Goal: Task Accomplishment & Management: Manage account settings

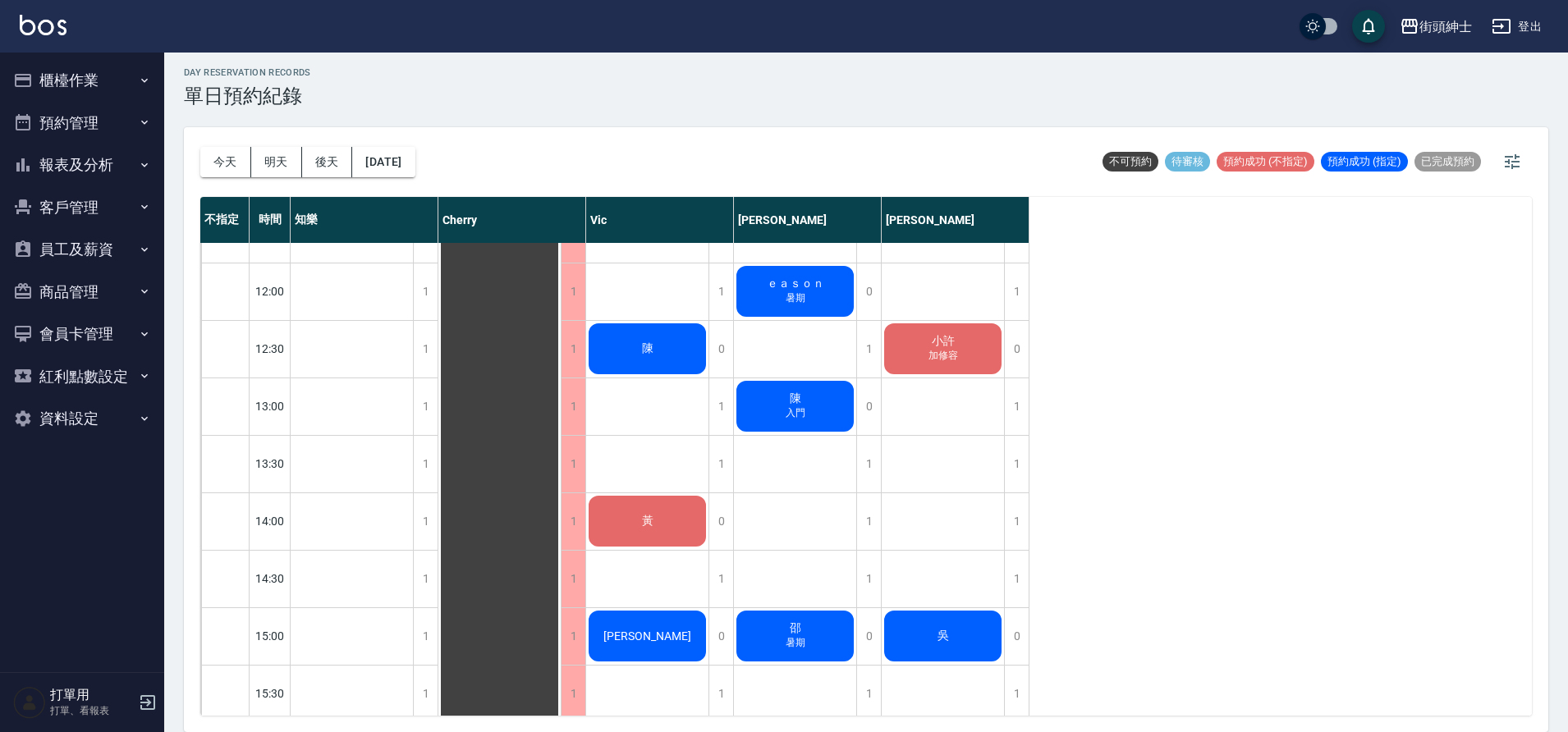
scroll to position [324, 0]
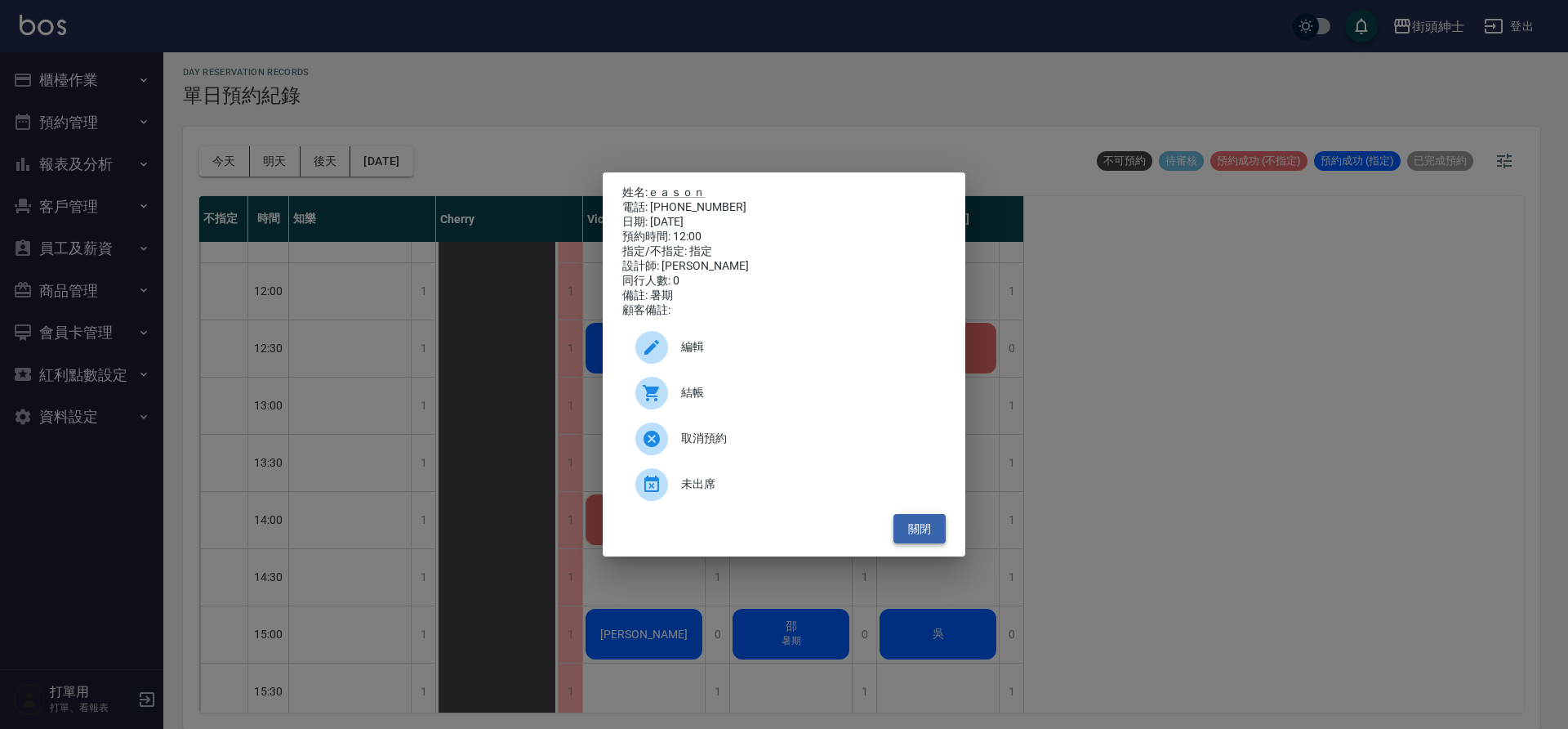
click at [939, 535] on button "關閉" at bounding box center [920, 529] width 53 height 30
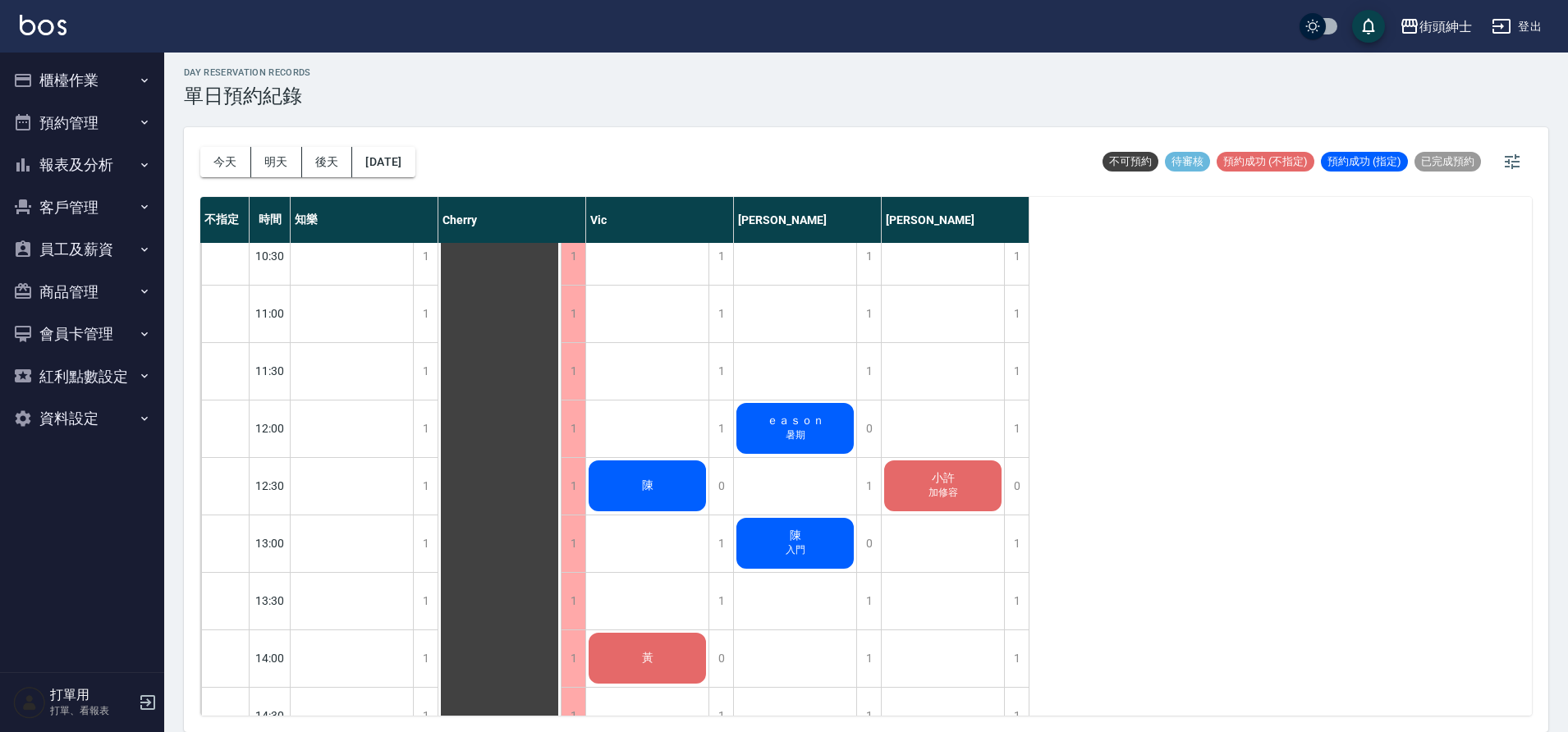
scroll to position [341, 0]
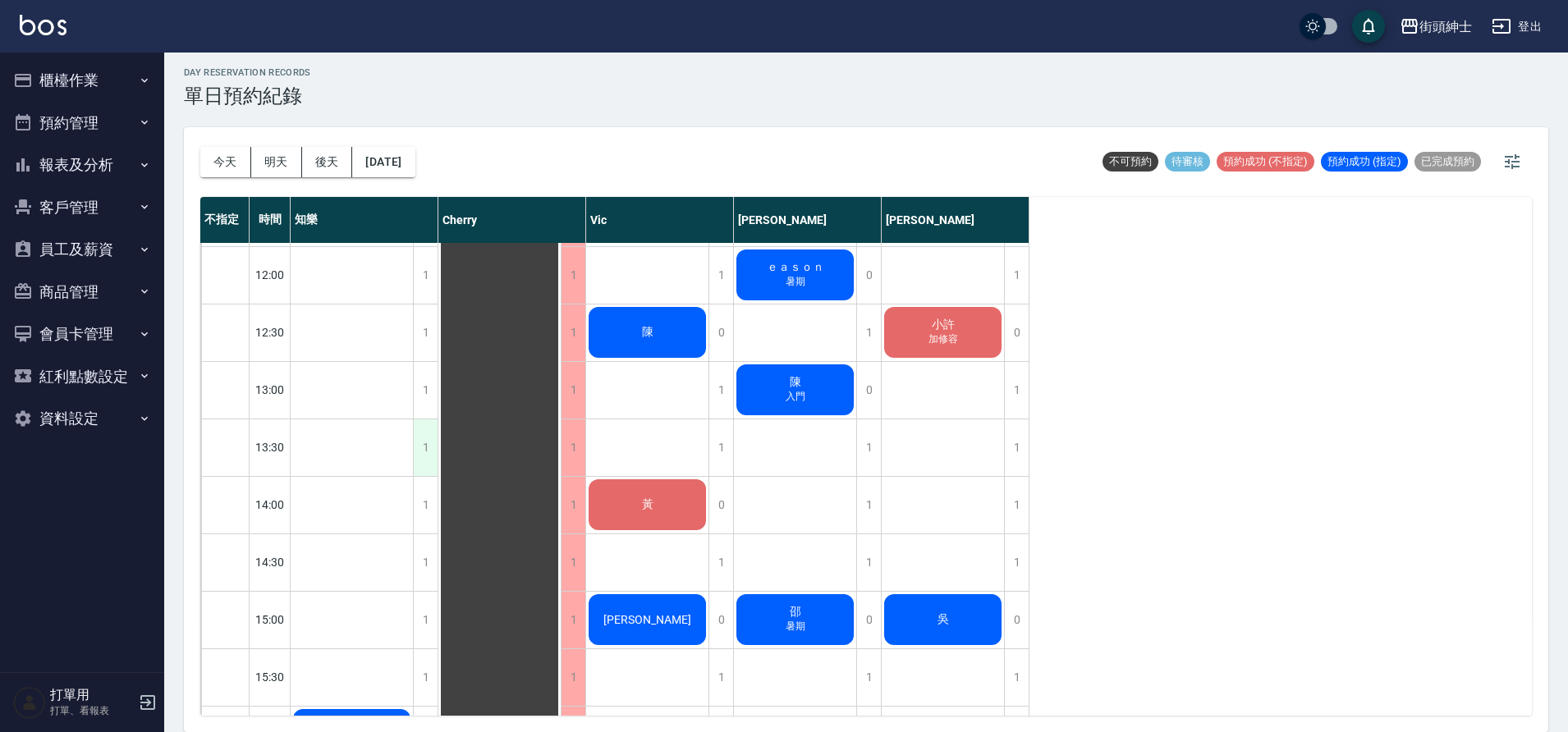
click at [430, 447] on div "1" at bounding box center [425, 448] width 24 height 57
click at [422, 443] on div "1" at bounding box center [425, 448] width 24 height 57
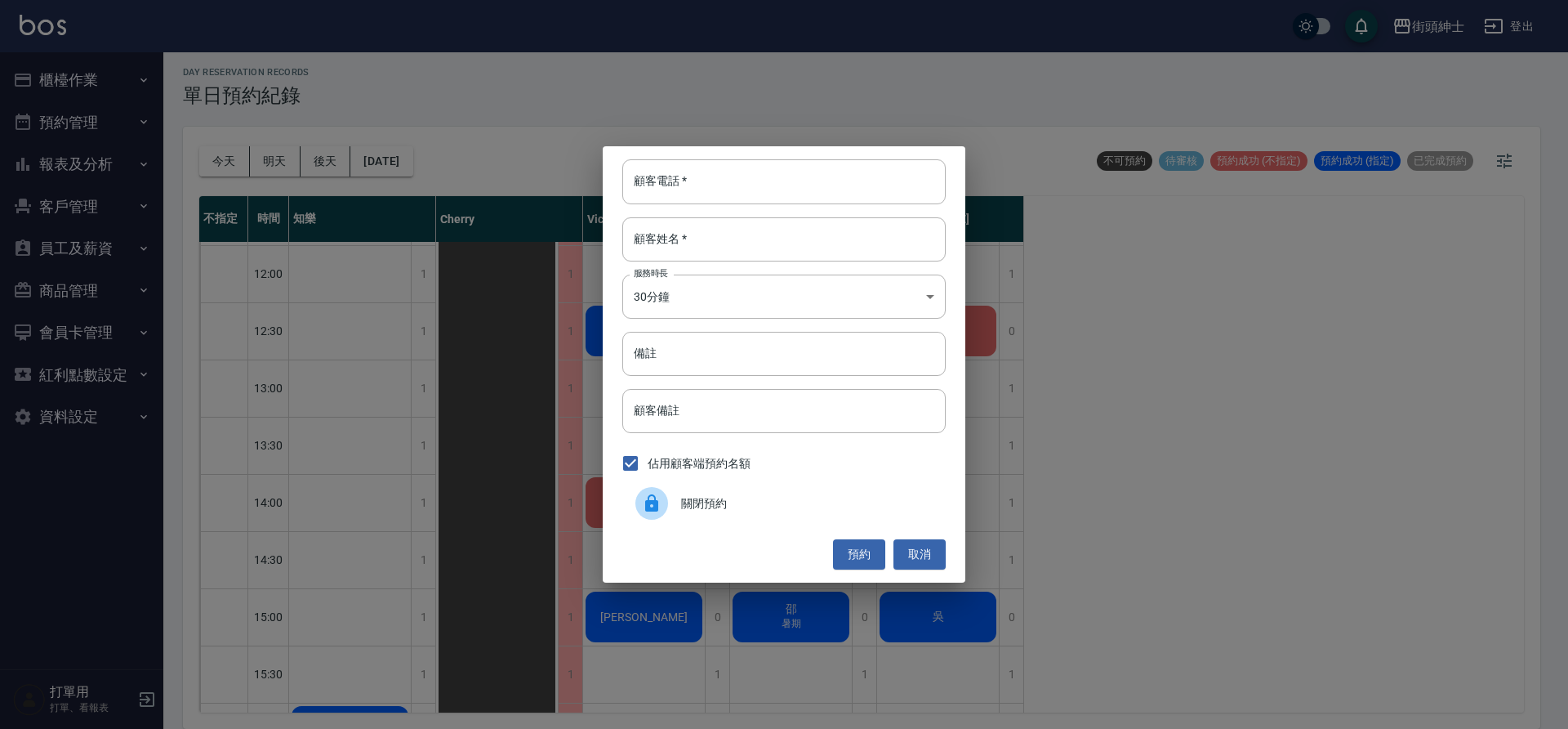
click at [695, 502] on span "關閉預約" at bounding box center [806, 504] width 251 height 18
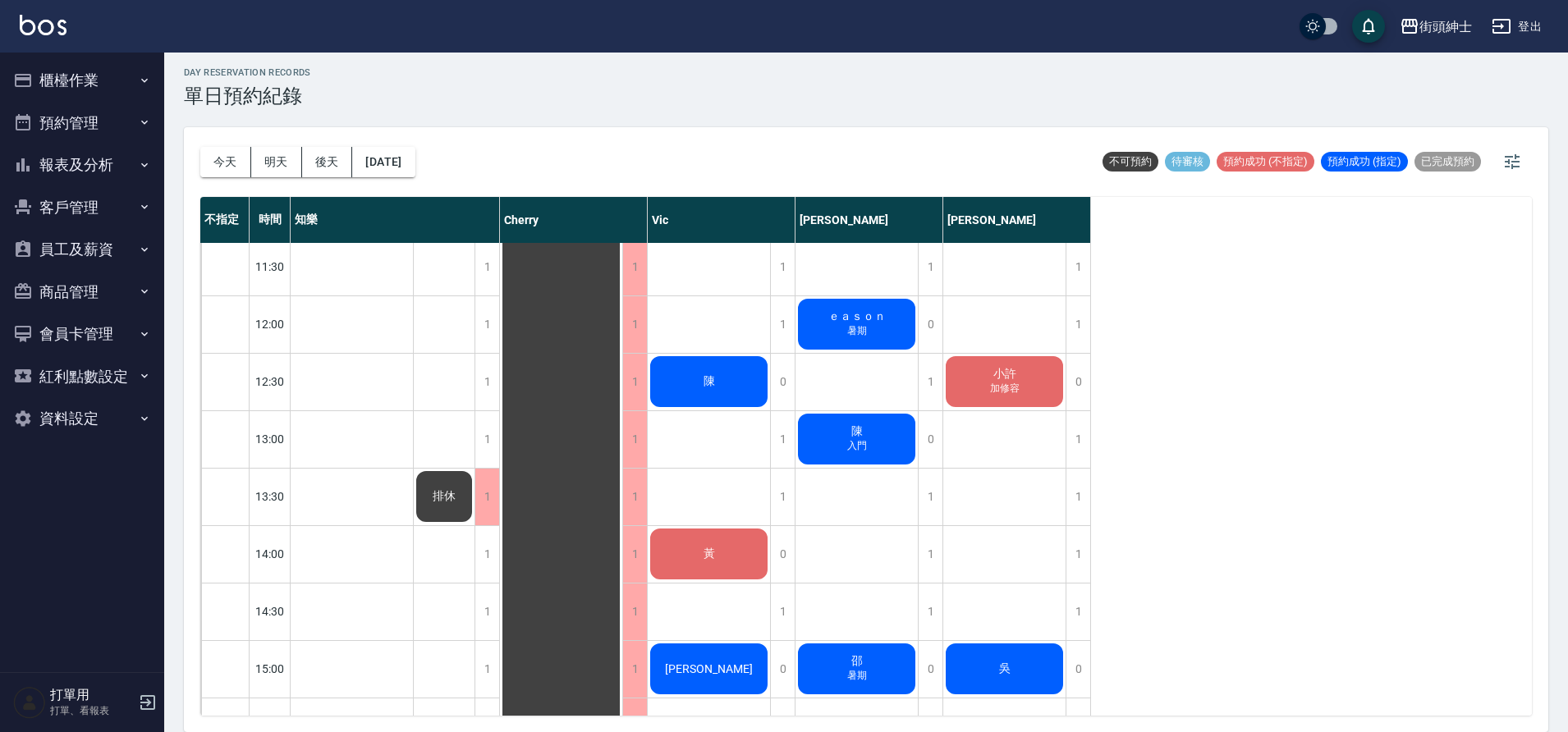
scroll to position [234, 0]
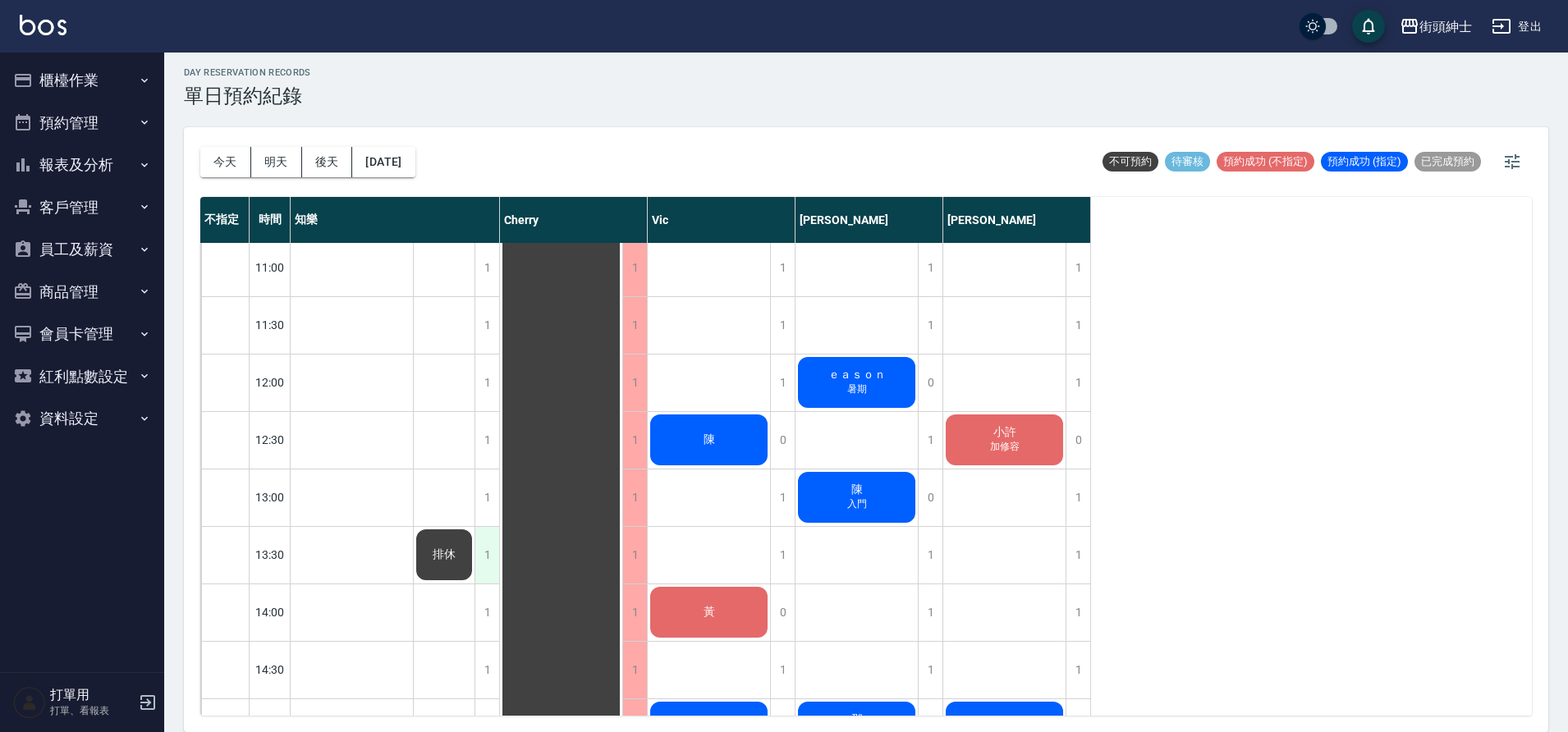
click at [482, 580] on div "1" at bounding box center [487, 555] width 24 height 57
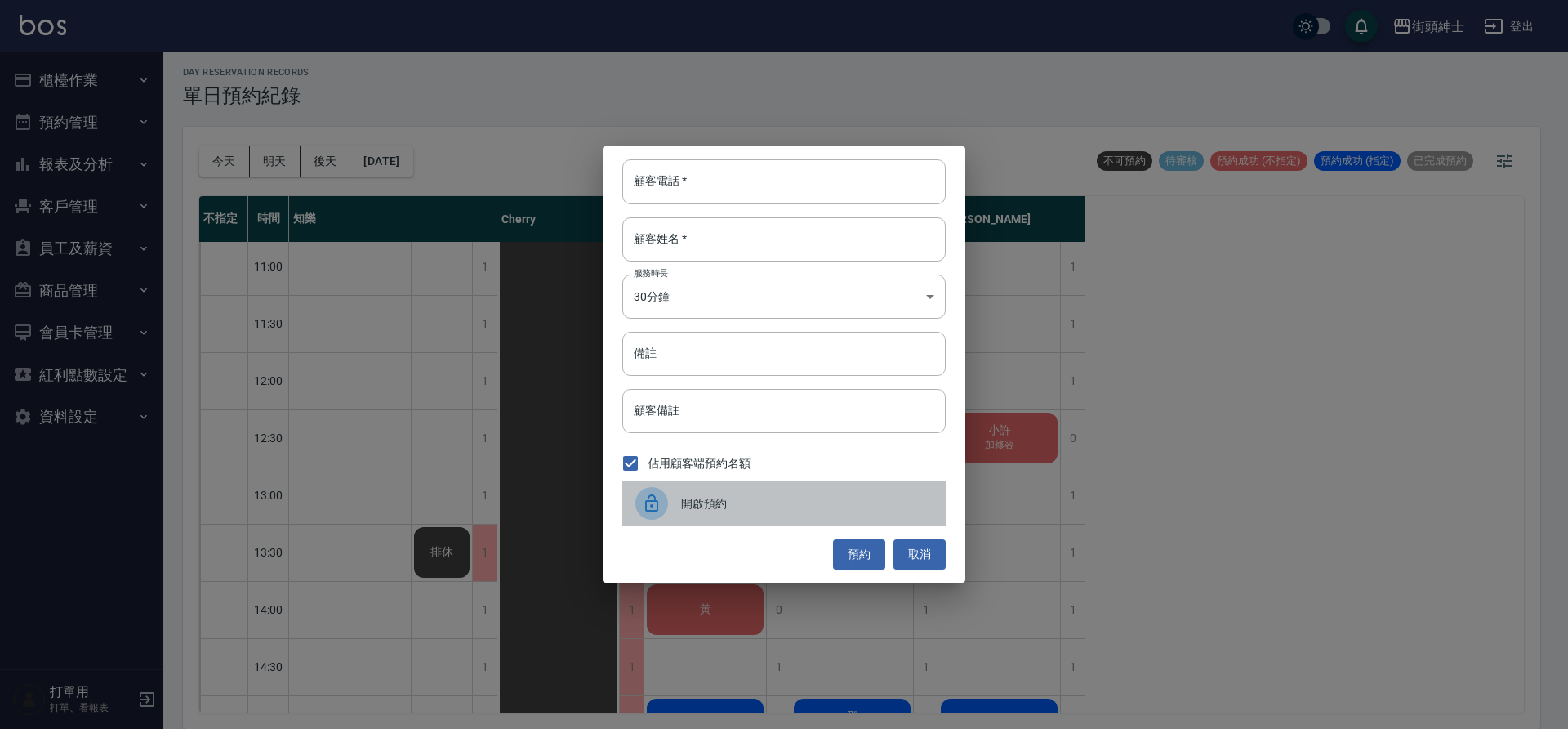
click at [676, 512] on div at bounding box center [658, 503] width 46 height 33
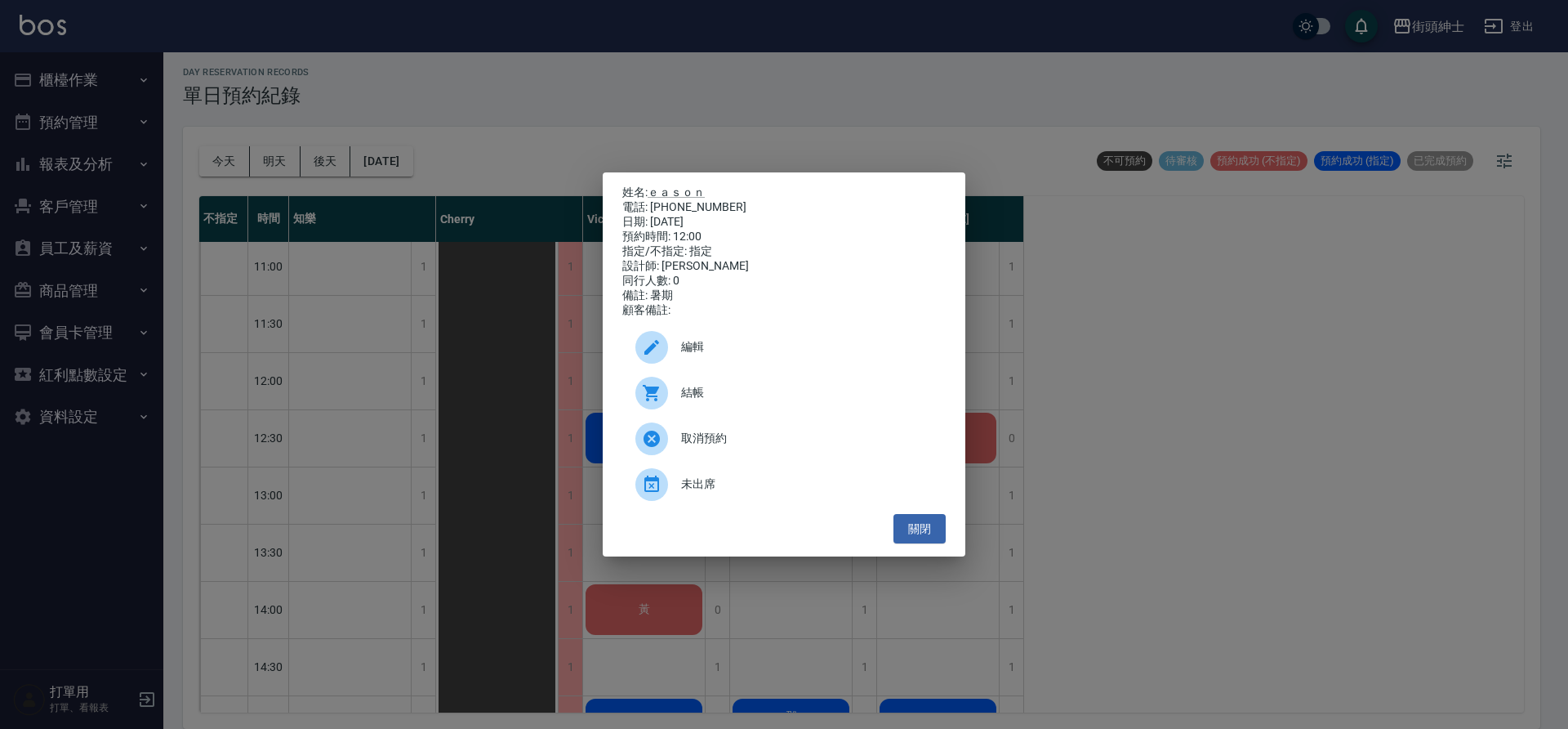
click at [401, 405] on div "姓名: ｅａｓｏｎ 電話: 0939970798 日期: 2025/08/21 預約時間: 12:00 指定/不指定: 指定 設計師: 戴比 同行人數: 0 …" at bounding box center [784, 364] width 1568 height 729
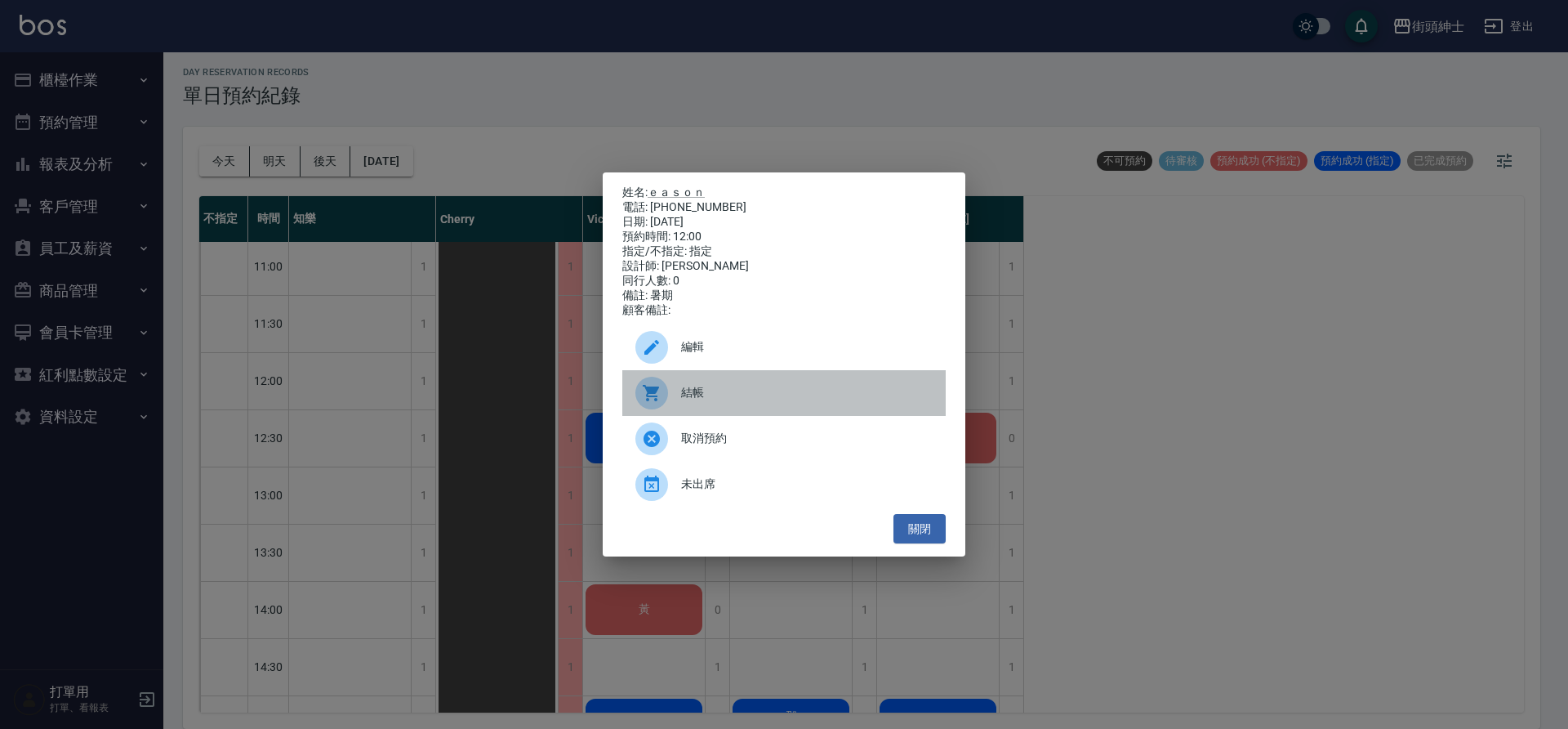
click at [771, 402] on span "結帳" at bounding box center [806, 392] width 251 height 18
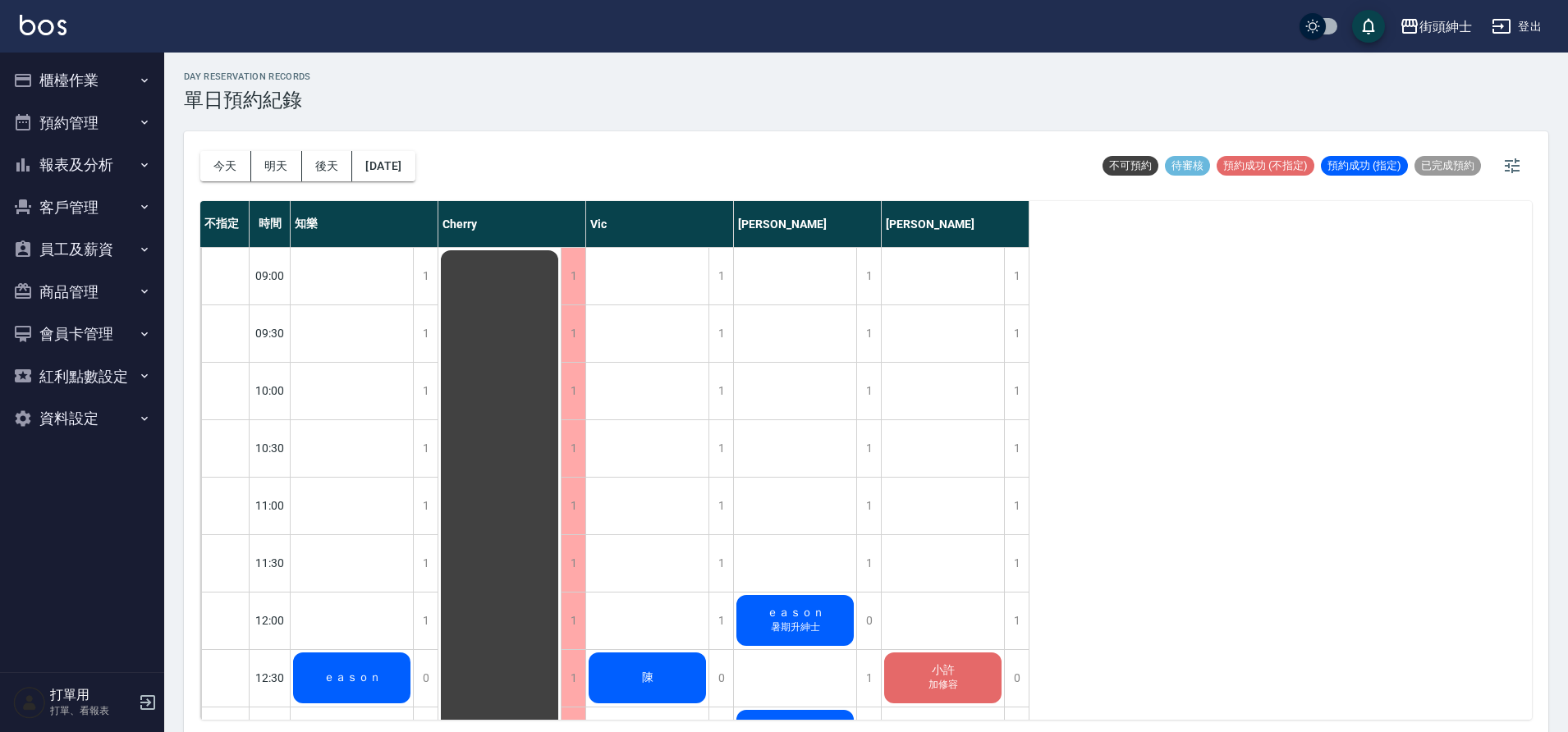
scroll to position [0, 0]
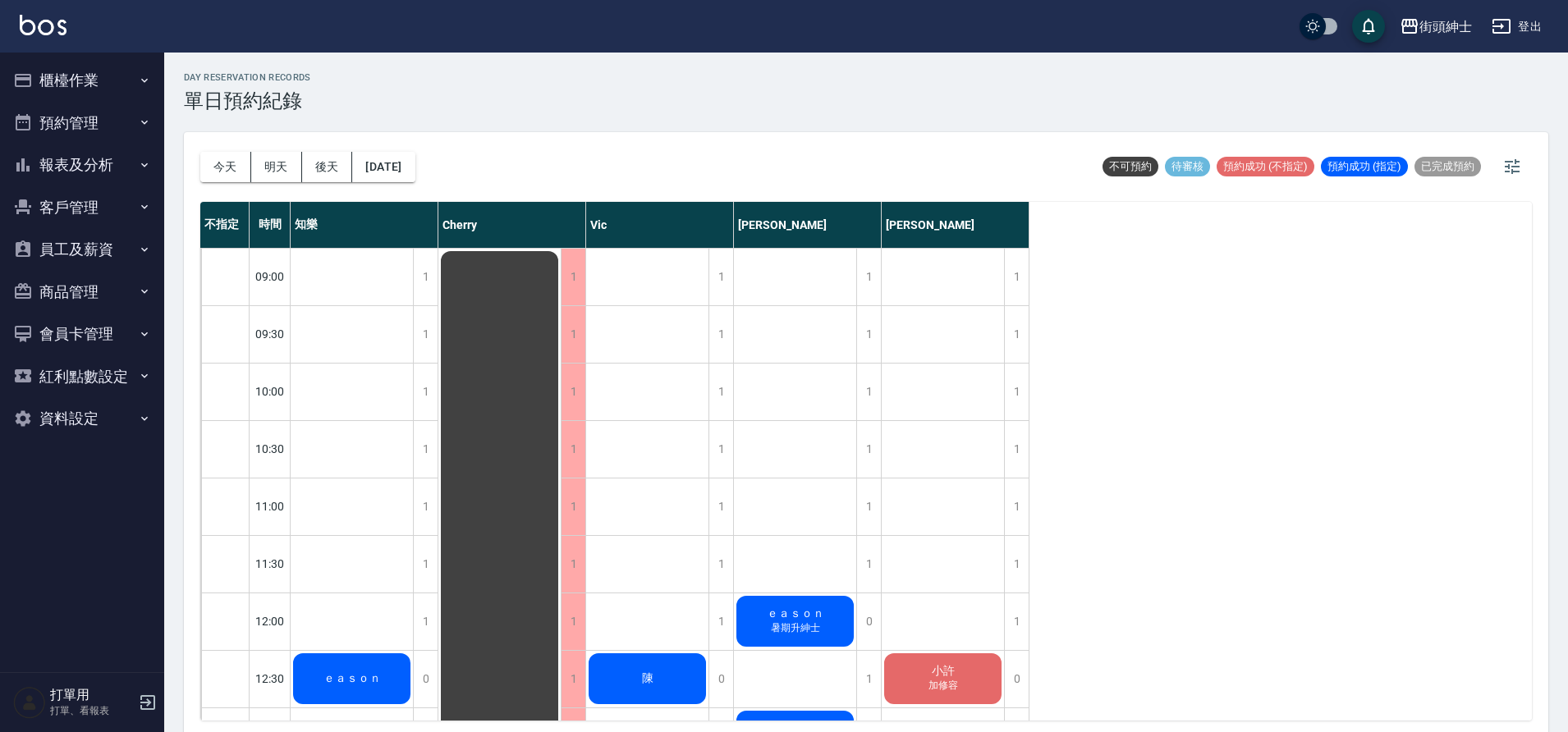
click at [109, 105] on button "預約管理" at bounding box center [82, 122] width 151 height 43
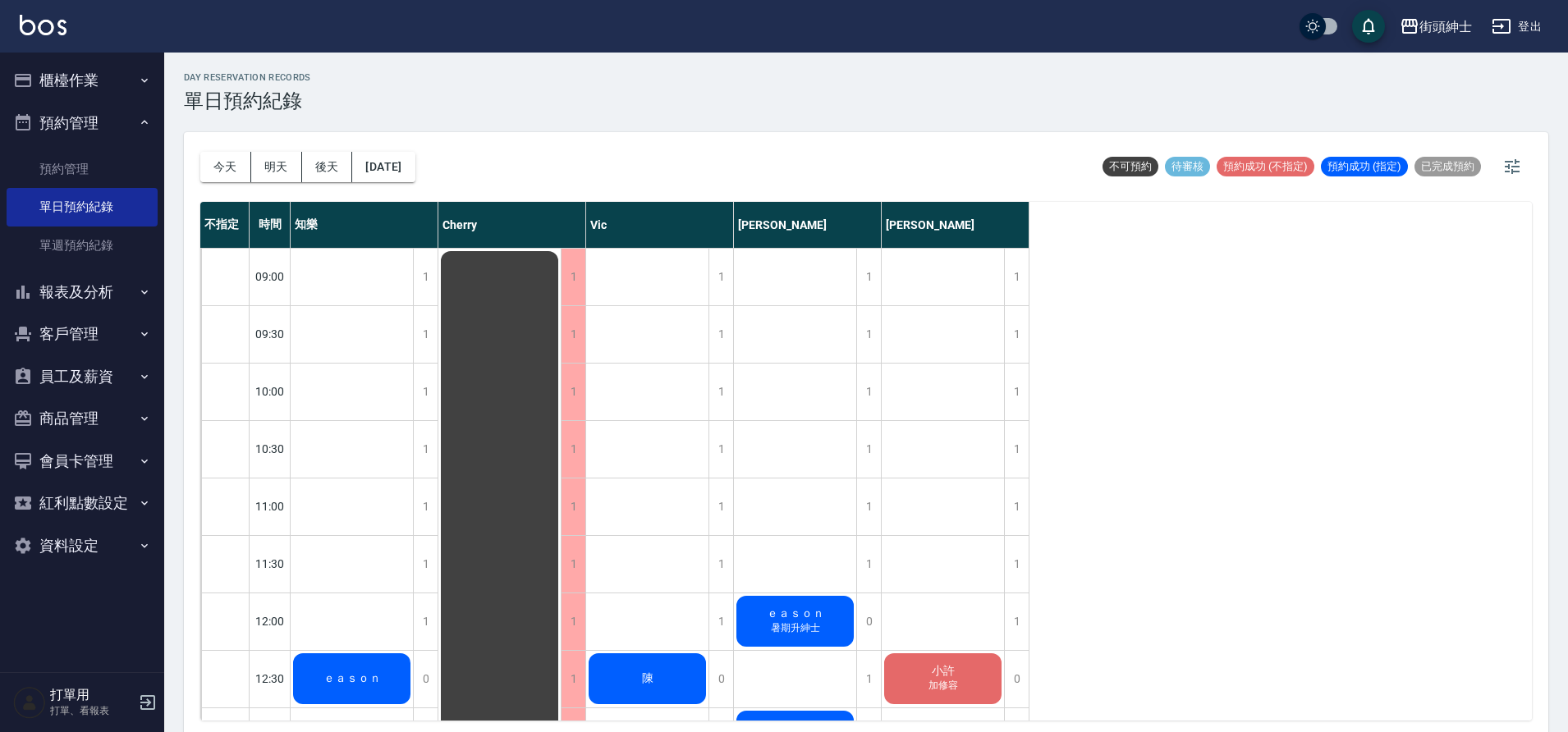
click at [111, 119] on button "預約管理" at bounding box center [82, 122] width 151 height 43
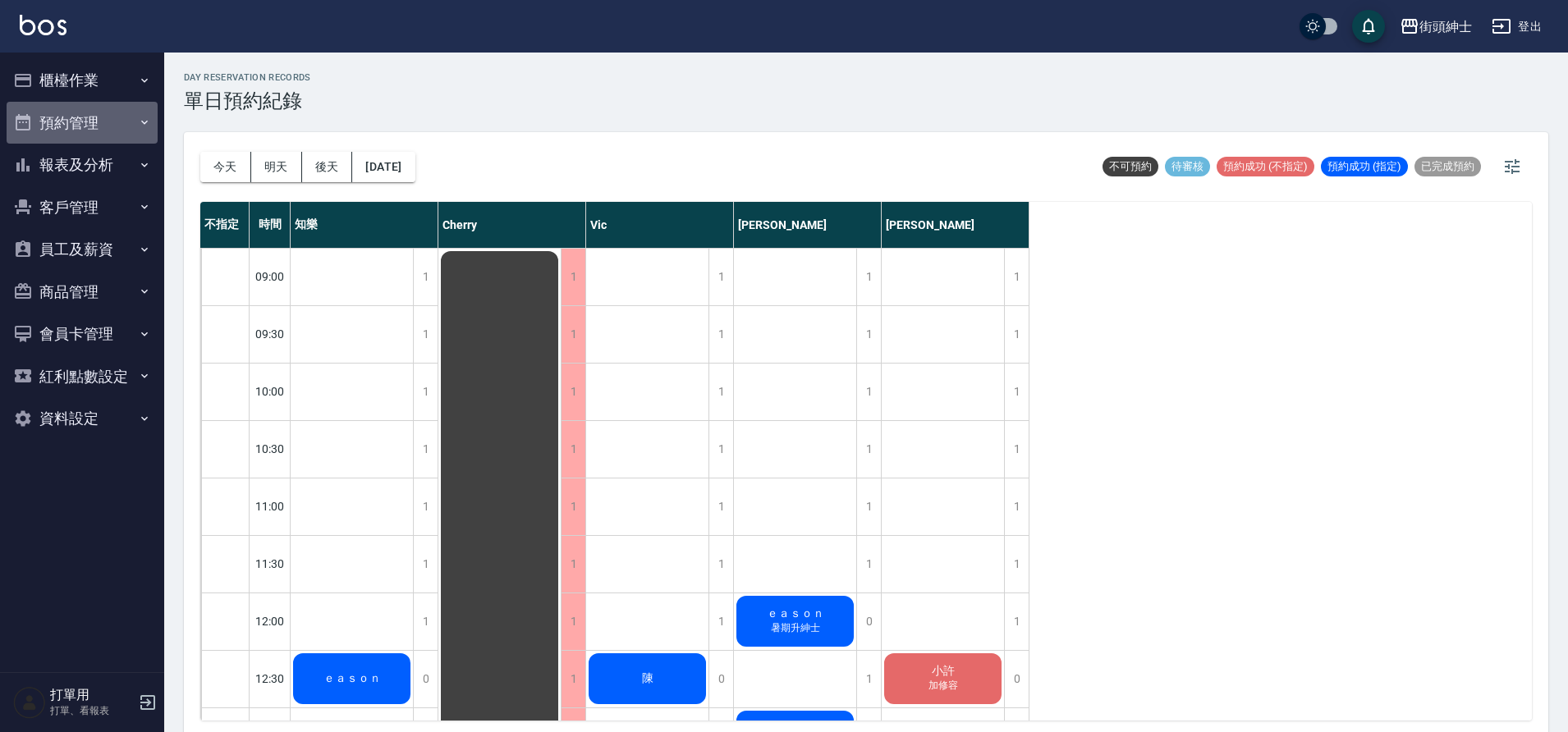
click at [111, 119] on button "預約管理" at bounding box center [82, 122] width 151 height 43
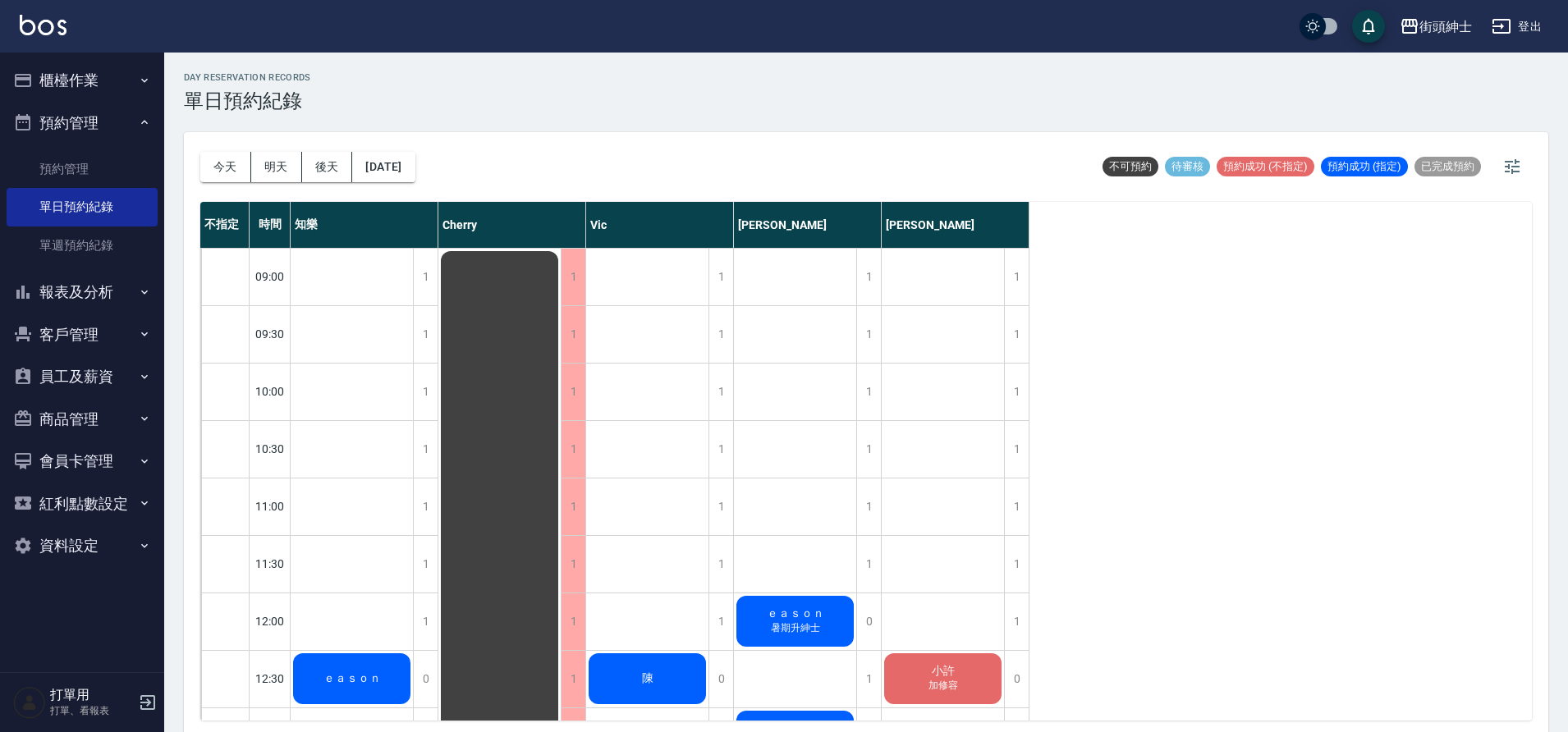
click at [110, 112] on button "預約管理" at bounding box center [82, 122] width 151 height 43
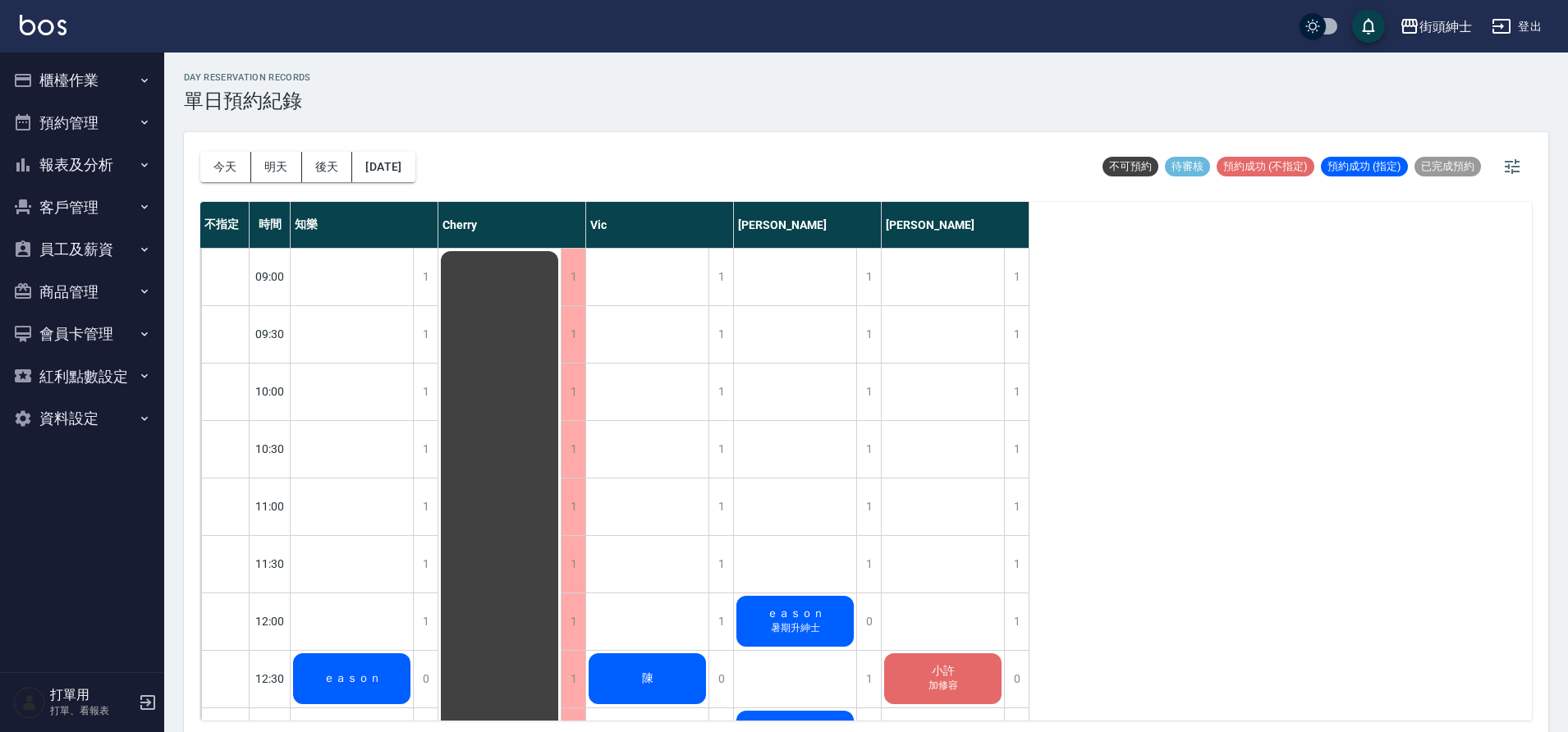
click at [103, 90] on button "櫃檯作業" at bounding box center [82, 80] width 151 height 43
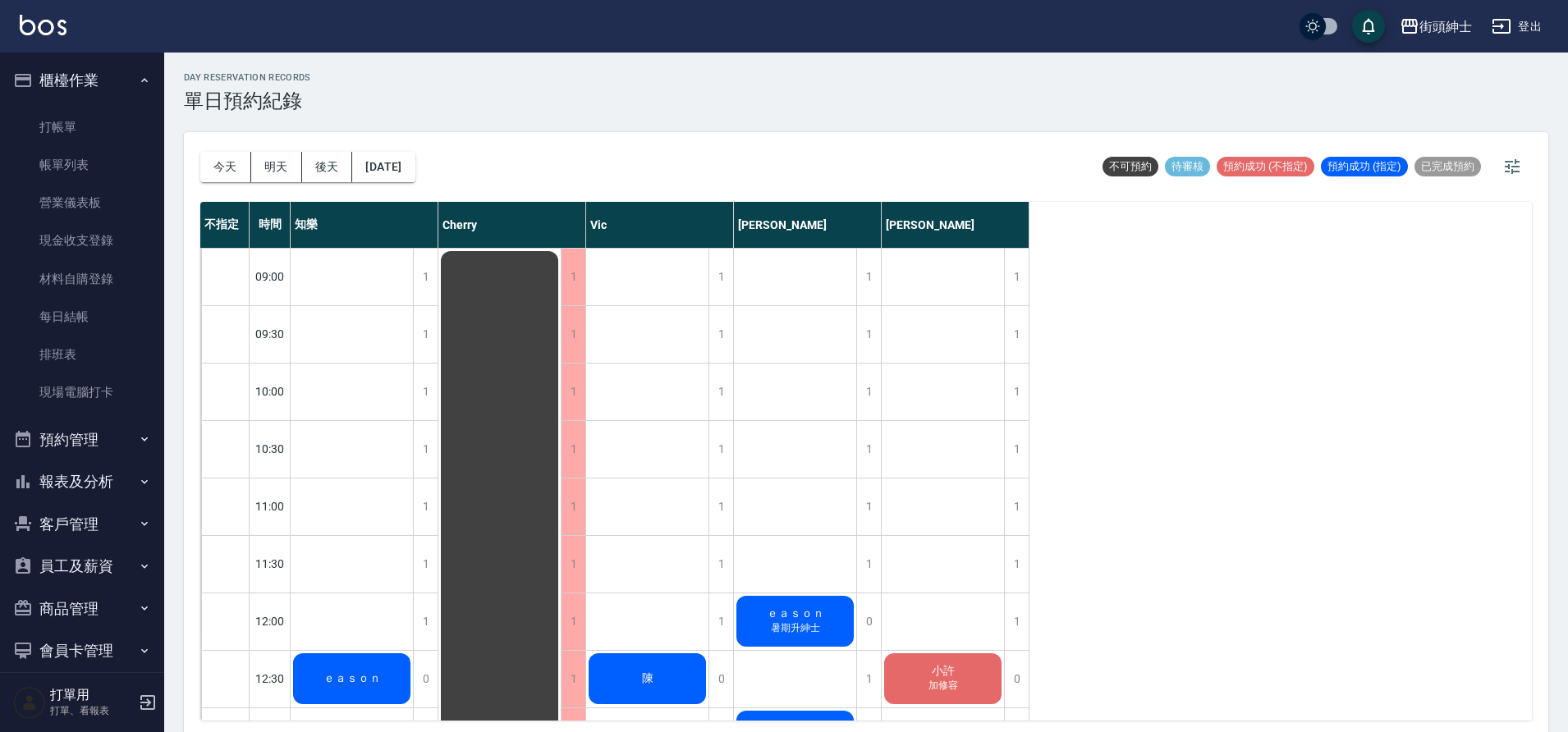
click at [100, 86] on button "櫃檯作業" at bounding box center [82, 80] width 151 height 43
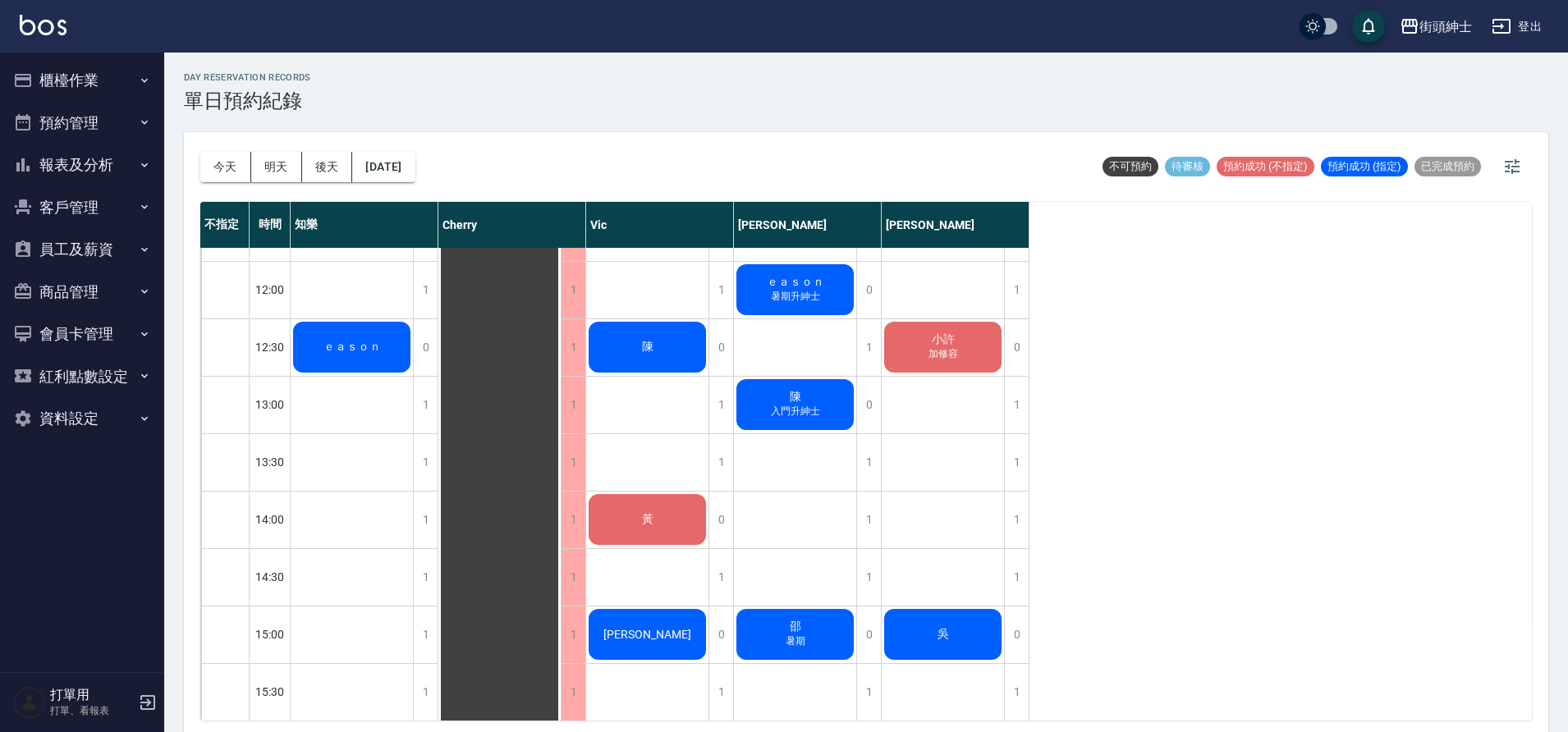
scroll to position [352, 0]
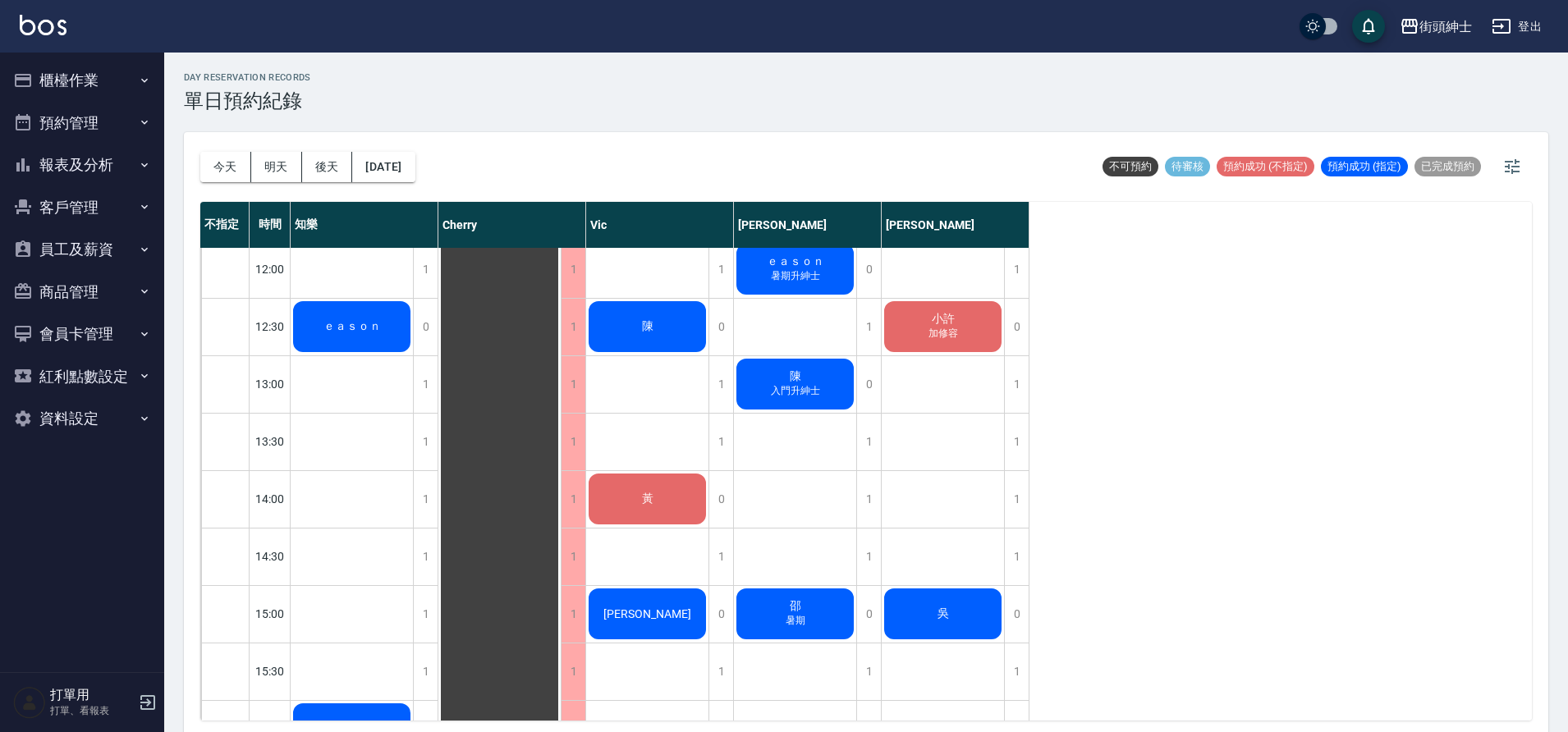
click at [413, 355] on div "黃" at bounding box center [352, 326] width 122 height 56
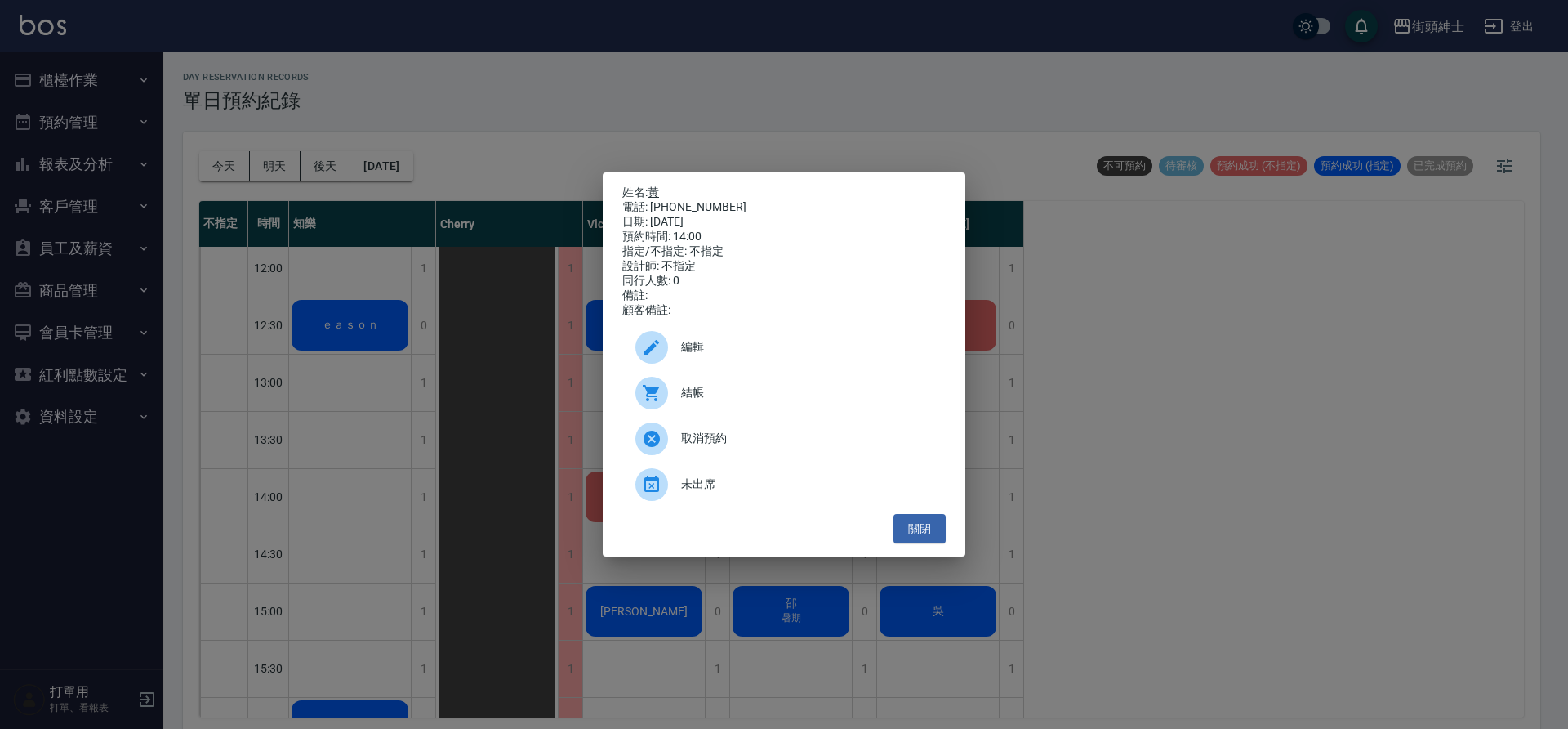
click at [659, 192] on link "黃" at bounding box center [653, 192] width 12 height 13
click at [929, 541] on button "關閉" at bounding box center [920, 529] width 53 height 30
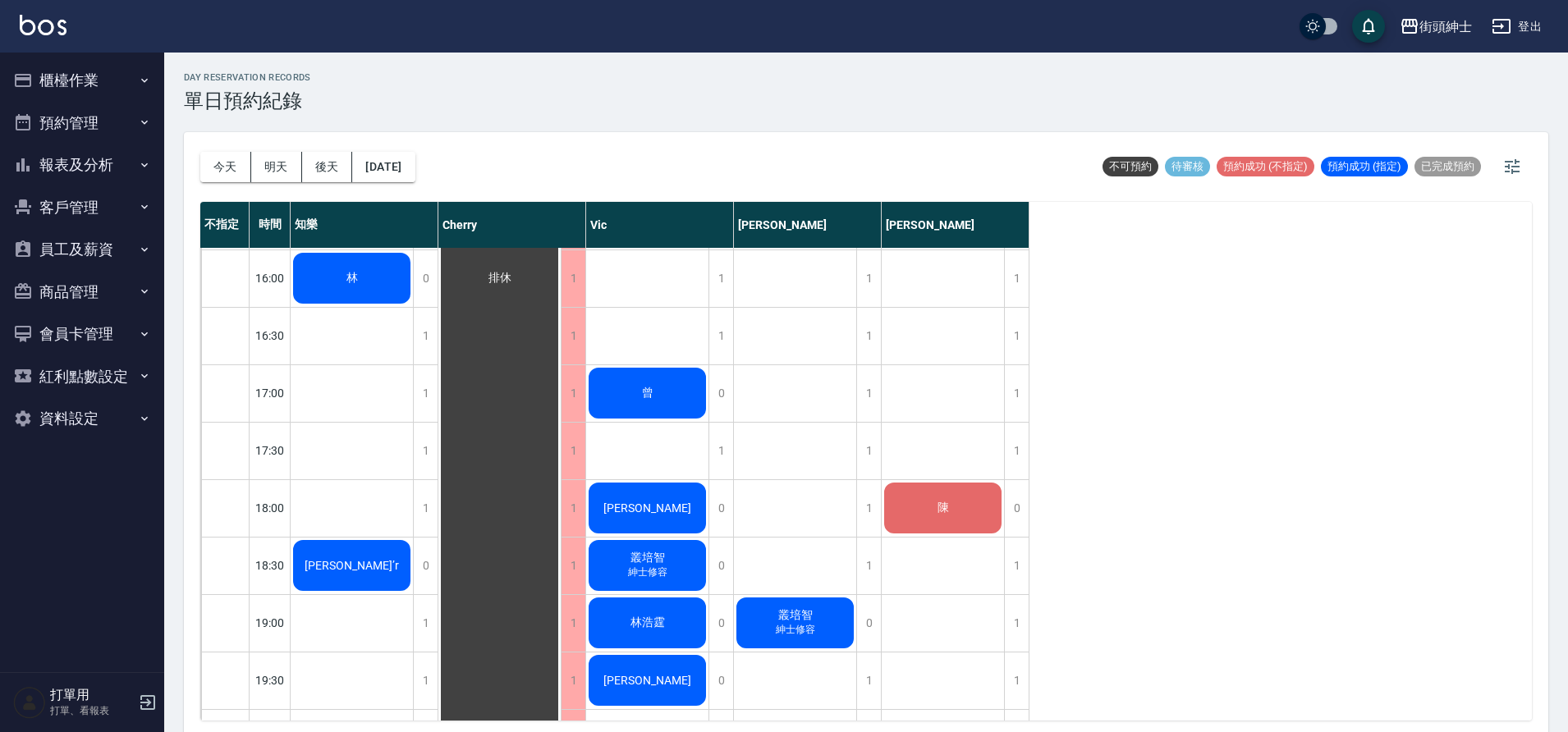
scroll to position [818, 0]
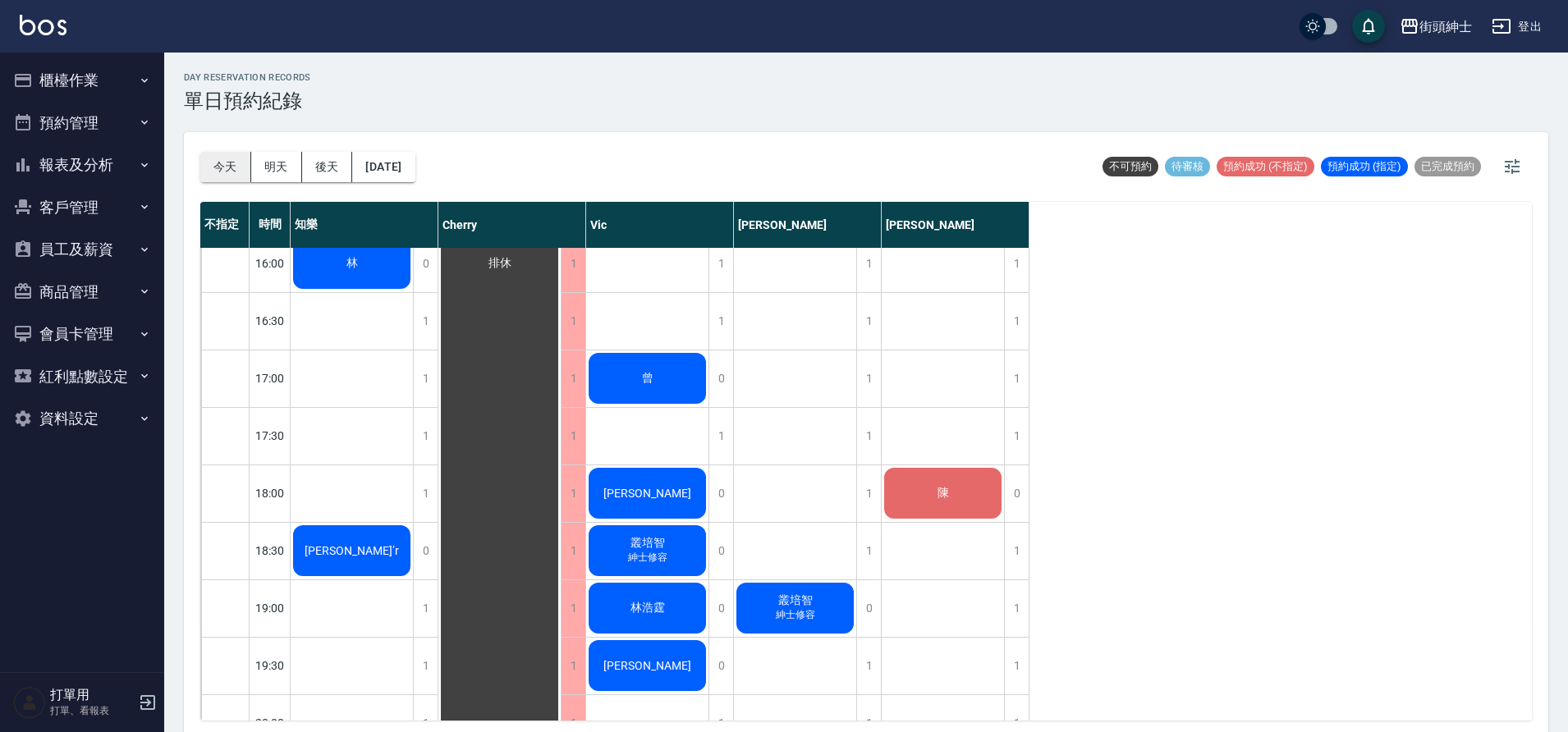
click at [235, 162] on button "今天" at bounding box center [226, 167] width 51 height 30
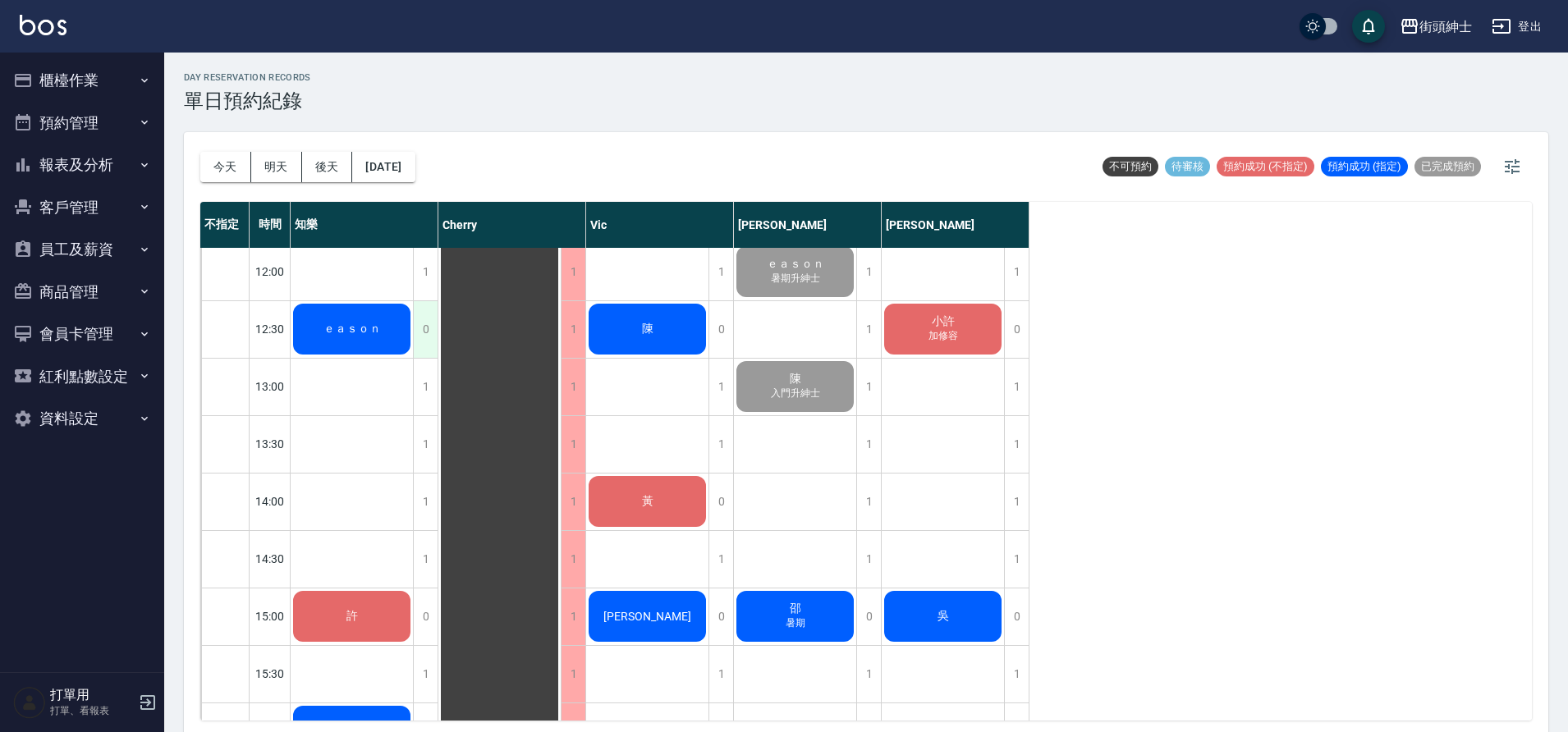
scroll to position [463, 0]
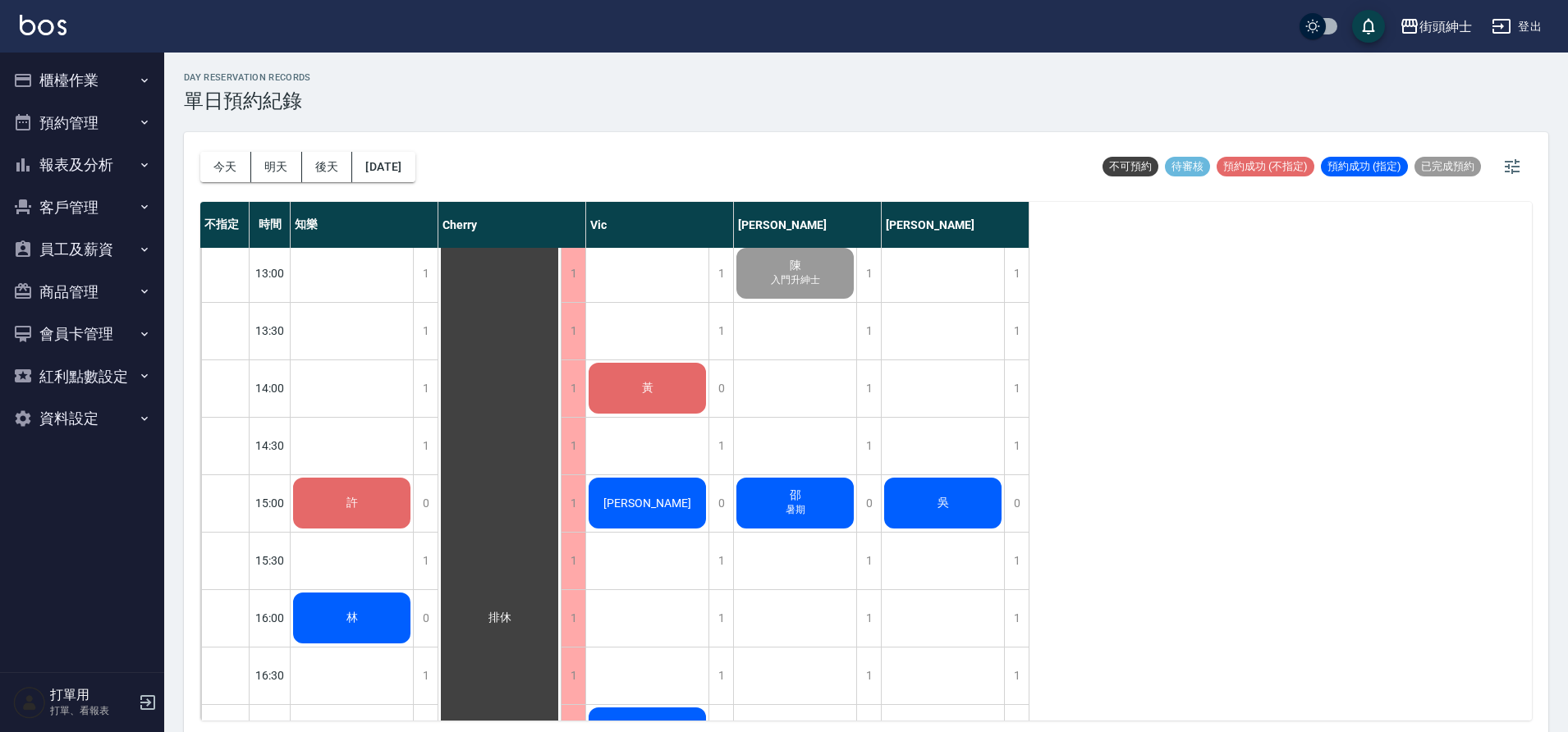
click at [413, 244] on div "吳" at bounding box center [352, 215] width 122 height 56
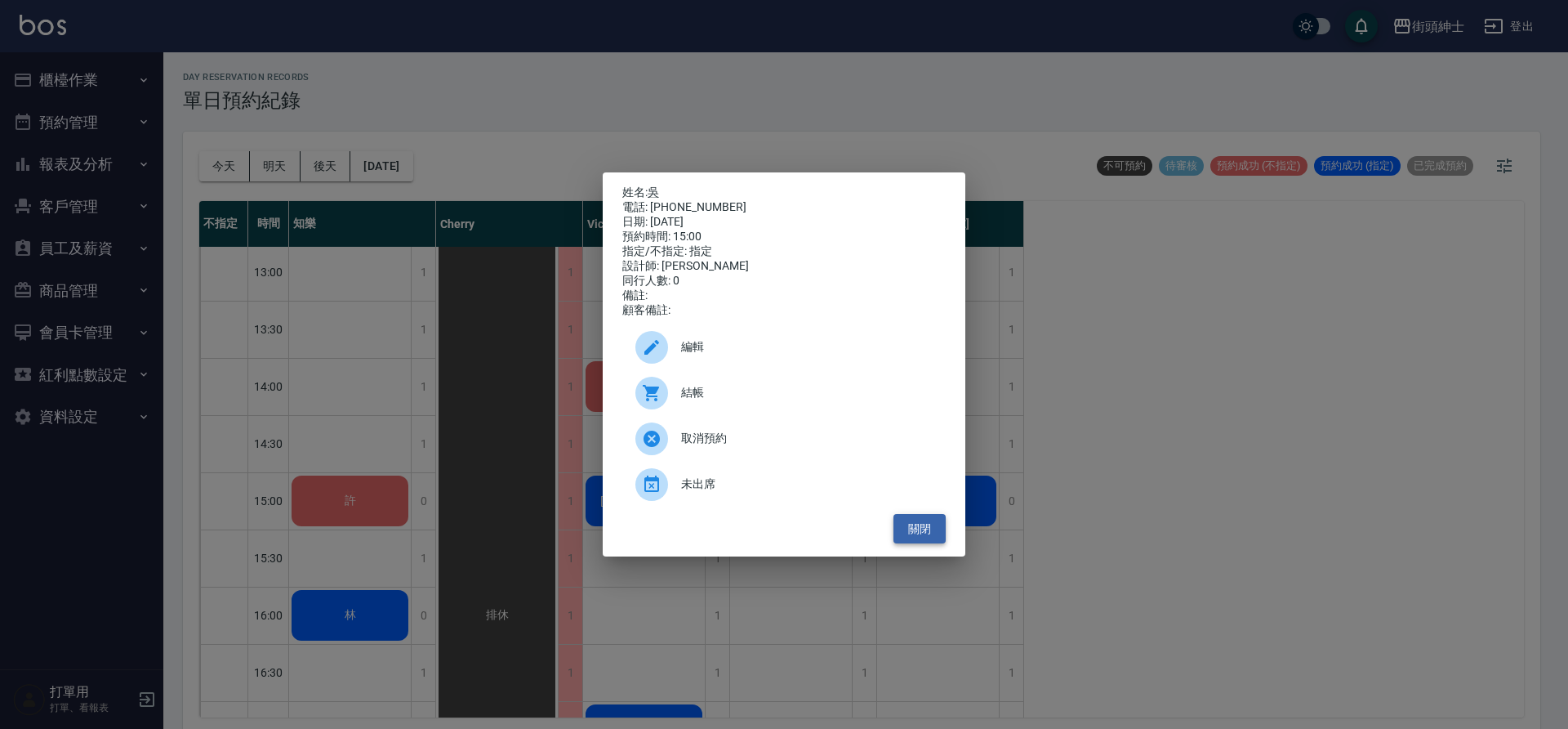
click at [921, 542] on button "關閉" at bounding box center [920, 529] width 53 height 30
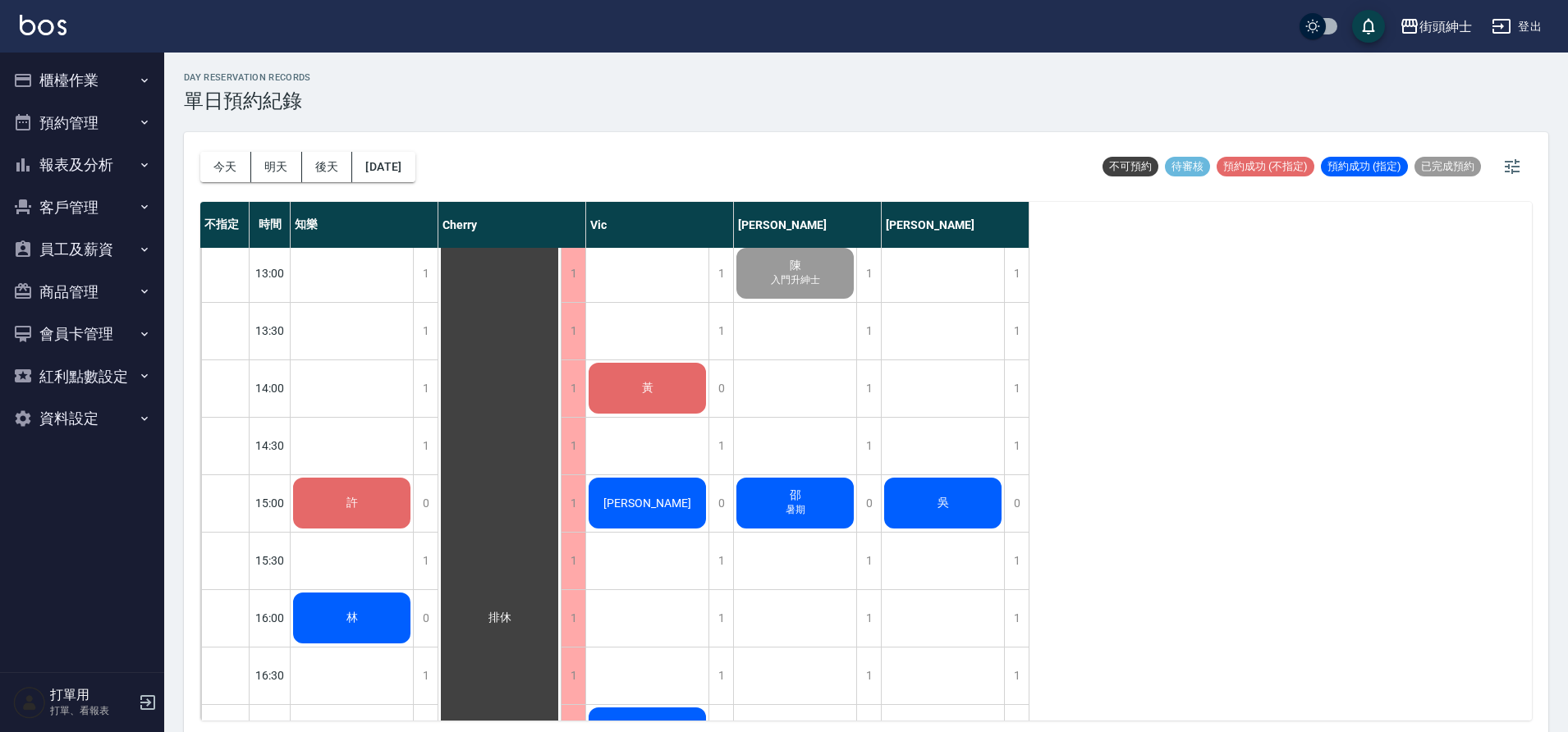
click at [315, 244] on div "許" at bounding box center [352, 215] width 122 height 56
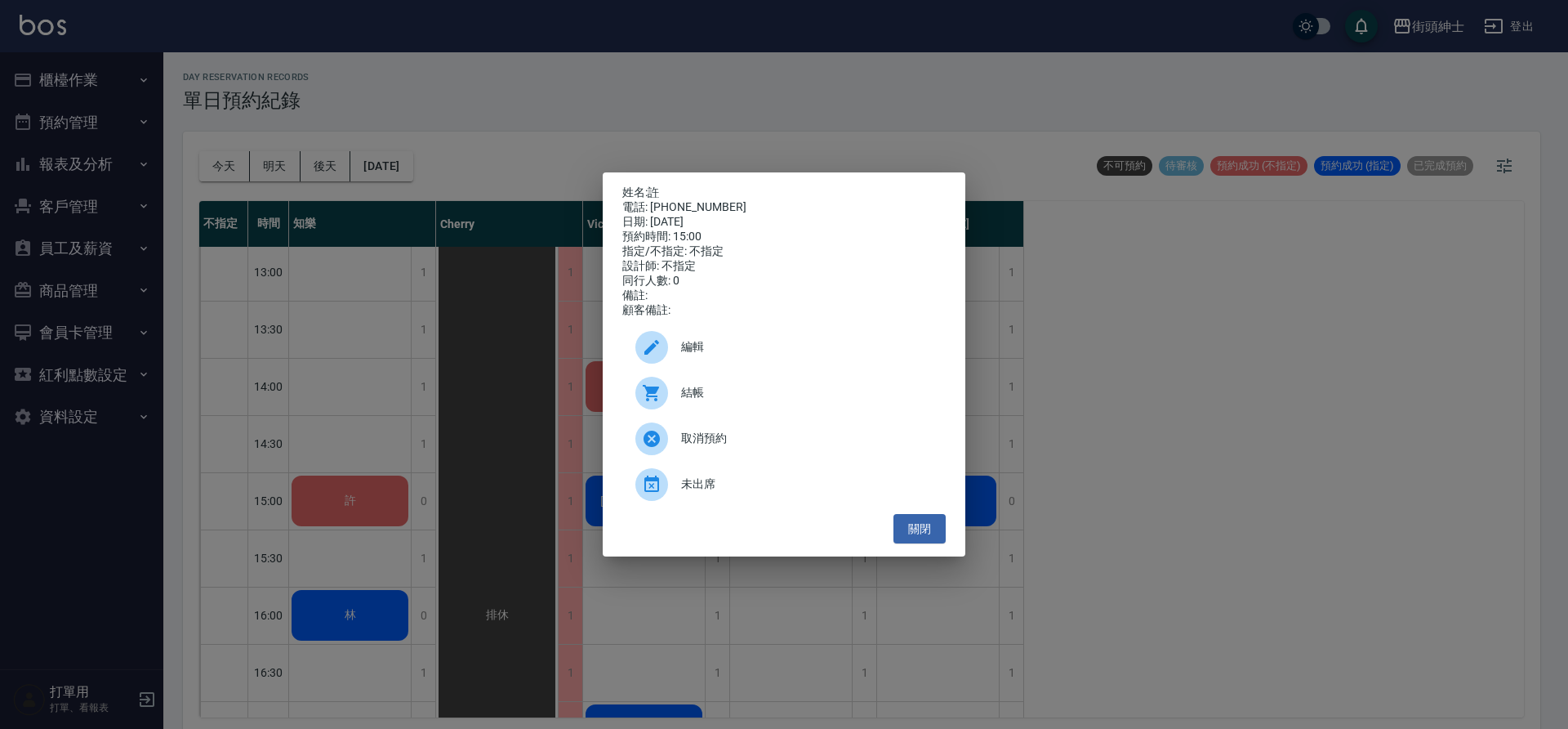
click at [945, 544] on div "姓名: 許 電話: 0966302035 日期: 2025/08/21 預約時間: 15:00 指定/不指定: 不指定 設計師: 不指定 同行人數: 0 備註…" at bounding box center [784, 365] width 363 height 385
click at [936, 539] on button "關閉" at bounding box center [920, 529] width 53 height 30
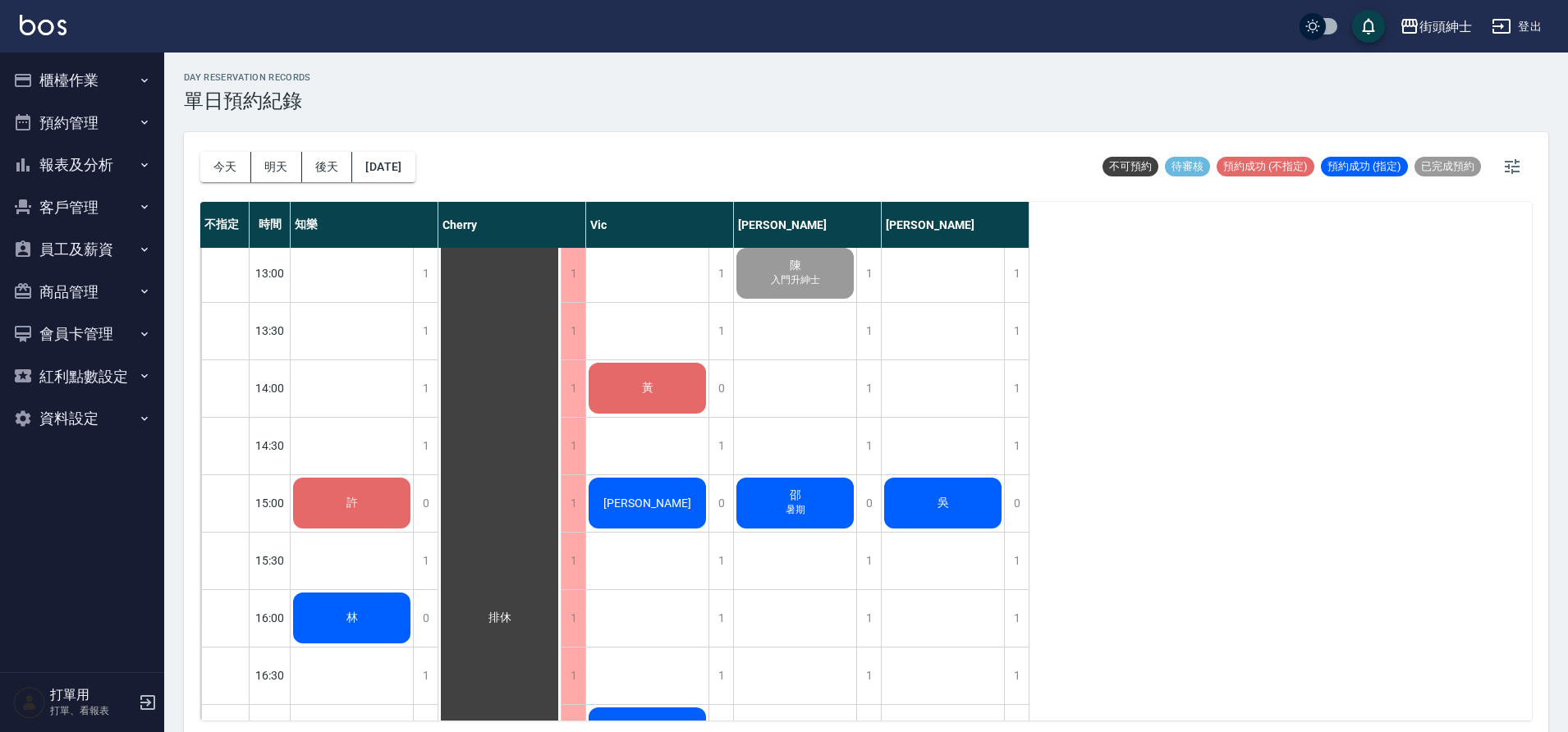
click at [384, 223] on span "邵" at bounding box center [352, 216] width 64 height 15
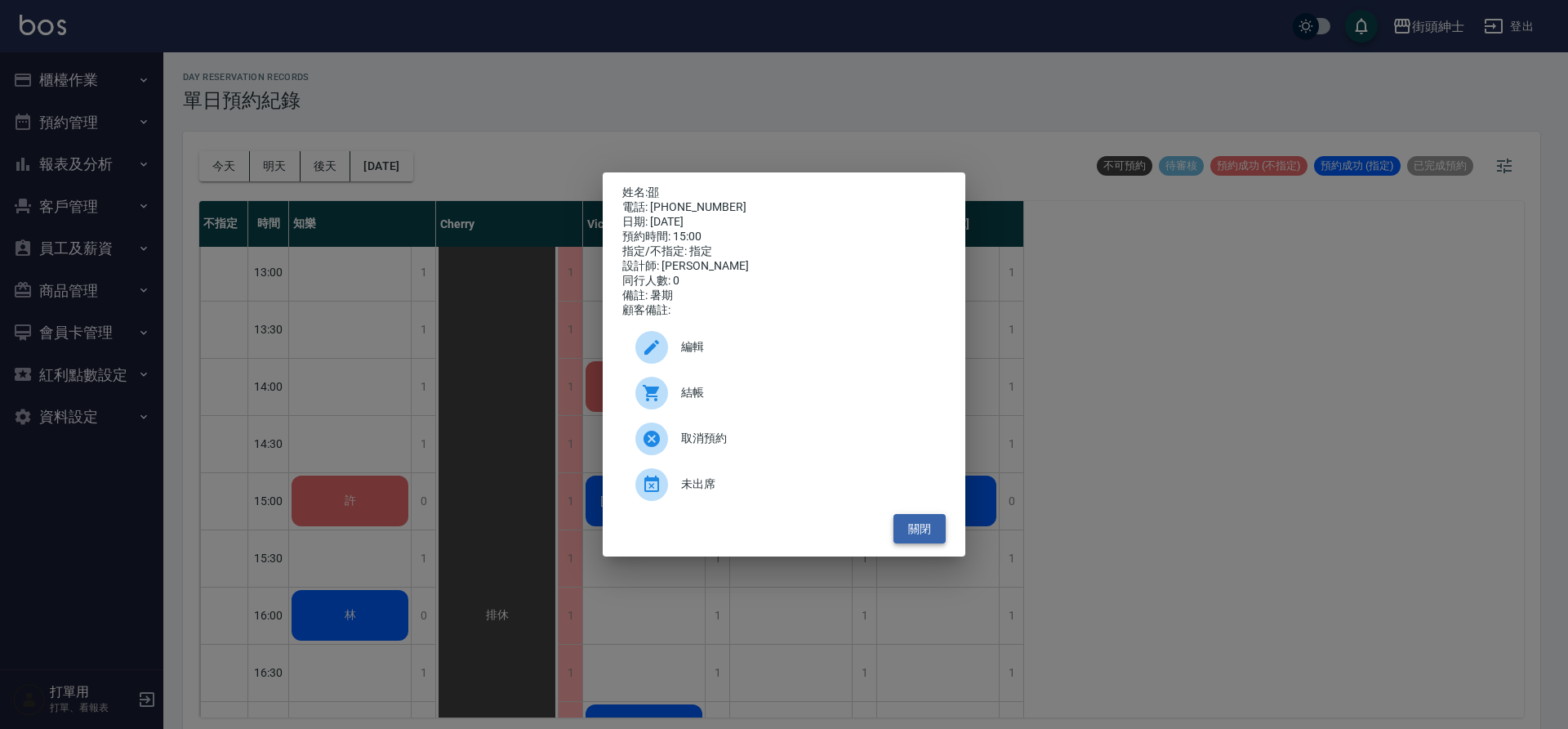
click at [927, 539] on button "關閉" at bounding box center [920, 529] width 53 height 30
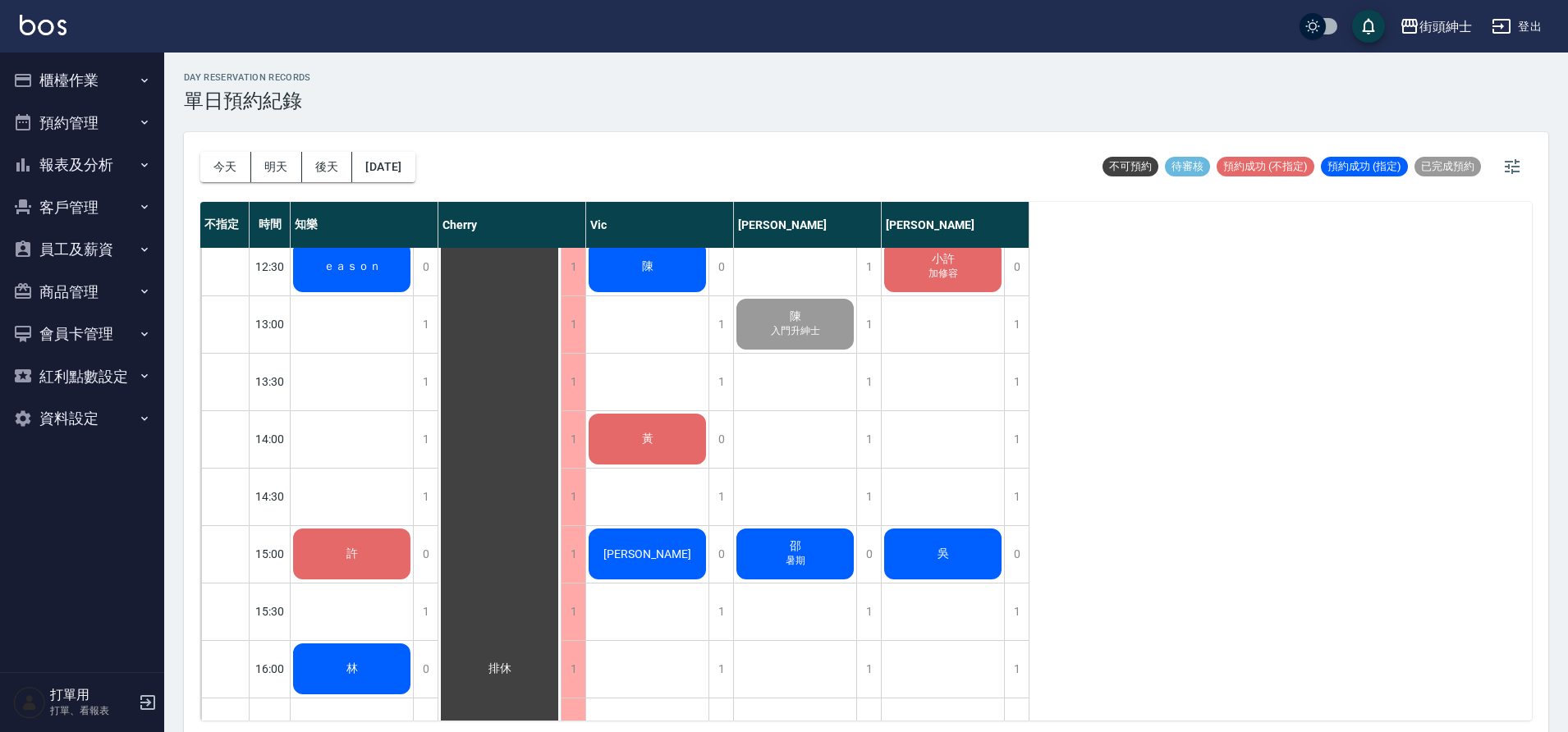
scroll to position [487, 0]
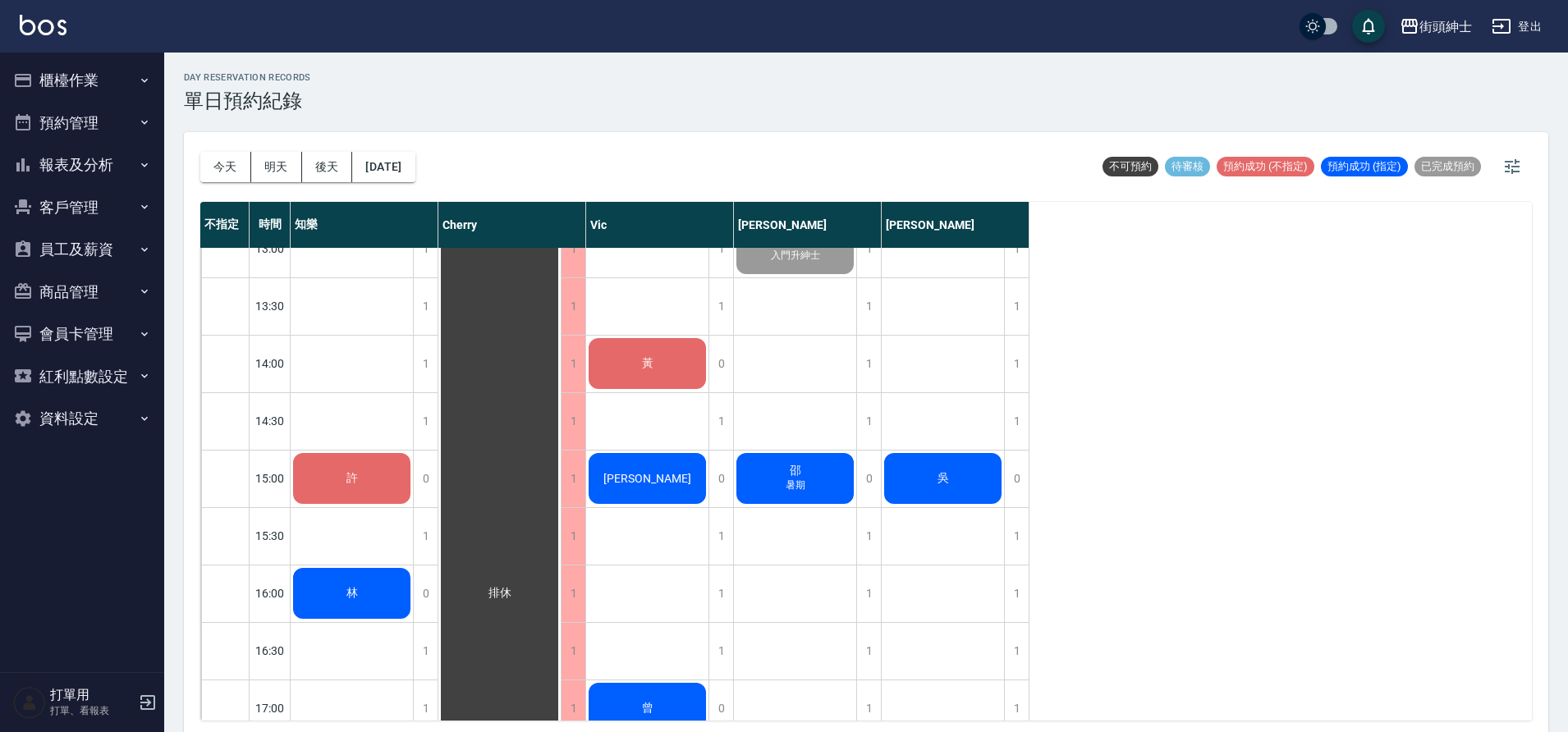
click at [379, 219] on div "許" at bounding box center [352, 191] width 122 height 56
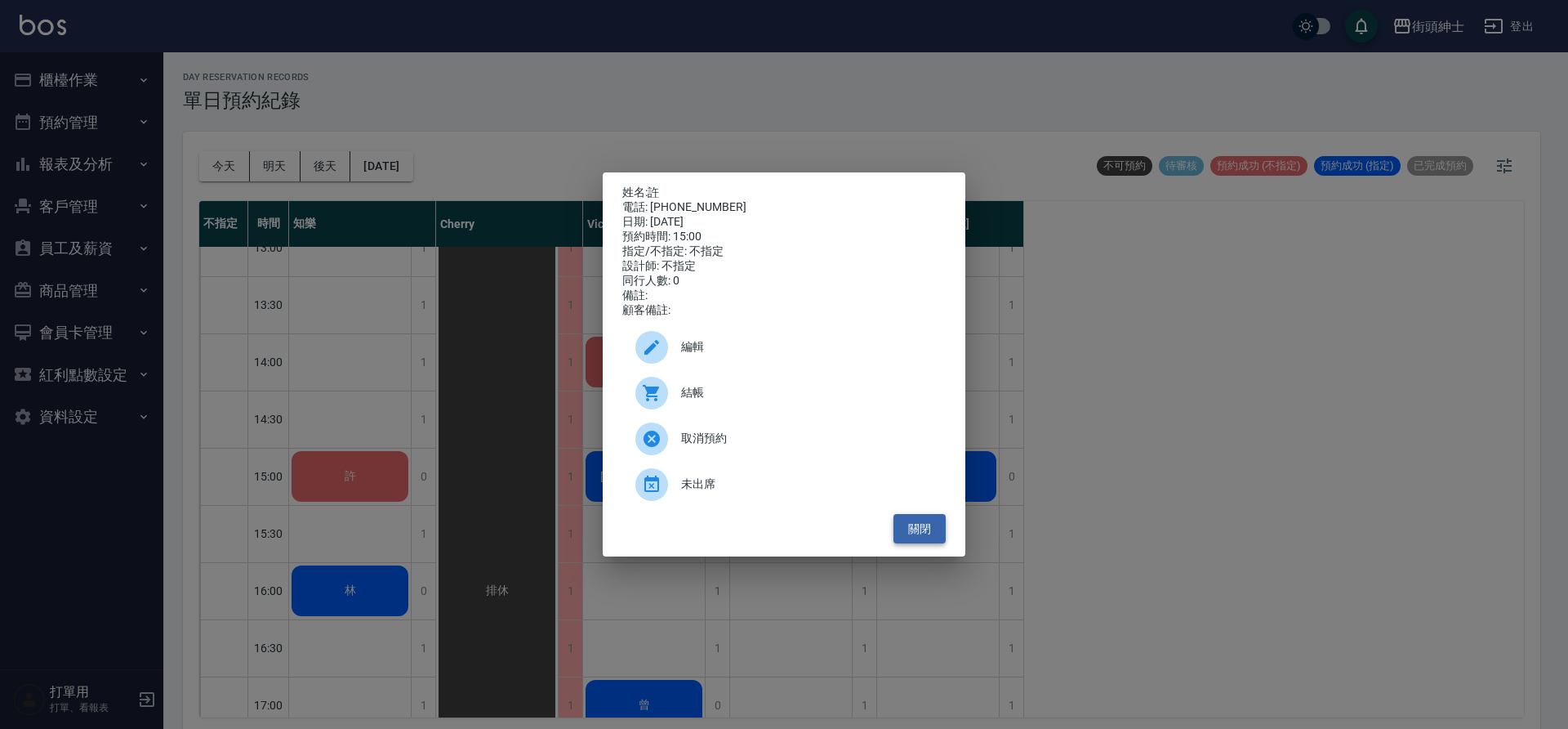
click at [925, 544] on button "關閉" at bounding box center [920, 529] width 53 height 30
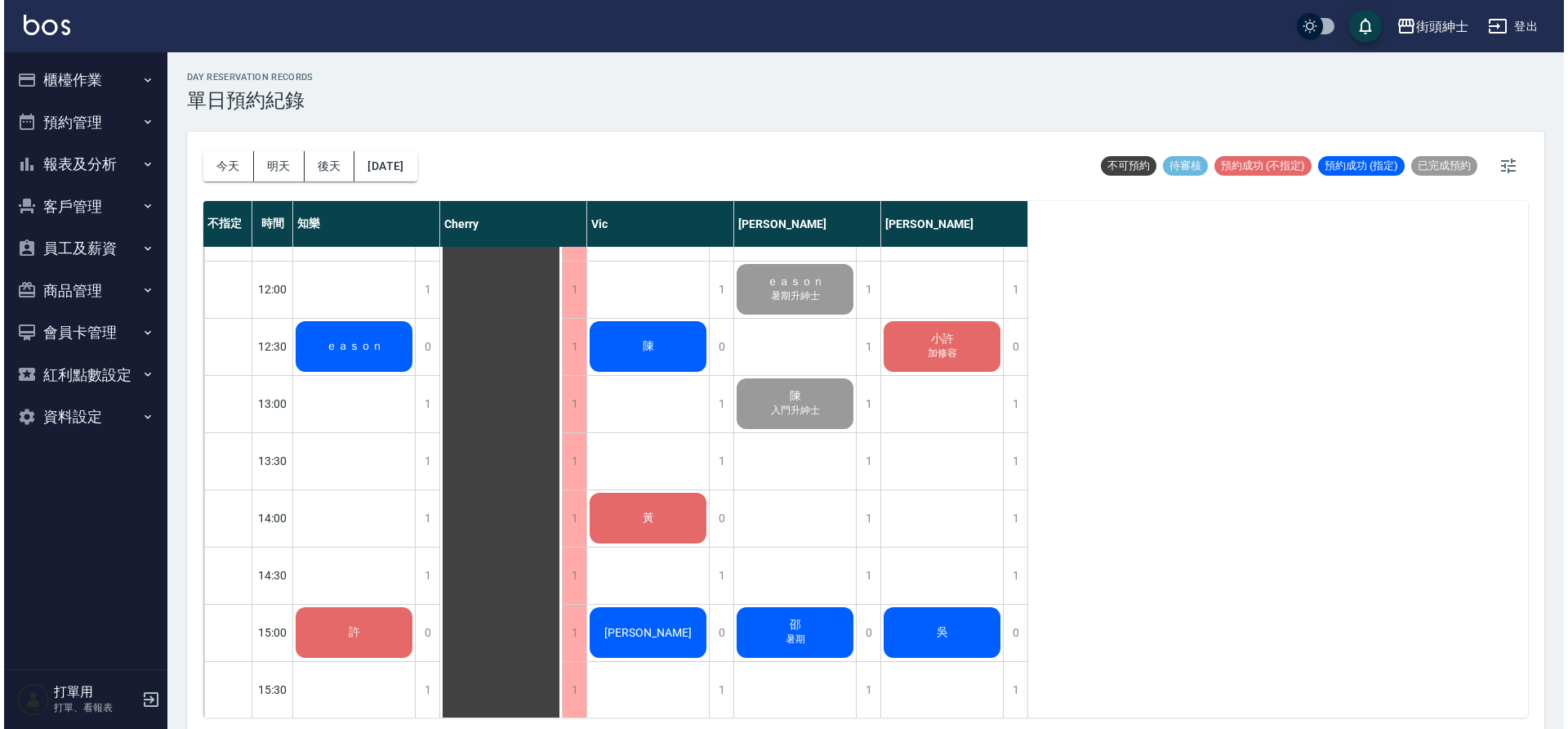
scroll to position [187, 0]
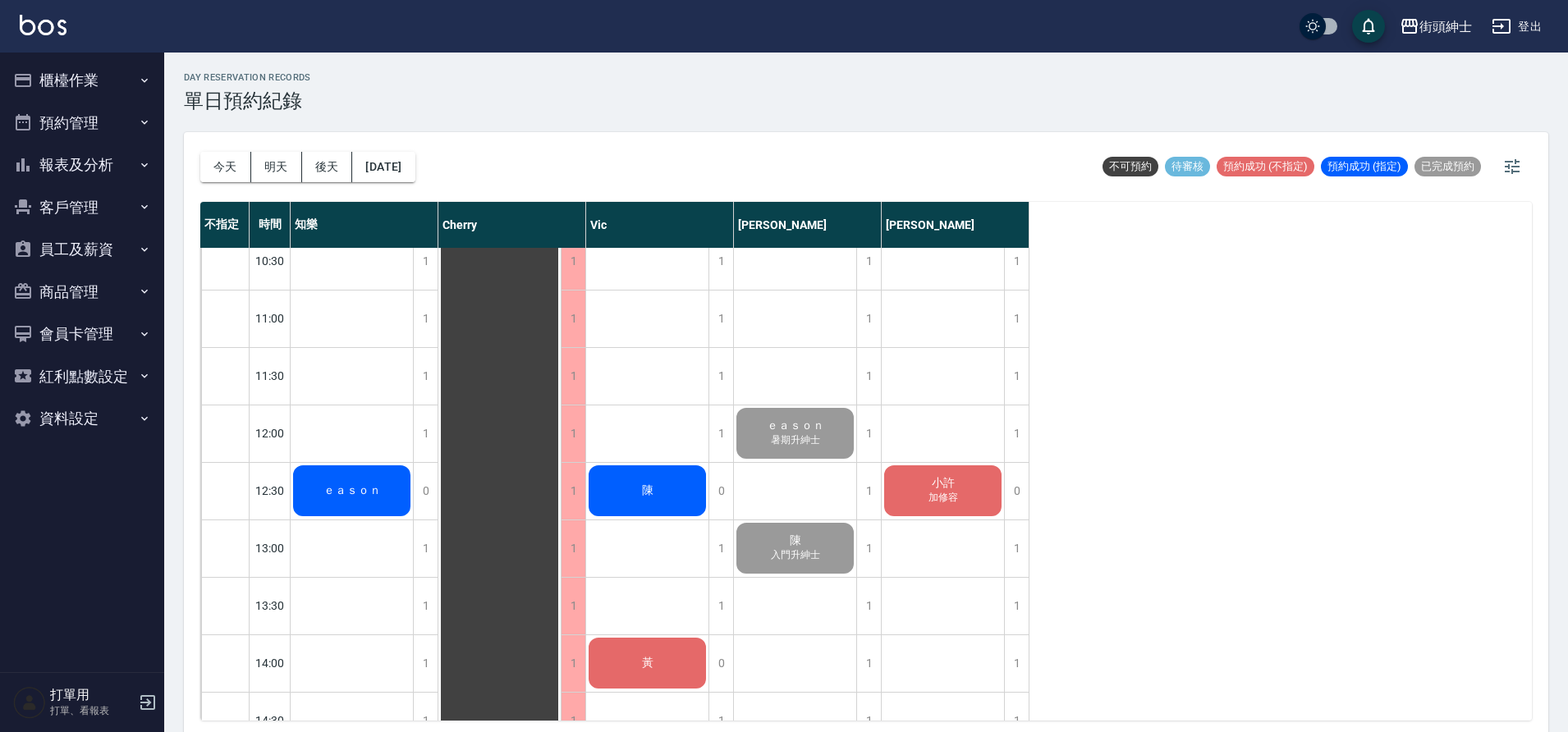
click at [413, 514] on div "小許 加修容" at bounding box center [352, 491] width 122 height 56
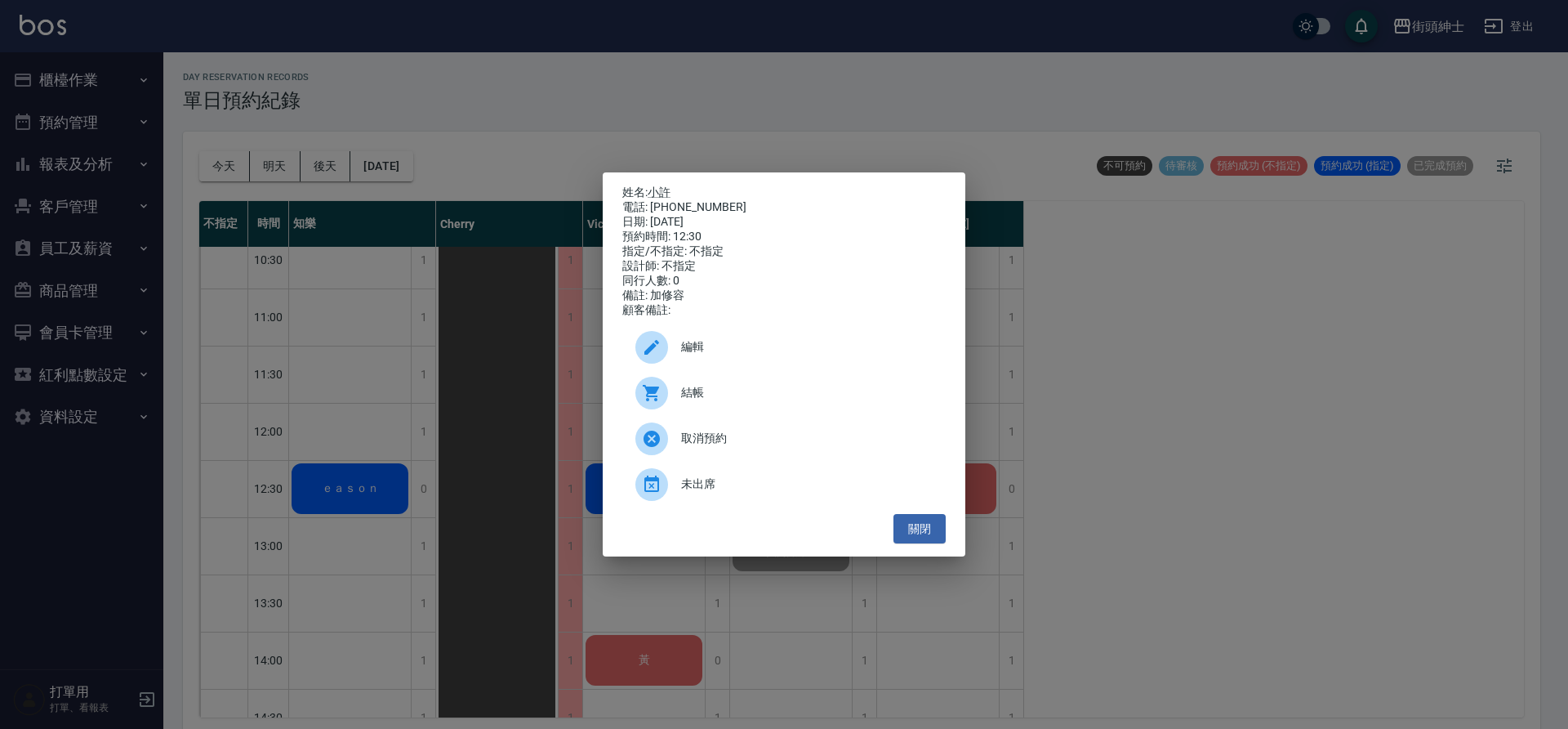
click at [818, 402] on span "結帳" at bounding box center [806, 392] width 251 height 18
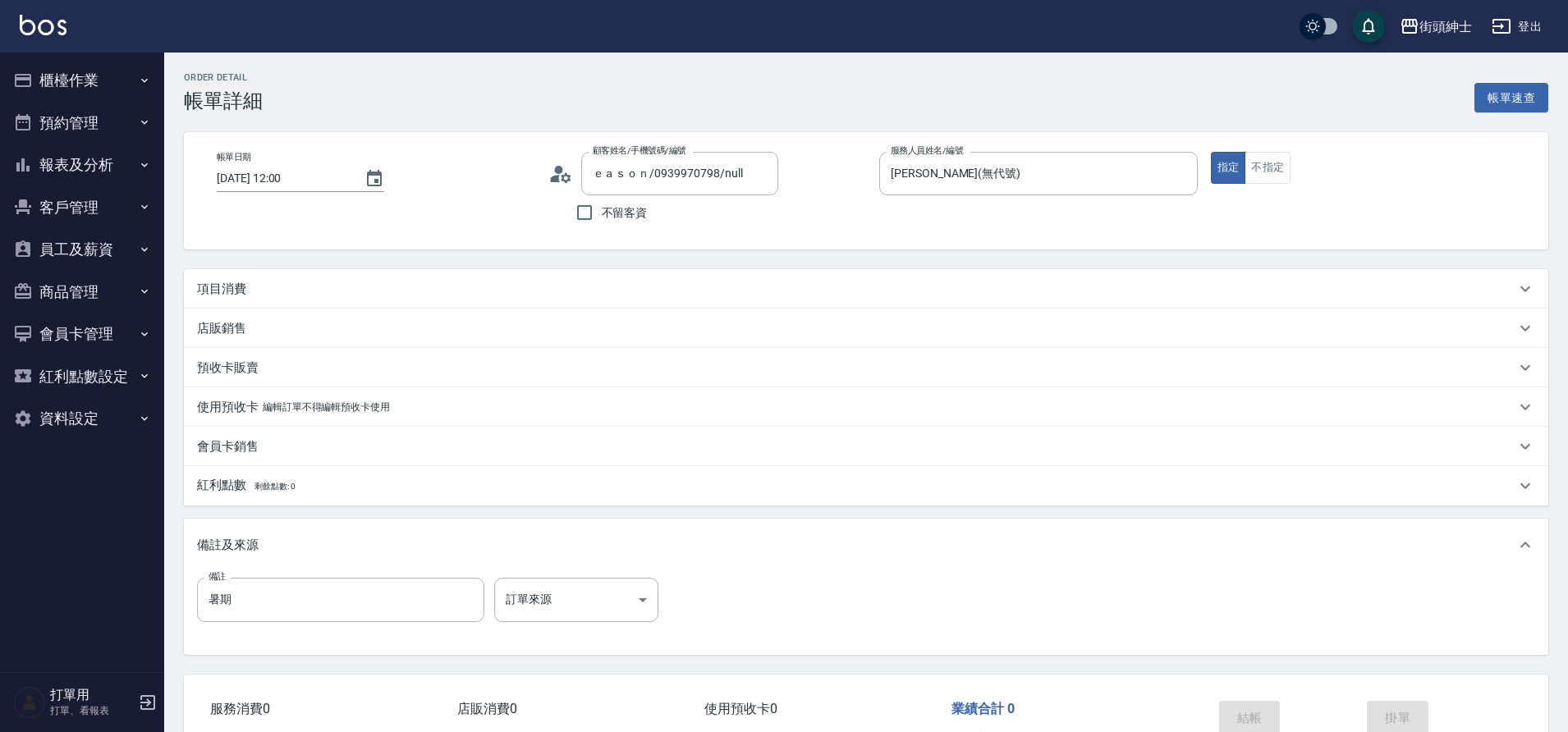
type input "ｅａｓｏｎ/0939970798/null"
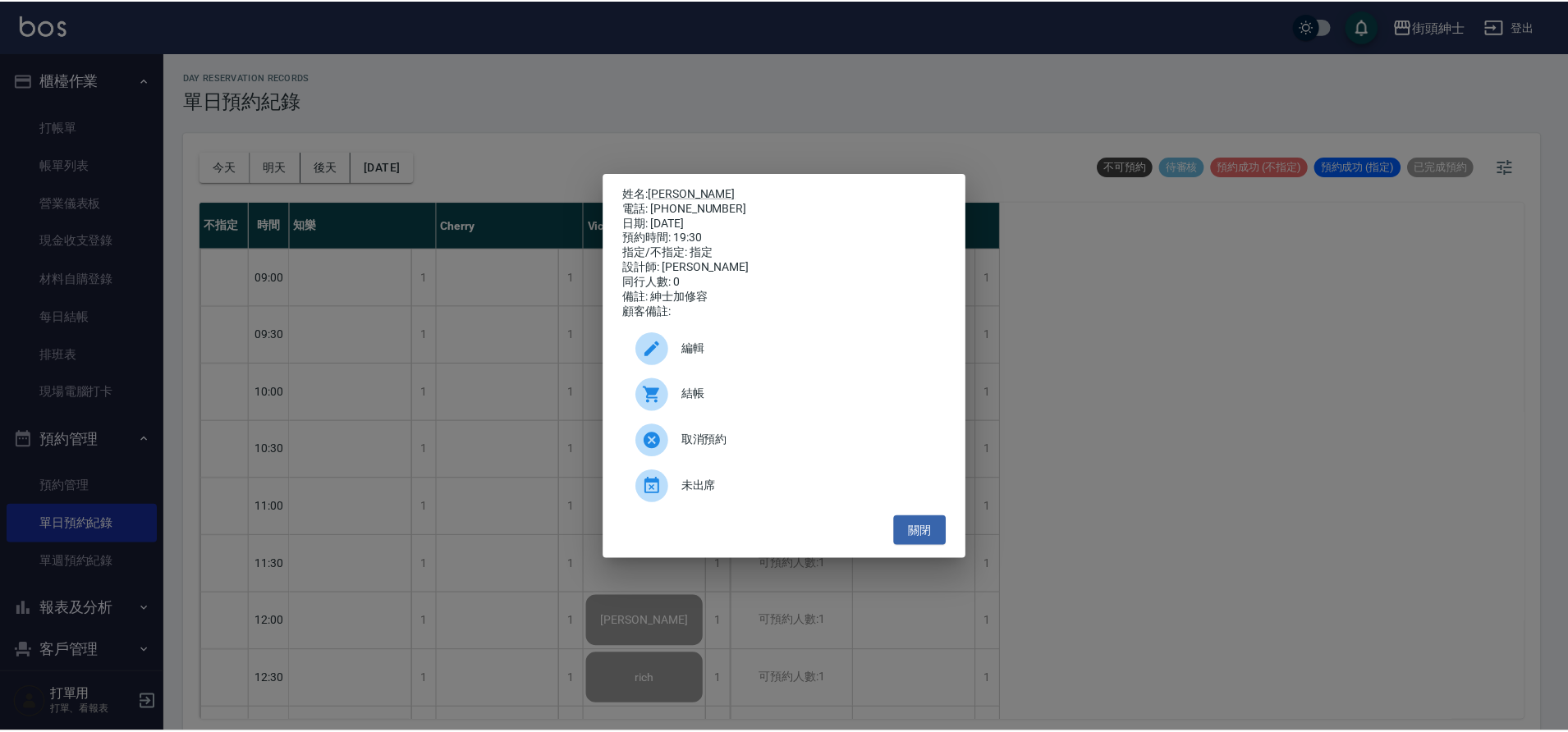
scroll to position [1064, 0]
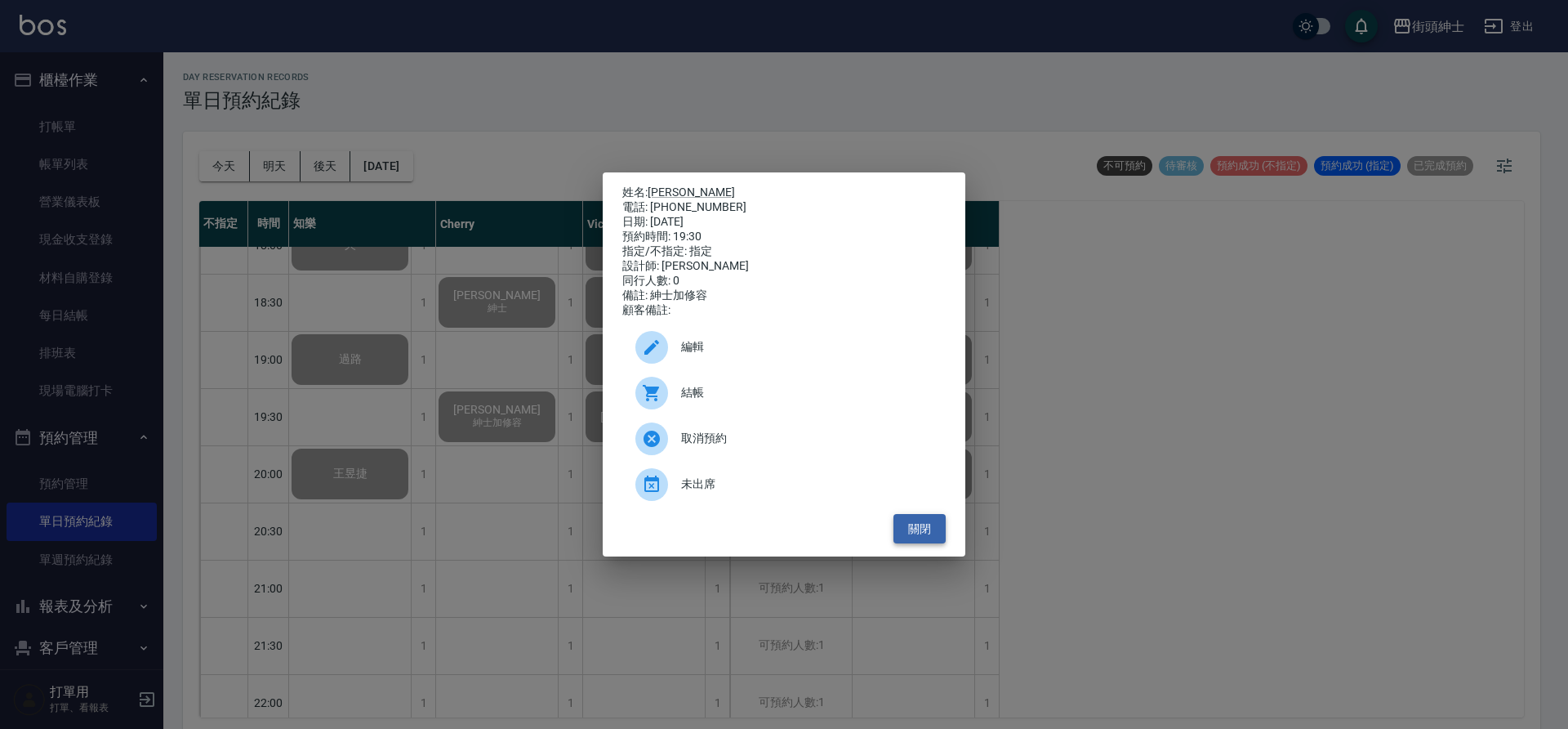
click at [935, 543] on button "關閉" at bounding box center [920, 529] width 53 height 30
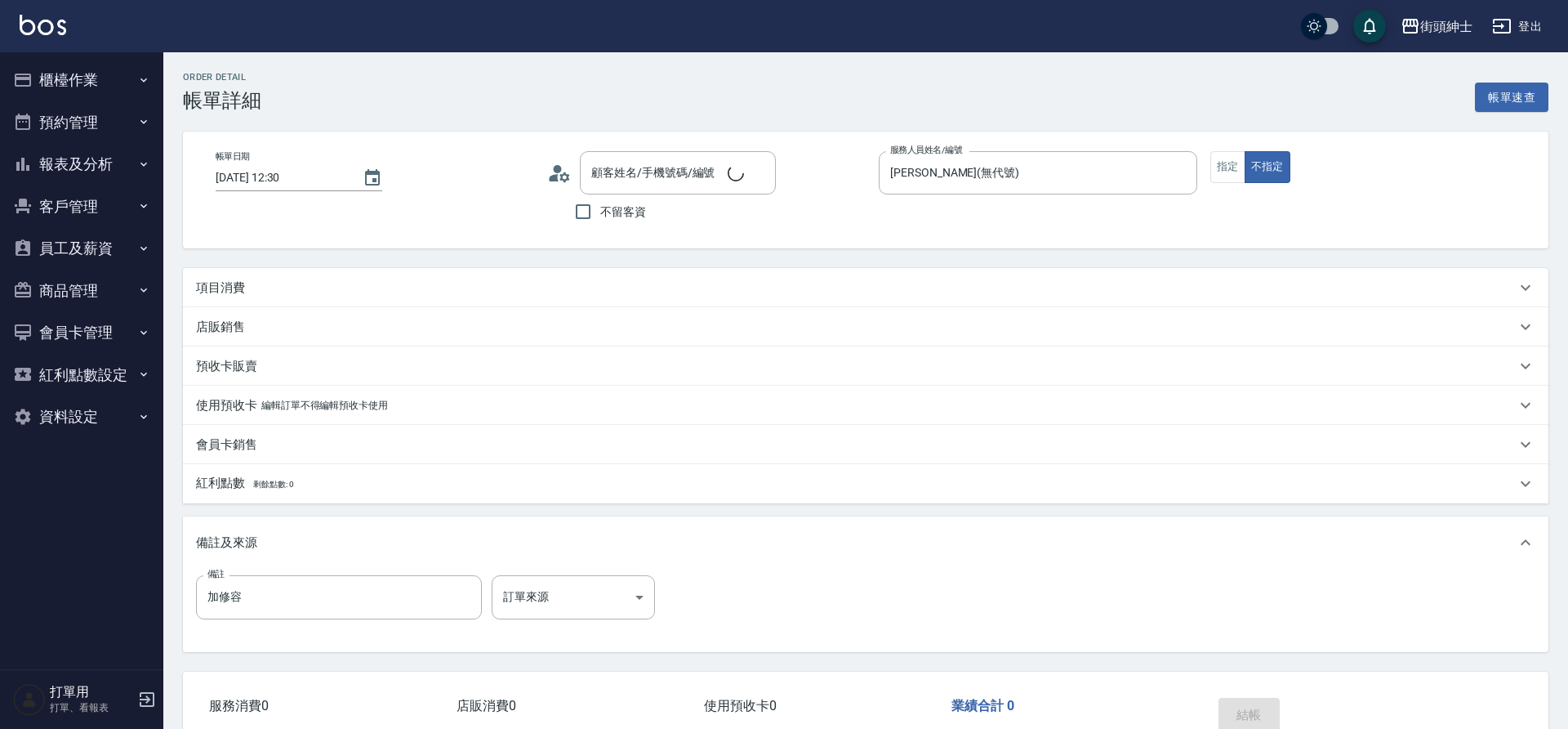
type input "[DATE] 12:30"
type input "[PERSON_NAME](無代號)"
type input "加修容"
click at [92, 115] on button "預約管理" at bounding box center [82, 122] width 150 height 43
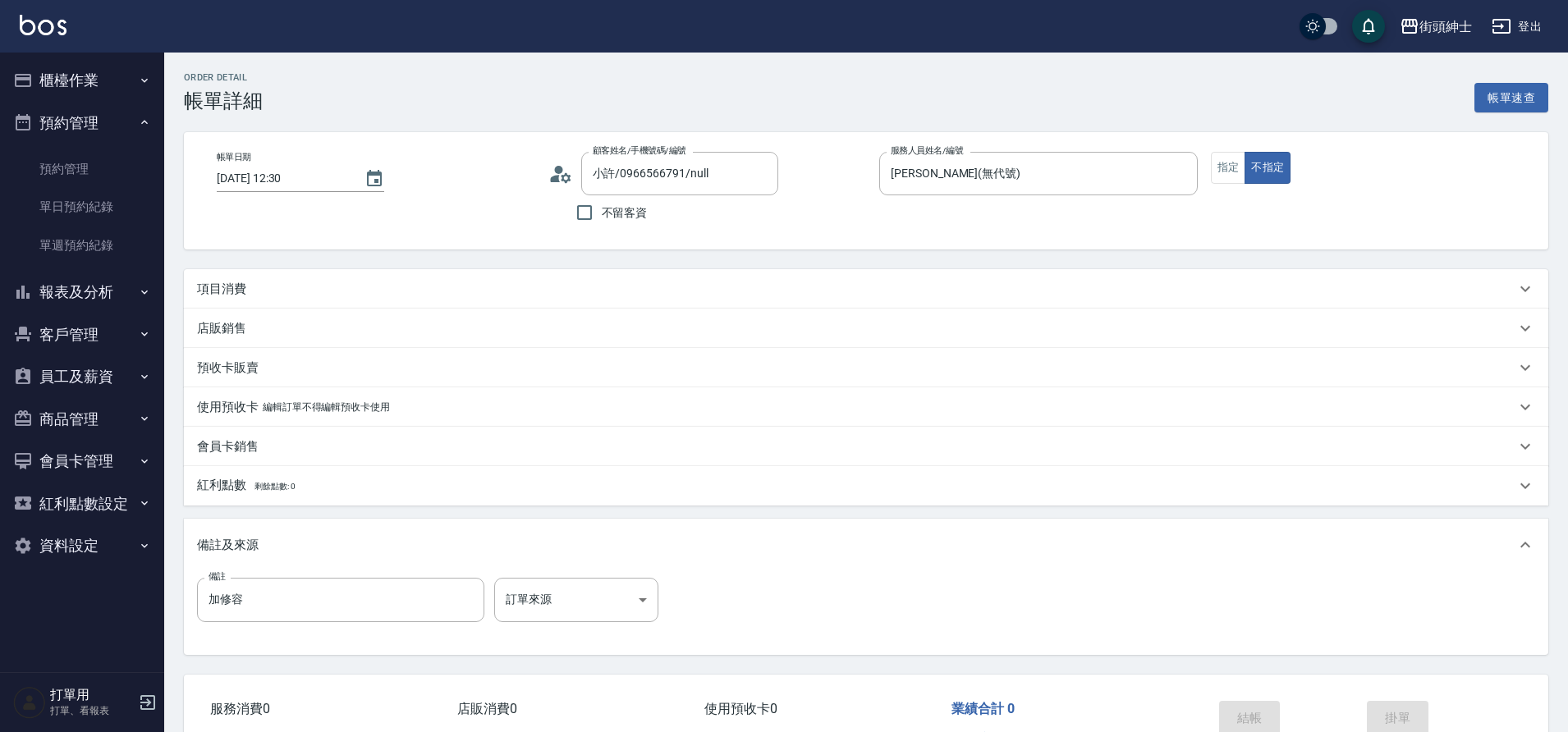
type input "小許/0966566791/null"
click at [118, 207] on link "單日預約紀錄" at bounding box center [82, 206] width 151 height 38
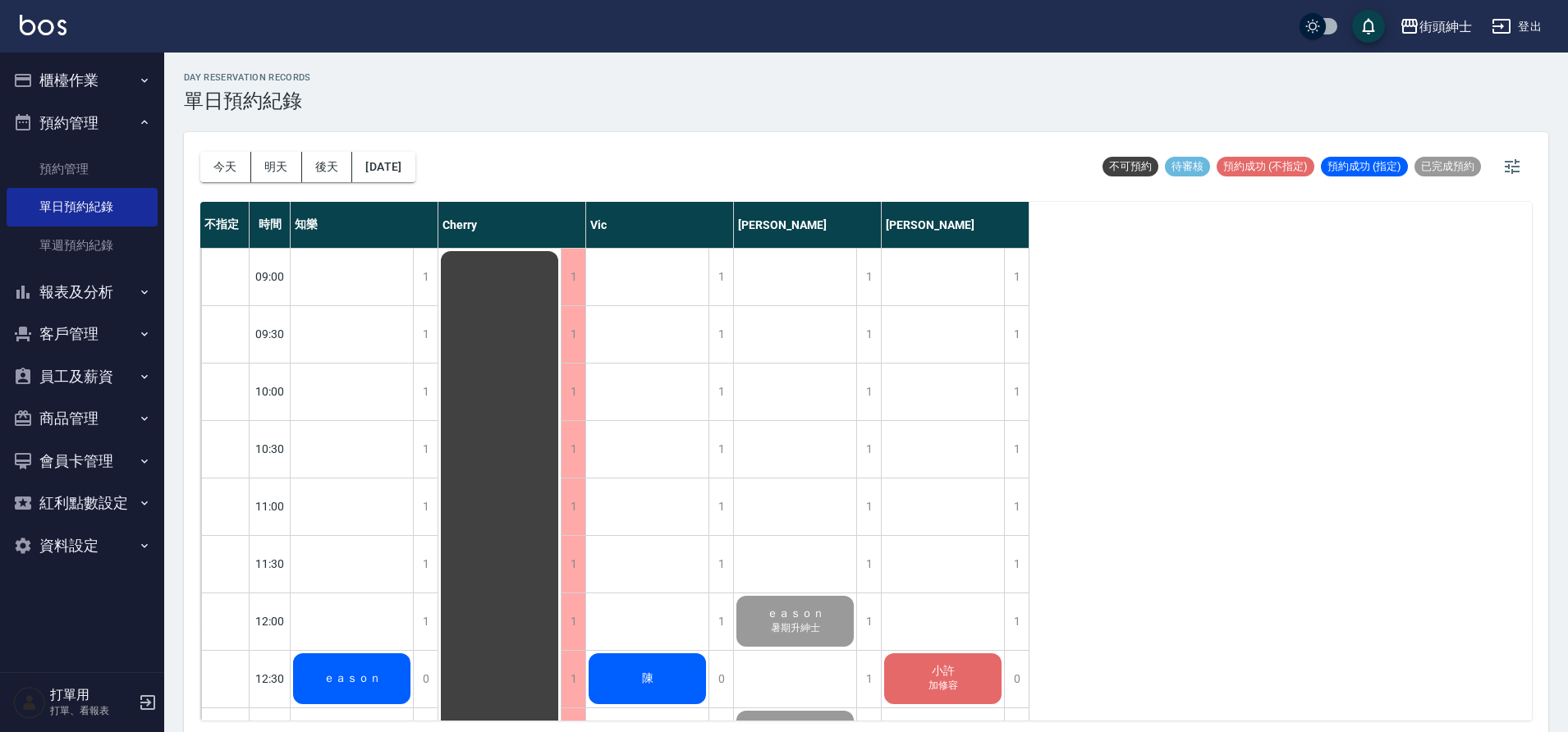
click at [113, 88] on button "櫃檯作業" at bounding box center [82, 80] width 151 height 43
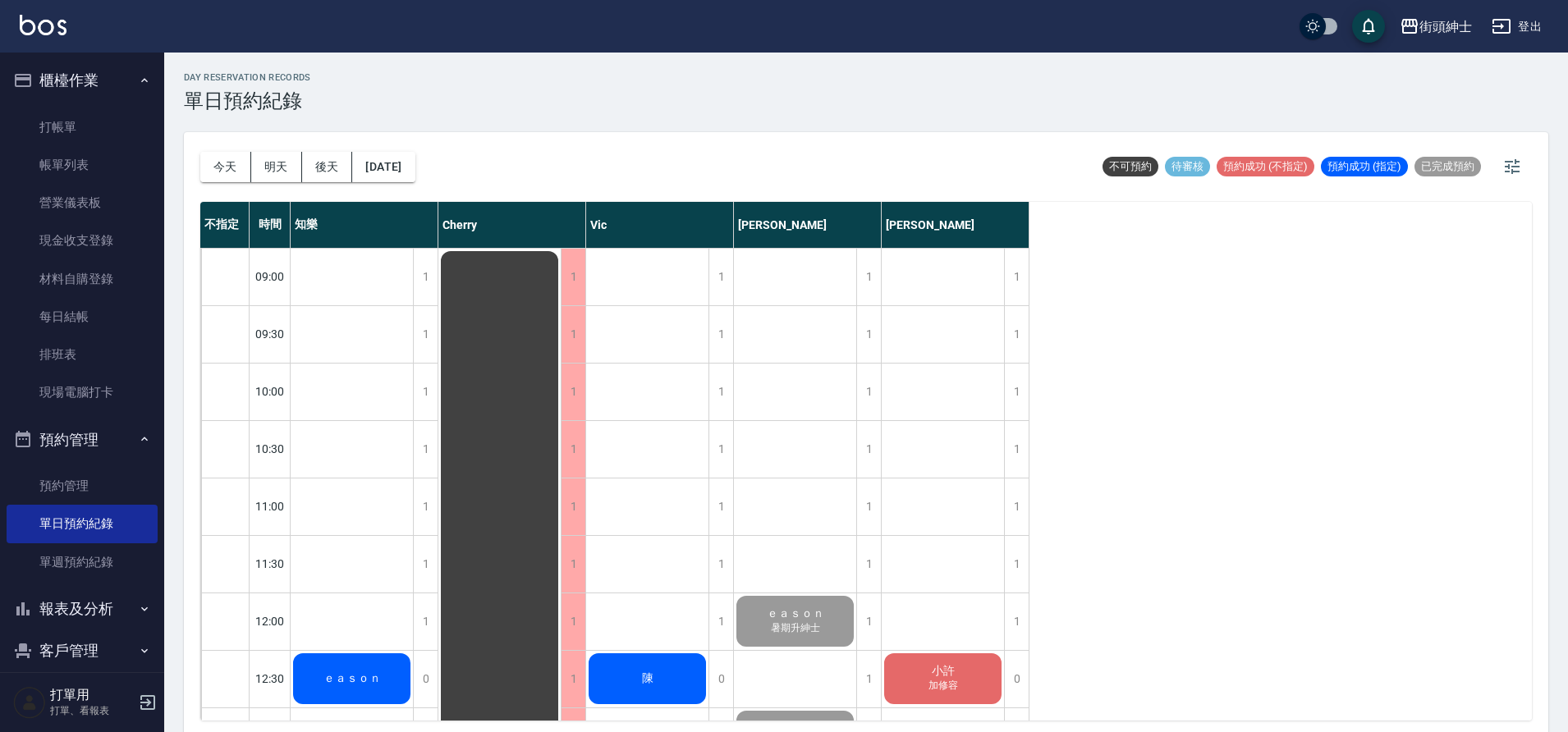
click at [124, 74] on button "櫃檯作業" at bounding box center [82, 80] width 151 height 43
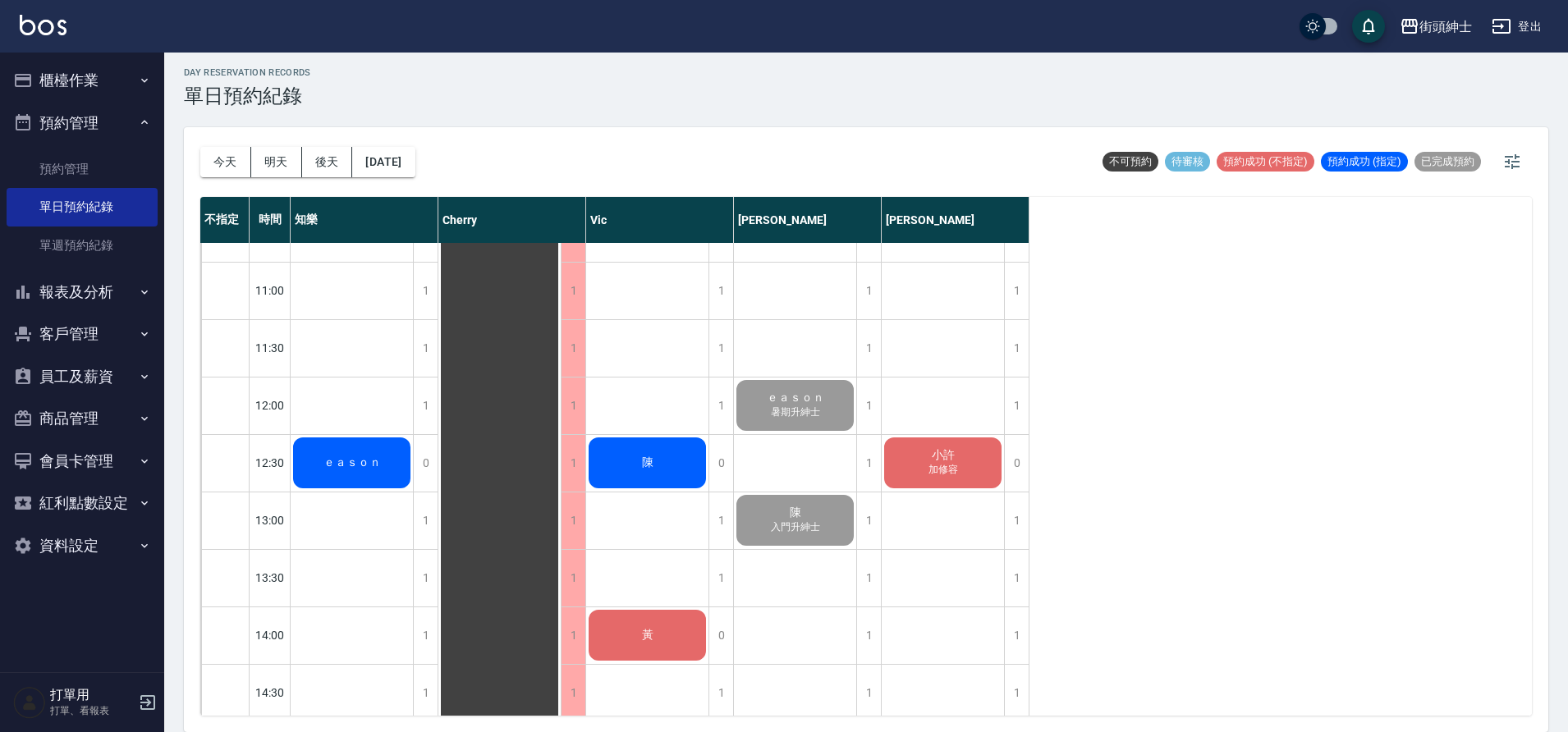
scroll to position [300, 0]
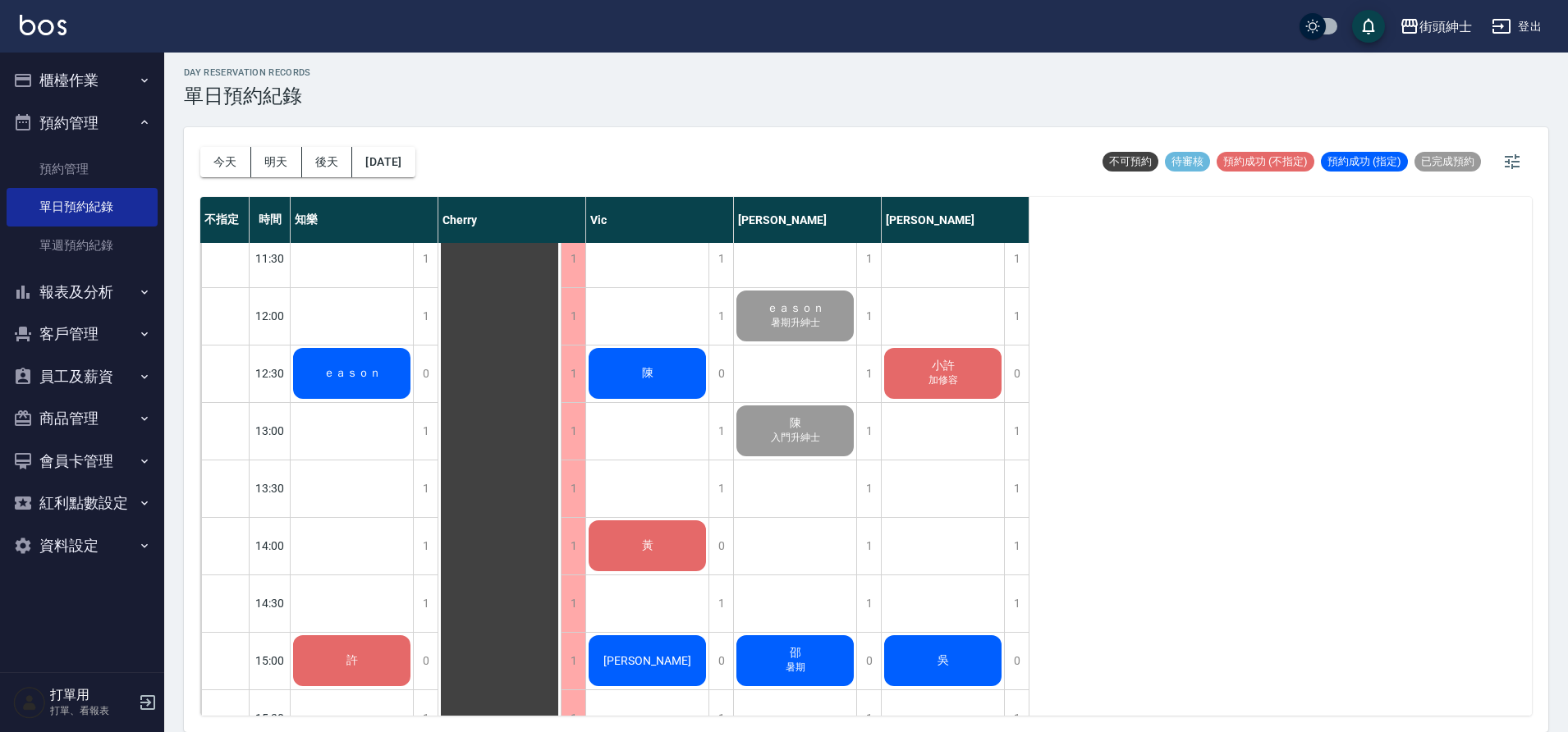
click at [413, 379] on div "小許 加修容" at bounding box center [352, 373] width 122 height 56
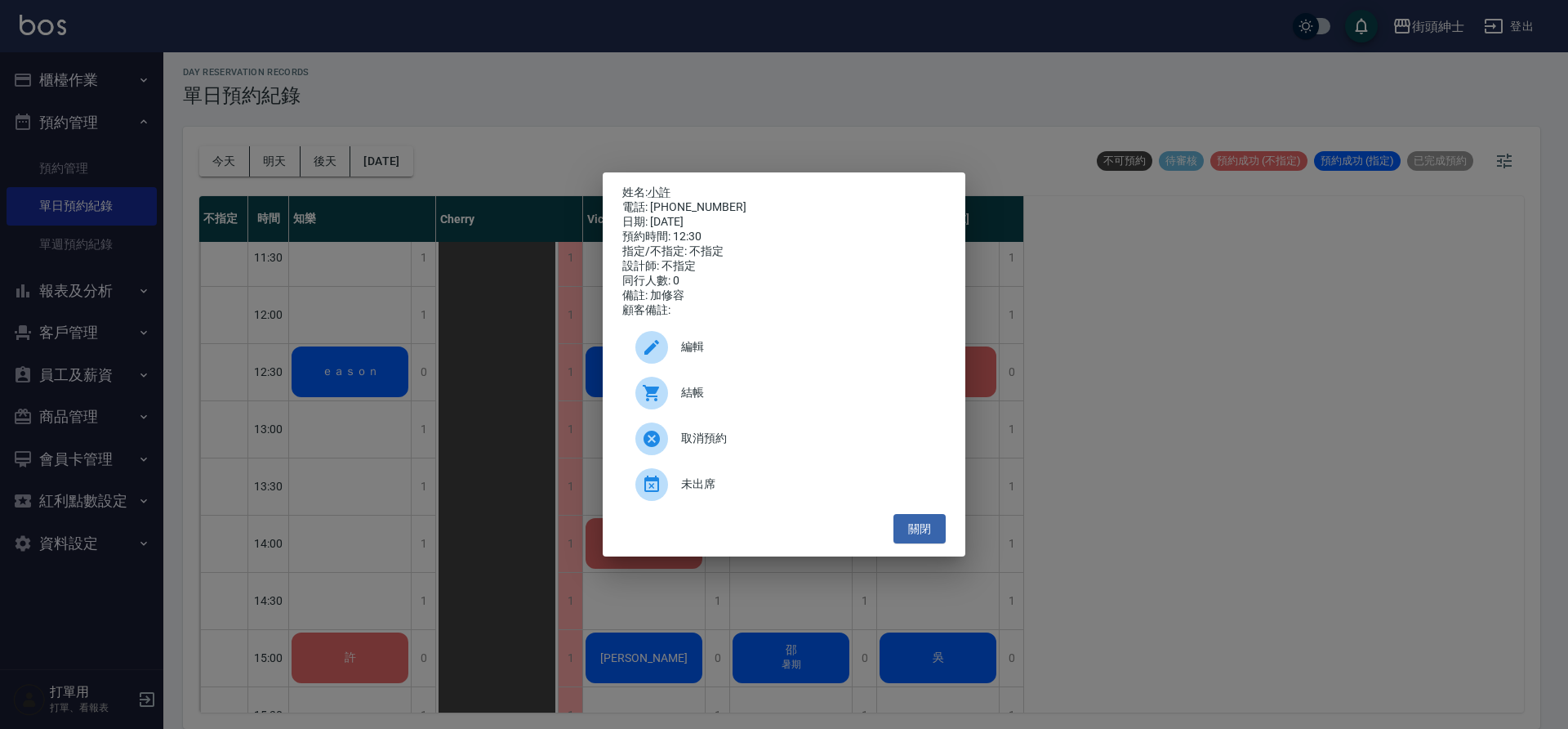
click at [782, 410] on div "結帳" at bounding box center [784, 392] width 324 height 46
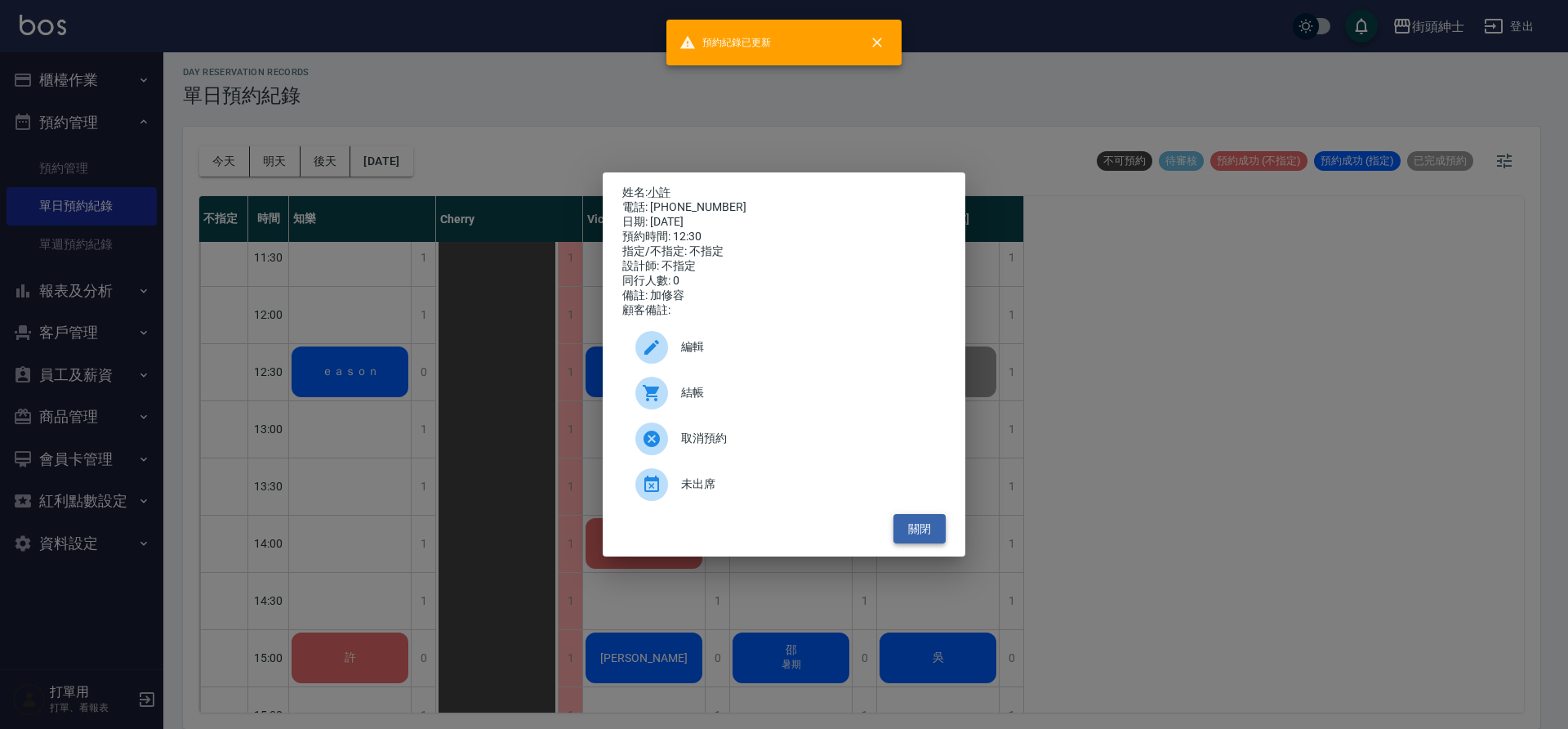
click at [940, 527] on button "關閉" at bounding box center [920, 529] width 53 height 30
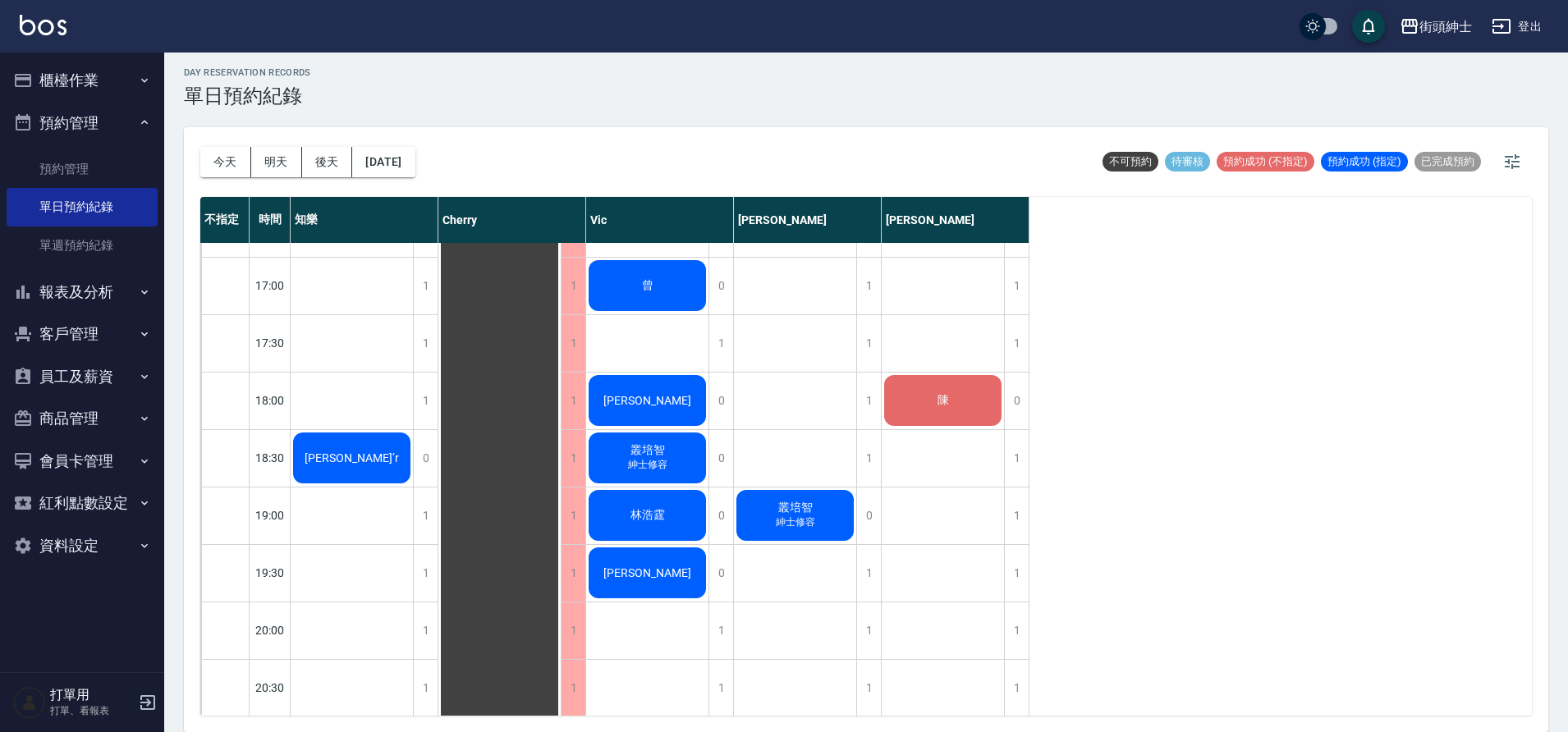
scroll to position [989, 0]
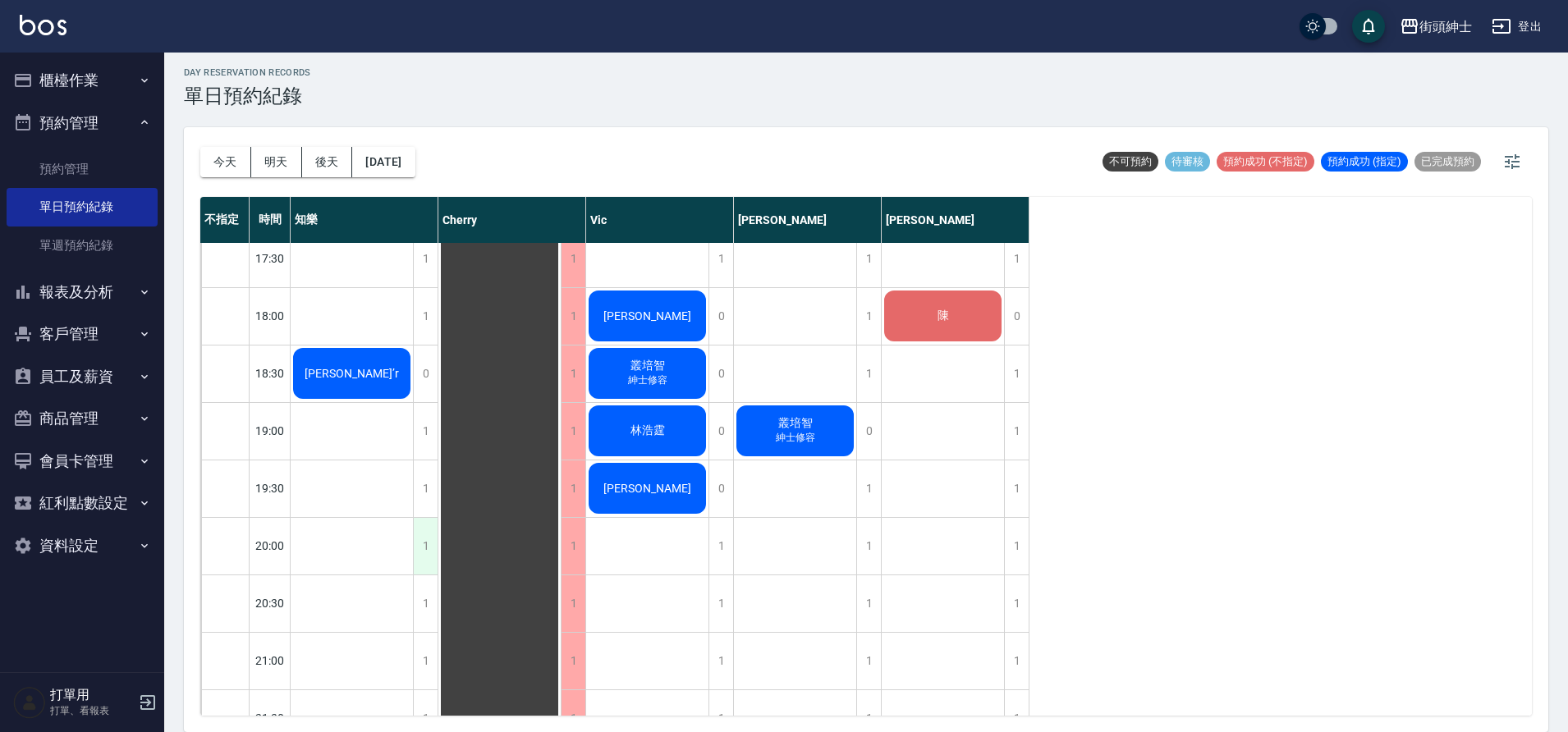
click at [425, 537] on div "1" at bounding box center [425, 547] width 24 height 57
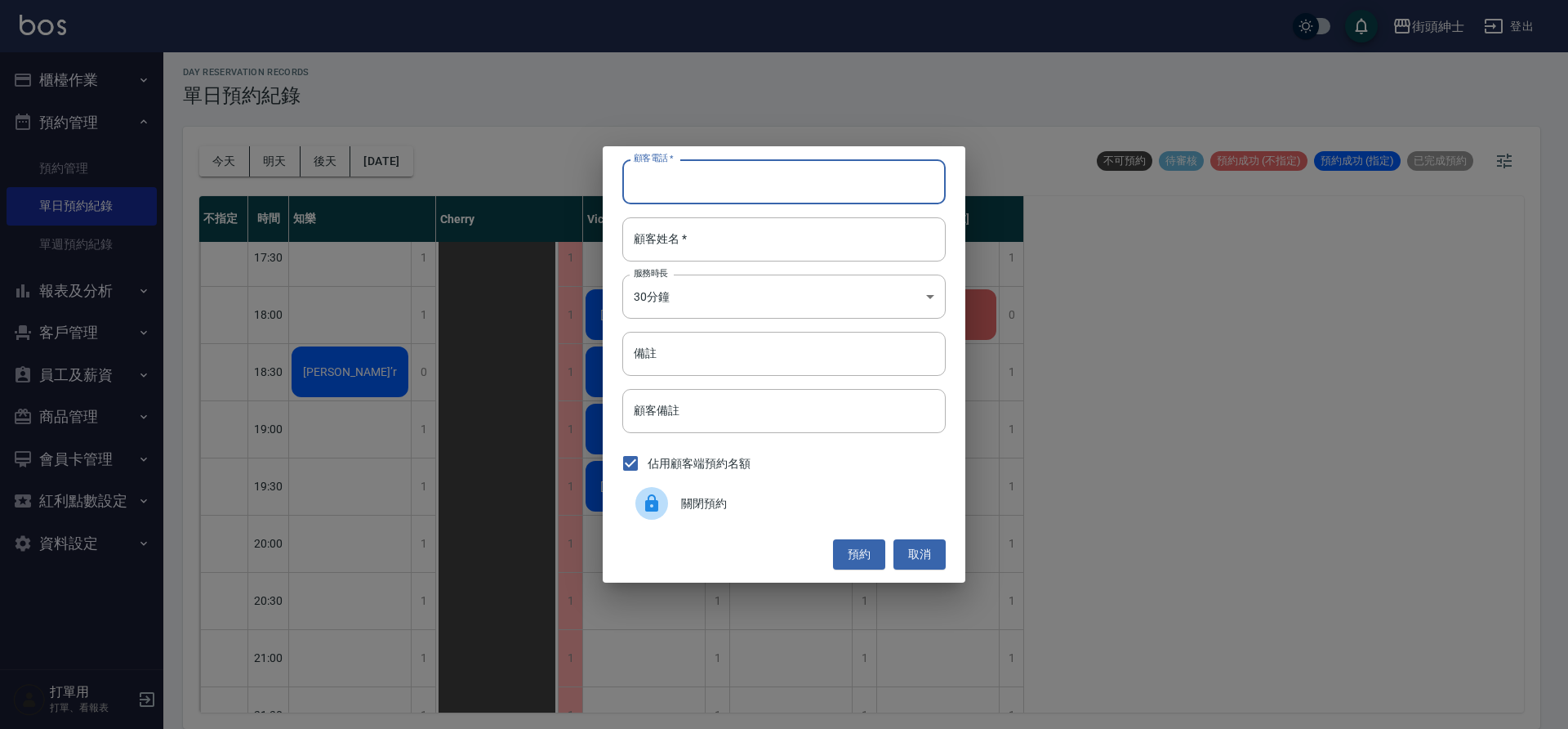
click at [754, 195] on input "顧客電話   *" at bounding box center [784, 181] width 324 height 44
type input "0970282111"
click at [814, 238] on input "顧客姓名   *" at bounding box center [784, 239] width 324 height 44
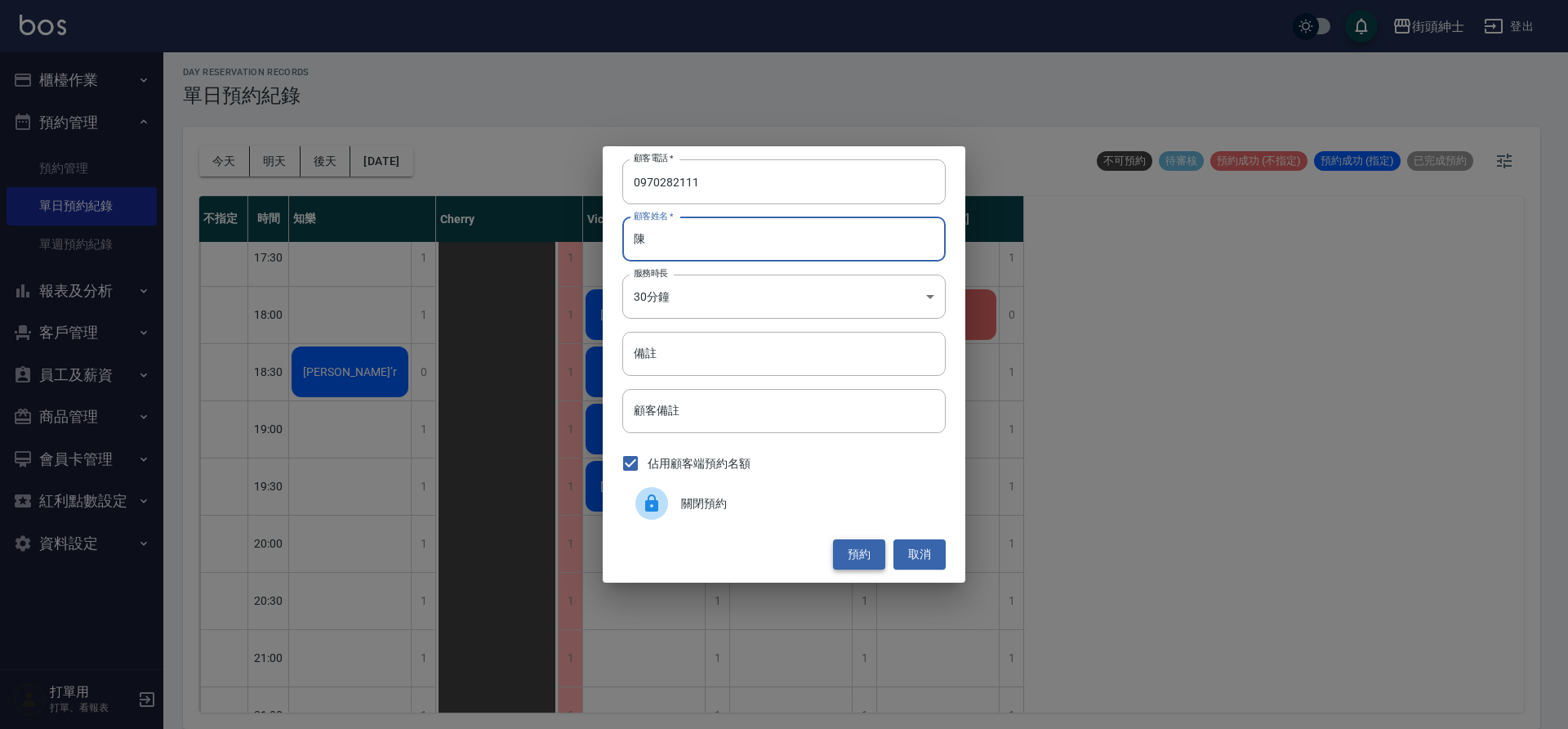
type input "陳"
click at [878, 559] on button "預約" at bounding box center [859, 554] width 53 height 30
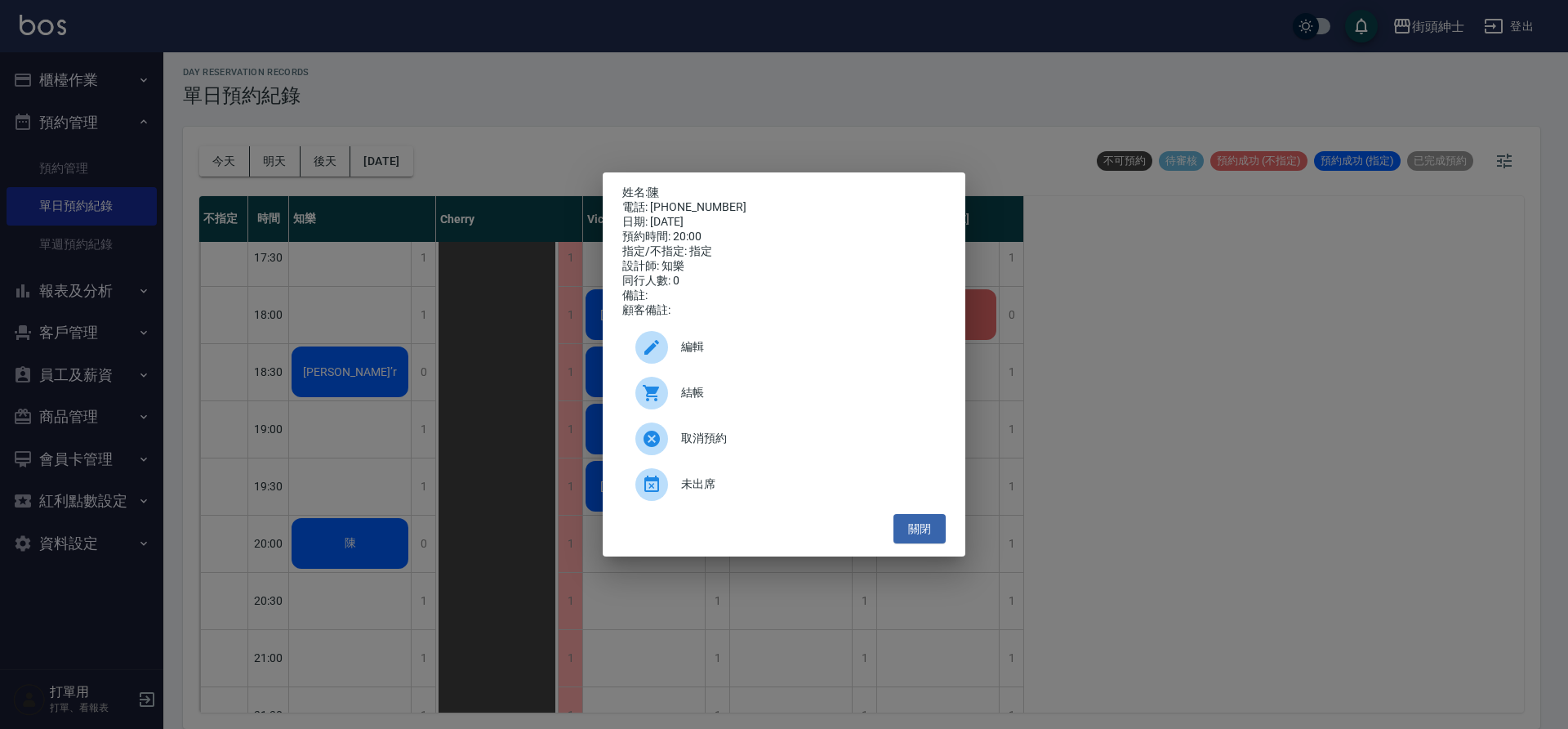
click at [765, 356] on span "編輯" at bounding box center [806, 347] width 251 height 18
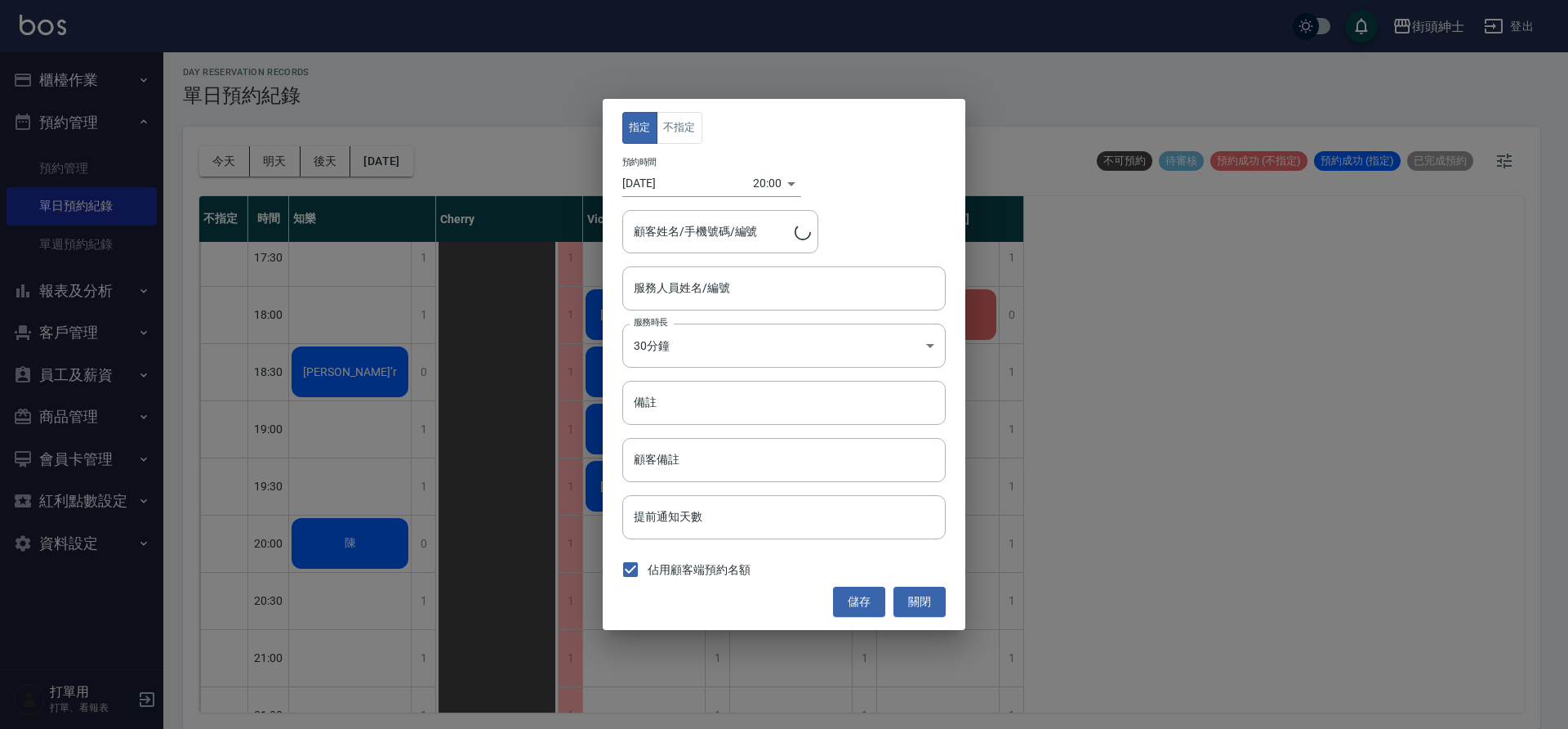
type input "知樂(無代號)"
type input "陳/0970282111"
click at [742, 293] on input "知樂(無代號)" at bounding box center [772, 288] width 285 height 28
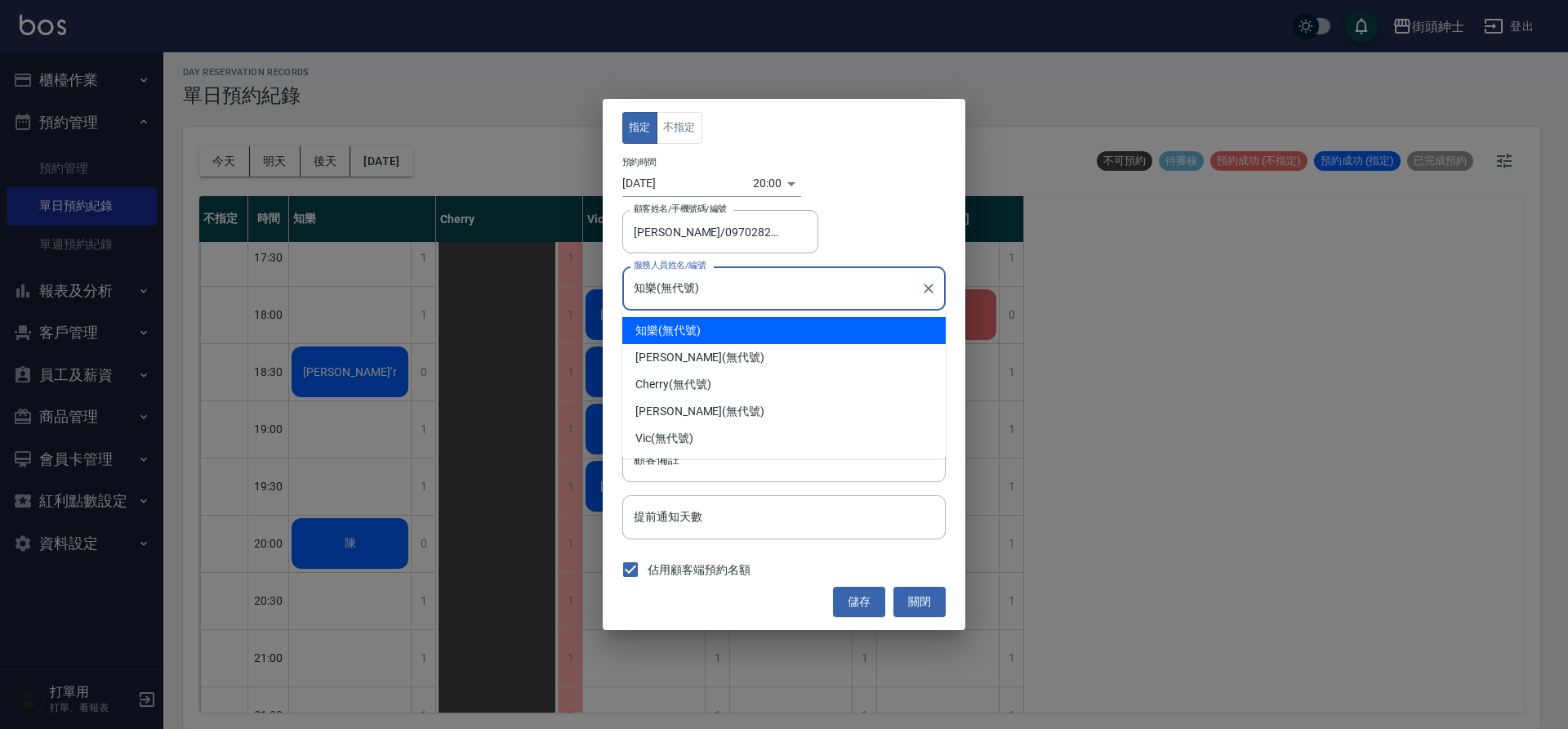
click at [824, 286] on input "知樂(無代號)" at bounding box center [772, 288] width 285 height 28
click at [671, 124] on button "不指定" at bounding box center [679, 128] width 46 height 32
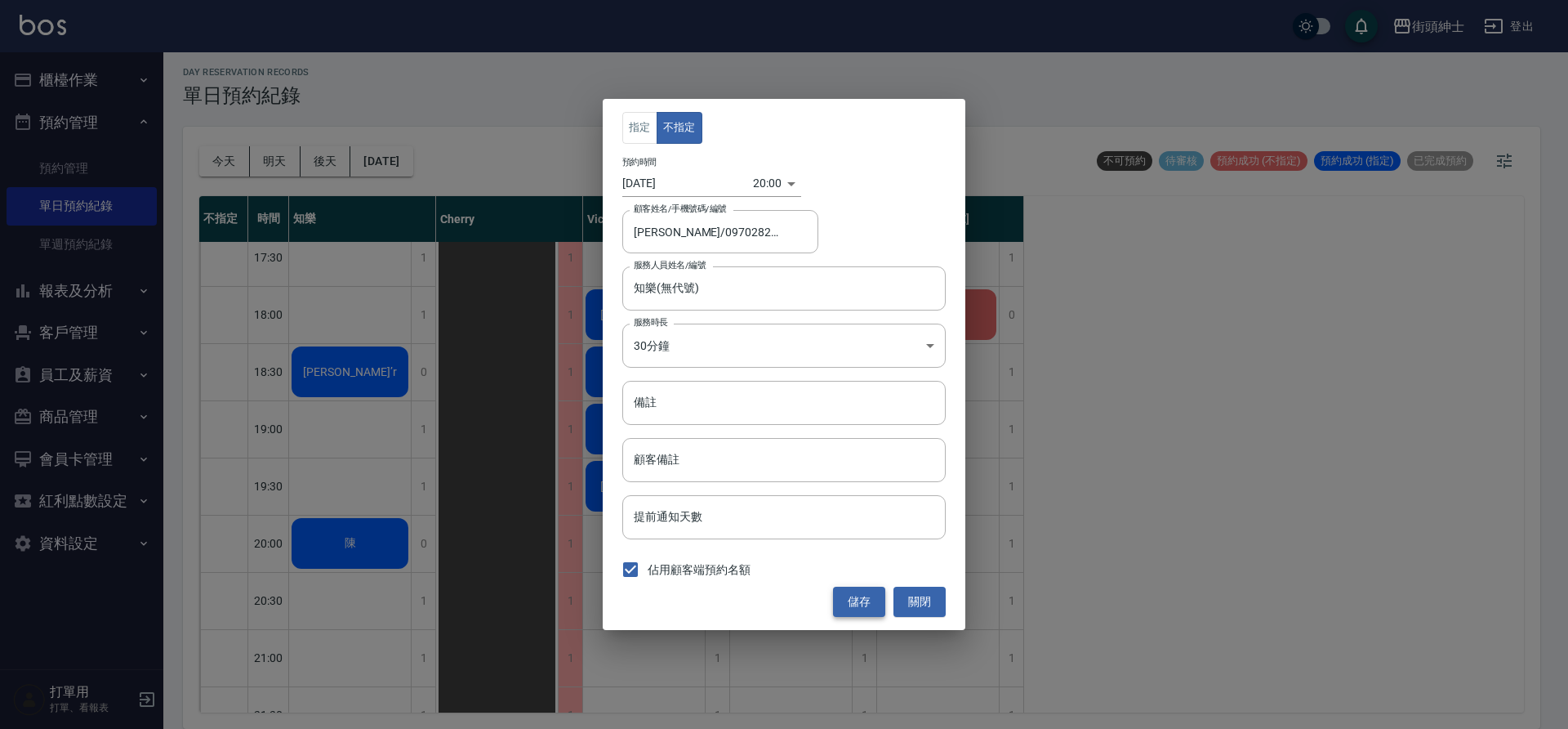
click at [862, 592] on button "儲存" at bounding box center [859, 602] width 53 height 30
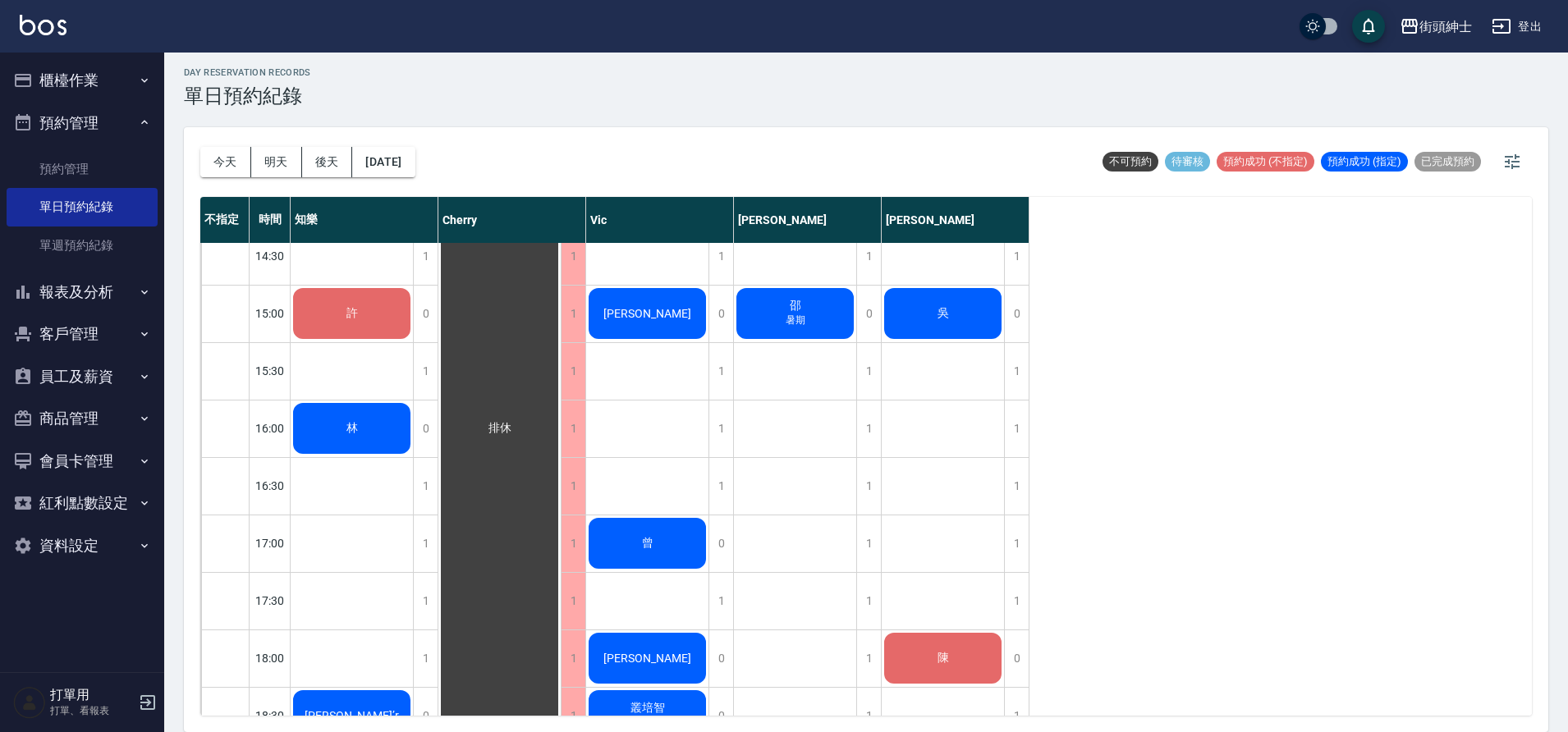
scroll to position [645, 0]
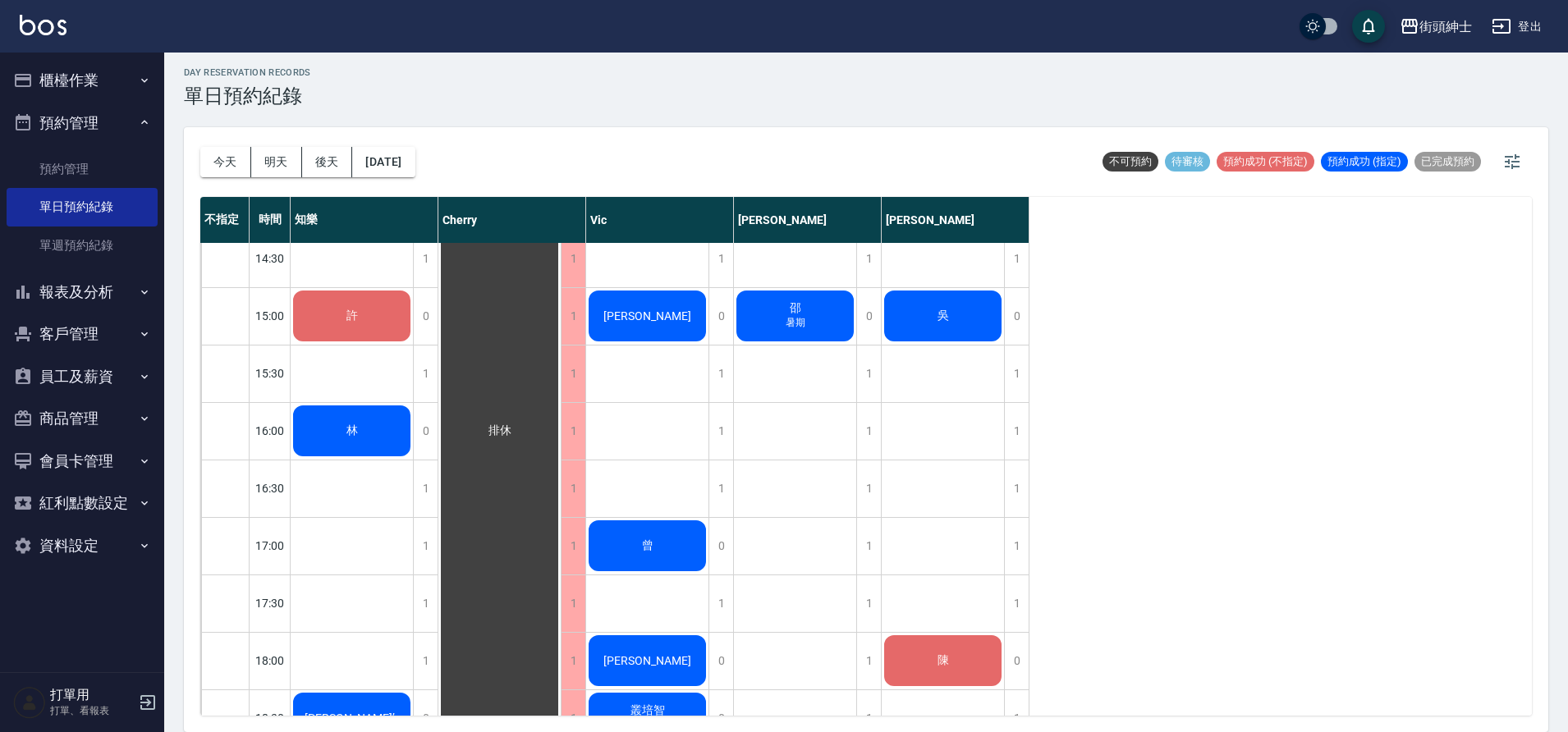
click at [413, 57] on div "吳" at bounding box center [352, 29] width 122 height 56
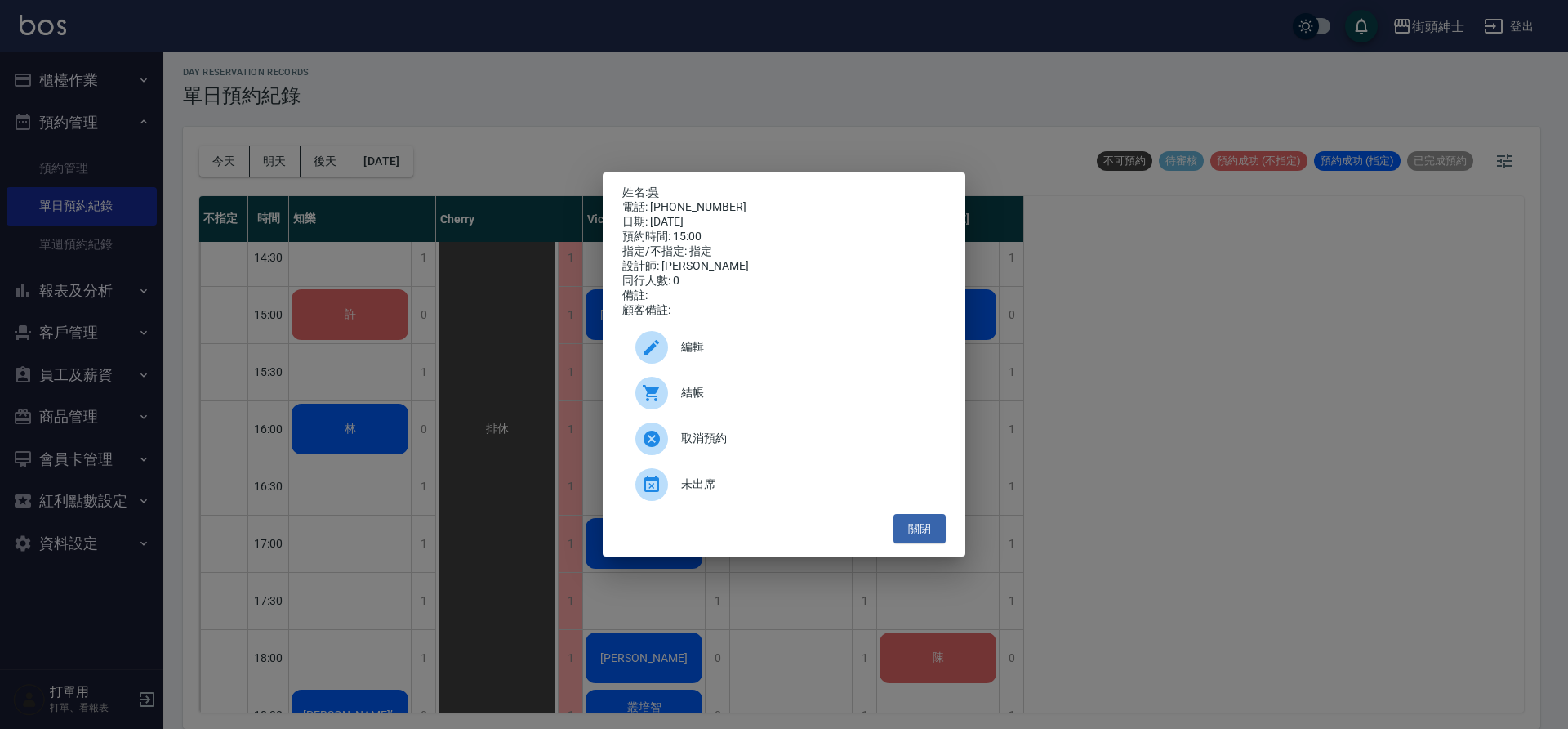
click at [770, 457] on div "取消預約" at bounding box center [784, 438] width 324 height 46
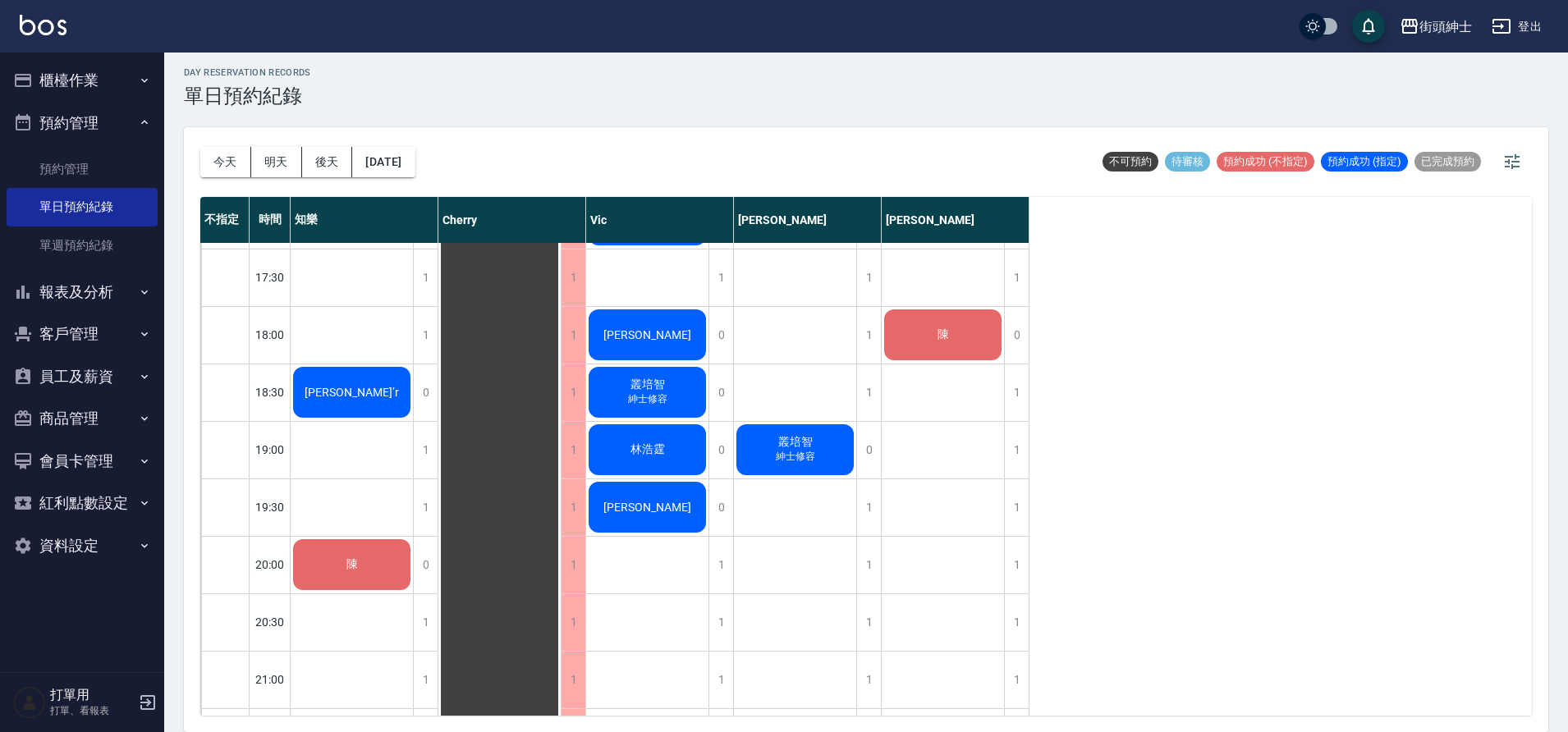
scroll to position [972, 0]
click at [279, 174] on button "明天" at bounding box center [276, 162] width 51 height 30
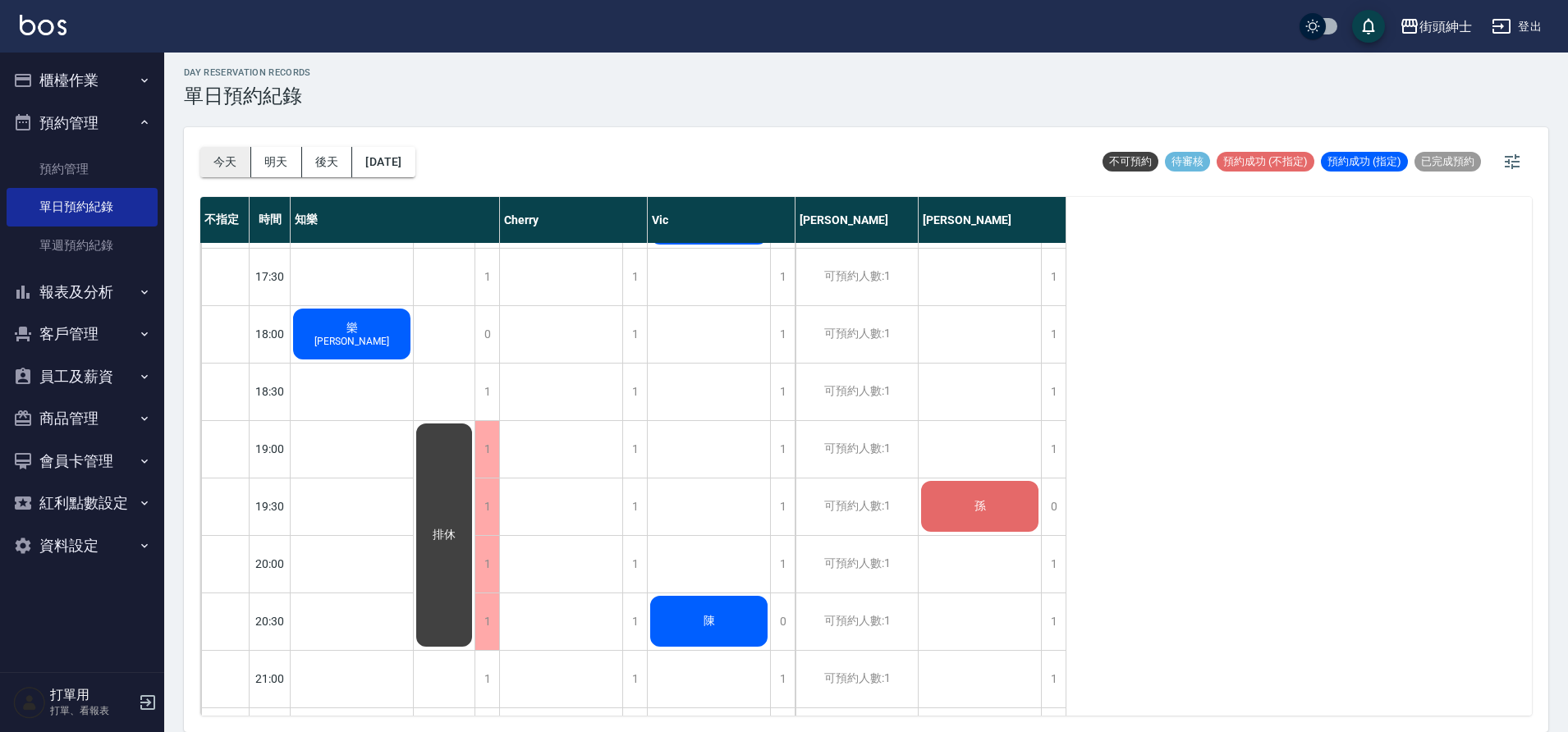
click at [236, 165] on button "今天" at bounding box center [226, 162] width 51 height 30
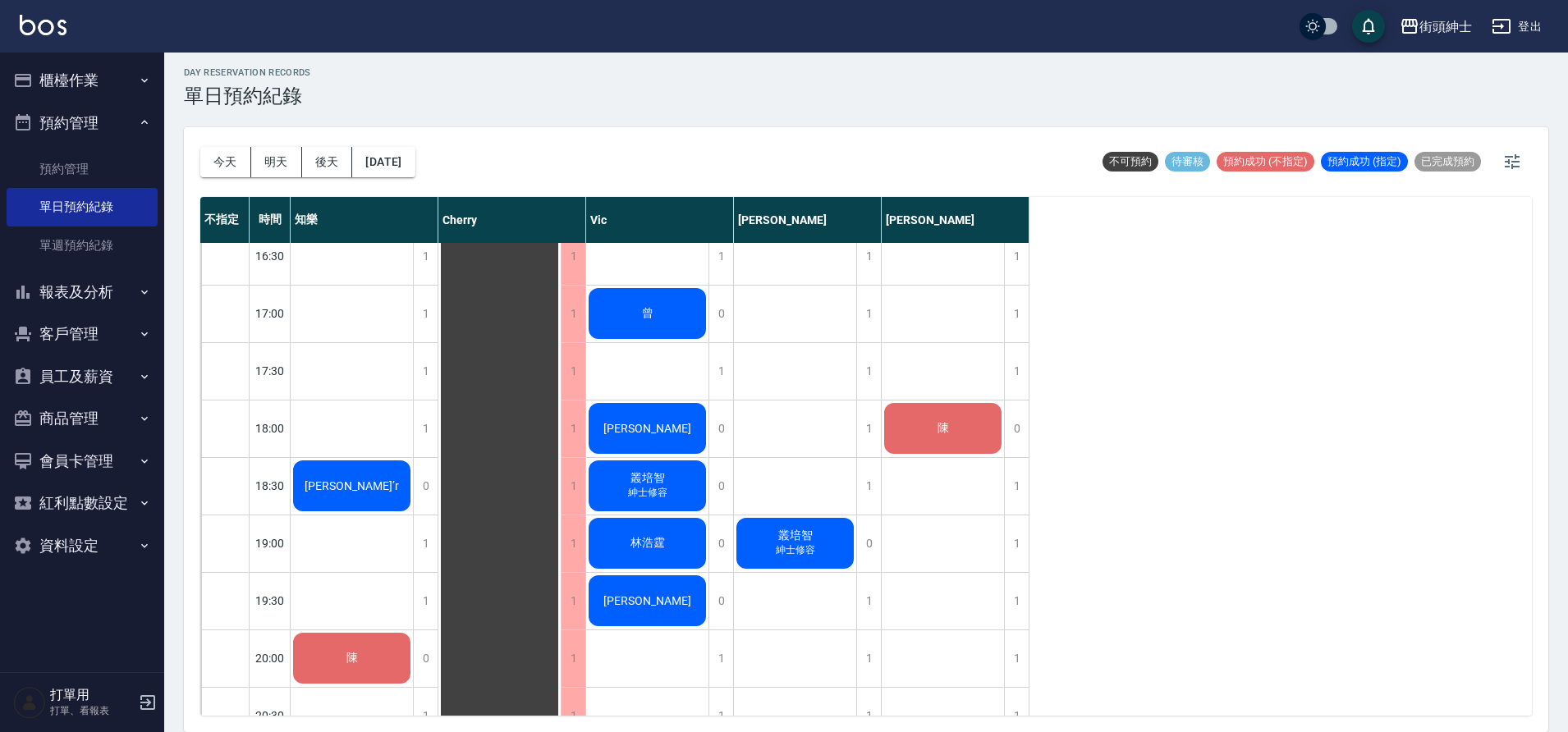
scroll to position [905, 0]
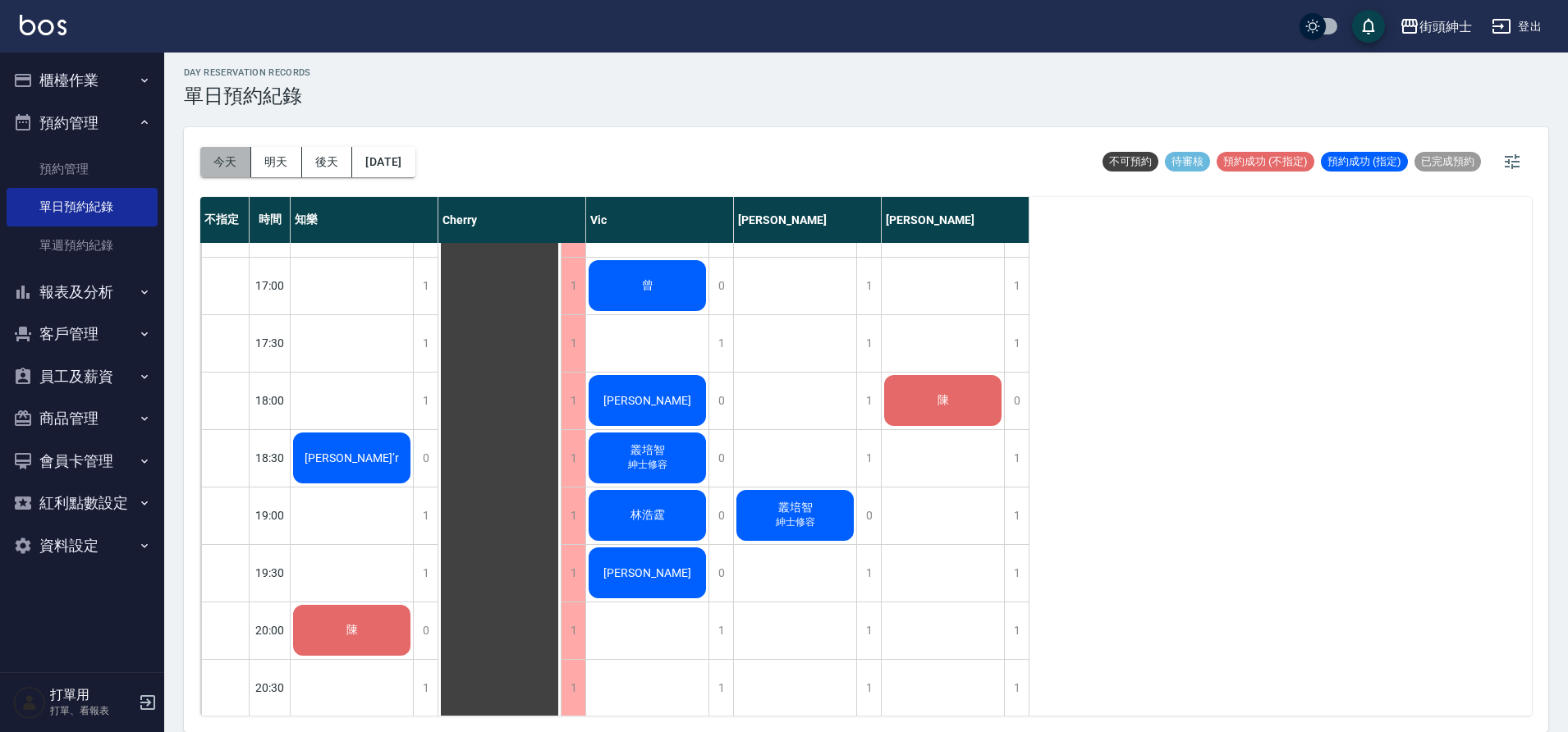
click at [227, 161] on button "今天" at bounding box center [226, 162] width 51 height 30
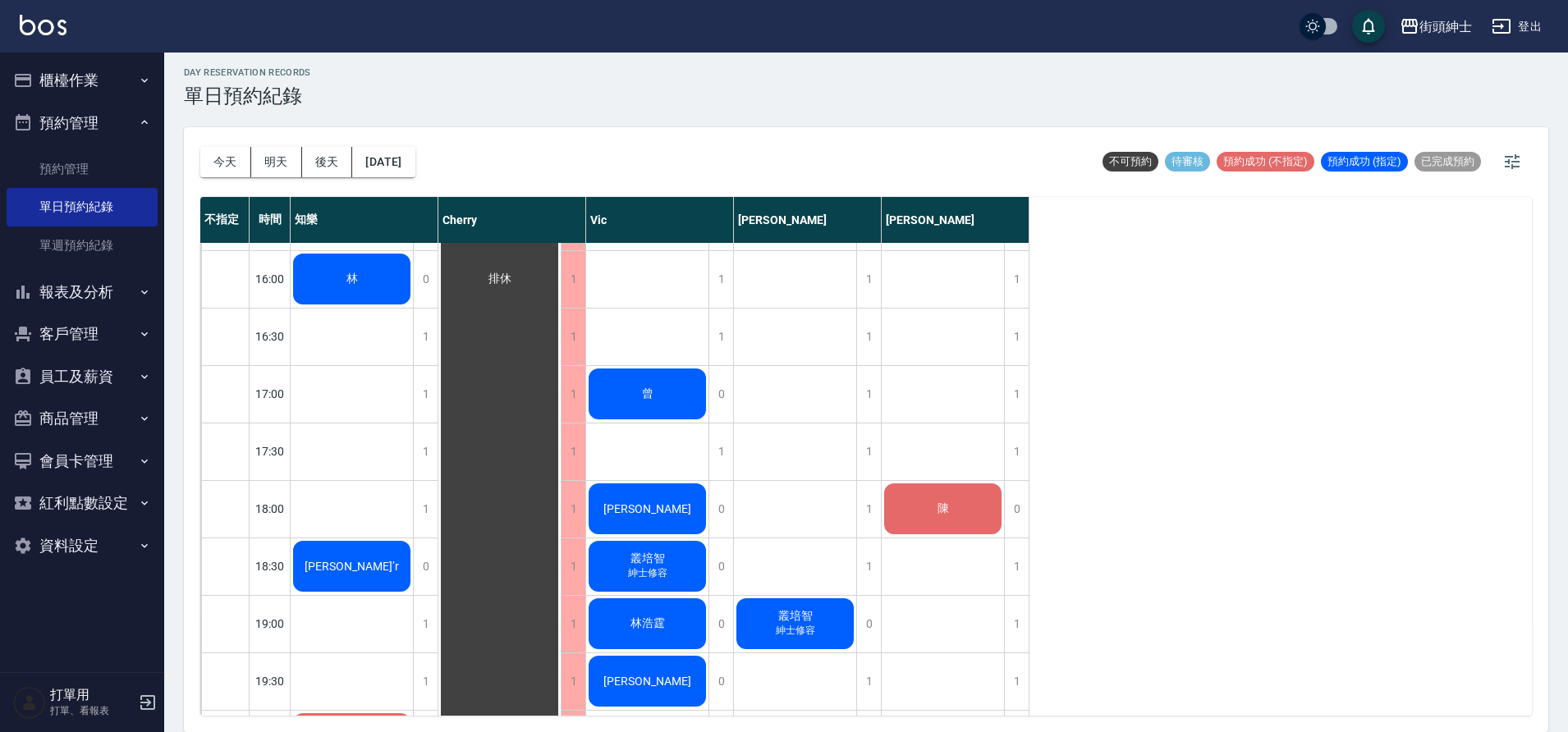
scroll to position [911, 0]
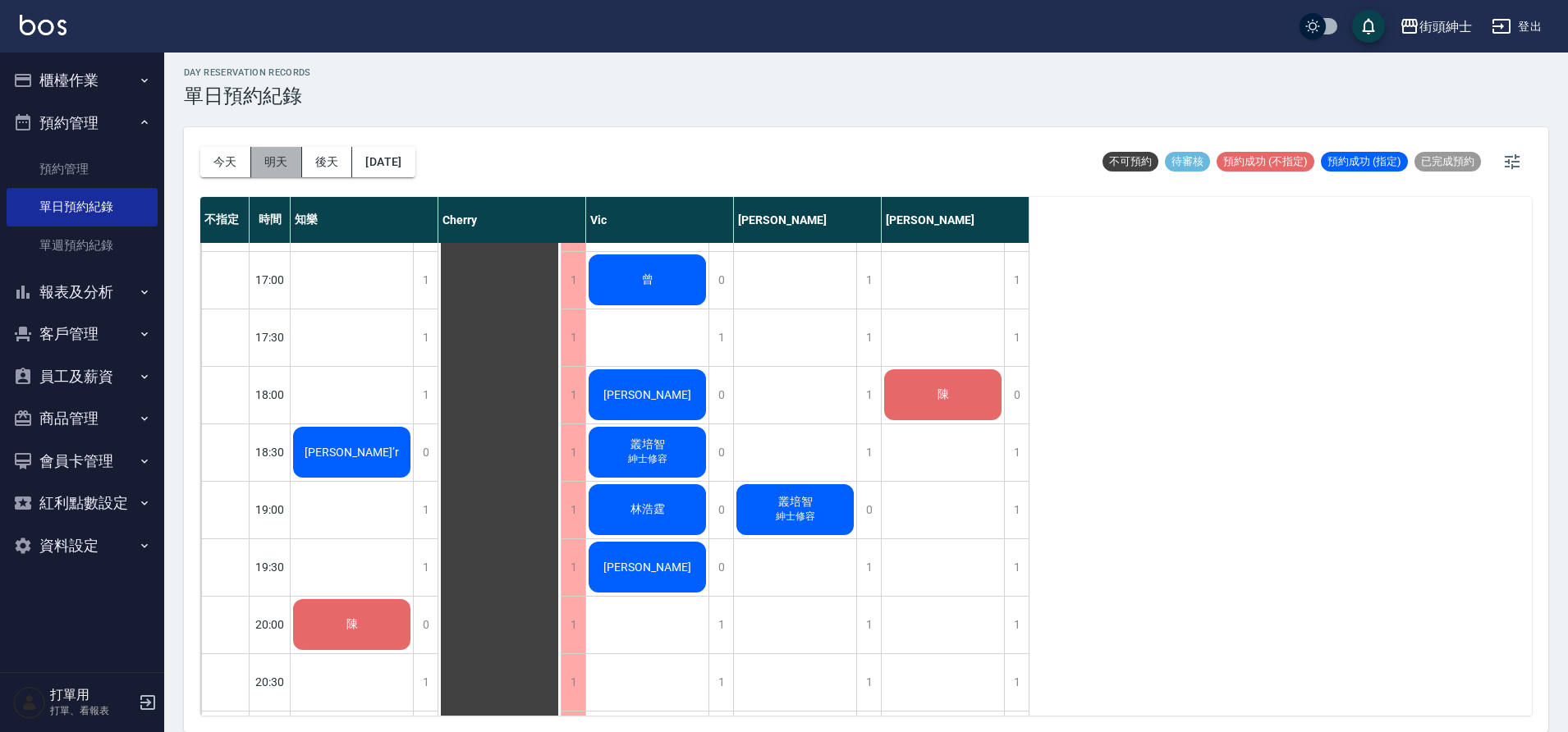
click at [276, 154] on button "明天" at bounding box center [276, 162] width 51 height 30
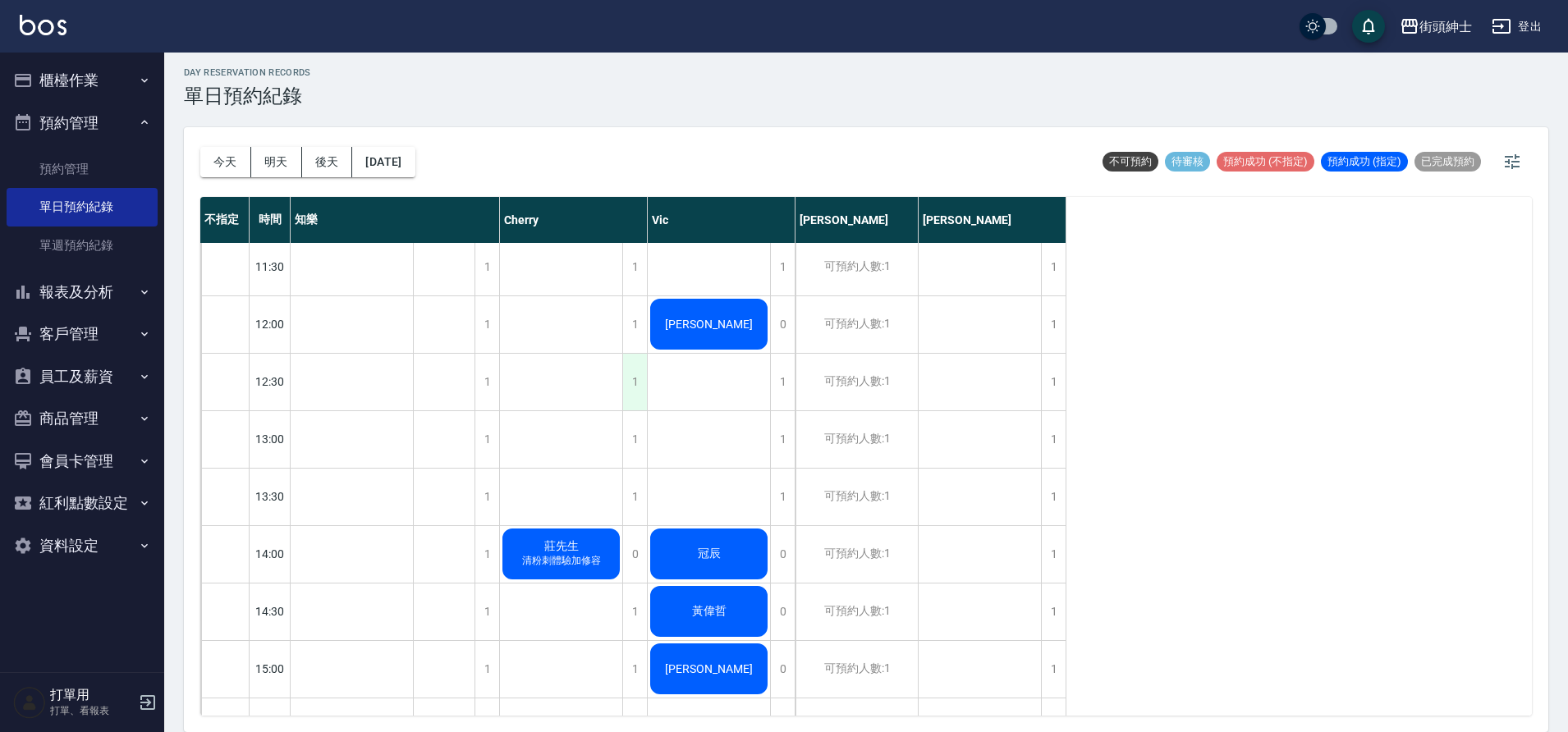
scroll to position [310, 0]
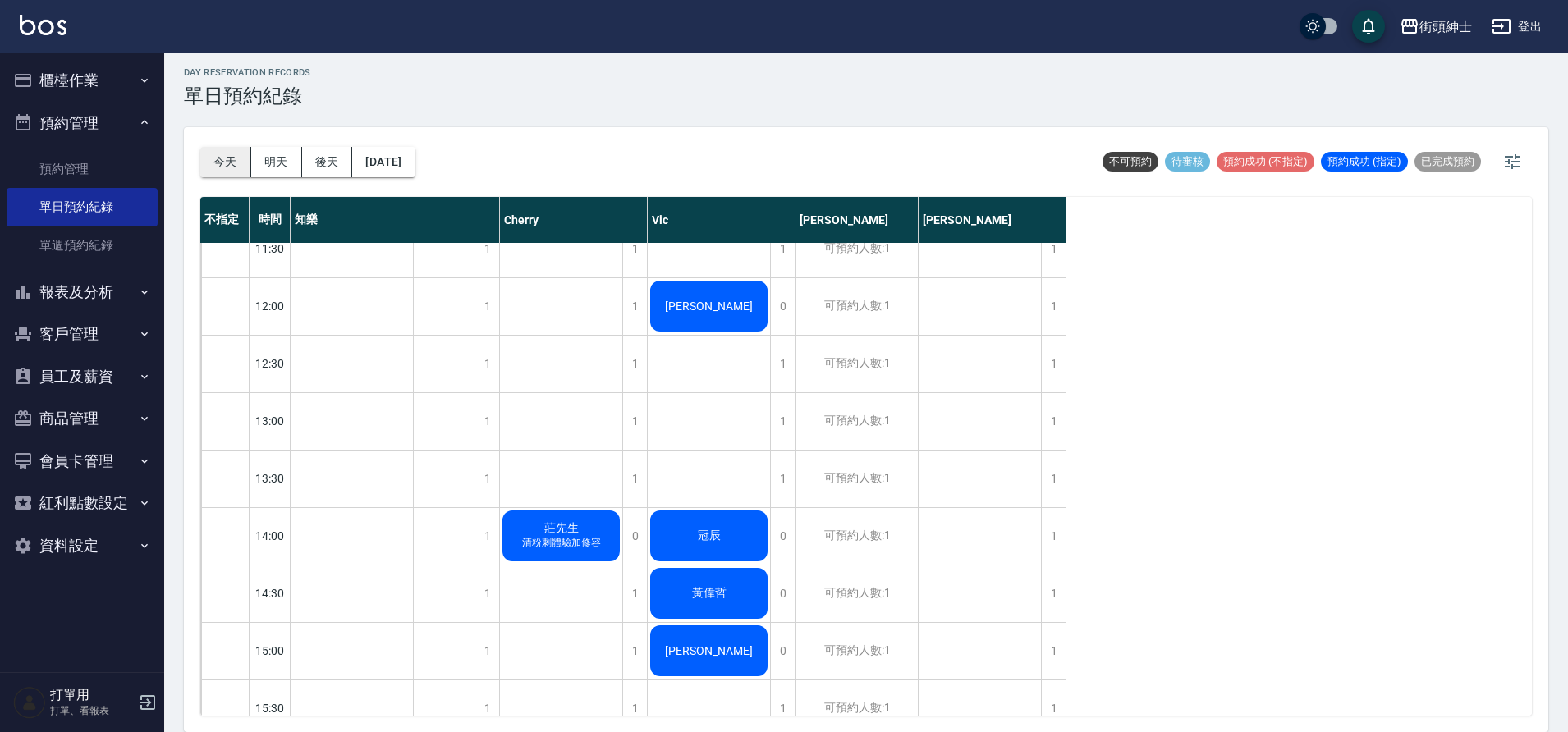
click at [236, 169] on button "今天" at bounding box center [226, 162] width 51 height 30
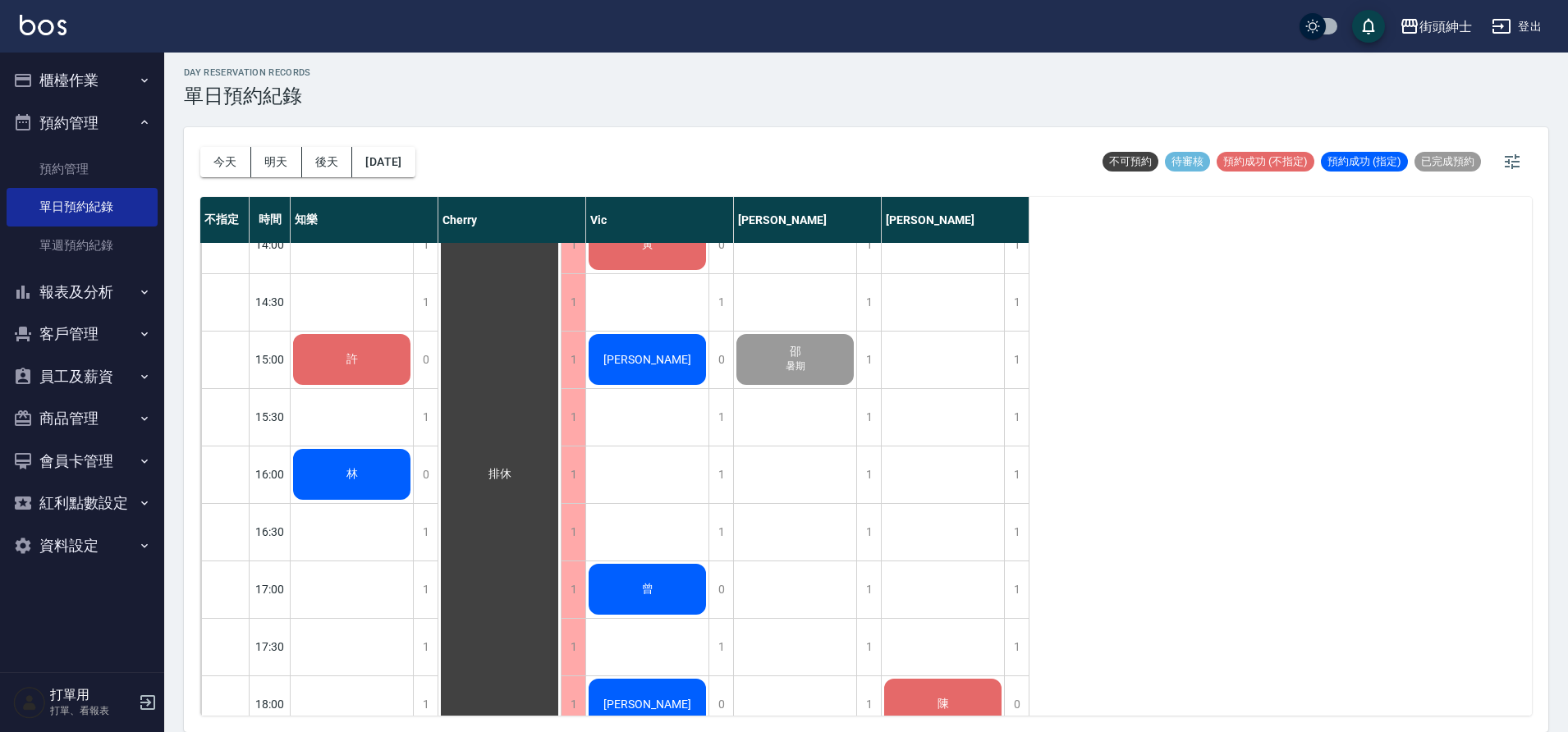
scroll to position [602, 0]
click at [1014, 474] on div "1" at bounding box center [1016, 474] width 24 height 57
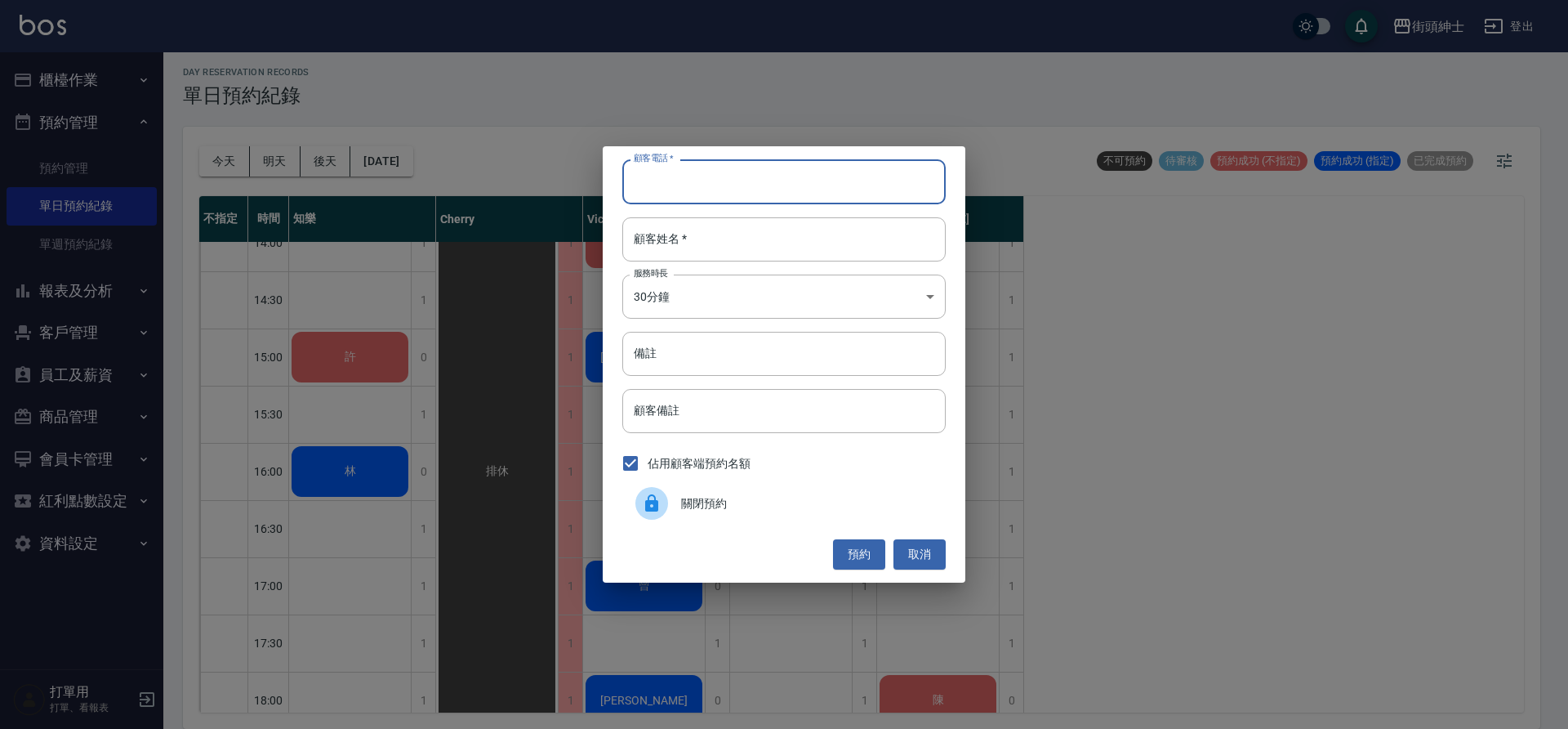
click at [890, 198] on input "顧客電話   *" at bounding box center [784, 181] width 324 height 44
type input "0921987935"
click at [852, 227] on input "顧客姓名   *" at bounding box center [784, 239] width 324 height 44
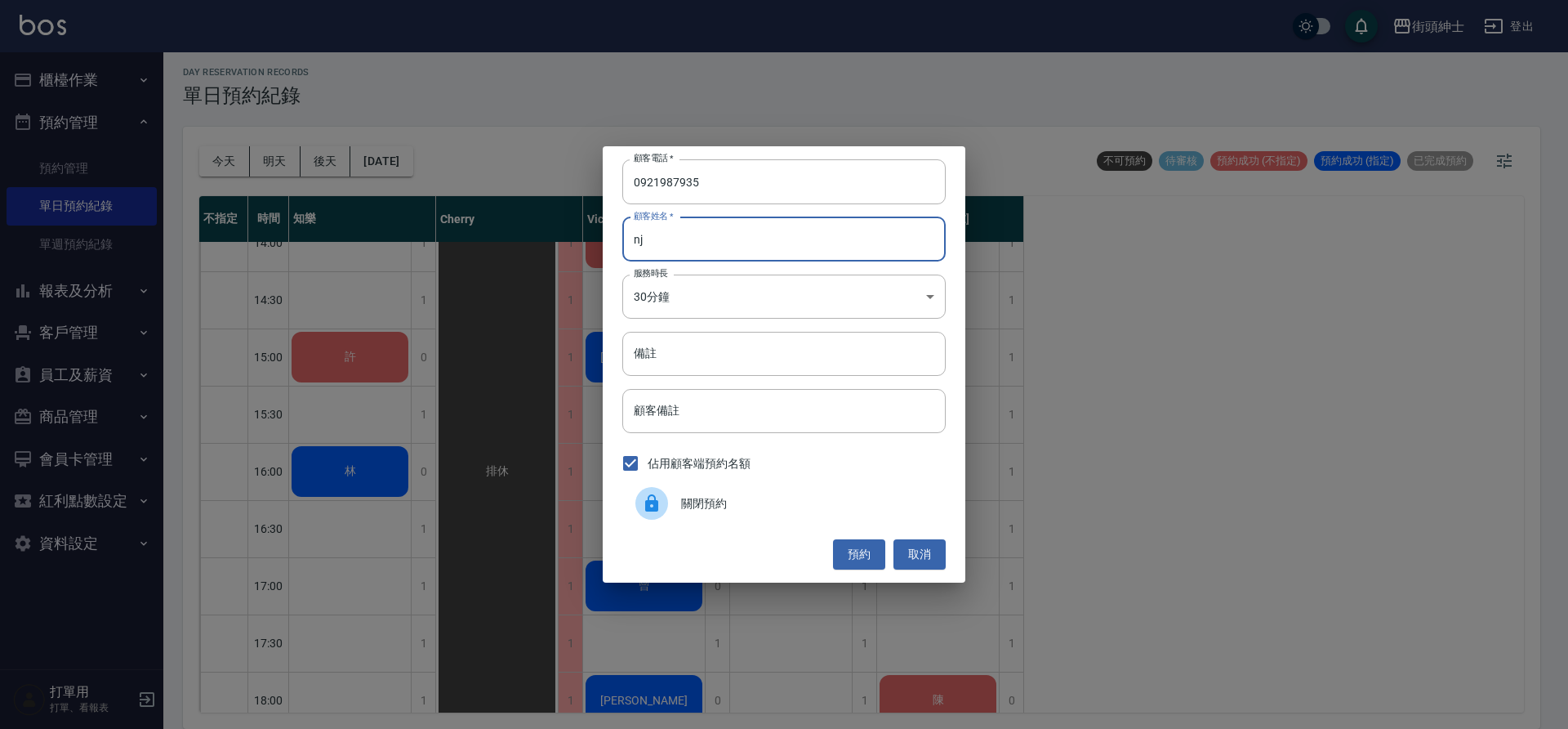
type input "n"
type input "宋"
click at [870, 561] on button "預約" at bounding box center [859, 554] width 53 height 30
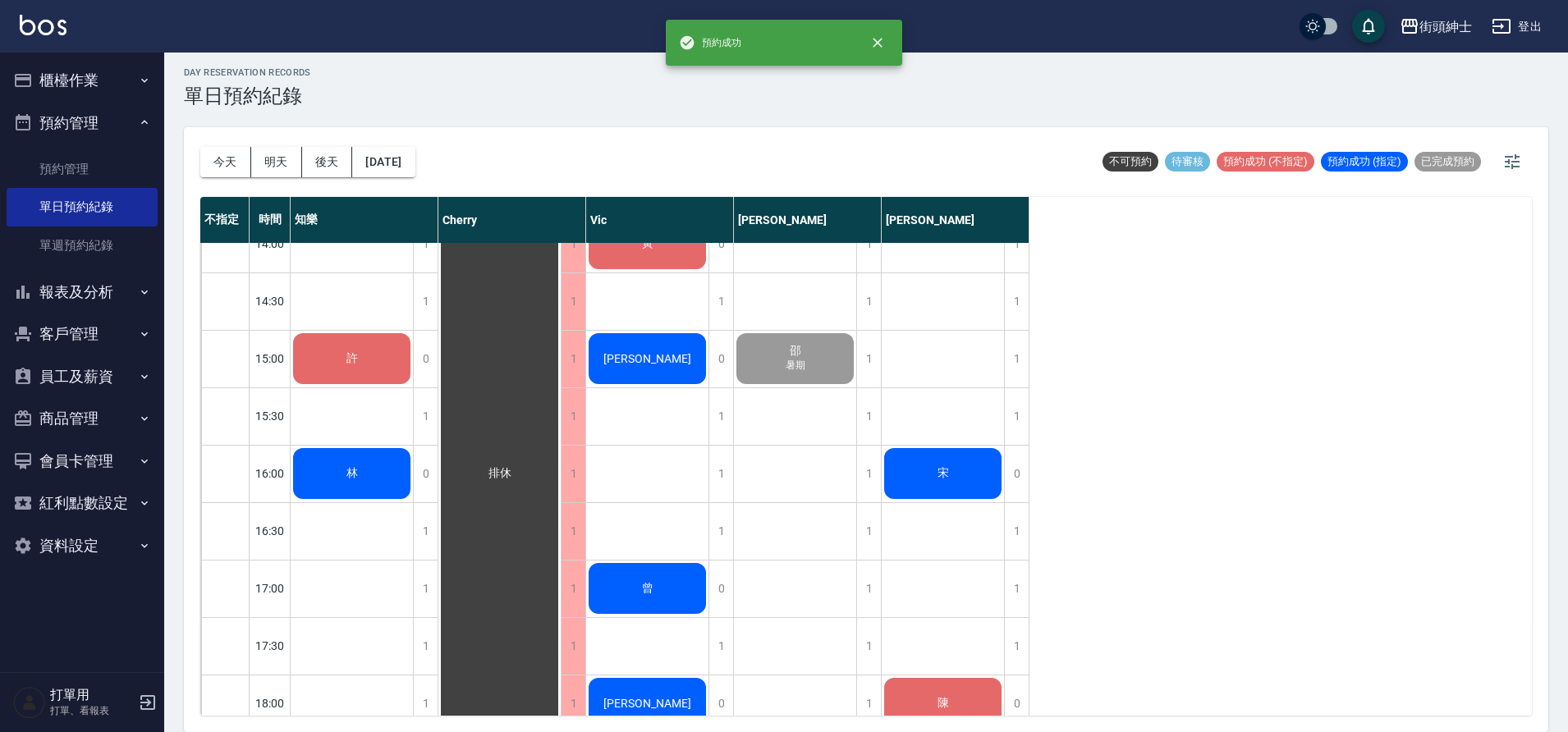
click at [413, 99] on div "宋" at bounding box center [352, 71] width 122 height 56
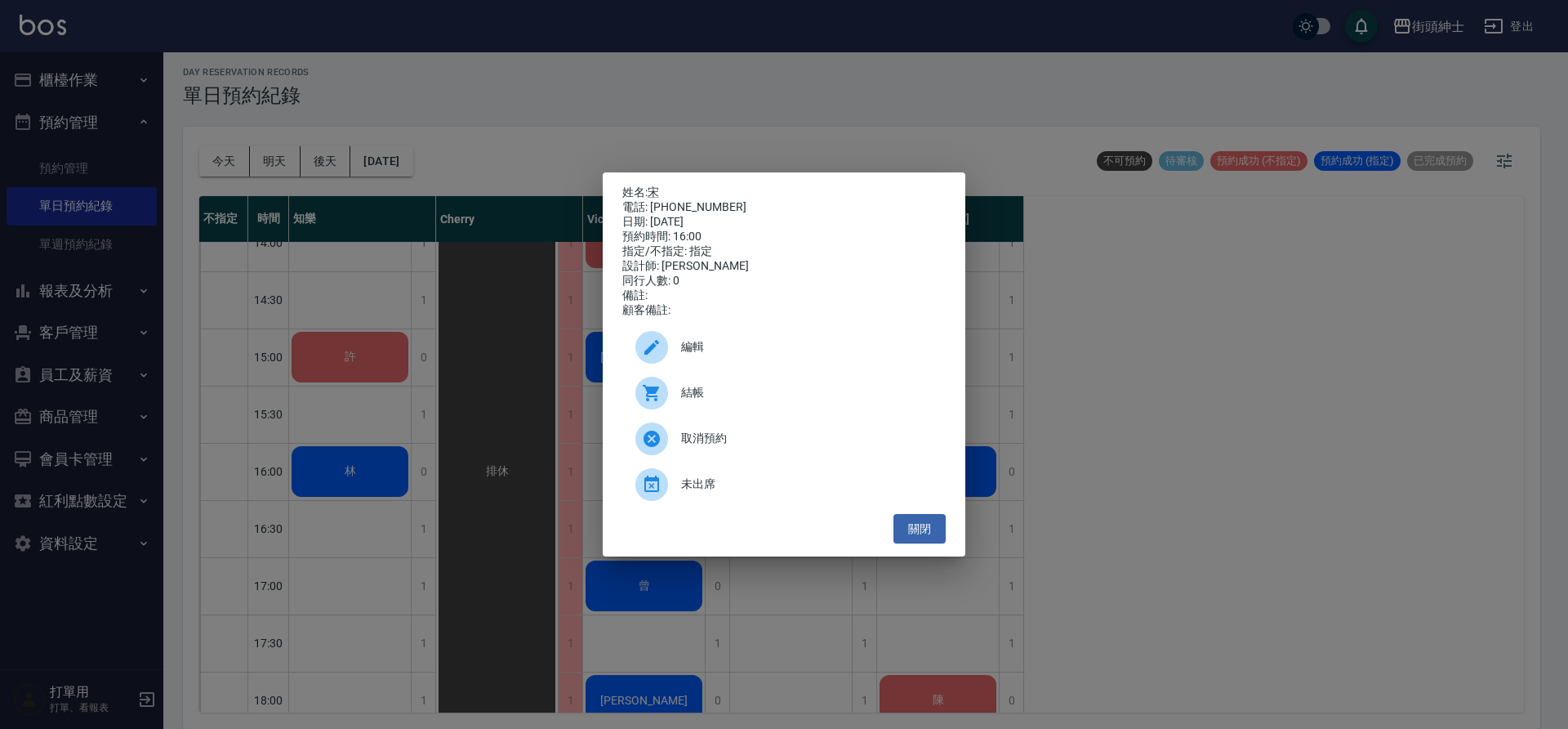
click at [740, 356] on span "編輯" at bounding box center [806, 347] width 251 height 18
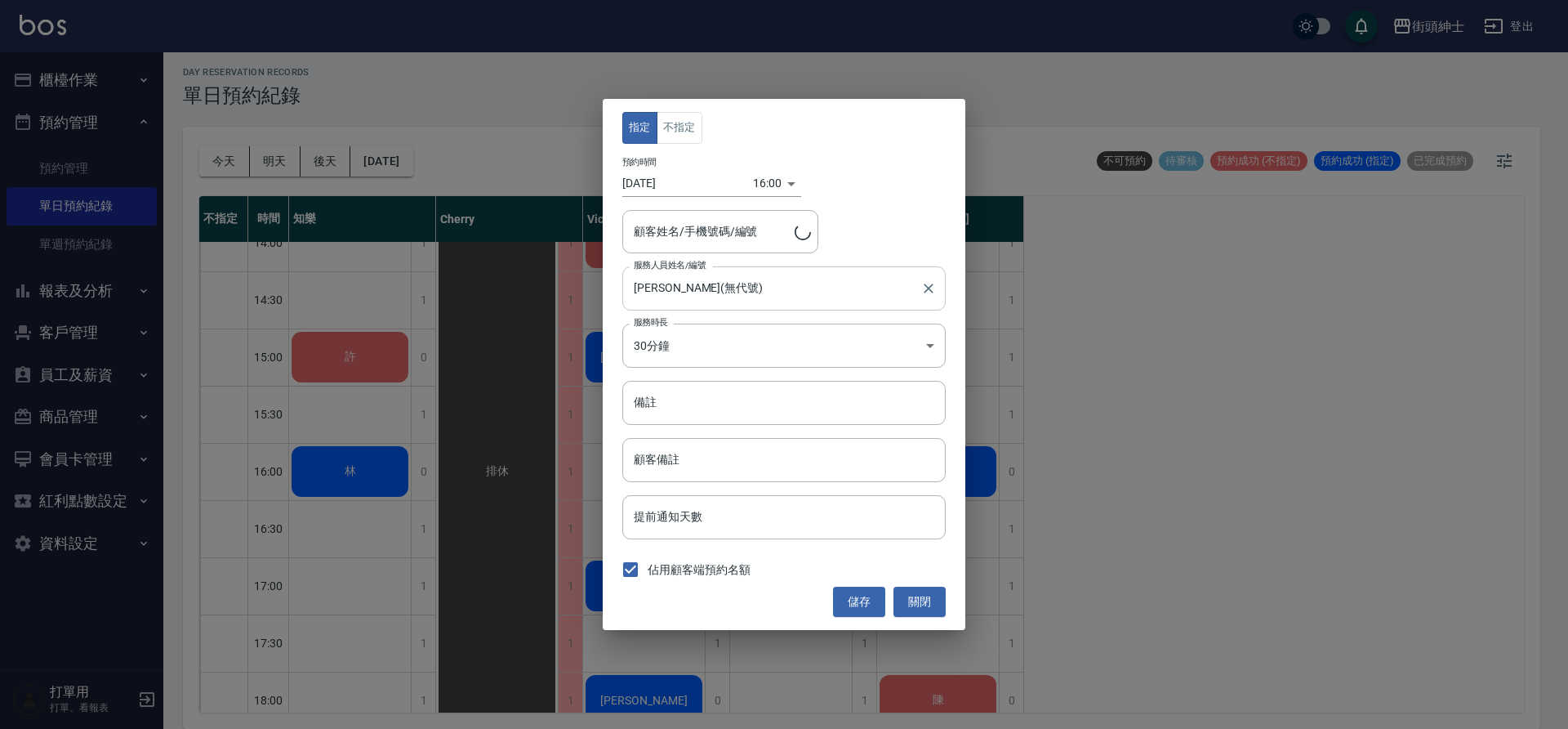
type input "宋/0921987935"
click at [668, 120] on button "不指定" at bounding box center [679, 128] width 46 height 32
click at [863, 605] on button "儲存" at bounding box center [859, 602] width 53 height 30
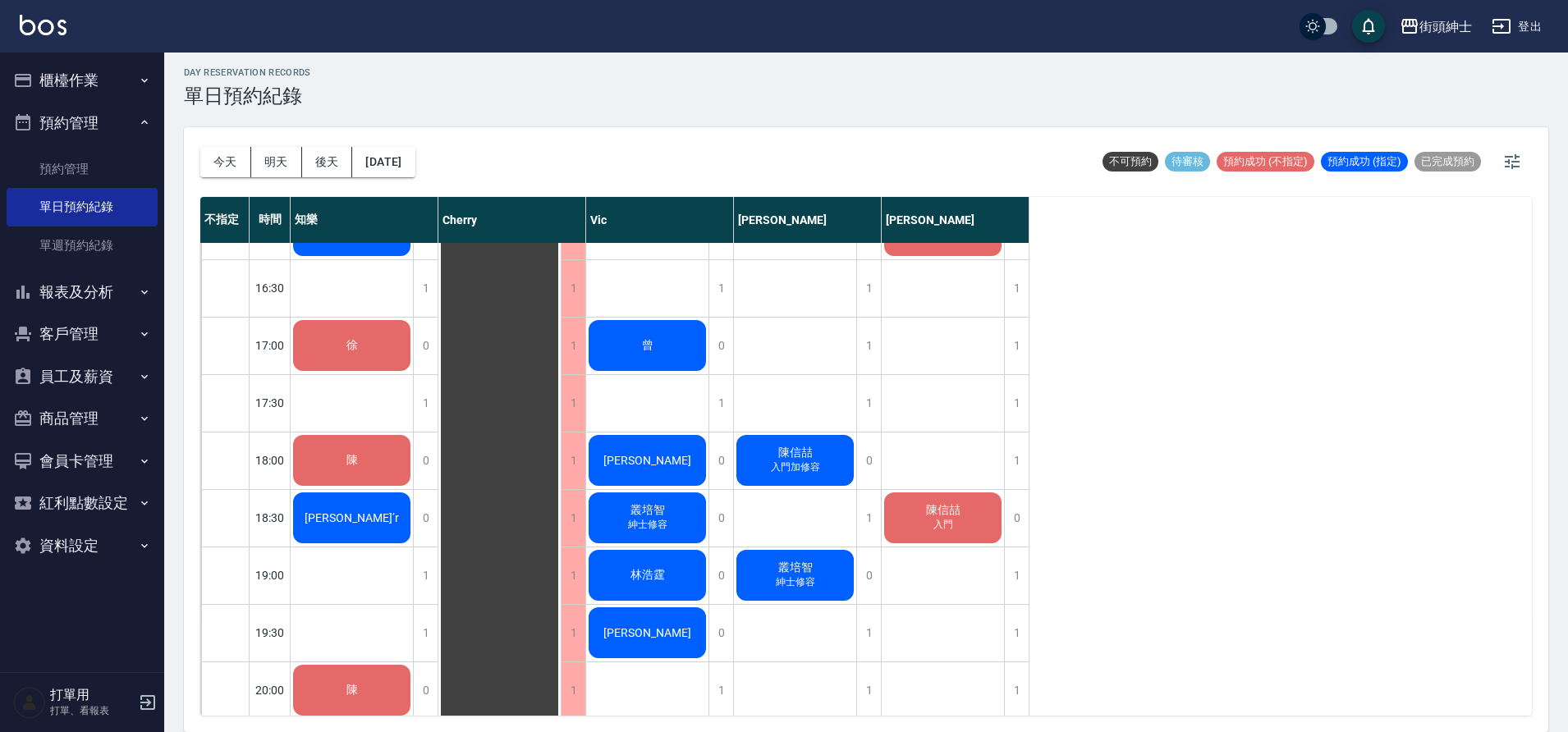
scroll to position [865, 0]
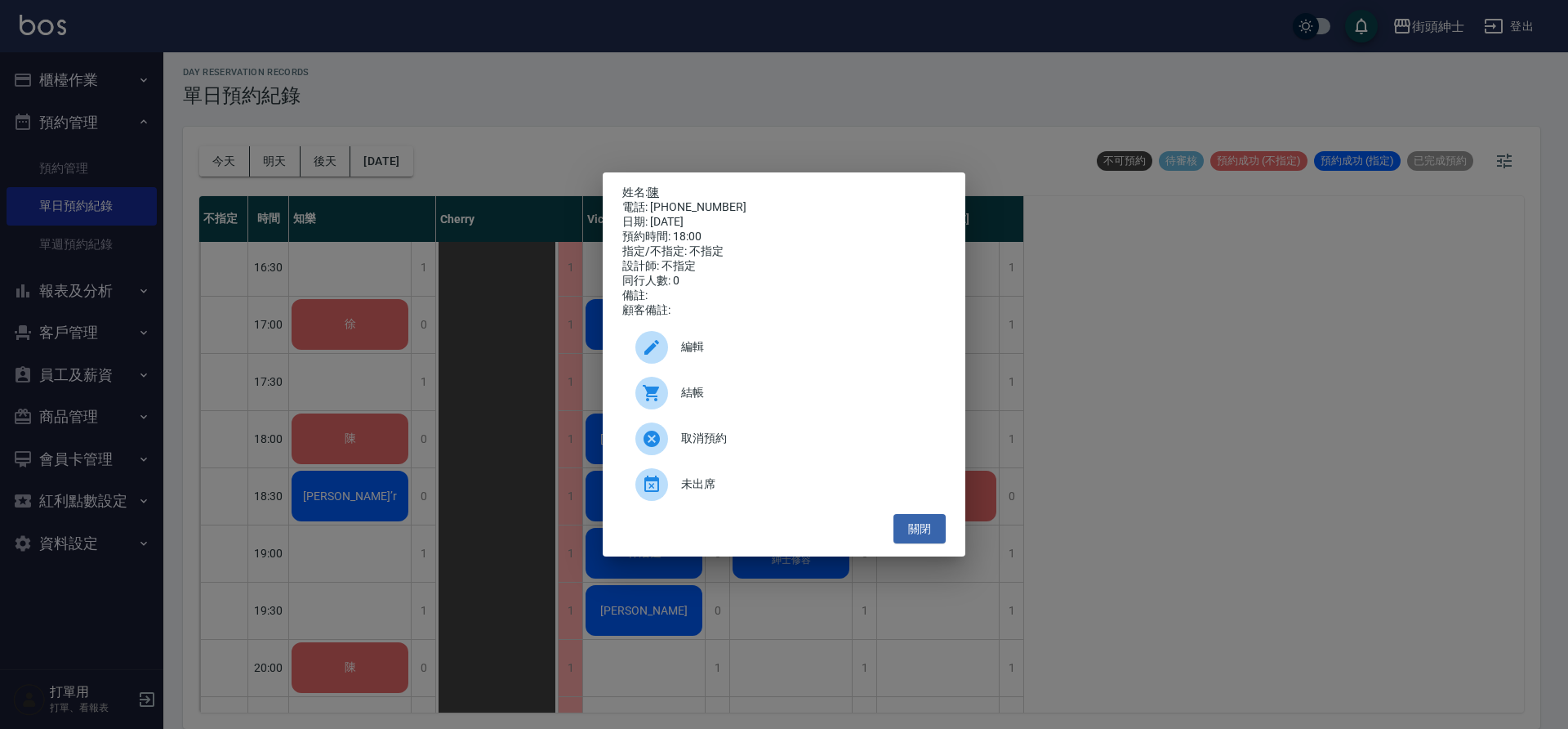
click at [656, 193] on link "陳" at bounding box center [653, 192] width 12 height 13
click at [905, 528] on button "關閉" at bounding box center [920, 529] width 53 height 30
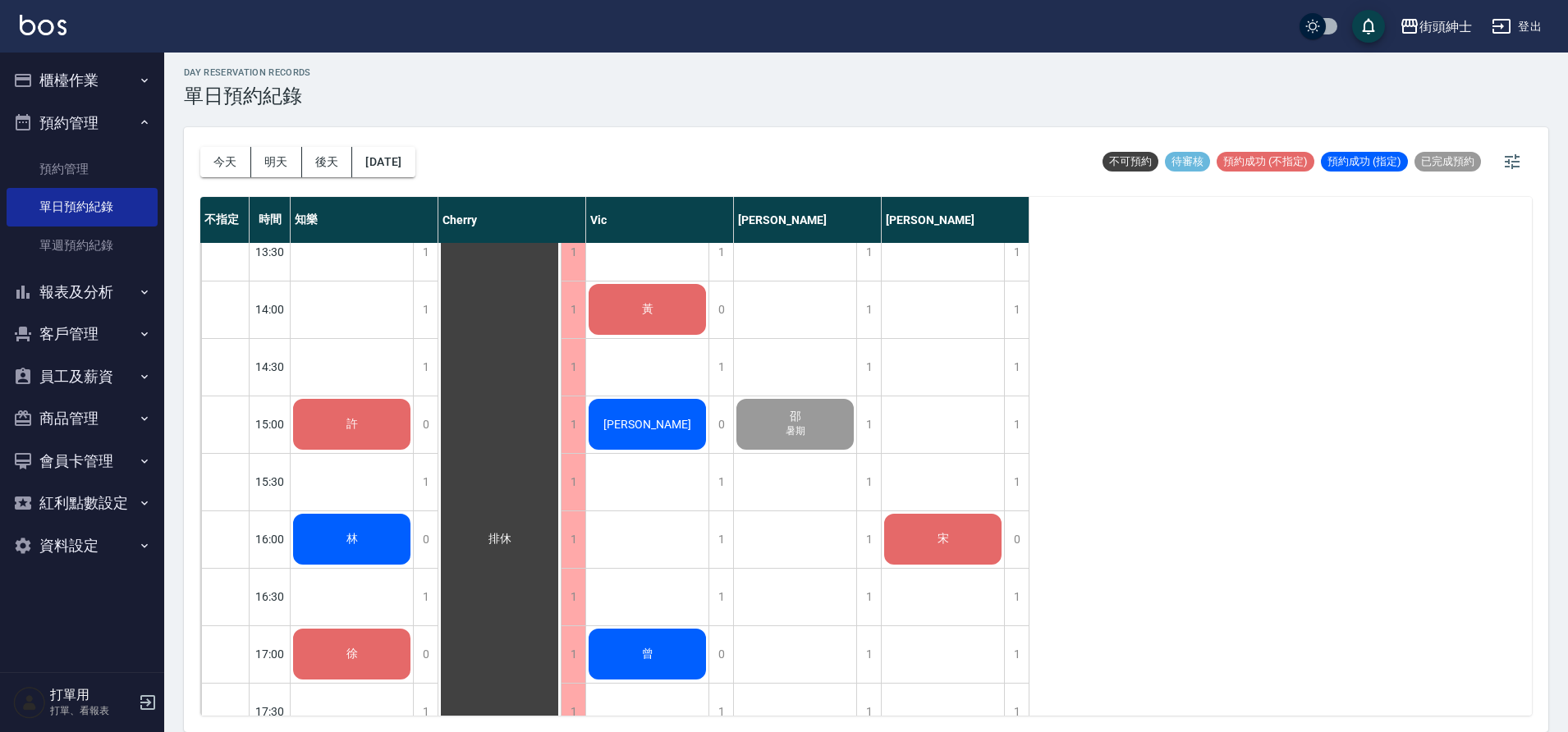
scroll to position [672, 0]
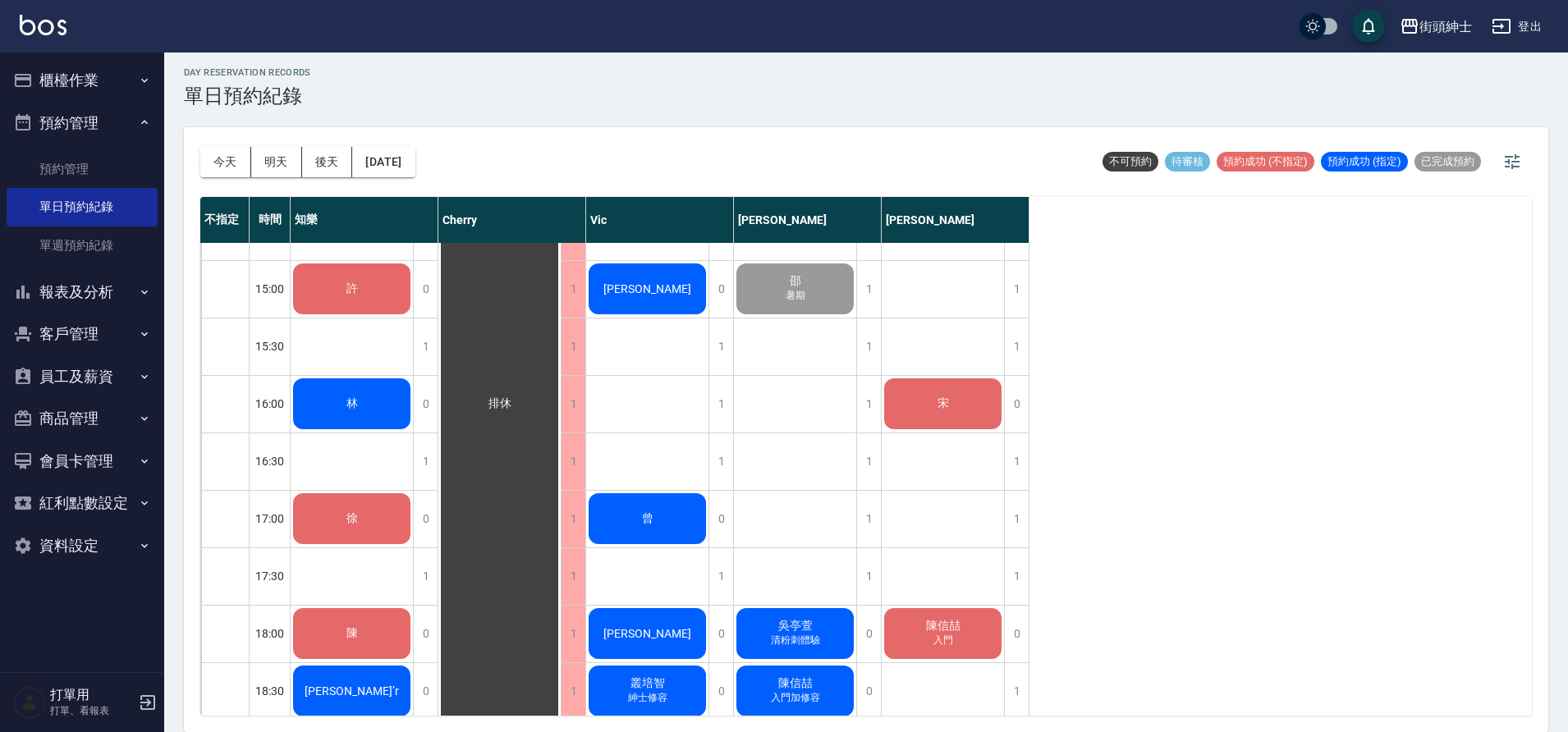
click at [413, 29] on div "宋" at bounding box center [352, 2] width 122 height 56
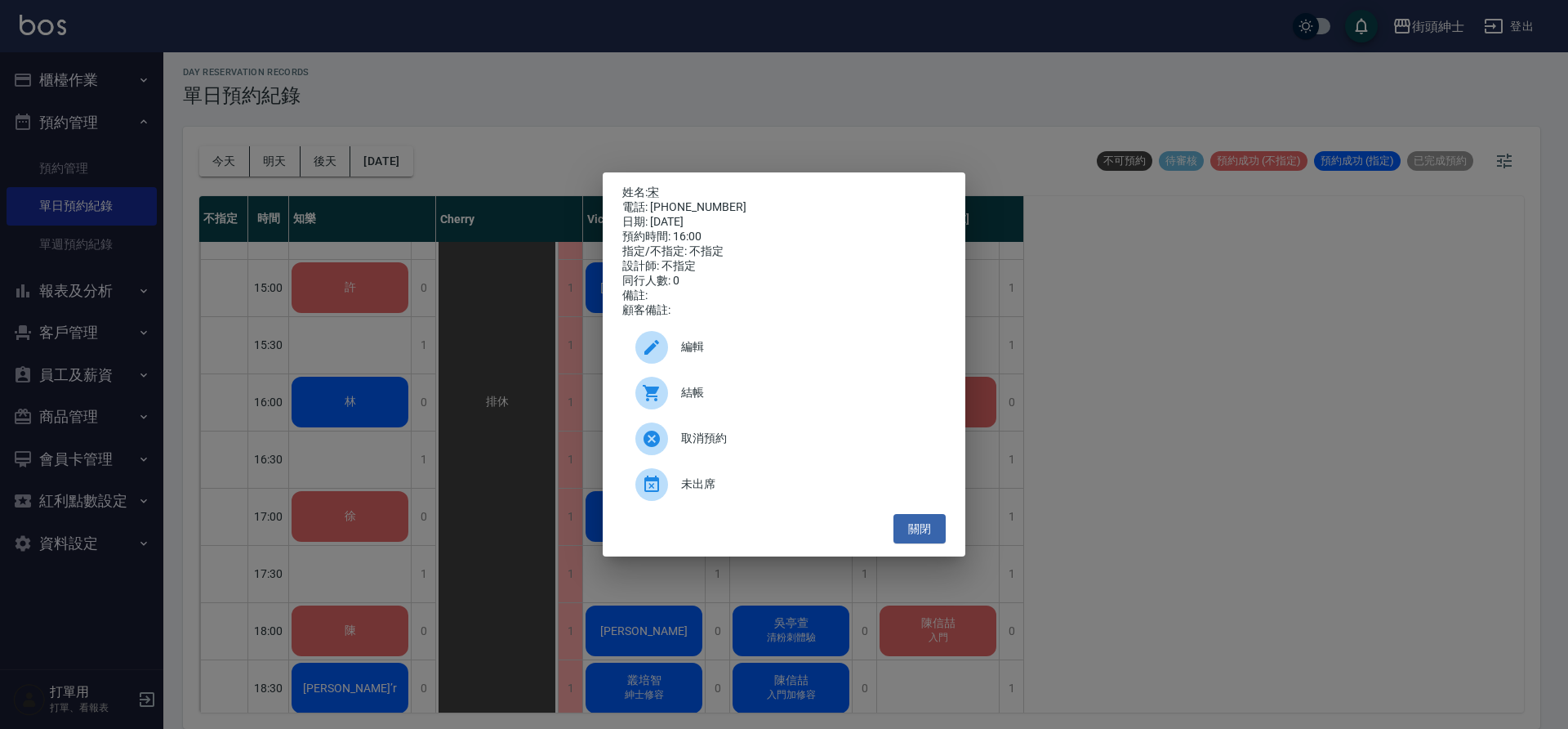
click at [732, 354] on span "編輯" at bounding box center [806, 347] width 251 height 18
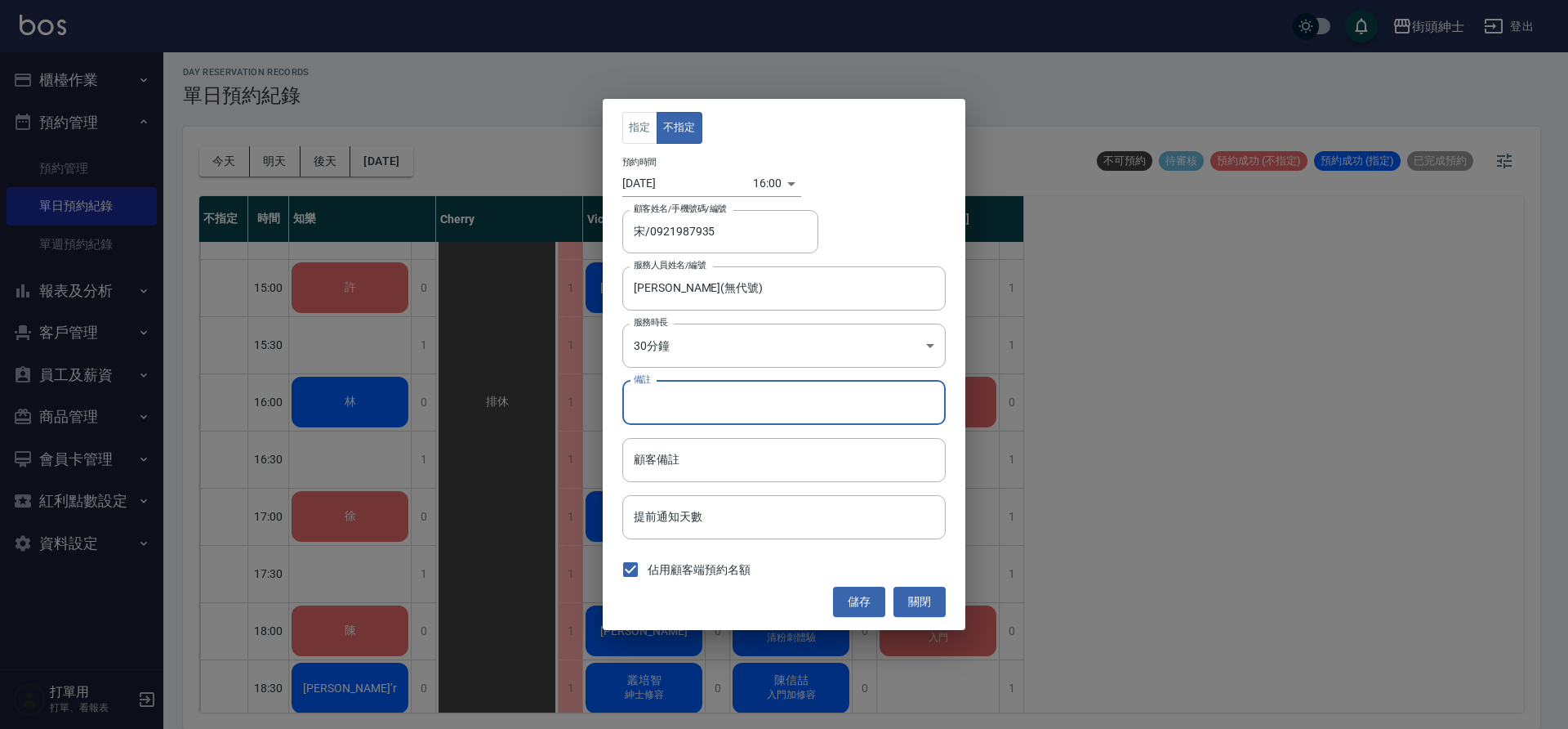
click at [786, 413] on input "備註" at bounding box center [784, 402] width 324 height 44
type input "修鬍"
click at [873, 597] on button "儲存" at bounding box center [859, 602] width 53 height 30
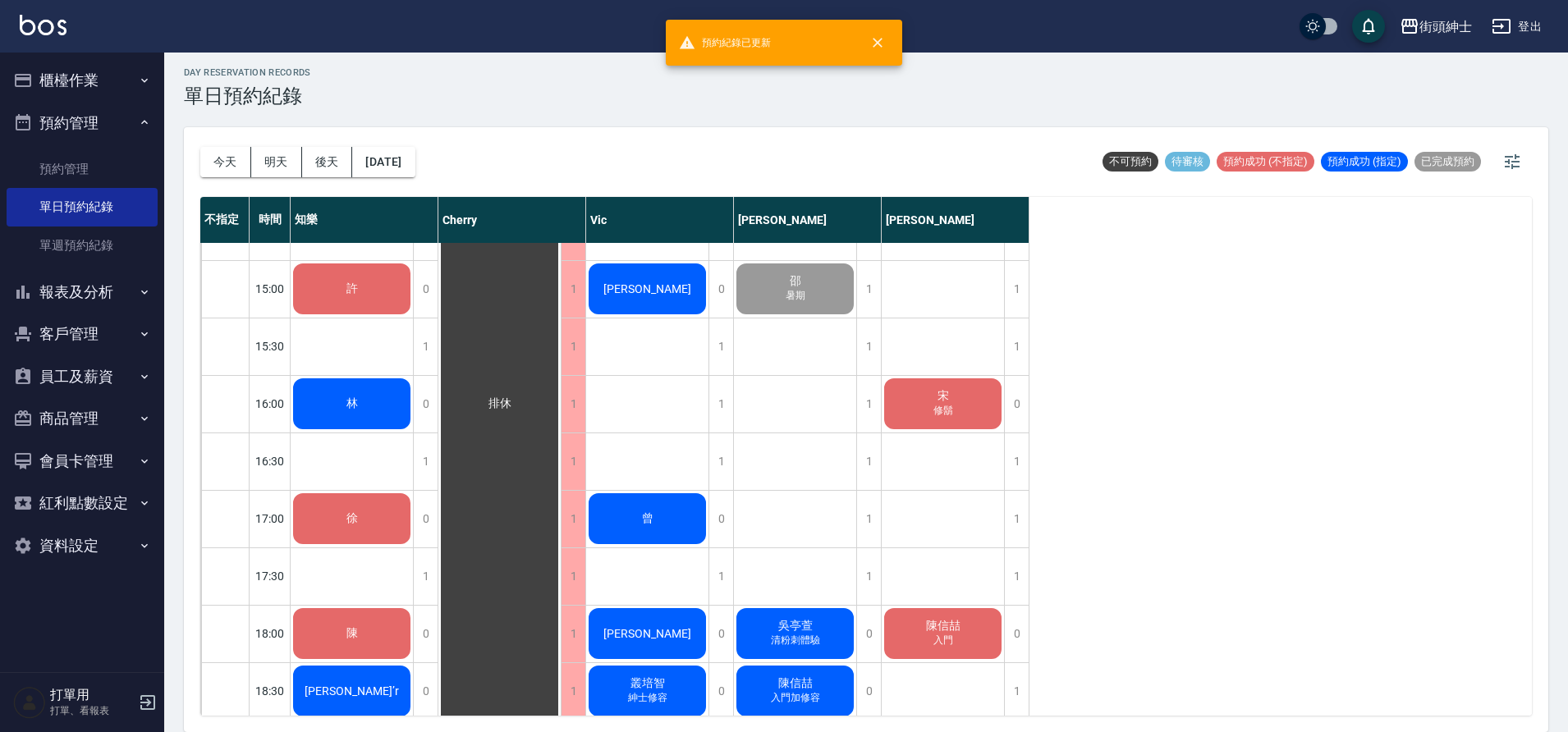
click at [356, 9] on span "修鬍" at bounding box center [352, 9] width 7 height 0
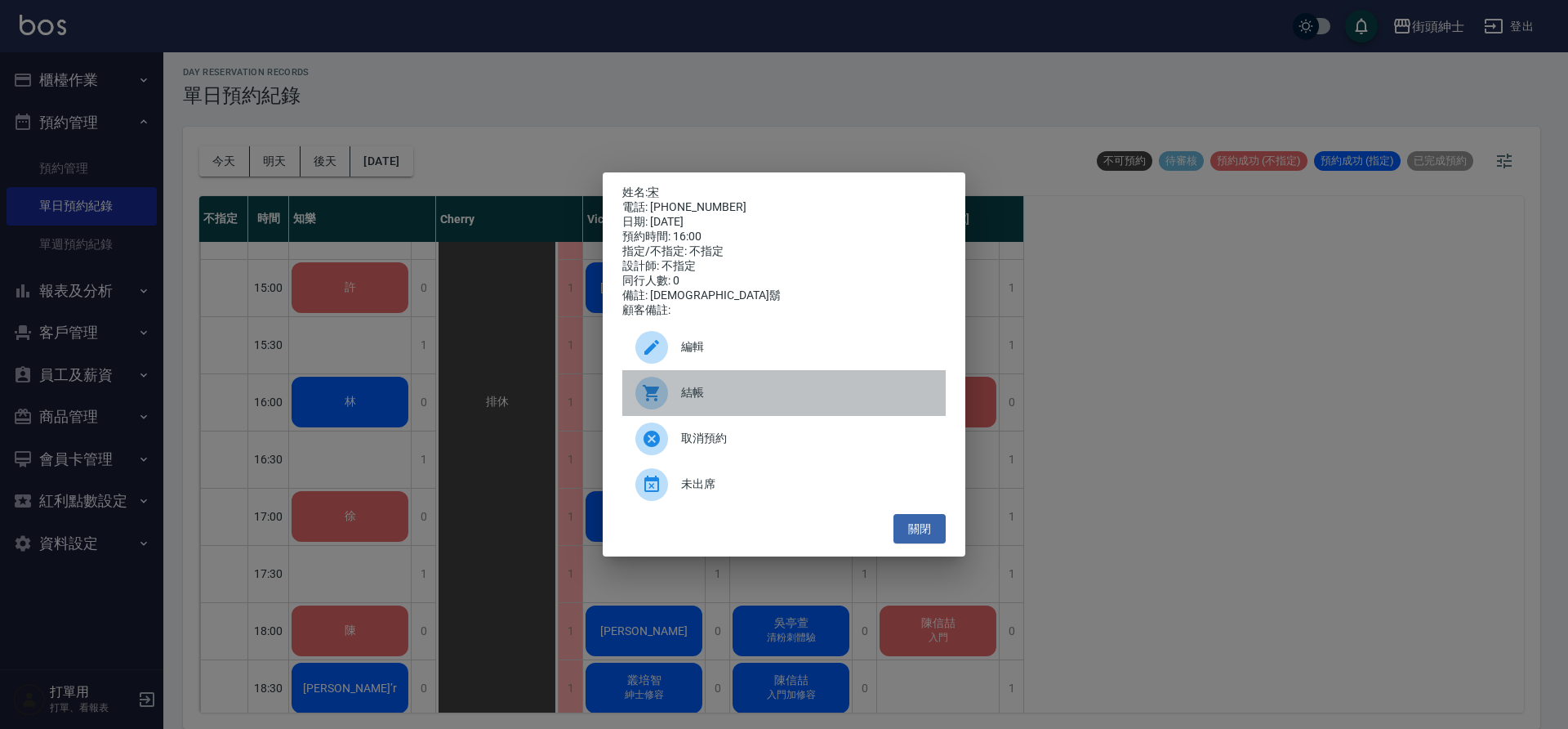
click at [862, 402] on span "結帳" at bounding box center [806, 392] width 251 height 18
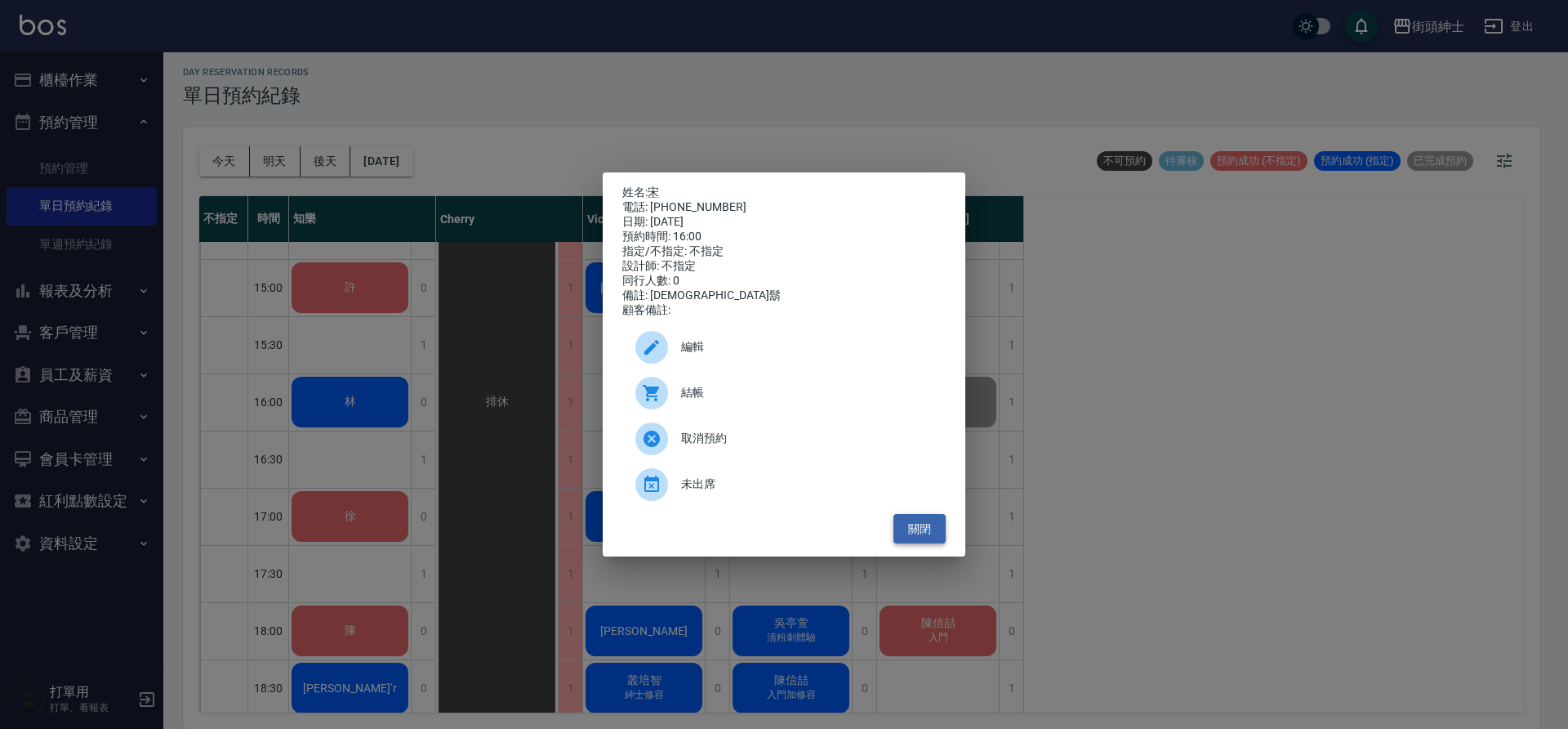
click at [923, 527] on button "關閉" at bounding box center [920, 529] width 53 height 30
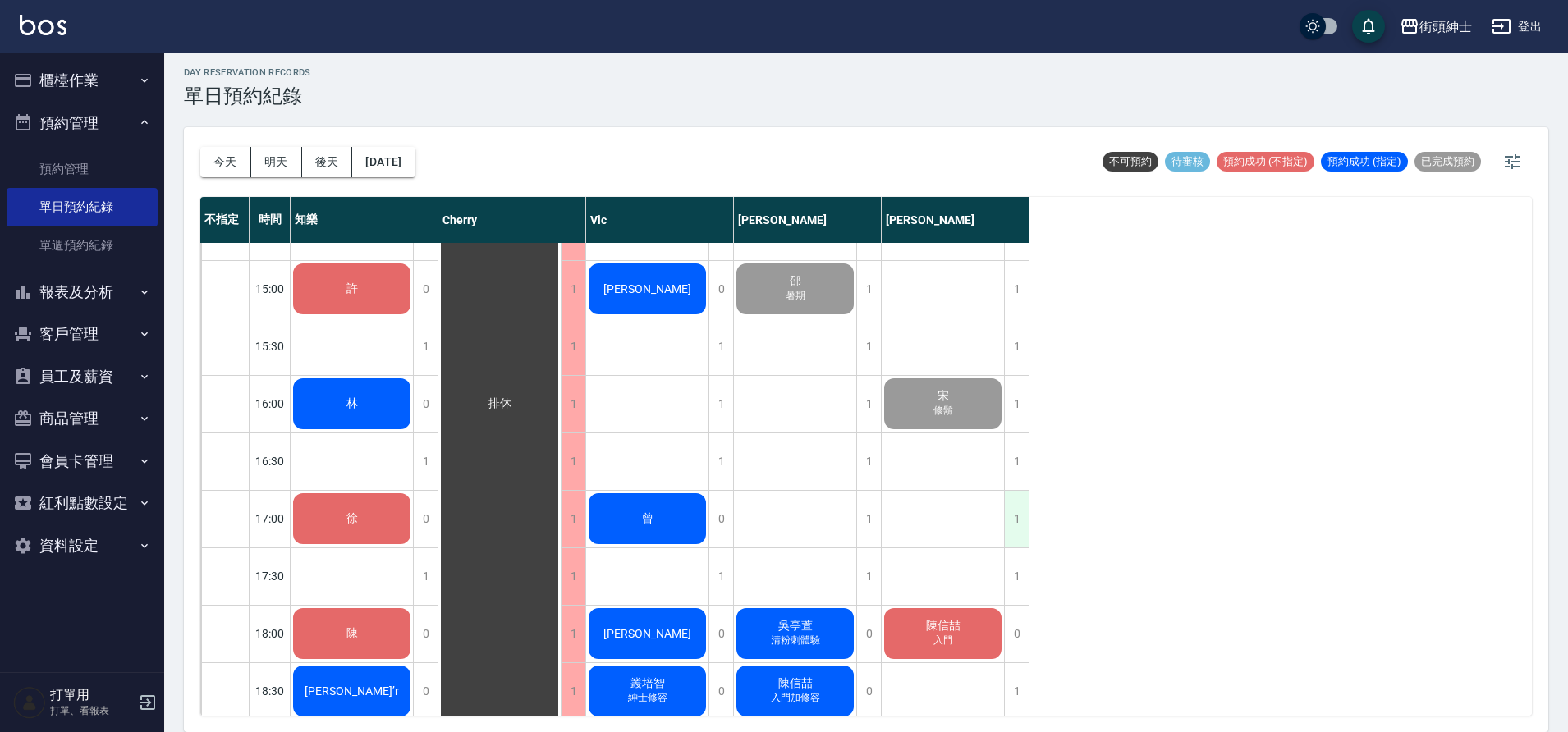
click at [1017, 522] on div "1" at bounding box center [1016, 519] width 24 height 57
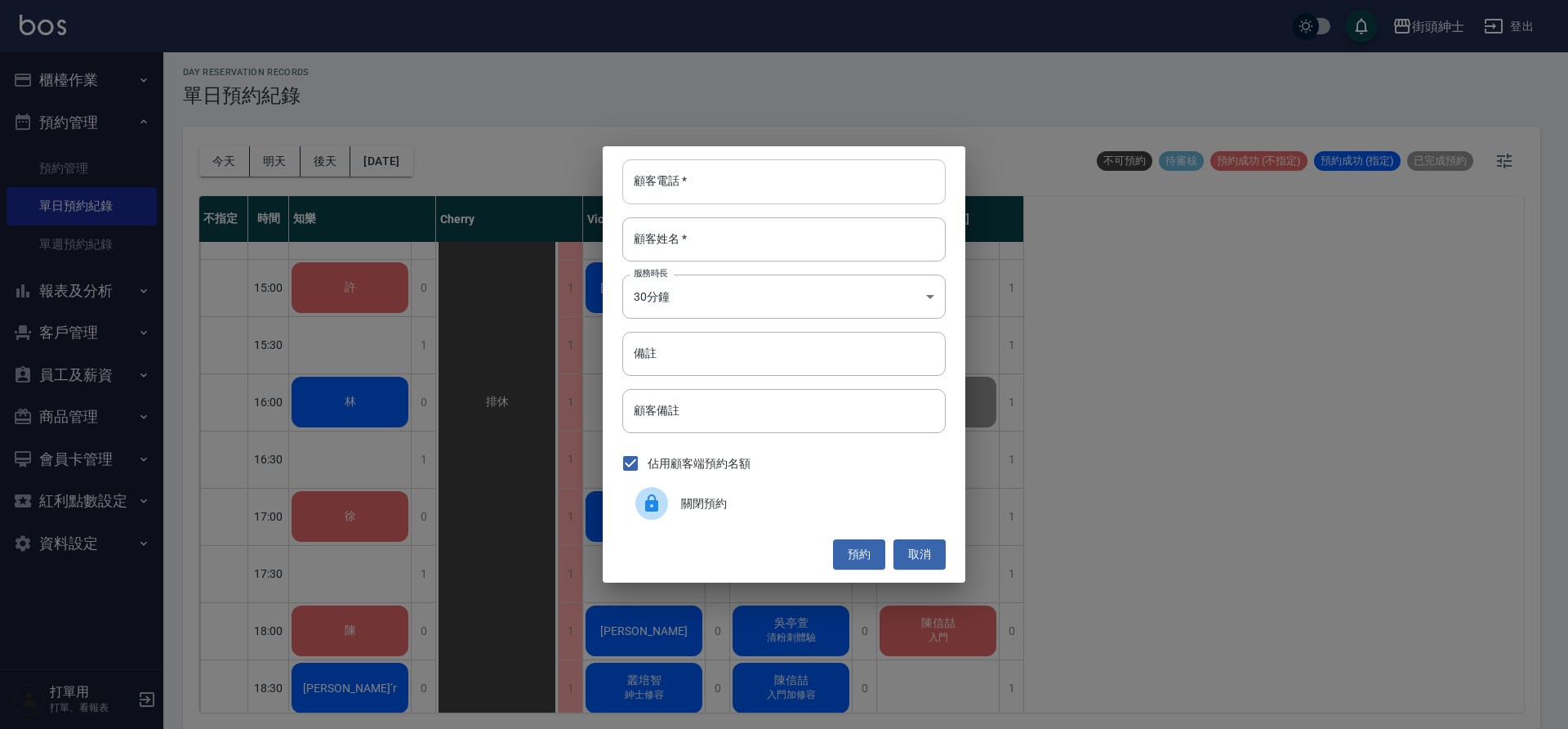
click at [792, 182] on input "顧客電話   *" at bounding box center [784, 181] width 324 height 44
type input "０９１２"
click at [935, 557] on button "取消" at bounding box center [920, 554] width 53 height 30
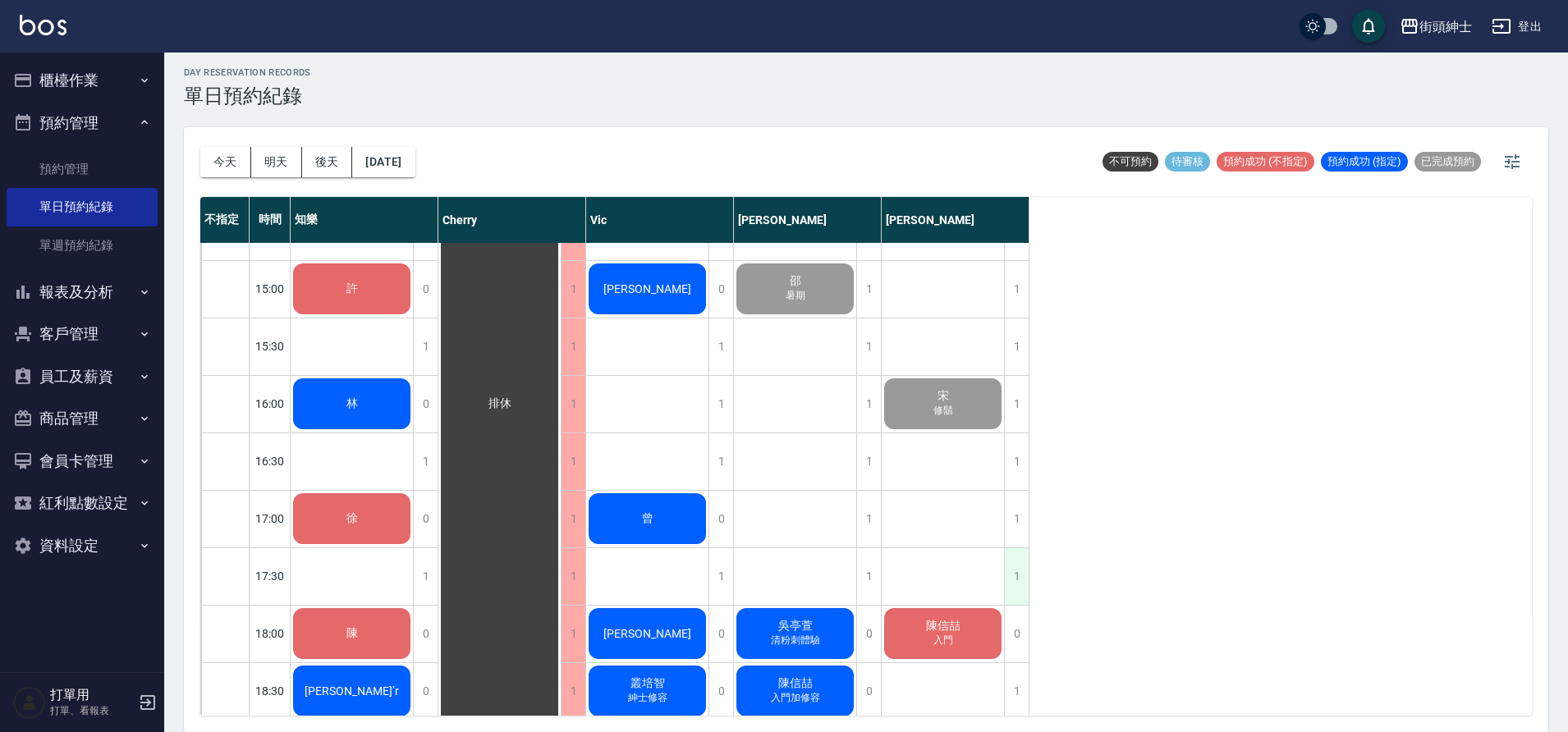
click at [1022, 576] on div "1" at bounding box center [1016, 577] width 24 height 57
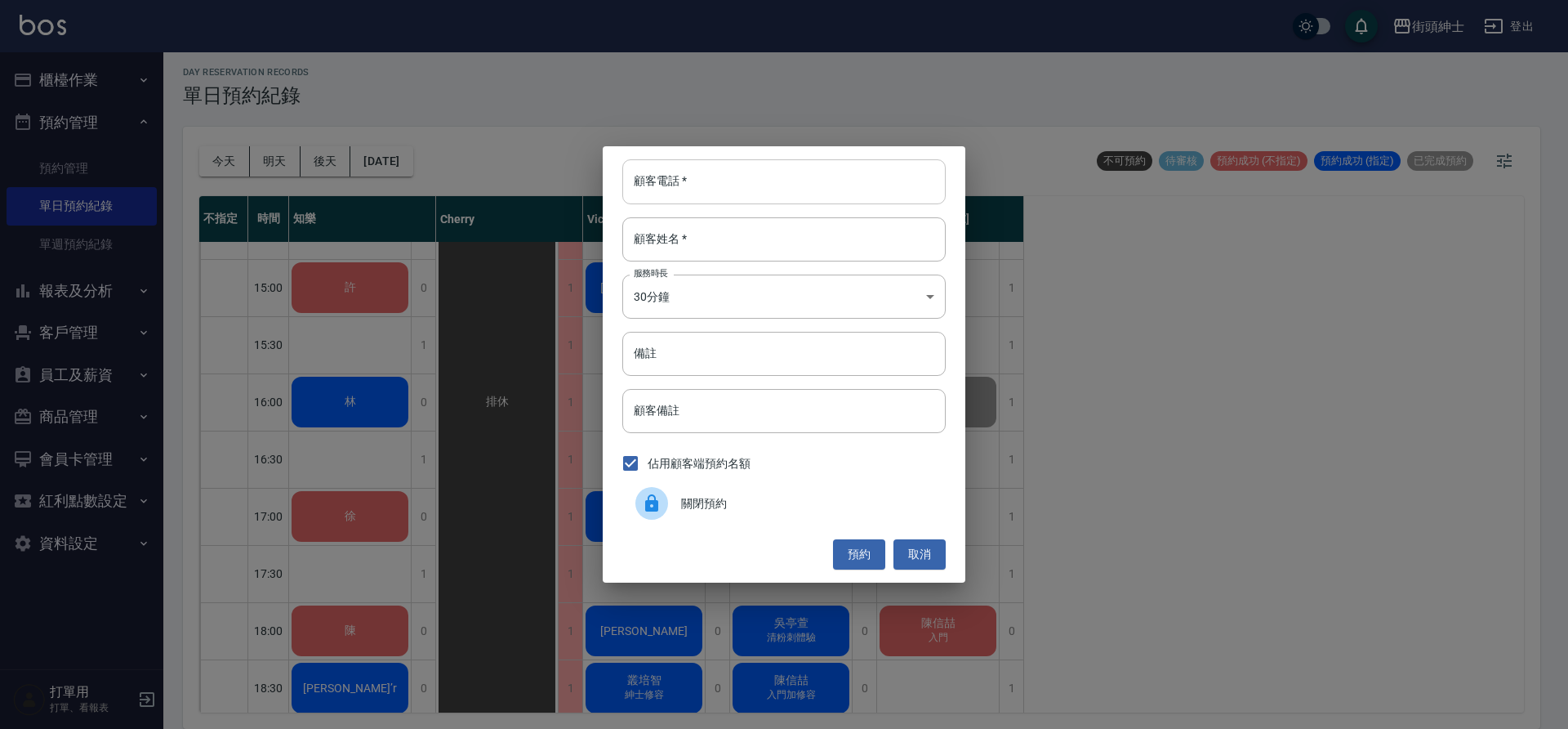
click at [845, 170] on input "顧客電話   *" at bounding box center [784, 181] width 324 height 44
type input "０"
type input "0910322814"
click at [804, 220] on input "顧客姓名   *" at bounding box center [784, 239] width 324 height 44
type input "萬"
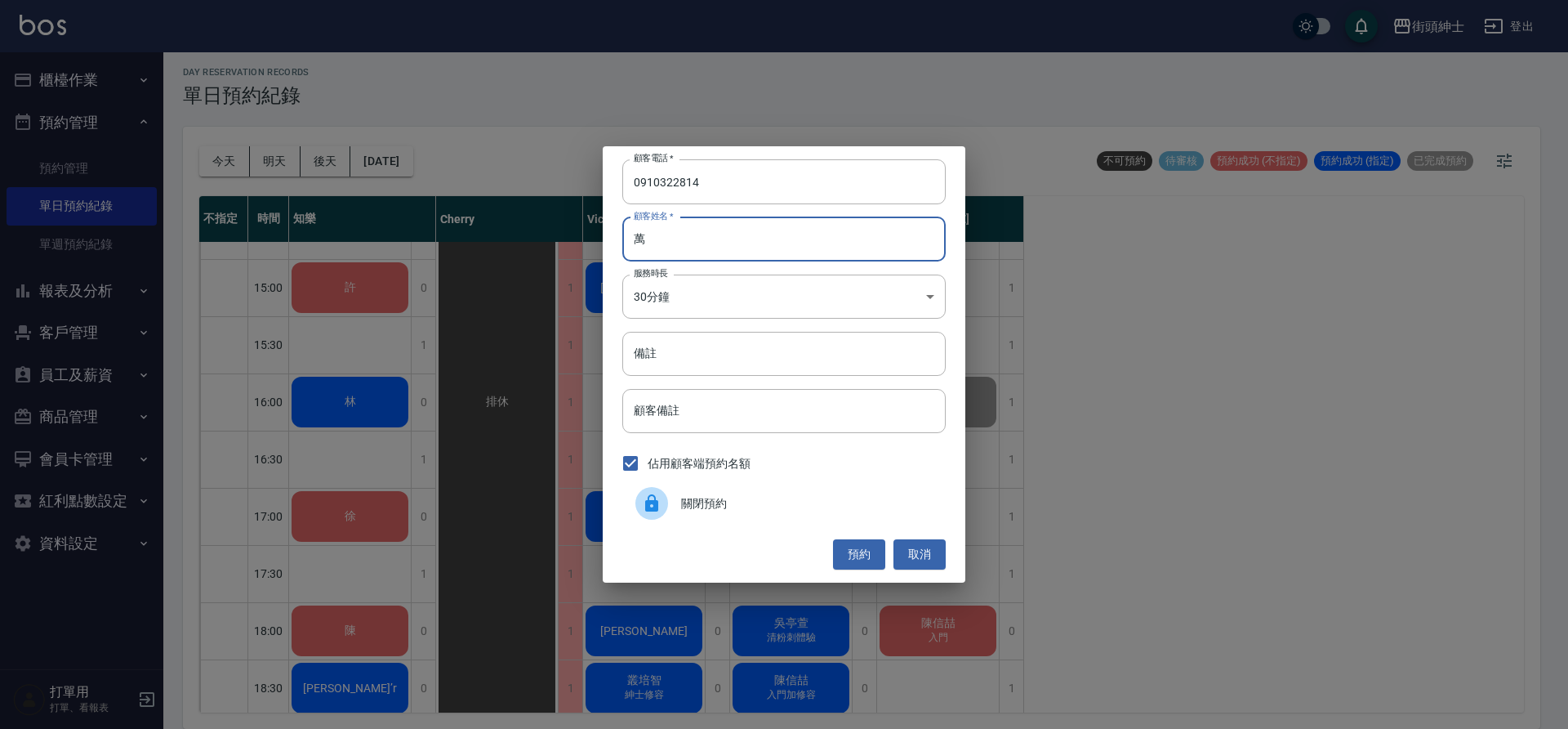
drag, startPoint x: 881, startPoint y: 554, endPoint x: 877, endPoint y: 534, distance: 20.4
click at [881, 554] on button "預約" at bounding box center [859, 554] width 53 height 30
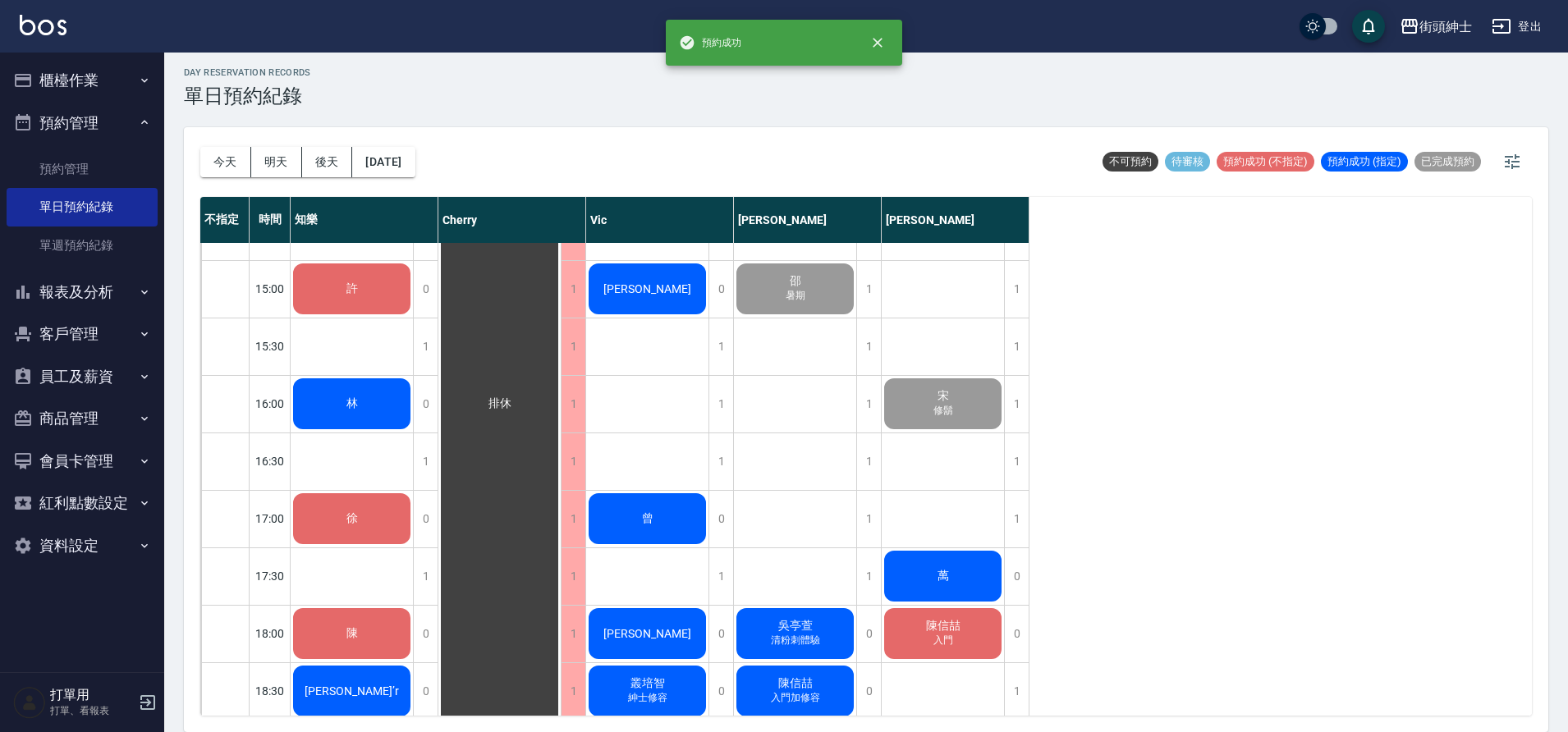
click at [413, 29] on div "萬" at bounding box center [352, 2] width 122 height 56
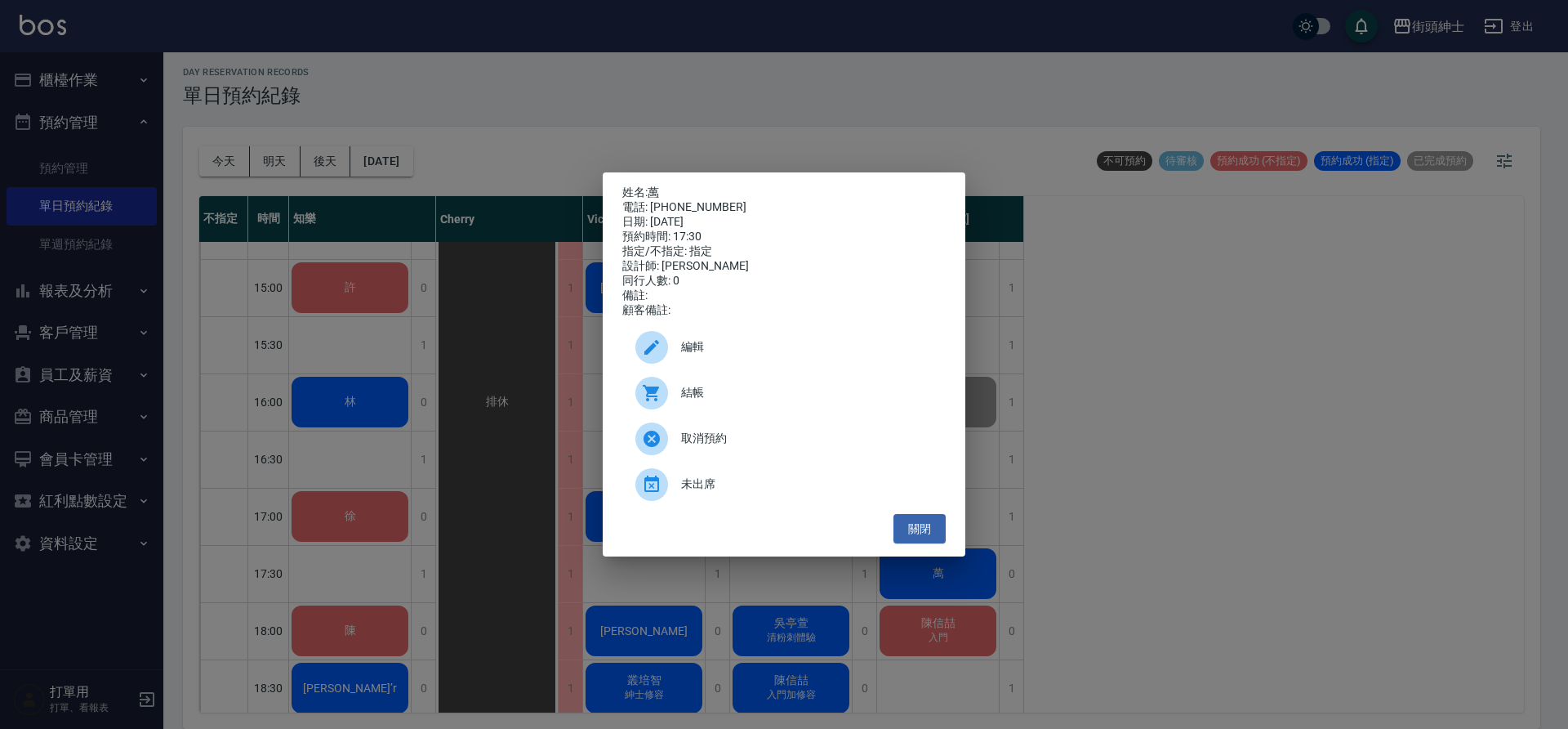
click at [801, 369] on div "編輯" at bounding box center [784, 347] width 324 height 46
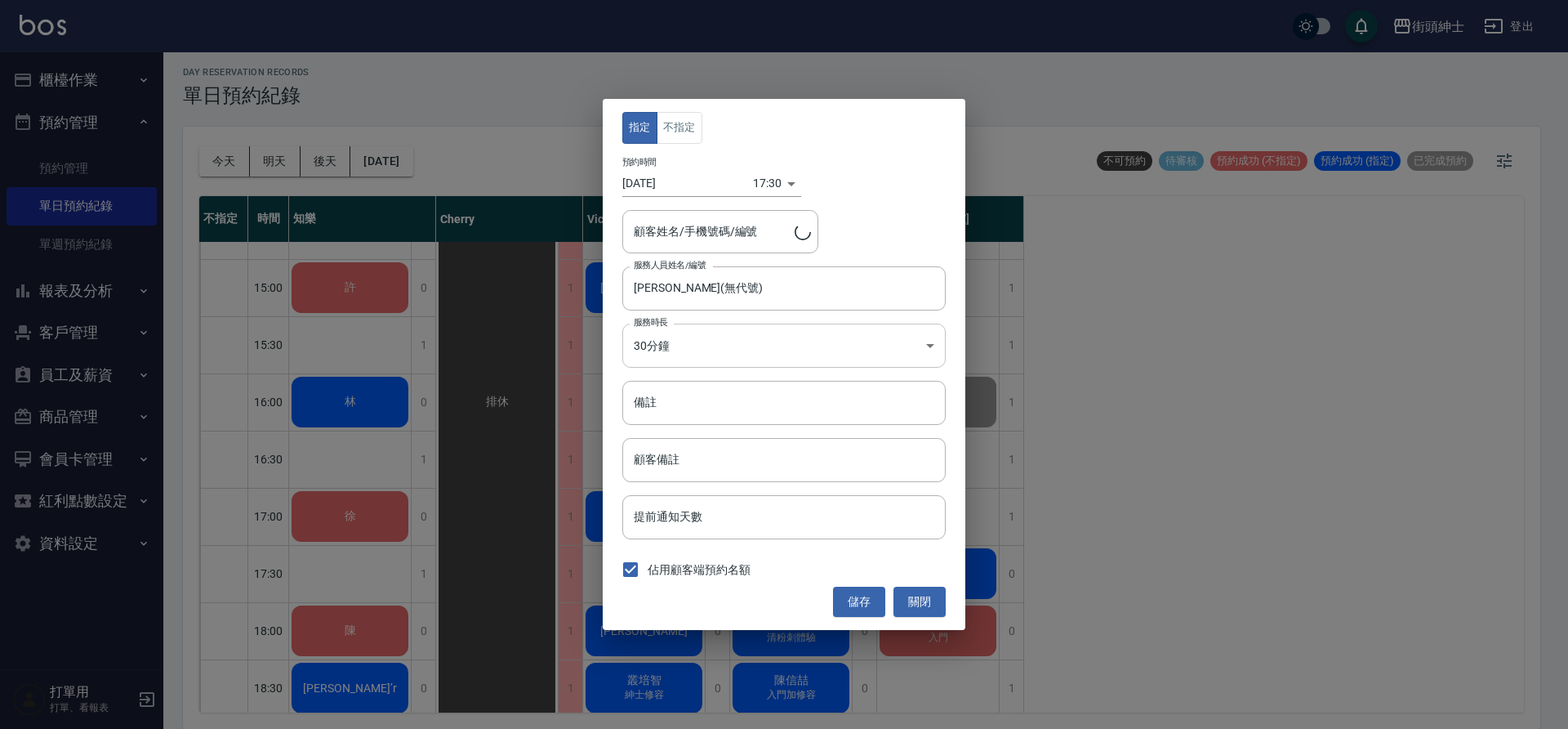
type input "萬/0910322814"
click at [687, 128] on button "不指定" at bounding box center [679, 128] width 46 height 32
click at [870, 598] on button "儲存" at bounding box center [859, 602] width 53 height 30
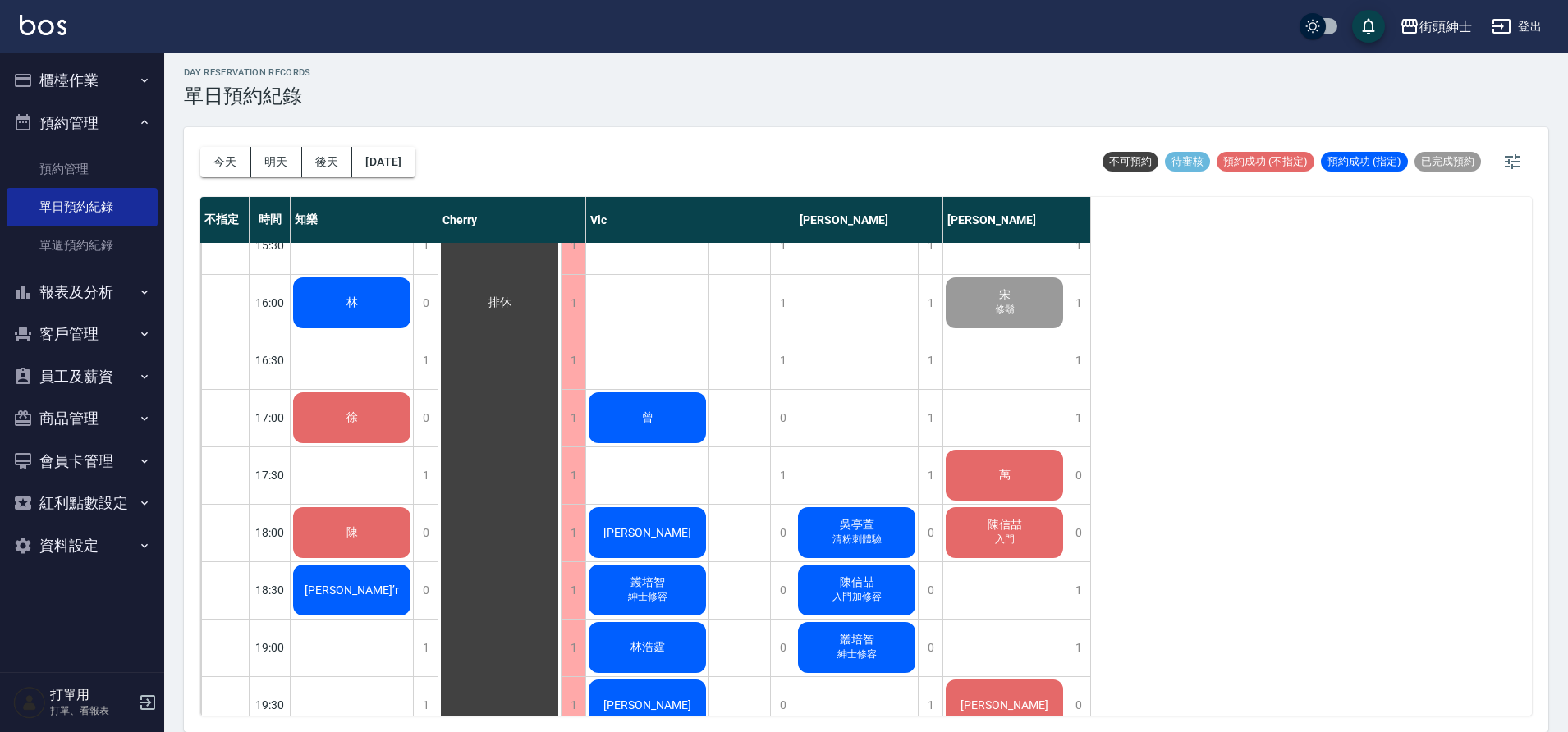
scroll to position [776, 0]
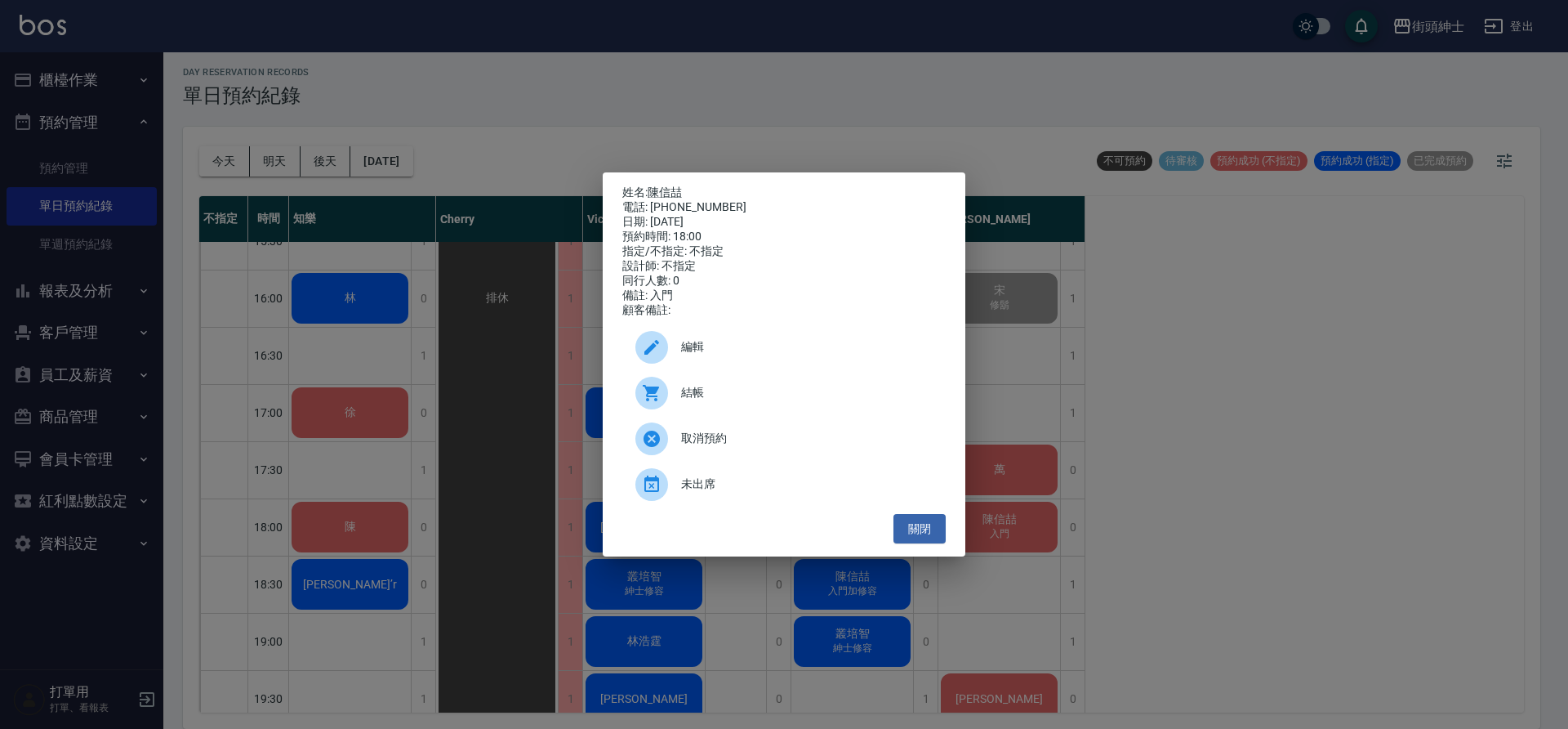
drag, startPoint x: 928, startPoint y: 546, endPoint x: 876, endPoint y: 545, distance: 52.0
click at [927, 544] on button "關閉" at bounding box center [920, 529] width 53 height 30
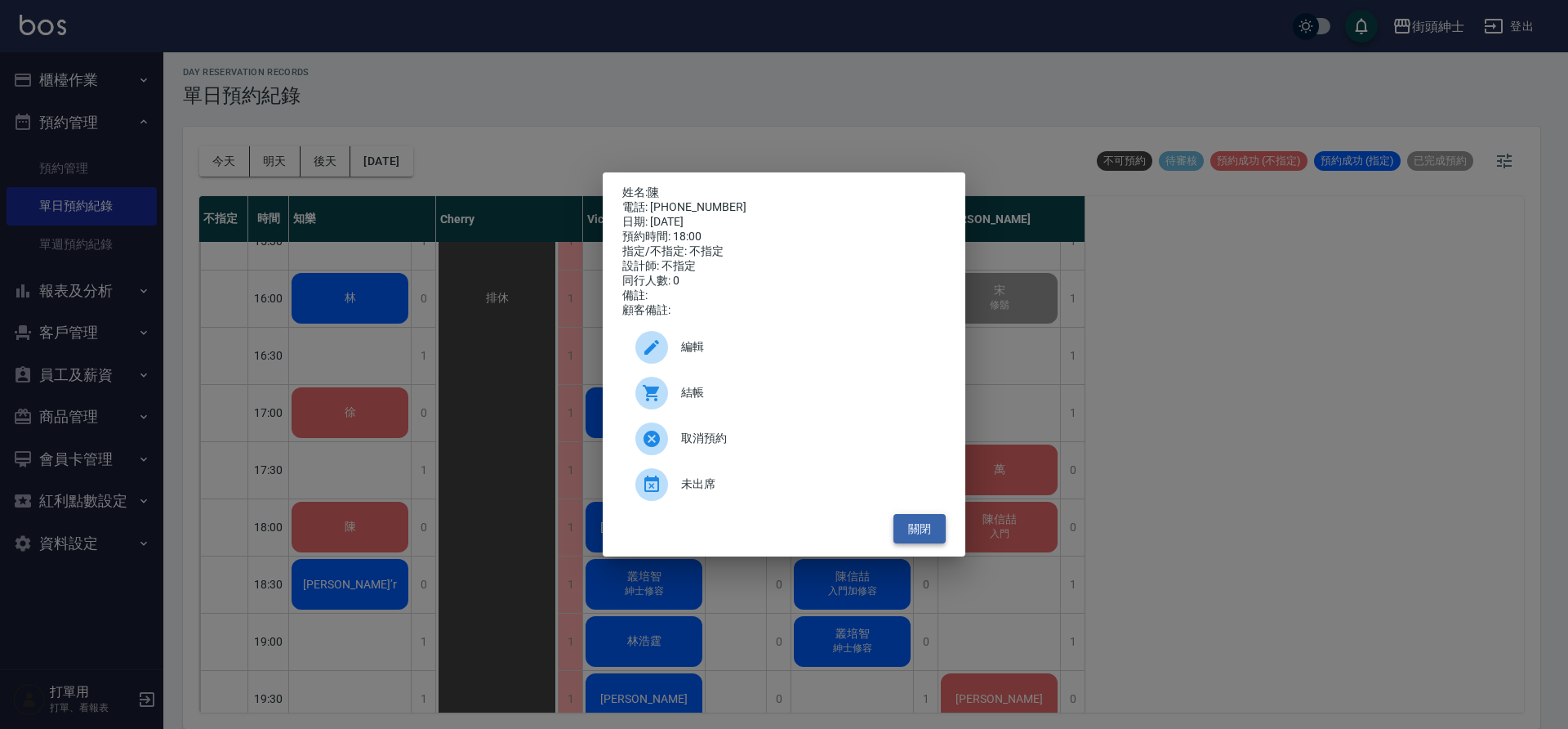
click at [914, 537] on button "關閉" at bounding box center [920, 529] width 53 height 30
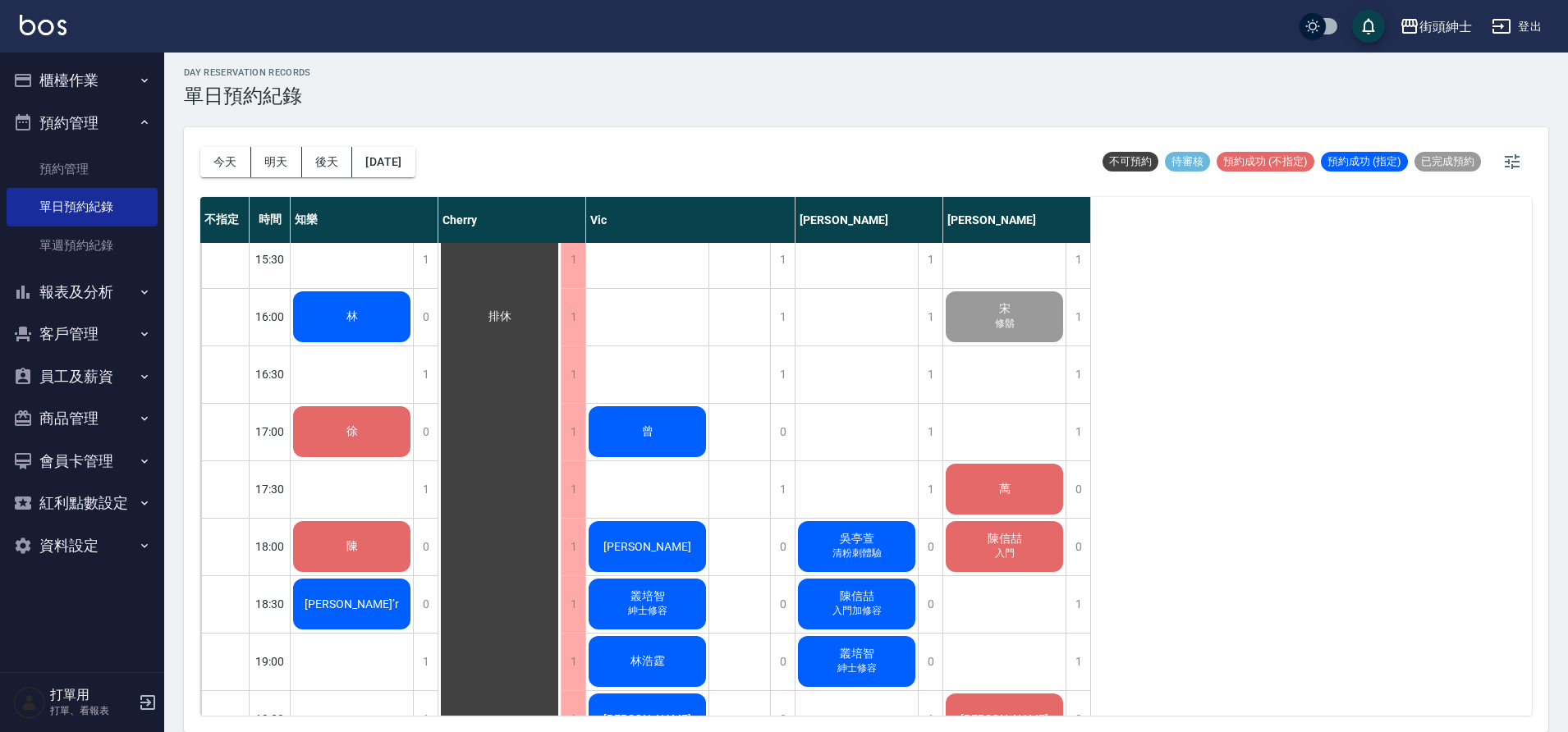
scroll to position [745, 0]
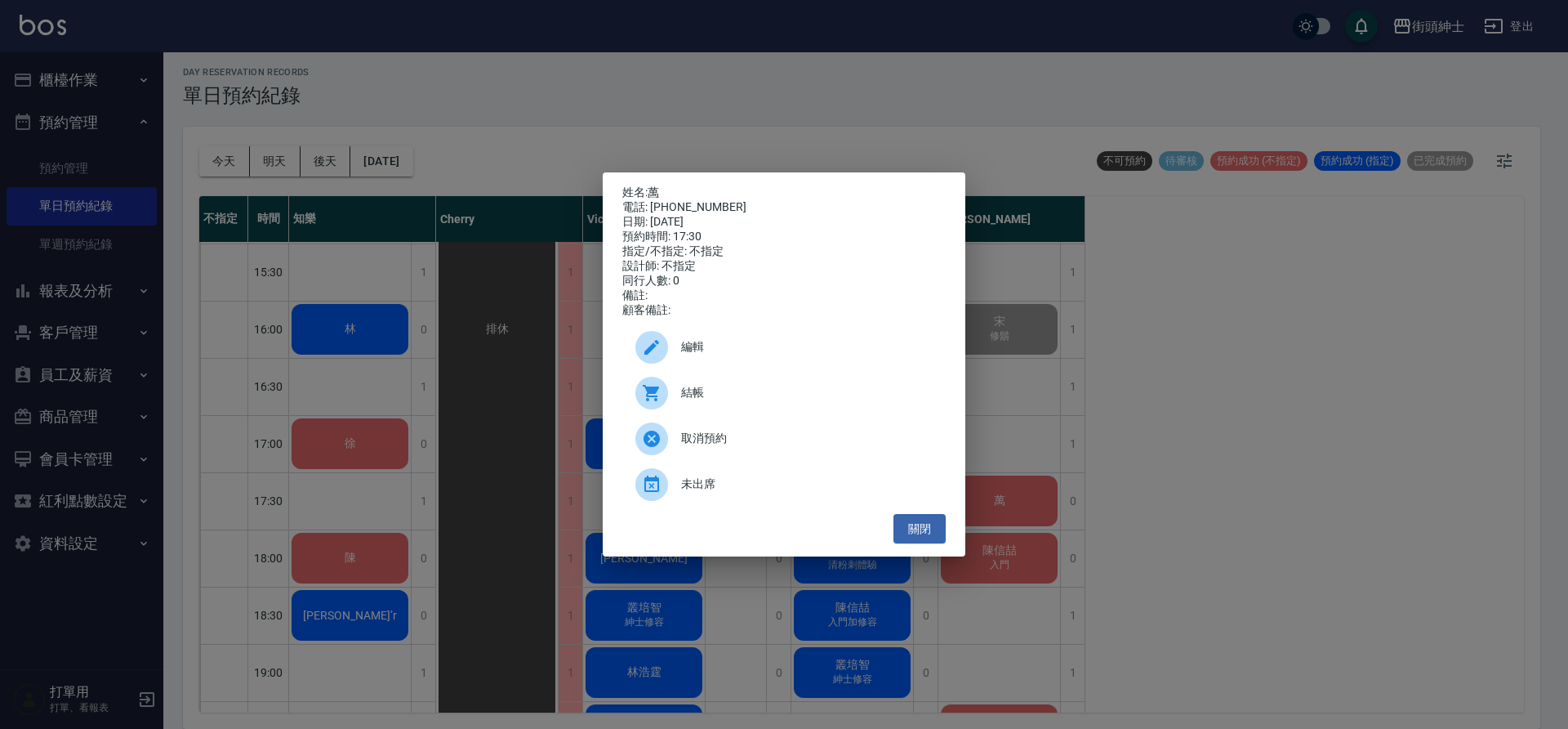
click at [703, 397] on span "結帳" at bounding box center [806, 392] width 251 height 18
click at [926, 534] on button "關閉" at bounding box center [920, 529] width 53 height 30
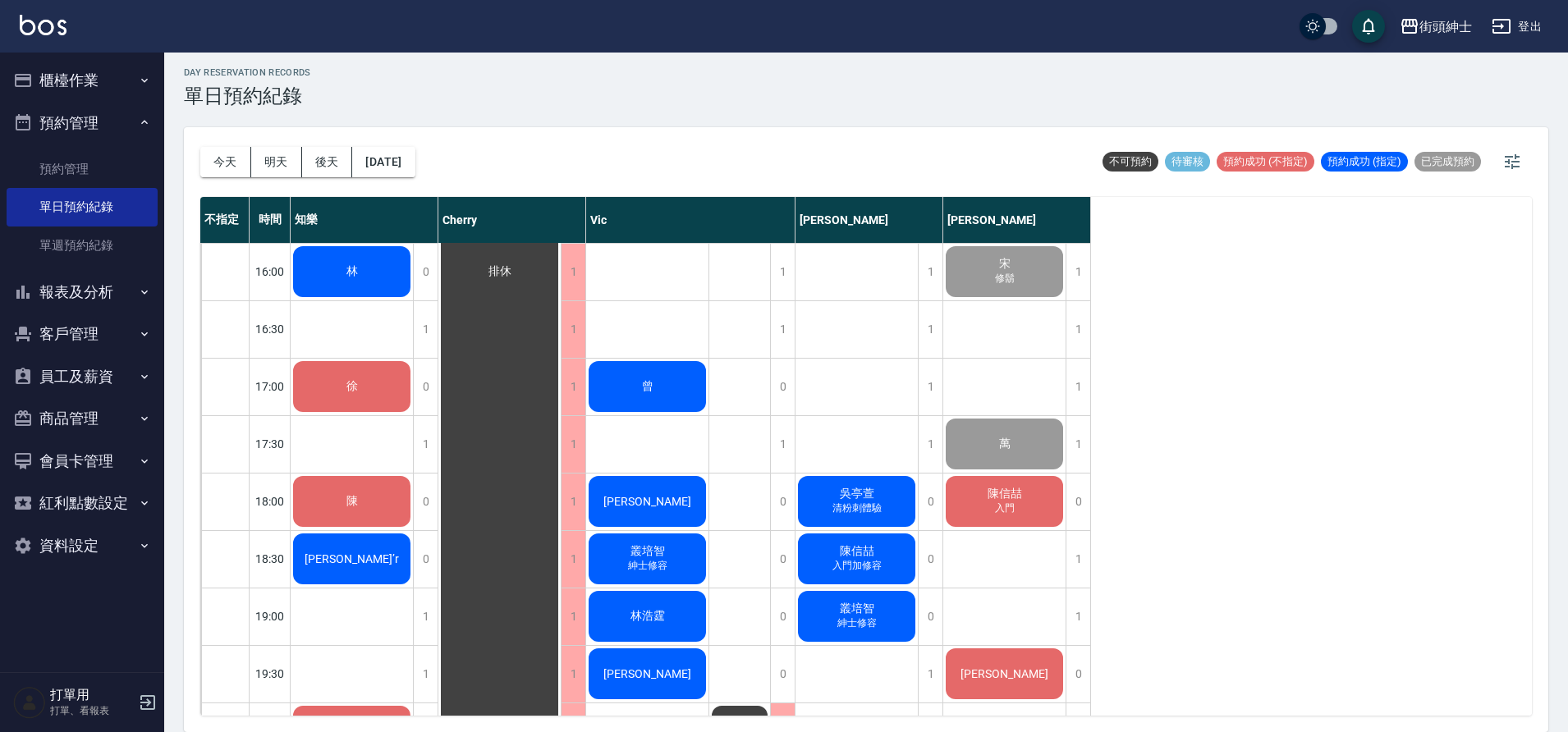
scroll to position [820, 0]
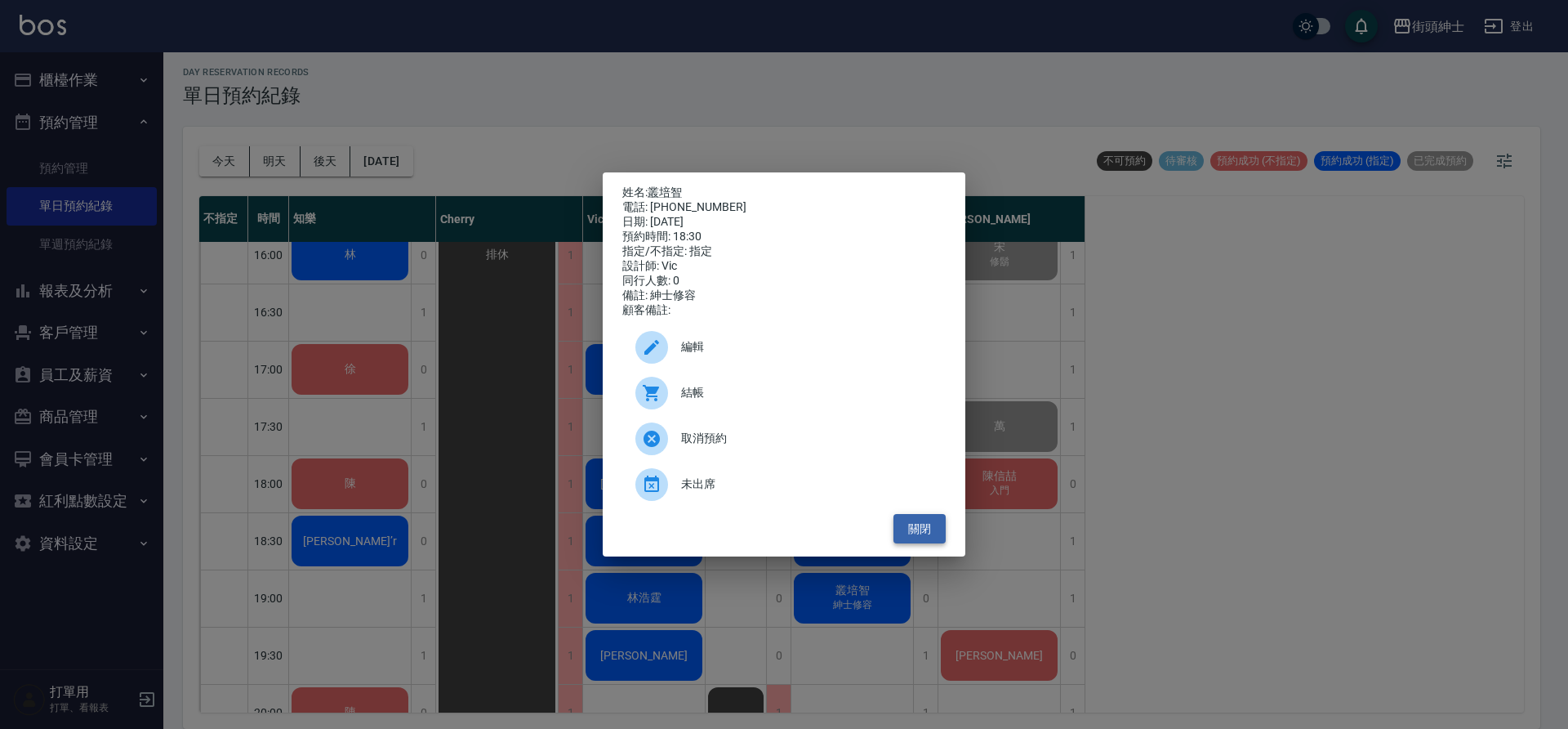
click at [939, 521] on button "關閉" at bounding box center [920, 529] width 53 height 30
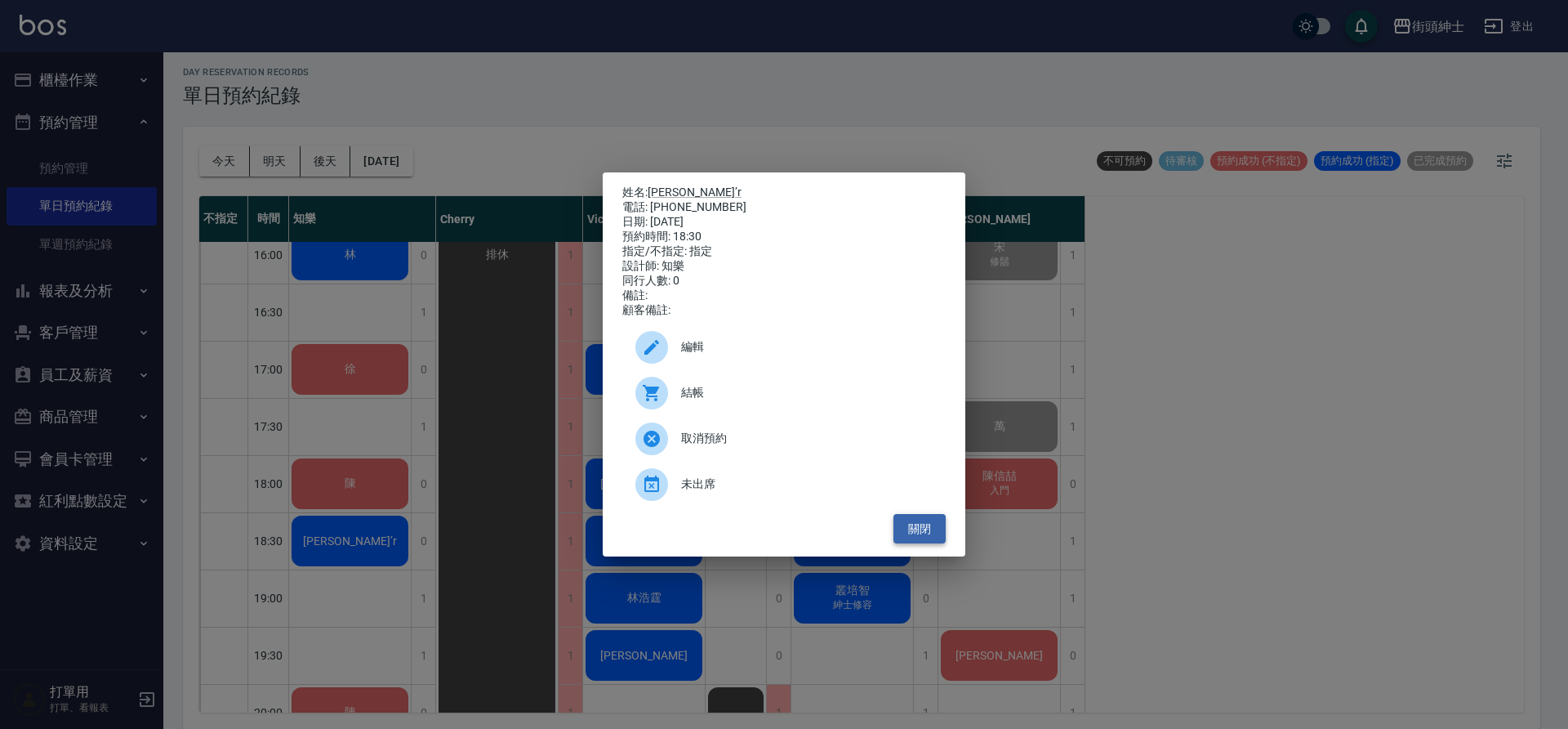
click at [920, 540] on button "關閉" at bounding box center [920, 529] width 53 height 30
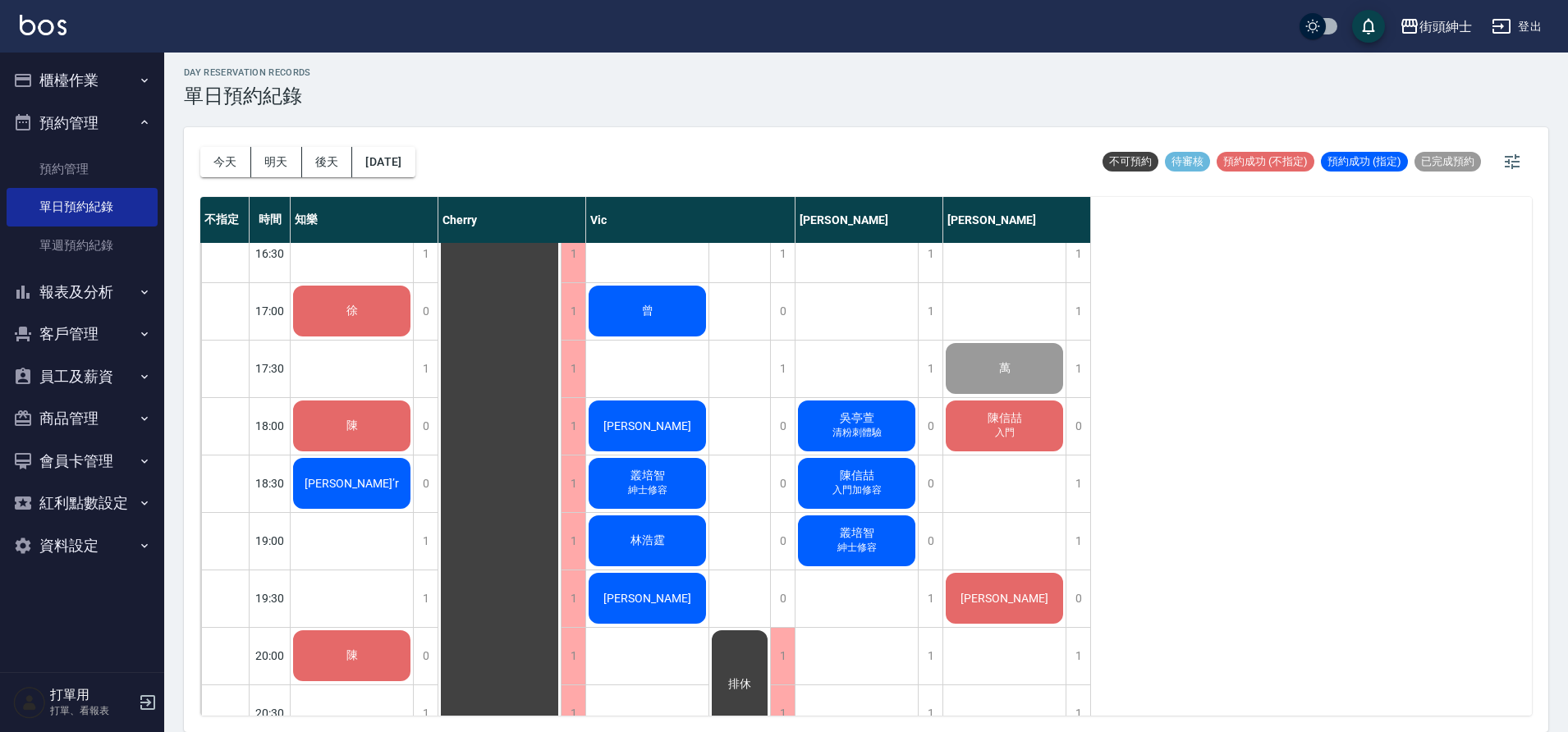
scroll to position [908, 0]
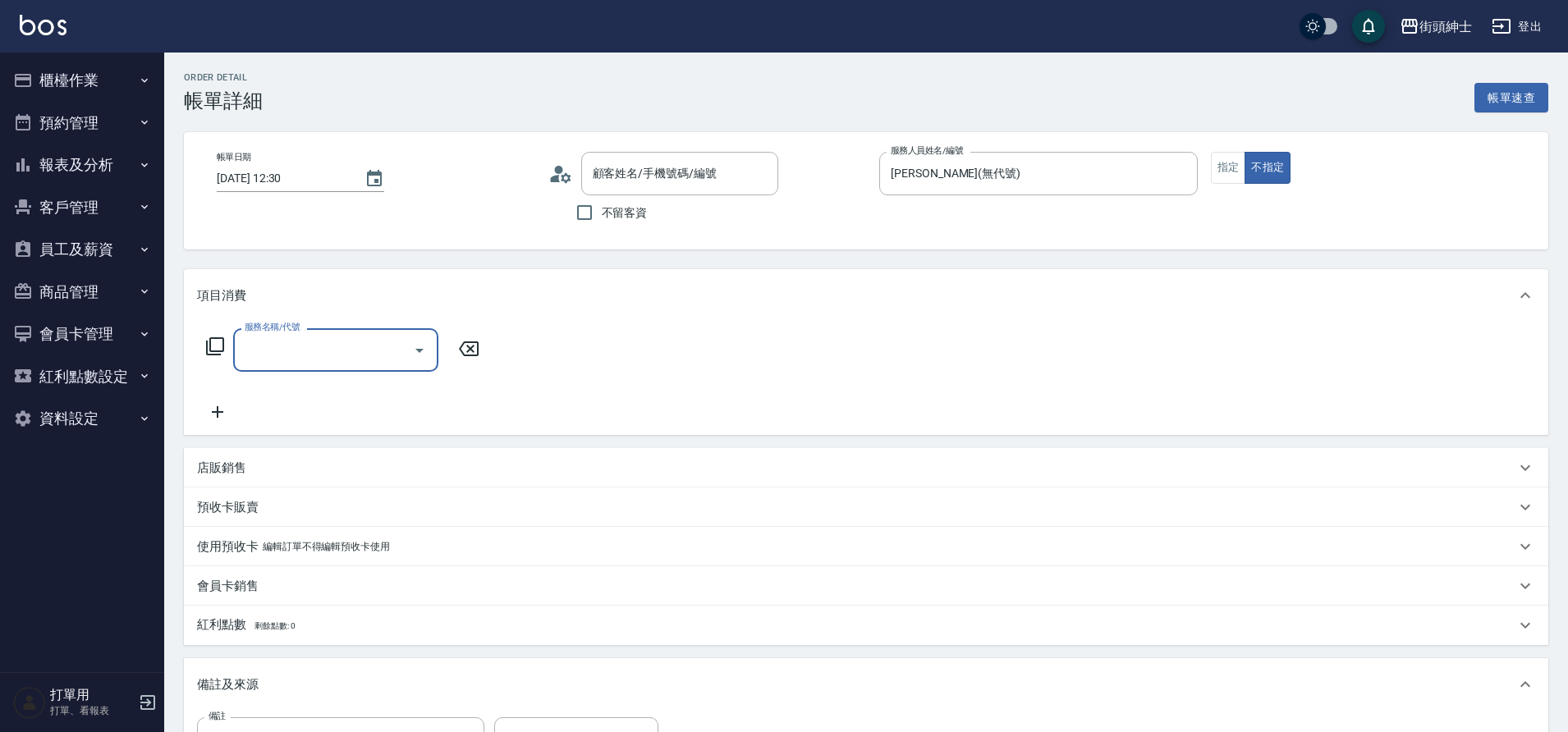
type input "小許/0966566791/null"
click at [406, 337] on div at bounding box center [418, 350] width 24 height 44
drag, startPoint x: 0, startPoint y: 0, endPoint x: 415, endPoint y: 347, distance: 541.0
click at [415, 347] on icon "Open" at bounding box center [419, 350] width 19 height 19
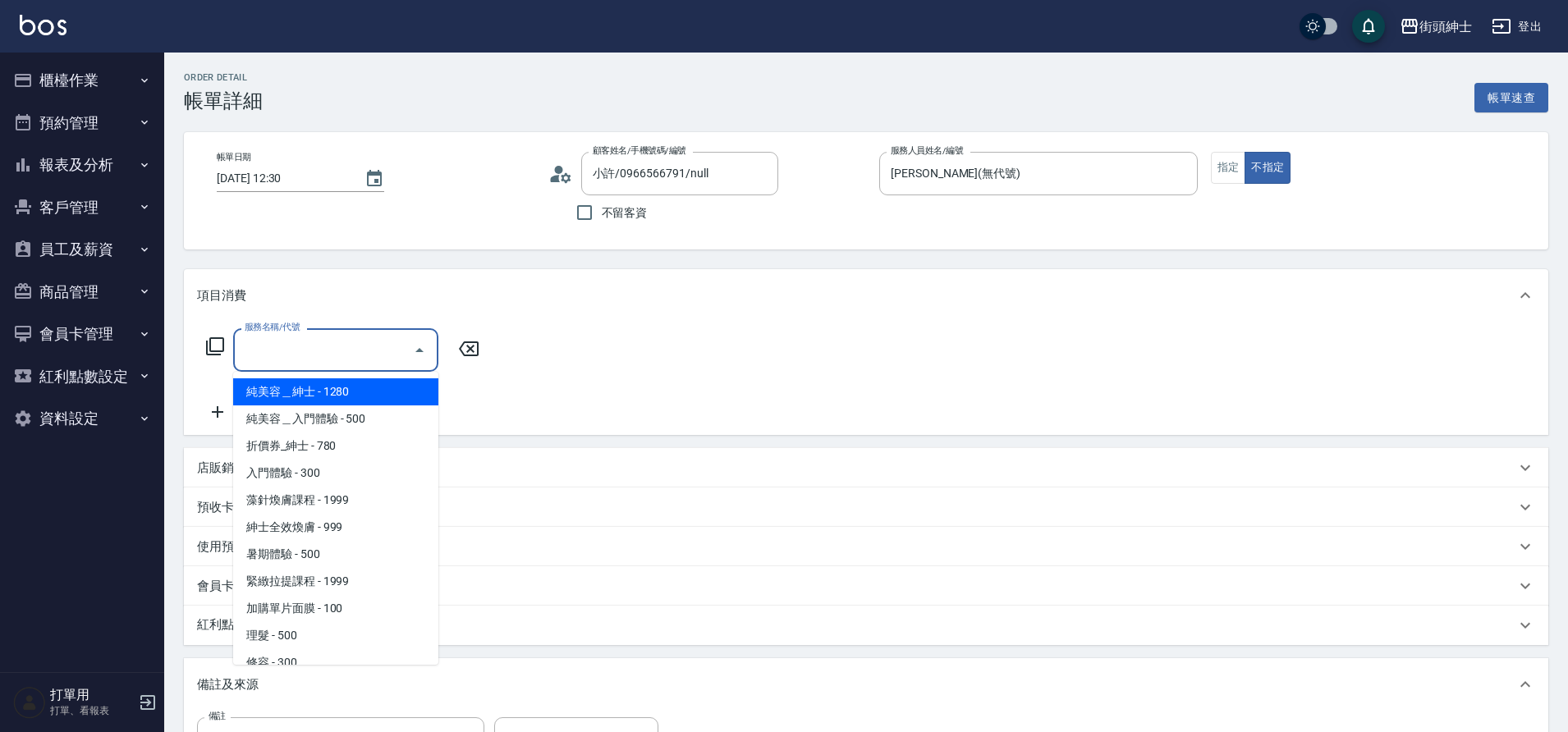
click at [289, 636] on span "理髮 - 500" at bounding box center [336, 636] width 206 height 27
type input "理髮(A02)"
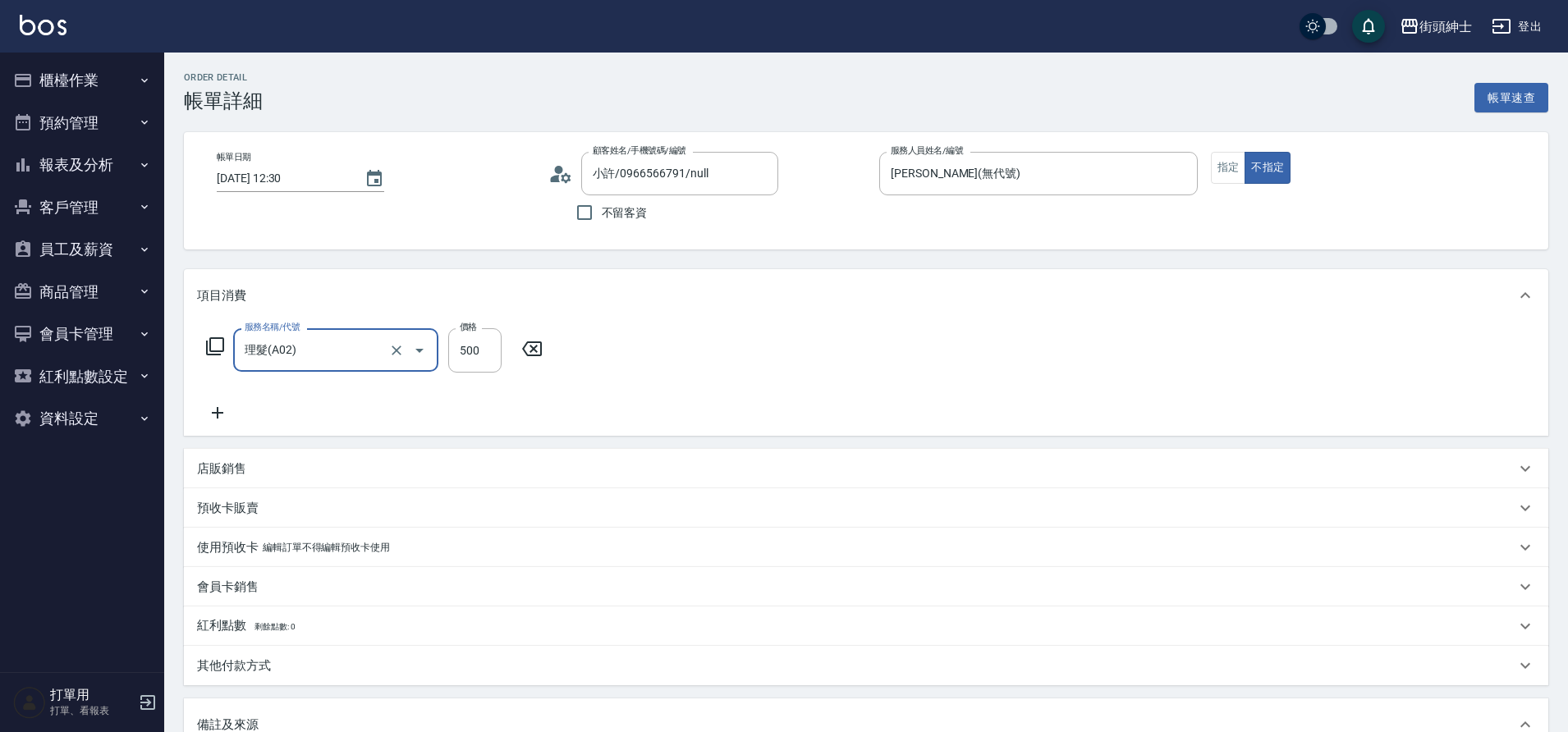
click at [215, 423] on div "服務名稱/代號 理髮(A02) 服務名稱/代號 價格 500 價格" at bounding box center [866, 379] width 1365 height 114
click at [219, 413] on icon at bounding box center [218, 413] width 12 height 12
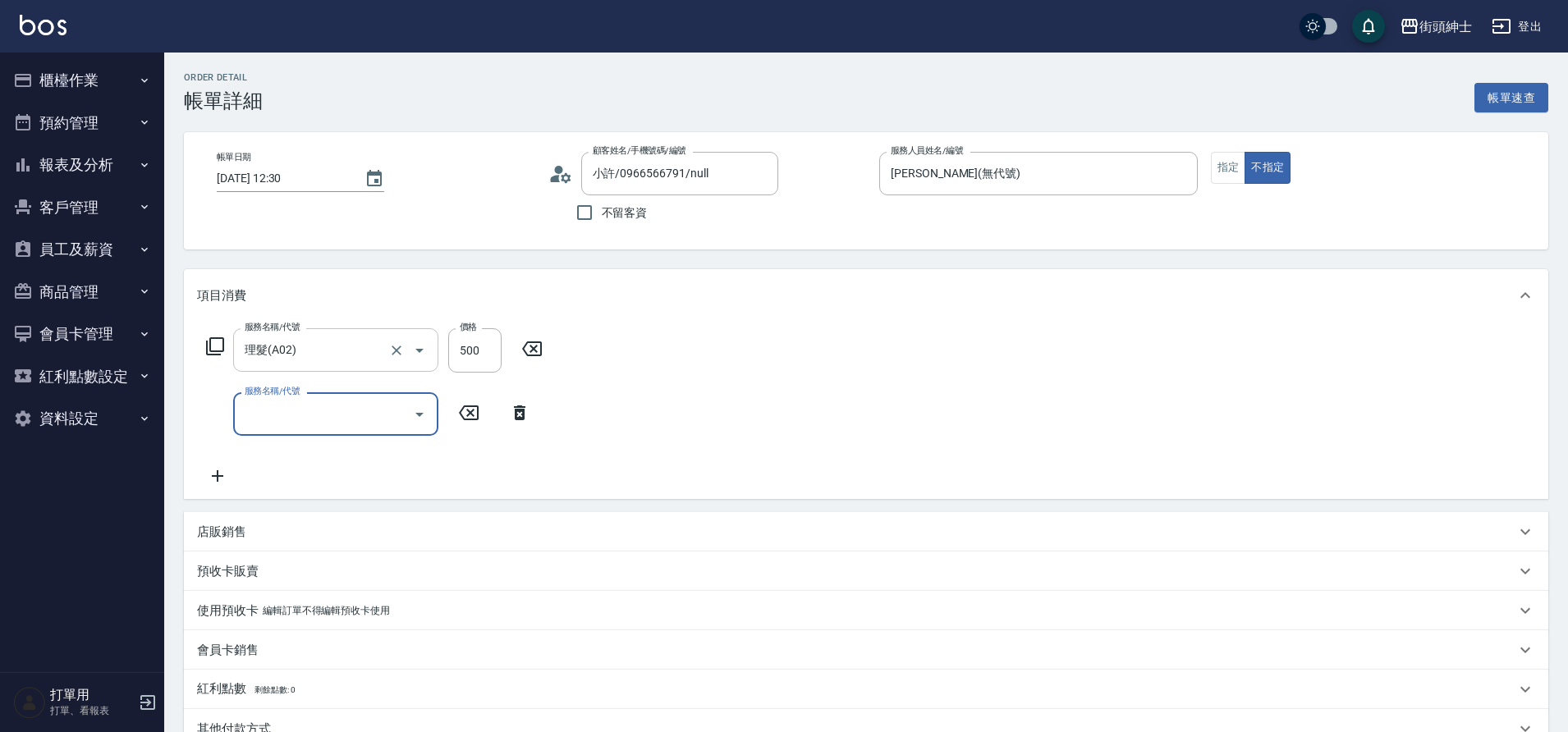
click at [420, 420] on icon "Open" at bounding box center [419, 413] width 19 height 19
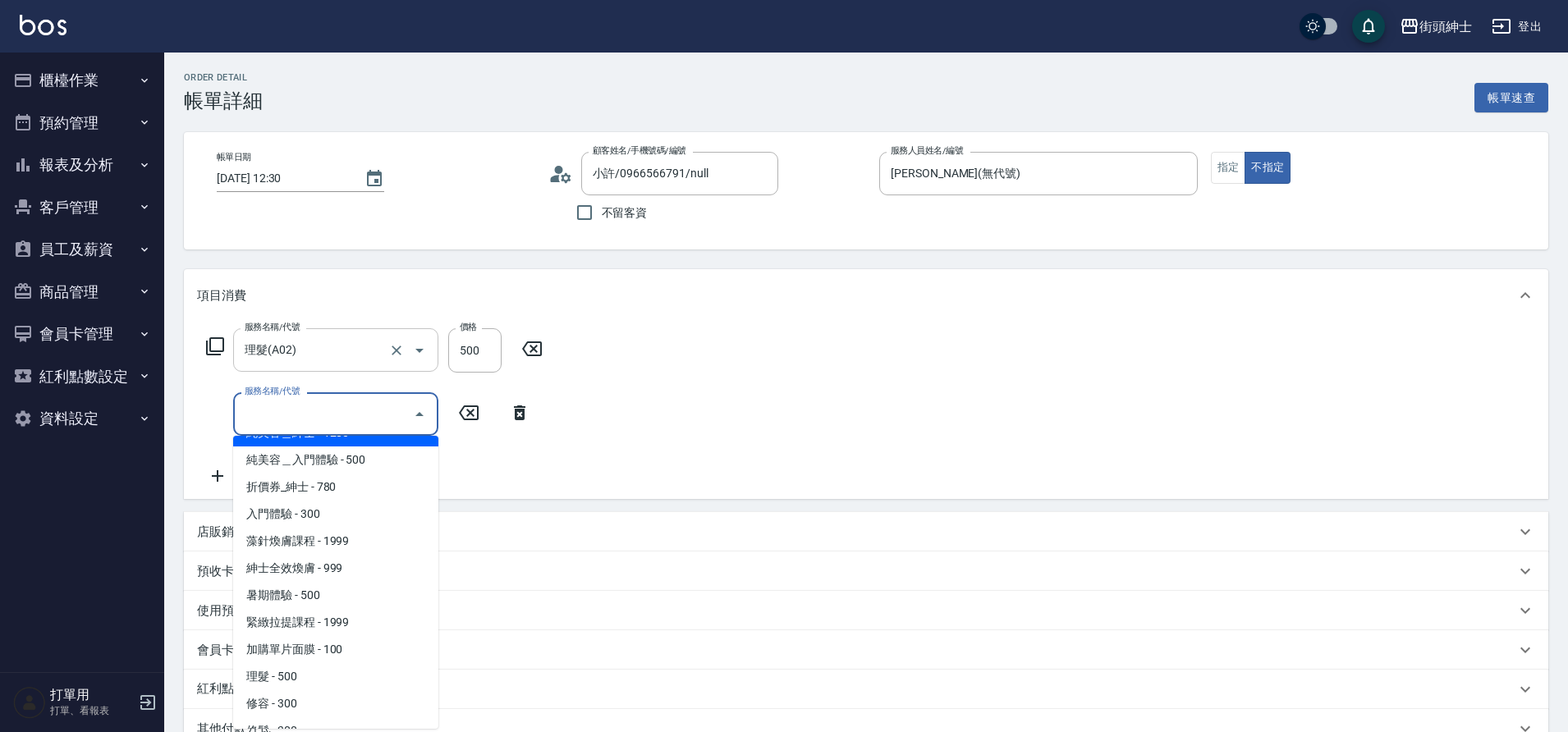
scroll to position [23, 0]
click at [271, 699] on span "修容 - 300" at bounding box center [336, 703] width 206 height 27
type input "修容(A03)"
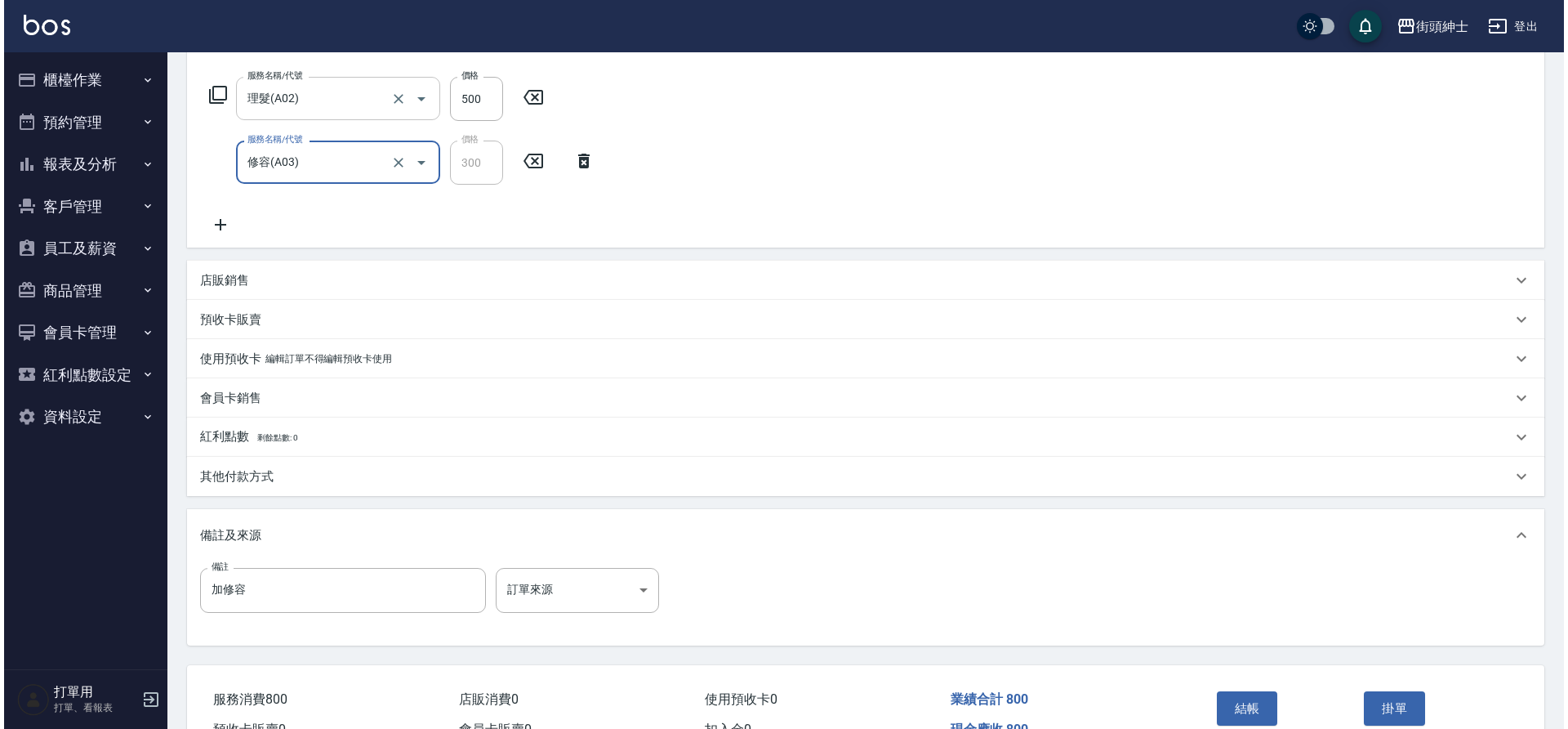
scroll to position [258, 0]
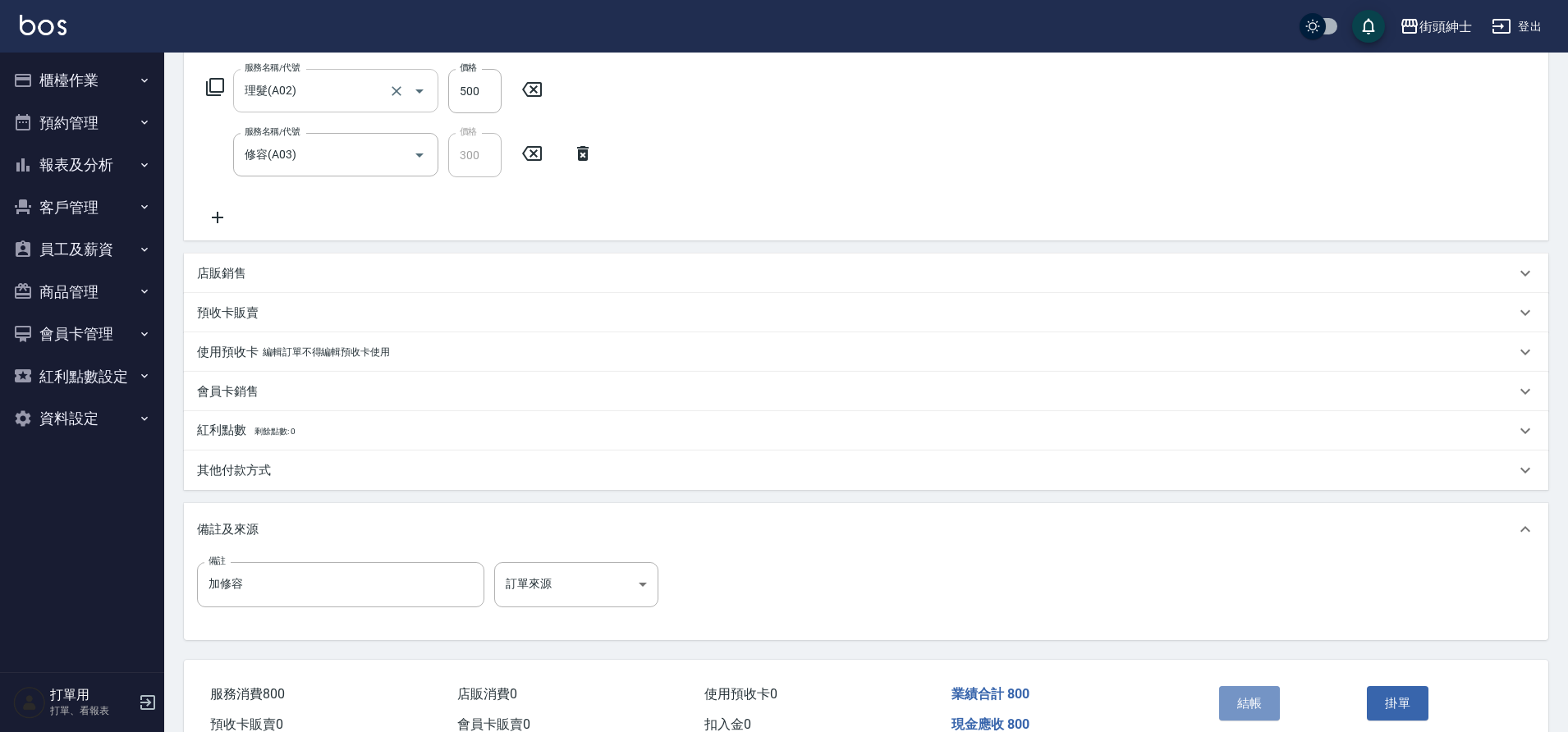
click at [1257, 704] on button "結帳" at bounding box center [1249, 703] width 61 height 34
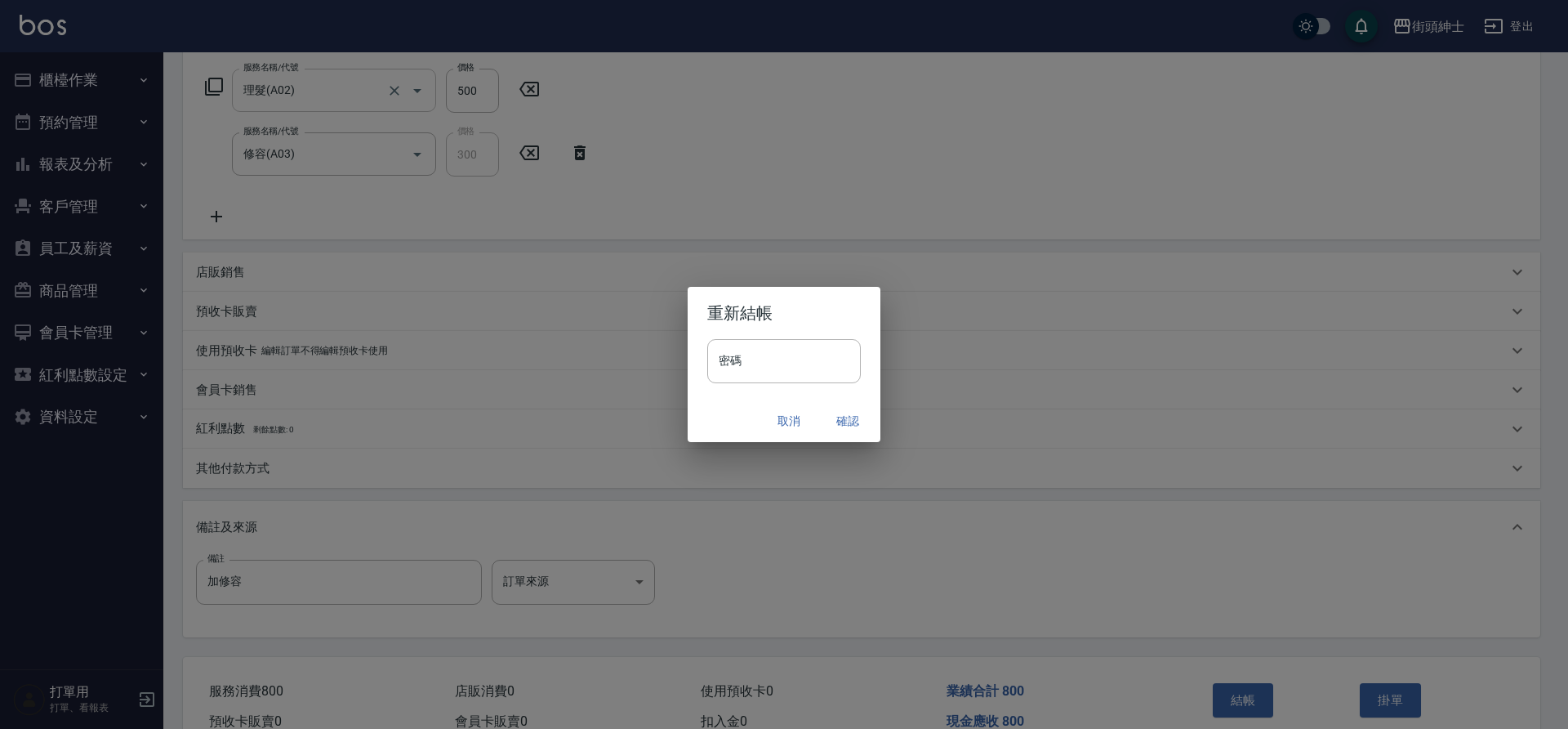
click at [846, 420] on button "確認" at bounding box center [848, 421] width 53 height 30
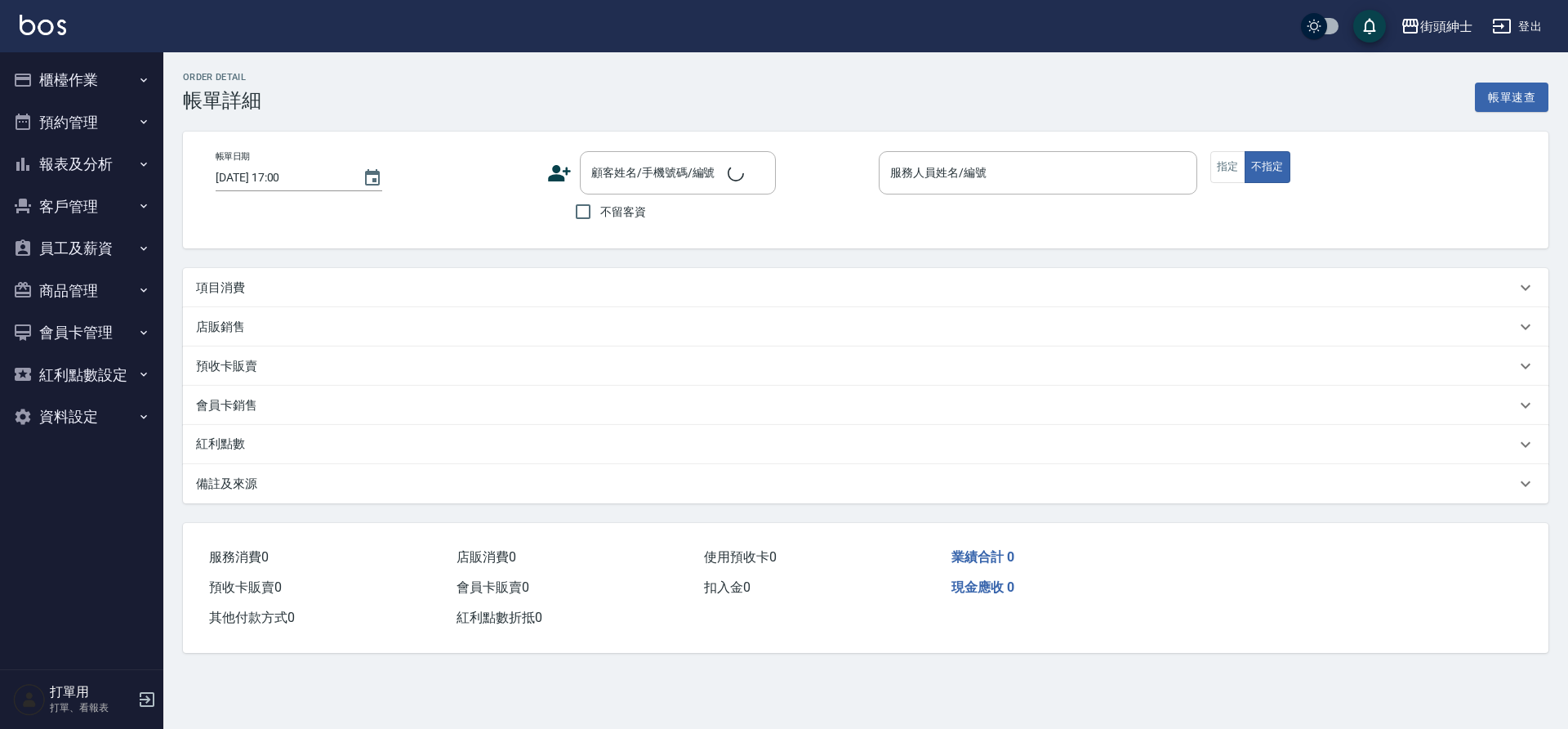
type input "[DATE] 16:00"
type input "[PERSON_NAME](無代號)"
type input "修鬍"
drag, startPoint x: 0, startPoint y: 0, endPoint x: 819, endPoint y: 287, distance: 867.8
click at [819, 287] on div "項目消費" at bounding box center [856, 288] width 1320 height 18
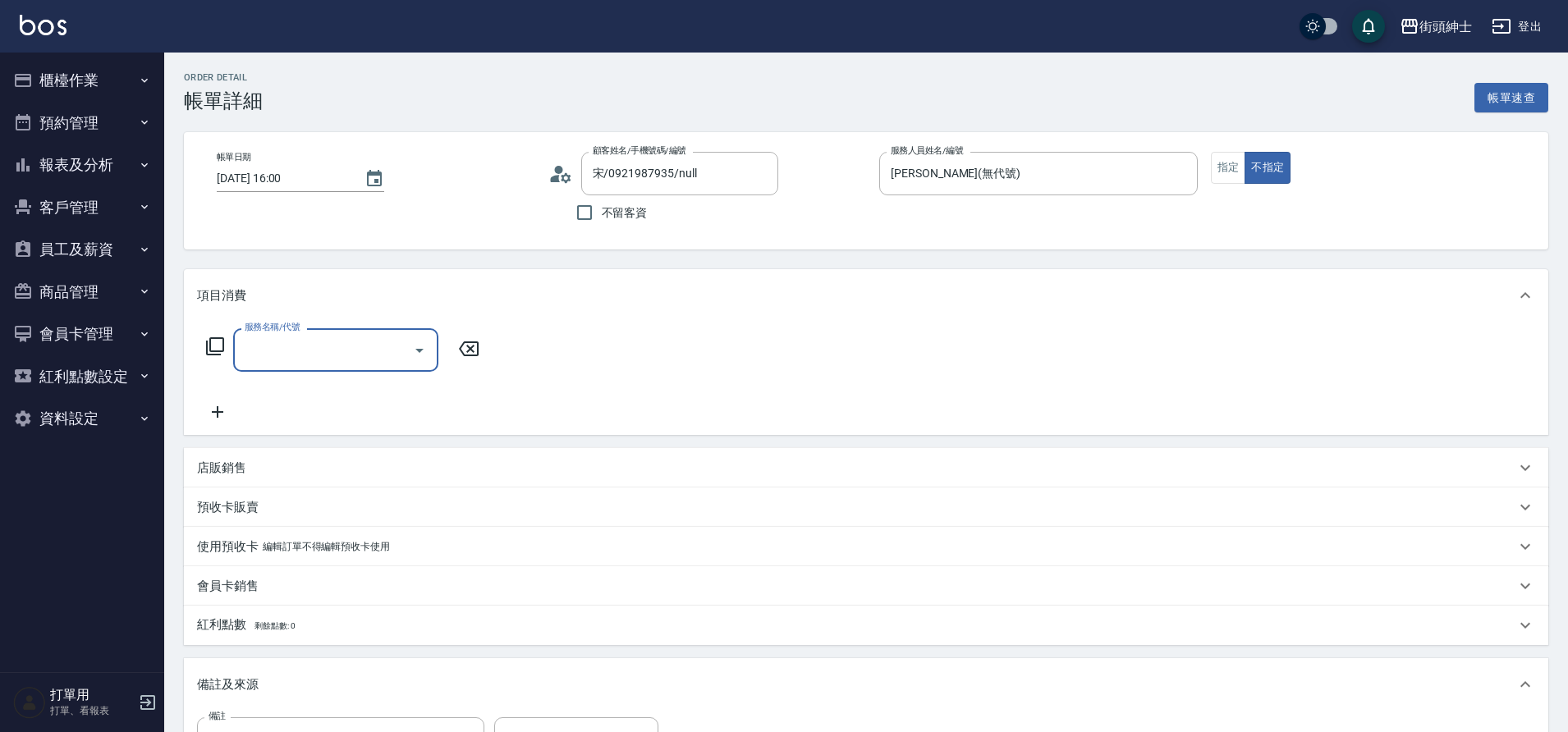
type input "宋/0921987935/null"
click at [425, 350] on icon "Open" at bounding box center [419, 350] width 19 height 19
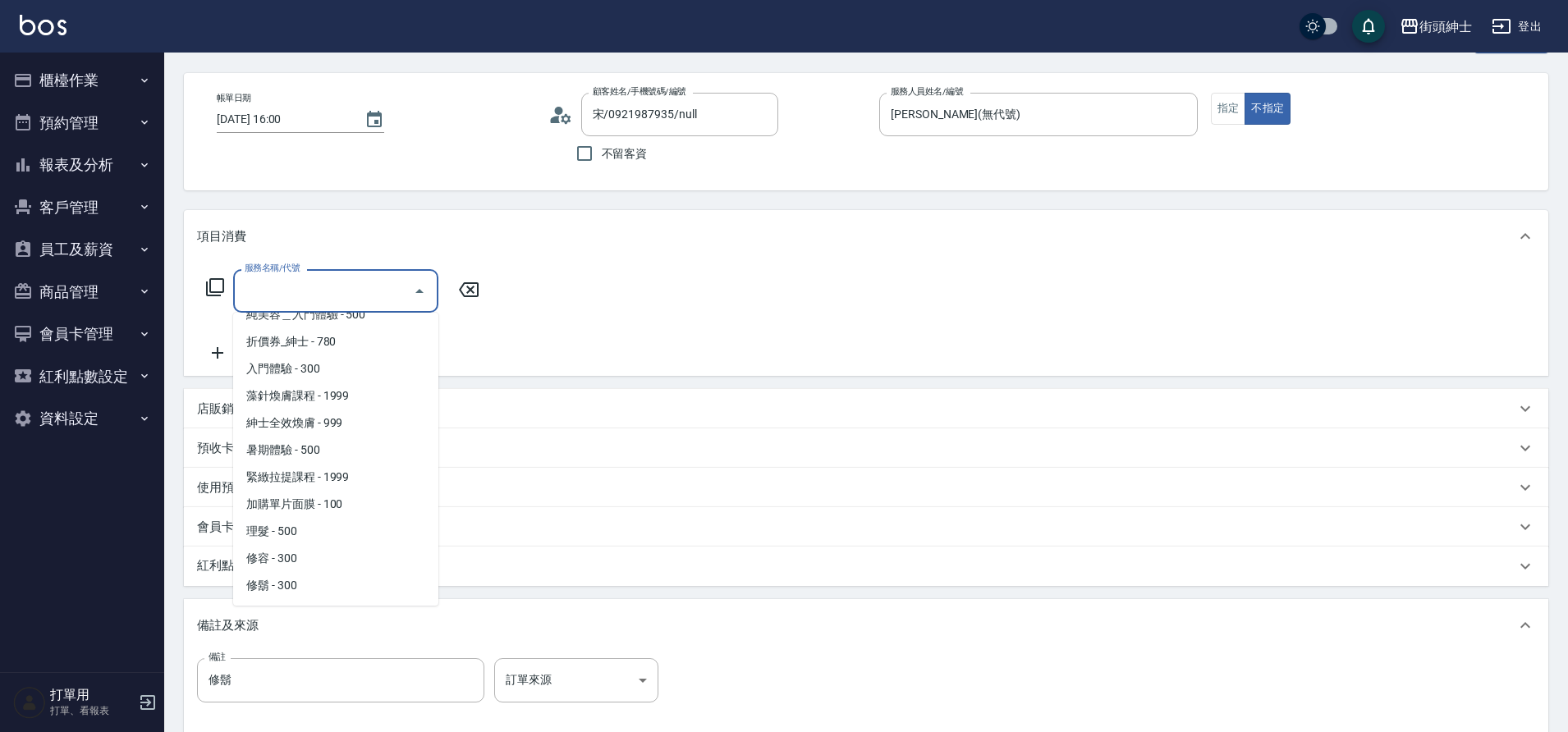
scroll to position [89, 0]
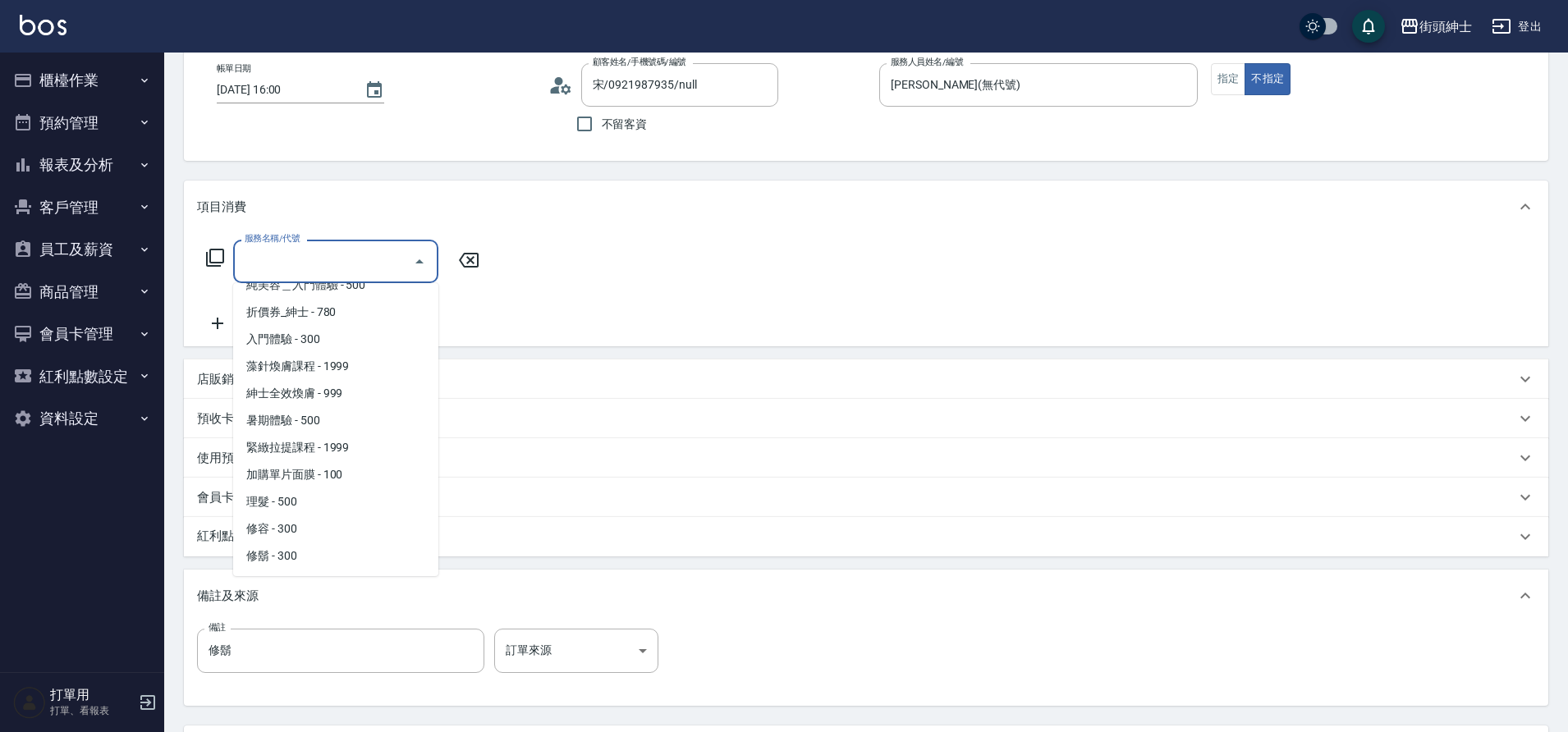
click at [325, 557] on span "修鬍 - 300" at bounding box center [336, 556] width 206 height 27
type input "修鬍(A04)"
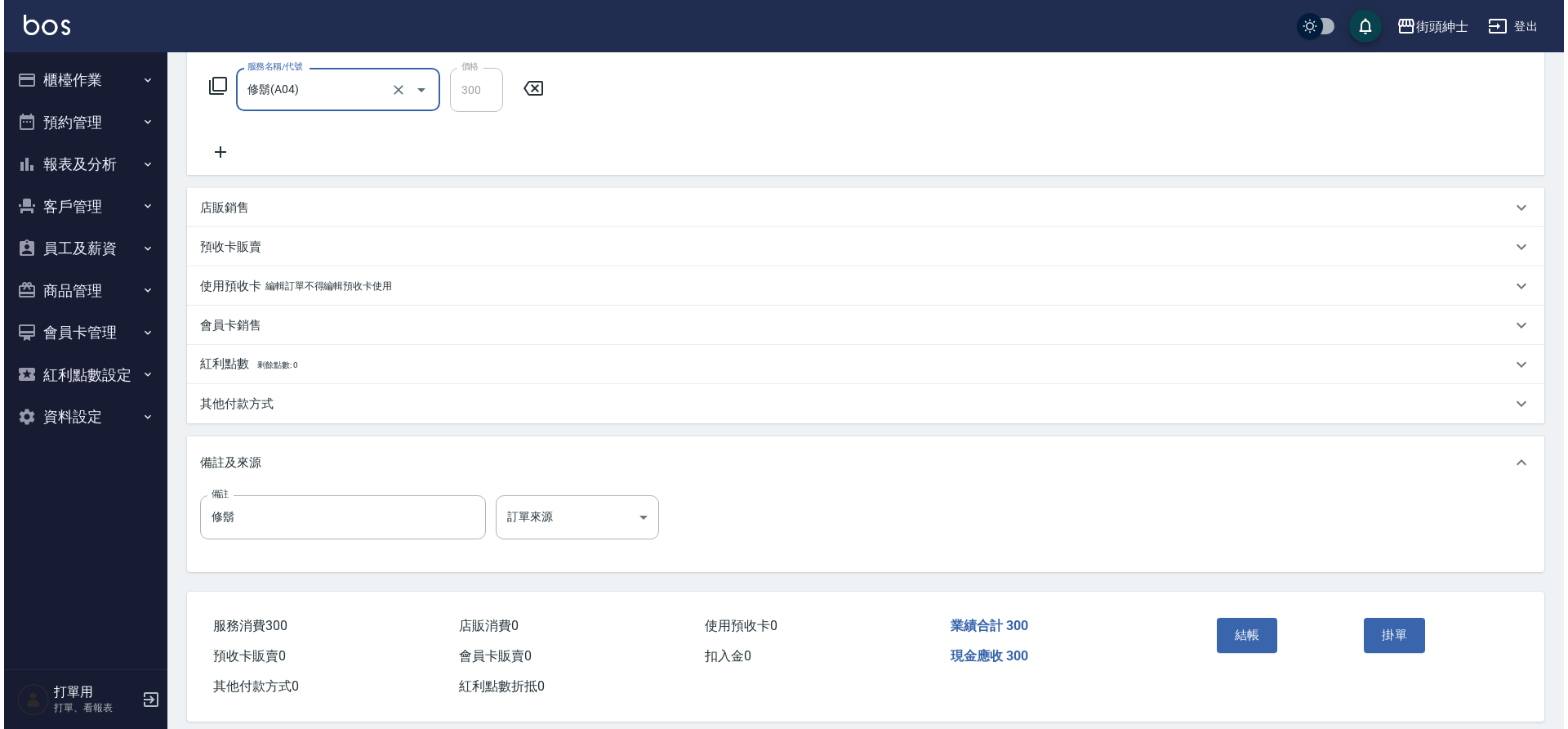
scroll to position [279, 0]
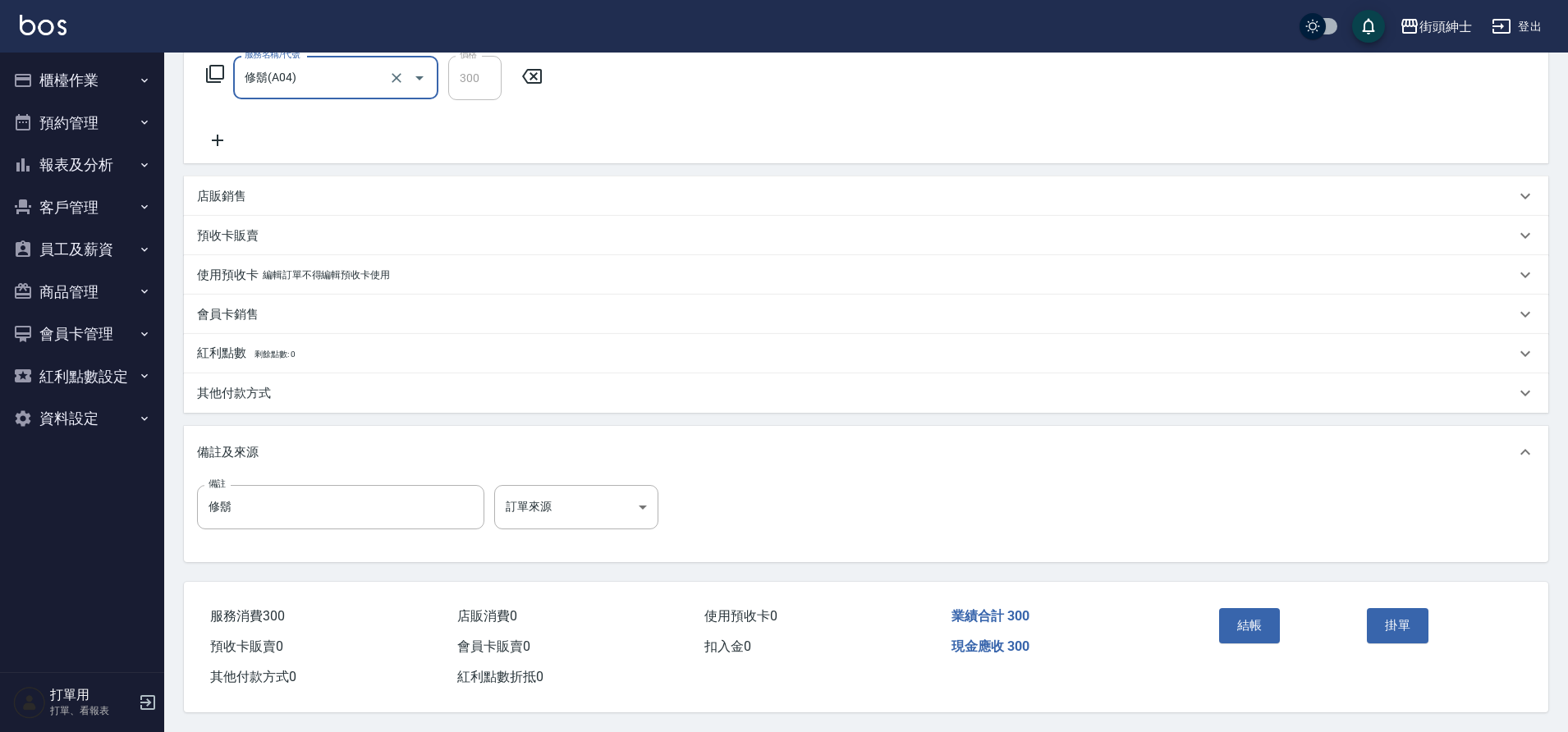
click at [1254, 620] on button "結帳" at bounding box center [1249, 625] width 61 height 34
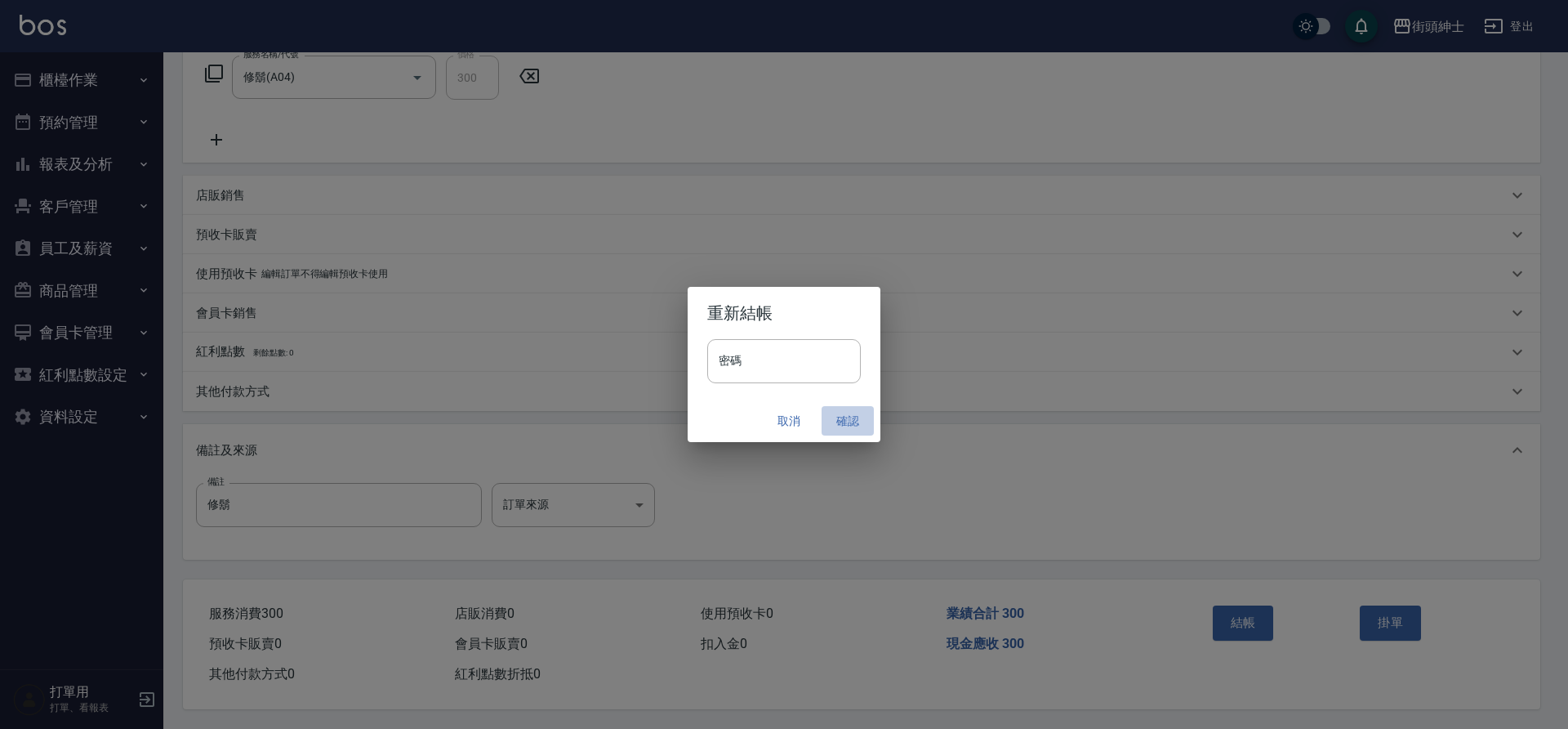
click at [845, 424] on button "確認" at bounding box center [848, 421] width 53 height 30
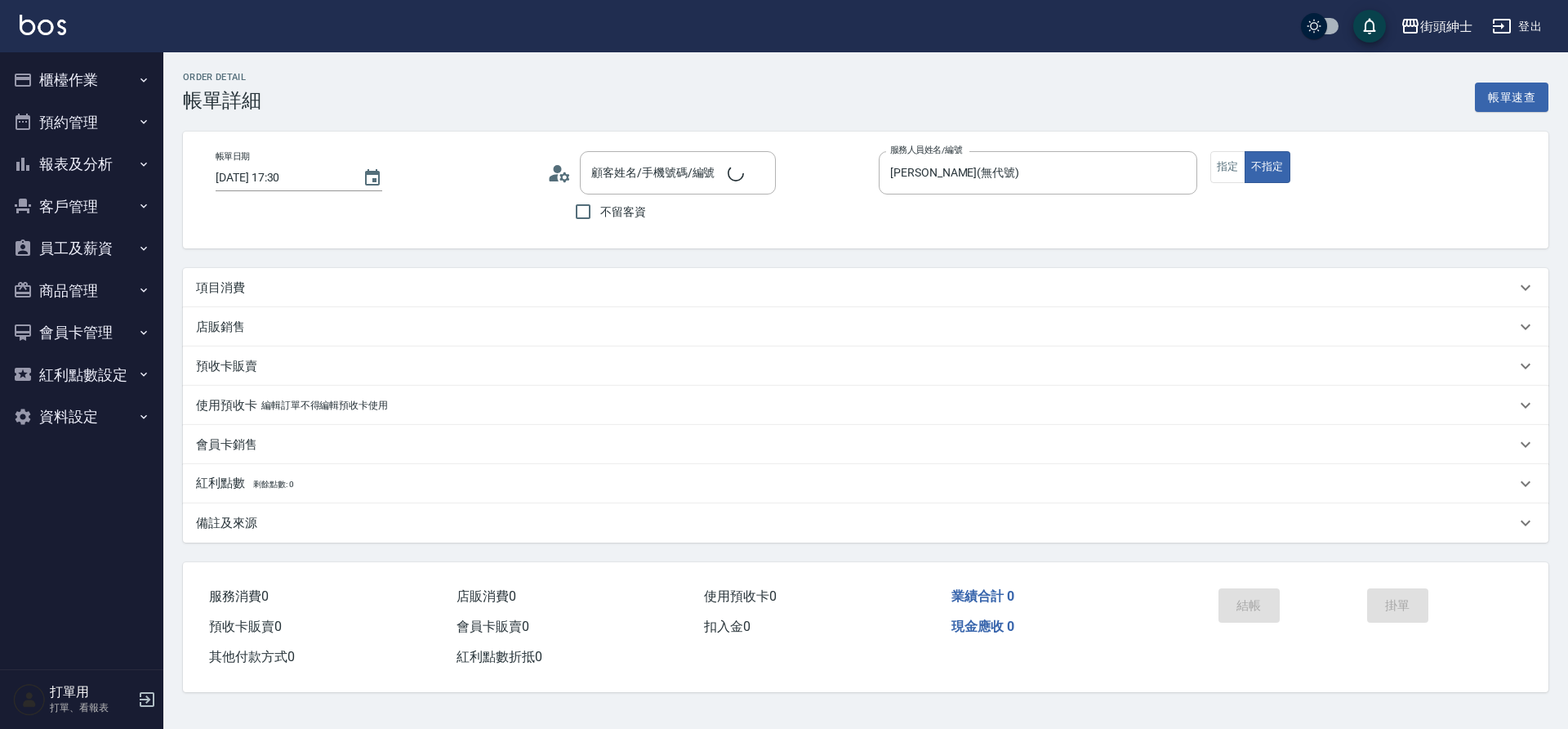
type input "[DATE] 17:30"
type input "[PERSON_NAME](無代號)"
type input "萬/0910322814/null"
drag, startPoint x: 0, startPoint y: 0, endPoint x: 640, endPoint y: 281, distance: 699.0
click at [640, 281] on div "項目消費" at bounding box center [856, 288] width 1320 height 18
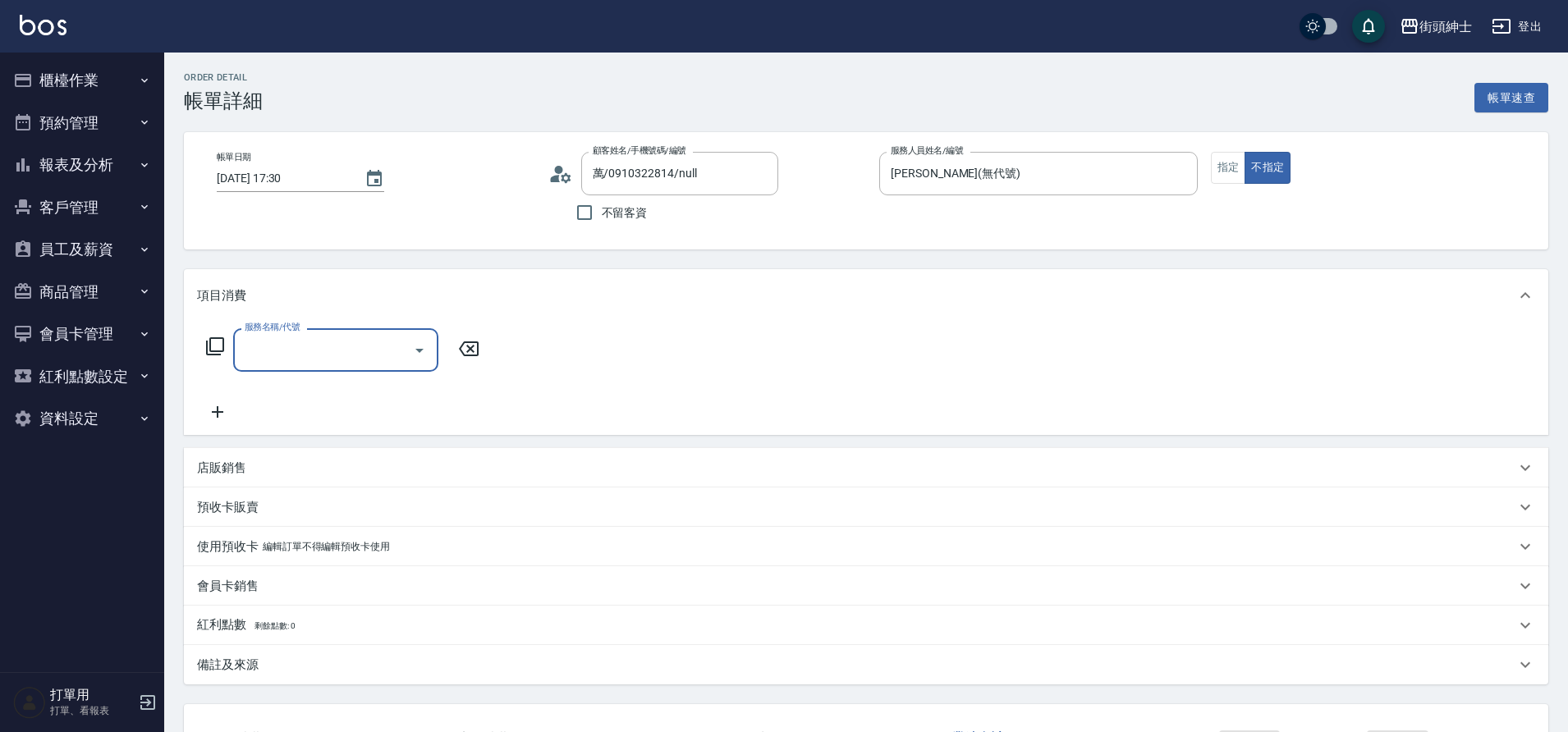
click at [404, 356] on input "服務名稱/代號" at bounding box center [324, 350] width 166 height 29
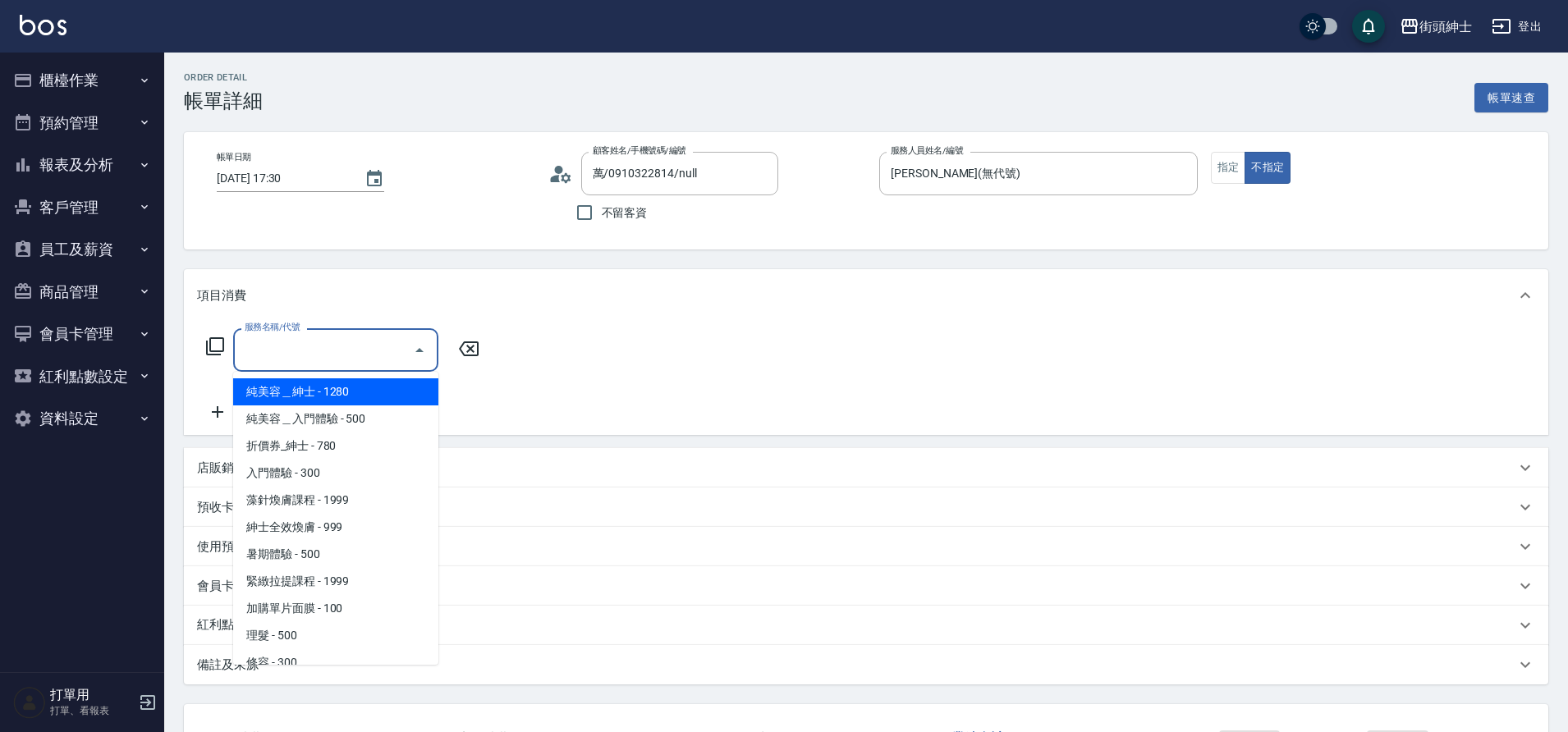
click at [286, 633] on span "理髮 - 500" at bounding box center [336, 636] width 206 height 27
type input "理髮(A02)"
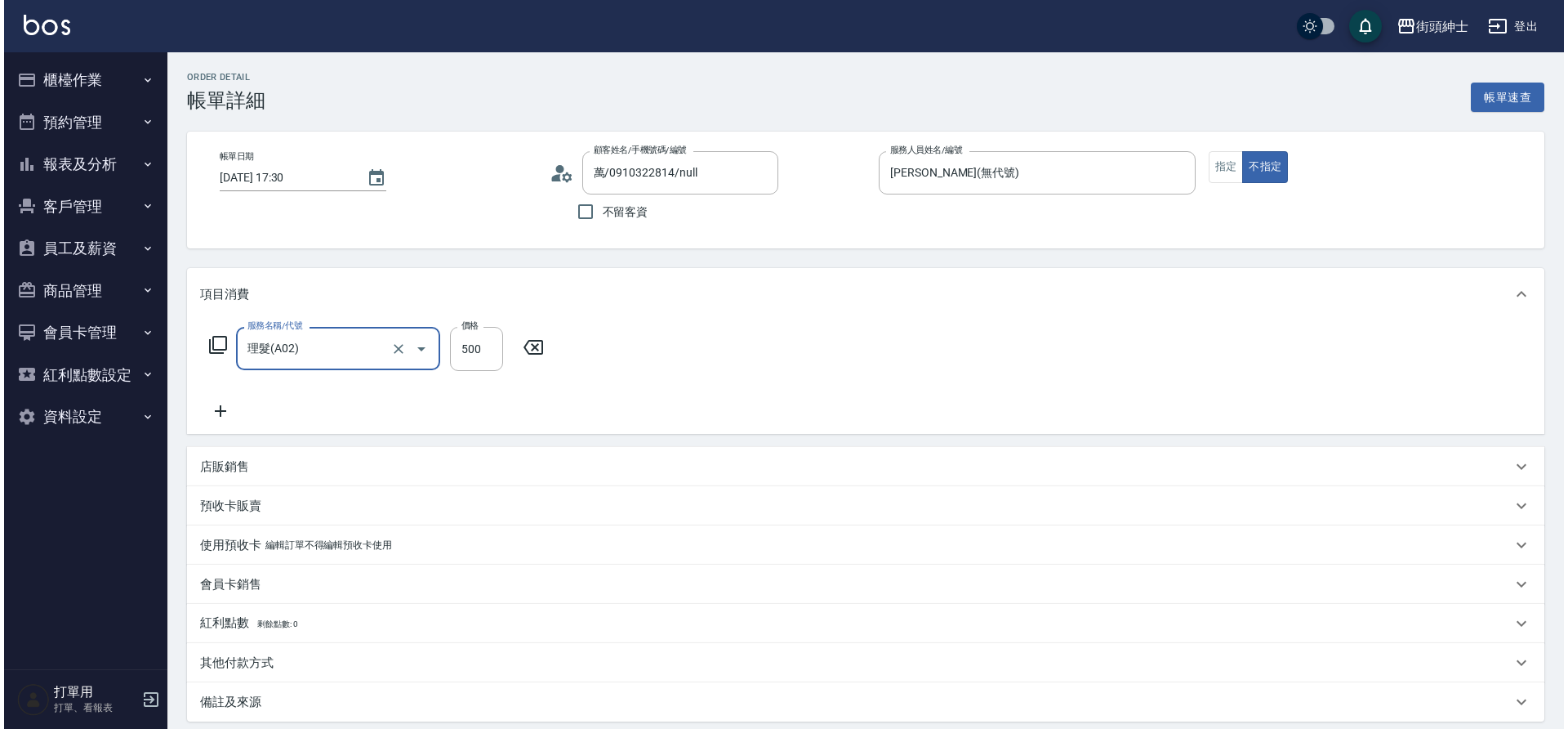
scroll to position [170, 0]
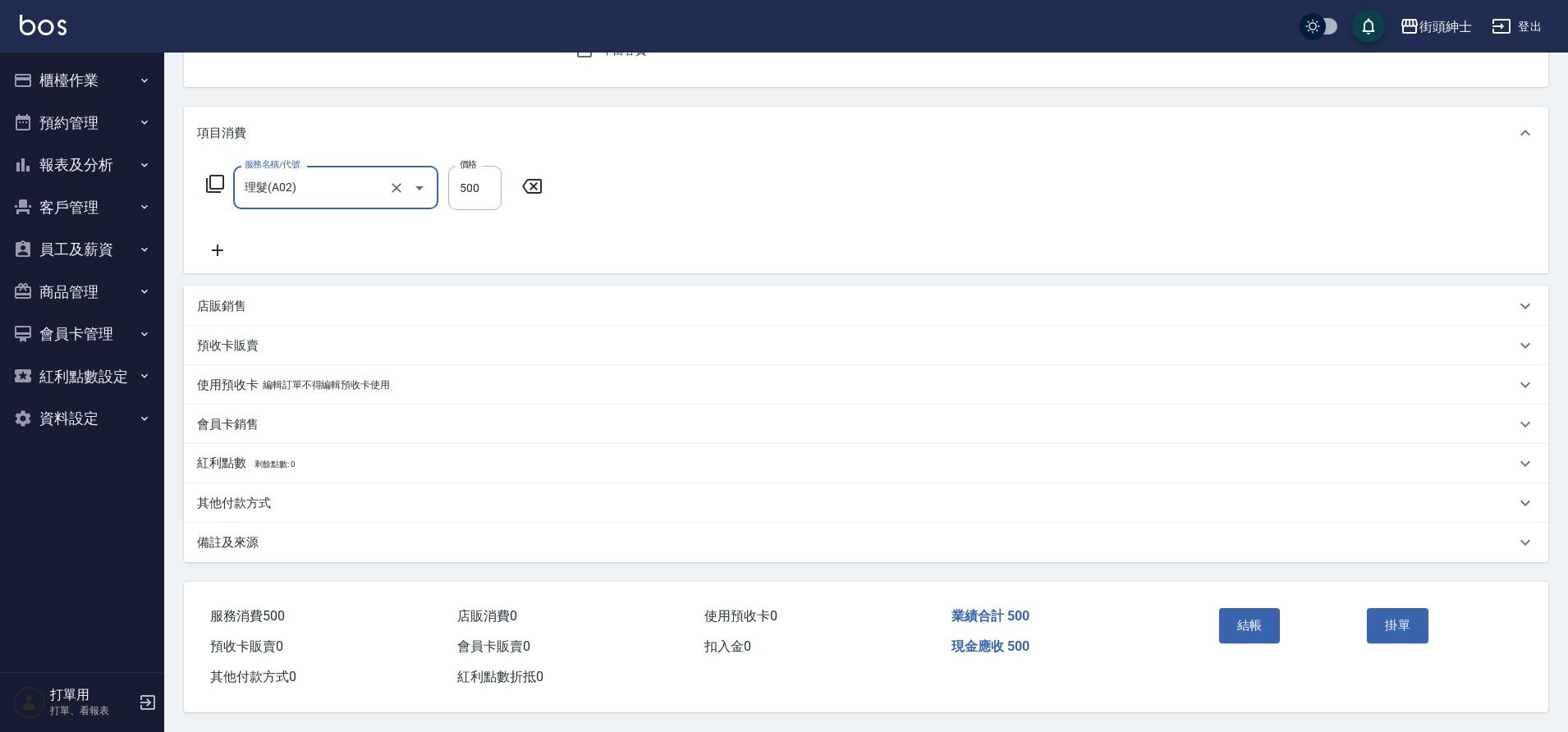
click at [1264, 620] on button "結帳" at bounding box center [1249, 625] width 61 height 34
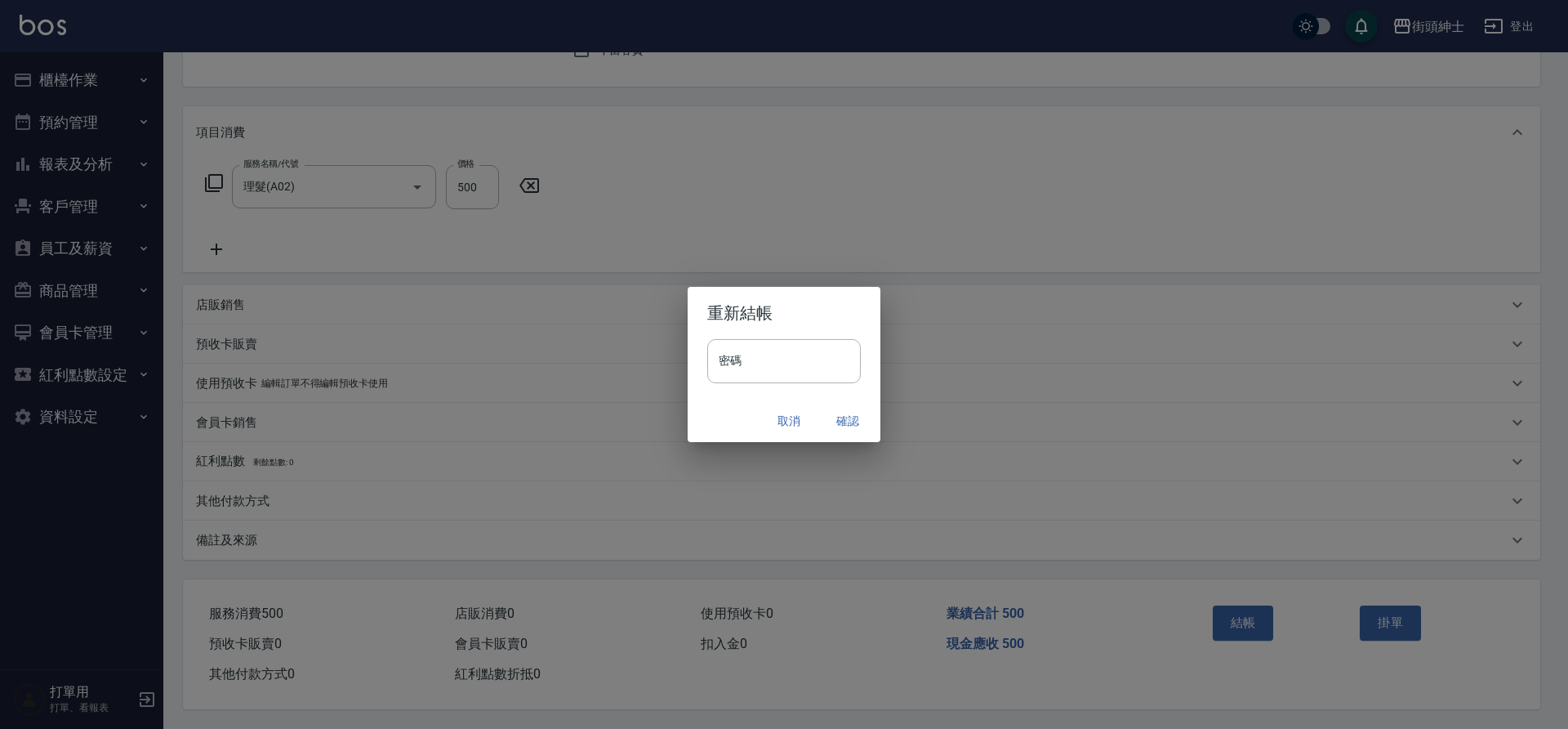
click at [849, 426] on button "確認" at bounding box center [848, 421] width 53 height 30
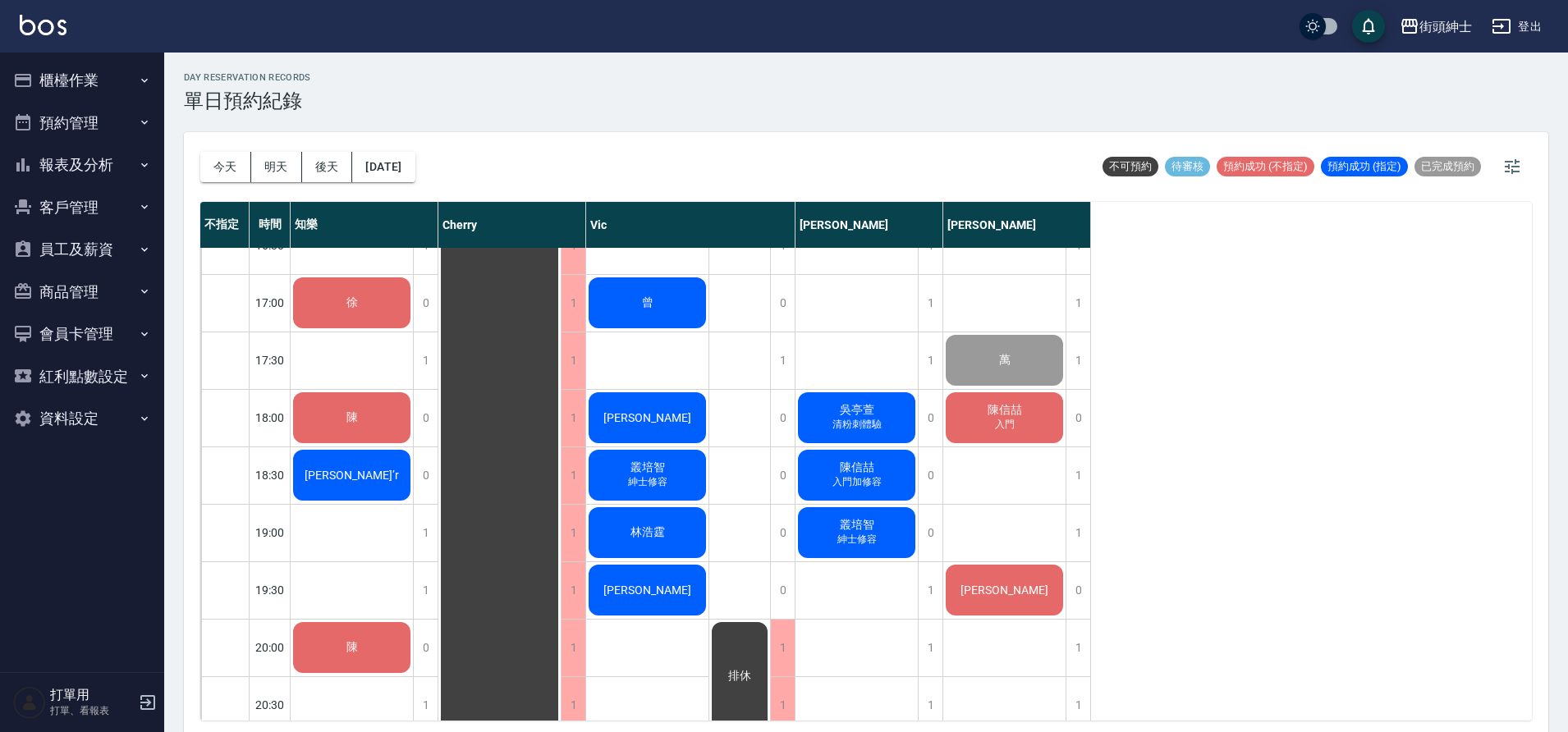
scroll to position [896, 0]
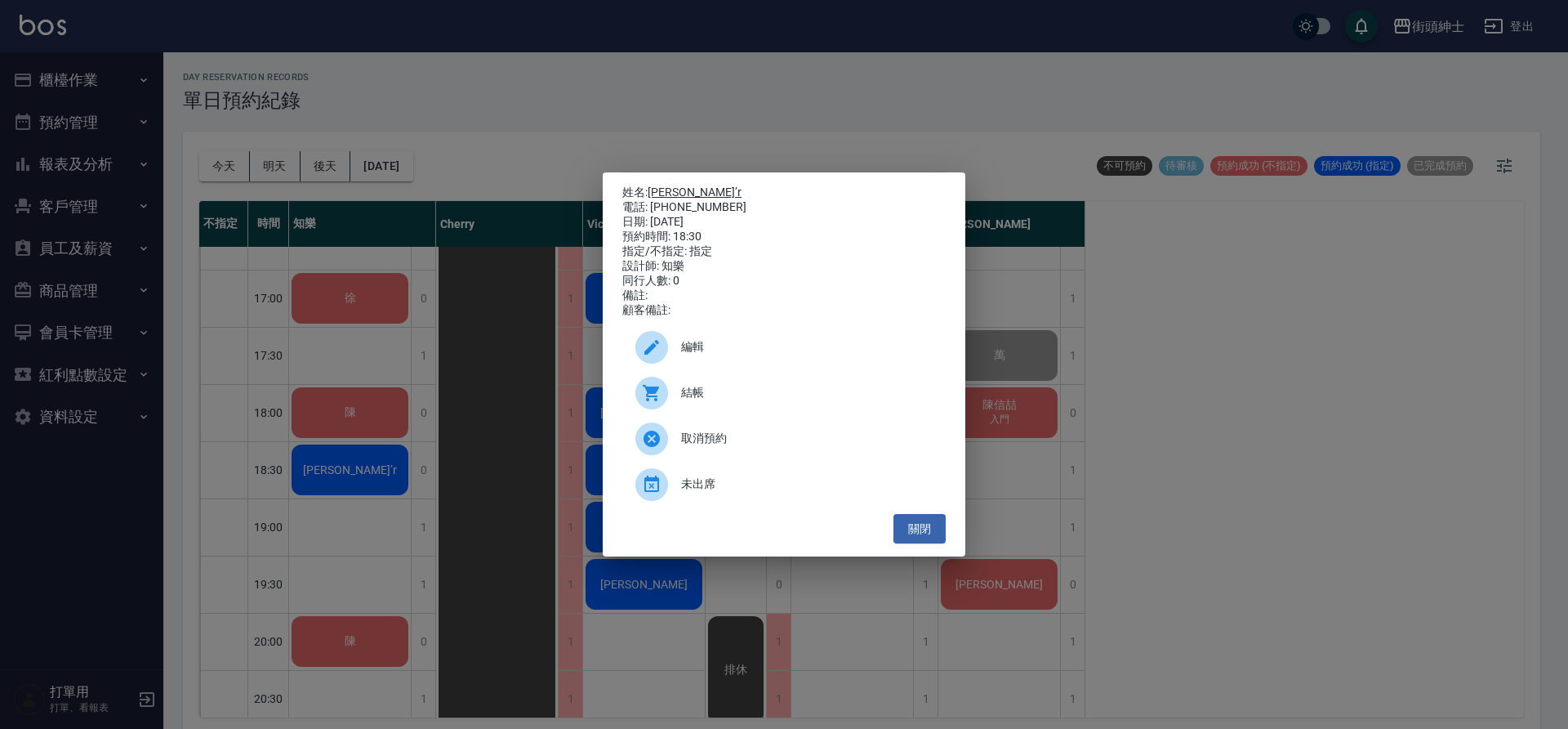
click at [655, 185] on link "[PERSON_NAME]’r" at bounding box center [694, 192] width 94 height 13
click at [935, 540] on button "關閉" at bounding box center [920, 529] width 53 height 30
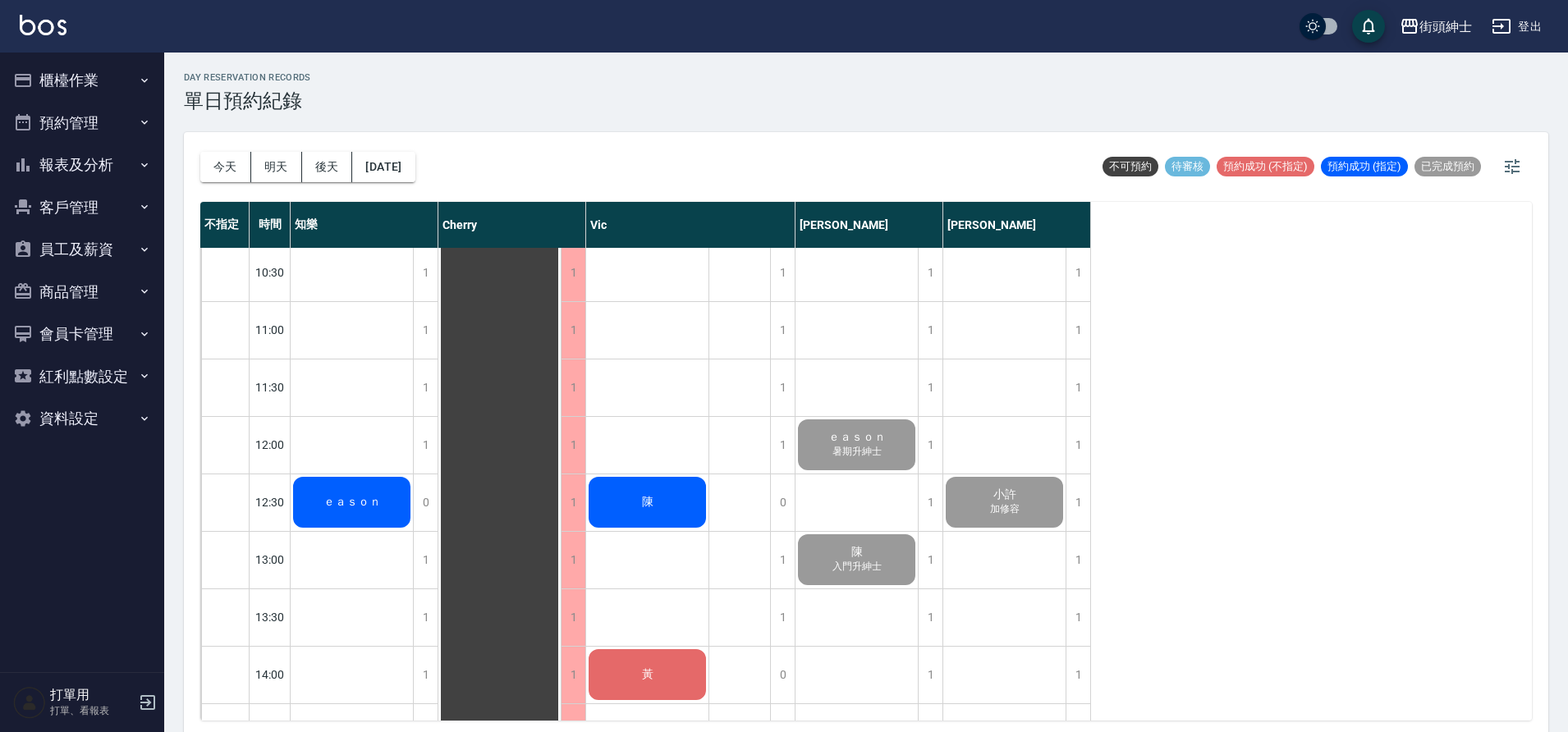
scroll to position [177, 0]
click at [358, 521] on div "ｅａｓｏｎ" at bounding box center [352, 501] width 122 height 56
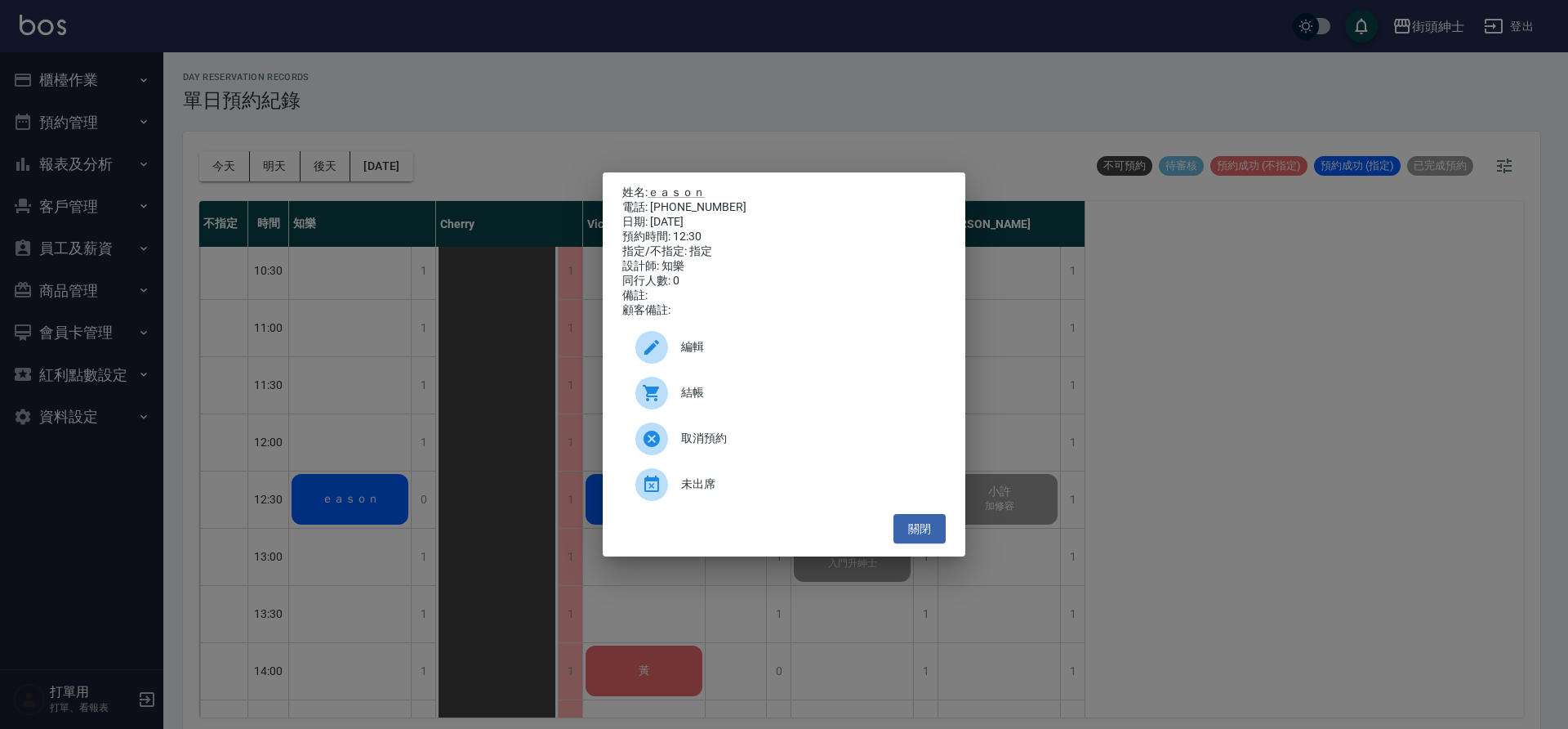
click at [740, 410] on div "結帳" at bounding box center [784, 392] width 324 height 46
click at [919, 539] on button "關閉" at bounding box center [920, 529] width 53 height 30
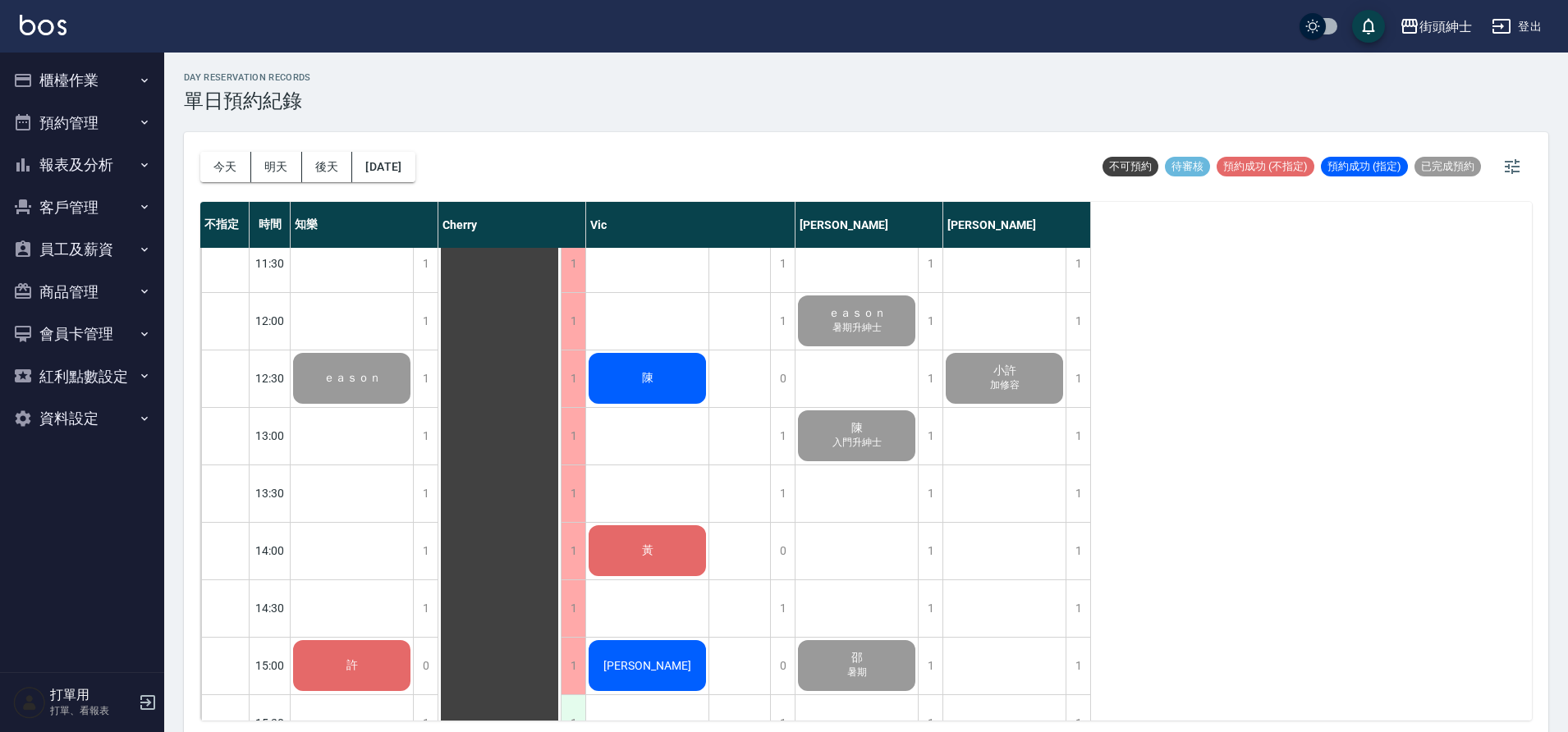
scroll to position [498, 0]
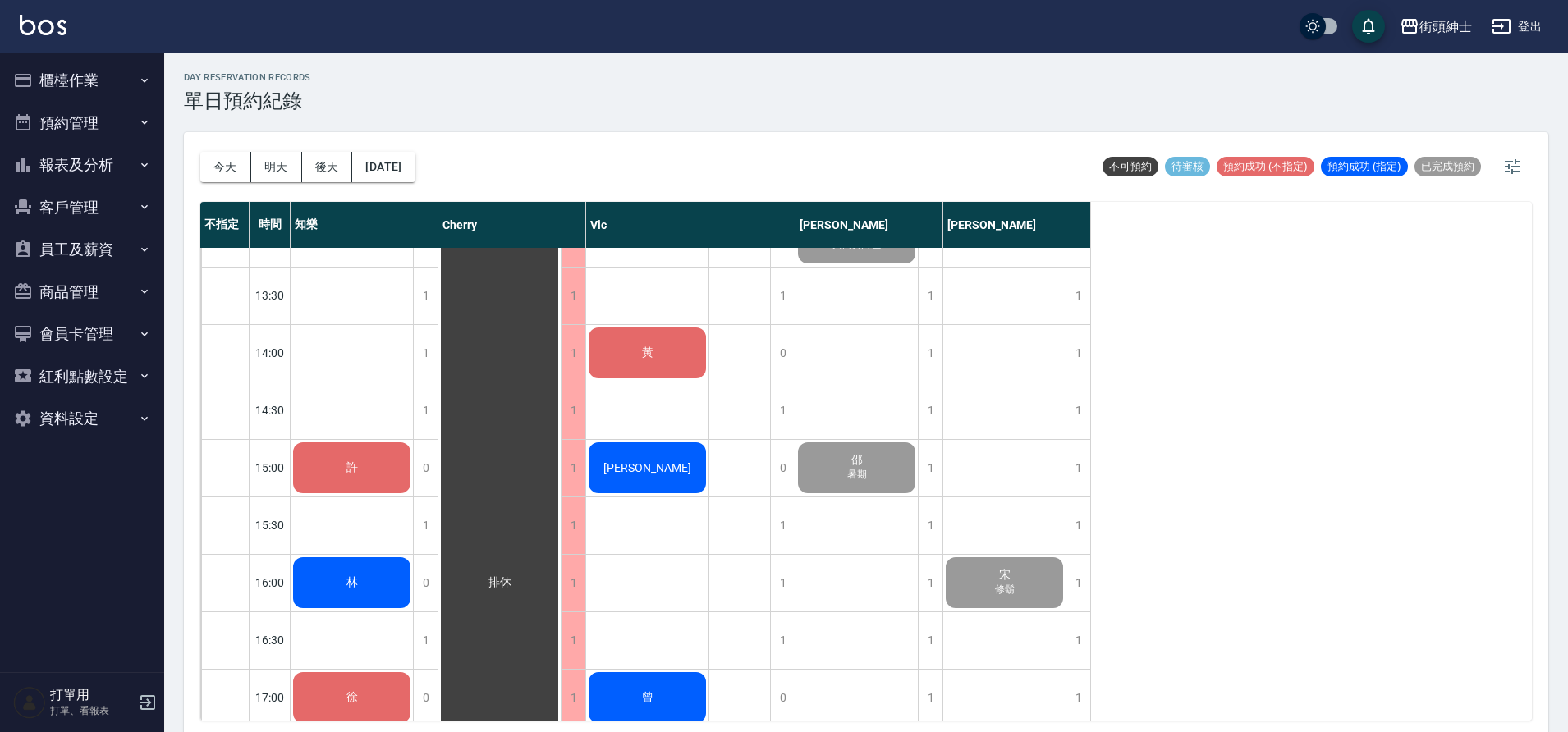
click at [406, 209] on div "許" at bounding box center [352, 180] width 122 height 56
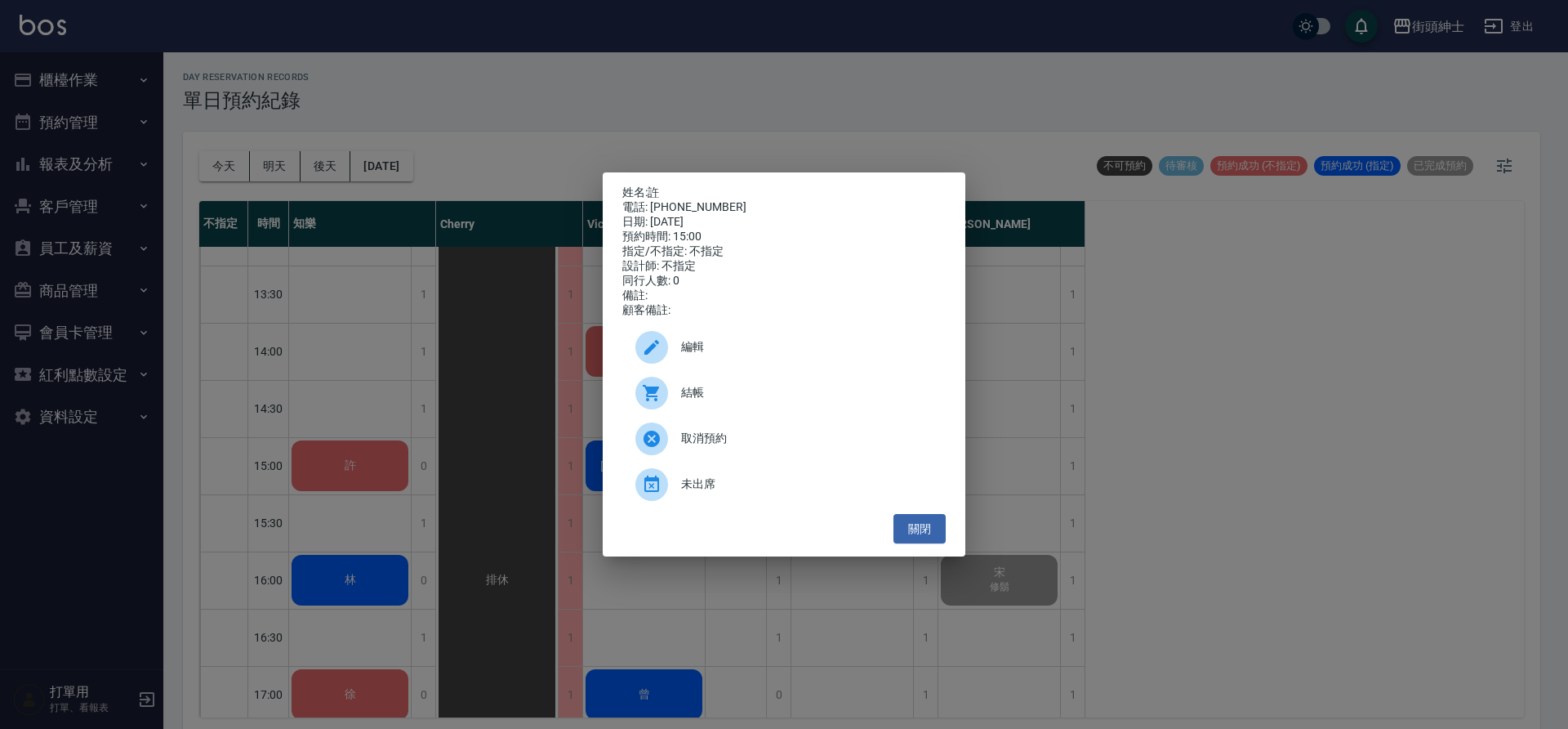
click at [739, 393] on span "結帳" at bounding box center [806, 392] width 251 height 18
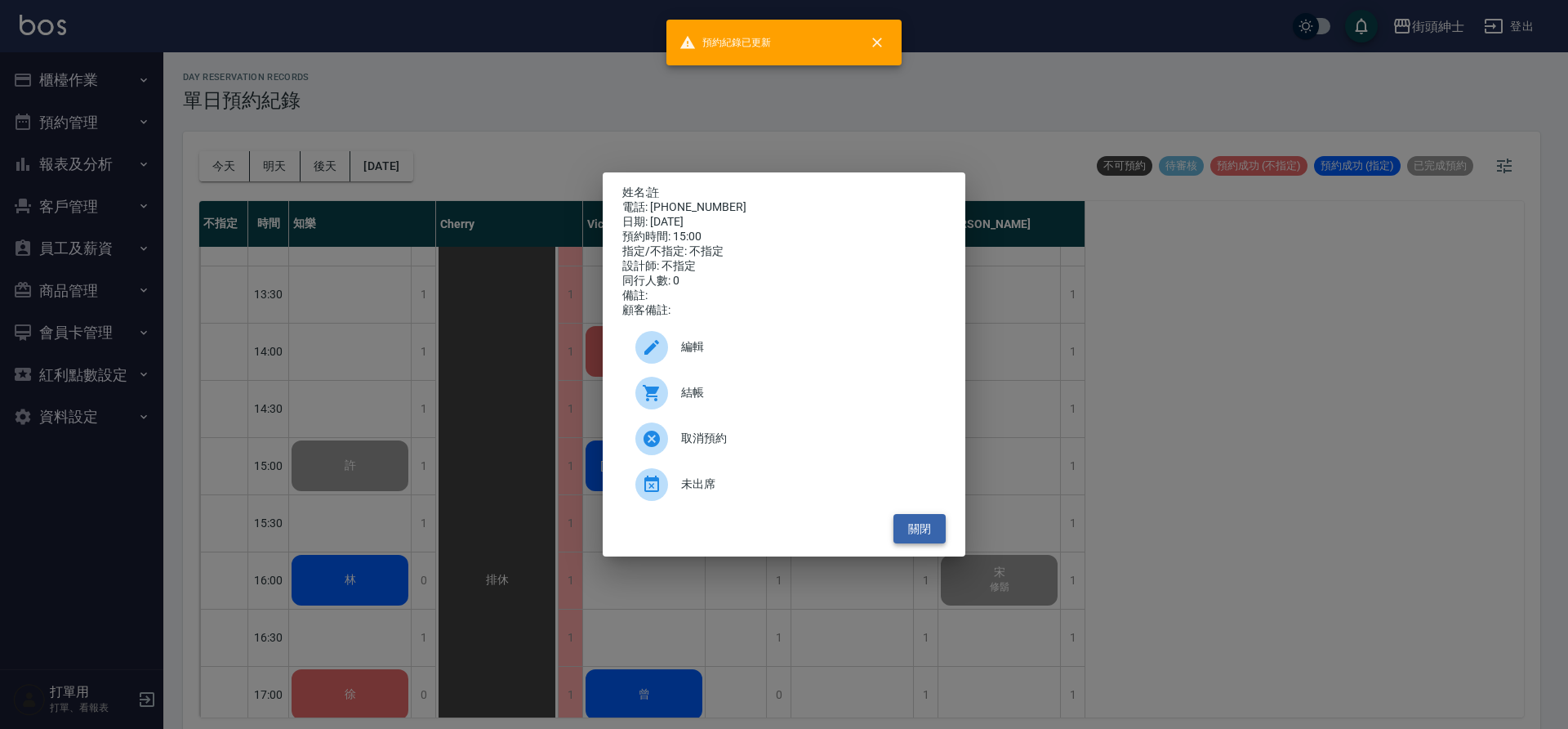
click at [929, 529] on button "關閉" at bounding box center [920, 529] width 53 height 30
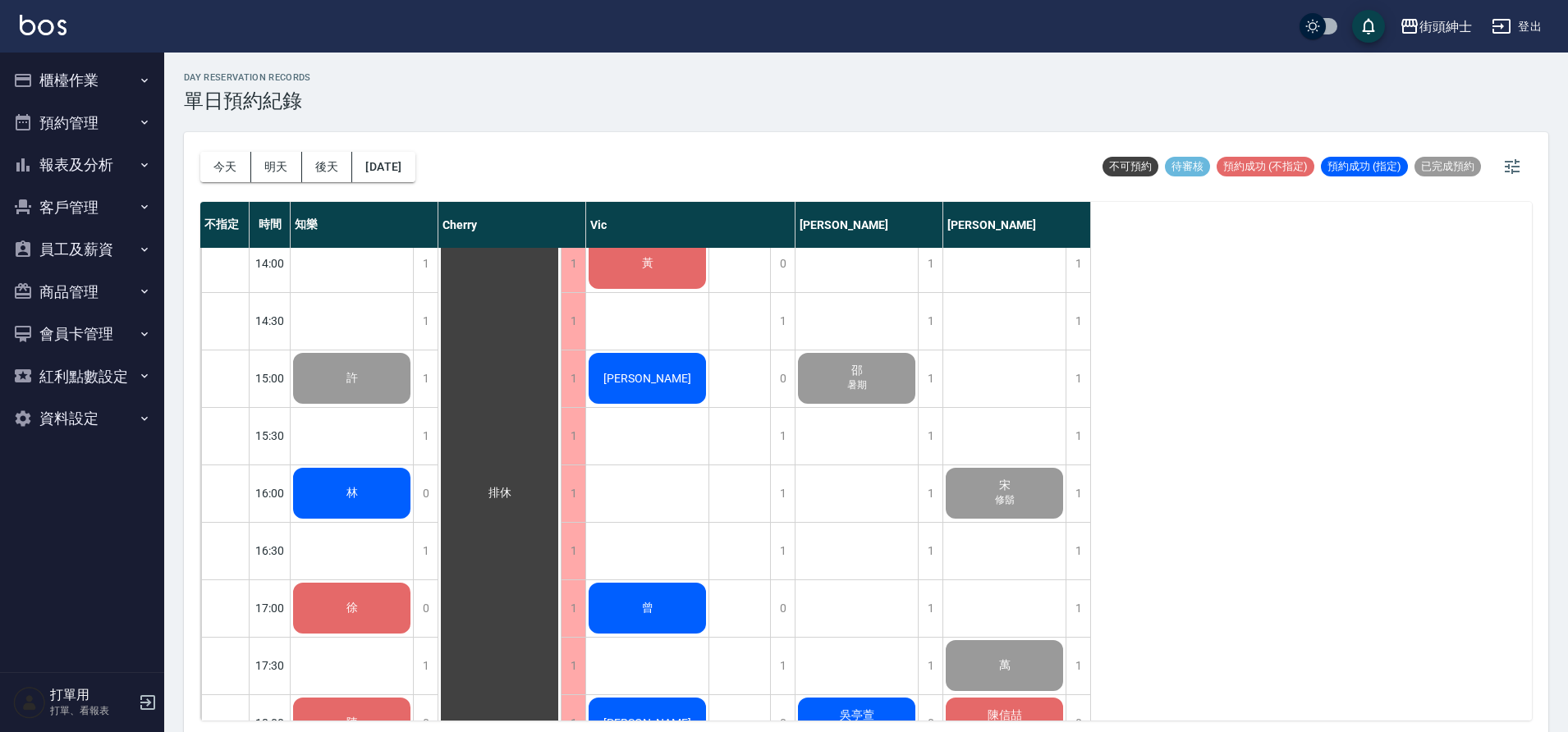
scroll to position [597, 0]
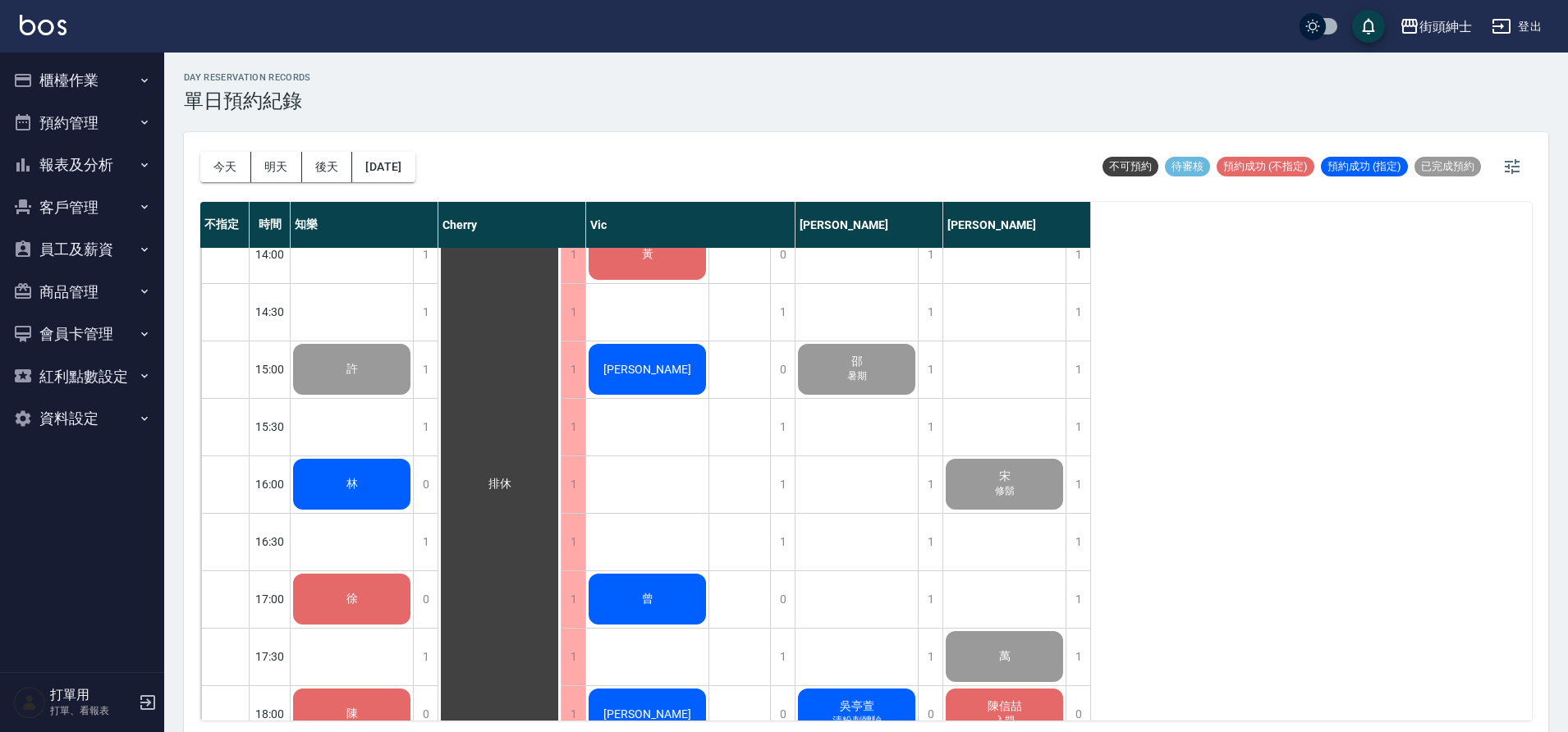
click at [346, 90] on span "林" at bounding box center [352, 82] width 64 height 15
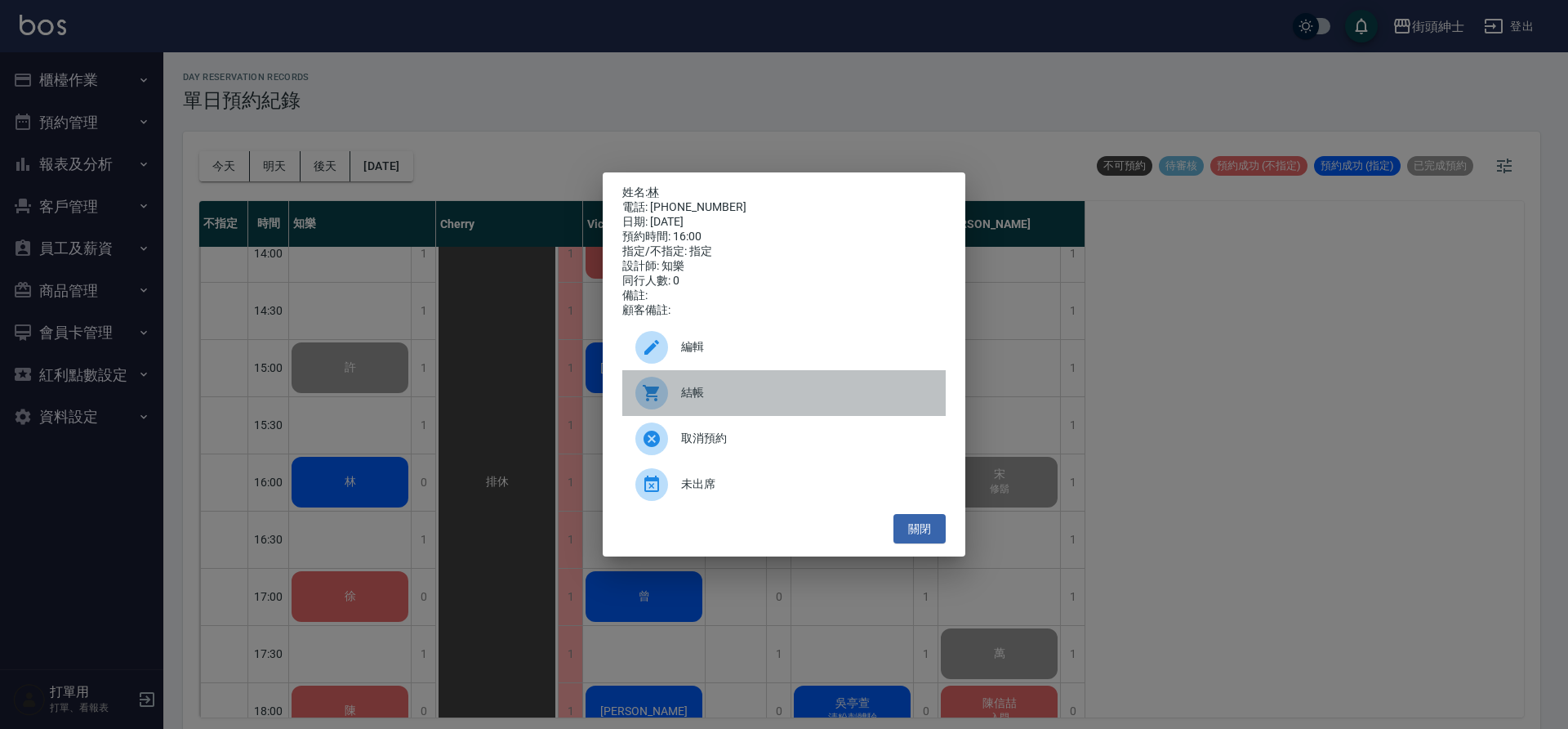
click at [749, 401] on span "結帳" at bounding box center [806, 392] width 251 height 18
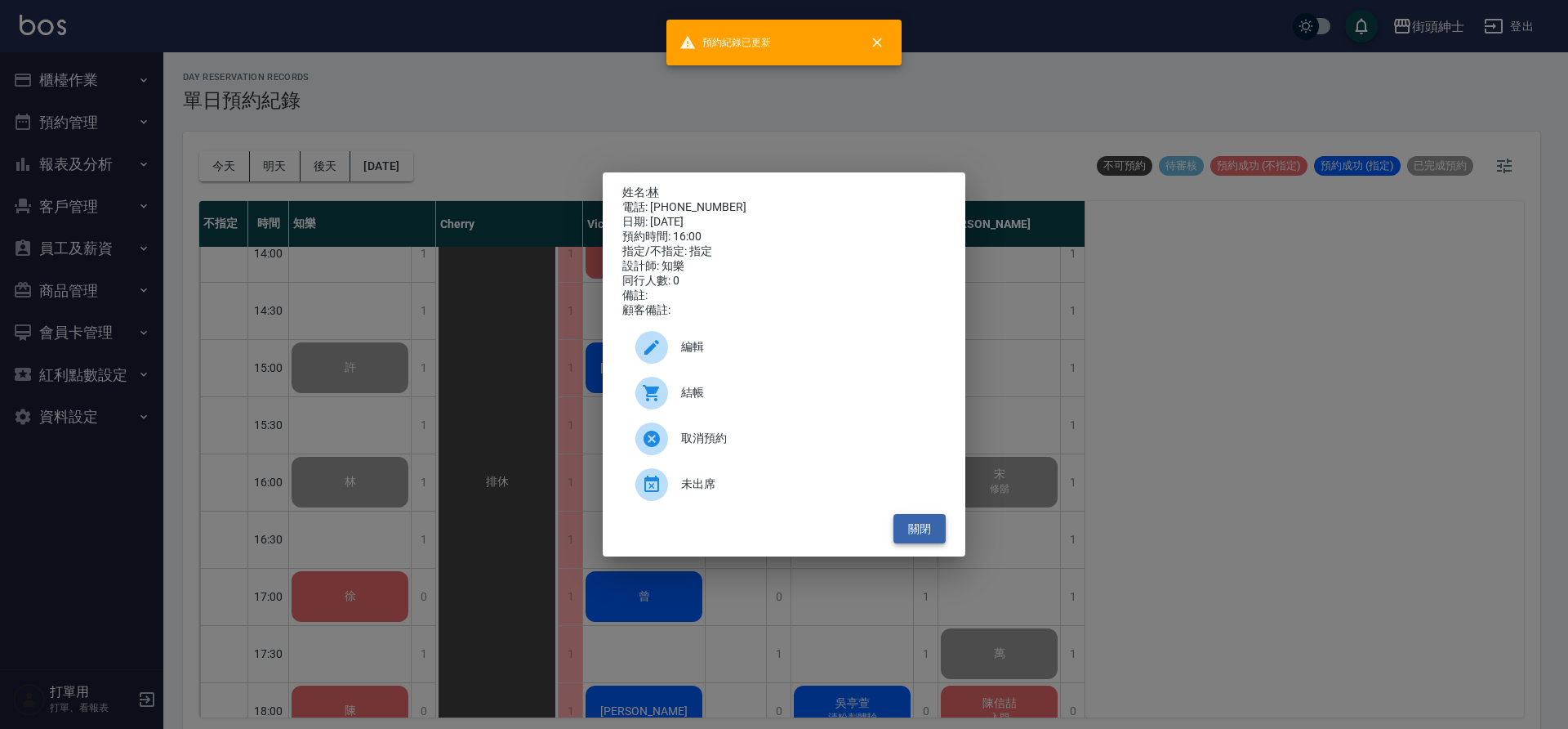
click at [913, 535] on button "關閉" at bounding box center [920, 529] width 53 height 30
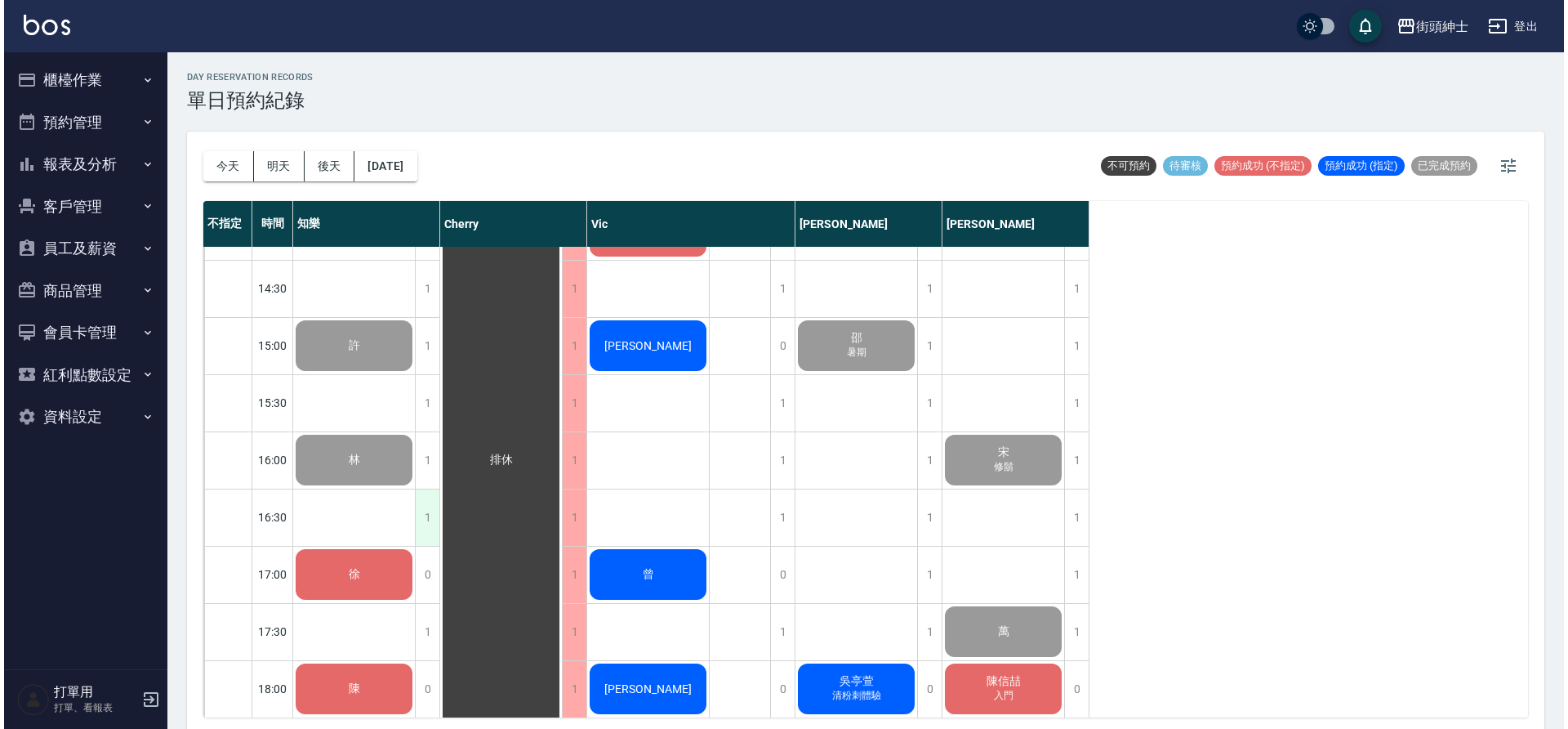
scroll to position [628, 0]
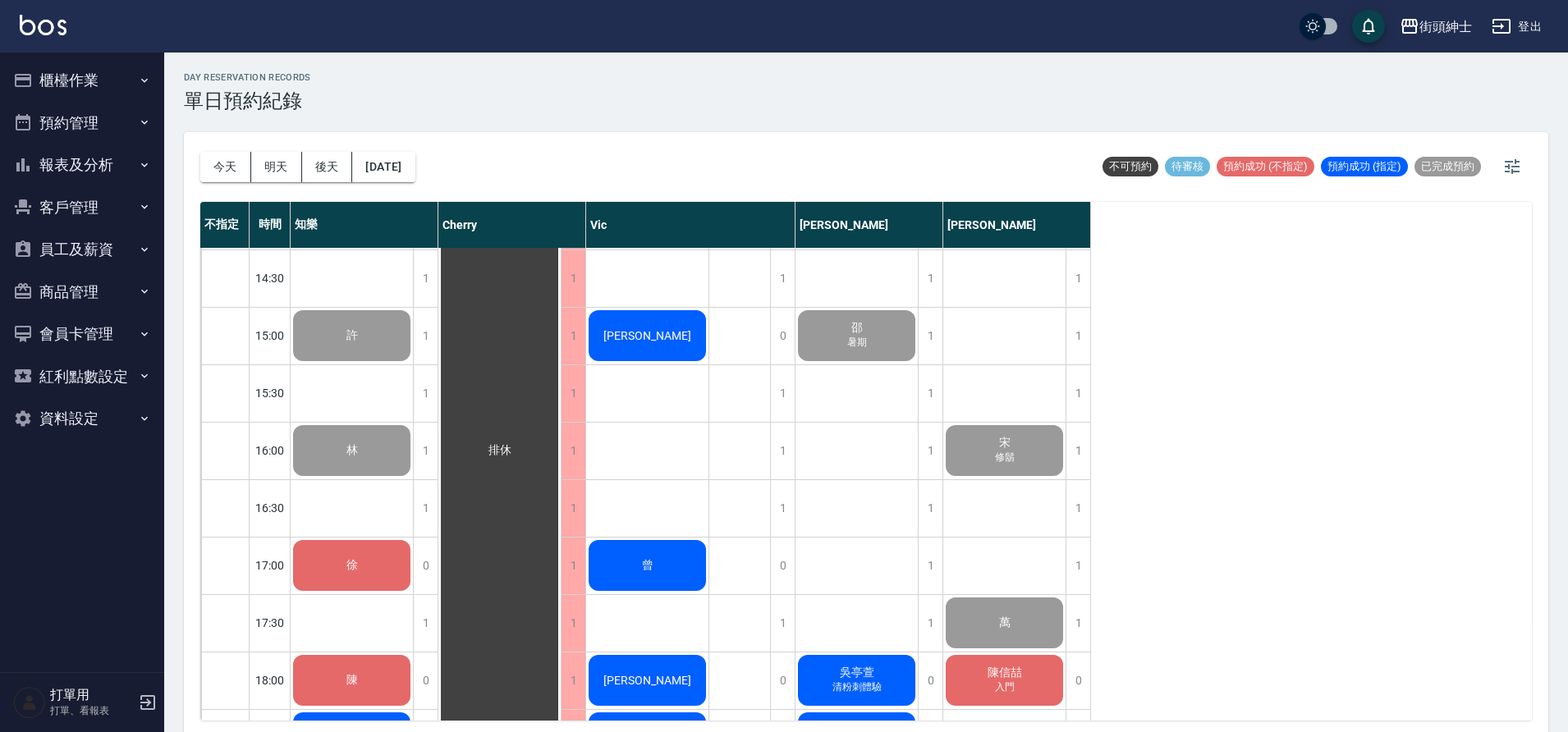
click at [355, 76] on div "徐" at bounding box center [352, 48] width 122 height 56
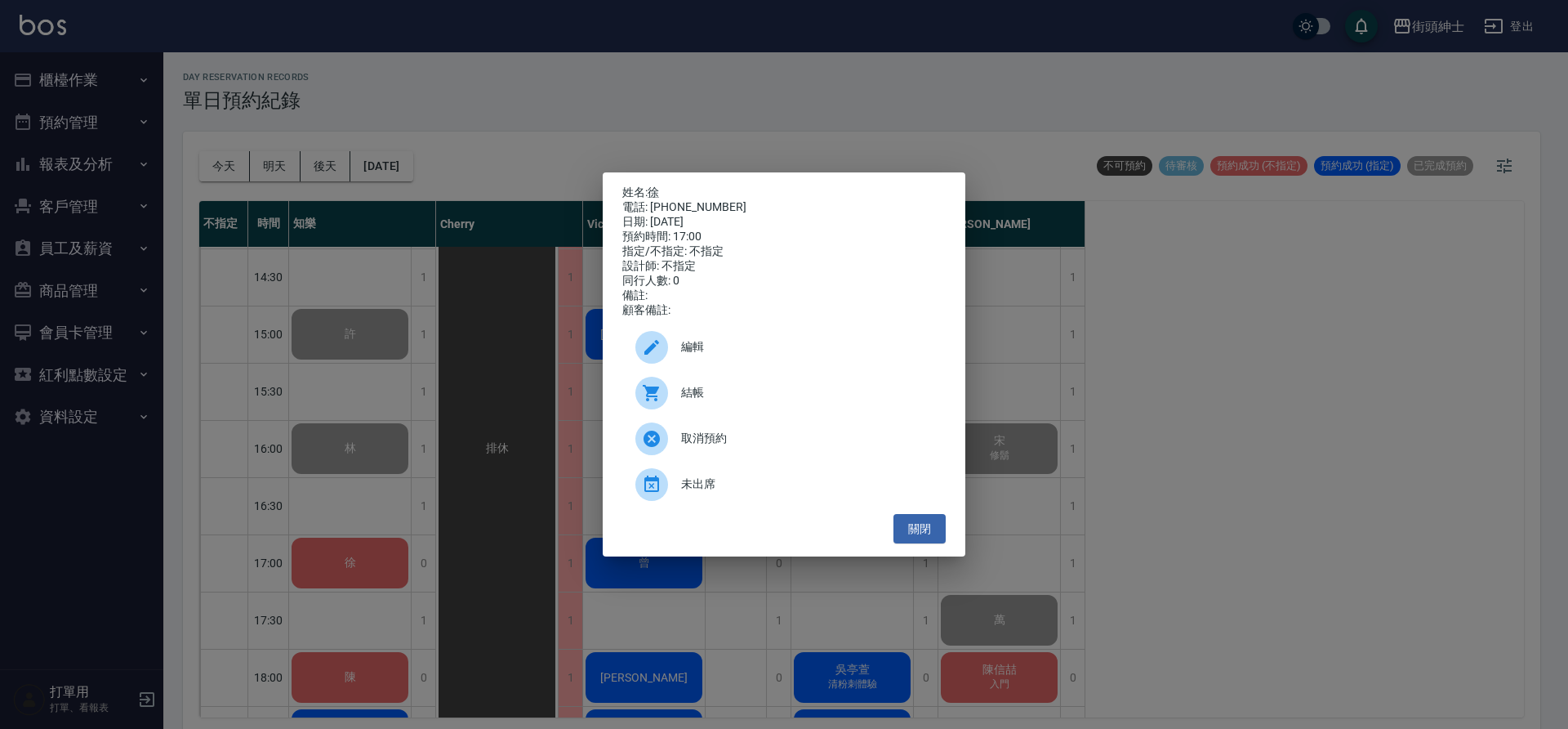
click at [781, 386] on div "結帳" at bounding box center [784, 392] width 324 height 46
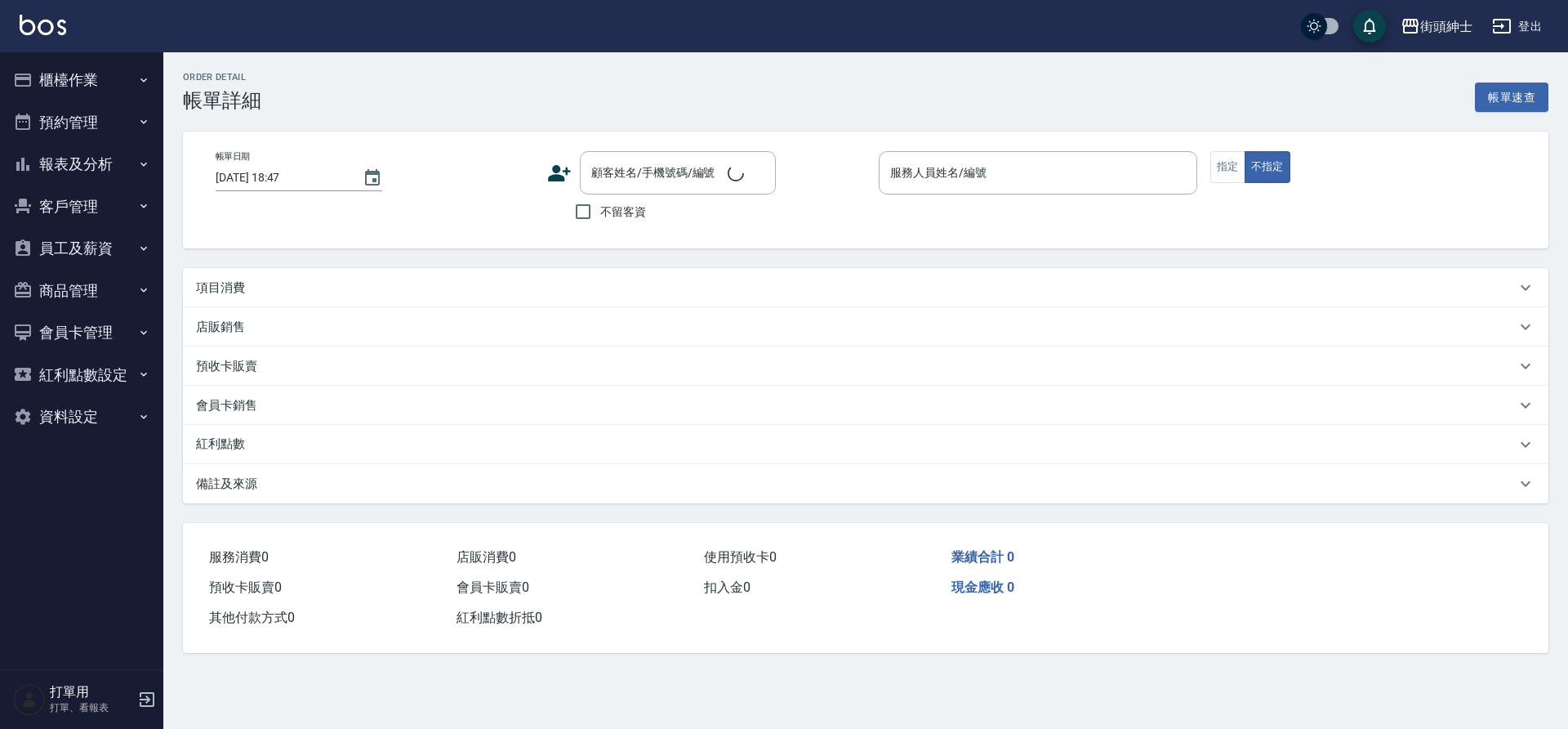
type input "[DATE] 12:30"
type input "知樂(無代號)"
type input "ｅａｓｏｎ/0939970798/null"
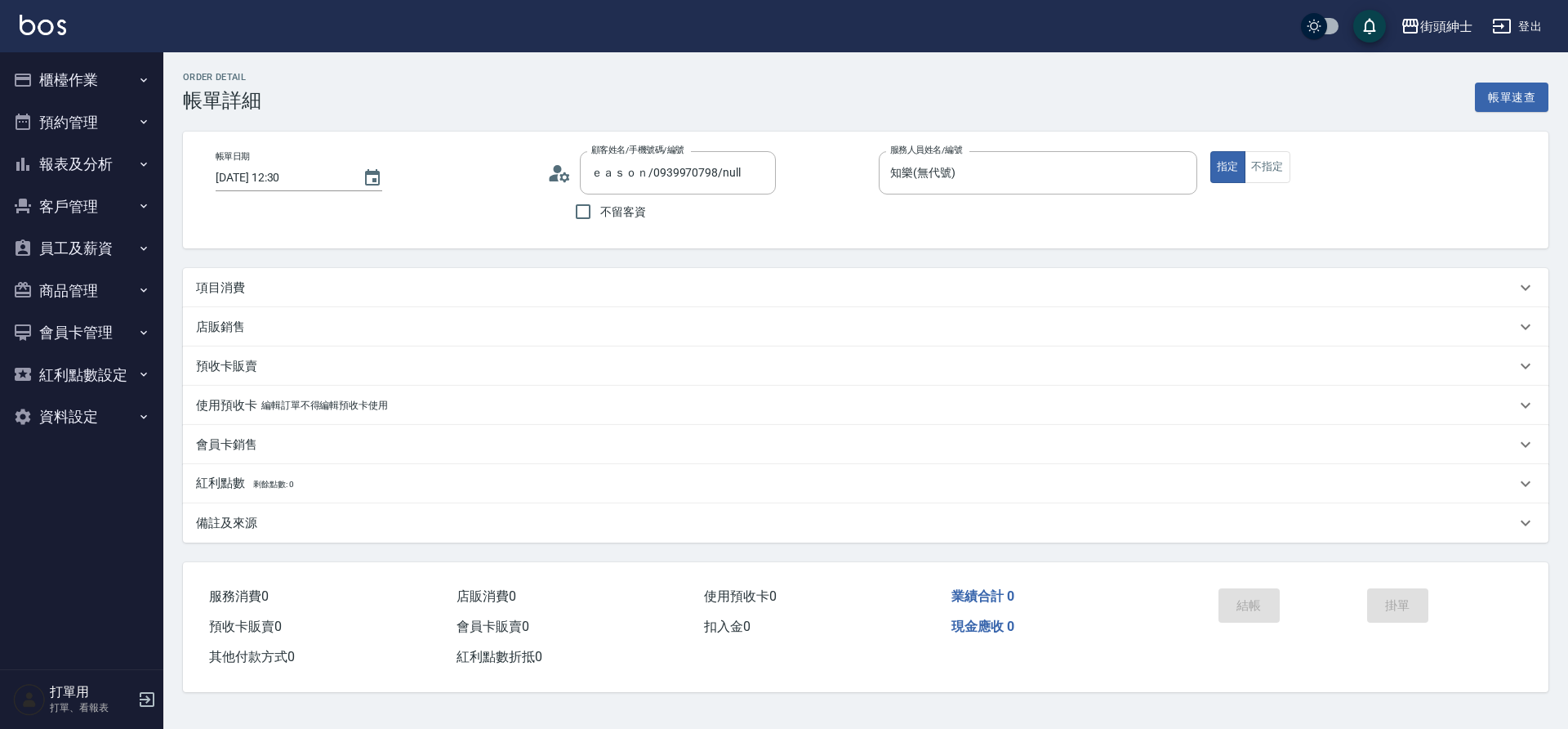
click at [378, 275] on div "項目消費" at bounding box center [865, 287] width 1365 height 39
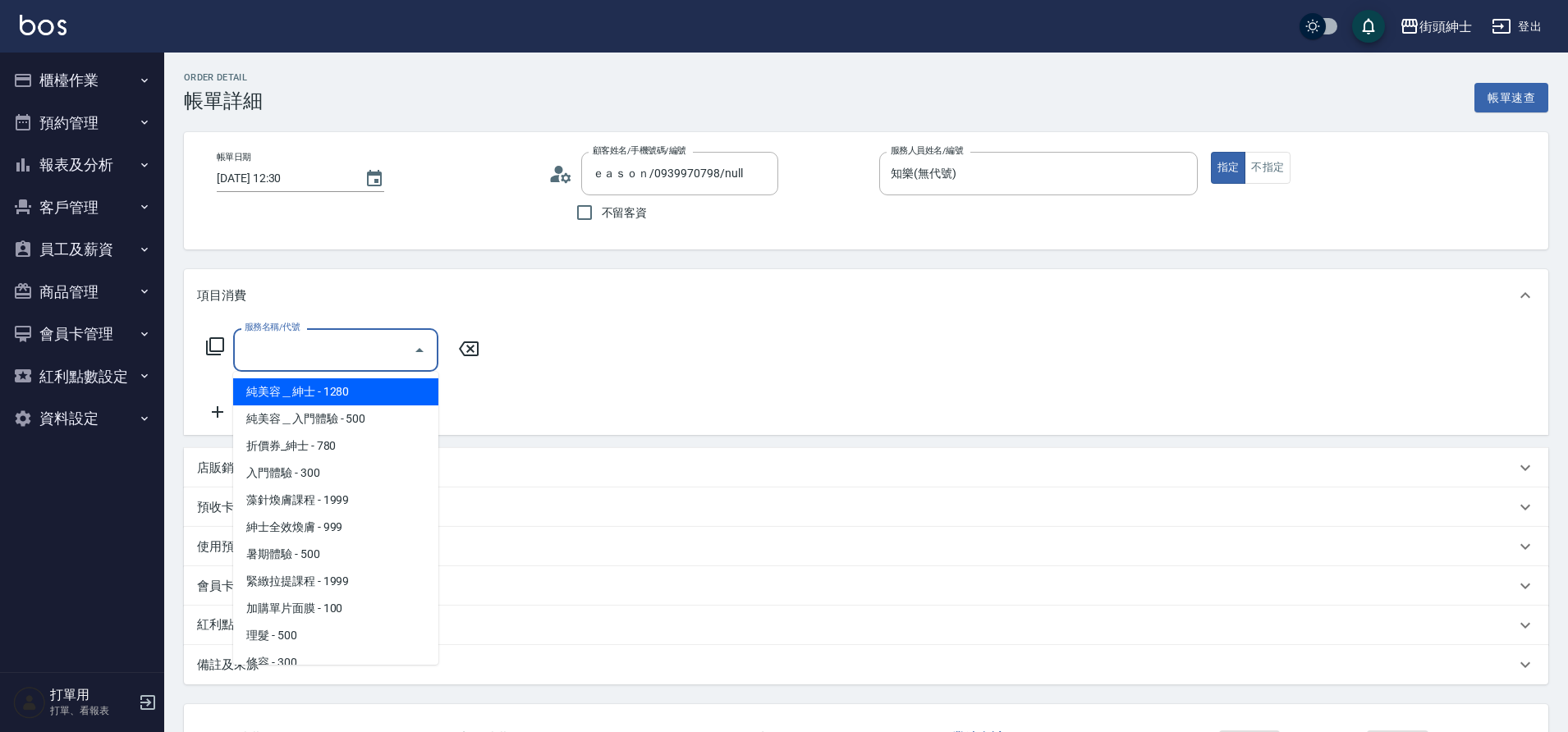
click at [357, 345] on input "服務名稱/代號" at bounding box center [324, 350] width 166 height 29
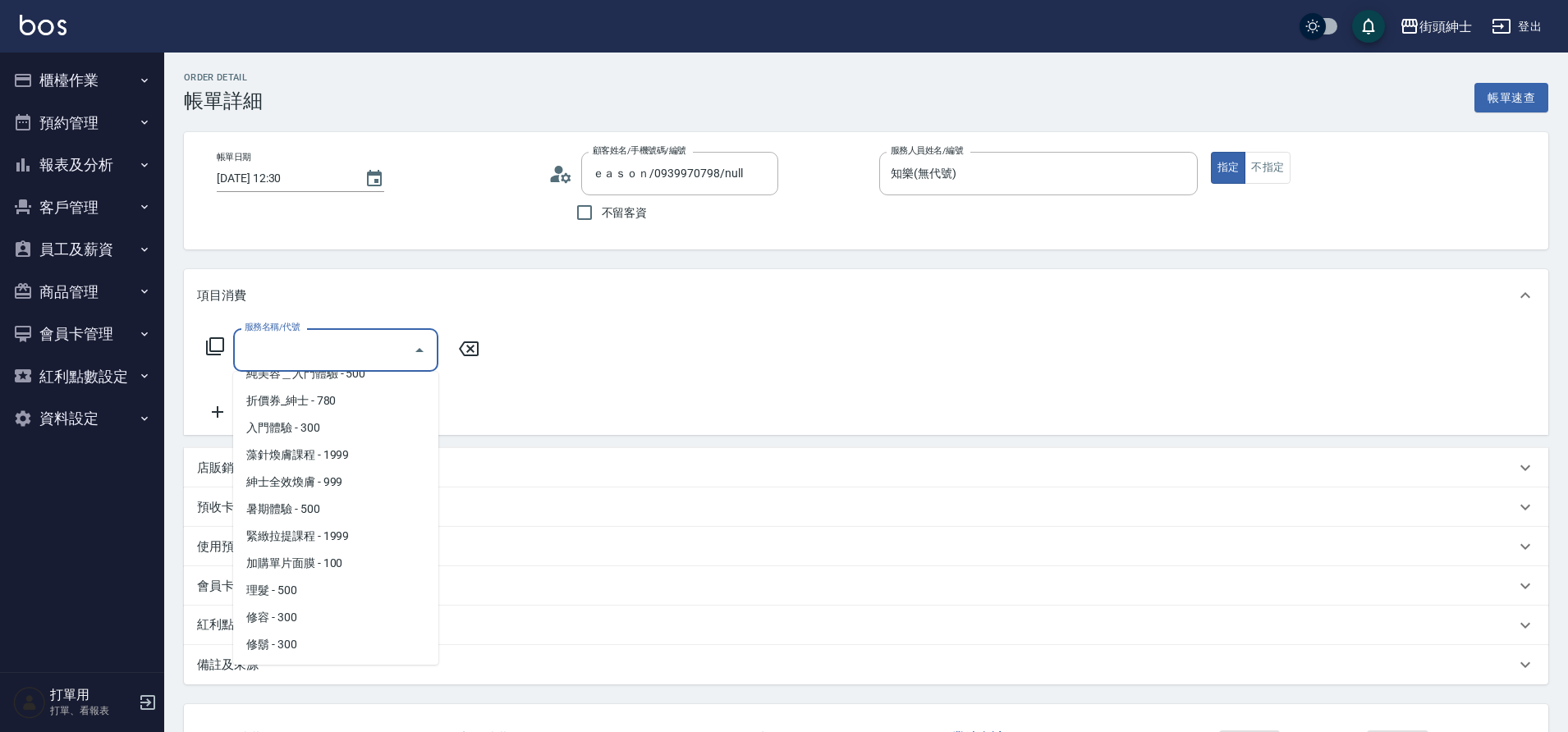
click at [312, 584] on span "理髮 - 500" at bounding box center [336, 590] width 206 height 27
type input "理髮(A02)"
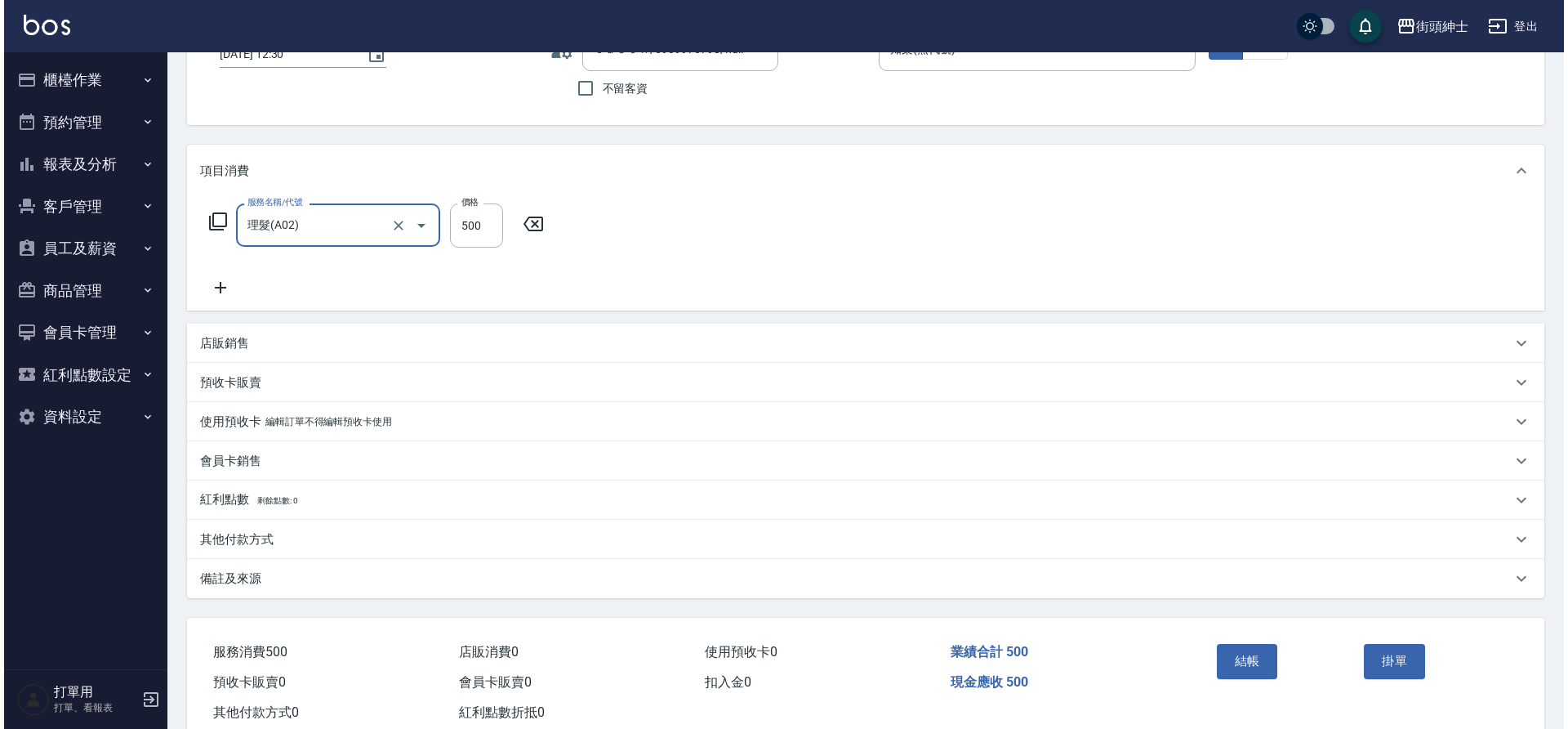
scroll to position [170, 0]
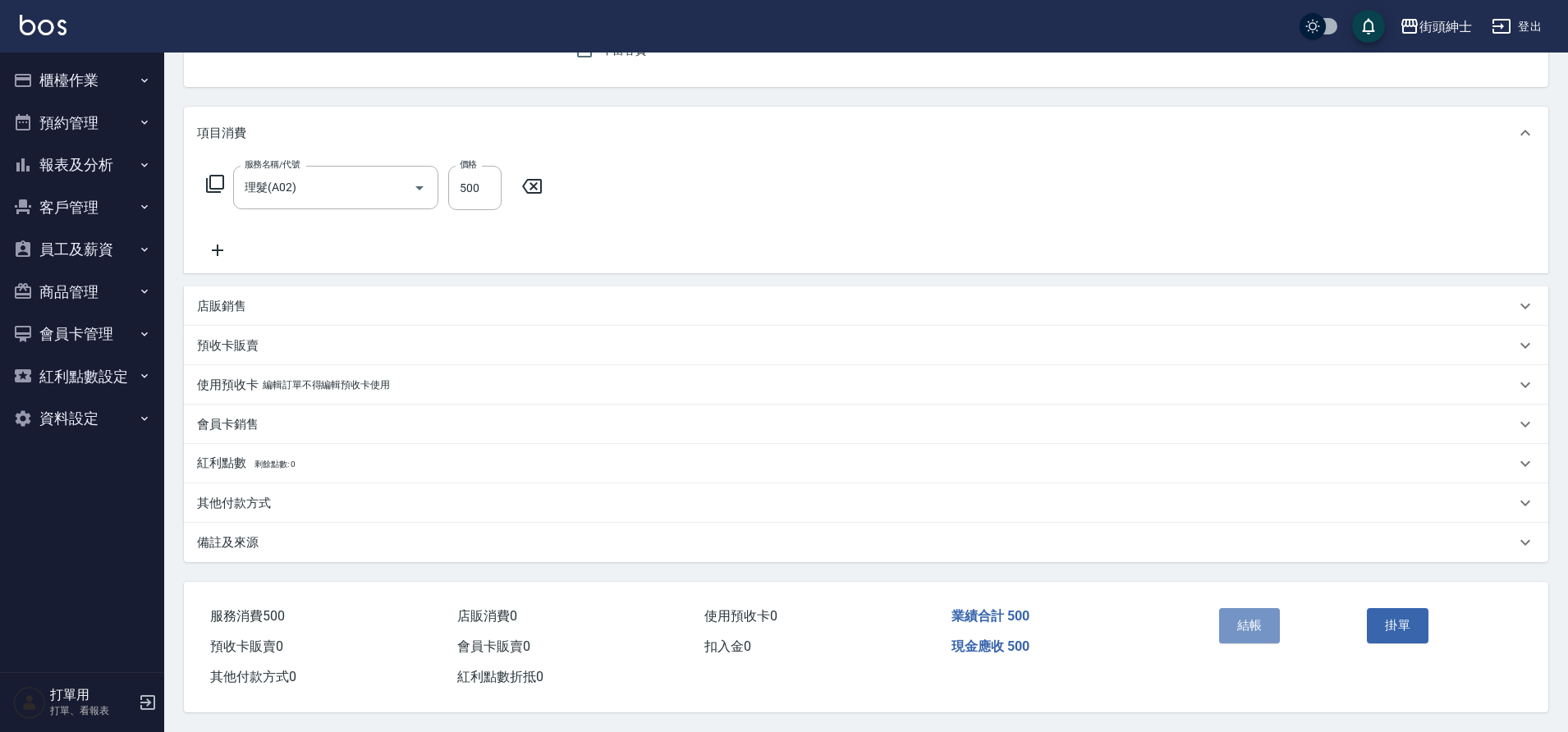
click at [1265, 620] on button "結帳" at bounding box center [1249, 625] width 61 height 34
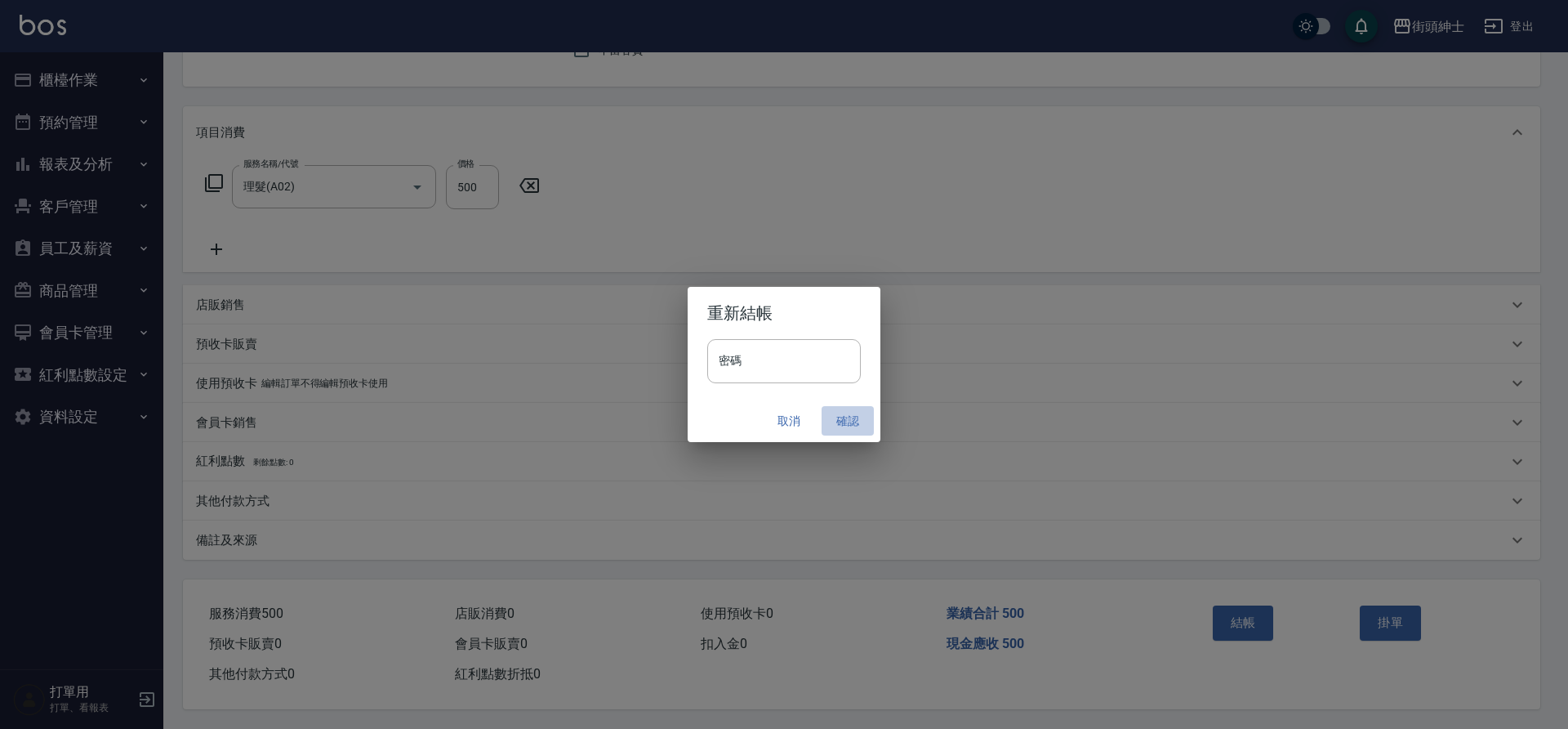
click at [838, 416] on button "確認" at bounding box center [848, 421] width 53 height 30
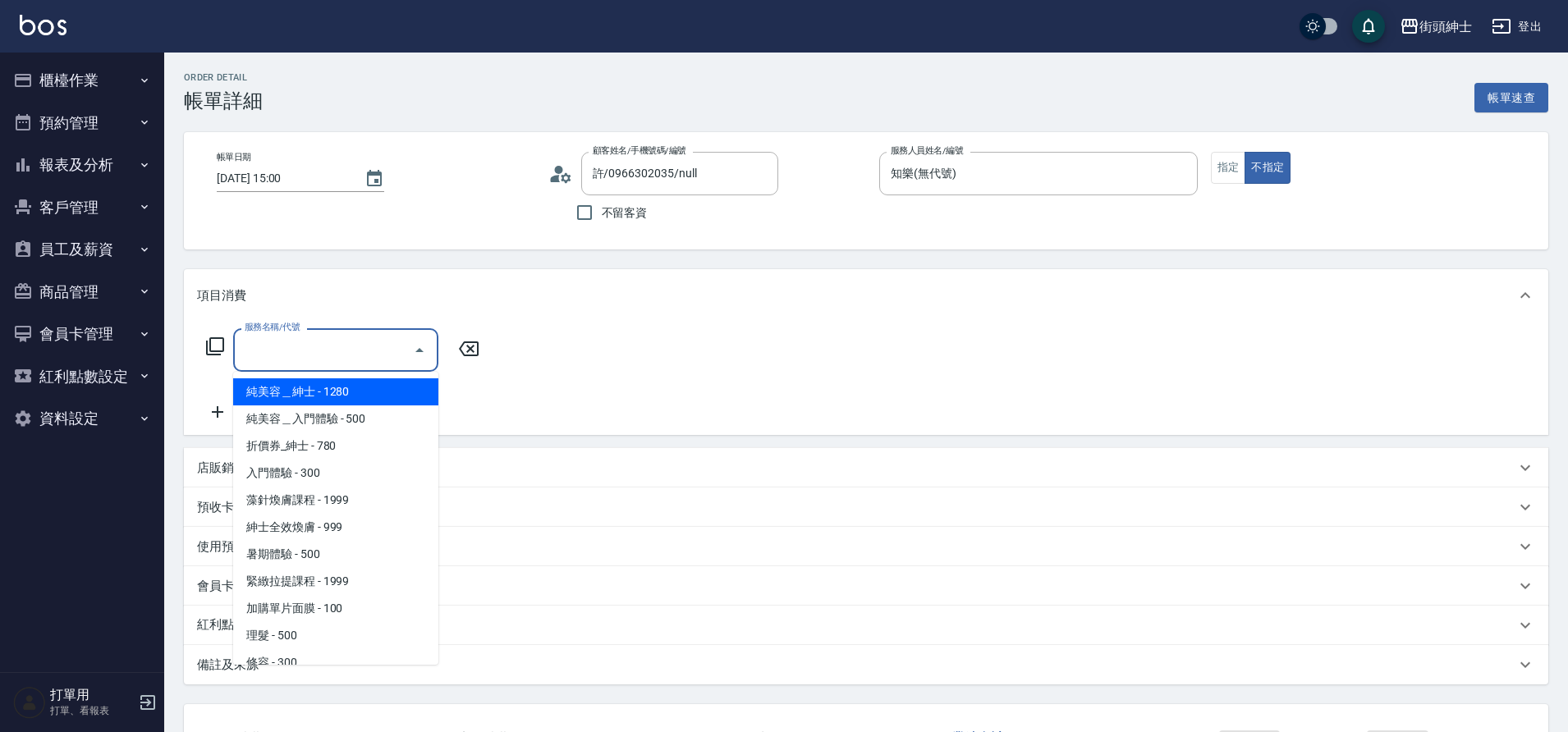
scroll to position [45, 0]
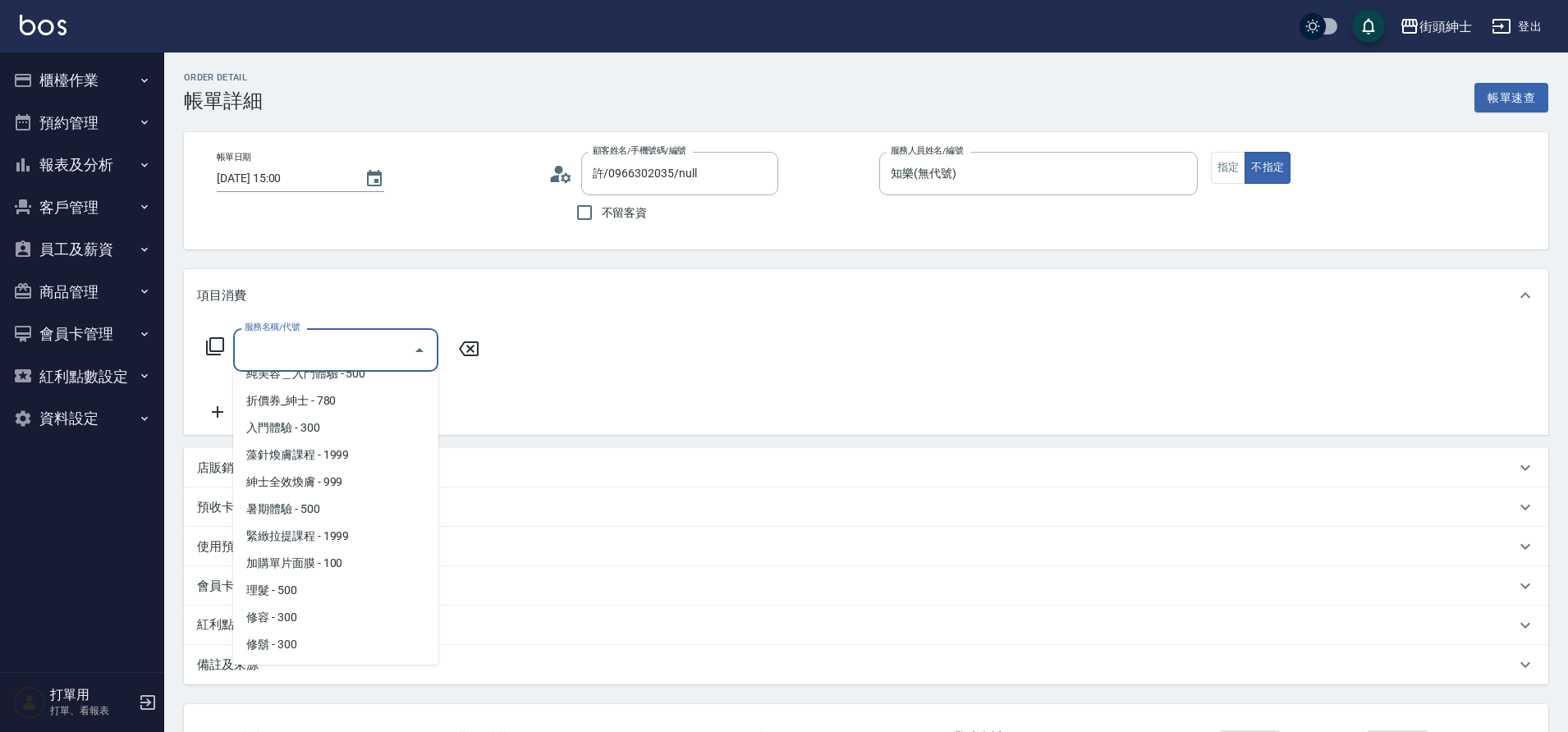
click at [300, 584] on span "理髮 - 500" at bounding box center [336, 590] width 206 height 27
click at [300, 584] on div "會員卡銷售" at bounding box center [857, 586] width 1319 height 18
type input "理髮(A02)"
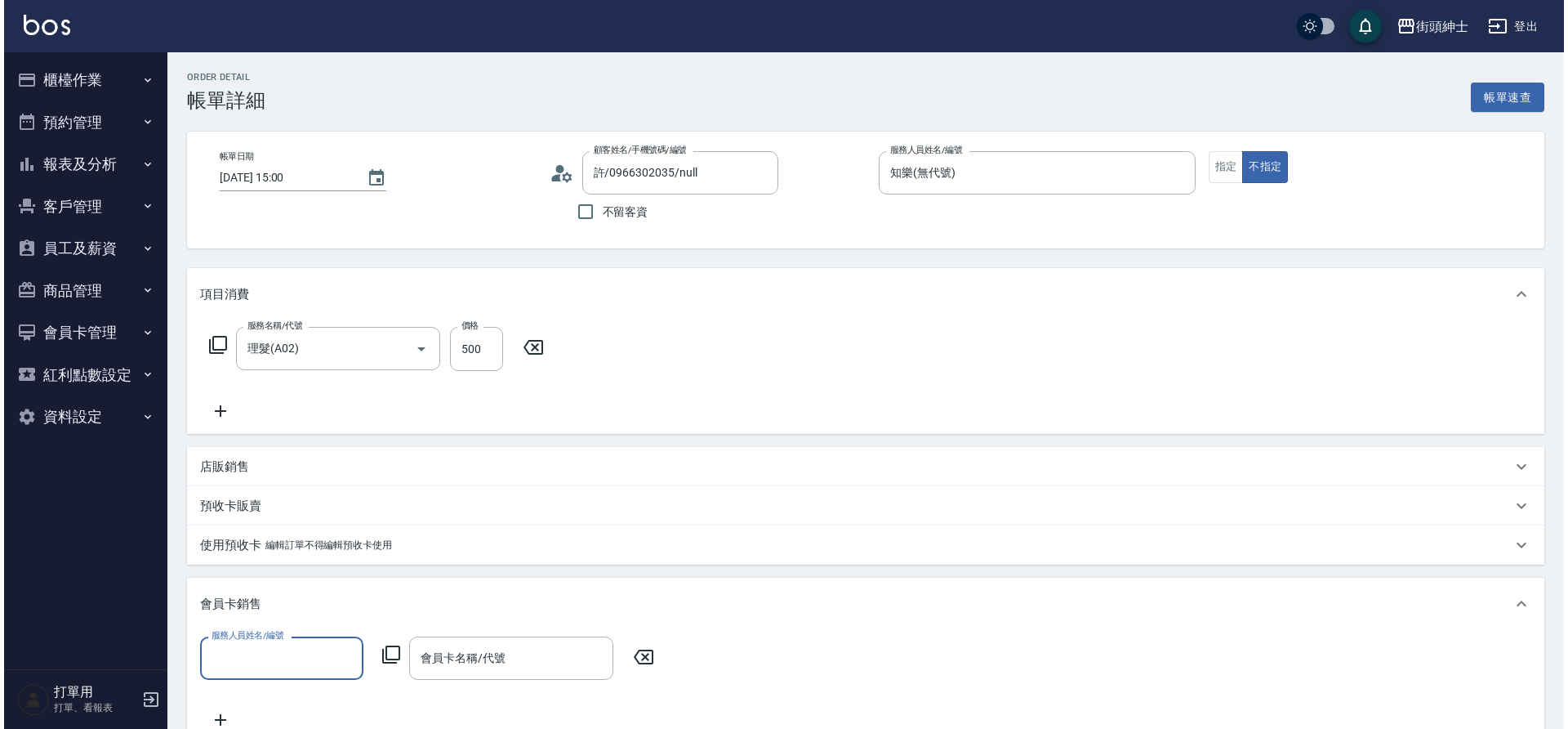
scroll to position [333, 0]
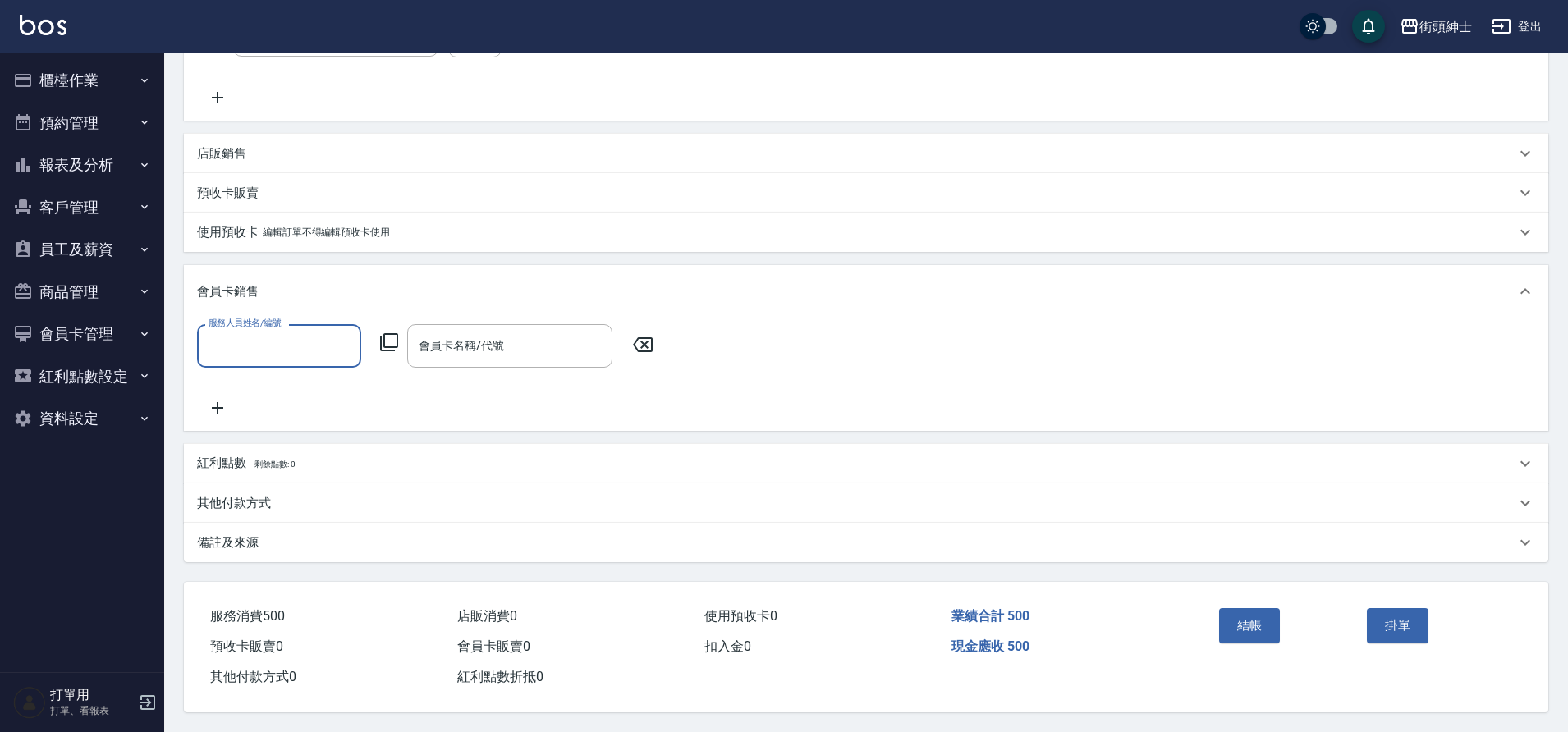
click at [1253, 632] on button "結帳" at bounding box center [1249, 625] width 61 height 34
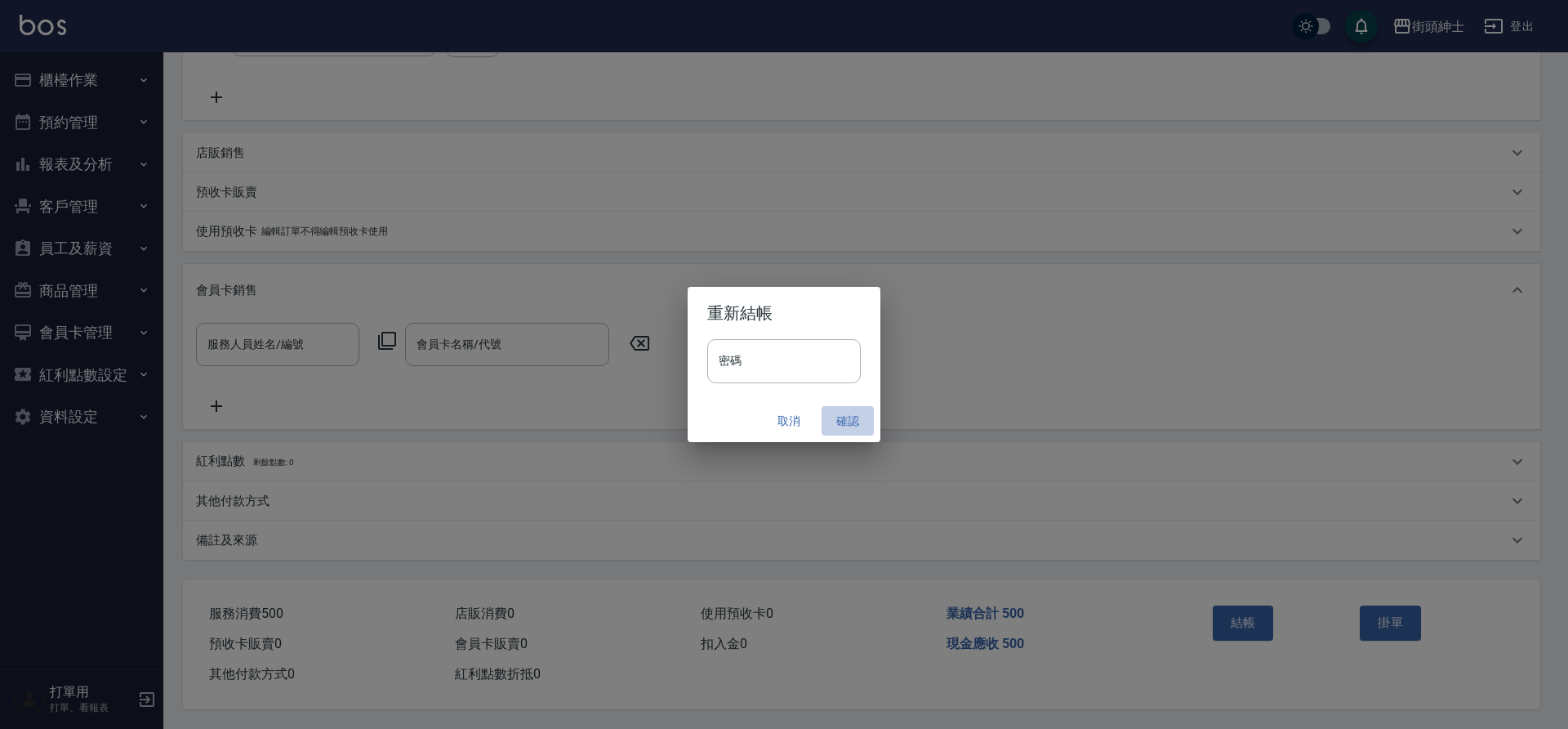
click at [848, 420] on button "確認" at bounding box center [848, 421] width 53 height 30
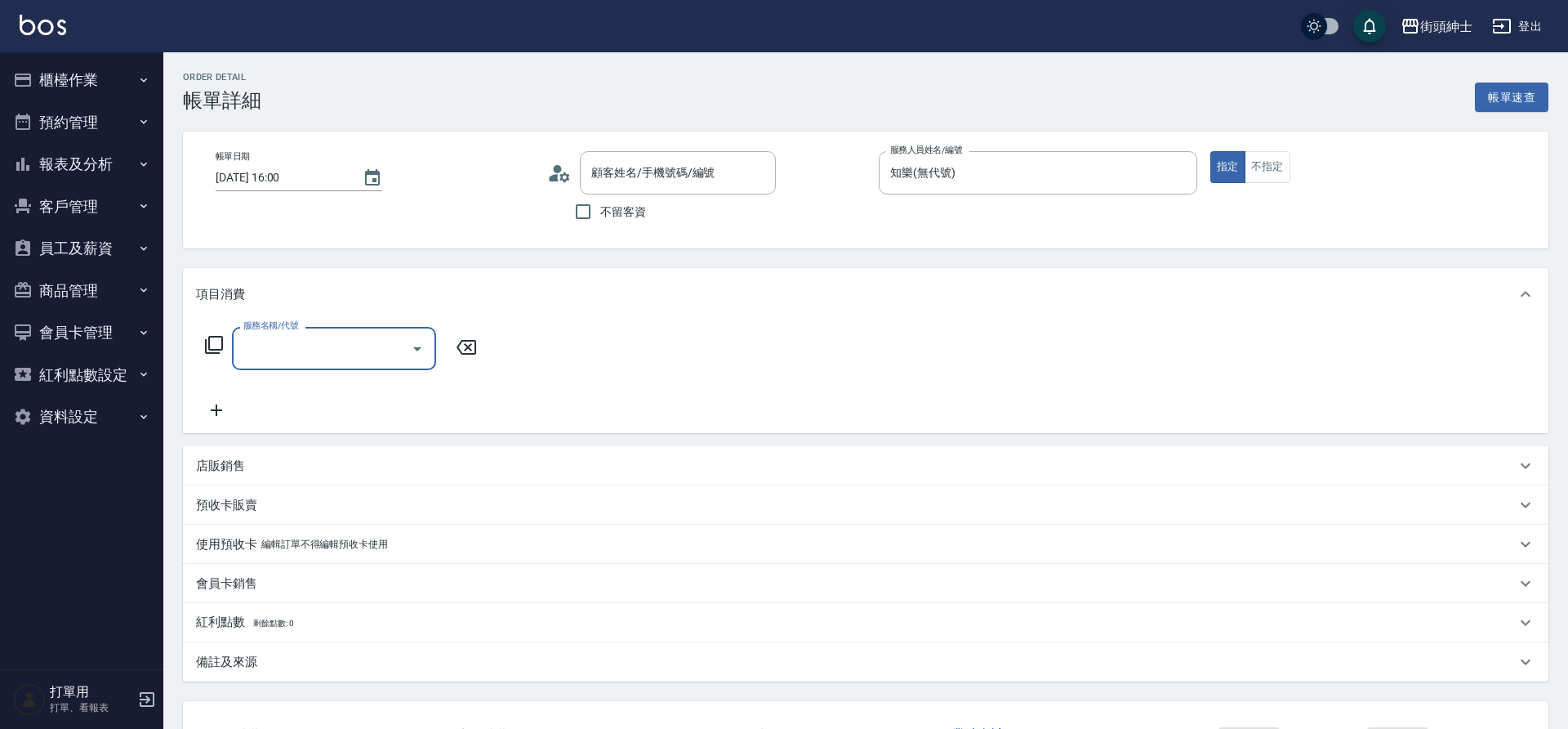
type input "林/0905600482/null"
click at [393, 358] on input "服務名稱/代號" at bounding box center [322, 348] width 165 height 28
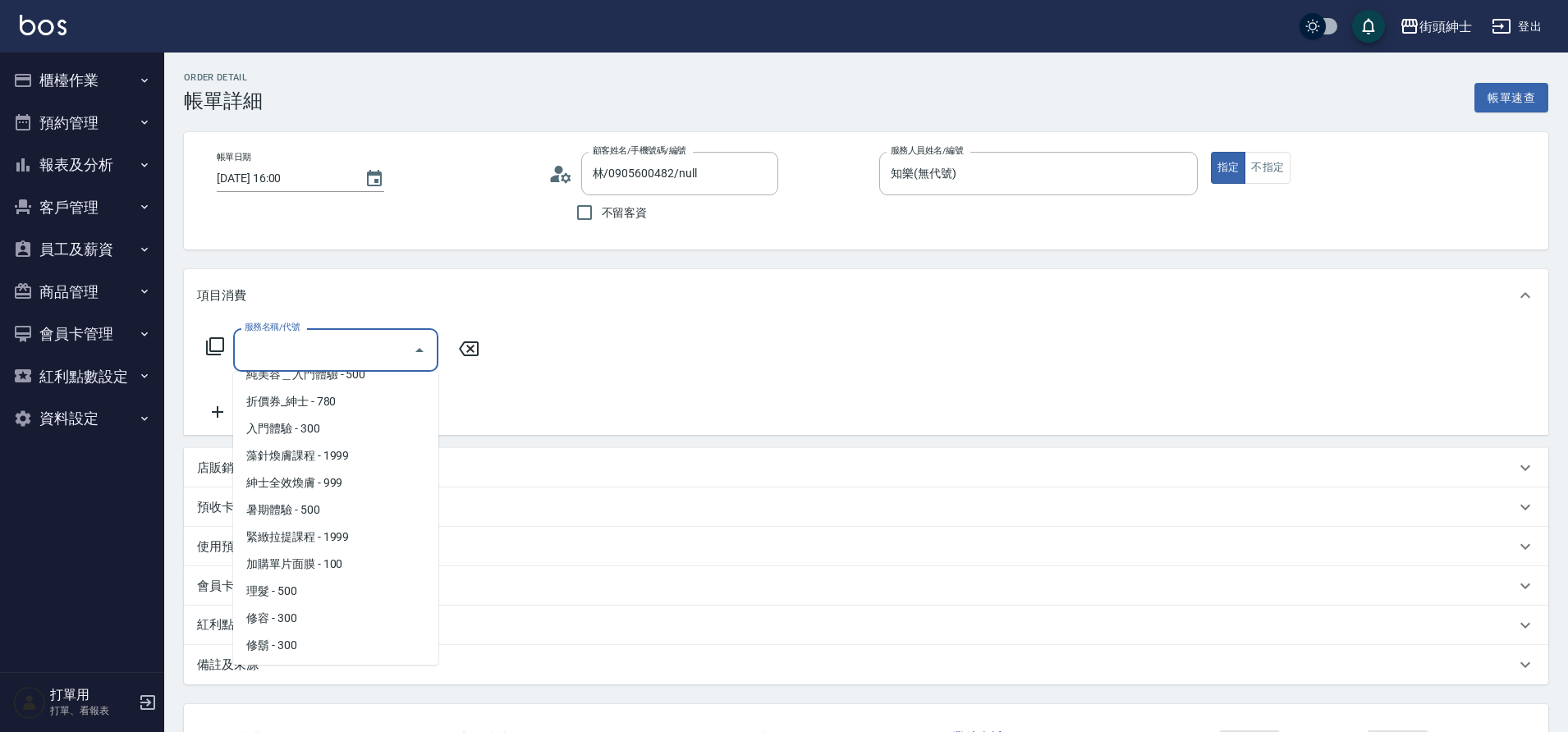
scroll to position [45, 0]
click at [313, 595] on span "理髮 - 500" at bounding box center [336, 590] width 206 height 27
type input "理髮(A02)"
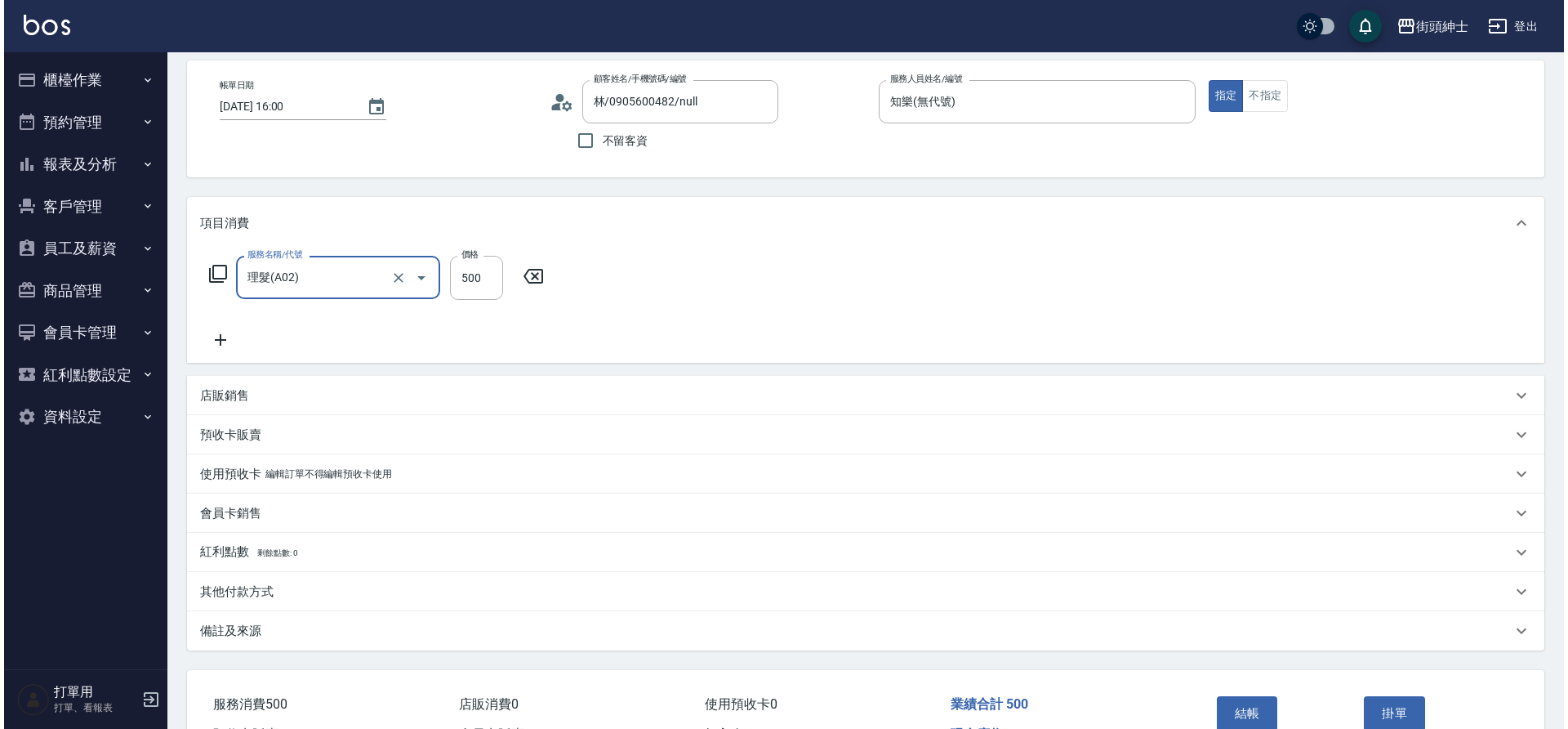
scroll to position [170, 0]
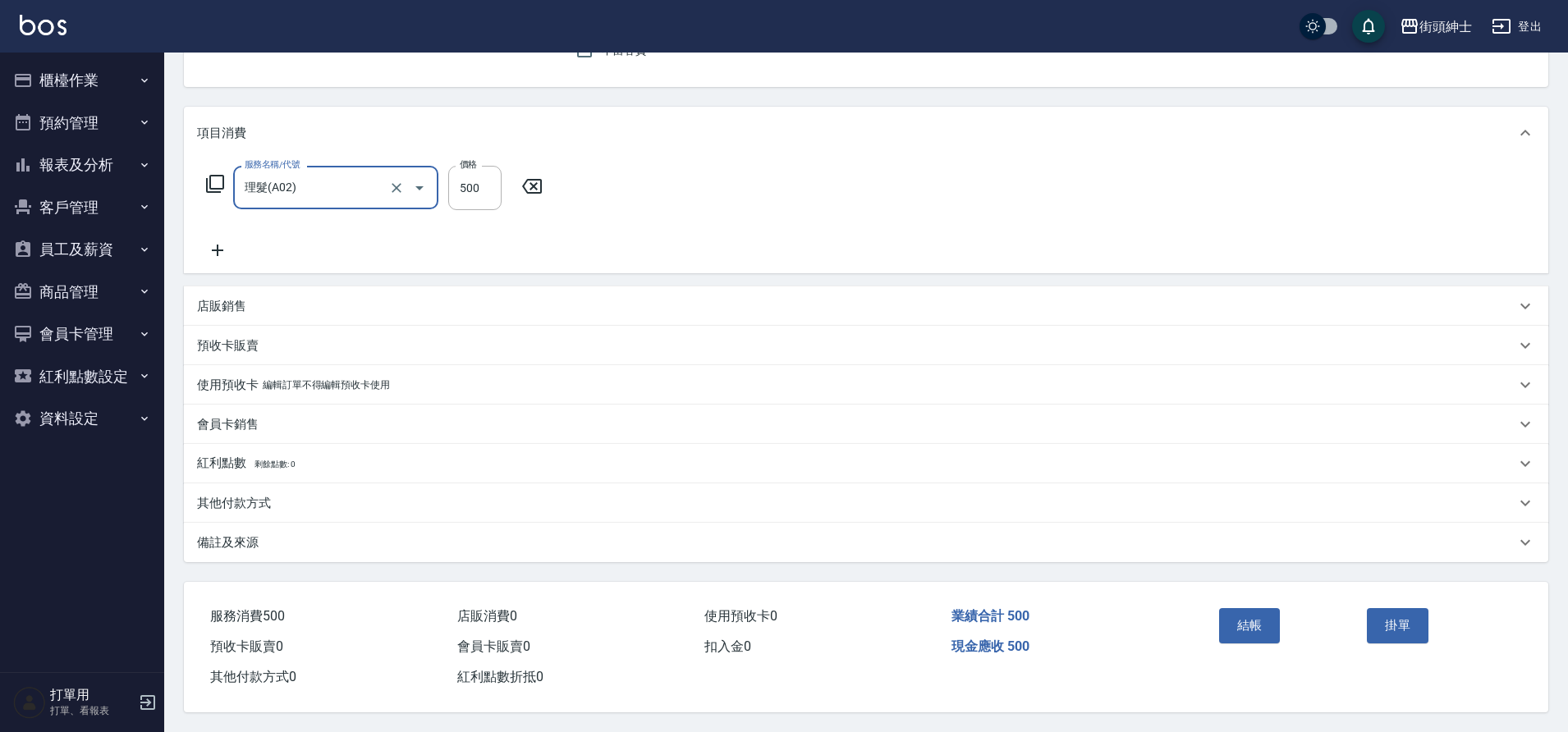
click at [1253, 617] on button "結帳" at bounding box center [1249, 625] width 61 height 34
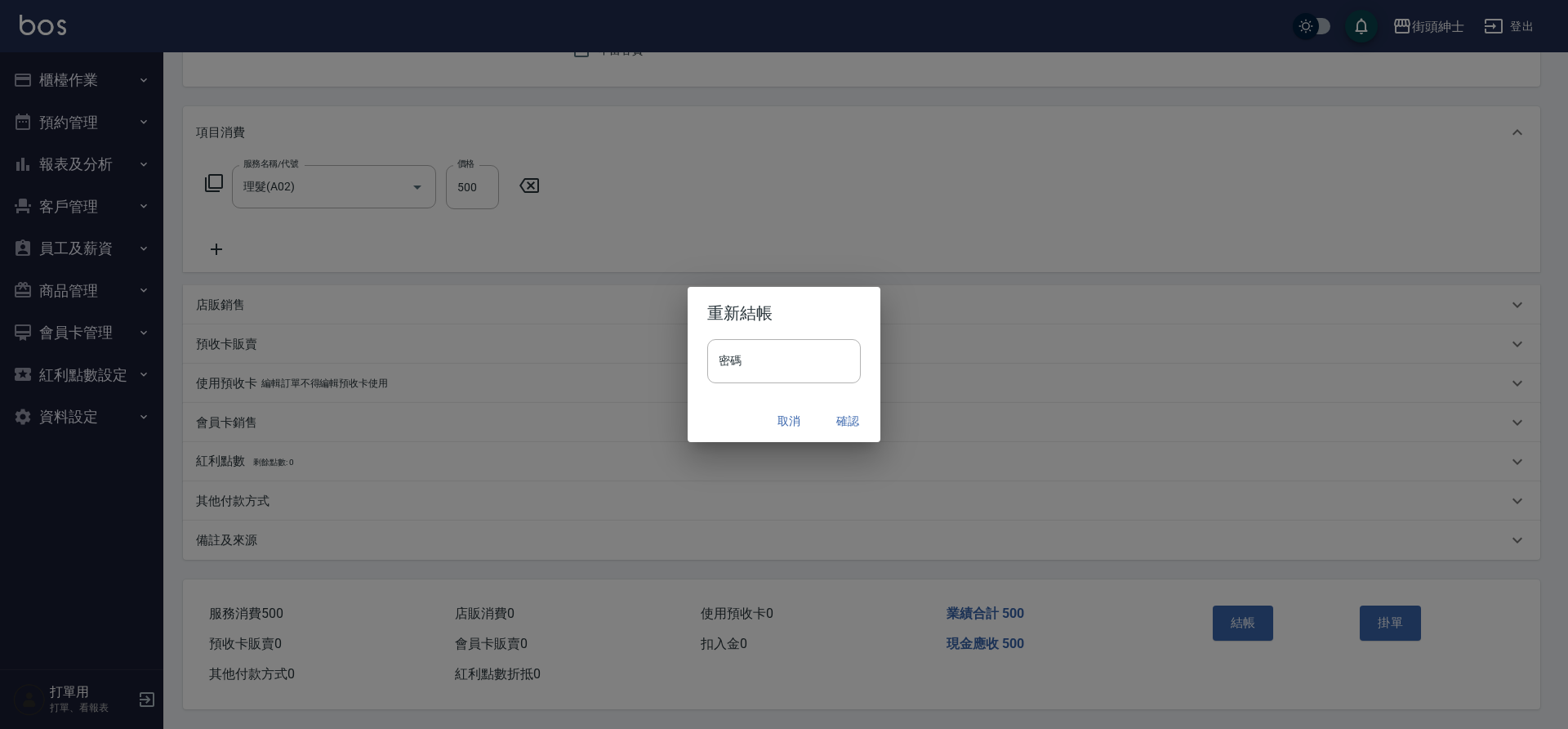
click at [846, 423] on button "確認" at bounding box center [848, 421] width 53 height 30
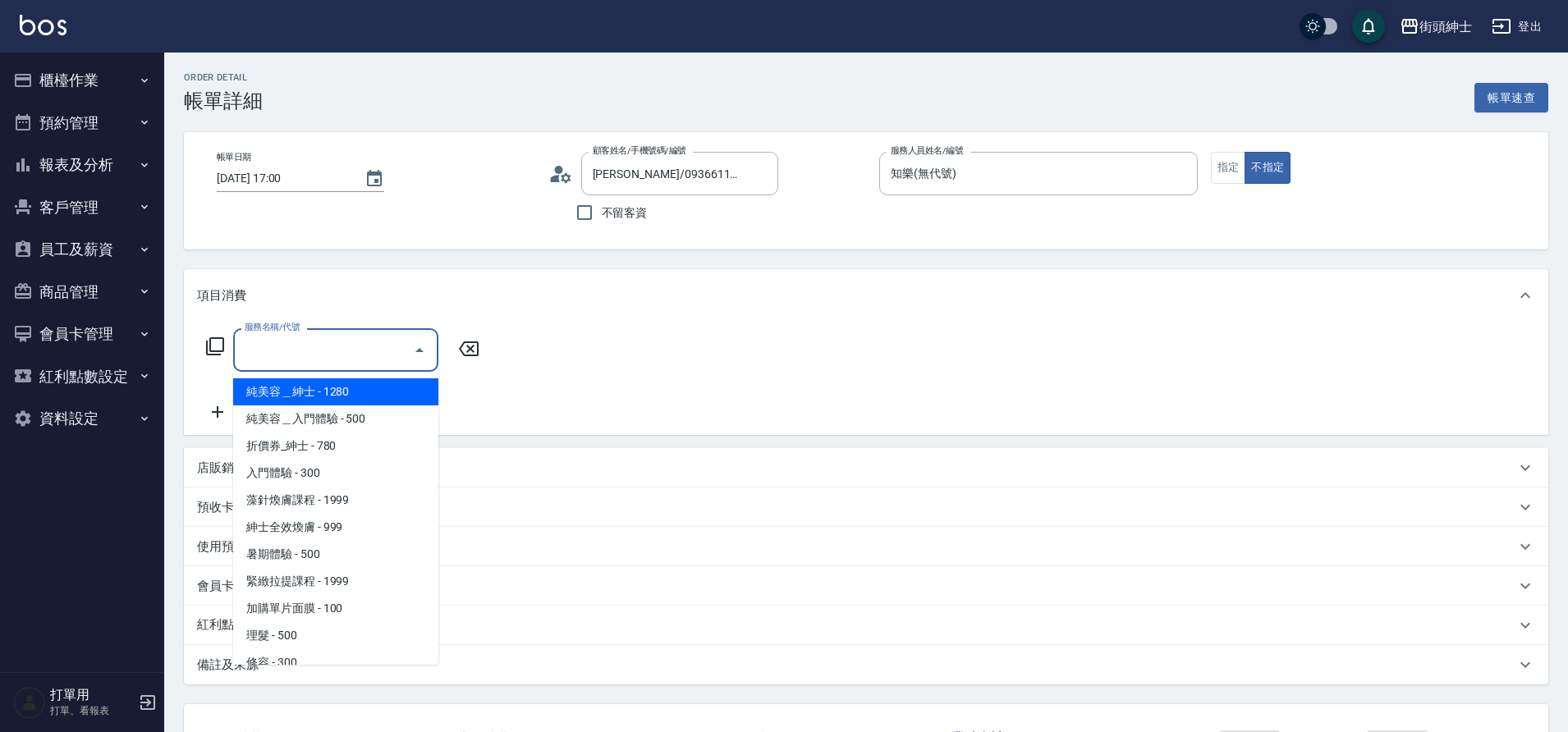
scroll to position [45, 0]
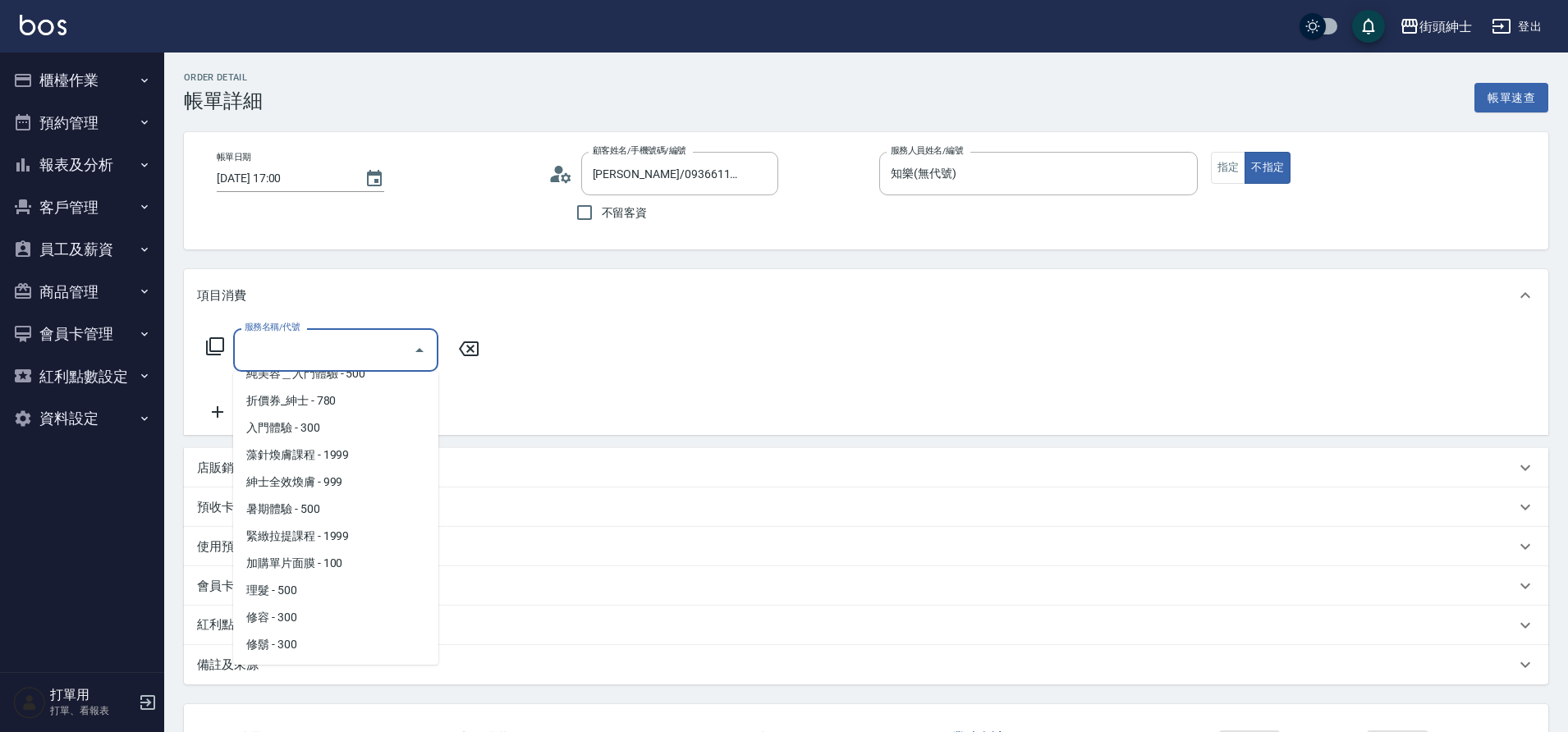
click at [326, 585] on span "理髮 - 500" at bounding box center [336, 590] width 206 height 27
type input "理髮(A02)"
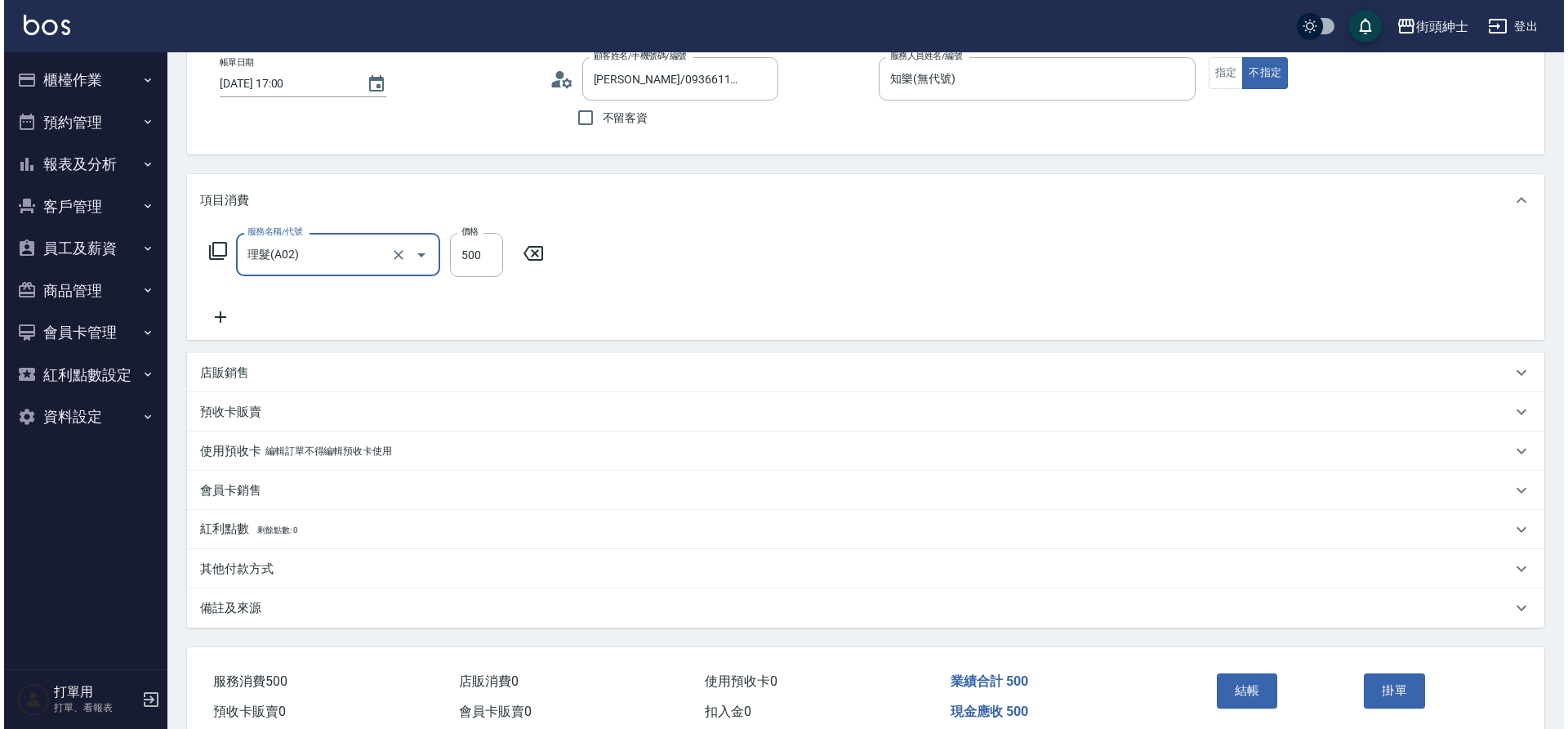
scroll to position [170, 0]
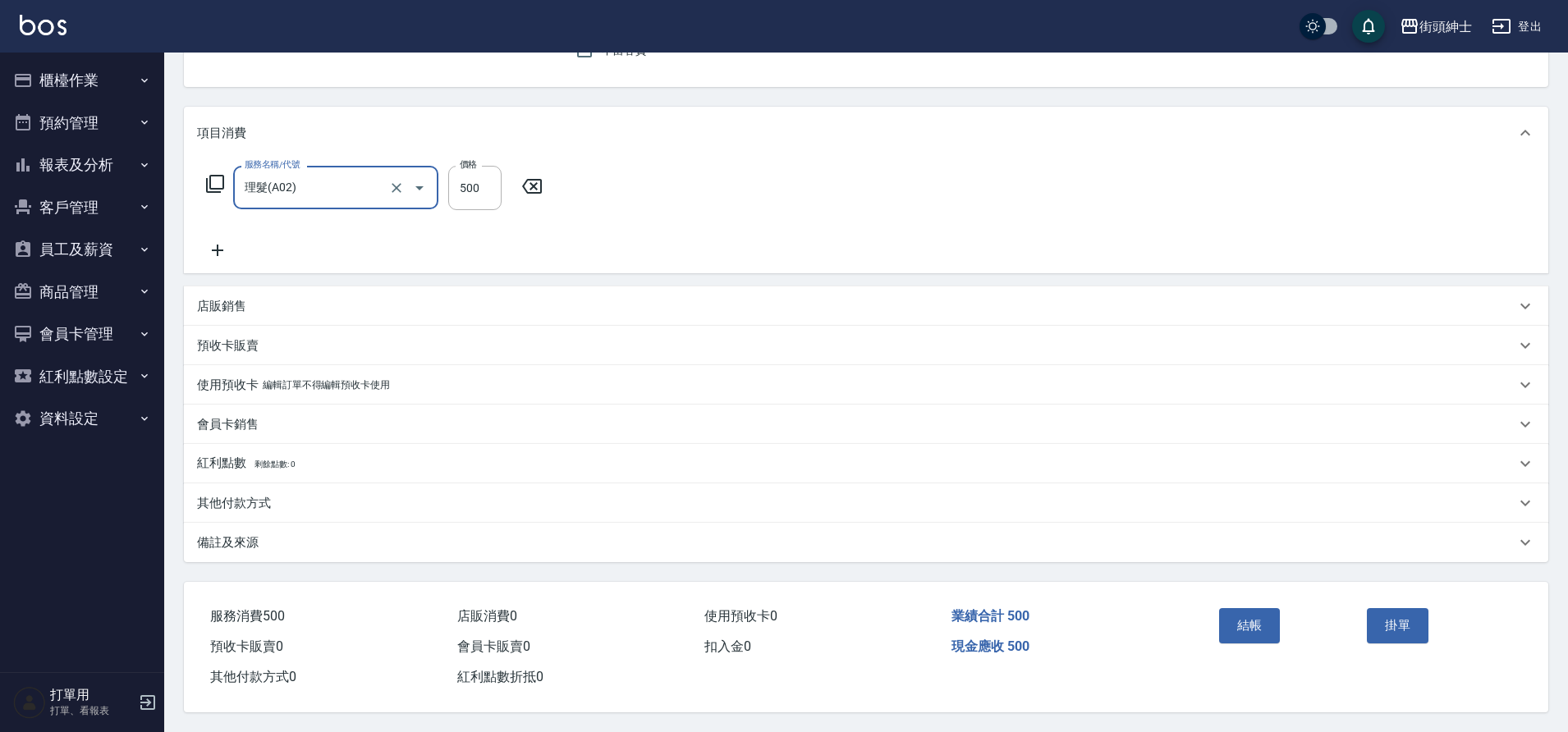
click at [1248, 617] on button "結帳" at bounding box center [1249, 625] width 61 height 34
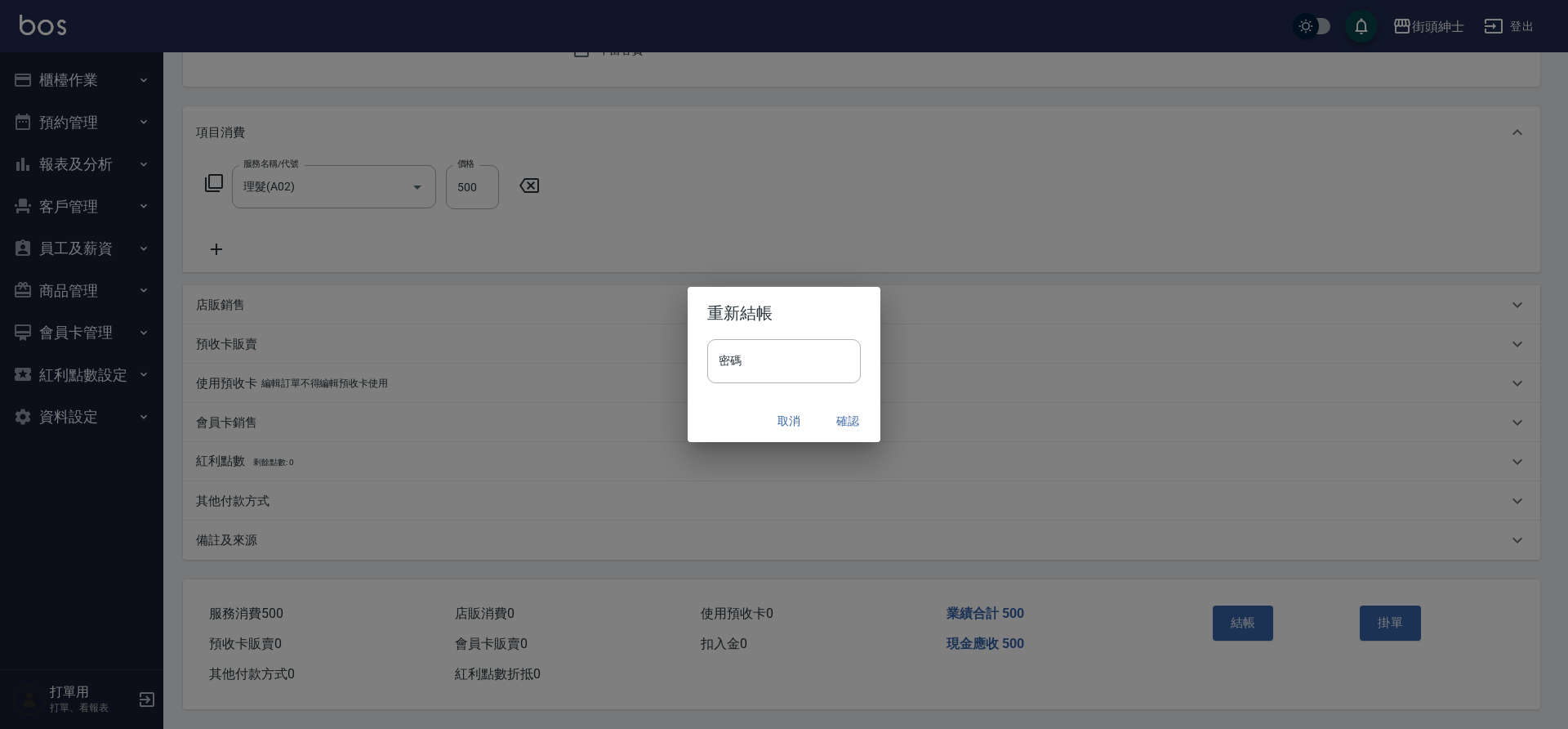
click at [840, 423] on button "確認" at bounding box center [848, 421] width 53 height 30
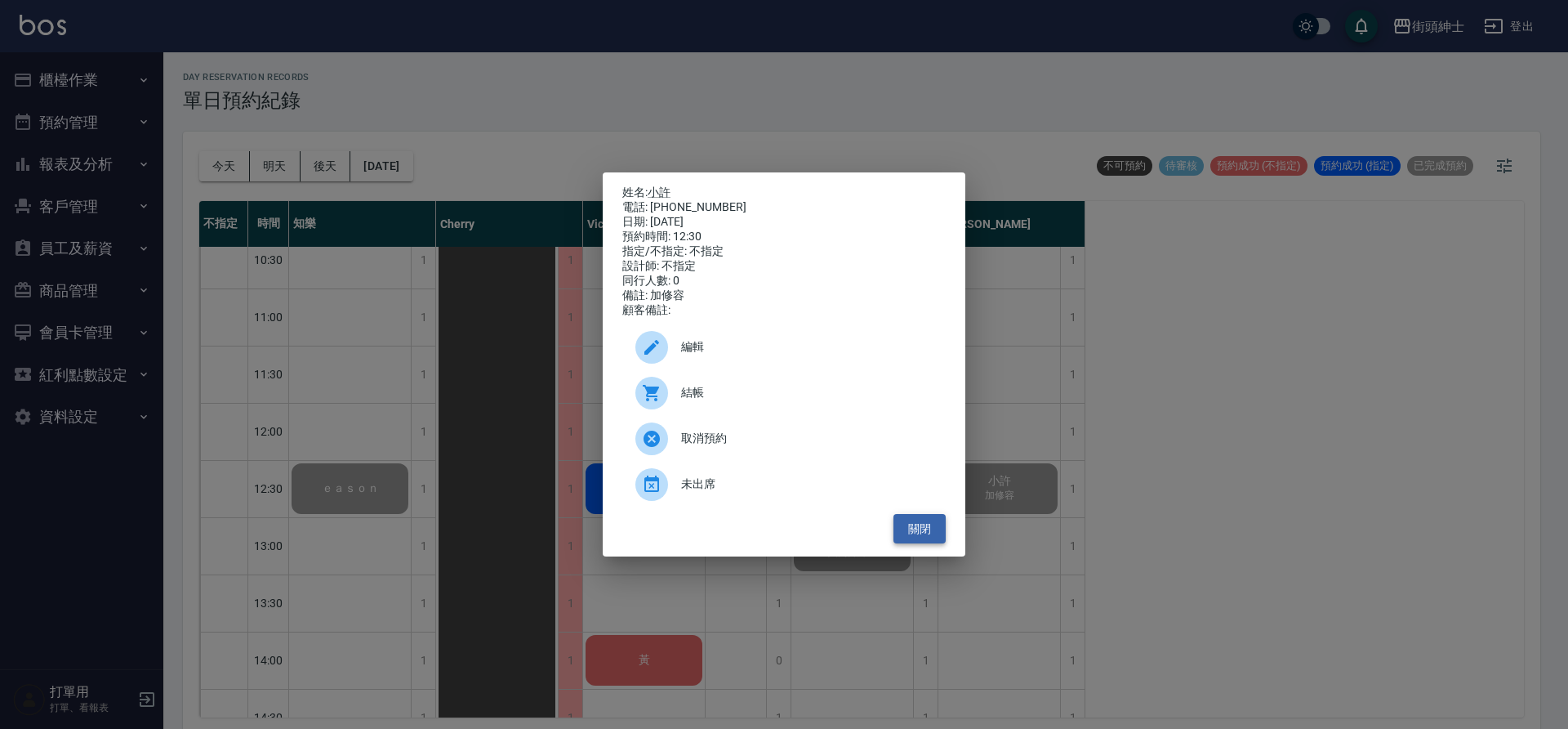
click at [903, 534] on button "關閉" at bounding box center [920, 529] width 53 height 30
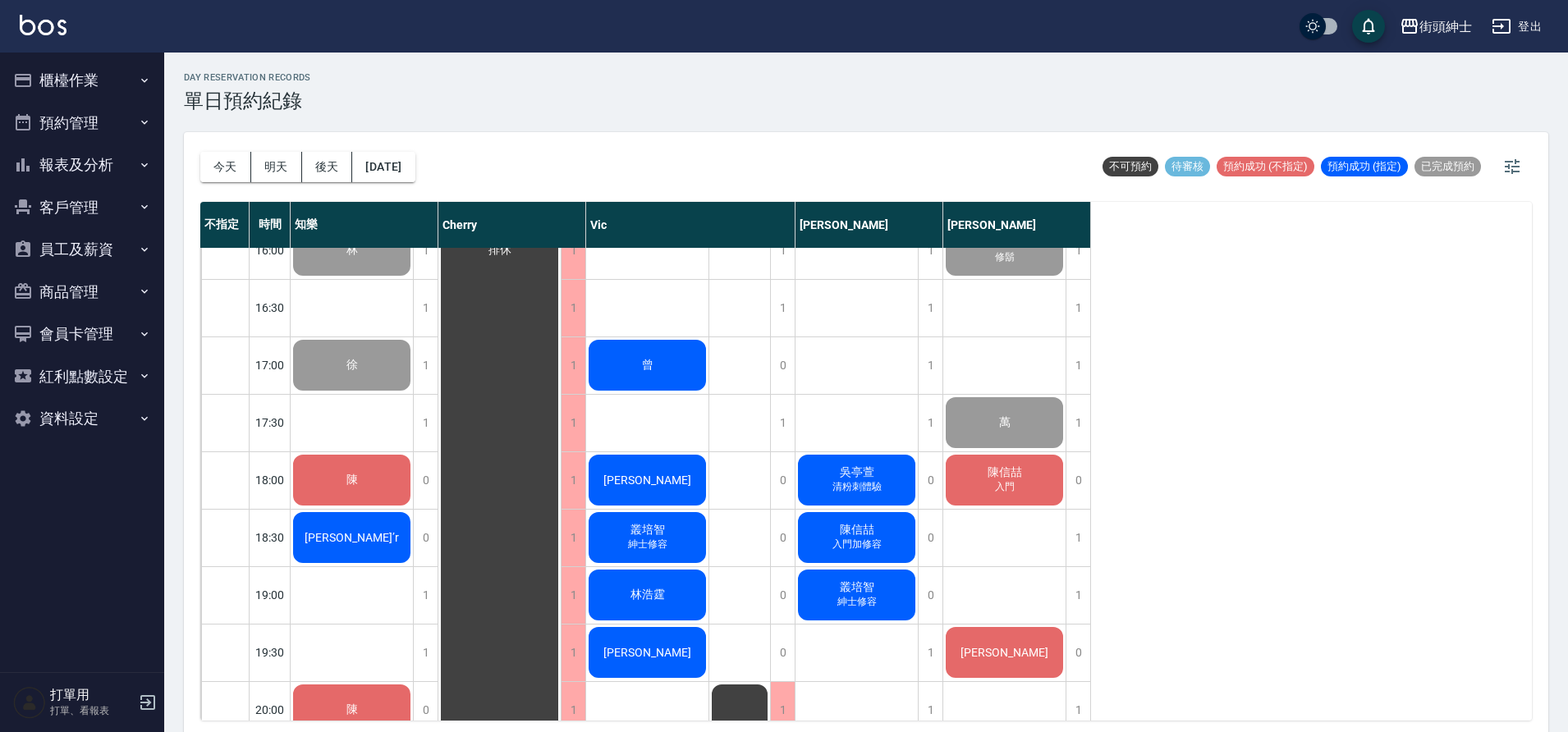
scroll to position [832, 0]
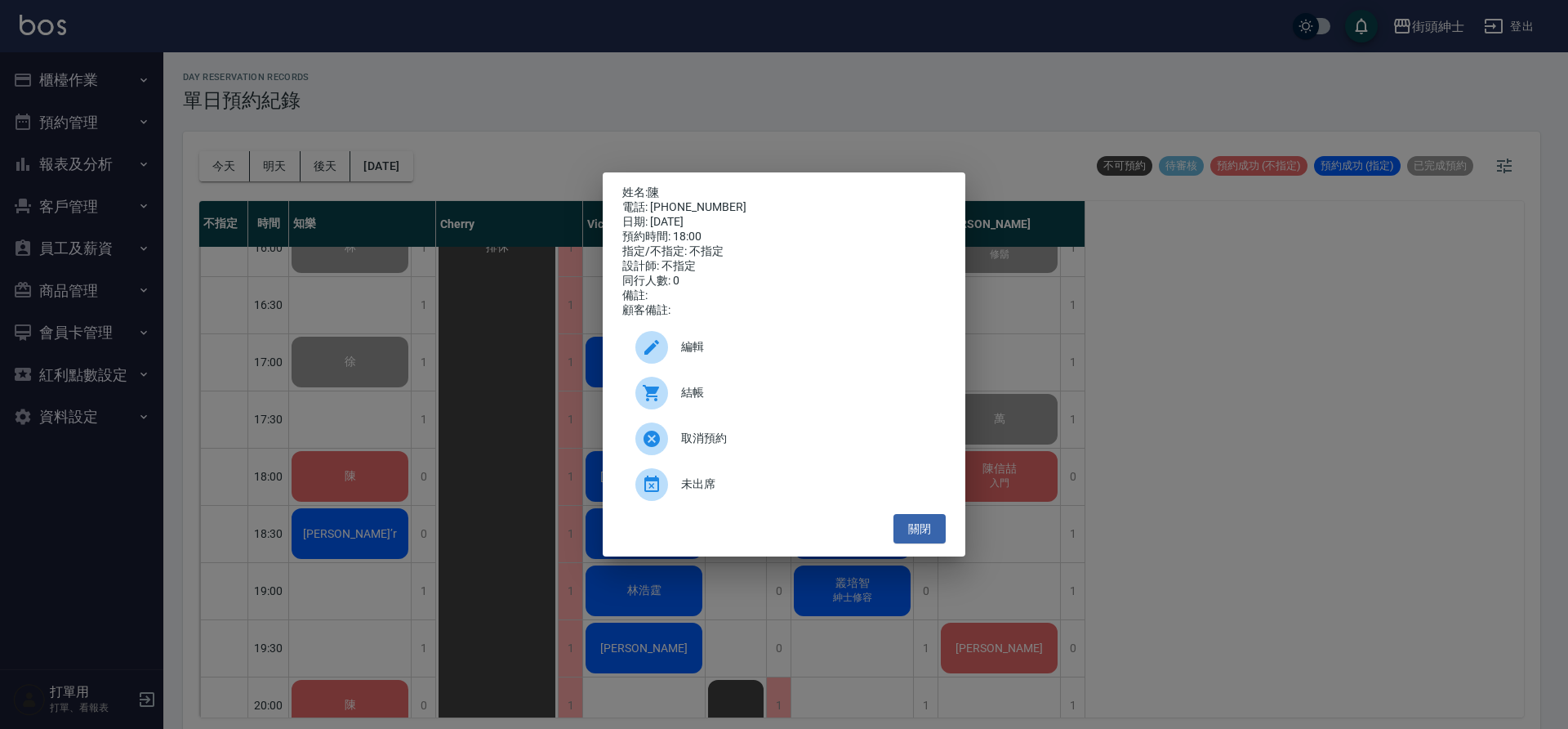
click at [708, 402] on span "結帳" at bounding box center [806, 392] width 251 height 18
click at [925, 533] on button "關閉" at bounding box center [920, 529] width 53 height 30
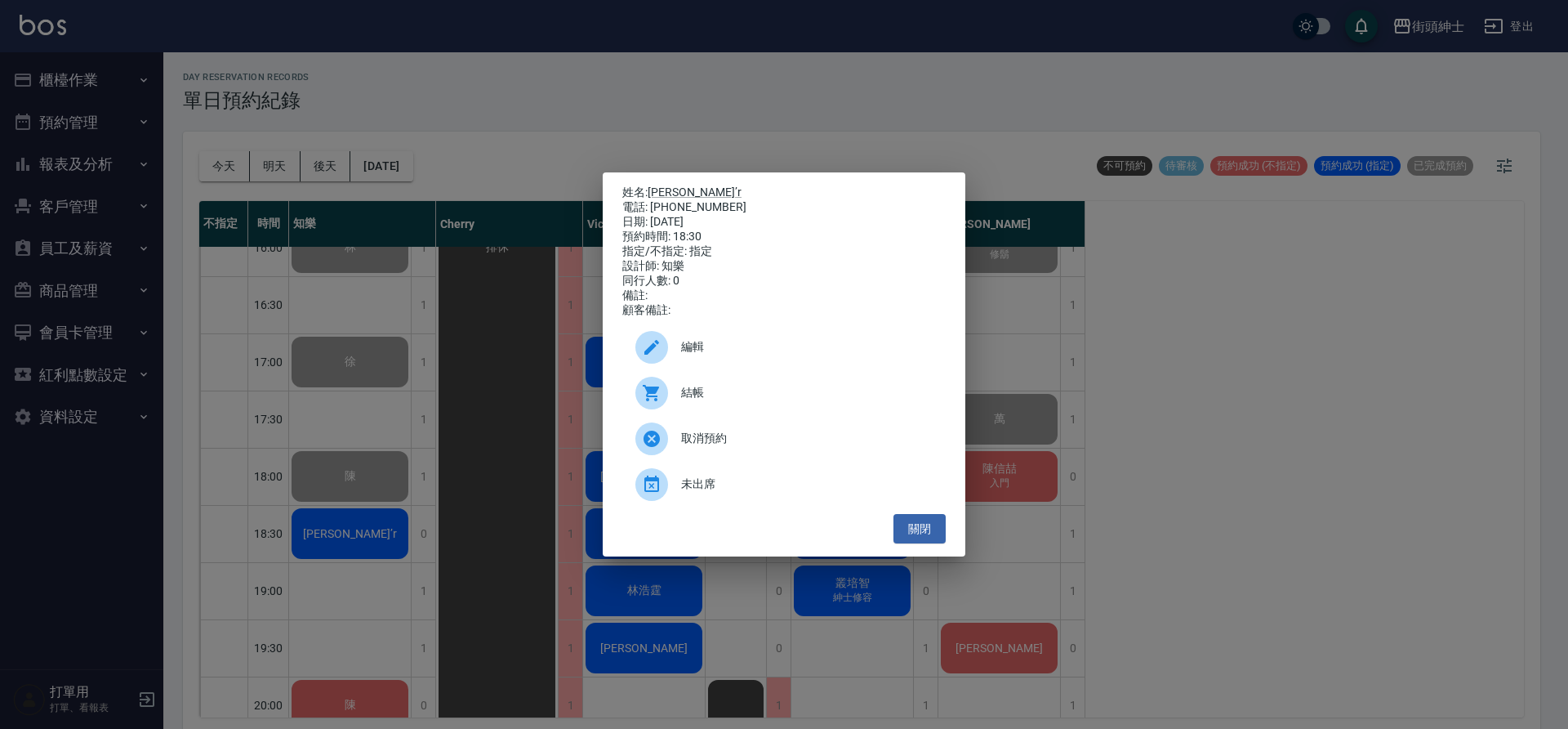
click at [708, 391] on span "結帳" at bounding box center [806, 392] width 251 height 18
click at [906, 534] on button "關閉" at bounding box center [920, 529] width 53 height 30
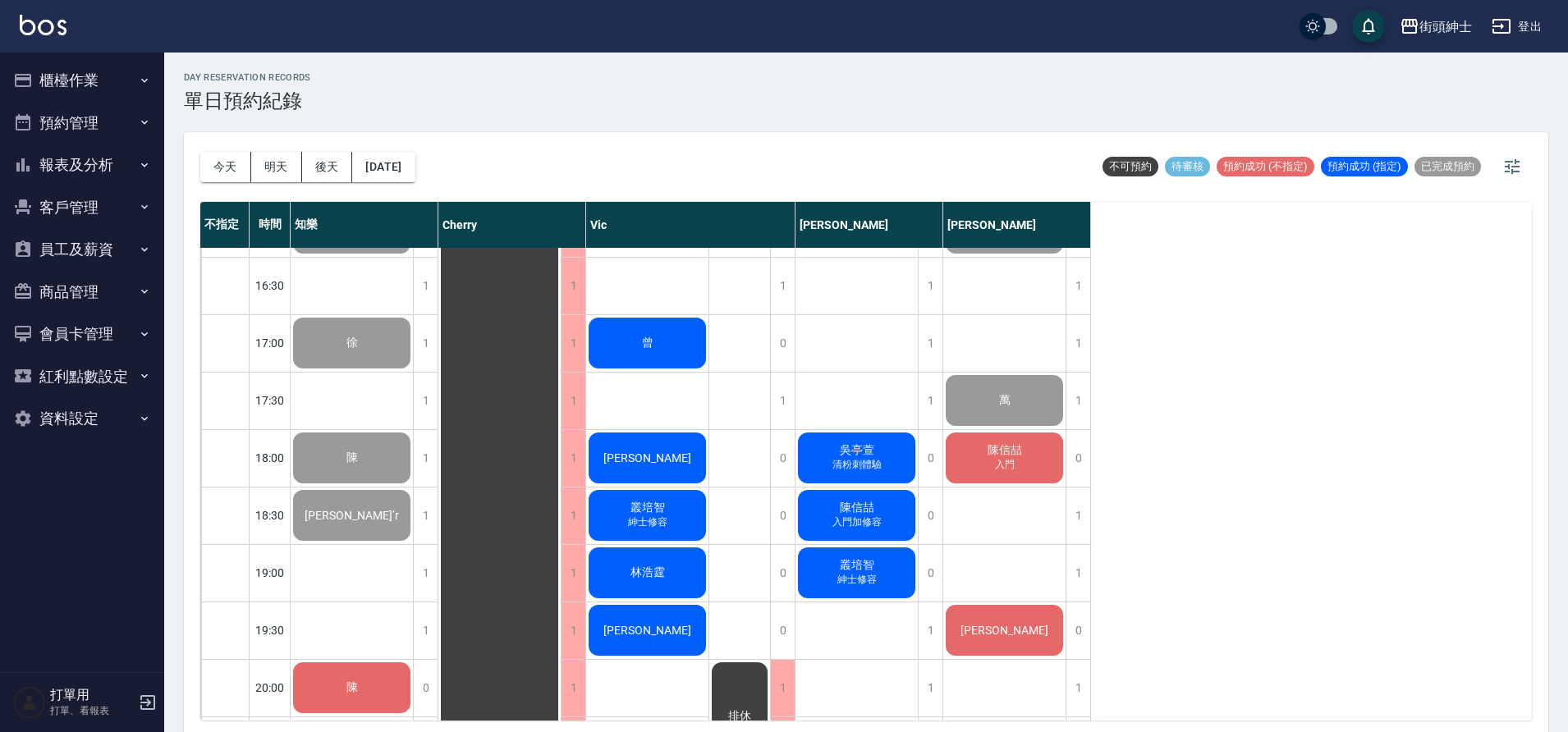
scroll to position [974, 0]
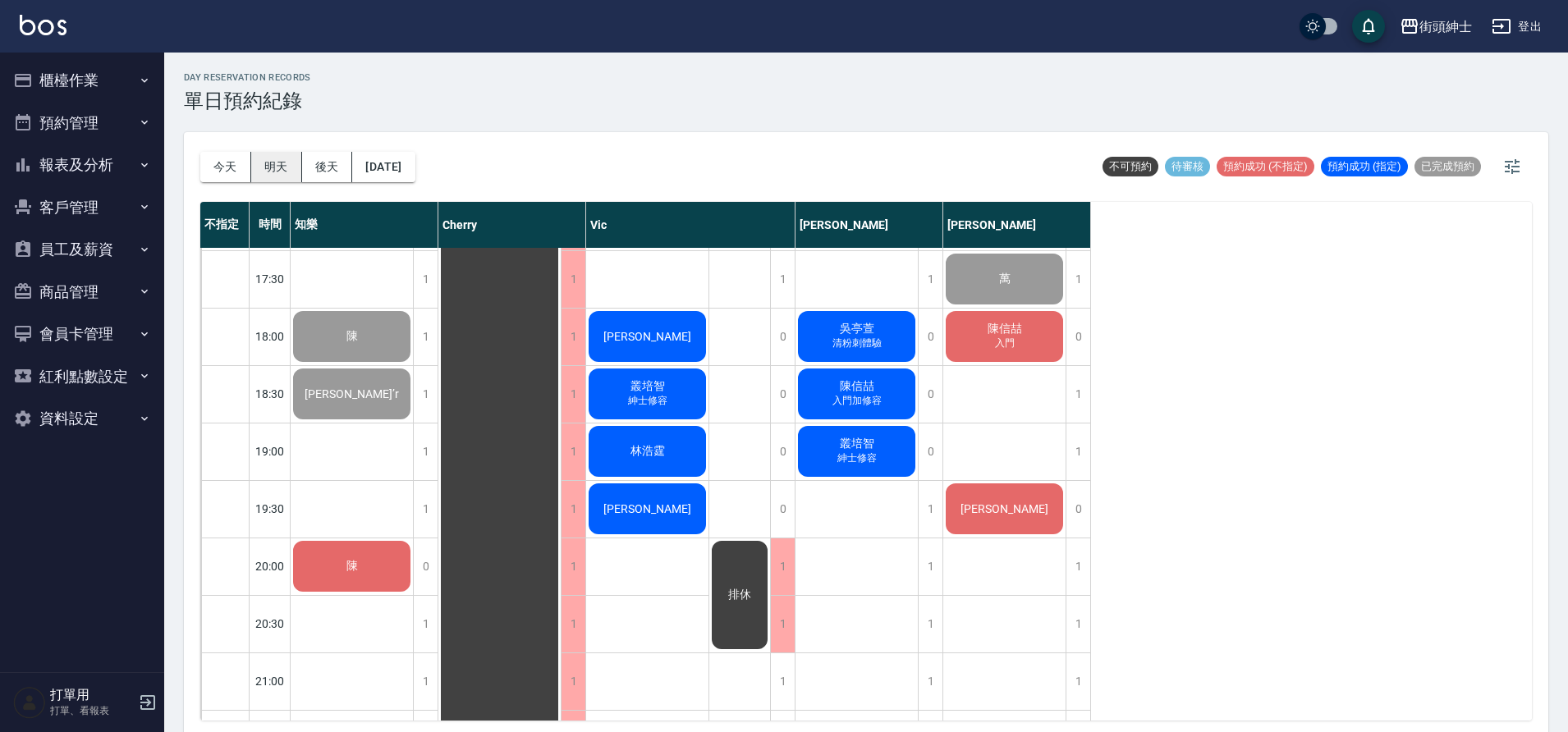
click at [294, 163] on button "明天" at bounding box center [276, 167] width 51 height 30
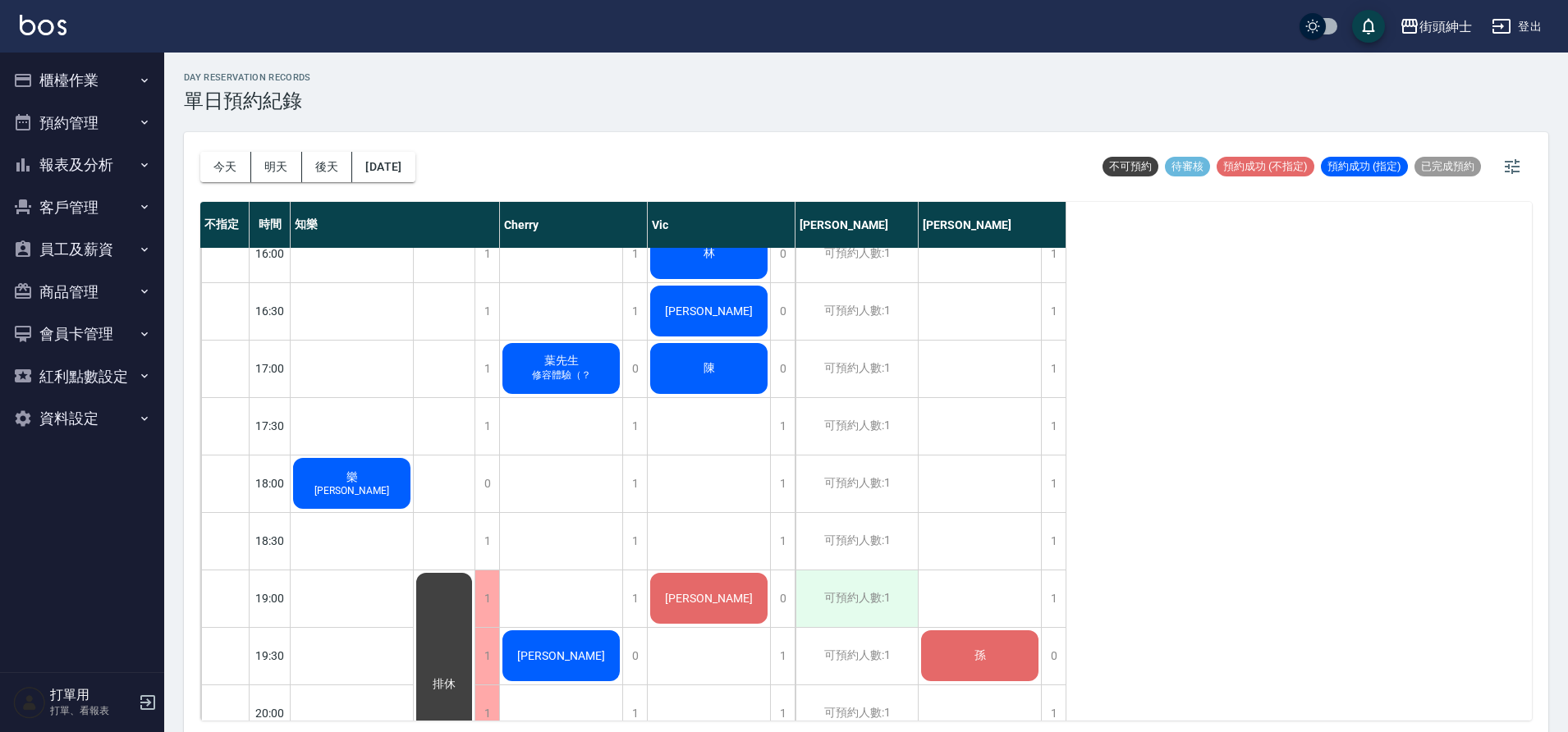
scroll to position [1143, 0]
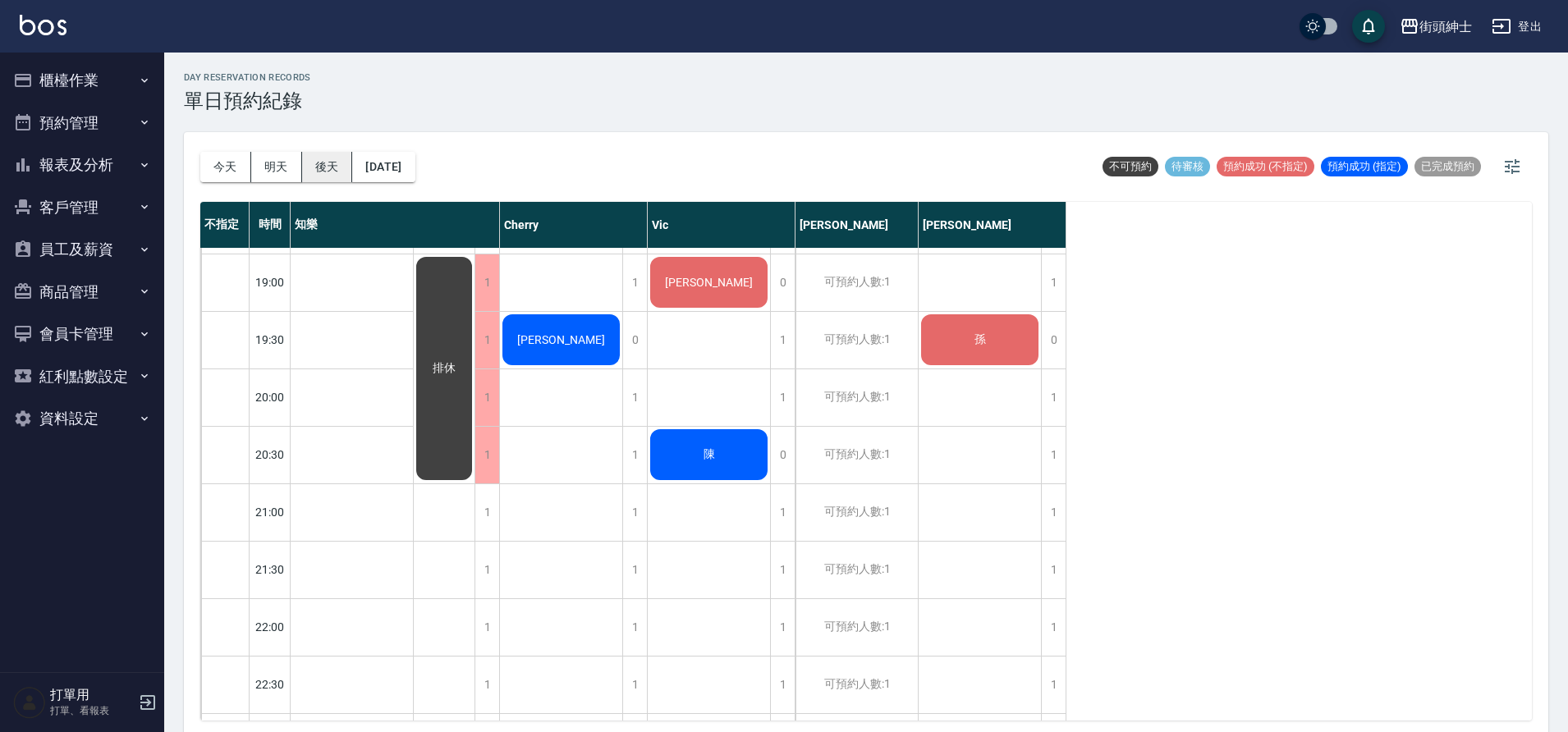
click at [330, 167] on button "後天" at bounding box center [327, 167] width 51 height 30
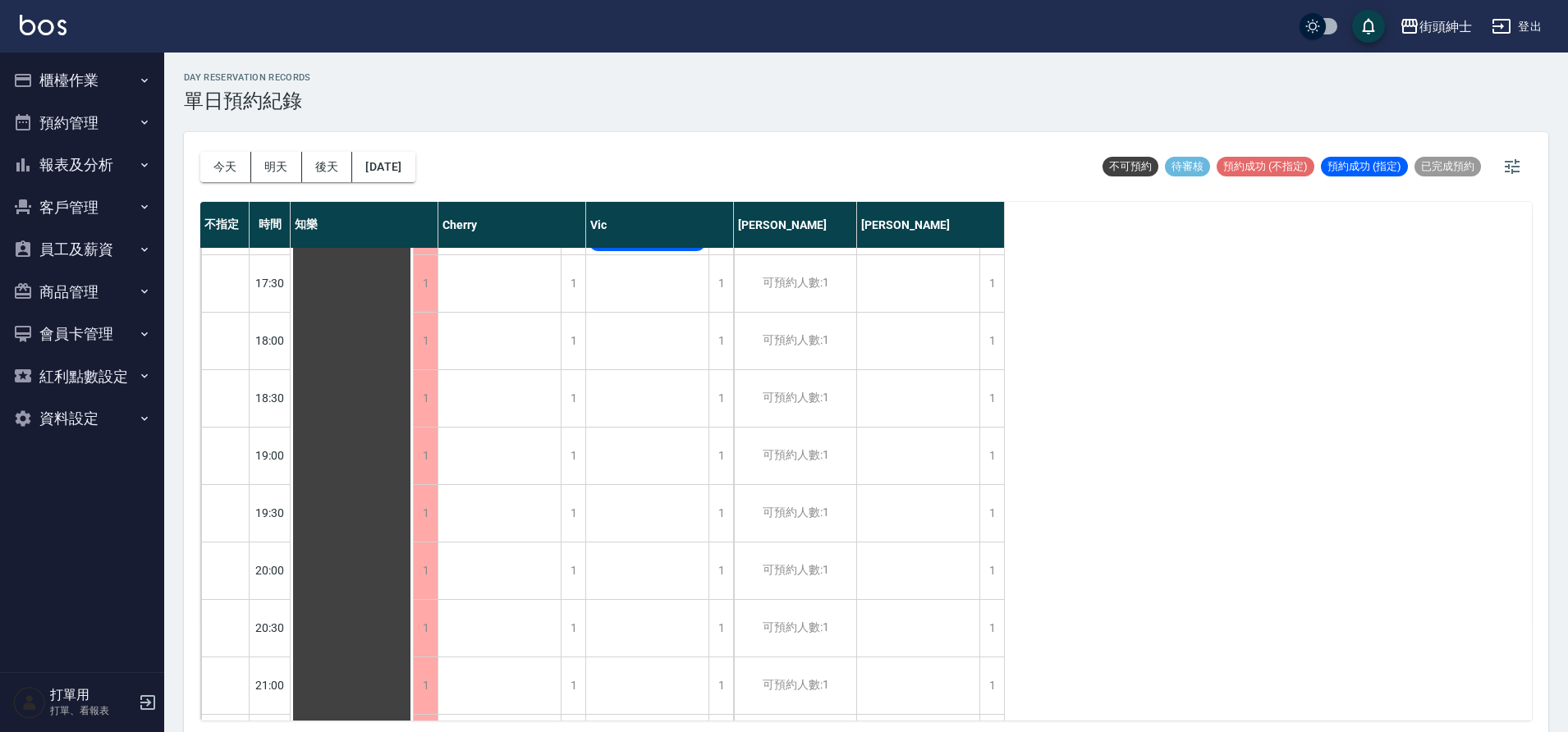
scroll to position [1207, 0]
click at [239, 175] on button "今天" at bounding box center [226, 167] width 51 height 30
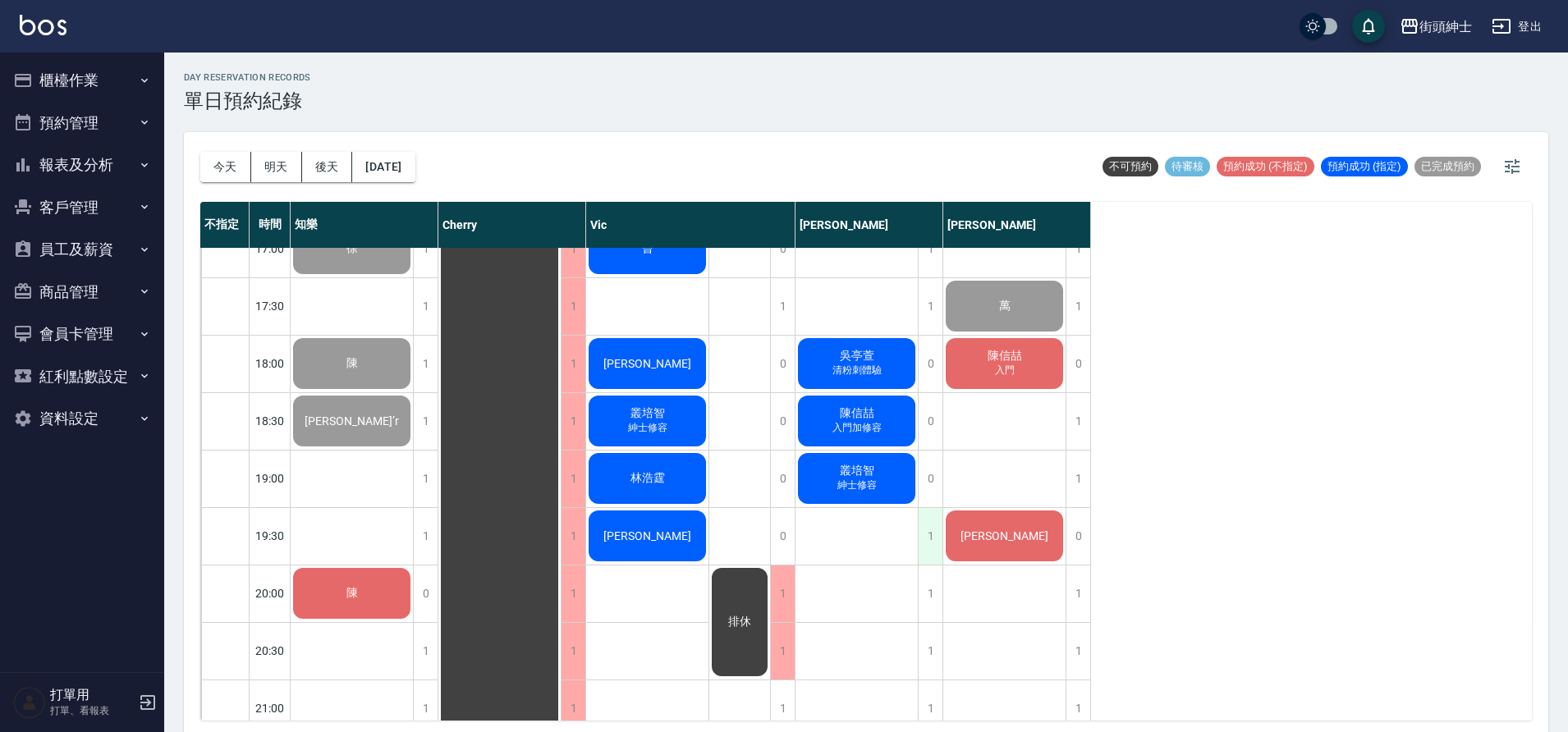
scroll to position [953, 0]
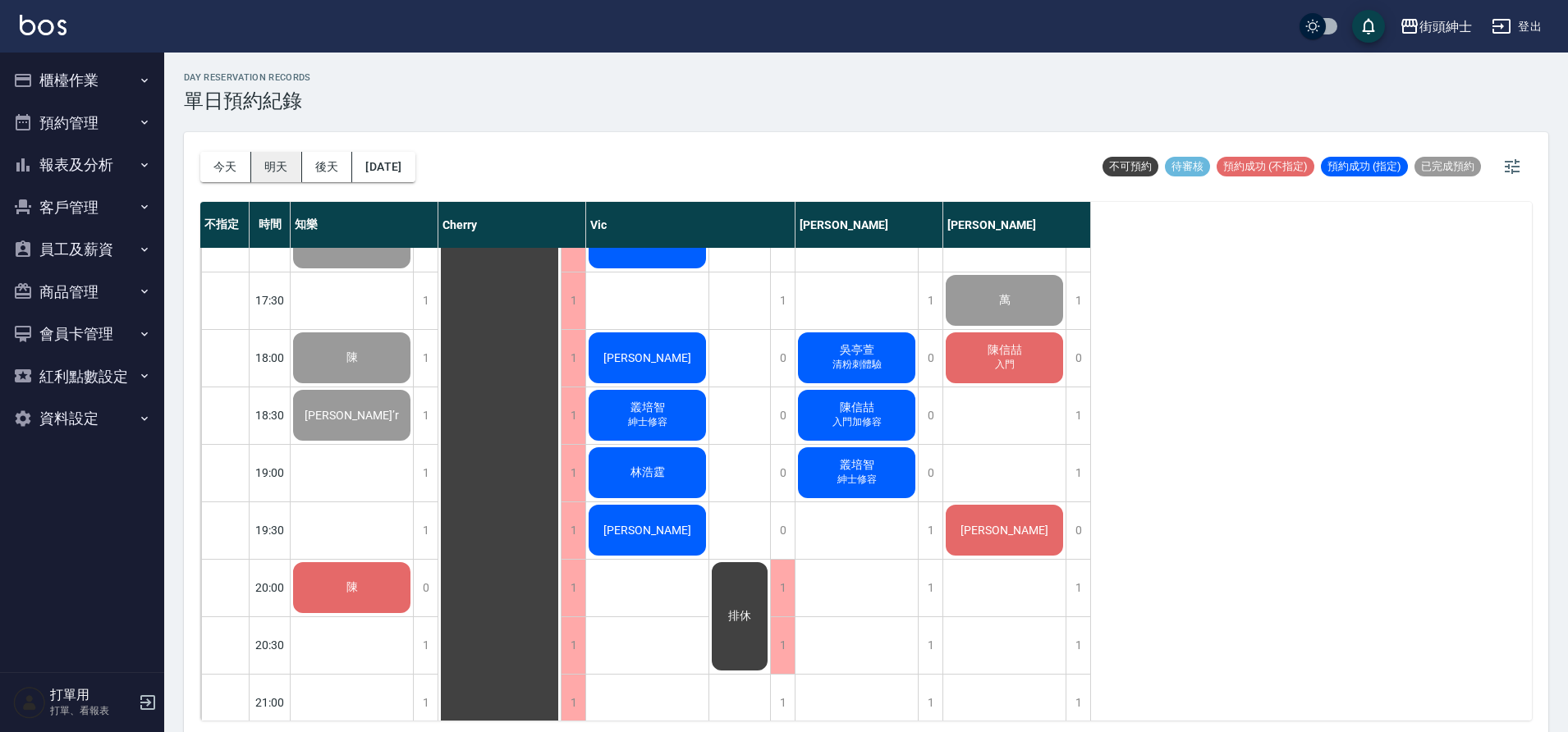
click at [280, 174] on button "明天" at bounding box center [276, 167] width 51 height 30
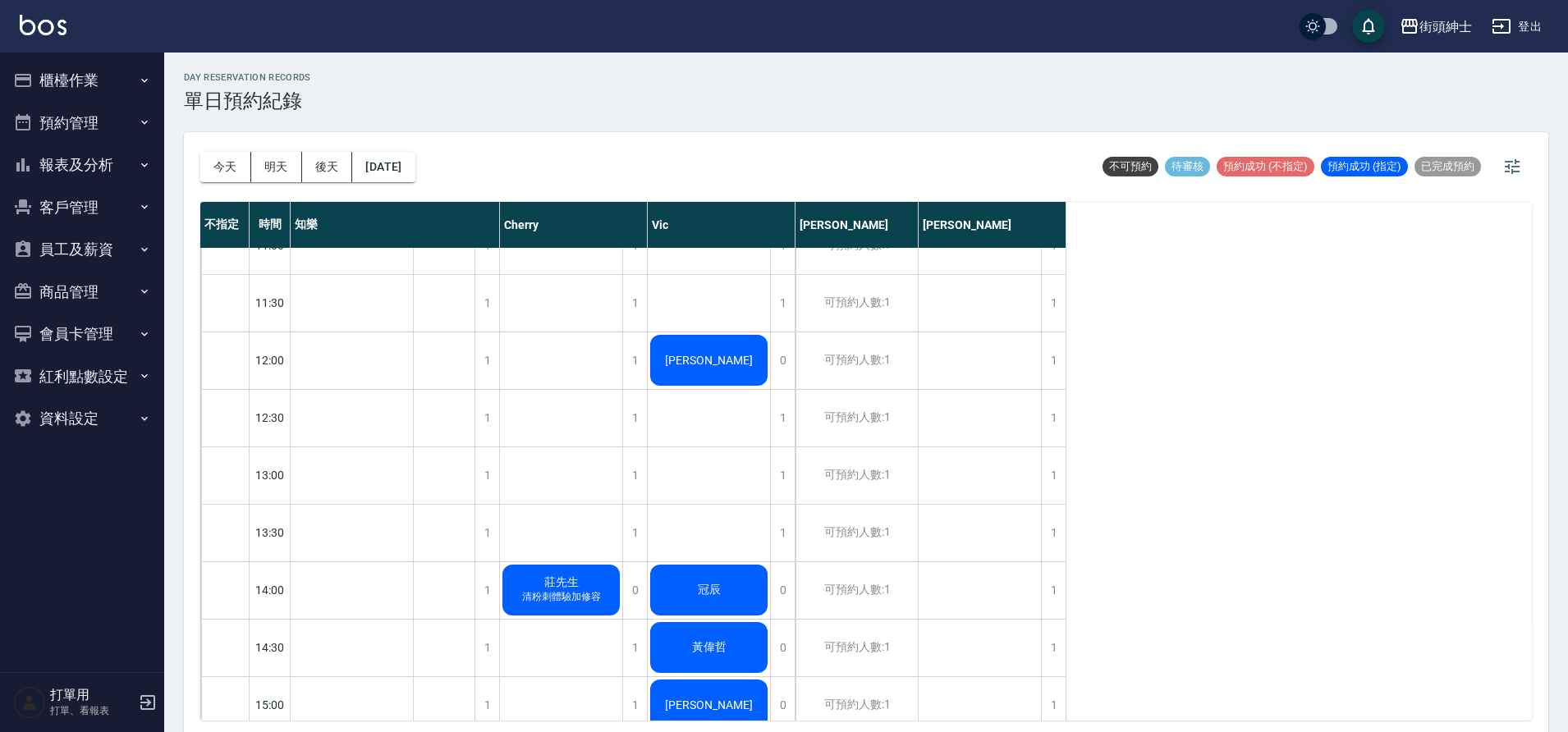
scroll to position [244, 0]
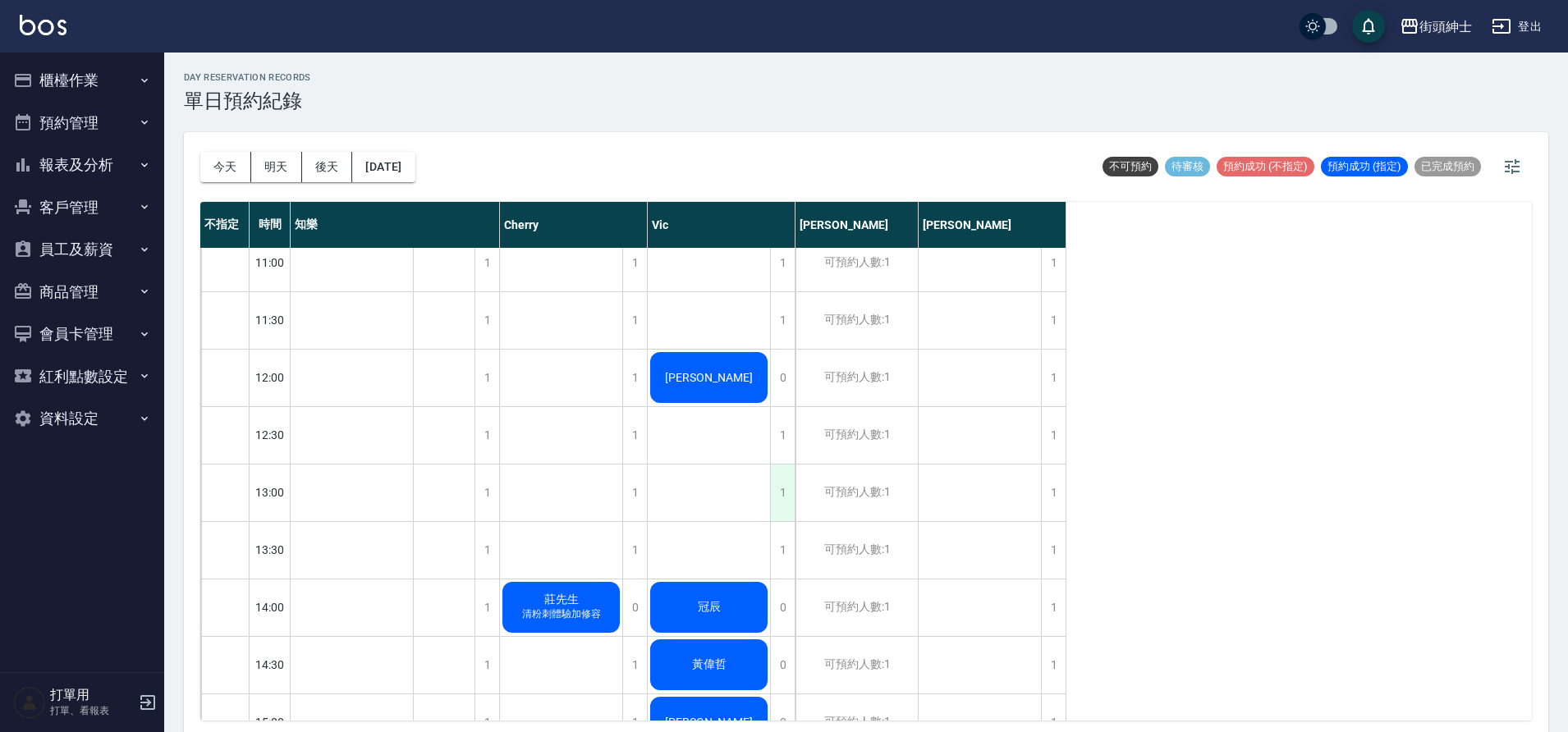
click at [779, 496] on div "1" at bounding box center [782, 493] width 24 height 57
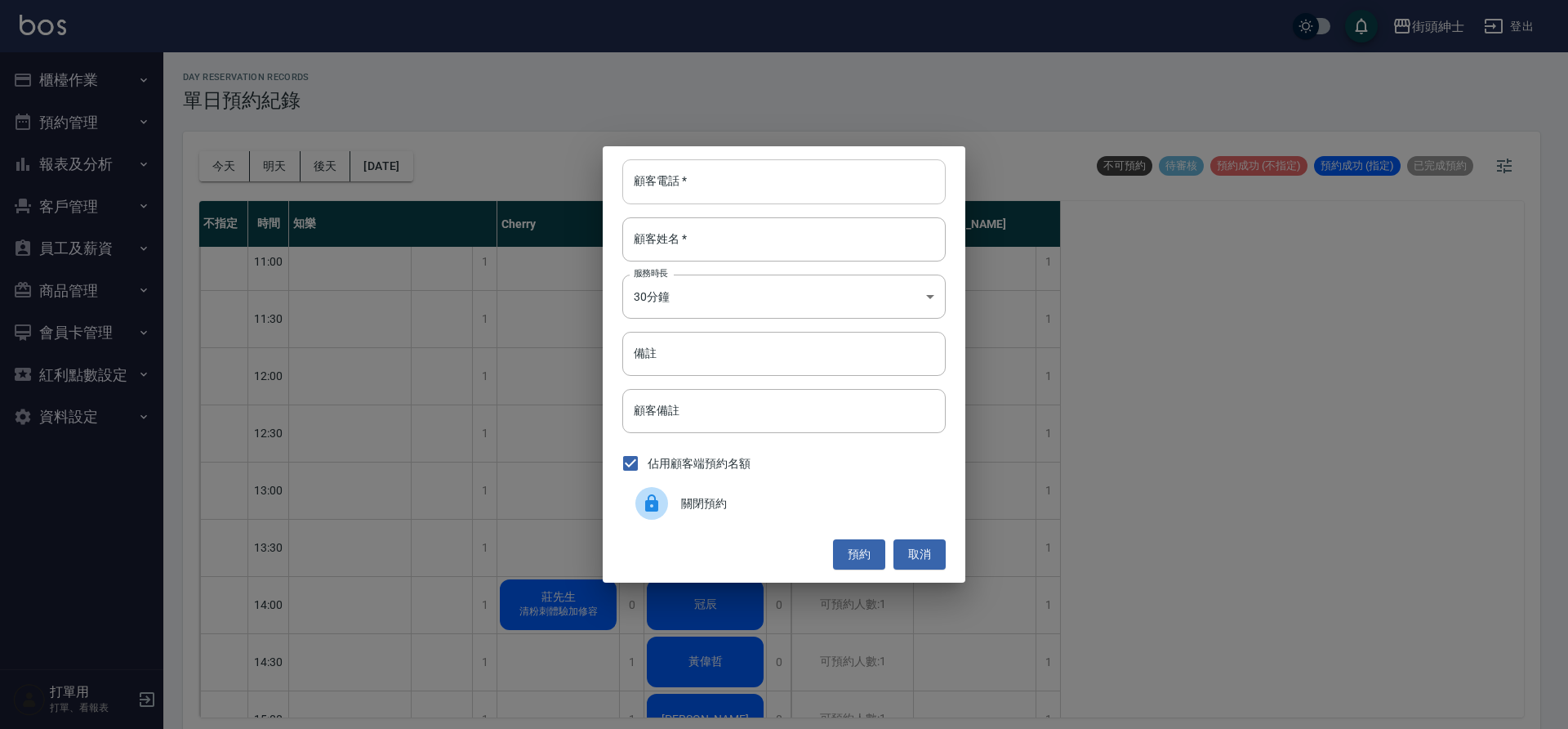
click at [783, 190] on input "顧客電話   *" at bounding box center [784, 181] width 324 height 44
type input "０"
type input "0916231658"
click at [789, 242] on input "顧客姓名   *" at bounding box center [784, 239] width 324 height 44
type input "袁"
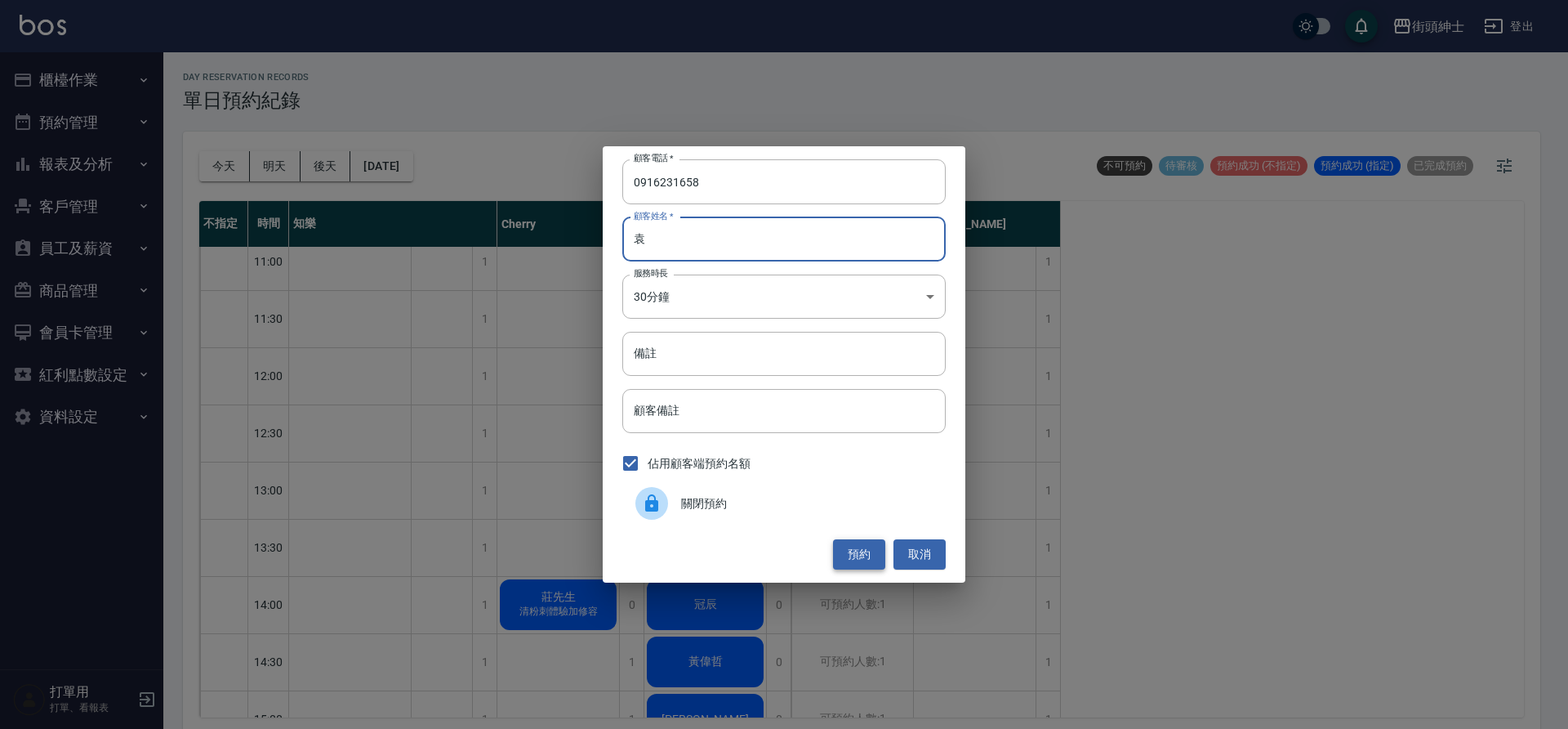
click at [862, 562] on button "預約" at bounding box center [859, 554] width 53 height 30
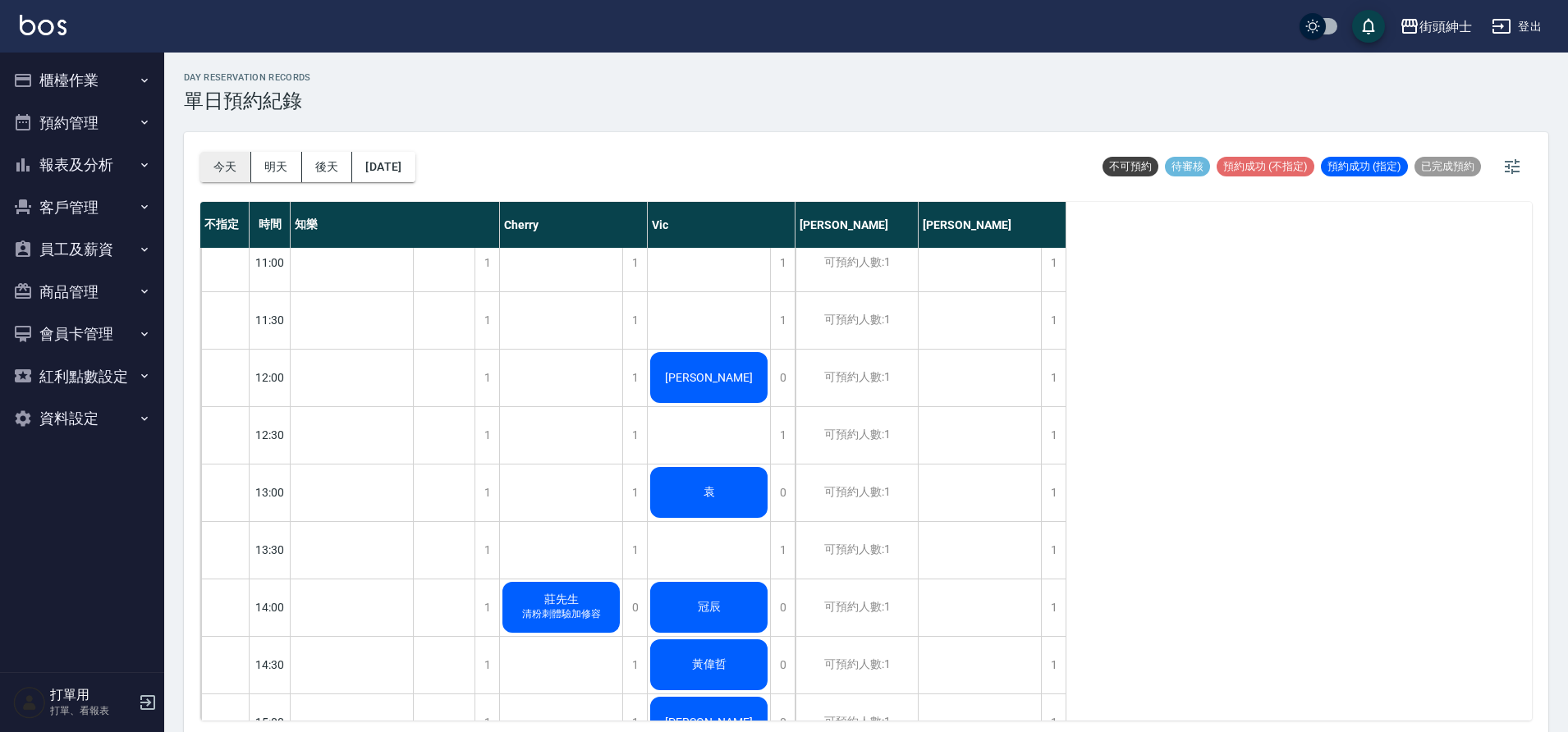
click at [232, 179] on button "今天" at bounding box center [226, 167] width 51 height 30
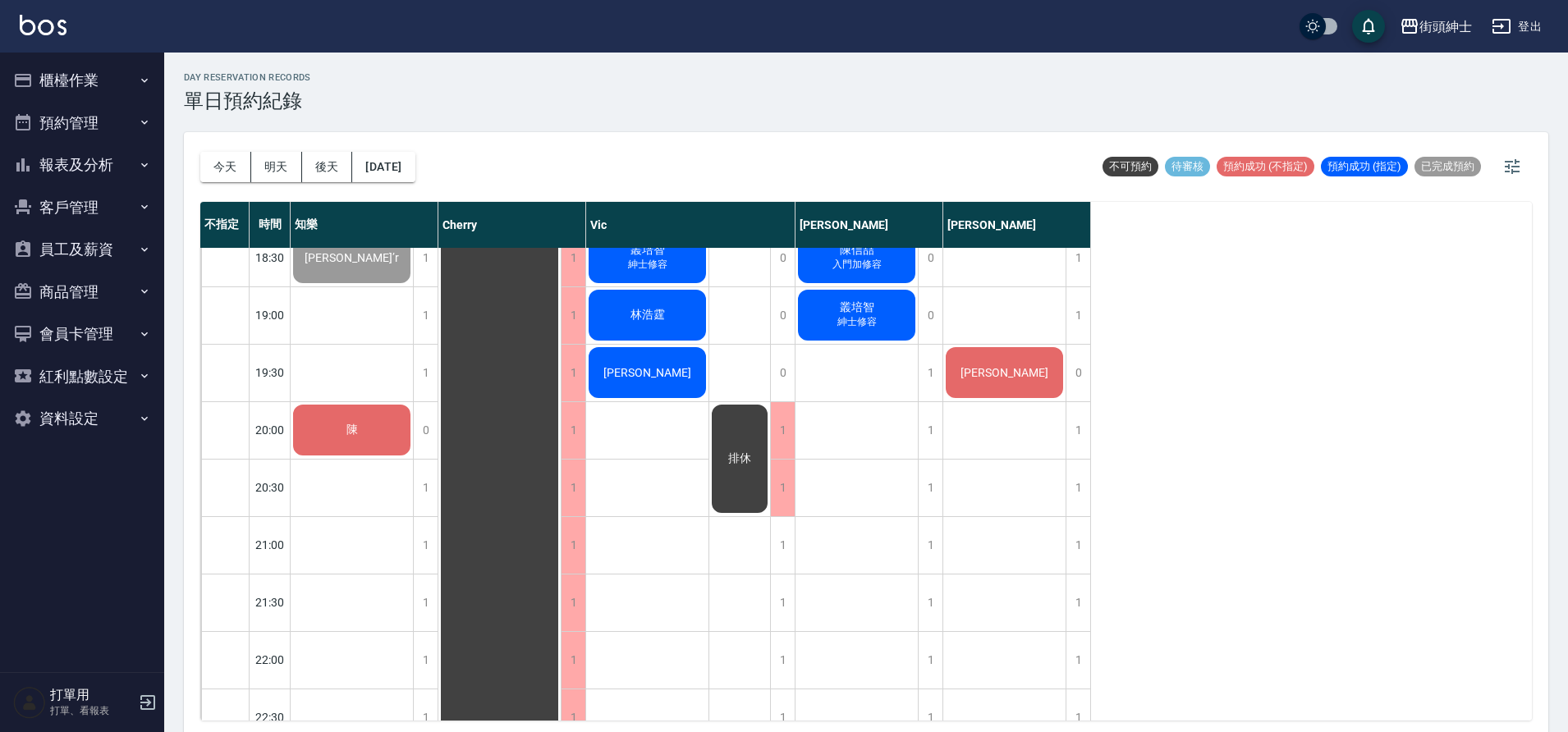
scroll to position [1107, 0]
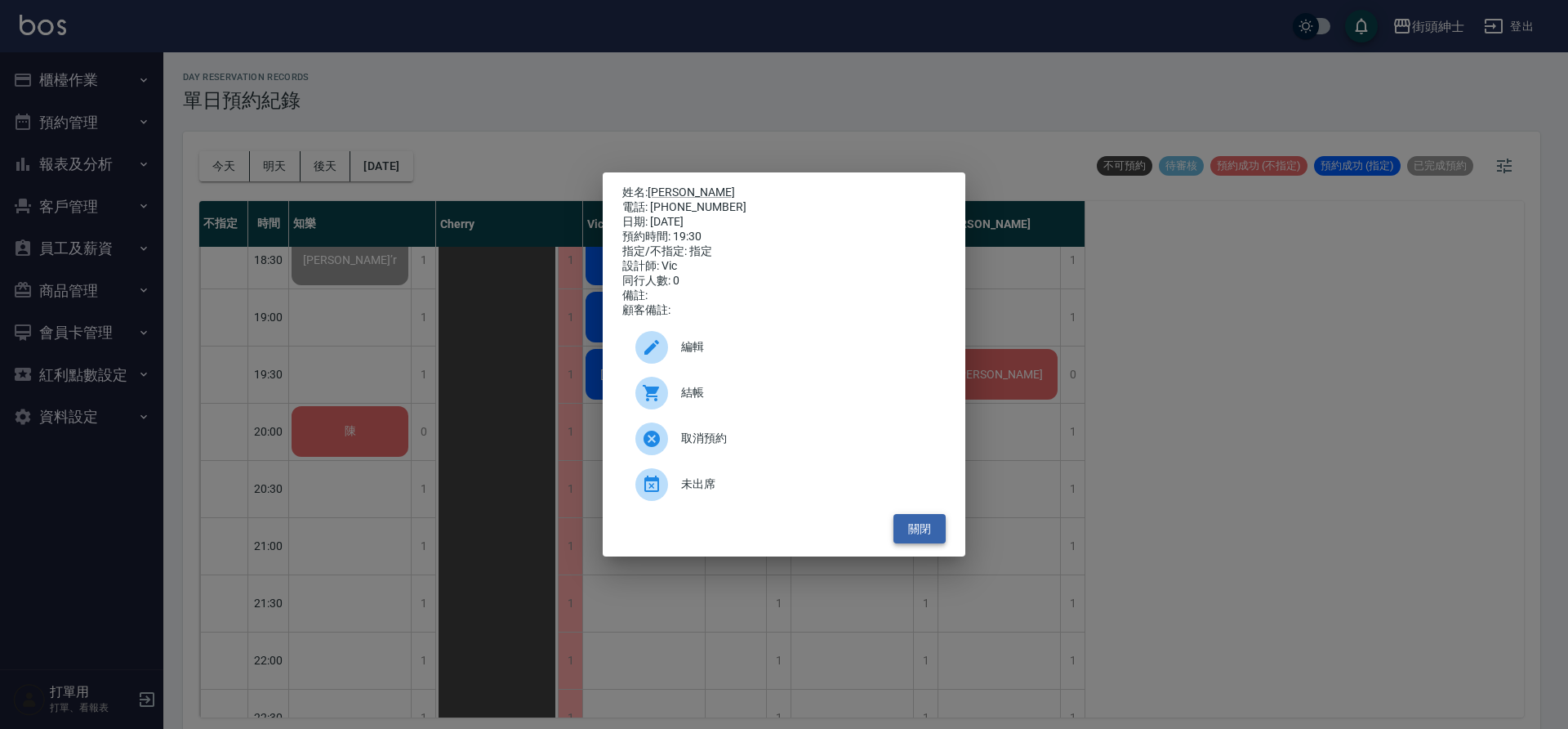
click at [917, 539] on button "關閉" at bounding box center [920, 529] width 53 height 30
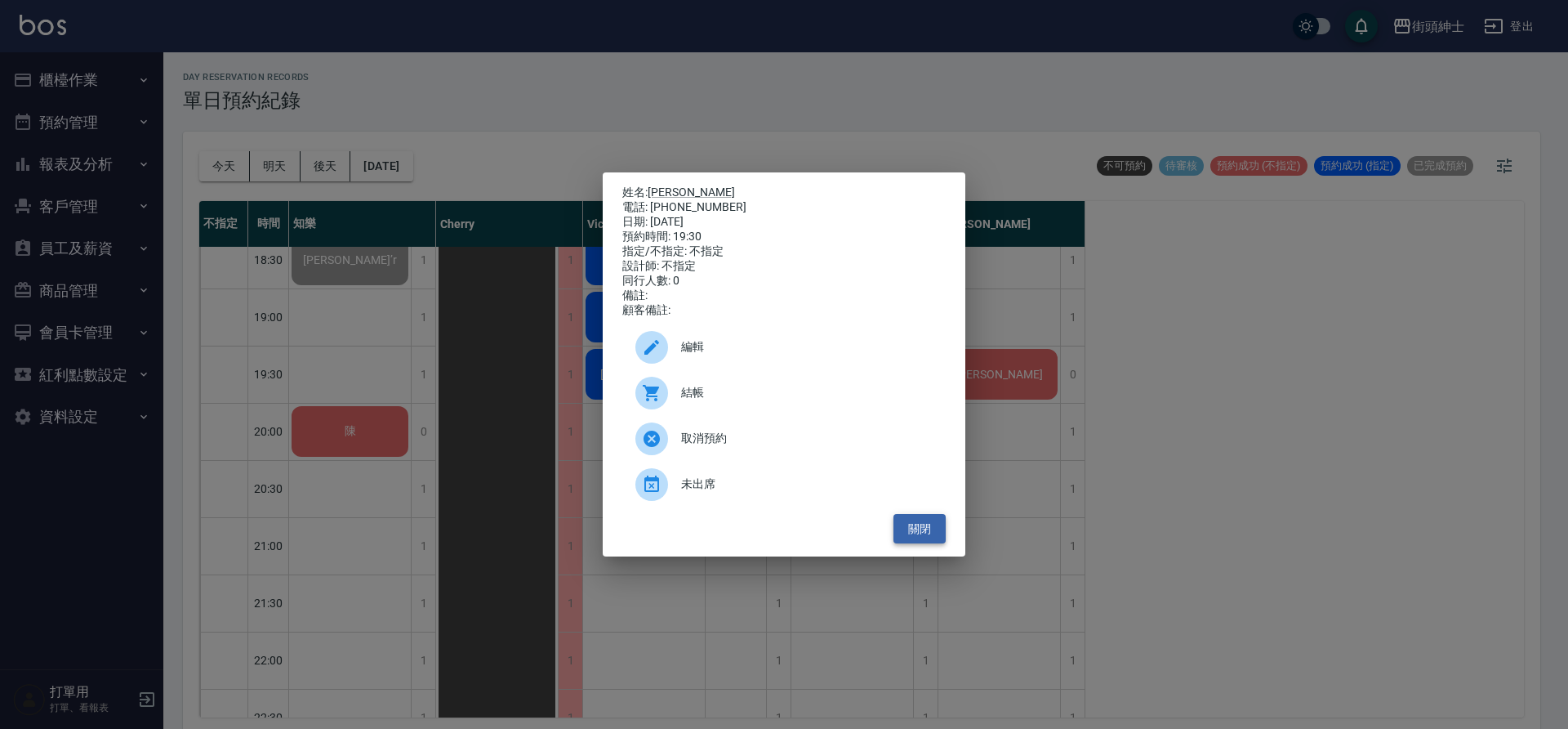
click at [938, 544] on button "關閉" at bounding box center [920, 529] width 53 height 30
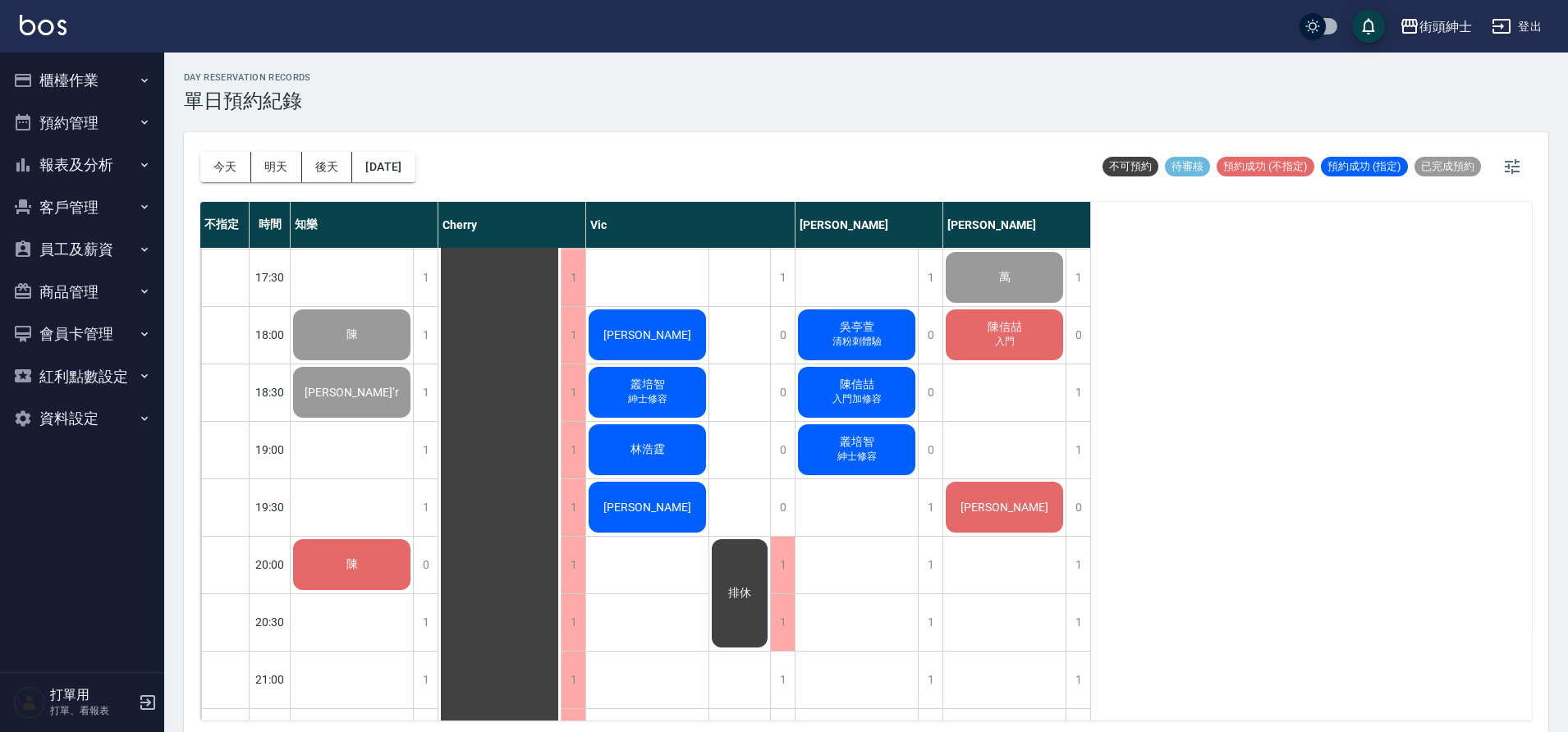
scroll to position [965, 0]
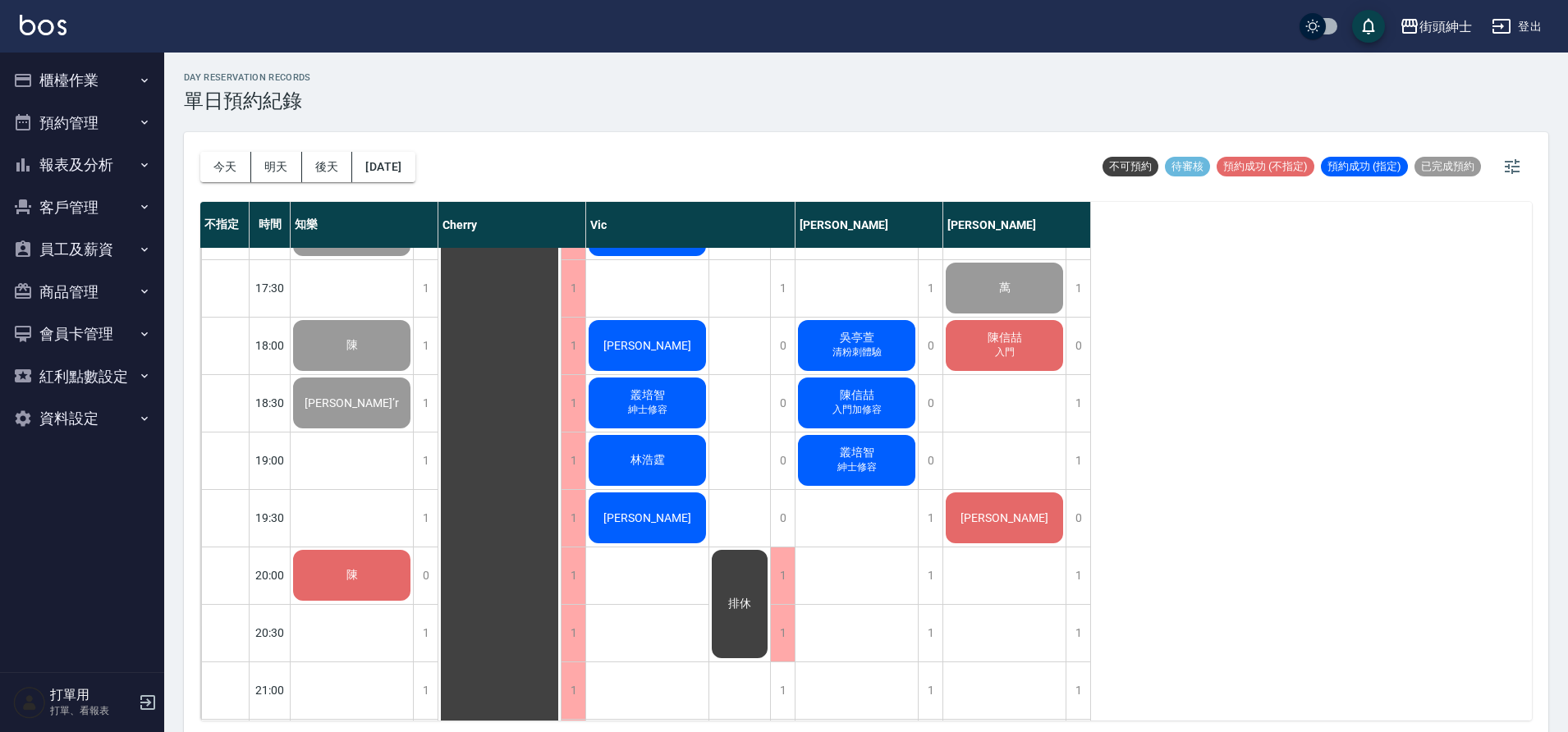
drag, startPoint x: 1285, startPoint y: 553, endPoint x: 1230, endPoint y: 558, distance: 55.2
click at [1284, 553] on div "不指定 時間 知樂 Cherry Vic 戴比 eric 09:00 09:30 10:00 10:30 11:00 11:30 12:00 12:30 13…" at bounding box center [866, 461] width 1331 height 519
click at [1284, 371] on div "不指定 時間 知樂 Cherry Vic 戴比 eric 09:00 09:30 10:00 10:30 11:00 11:30 12:00 12:30 13…" at bounding box center [866, 461] width 1331 height 519
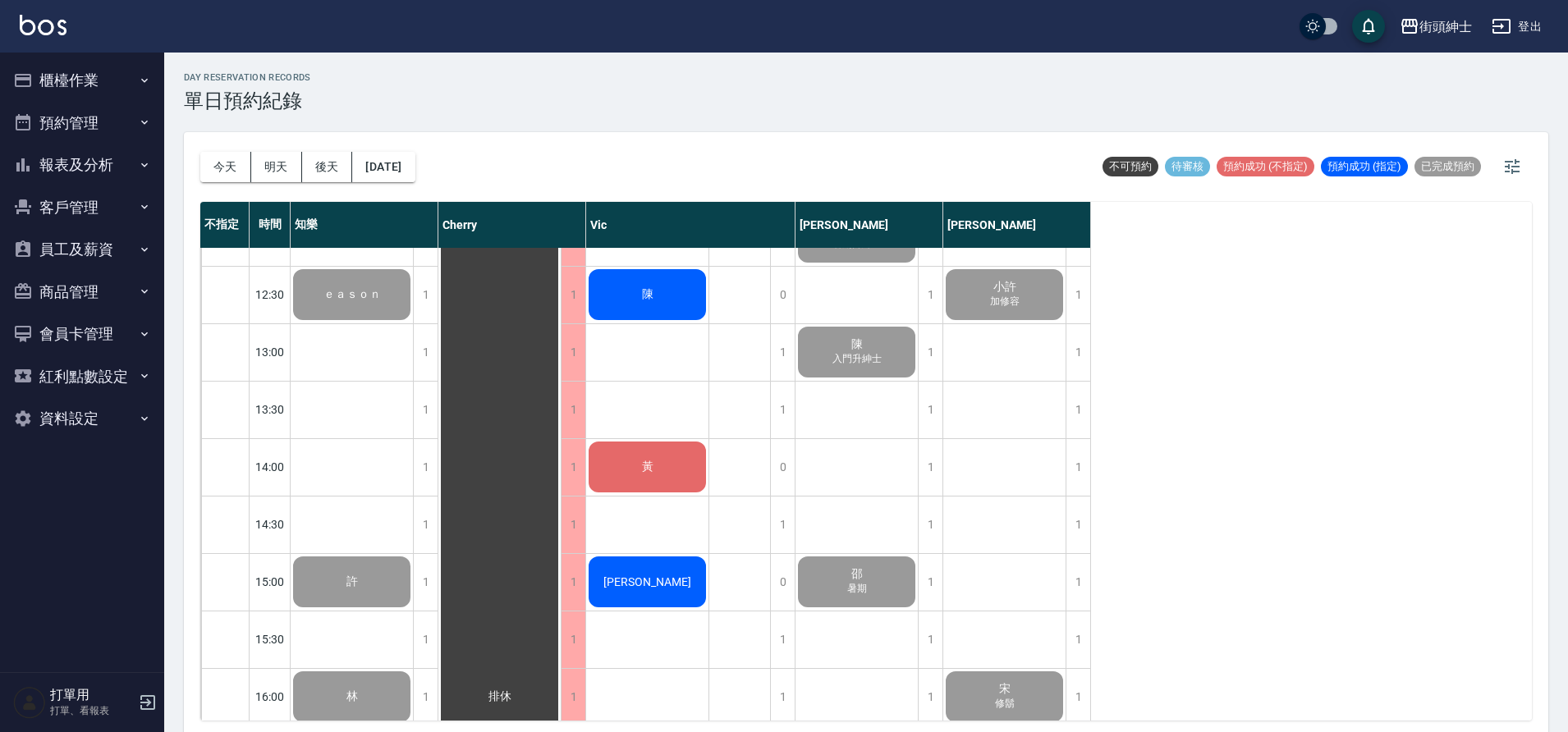
scroll to position [385, 0]
click at [413, 293] on div "陳" at bounding box center [352, 293] width 122 height 56
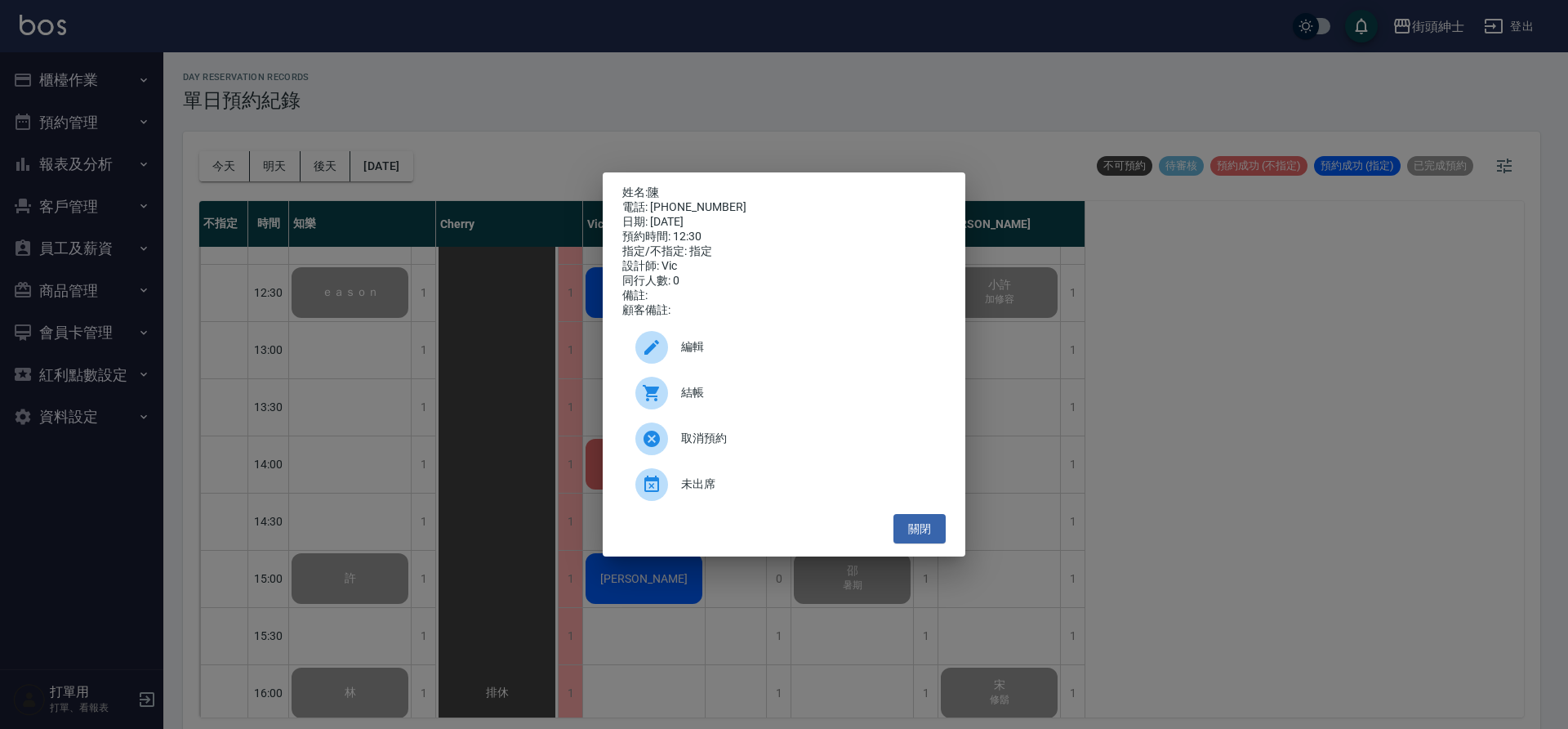
click at [714, 412] on div "結帳" at bounding box center [784, 392] width 324 height 46
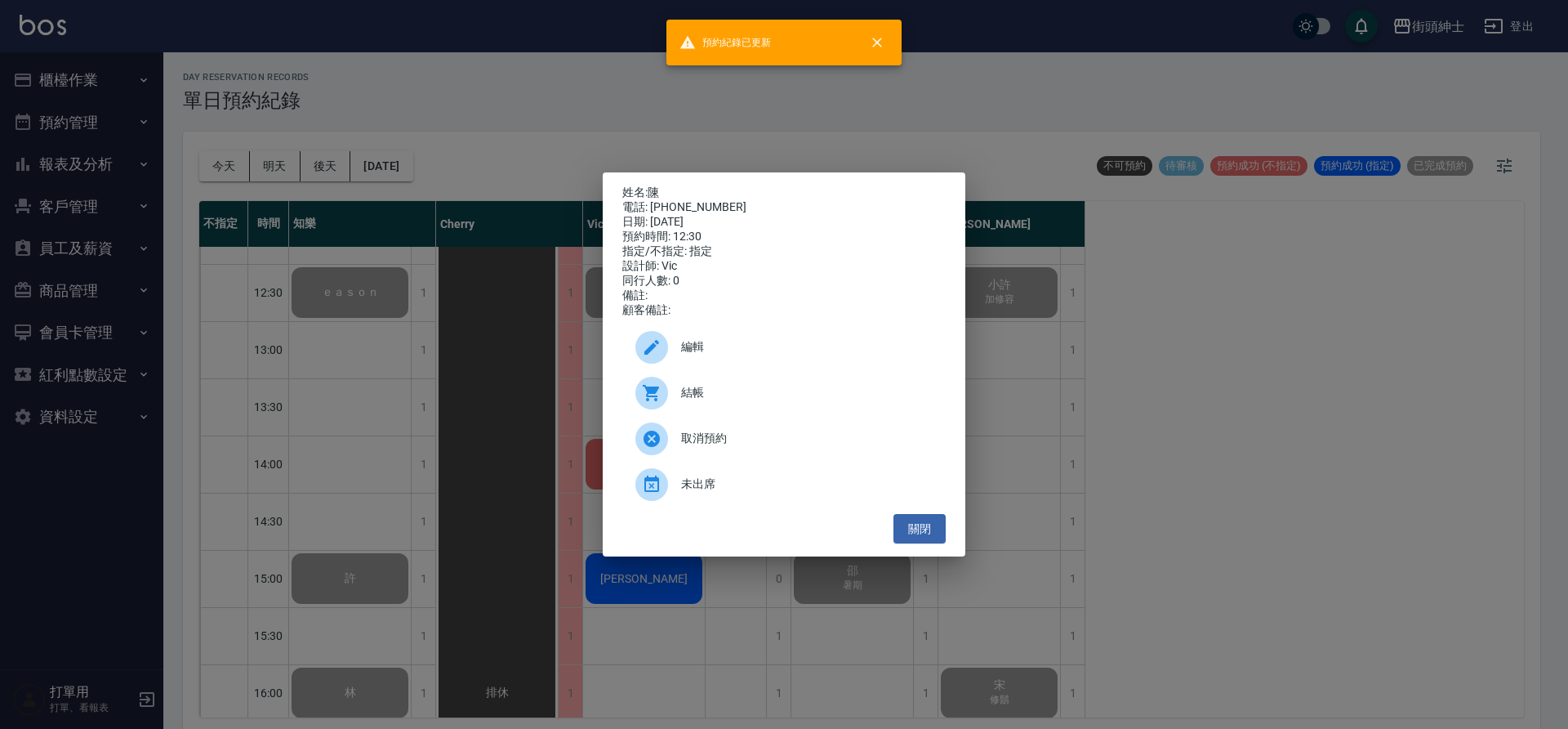
click at [421, 314] on div "姓名: 陳 電話: 0922200888 日期: 2025/08/21 預約時間: 12:30 指定/不指定: 指定 設計師: Vic 同行人數: 0 備註:…" at bounding box center [784, 364] width 1568 height 729
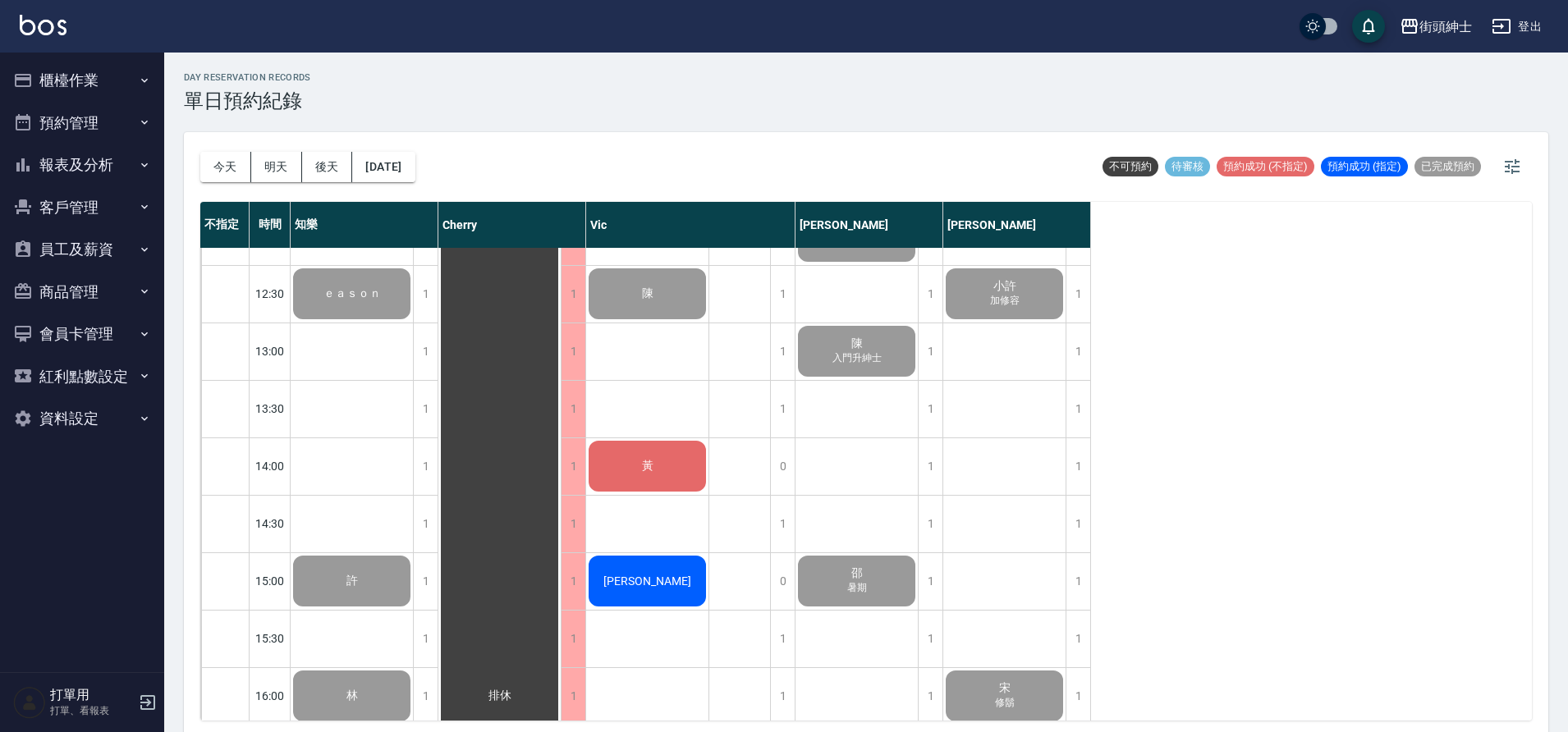
click at [413, 322] on div "黃" at bounding box center [352, 293] width 122 height 56
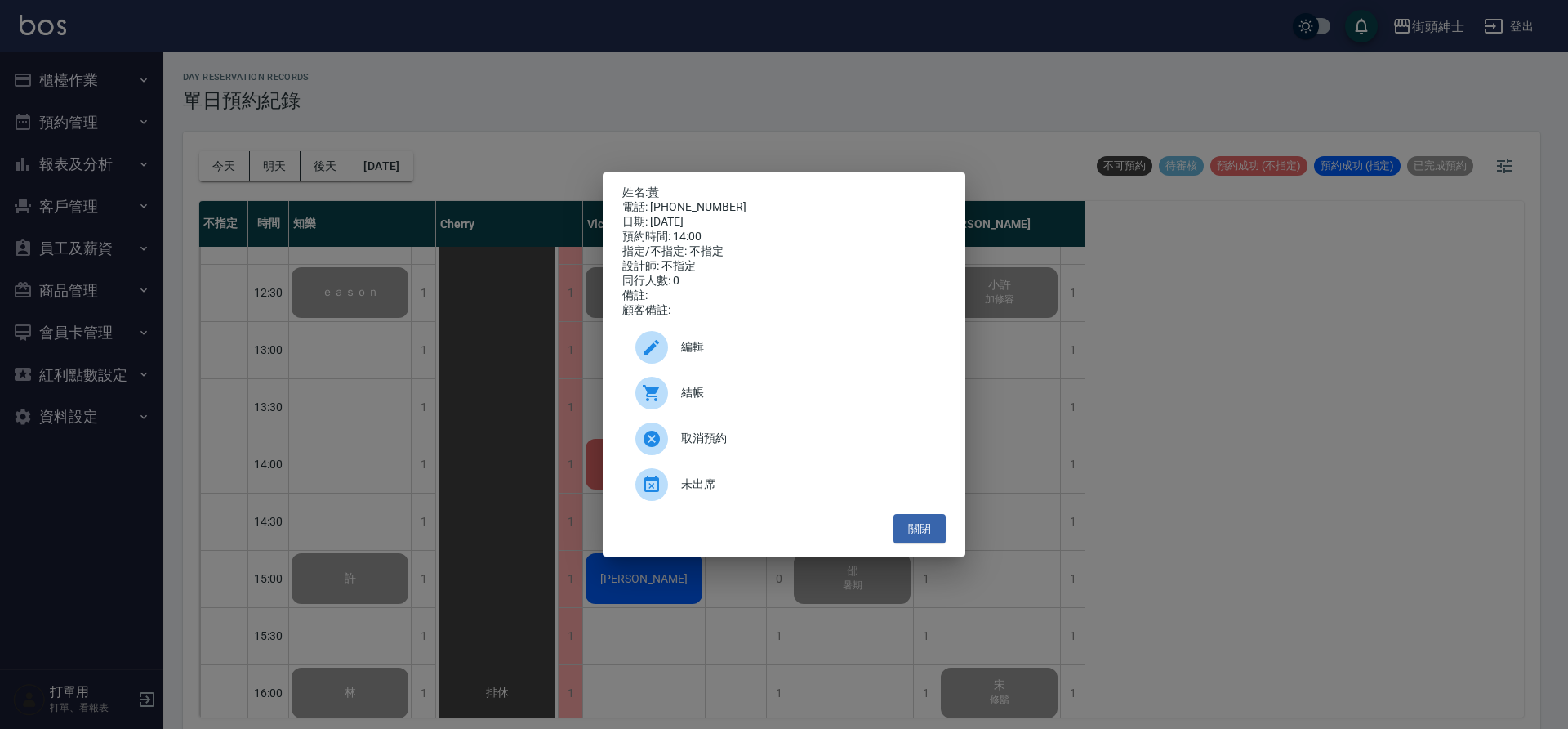
click at [723, 402] on span "結帳" at bounding box center [806, 392] width 251 height 18
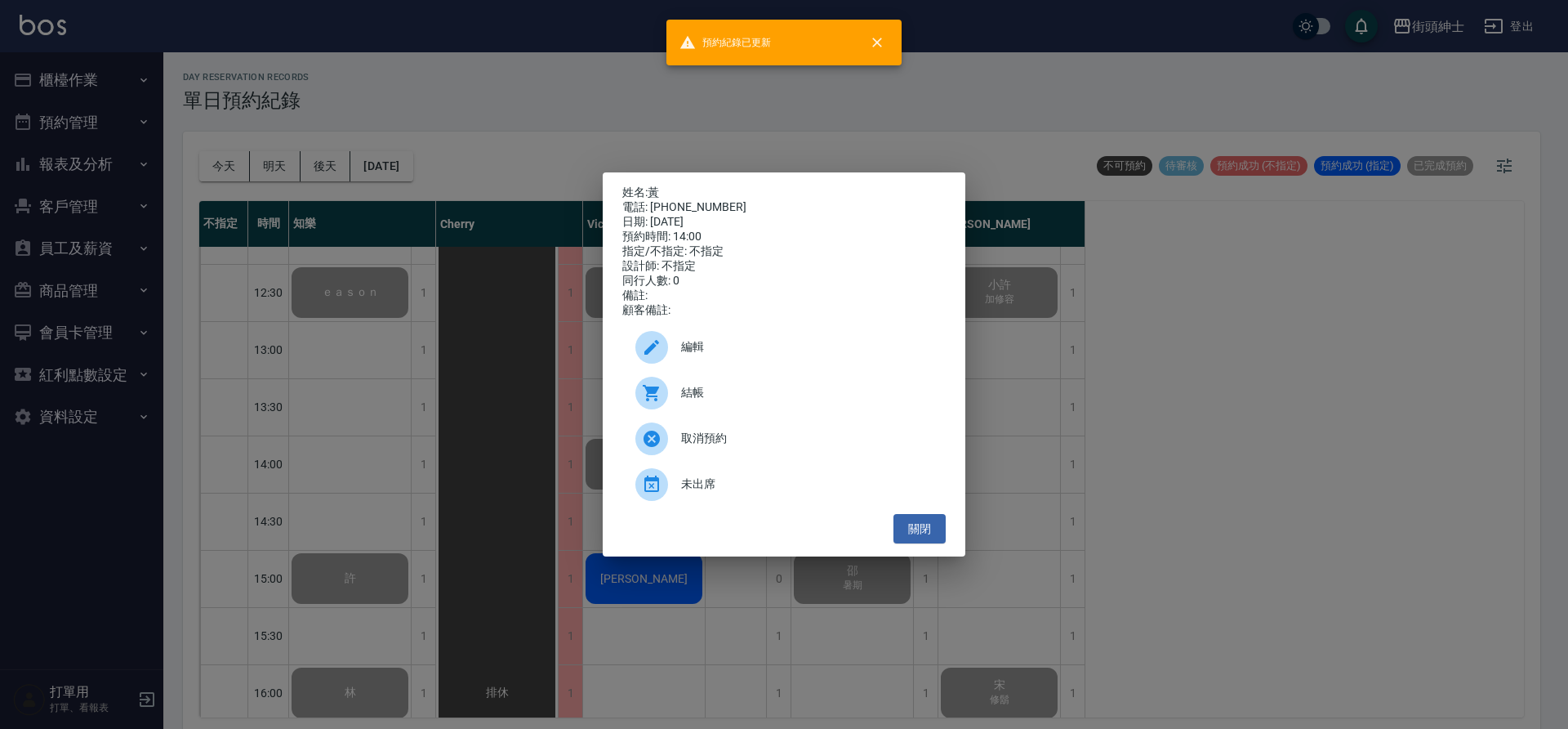
drag, startPoint x: 448, startPoint y: 371, endPoint x: 627, endPoint y: 471, distance: 205.0
click at [449, 372] on div "姓名: 黃 電話: 0981186558 日期: 2025/08/21 預約時間: 14:00 指定/不指定: 不指定 設計師: 不指定 同行人數: 0 備註…" at bounding box center [784, 364] width 1568 height 729
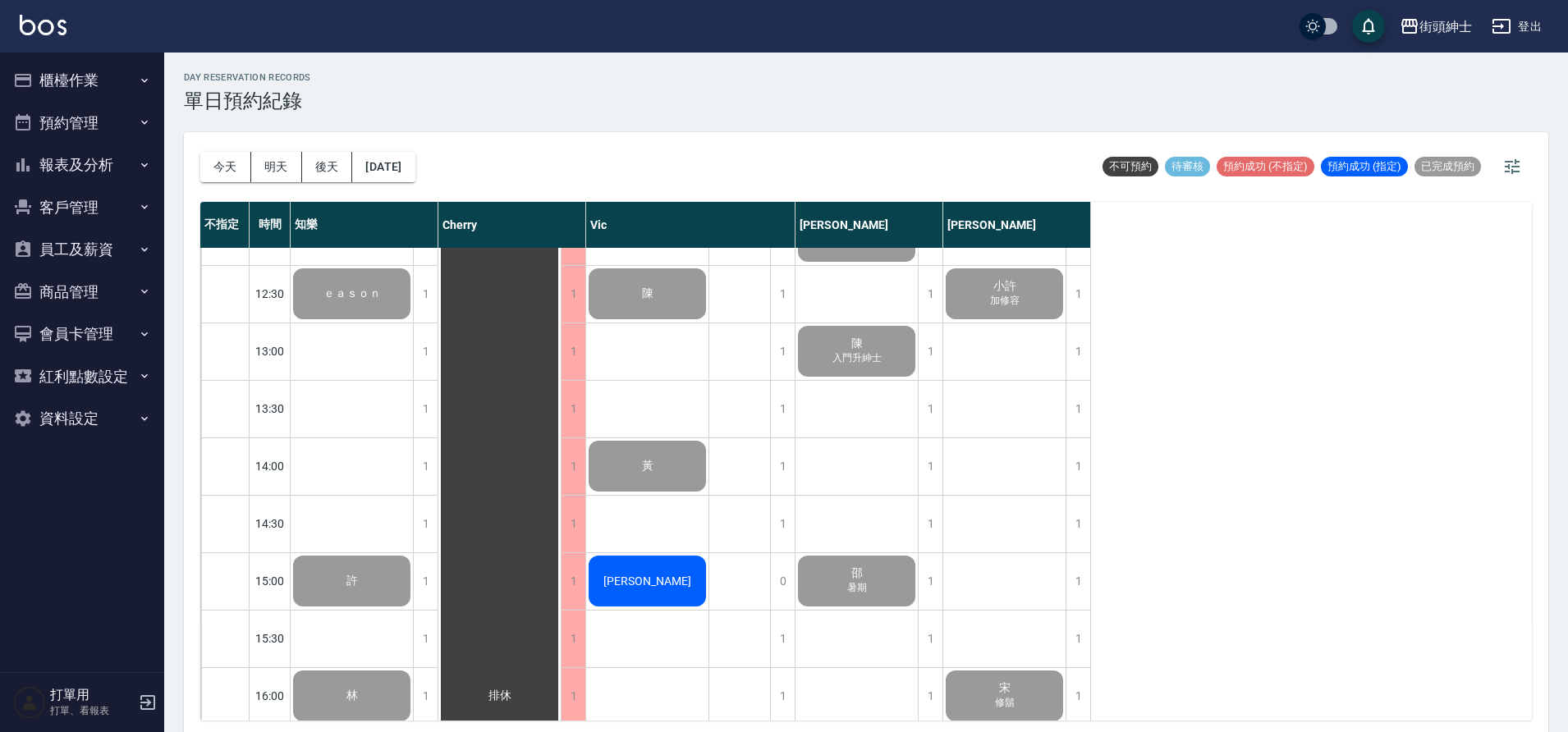
click at [413, 322] on div "Arthur" at bounding box center [352, 293] width 122 height 56
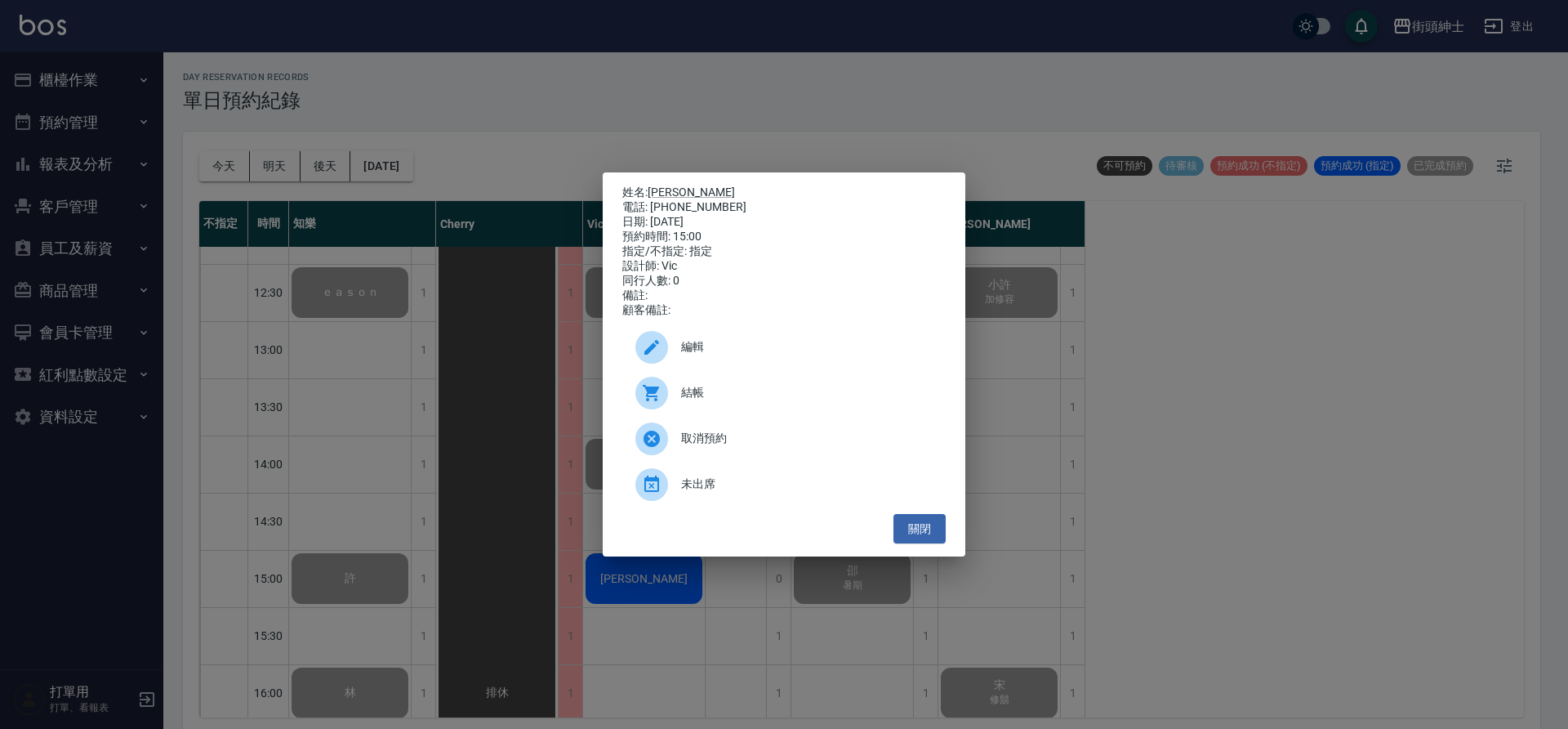
click at [729, 411] on div "結帳" at bounding box center [784, 392] width 324 height 46
click at [409, 388] on div "姓名: Arthur 電話: 0966322686 日期: 2025/08/21 預約時間: 15:00 指定/不指定: 指定 設計師: Vic 同行人數: …" at bounding box center [784, 364] width 1568 height 729
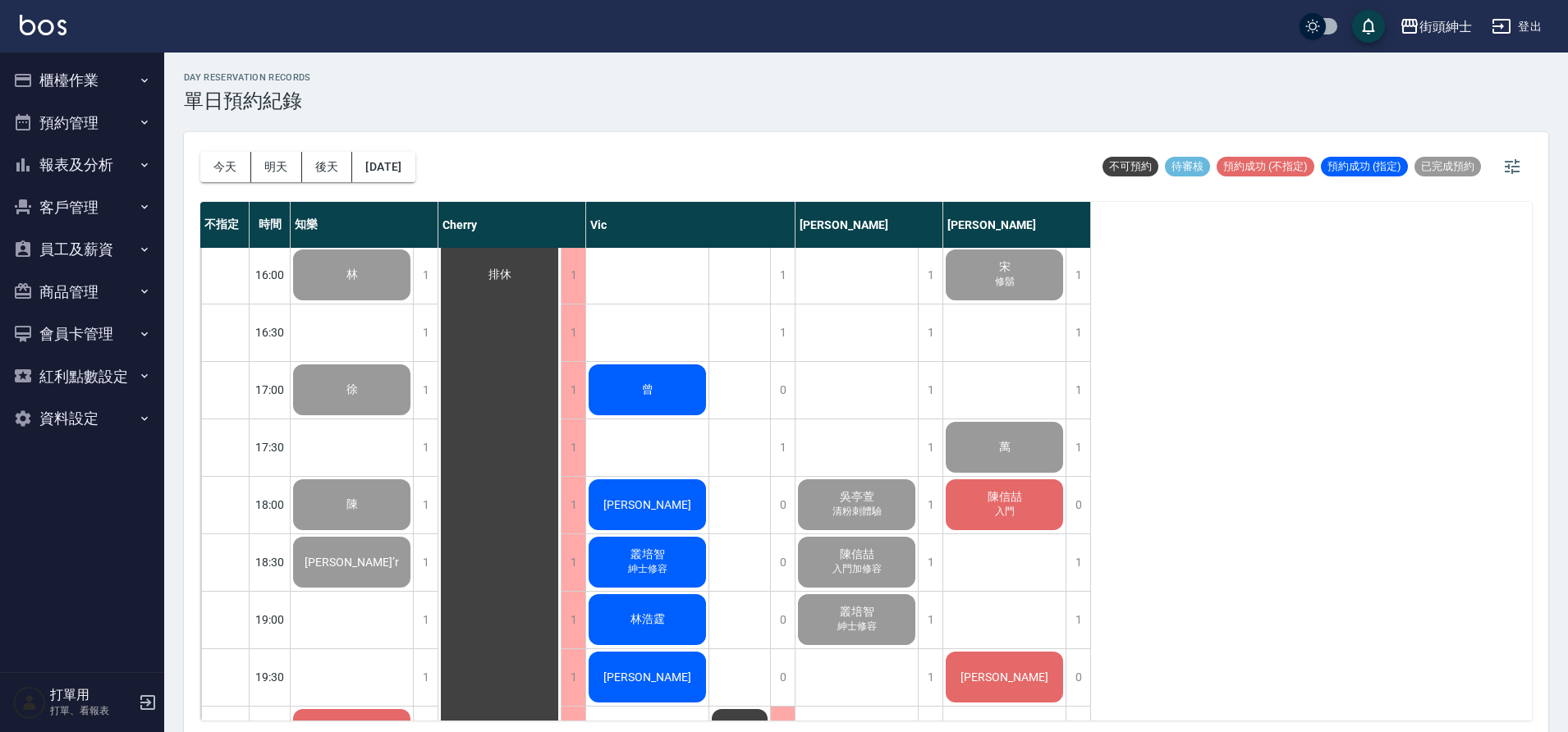
scroll to position [807, 0]
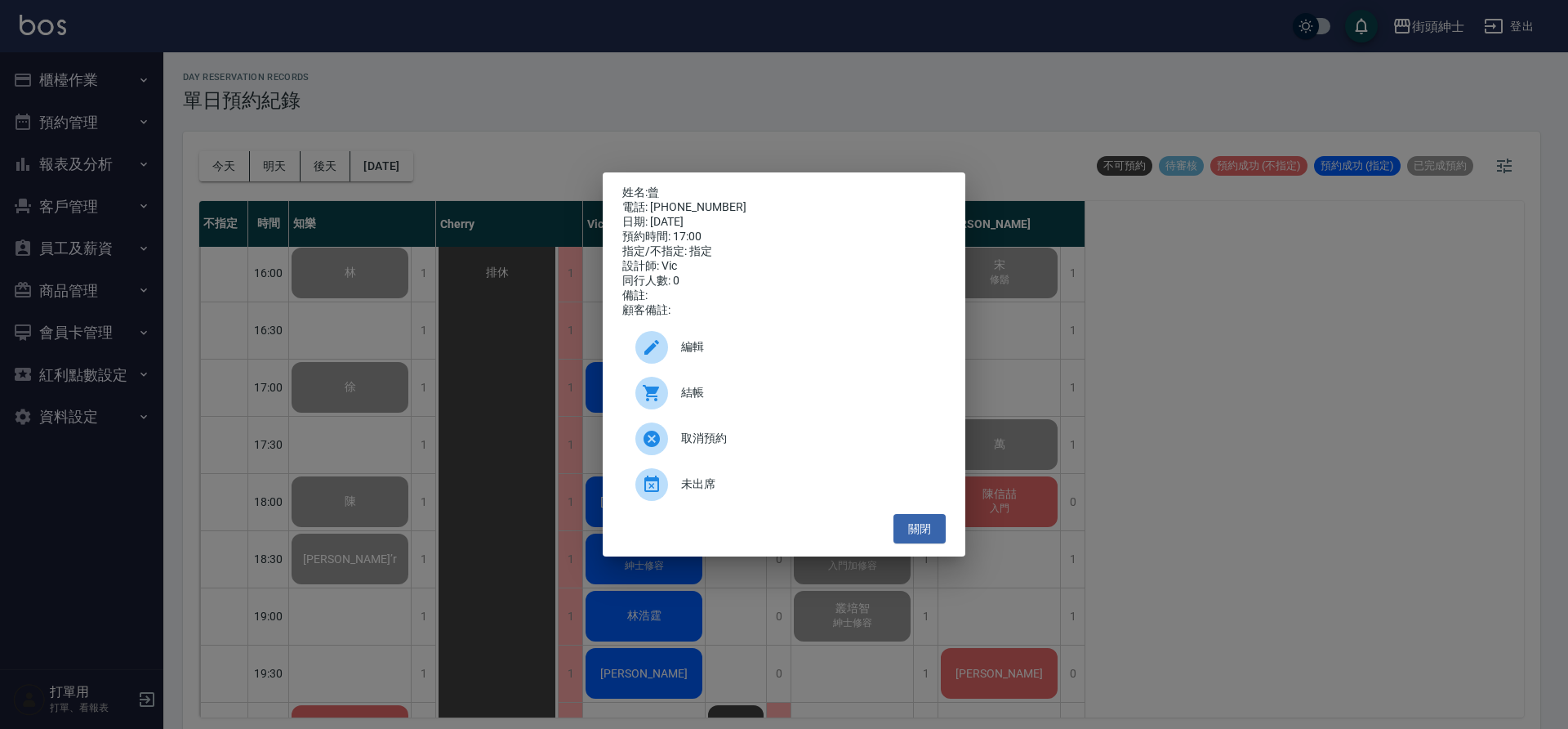
click at [813, 402] on span "結帳" at bounding box center [806, 392] width 251 height 18
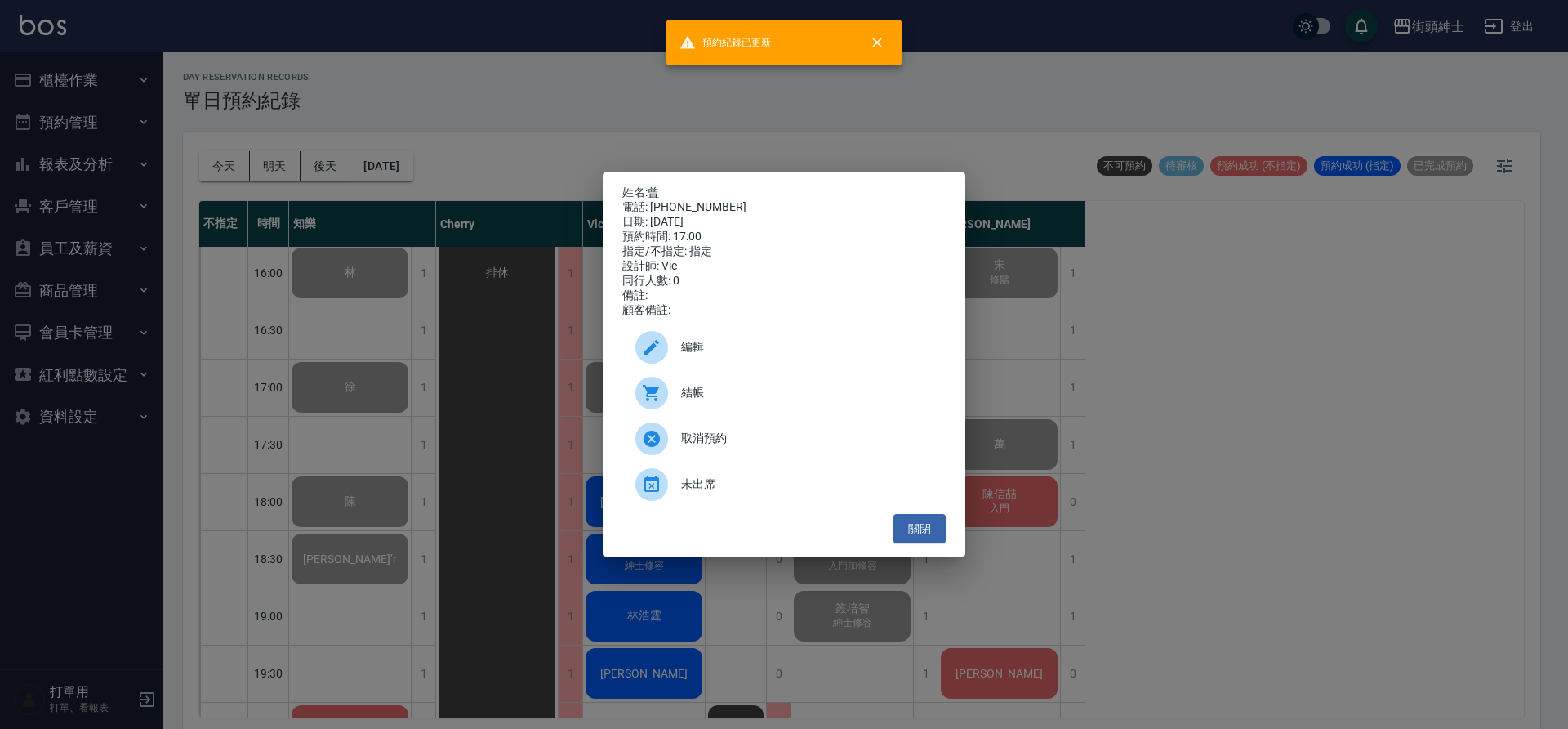
drag, startPoint x: 466, startPoint y: 300, endPoint x: 489, endPoint y: 306, distance: 23.8
click at [466, 300] on div "姓名: 曾 電話: 0918975106 日期: 2025/08/21 預約時間: 17:00 指定/不指定: 指定 設計師: Vic 同行人數: 0 備註:…" at bounding box center [784, 364] width 1568 height 729
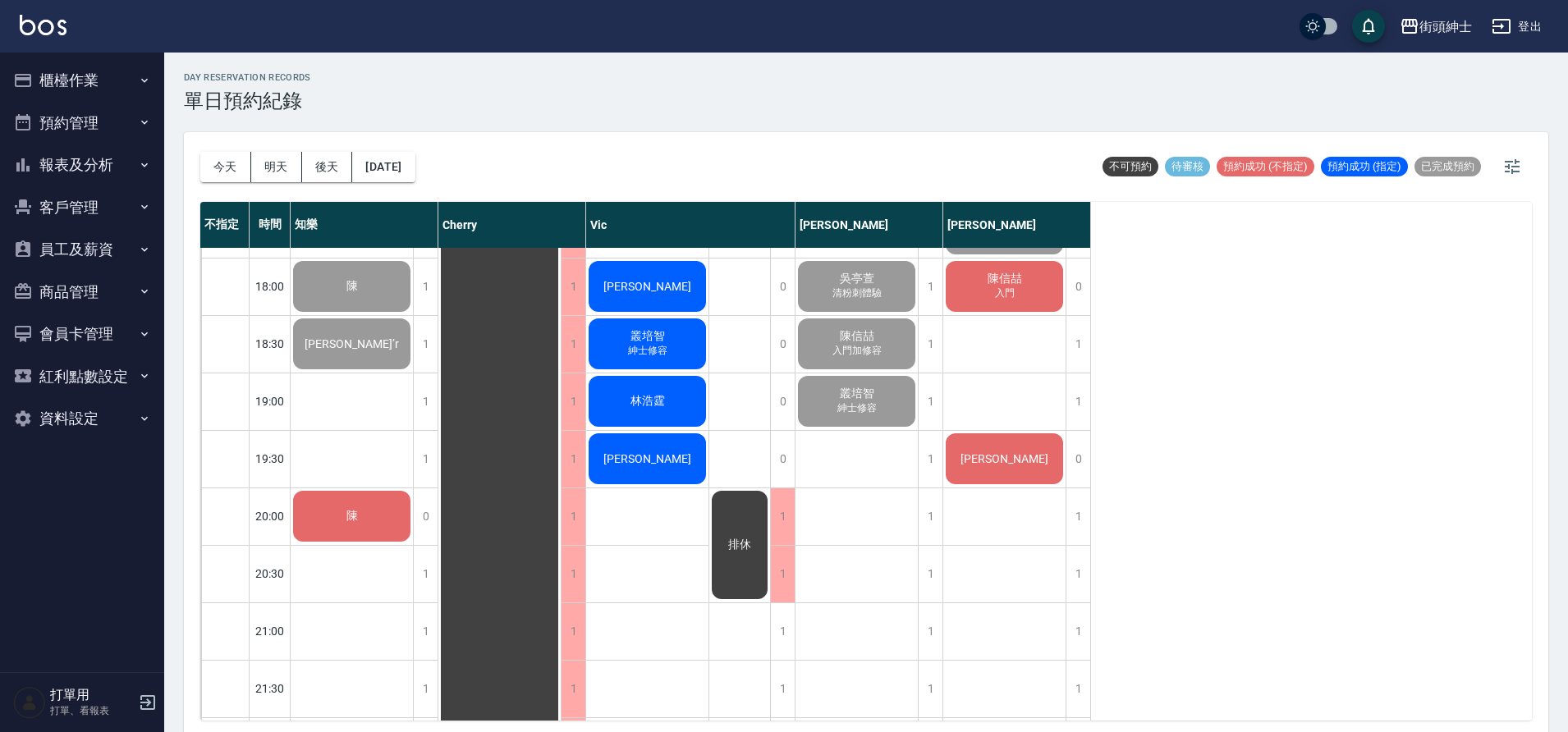
scroll to position [857, 0]
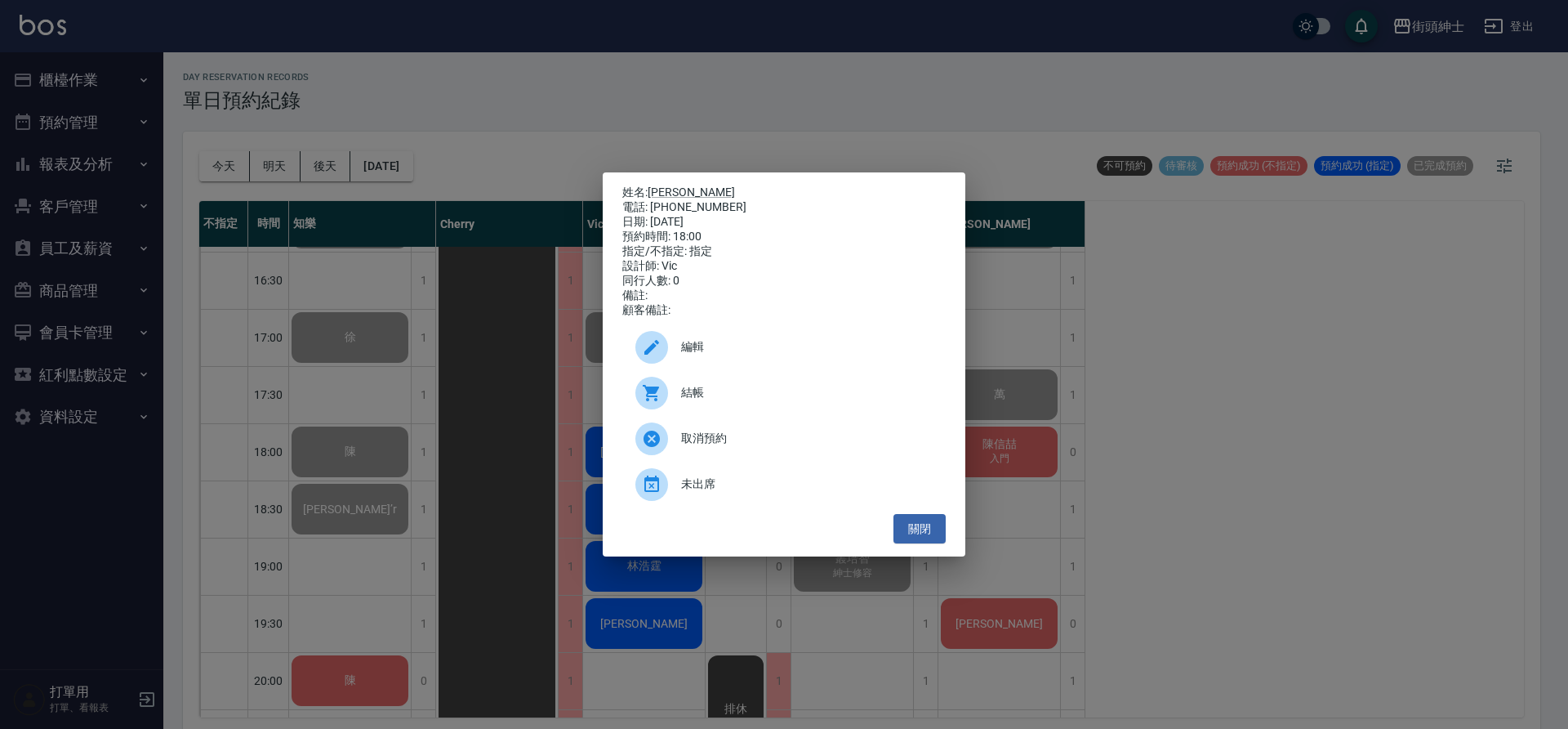
click at [701, 398] on span "結帳" at bounding box center [806, 392] width 251 height 18
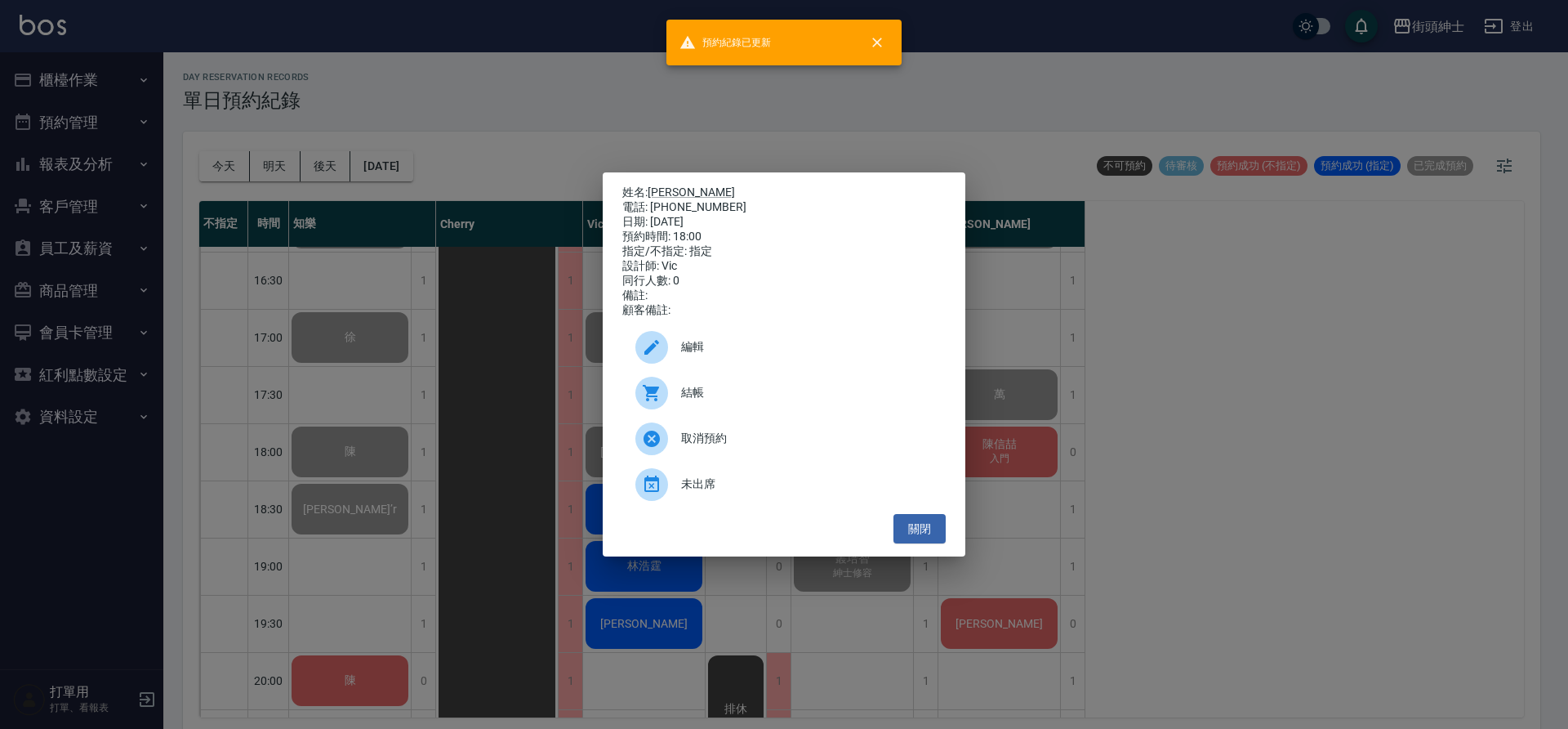
drag, startPoint x: 303, startPoint y: 312, endPoint x: 362, endPoint y: 323, distance: 60.0
click at [305, 313] on div "姓名: James 電話: 0909338451 日期: 2025/08/21 預約時間: 18:00 指定/不指定: 指定 設計師: Vic 同行人數: 0…" at bounding box center [784, 364] width 1568 height 729
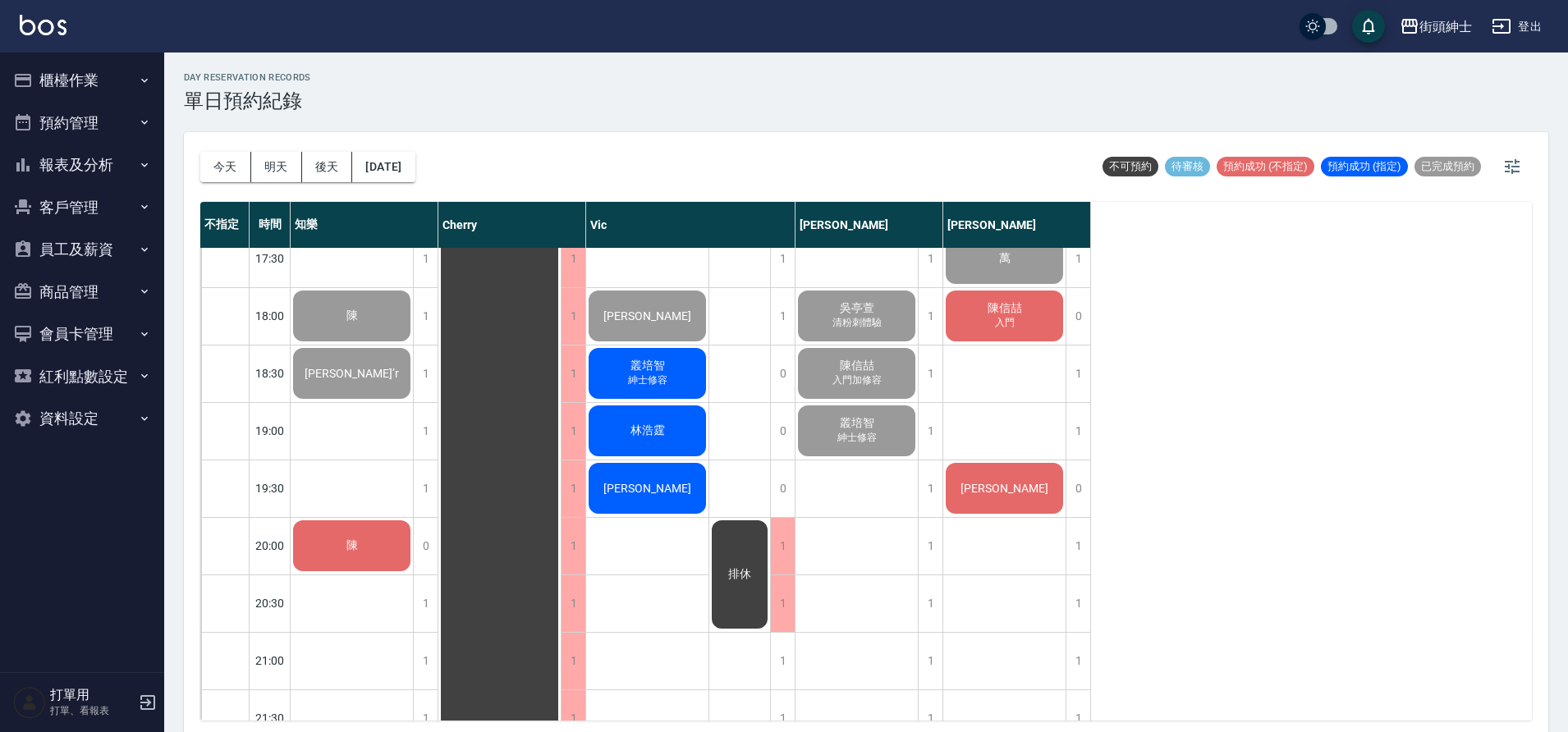
scroll to position [995, 0]
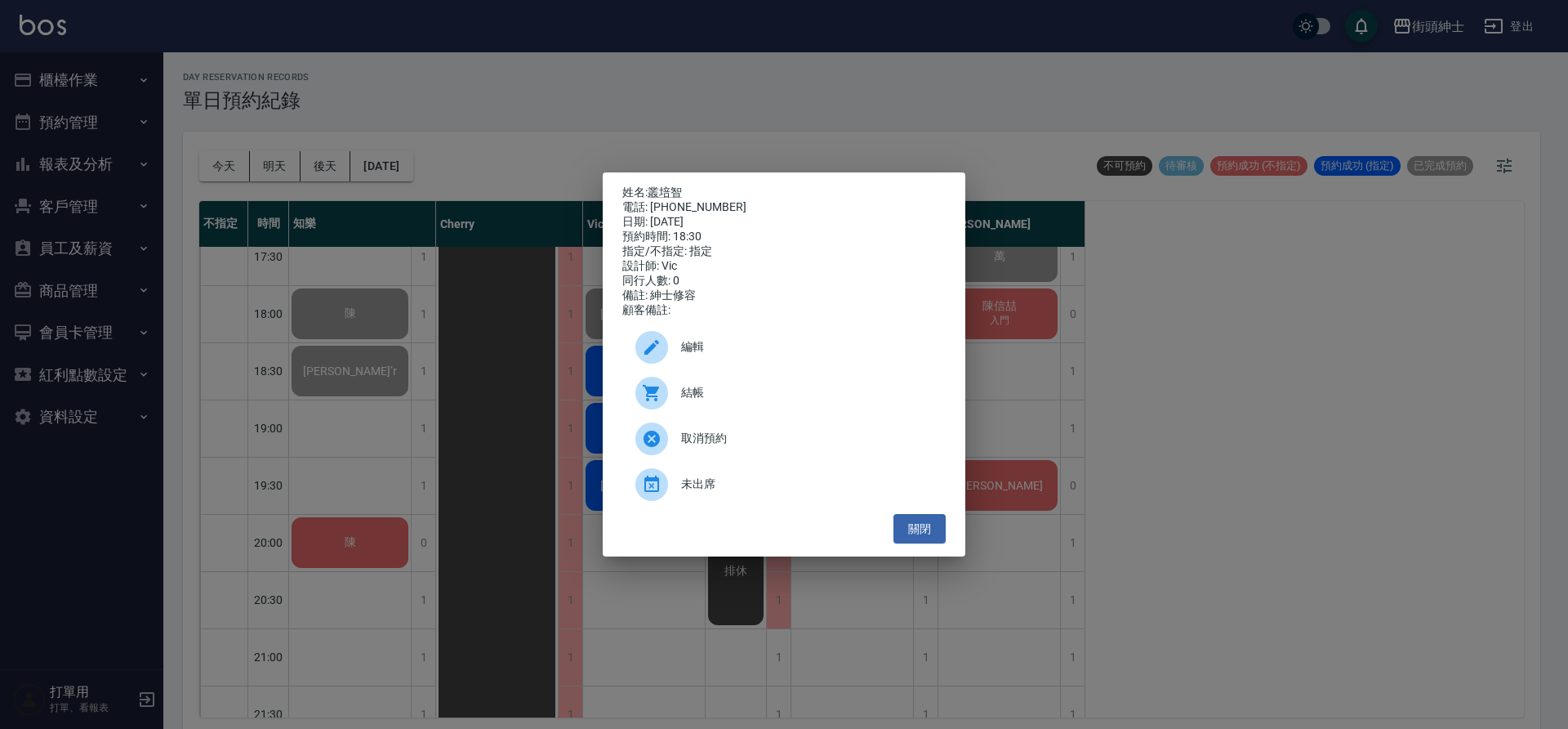
click at [758, 397] on span "結帳" at bounding box center [806, 392] width 251 height 18
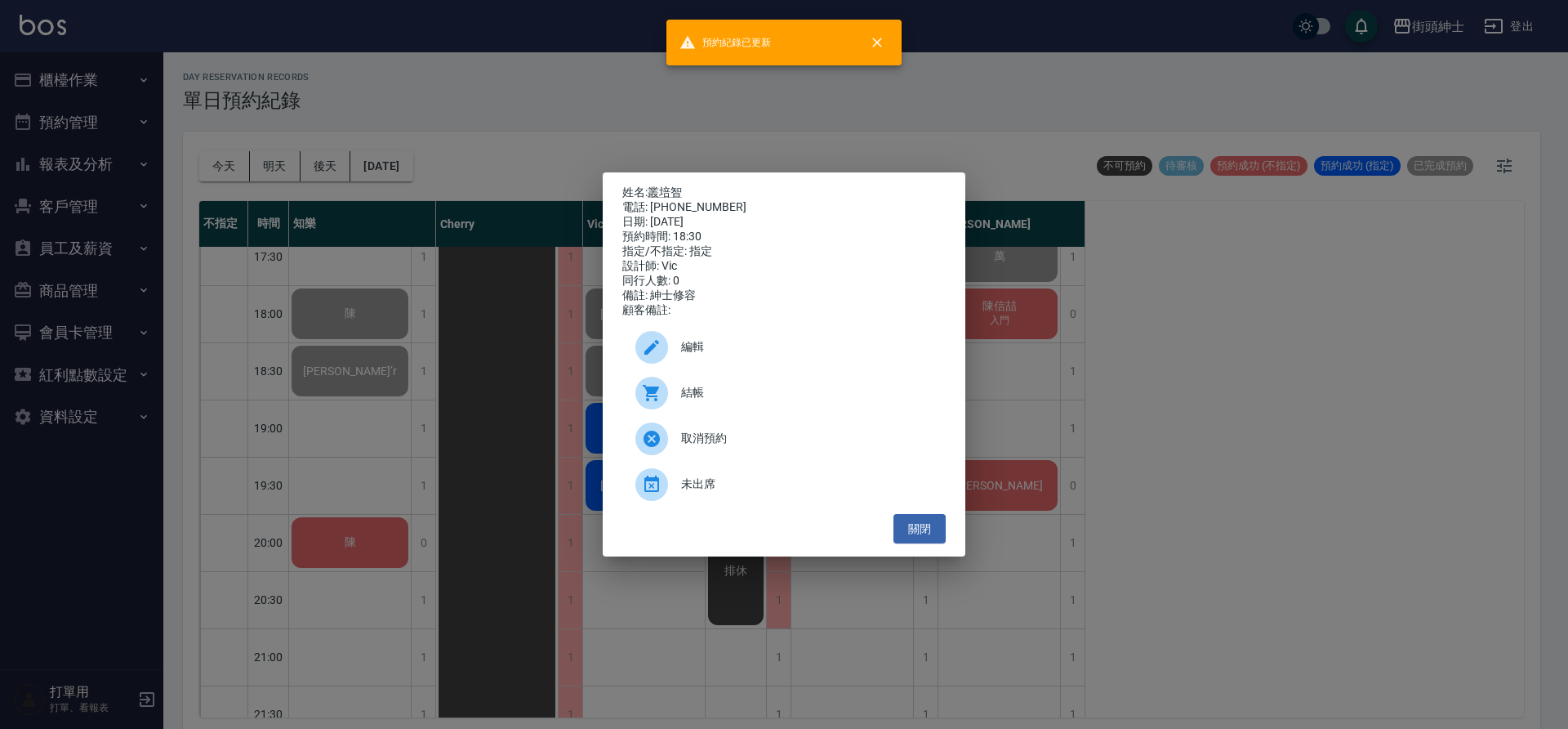
drag, startPoint x: 292, startPoint y: 300, endPoint x: 321, endPoint y: 305, distance: 29.4
click at [292, 300] on div "姓名: 叢培智 電話: 0906565958 日期: 2025/08/21 預約時間: 18:30 指定/不指定: 指定 設計師: Vic 同行人數: 0 備…" at bounding box center [784, 364] width 1568 height 729
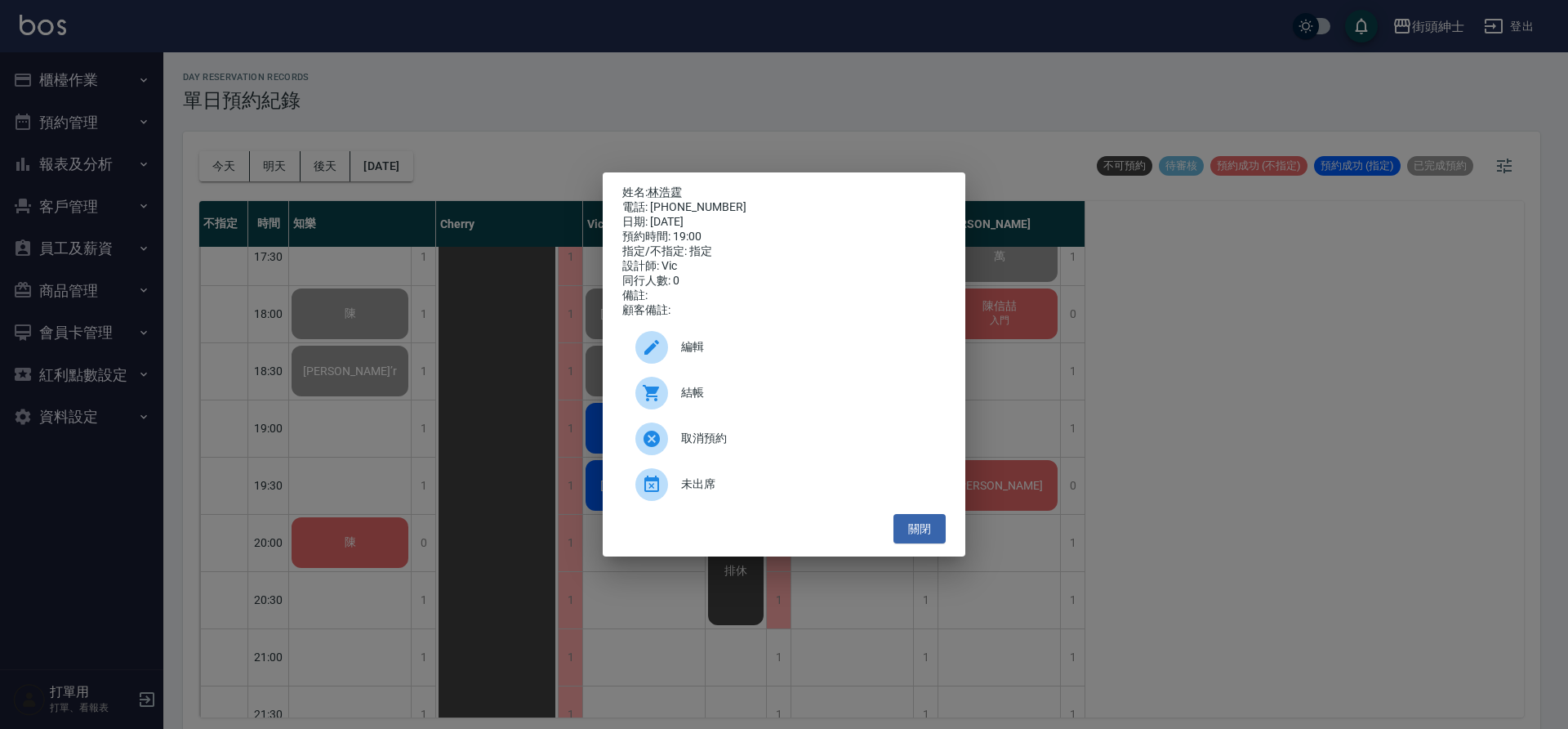
click at [706, 393] on span "結帳" at bounding box center [806, 392] width 251 height 18
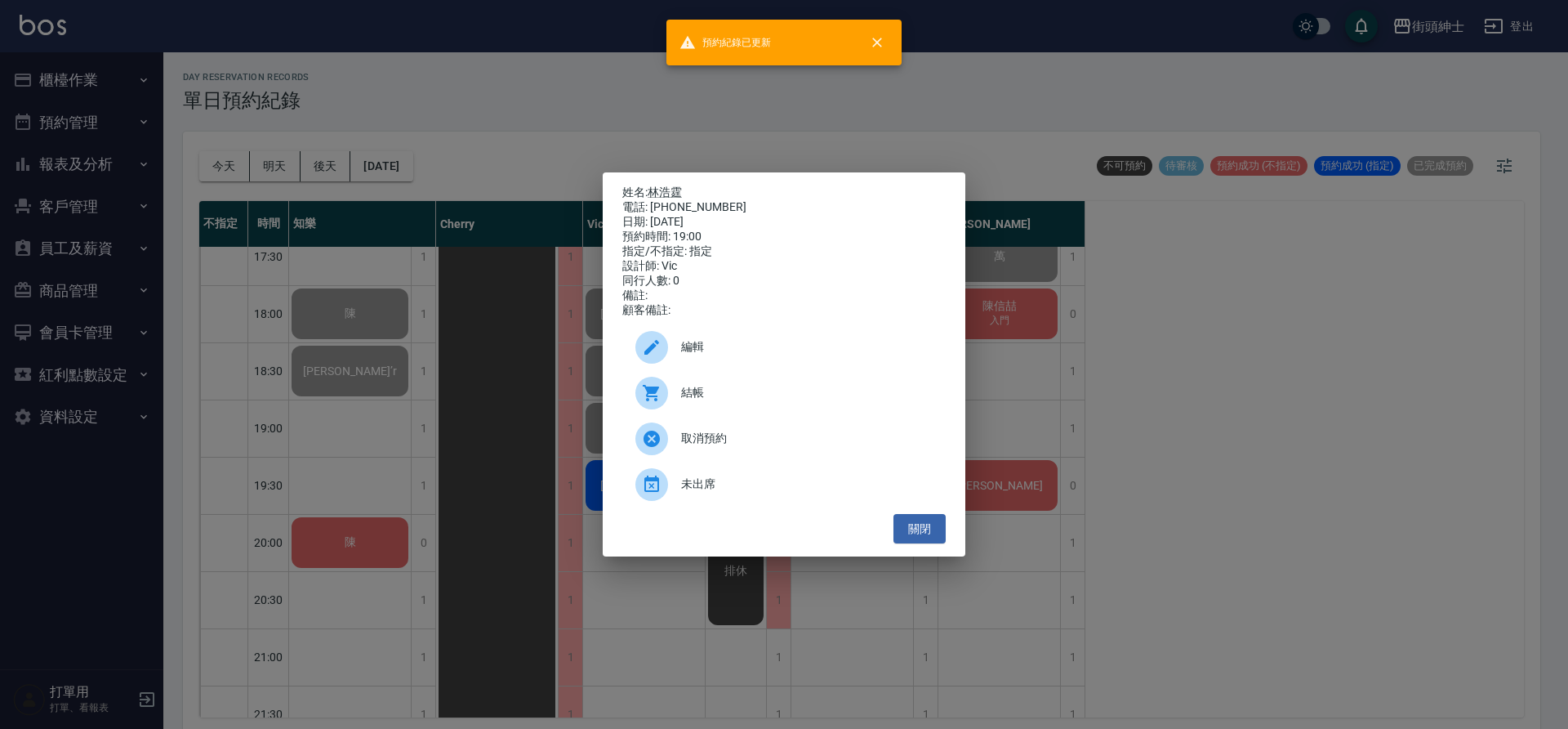
click at [369, 291] on div "姓名: 林浩霆 電話: 0928-320-282 日期: 2025/08/21 預約時間: 19:00 指定/不指定: 指定 設計師: Vic 同行人數: 0…" at bounding box center [784, 364] width 1568 height 729
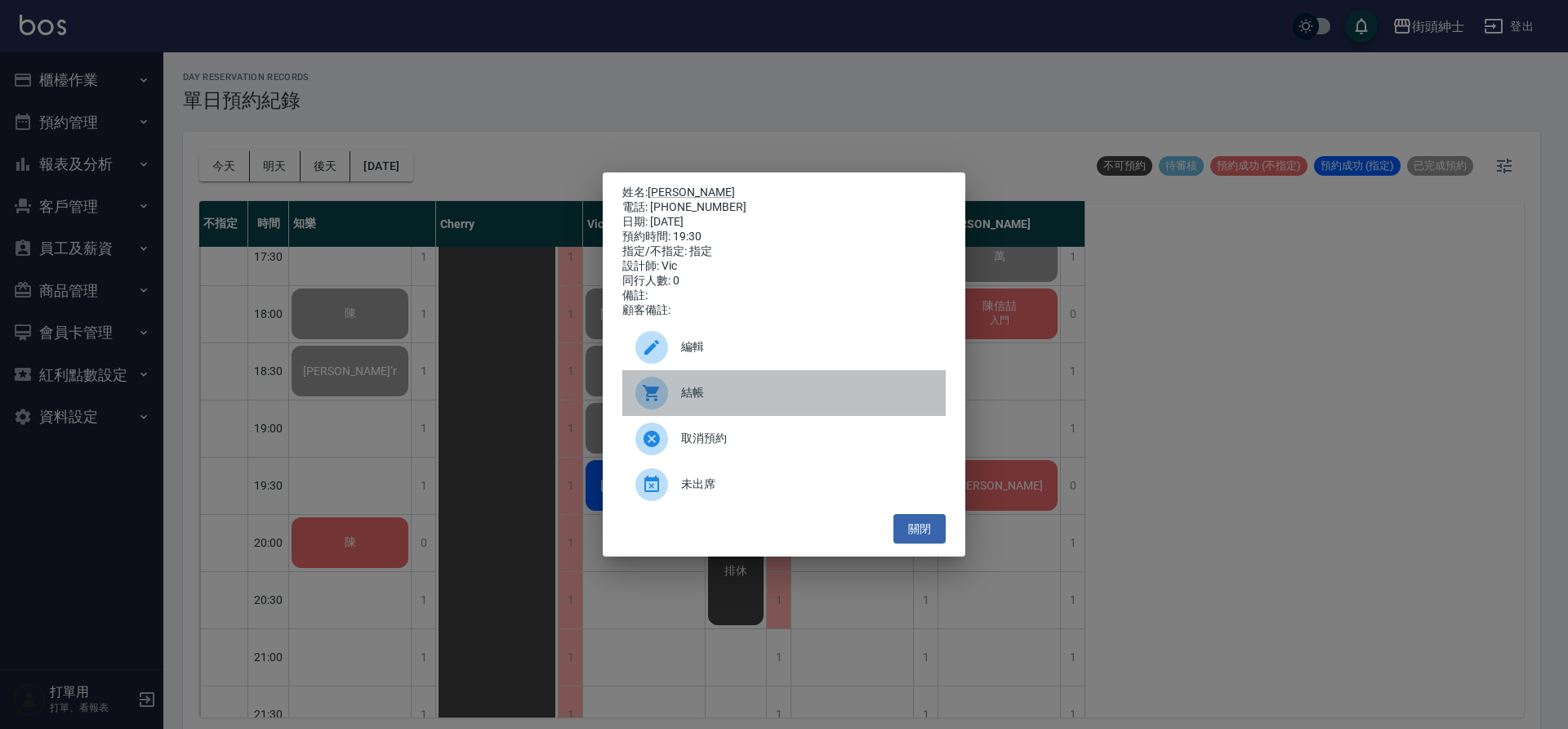
click at [735, 402] on span "結帳" at bounding box center [806, 392] width 251 height 18
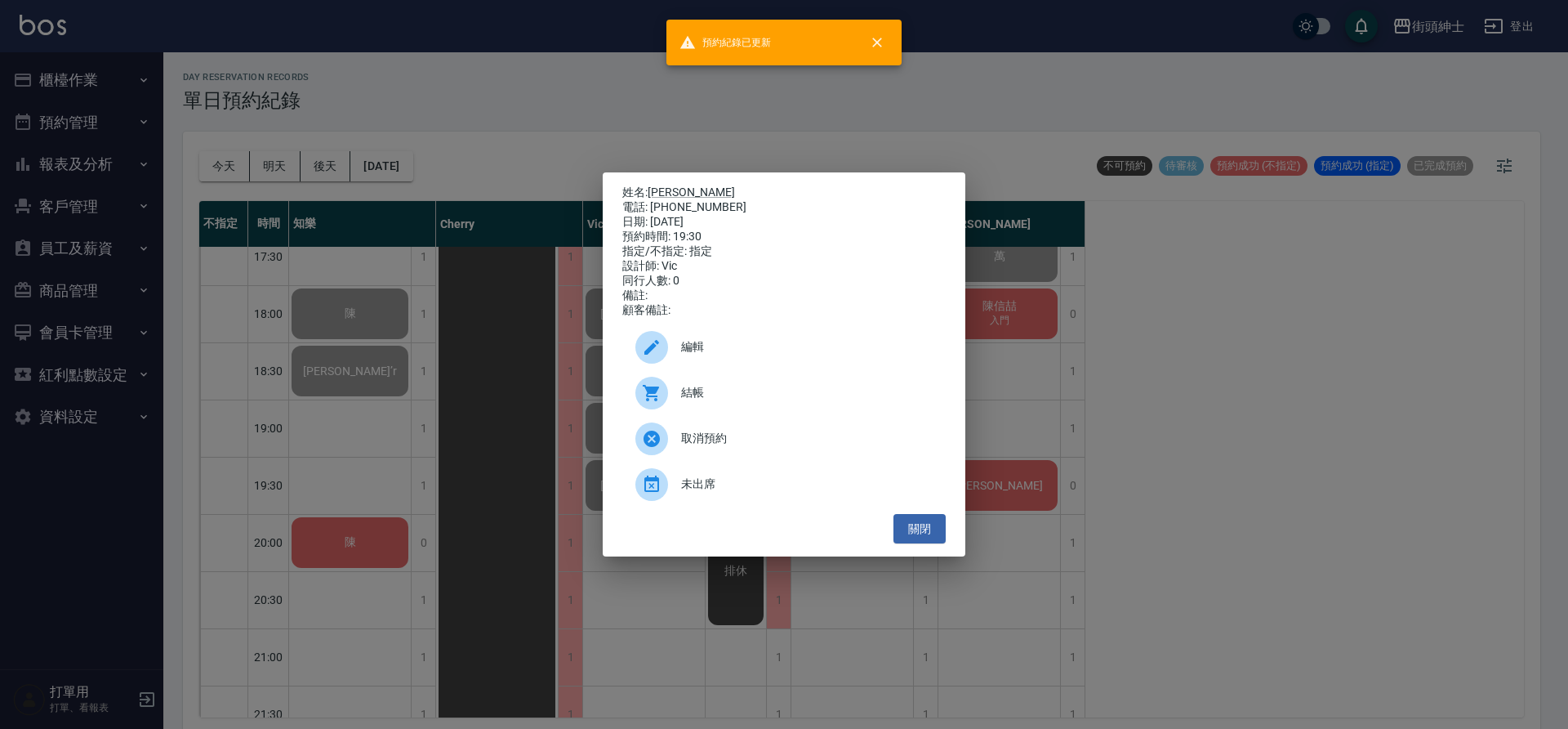
drag, startPoint x: 332, startPoint y: 301, endPoint x: 328, endPoint y: 278, distance: 23.3
click at [332, 300] on div "姓名: Michael 電話: 0910367542 日期: 2025/08/21 預約時間: 19:30 指定/不指定: 指定 設計師: Vic 同行人數:…" at bounding box center [784, 364] width 1568 height 729
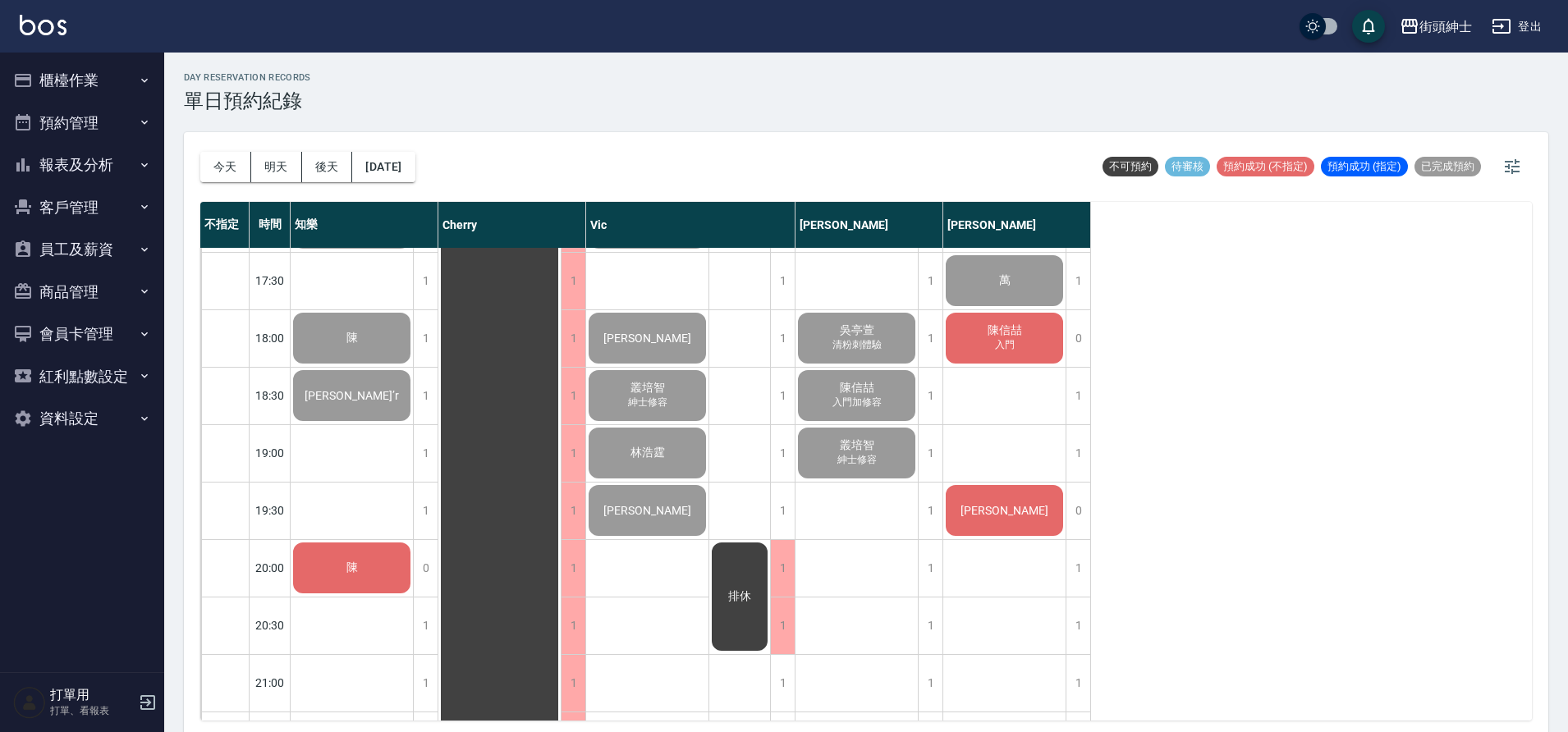
scroll to position [1108, 0]
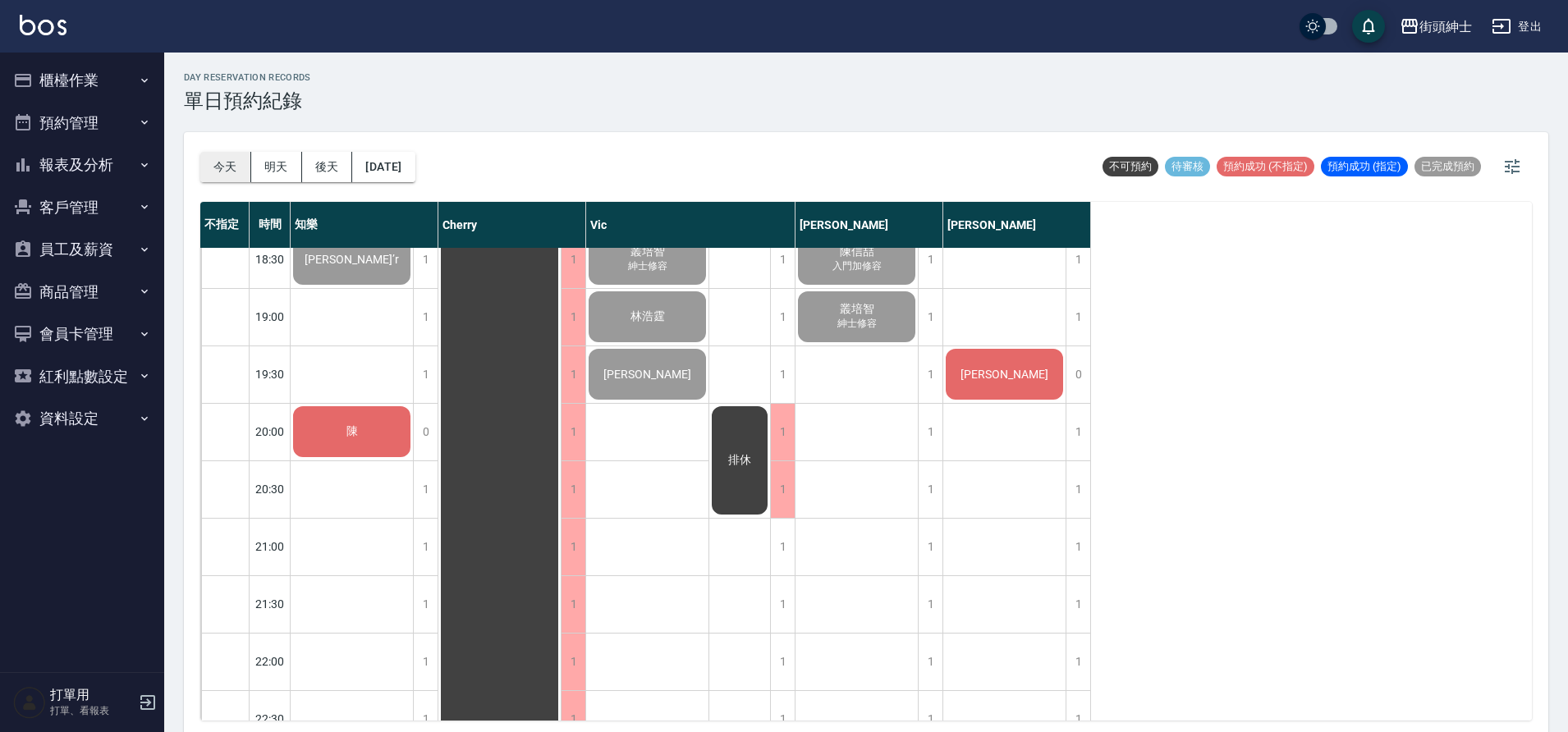
click at [221, 167] on button "今天" at bounding box center [226, 167] width 51 height 30
click at [284, 169] on button "明天" at bounding box center [276, 167] width 51 height 30
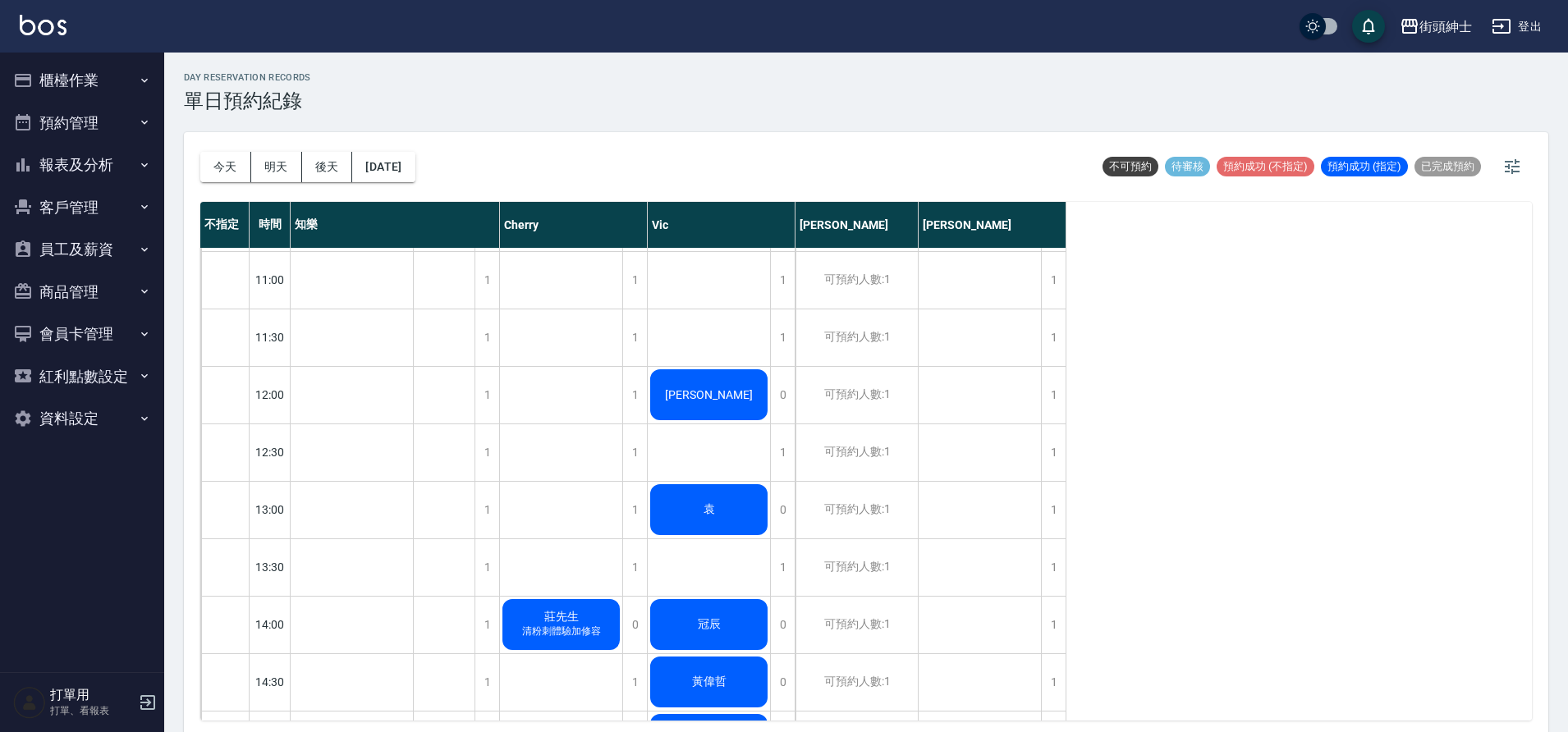
scroll to position [225, 0]
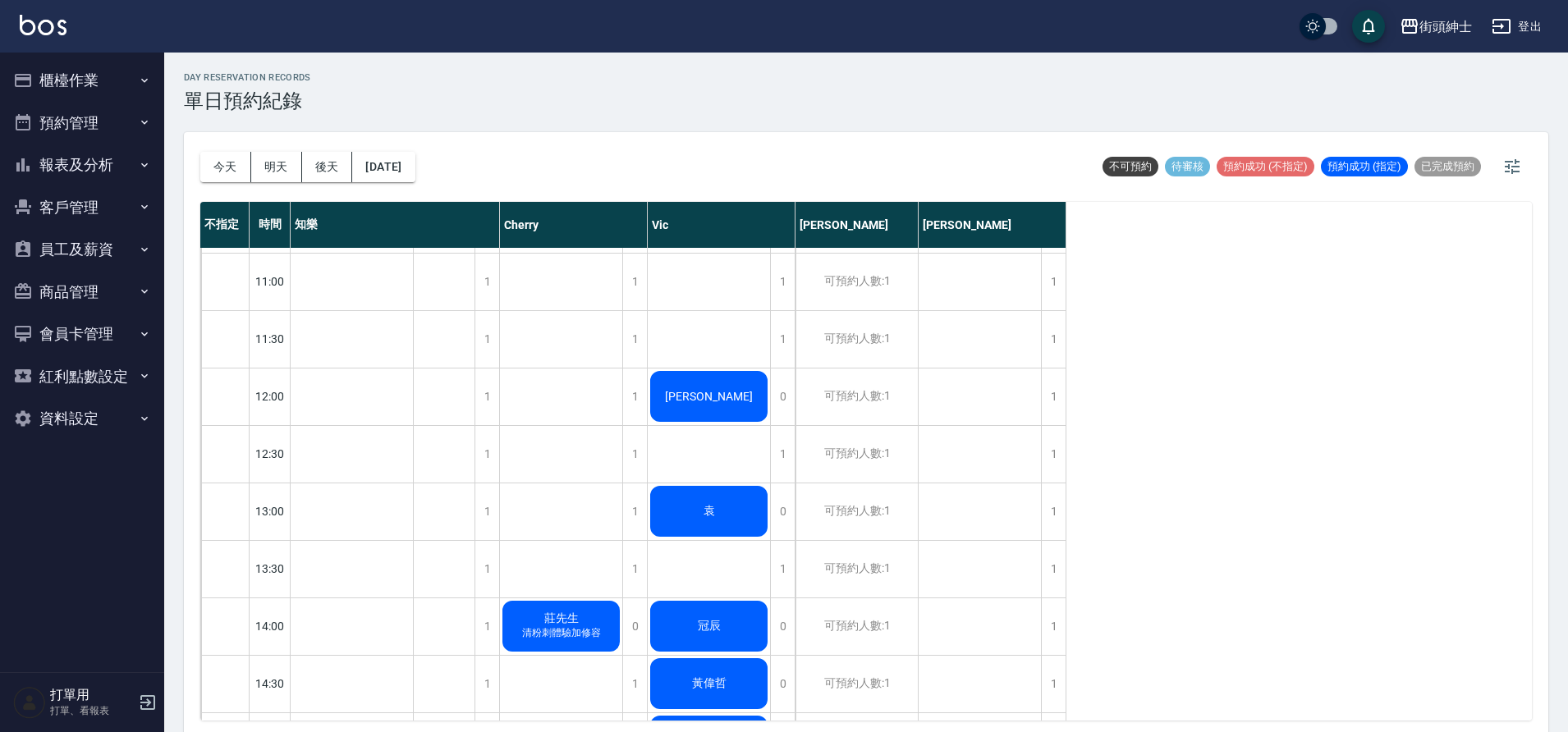
click at [332, 169] on button "後天" at bounding box center [327, 167] width 51 height 30
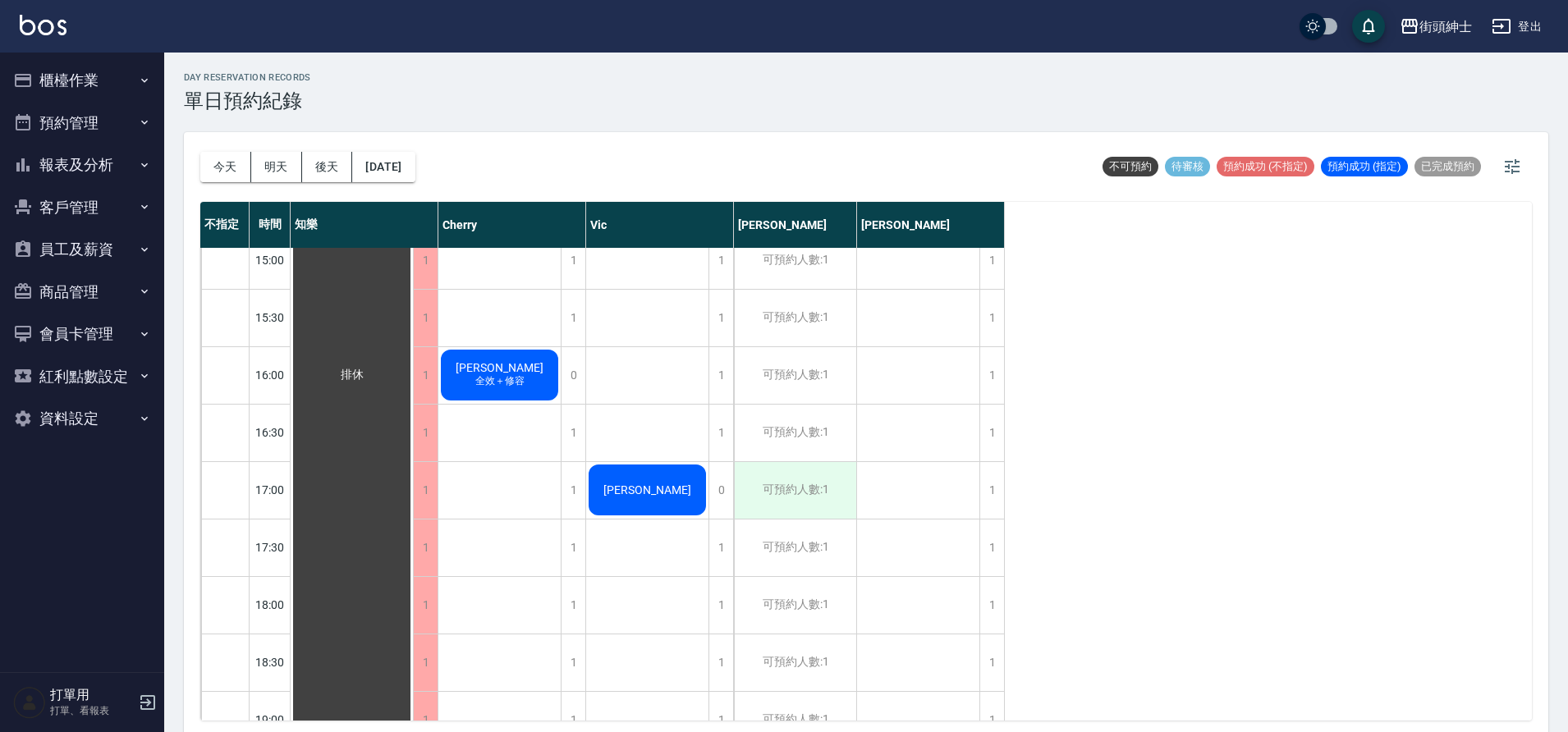
scroll to position [711, 0]
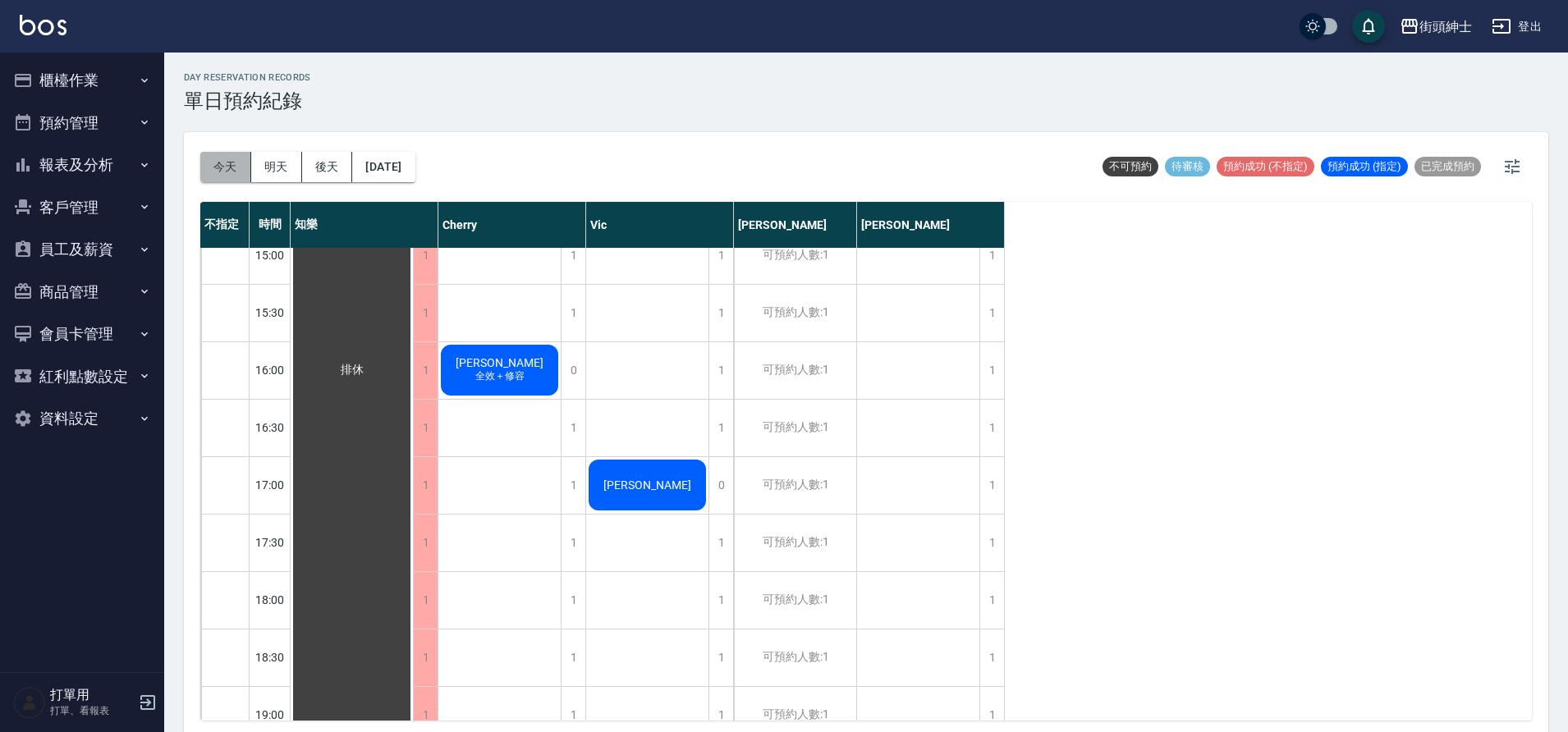
click at [222, 172] on button "今天" at bounding box center [226, 167] width 51 height 30
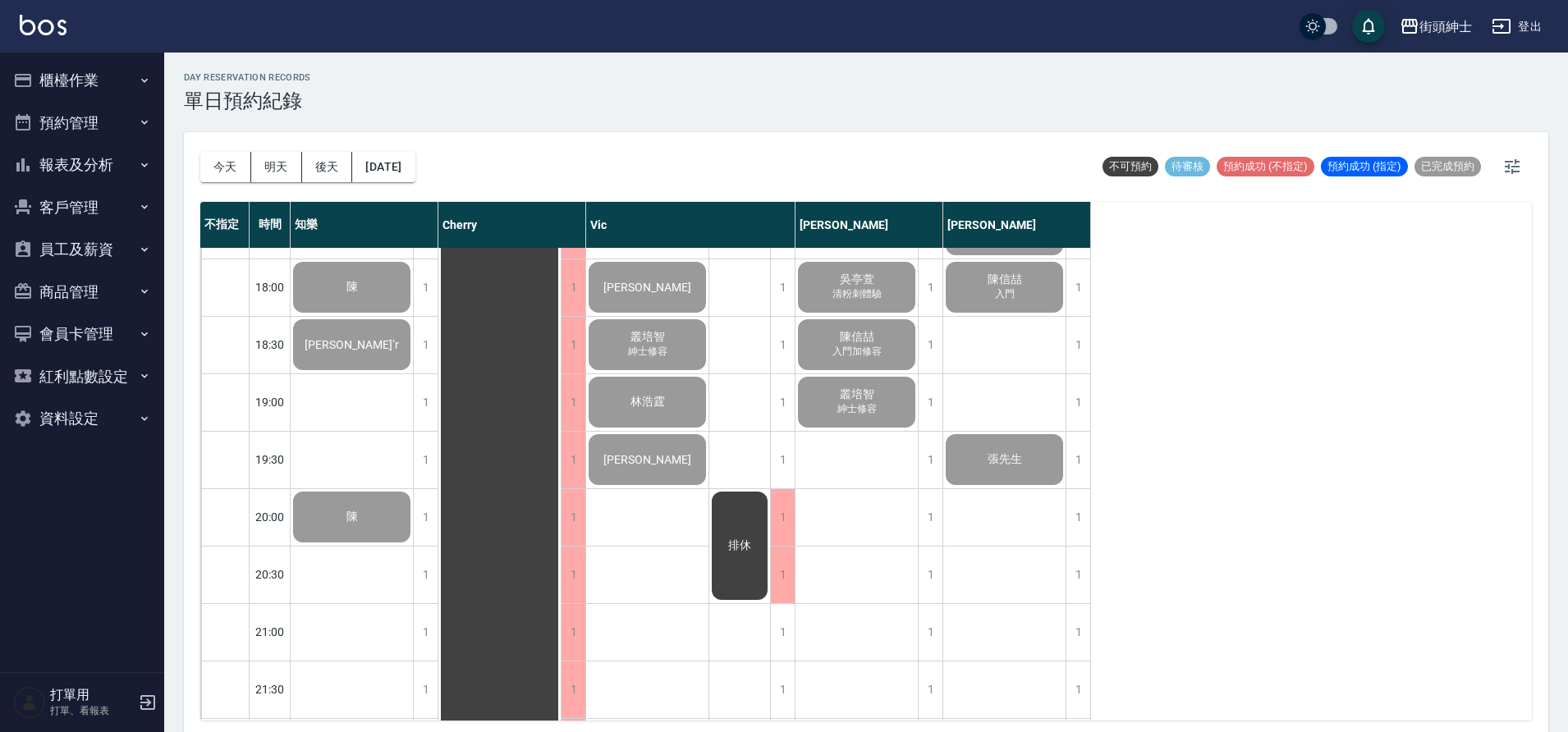
scroll to position [1022, 0]
click at [58, 172] on button "報表及分析" at bounding box center [82, 164] width 151 height 43
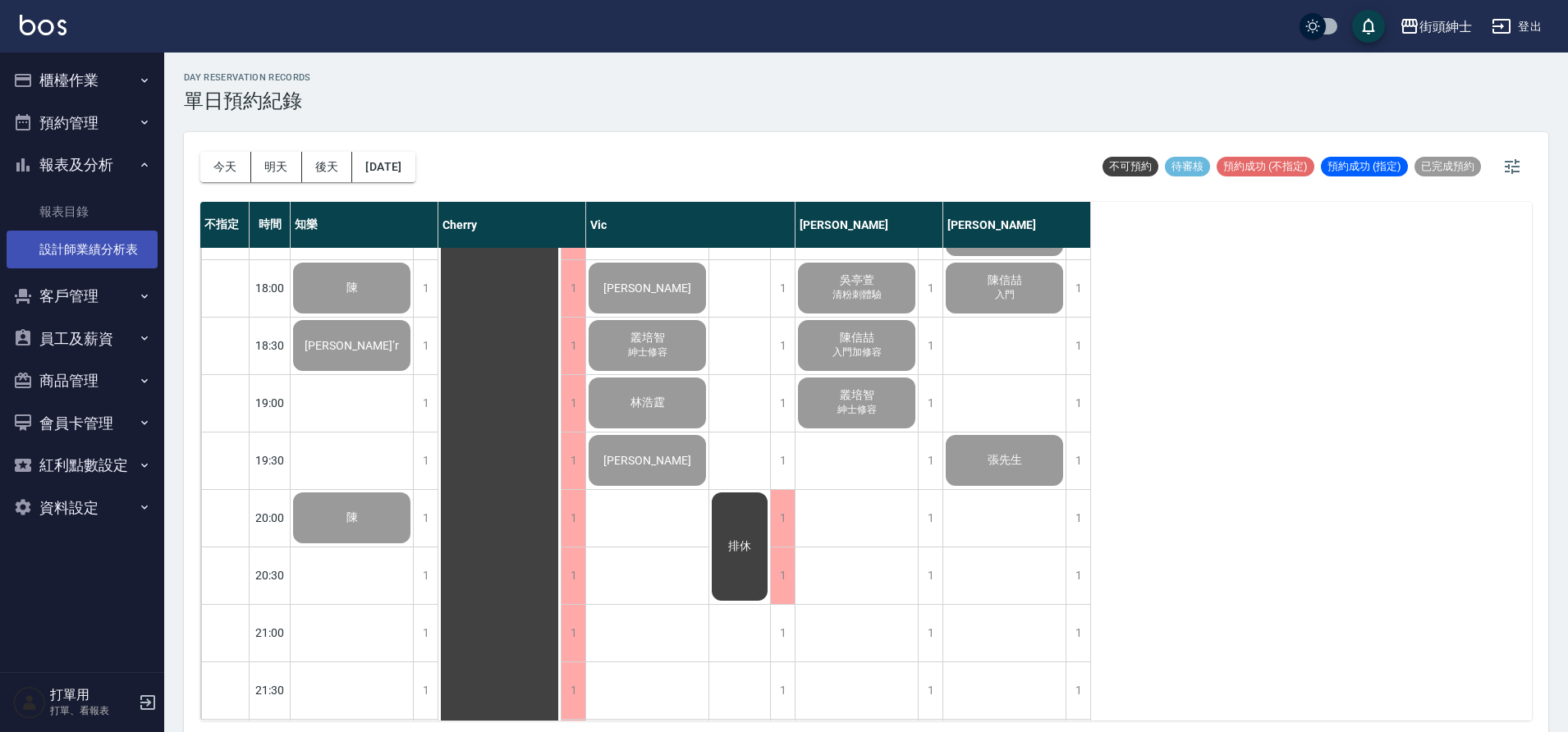
click at [138, 244] on link "設計師業績分析表" at bounding box center [82, 249] width 151 height 38
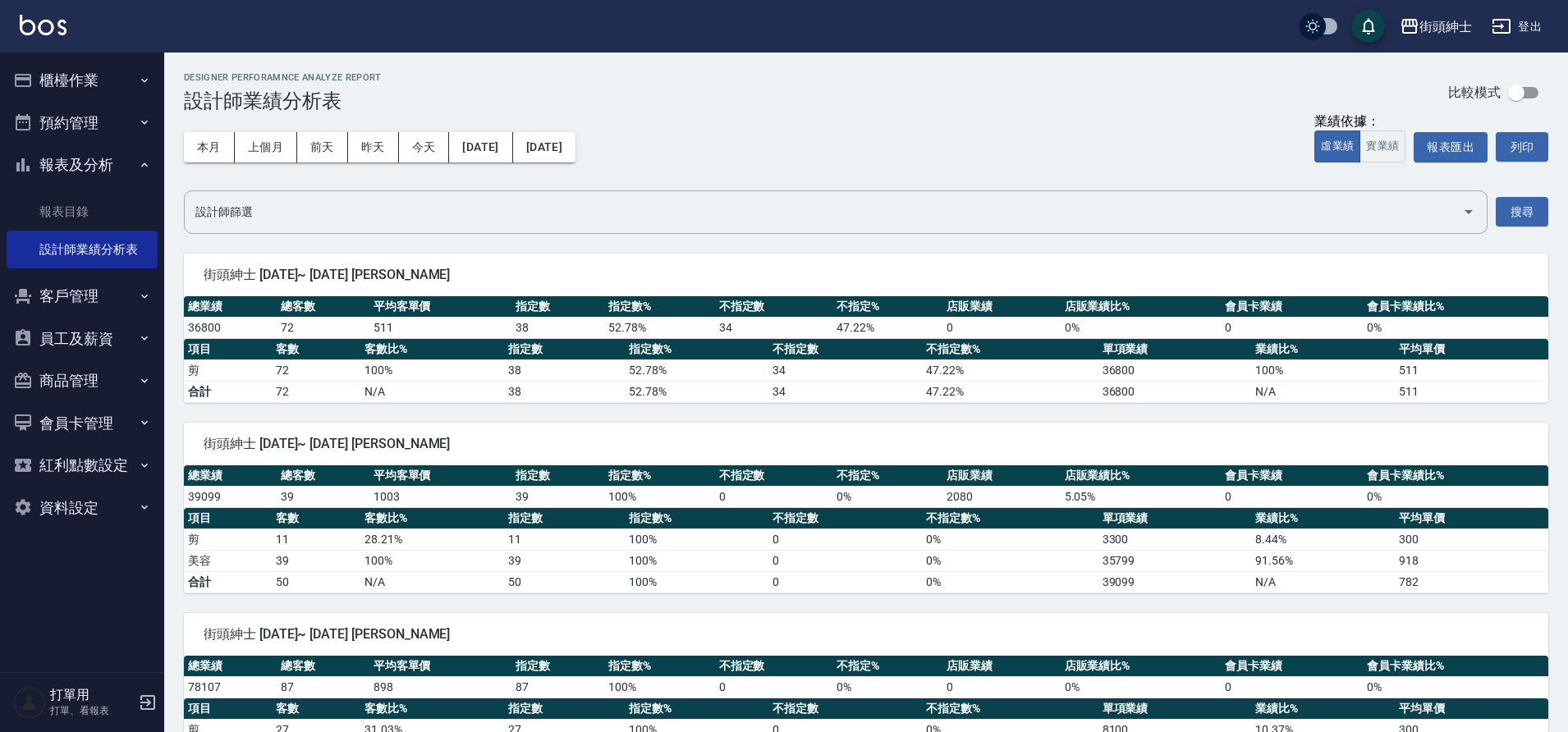
click at [118, 81] on button "櫃檯作業" at bounding box center [82, 80] width 151 height 43
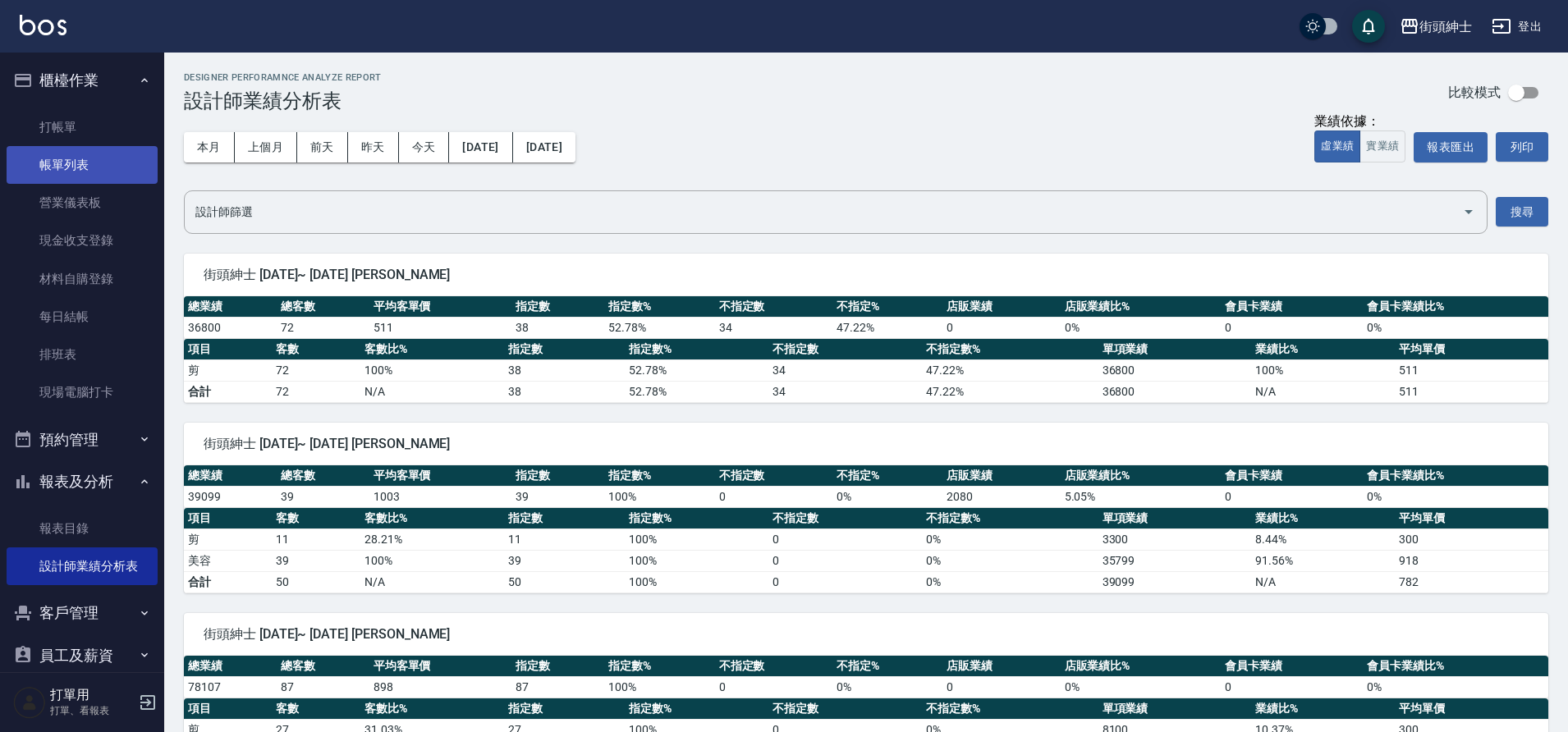
click at [117, 168] on link "帳單列表" at bounding box center [82, 164] width 151 height 38
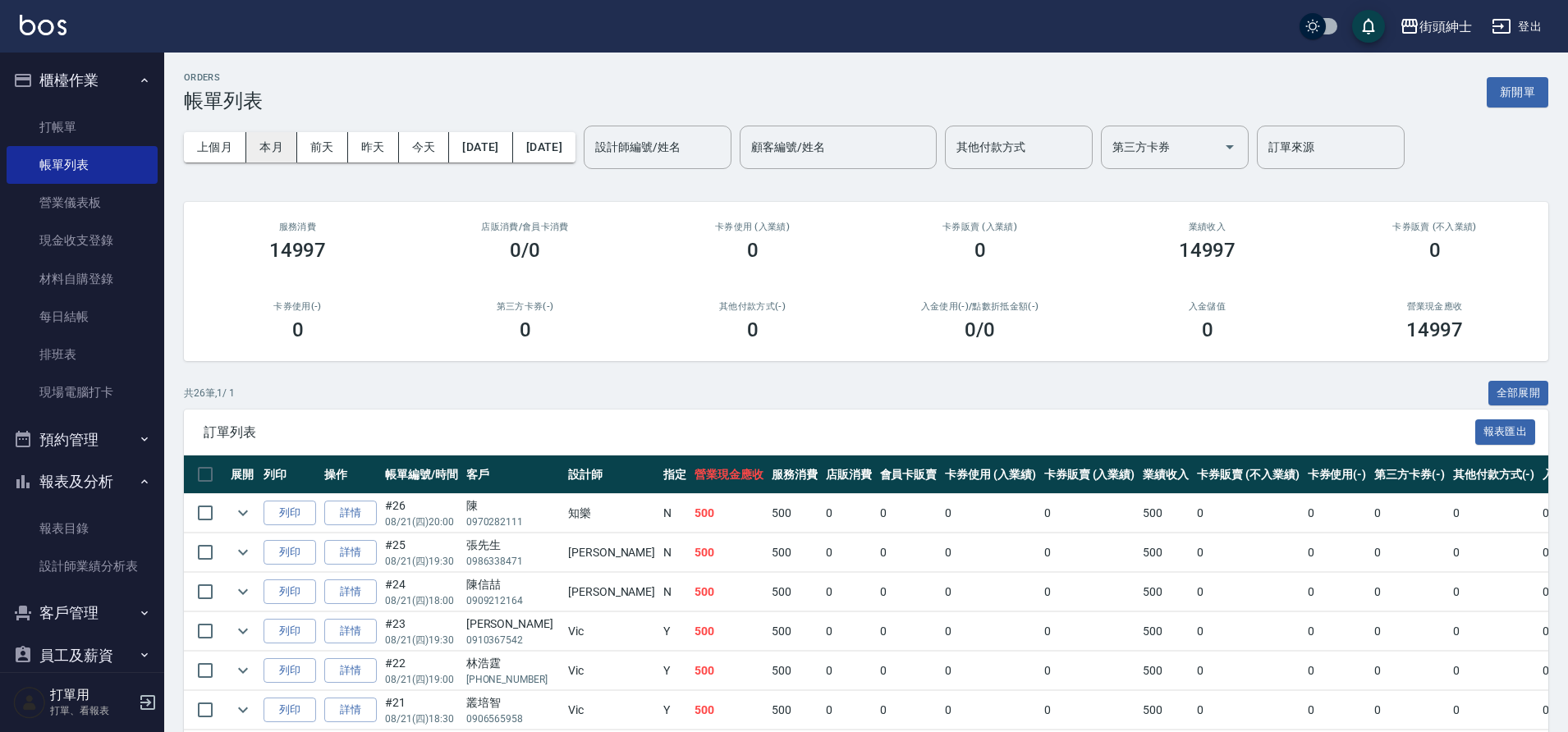
click at [267, 151] on button "本月" at bounding box center [272, 148] width 51 height 30
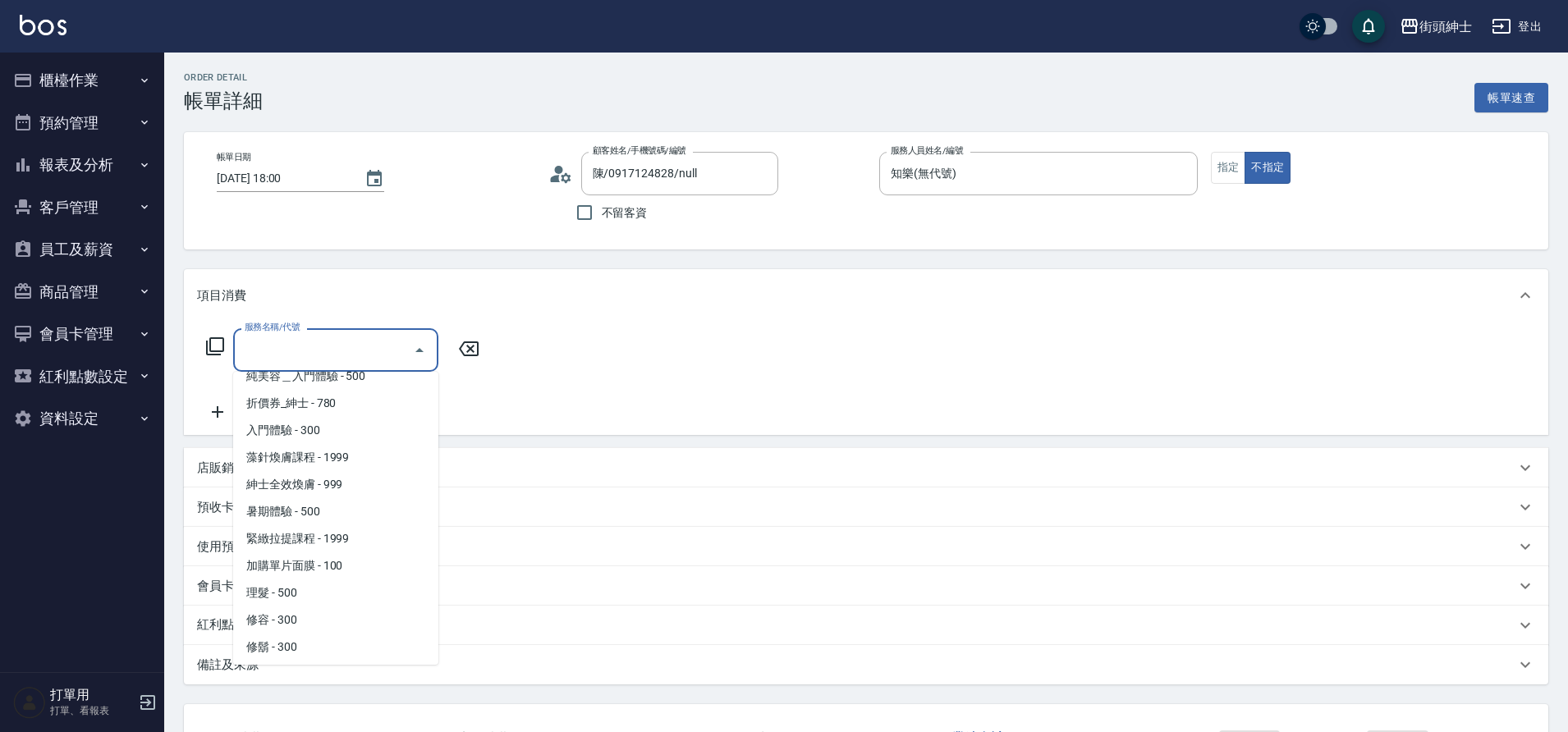
scroll to position [45, 0]
click at [291, 590] on span "理髮 - 500" at bounding box center [336, 590] width 206 height 27
type input "理髮(A02)"
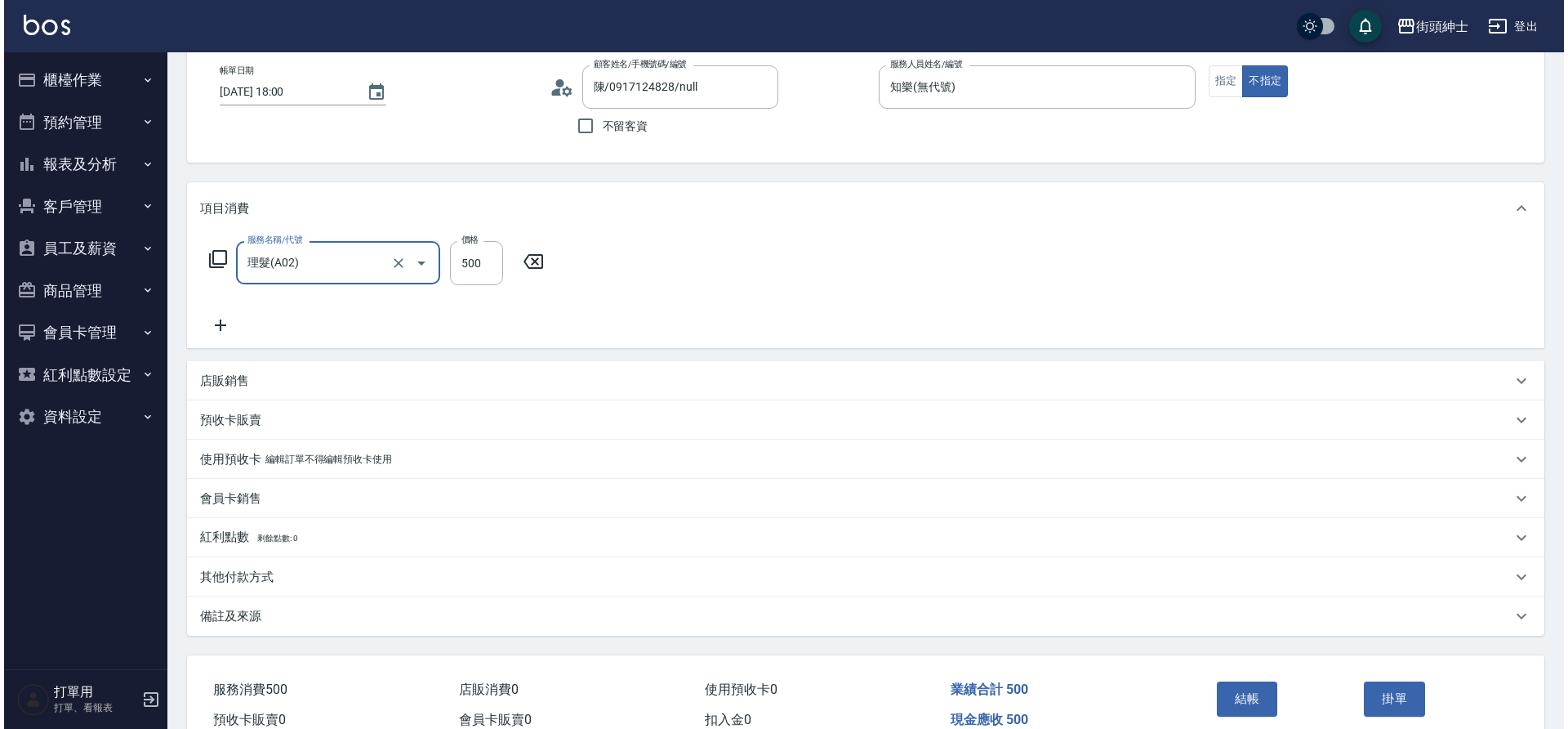
scroll to position [170, 0]
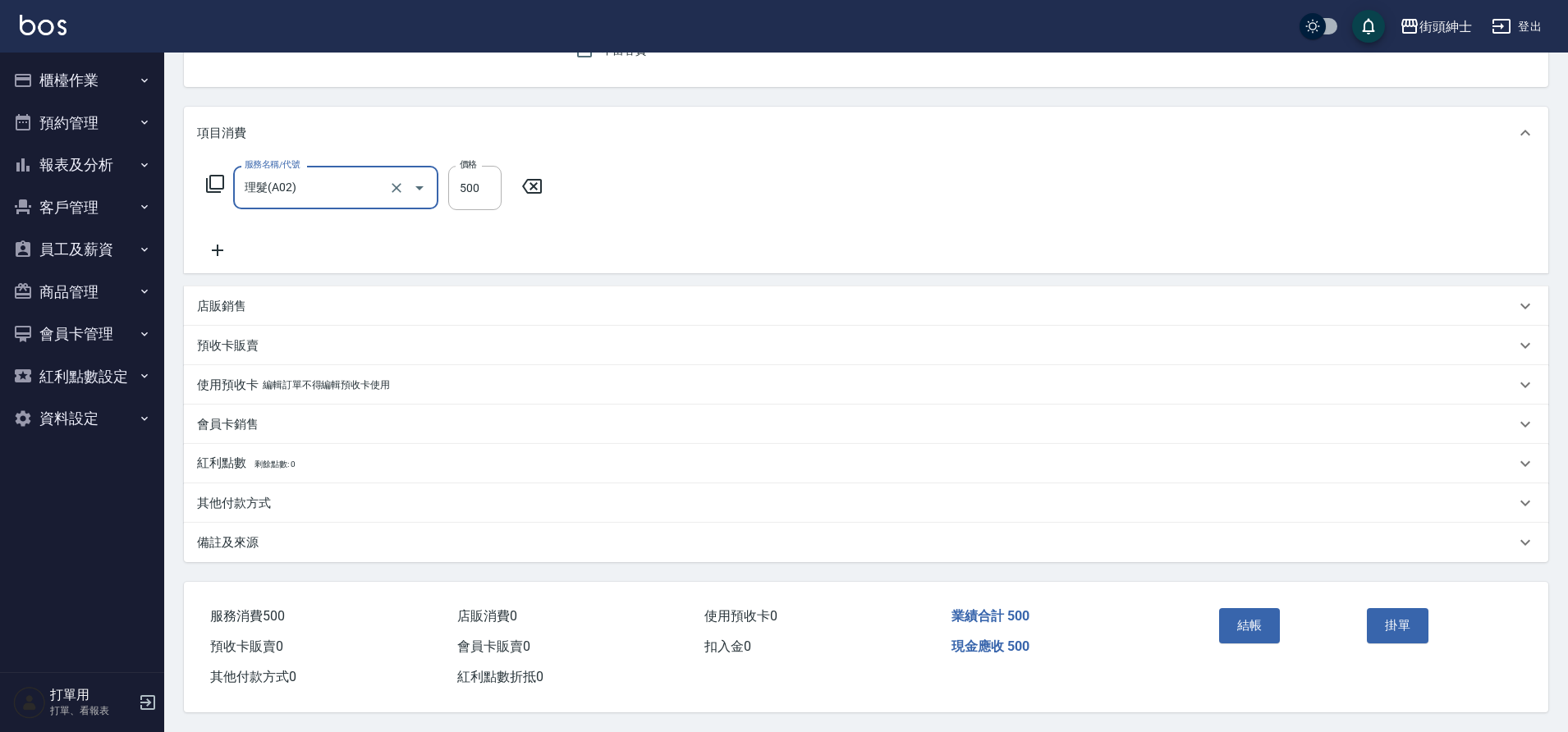
click at [1259, 614] on button "結帳" at bounding box center [1249, 625] width 61 height 34
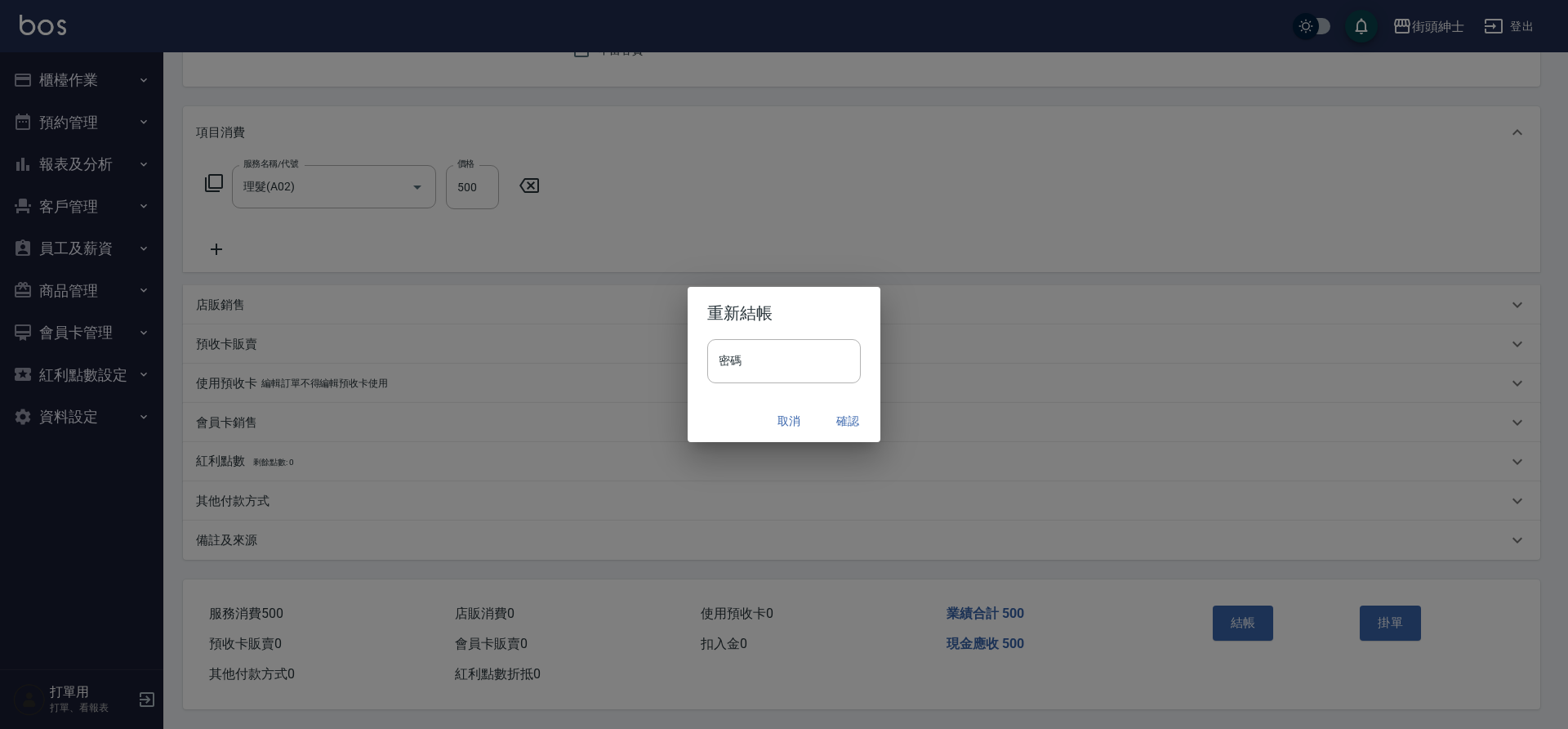
click at [841, 424] on button "確認" at bounding box center [848, 421] width 53 height 30
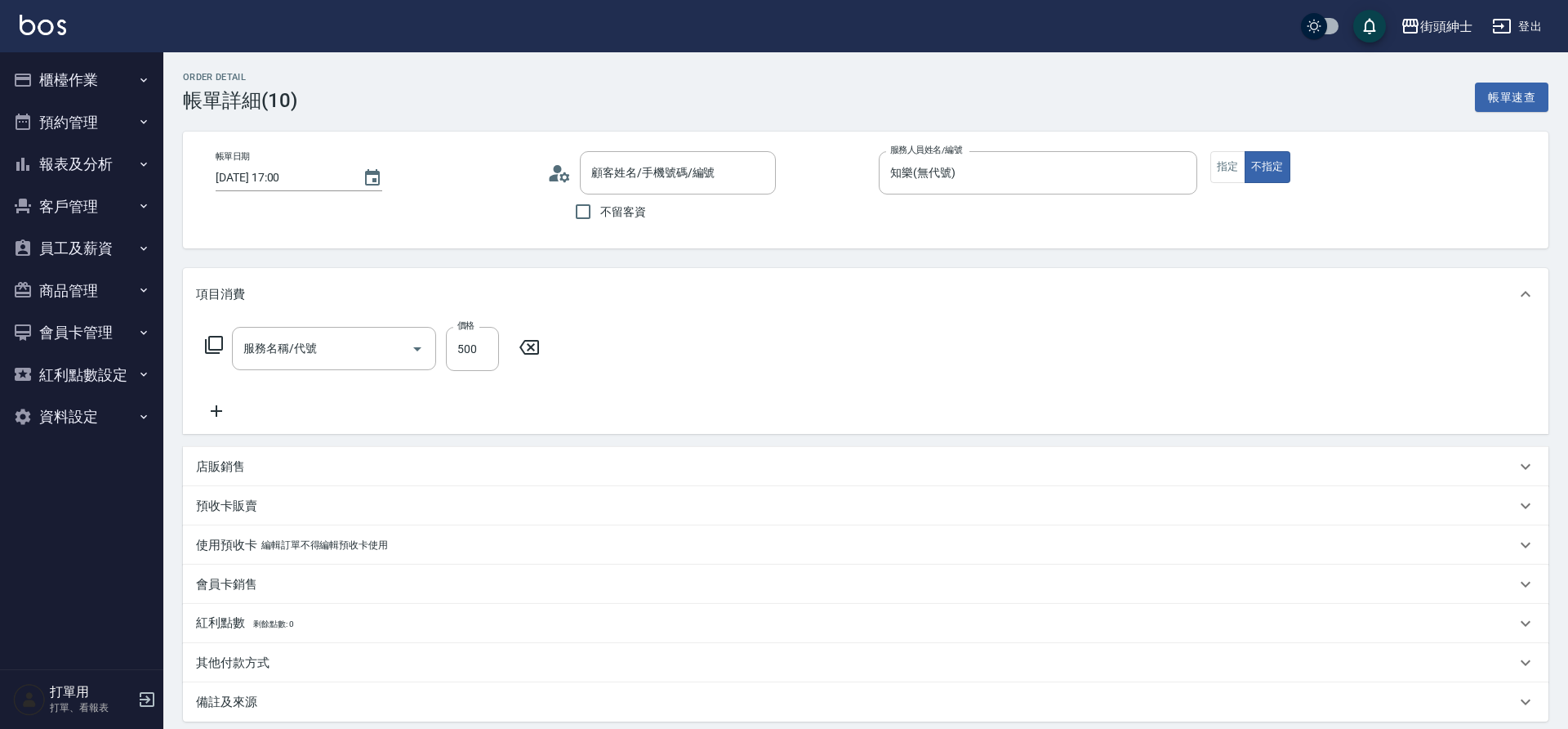
type input "[DATE] 17:00"
type input "知樂(無代號)"
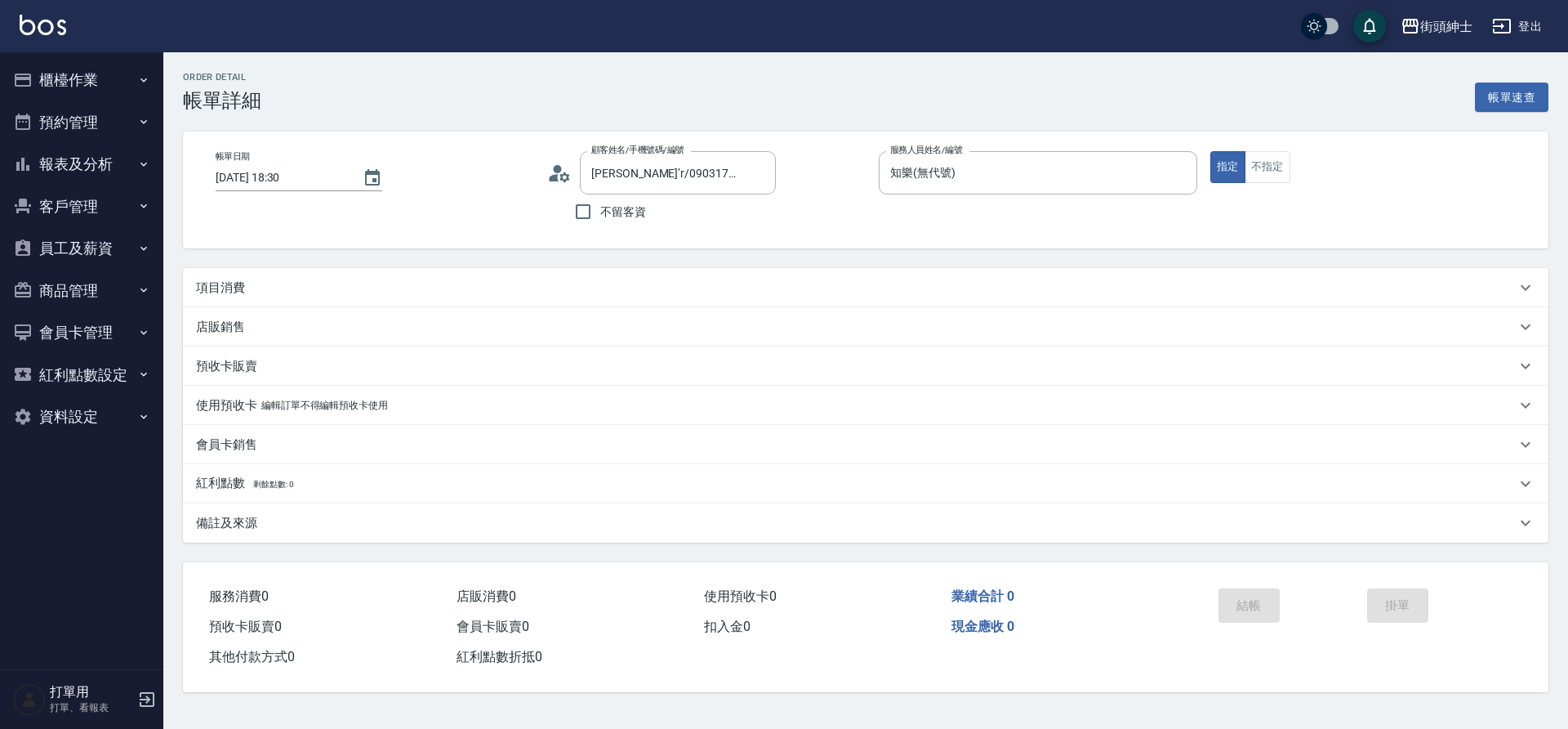
type input "[PERSON_NAME]’r/0903173303/null"
click at [417, 276] on div "項目消費" at bounding box center [865, 287] width 1365 height 39
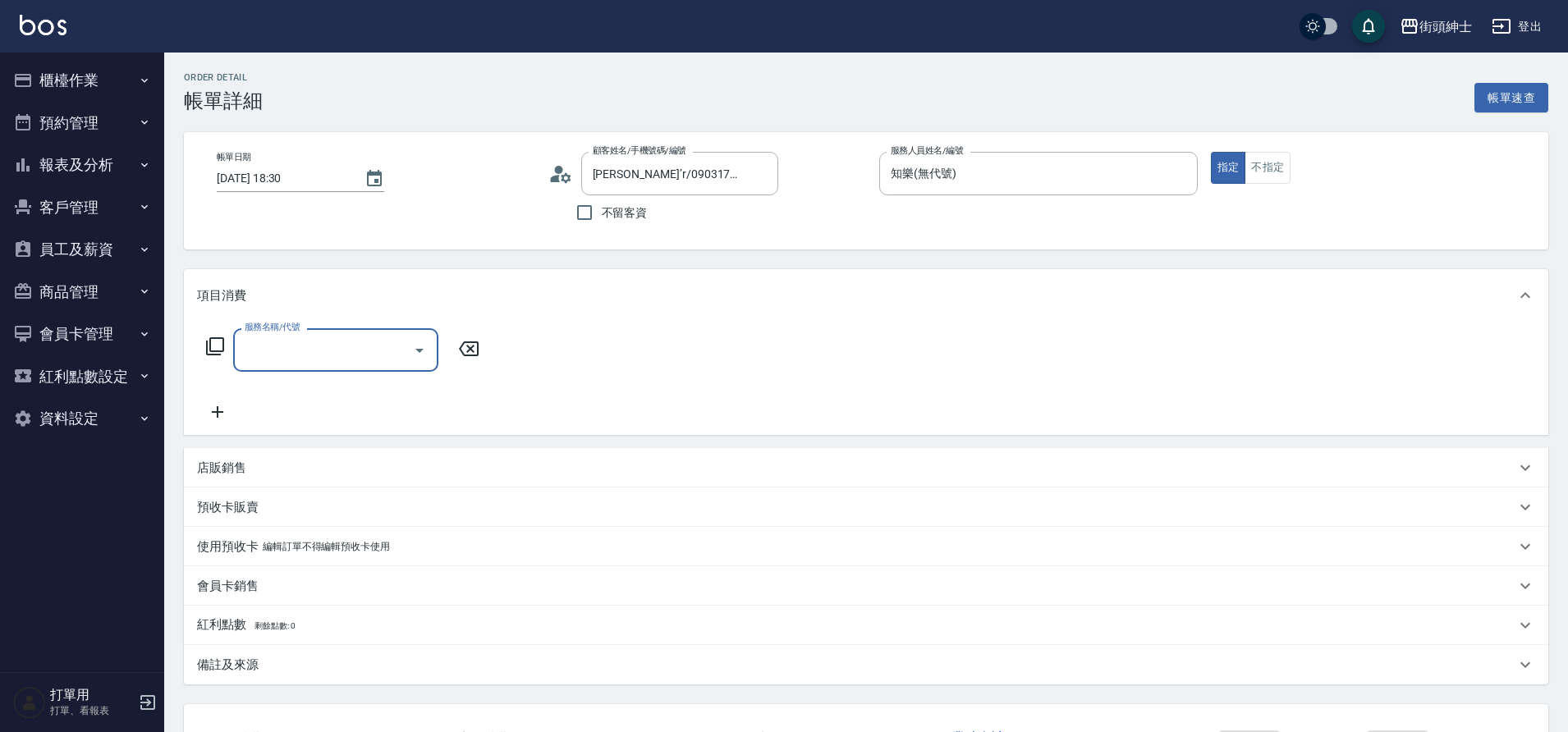
click at [341, 357] on input "服務名稱/代號" at bounding box center [324, 350] width 166 height 29
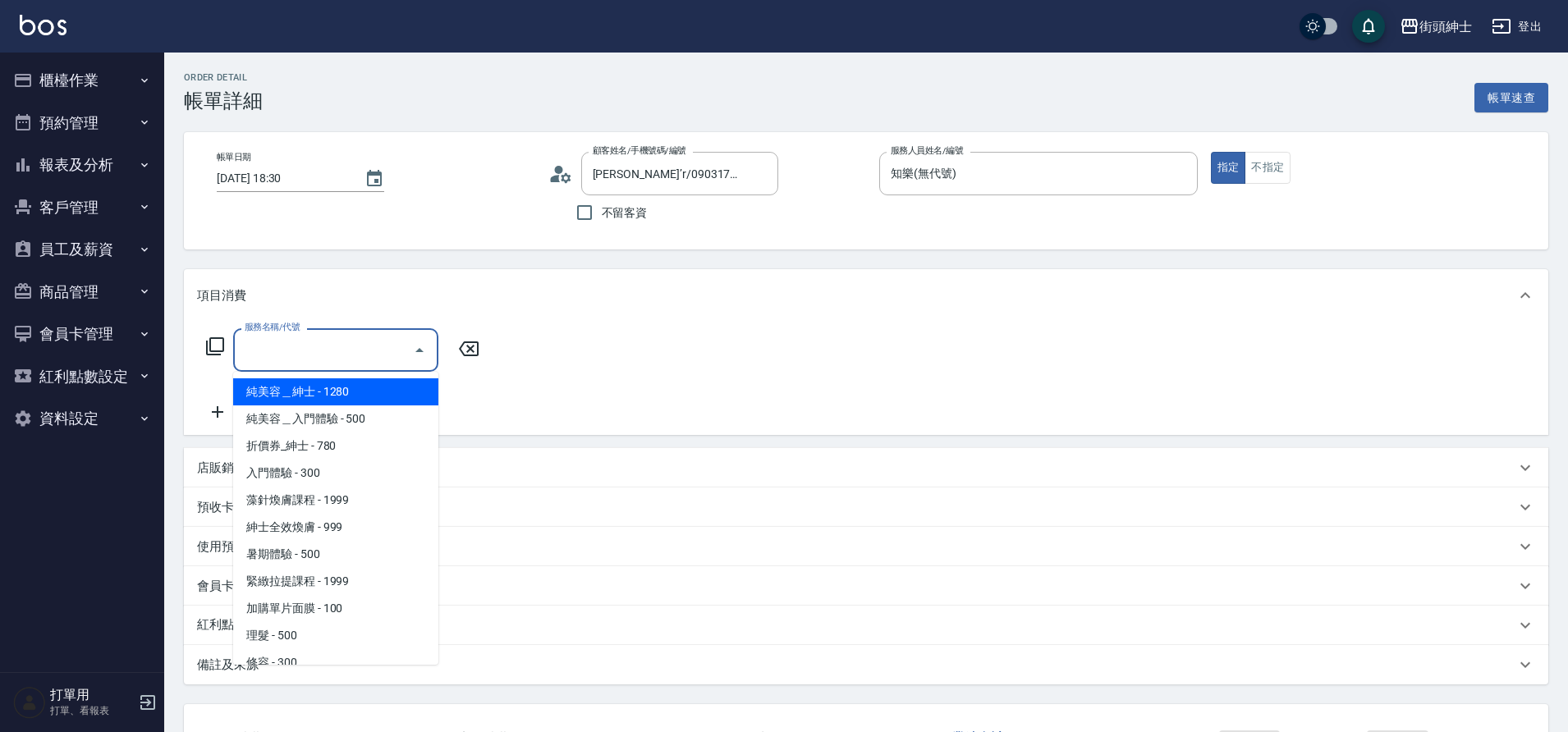
drag, startPoint x: 0, startPoint y: 0, endPoint x: 288, endPoint y: 634, distance: 696.3
click at [288, 634] on span "理髮 - 500" at bounding box center [336, 636] width 206 height 27
type input "理髮(A02)"
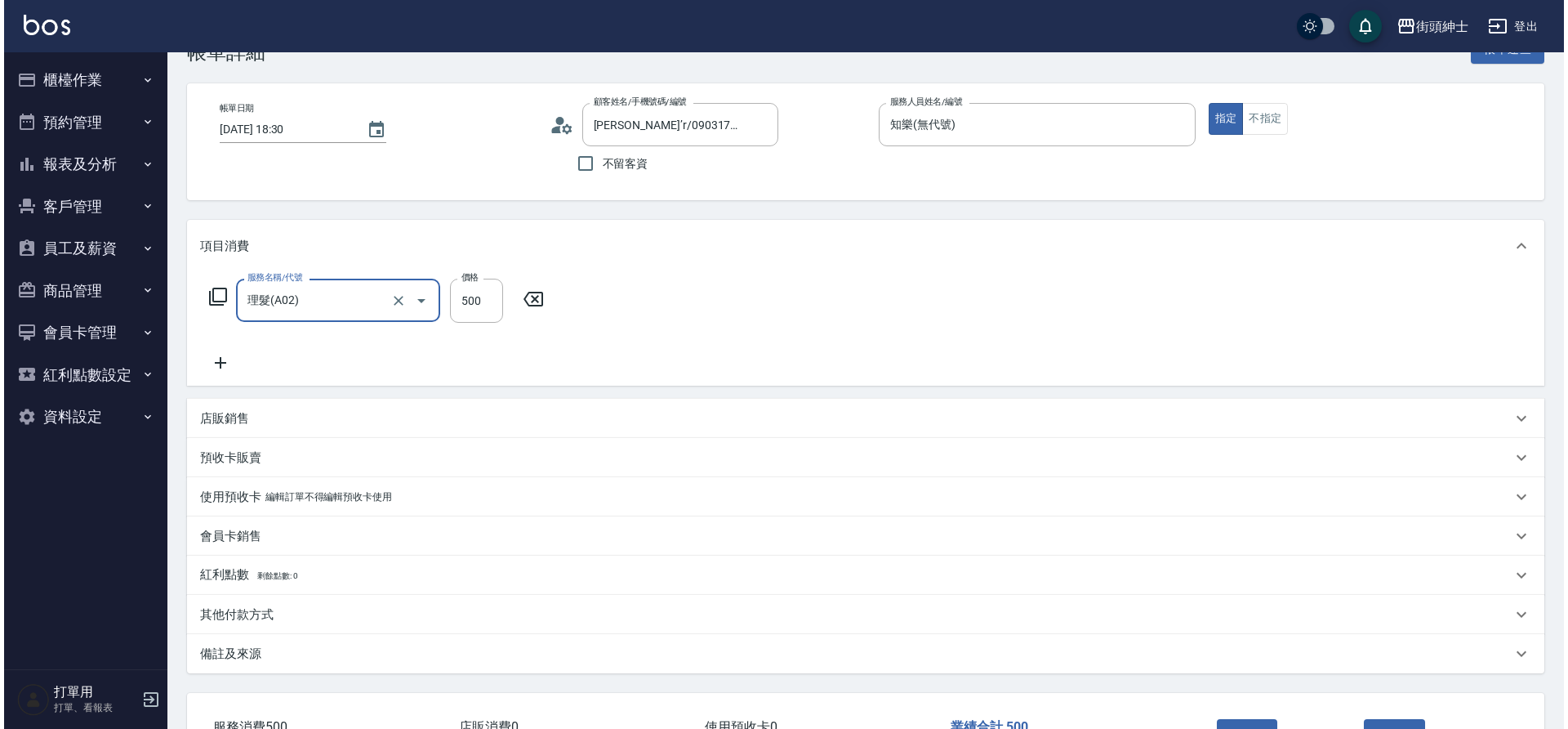
scroll to position [160, 0]
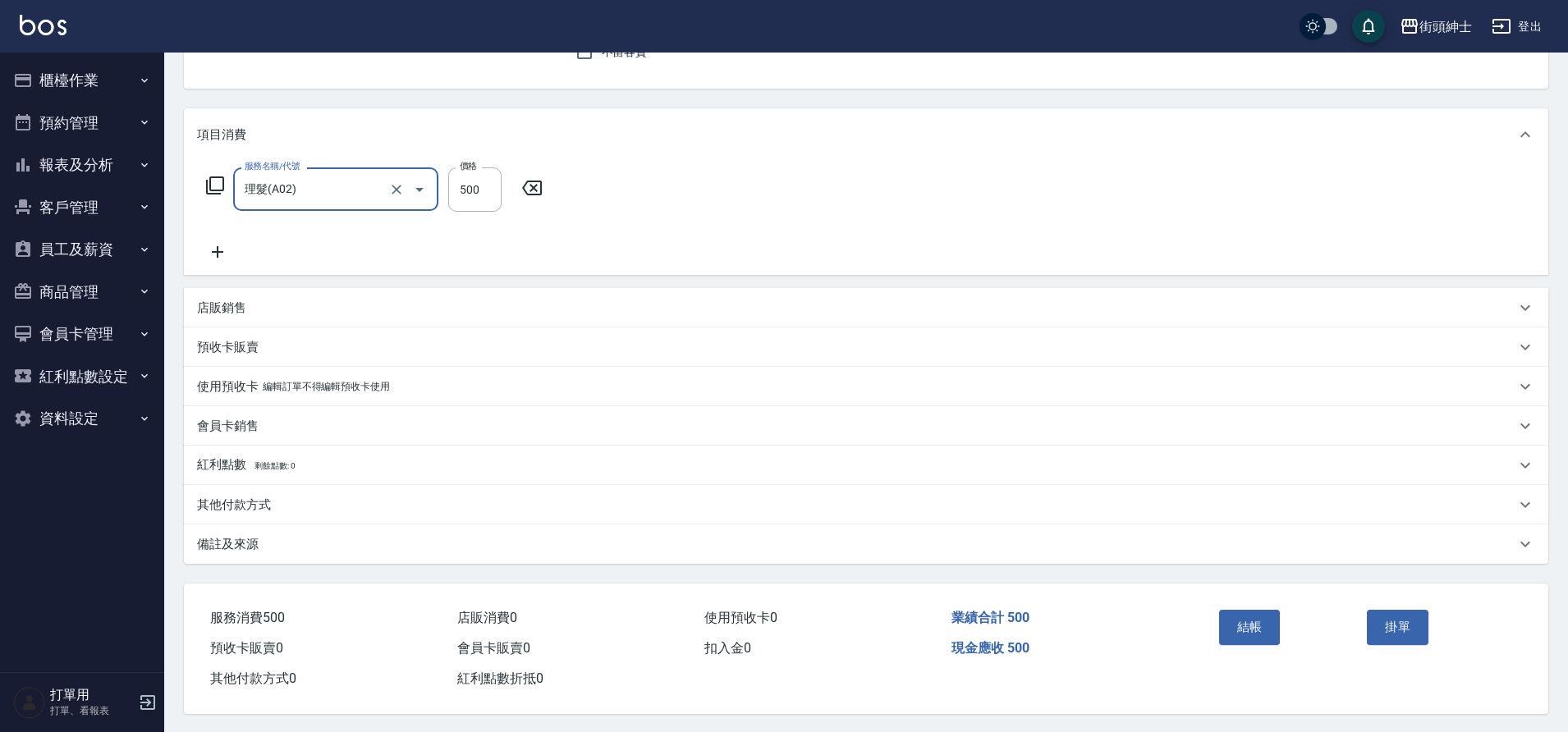
click at [1237, 629] on button "結帳" at bounding box center [1249, 626] width 61 height 34
click at [1247, 630] on button "結帳" at bounding box center [1249, 626] width 61 height 34
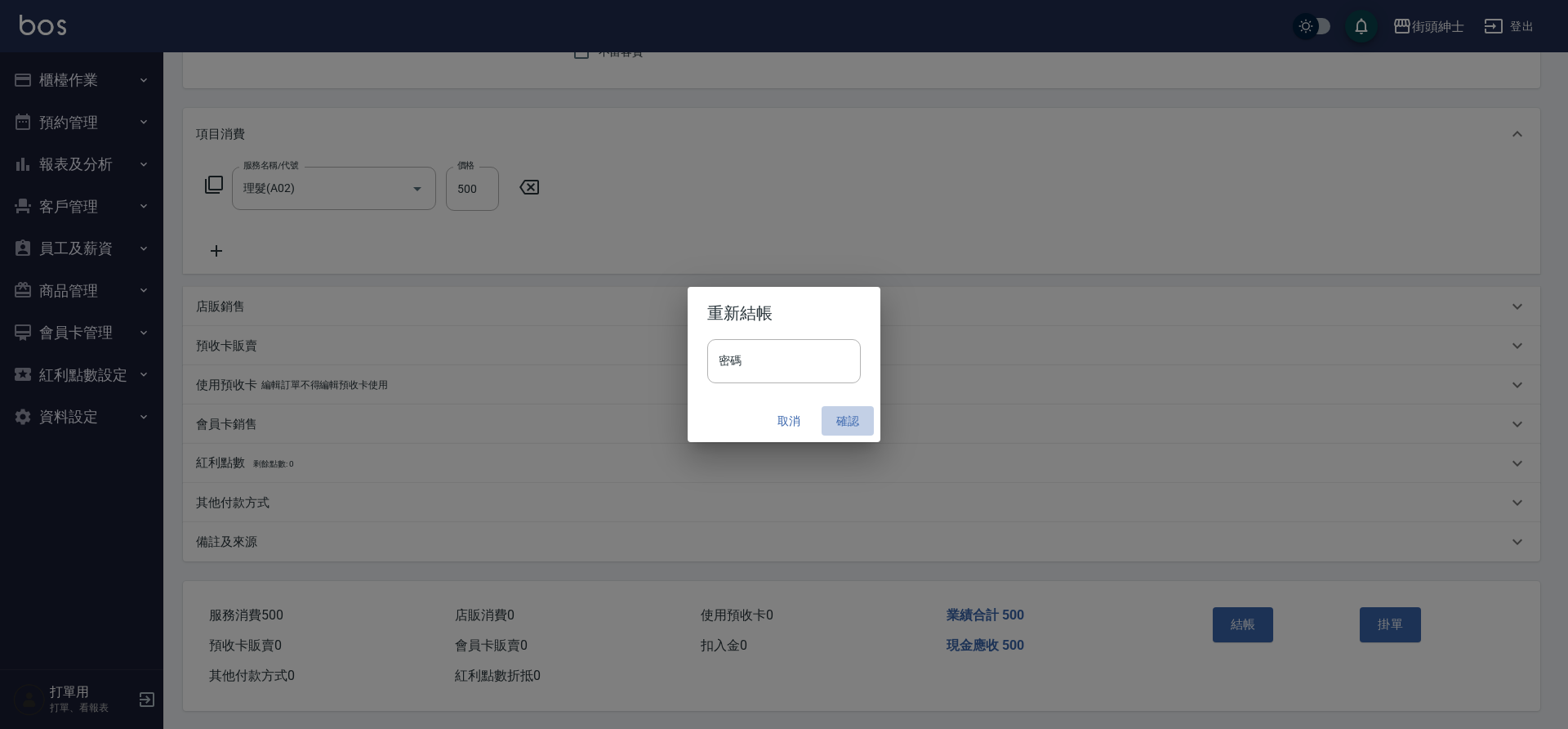
click at [836, 417] on button "確認" at bounding box center [848, 421] width 53 height 30
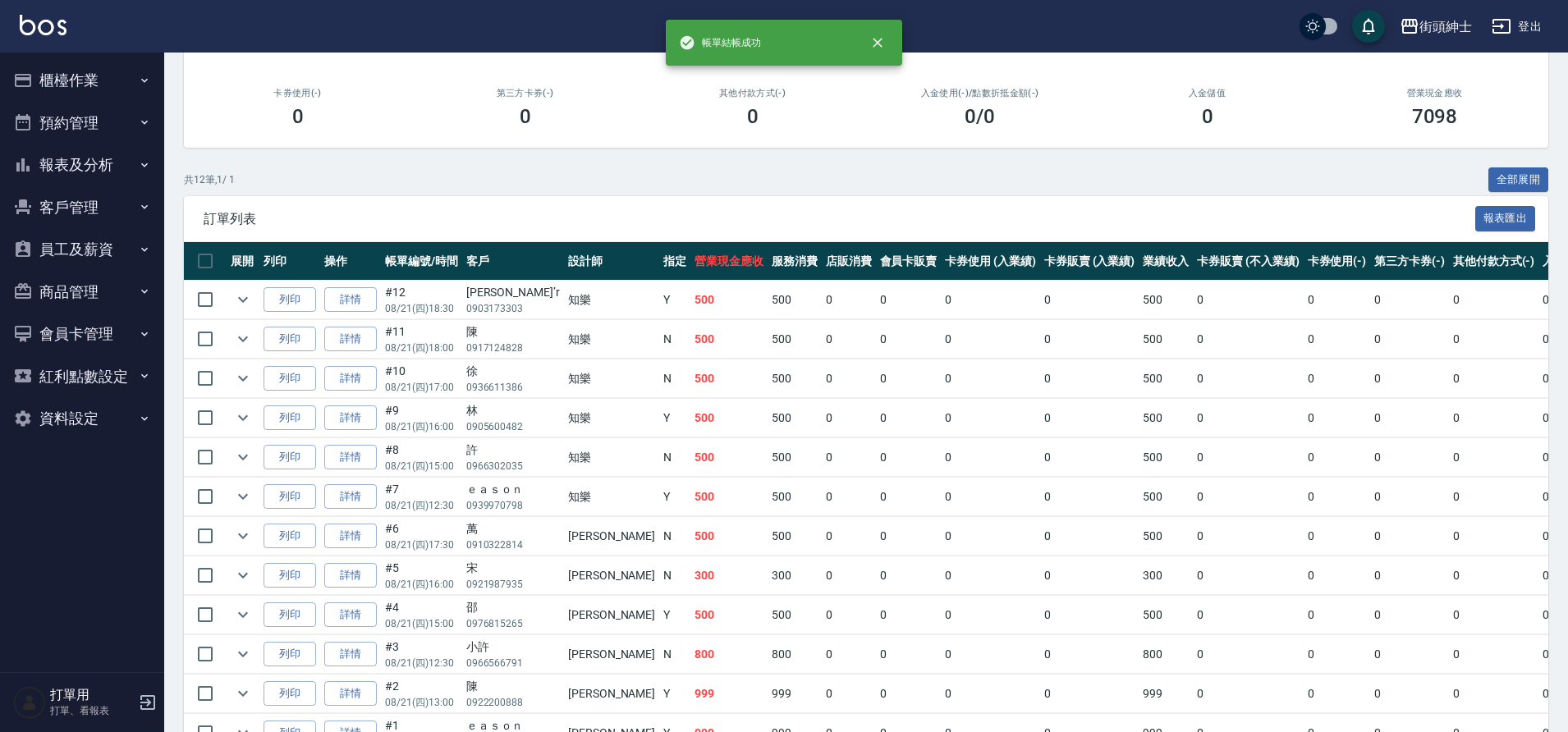
scroll to position [311, 0]
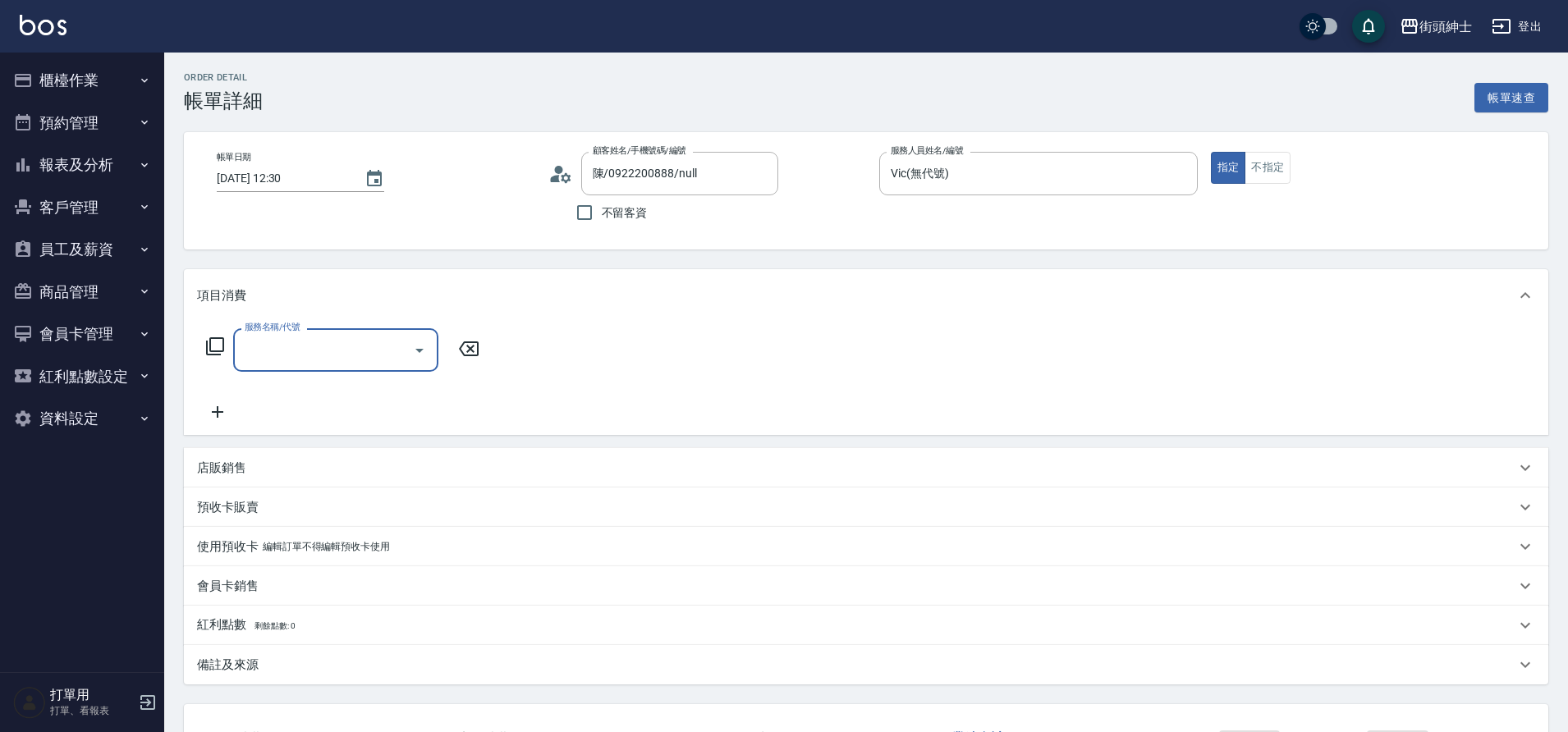
type input "陳/0922200888/null"
click at [341, 353] on input "服務名稱/代號" at bounding box center [324, 350] width 166 height 29
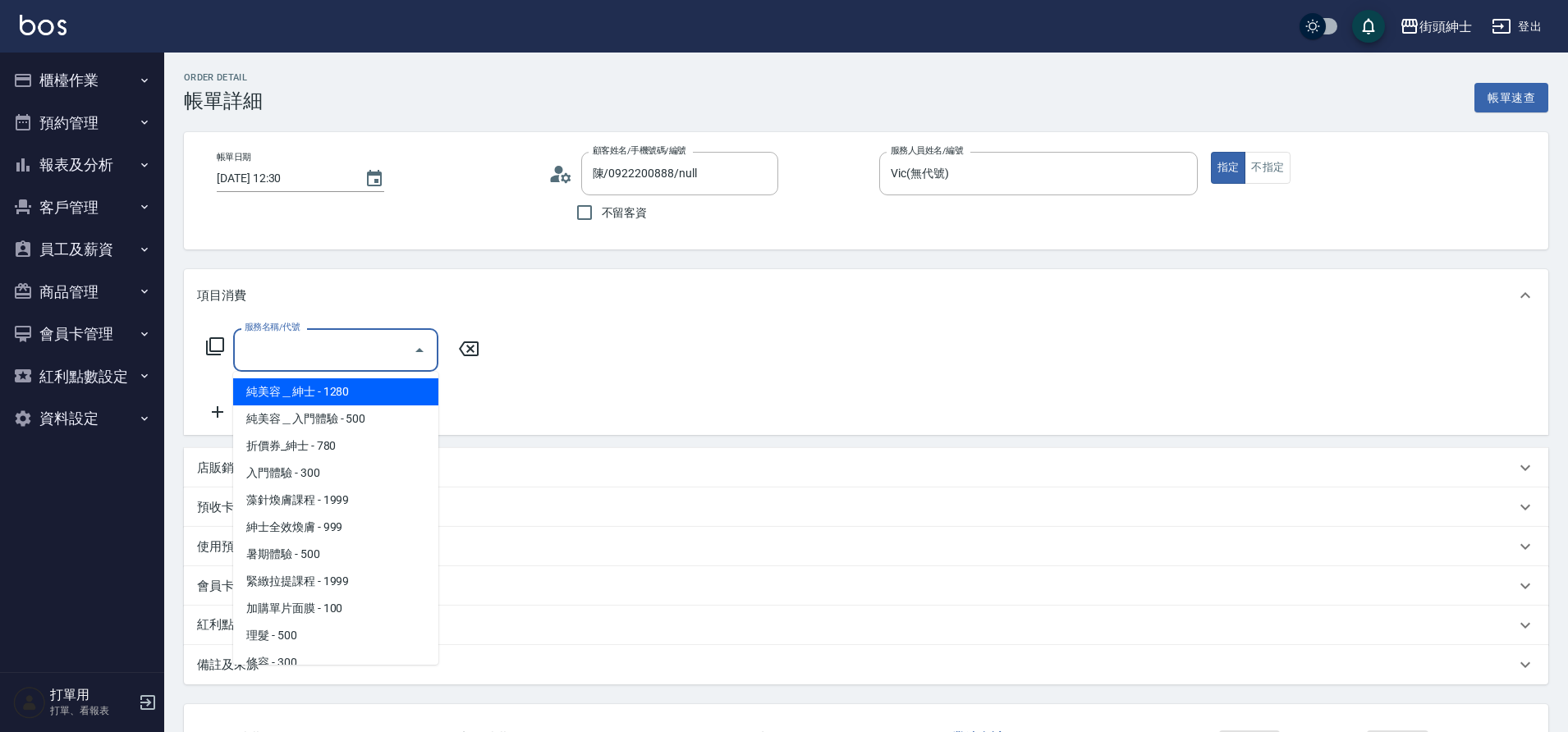
click at [292, 636] on span "理髮 - 500" at bounding box center [336, 636] width 206 height 27
type input "理髮(A02)"
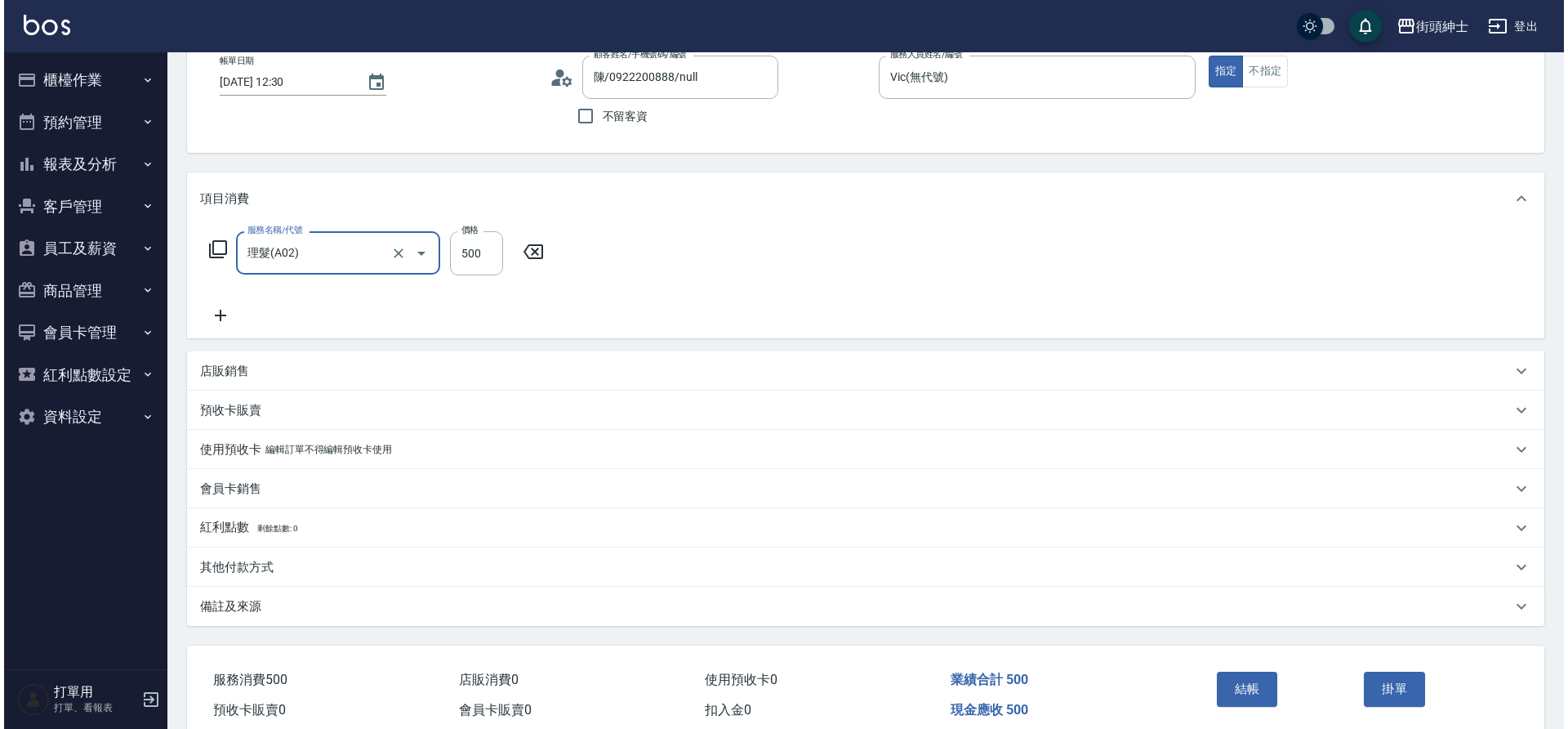
scroll to position [170, 0]
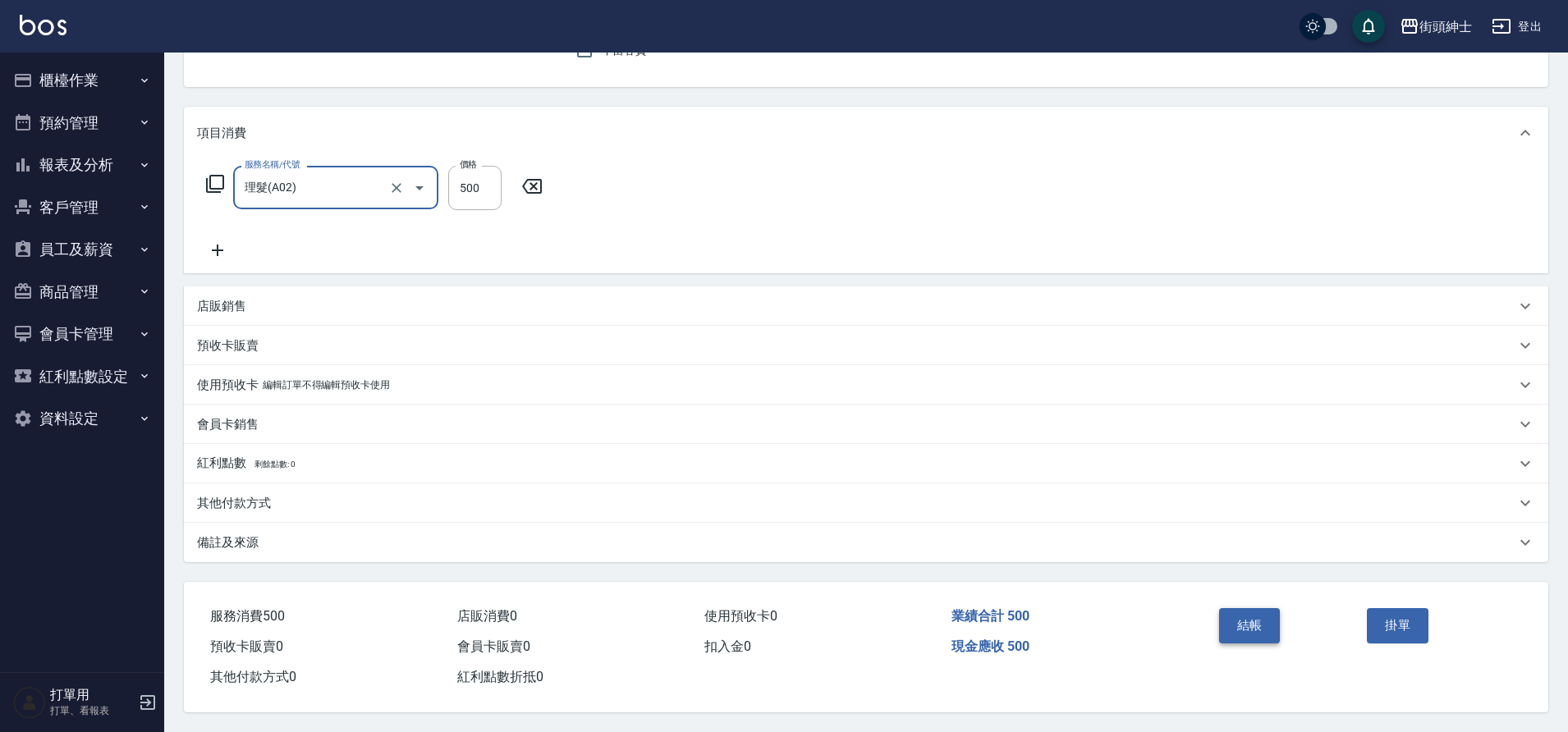
drag, startPoint x: 0, startPoint y: 0, endPoint x: 1264, endPoint y: 619, distance: 1407.4
click at [1264, 619] on button "結帳" at bounding box center [1249, 625] width 61 height 34
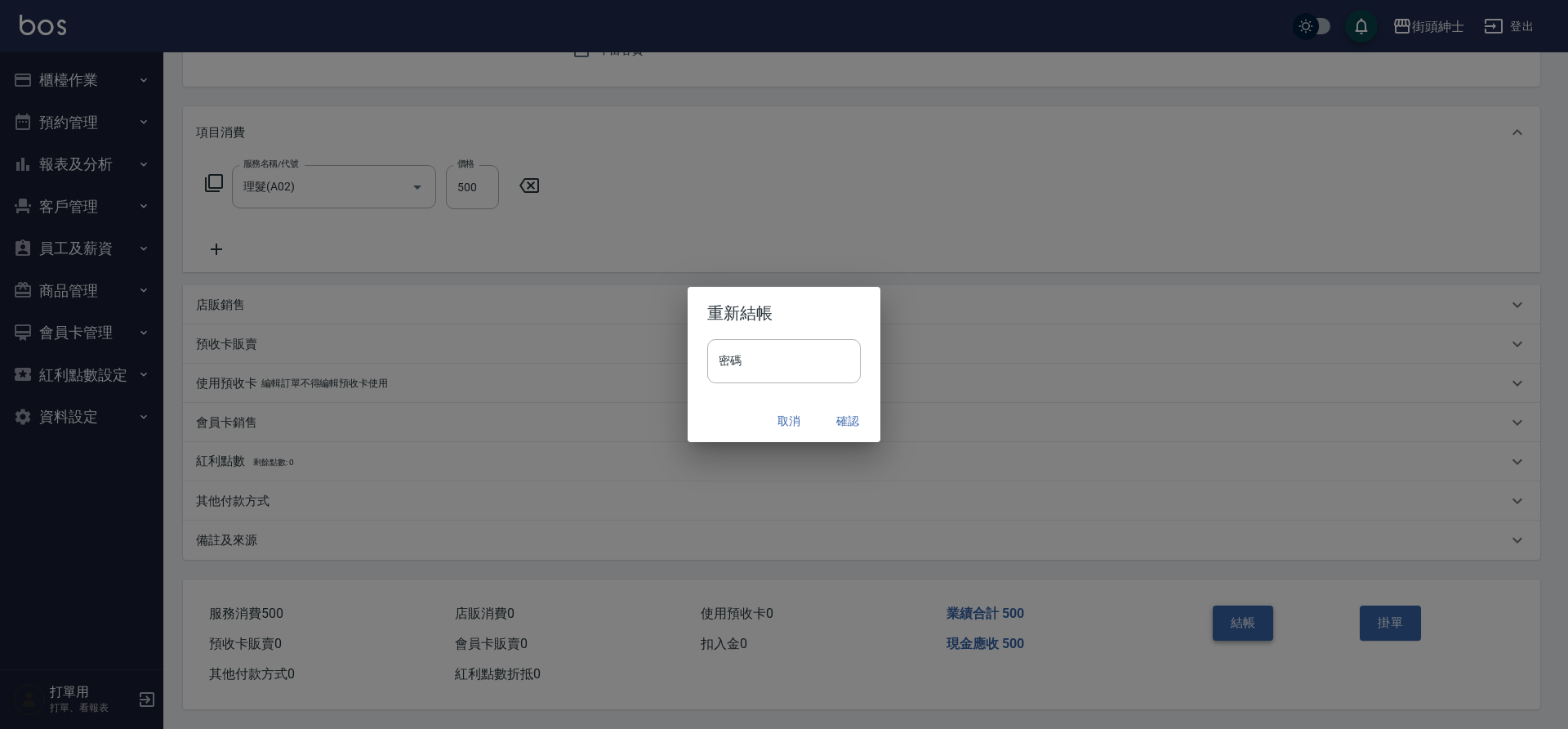
click at [829, 420] on button "確認" at bounding box center [848, 421] width 53 height 30
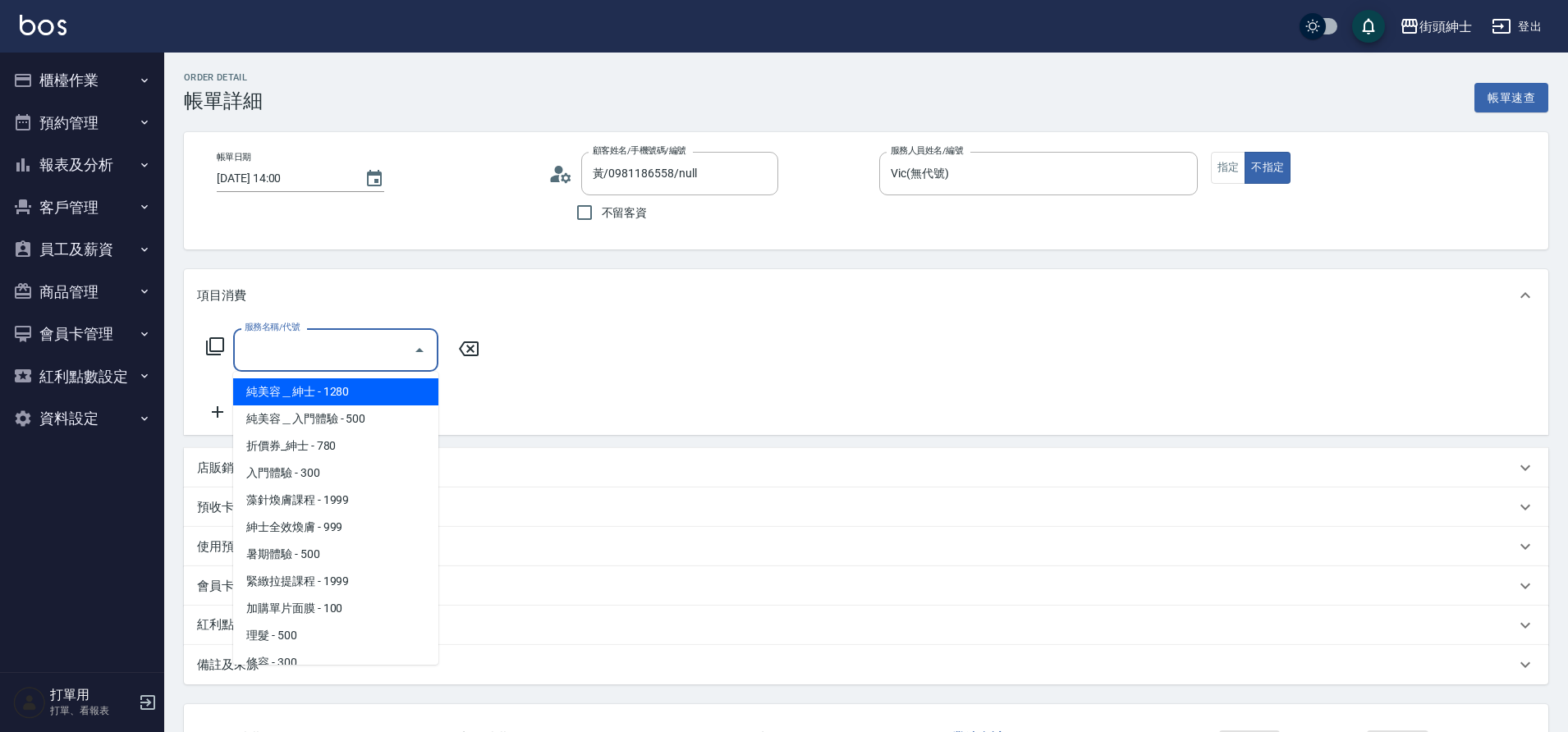
drag, startPoint x: 0, startPoint y: 0, endPoint x: 321, endPoint y: 636, distance: 712.4
click at [321, 636] on span "理髮 - 500" at bounding box center [336, 636] width 206 height 27
type input "理髮(A02)"
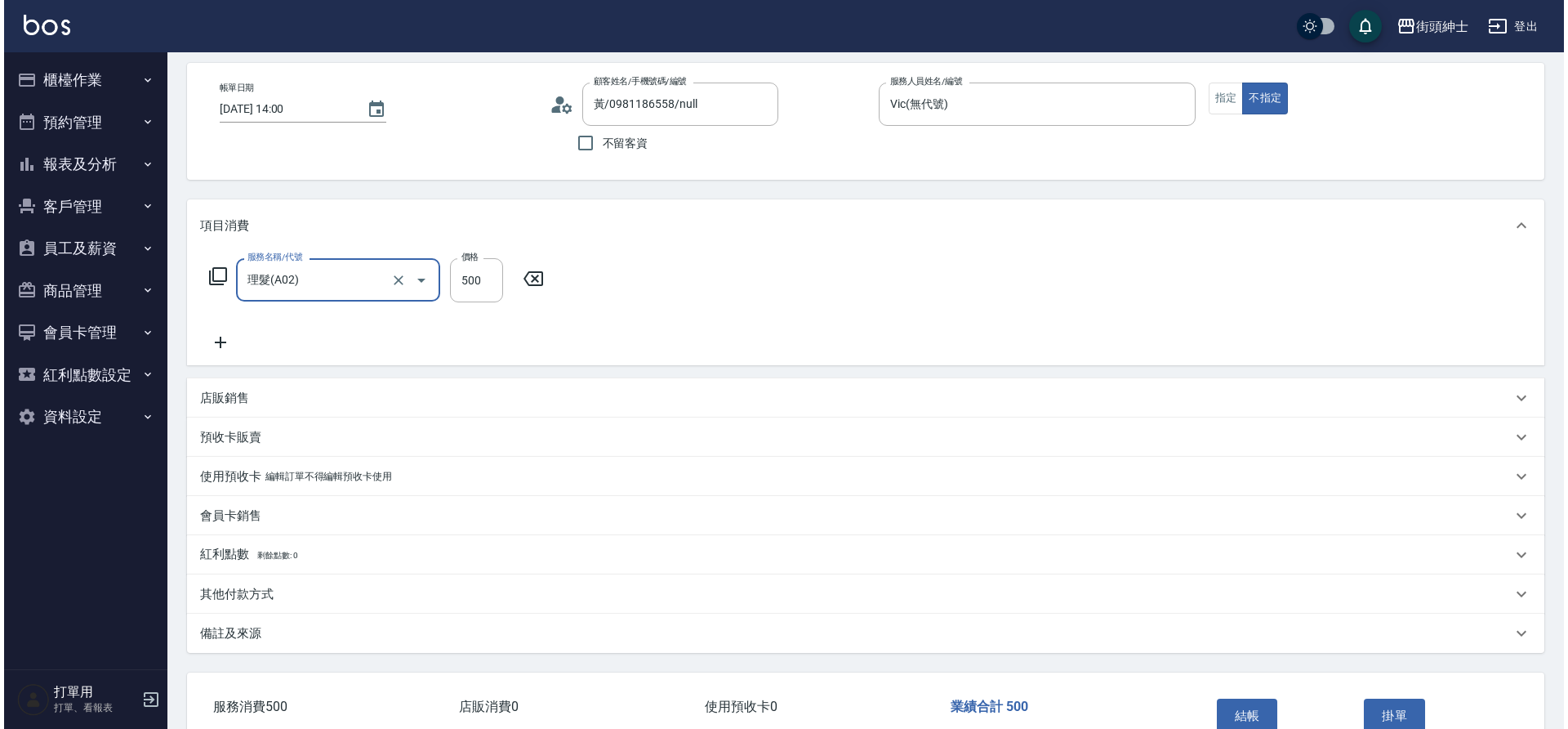
scroll to position [170, 0]
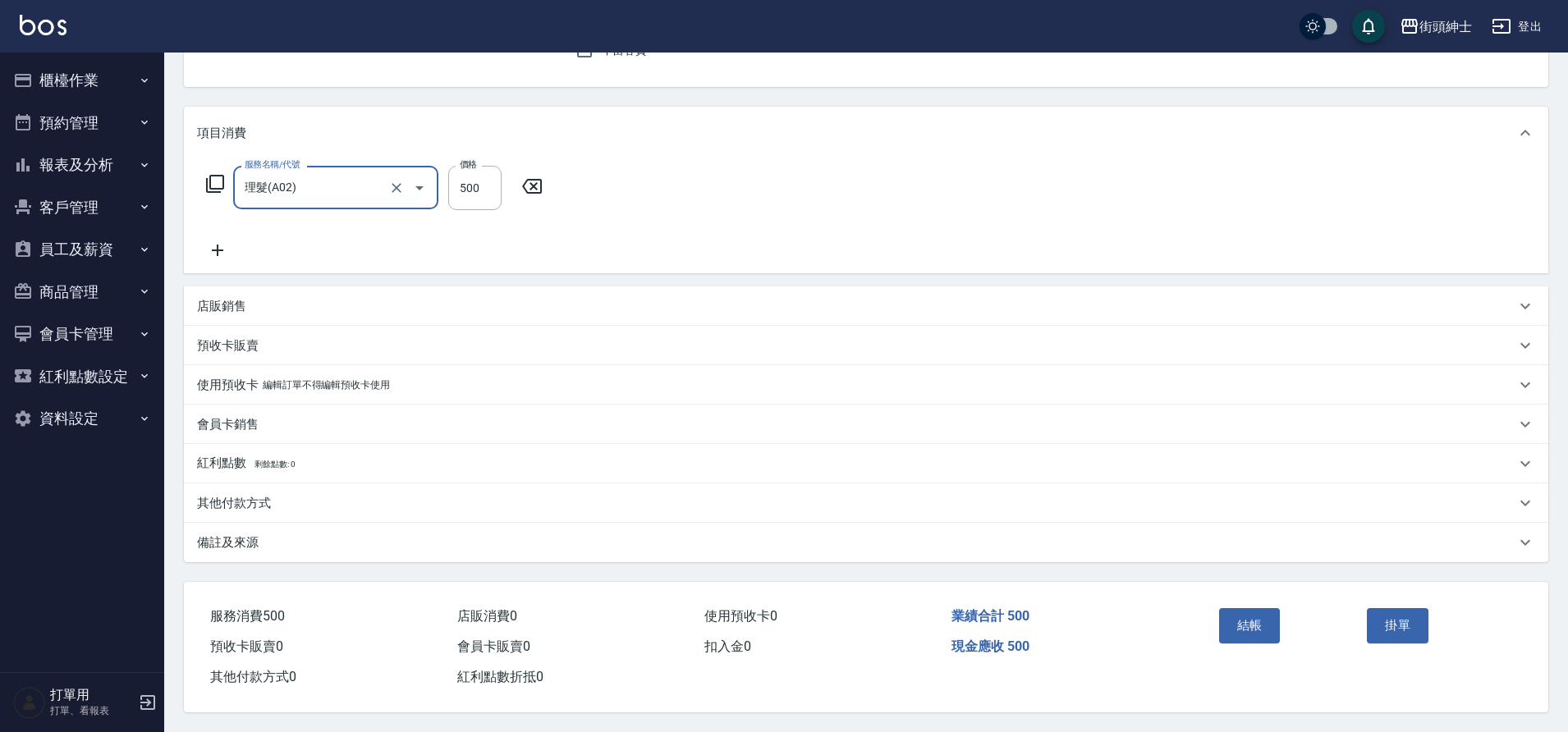
click at [1250, 621] on button "結帳" at bounding box center [1249, 625] width 61 height 34
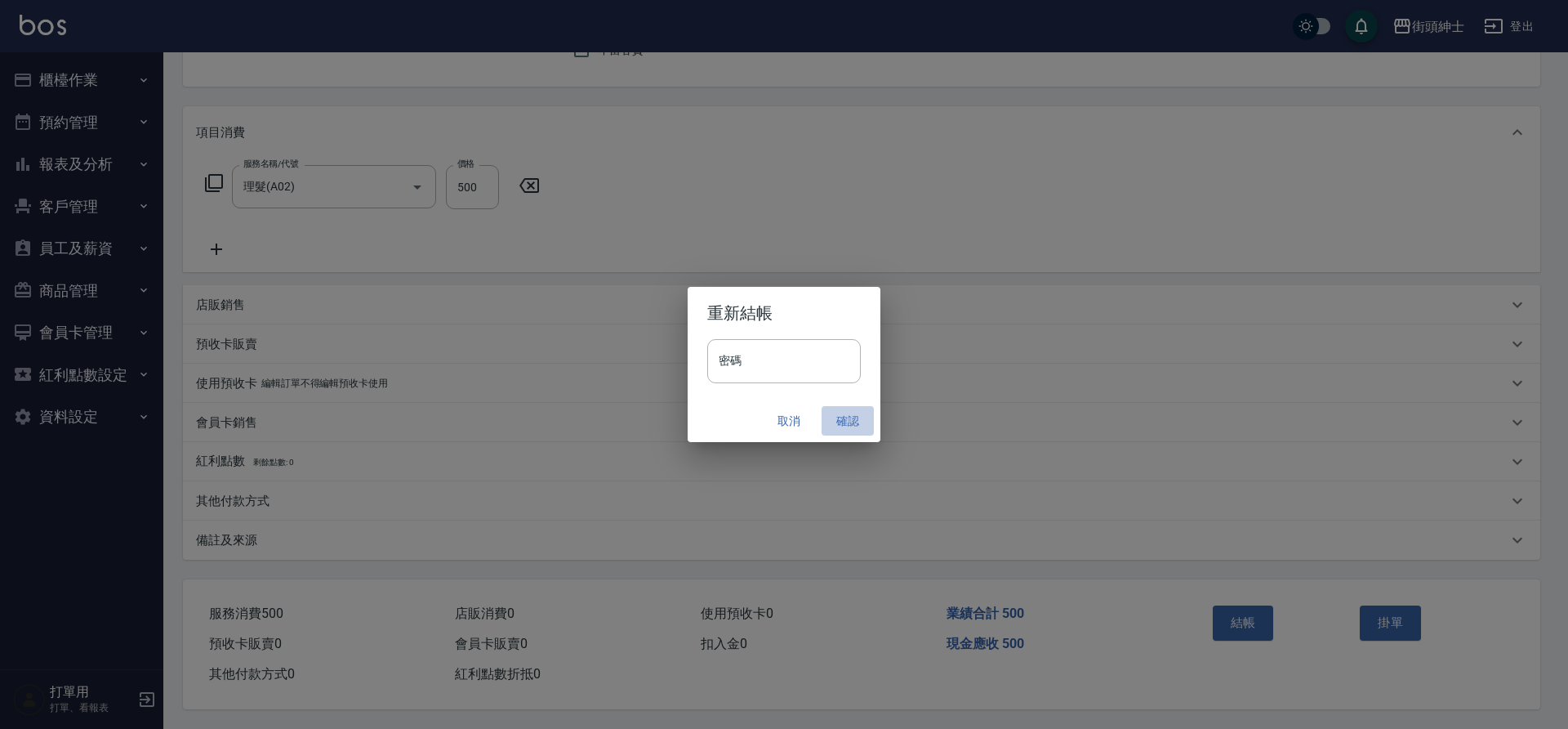
click at [846, 418] on button "確認" at bounding box center [848, 421] width 53 height 30
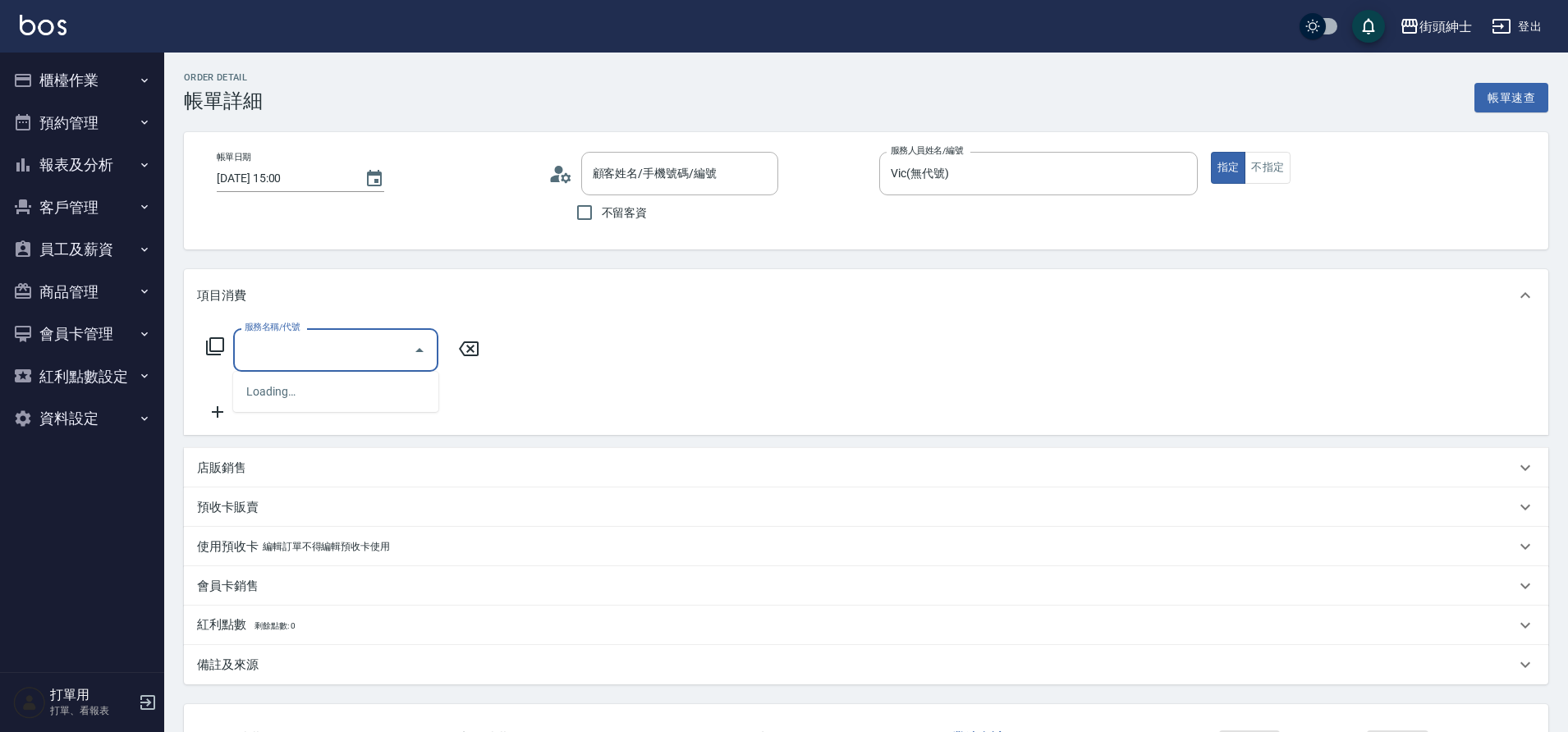
type input "[PERSON_NAME]/0966322686/null"
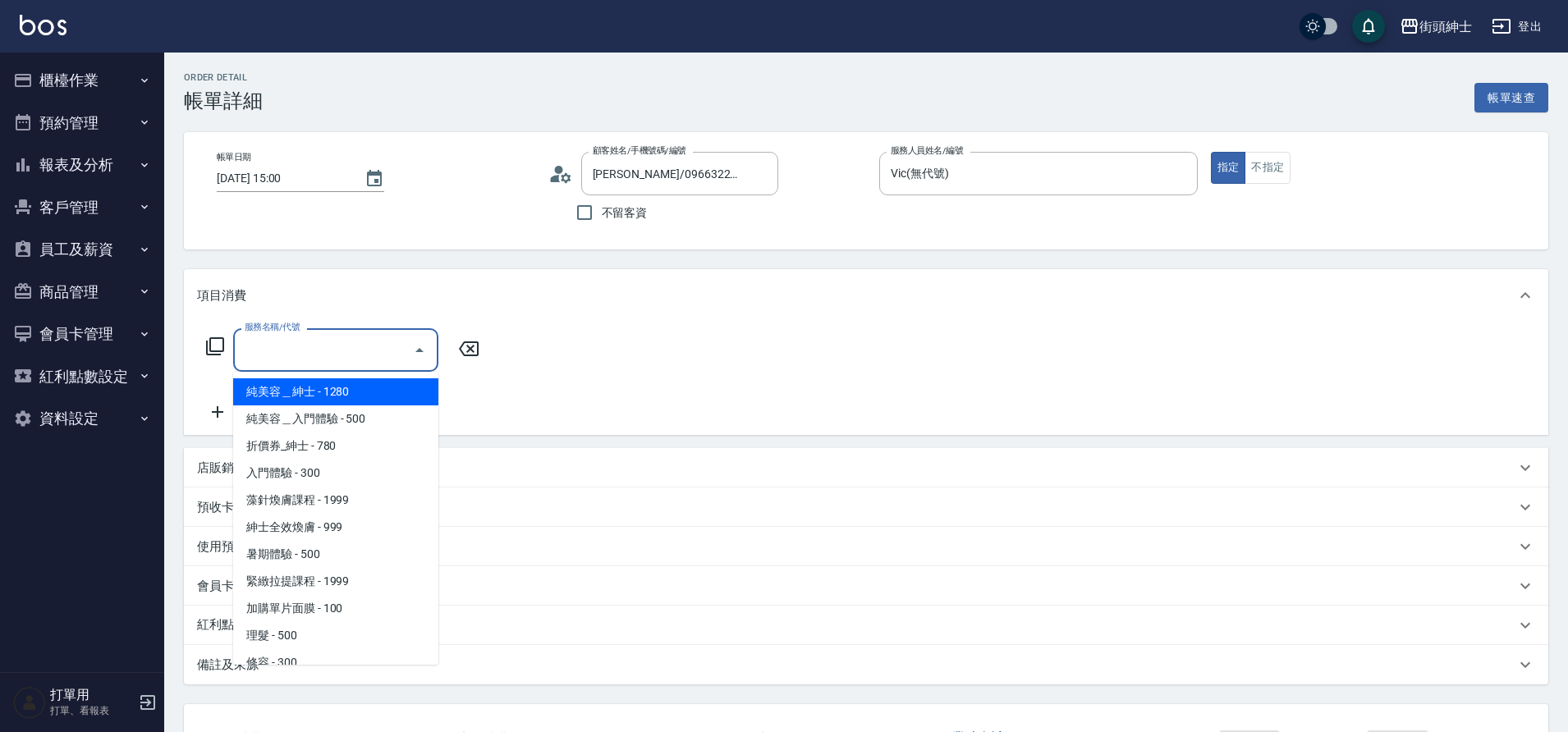
click at [310, 640] on span "理髮 - 500" at bounding box center [336, 636] width 206 height 27
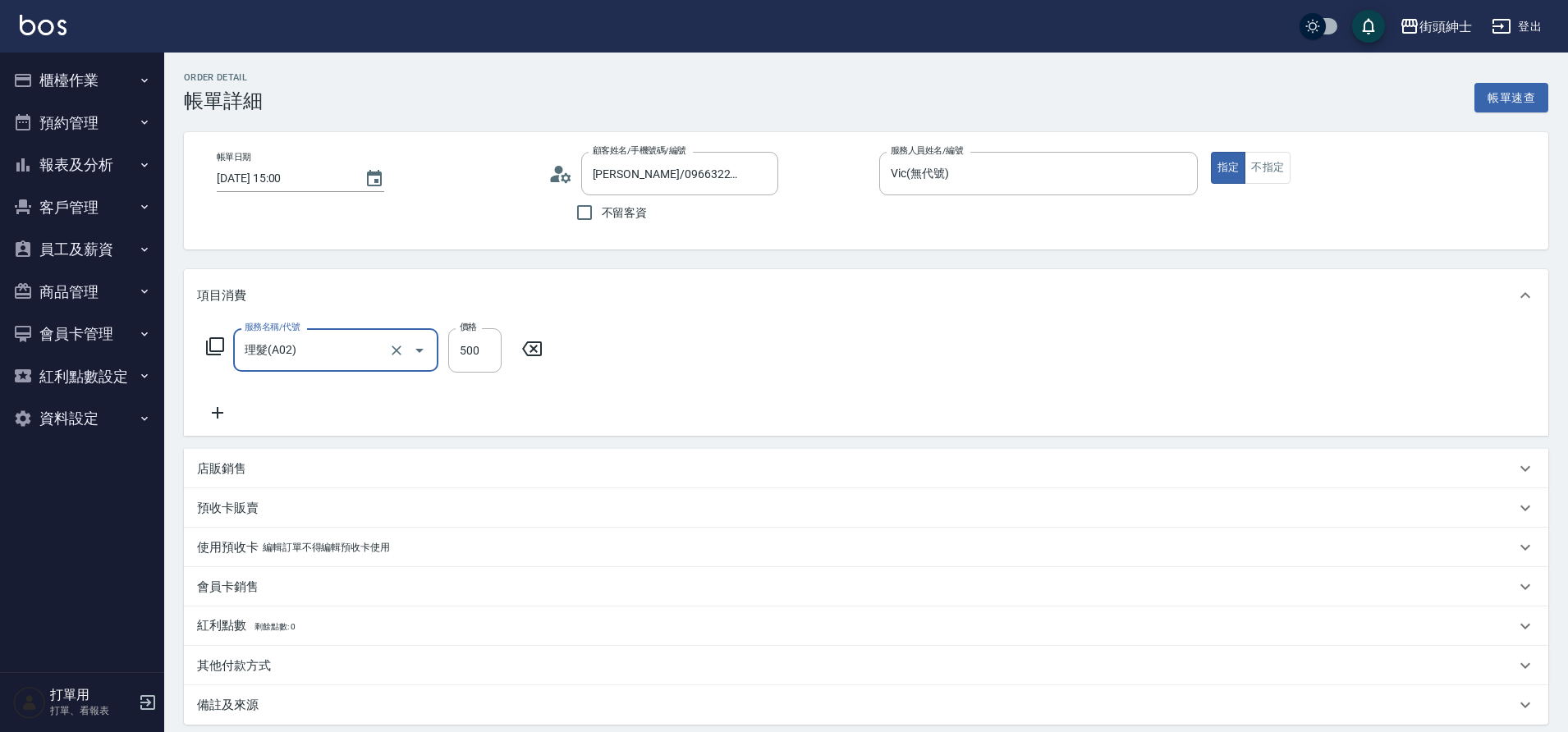
type input "理髮(A02)"
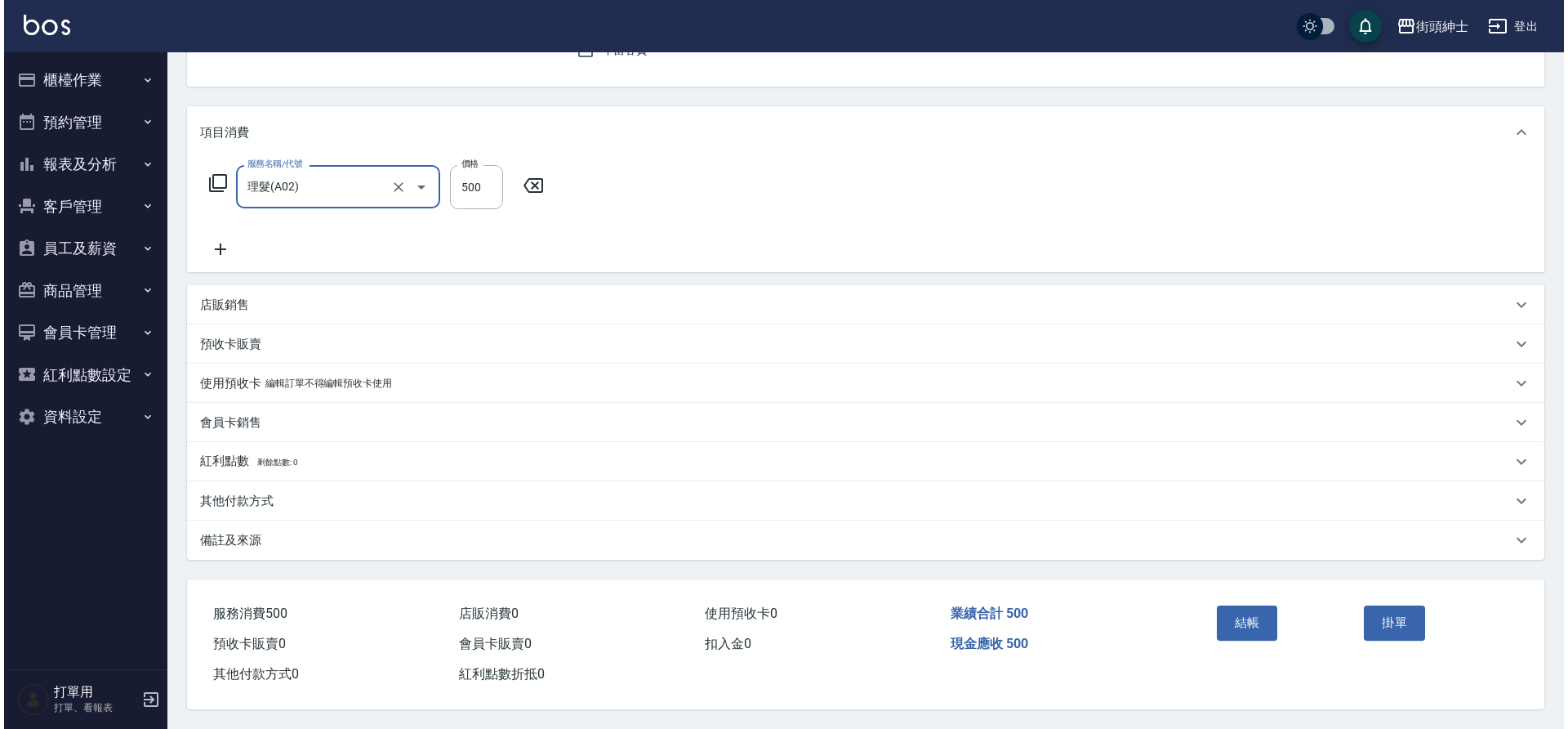
scroll to position [170, 0]
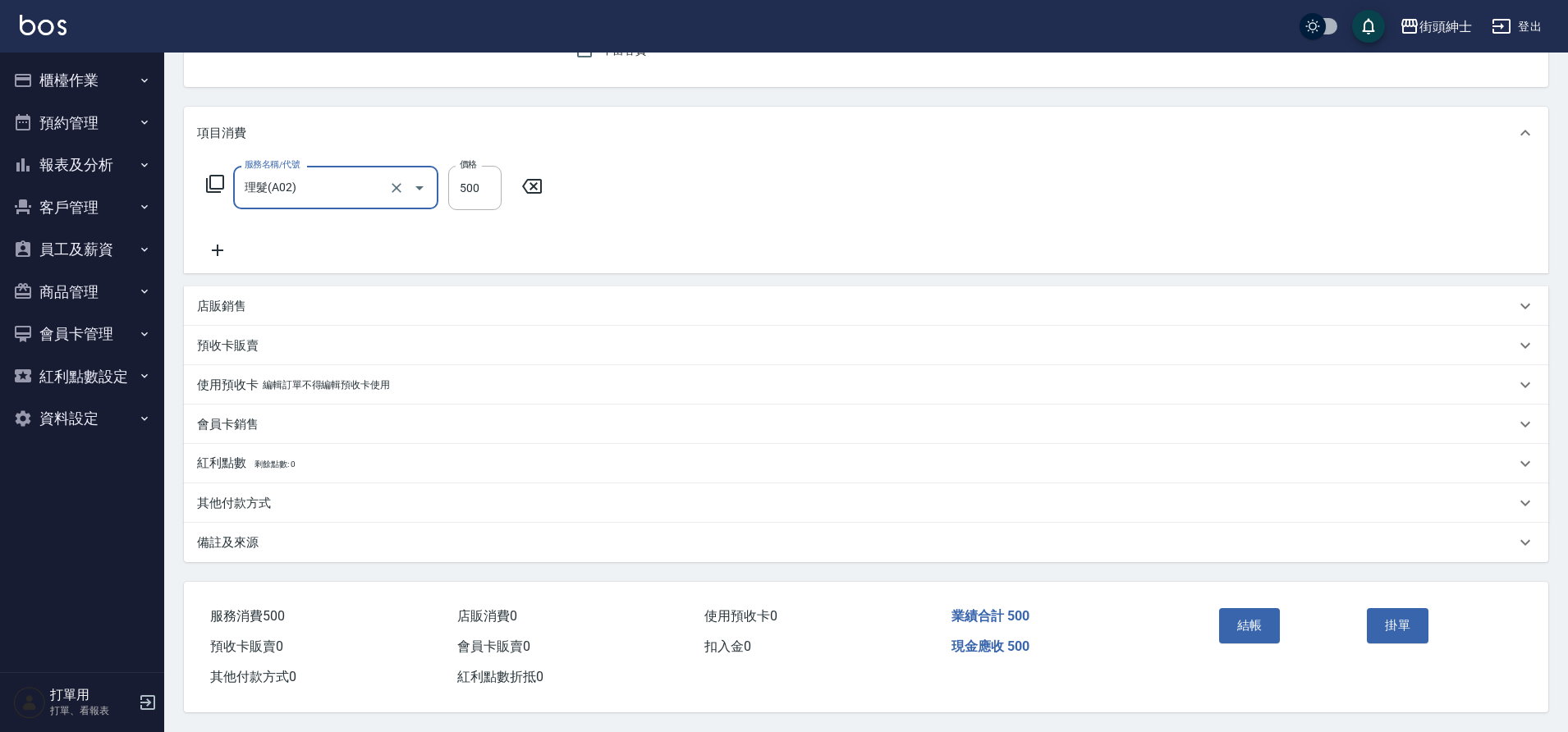
click at [1254, 615] on button "結帳" at bounding box center [1249, 625] width 61 height 34
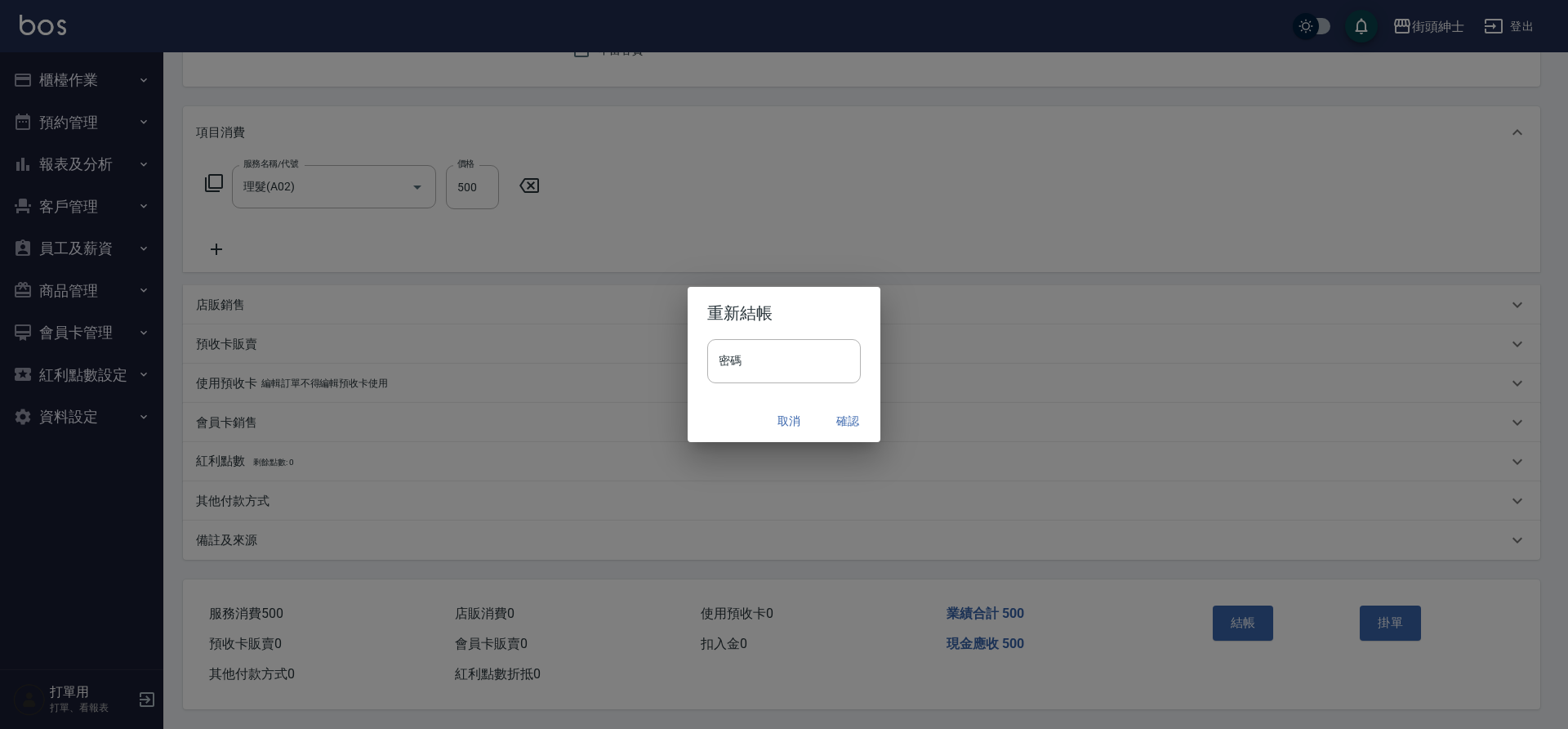
click at [845, 420] on button "確認" at bounding box center [848, 421] width 53 height 30
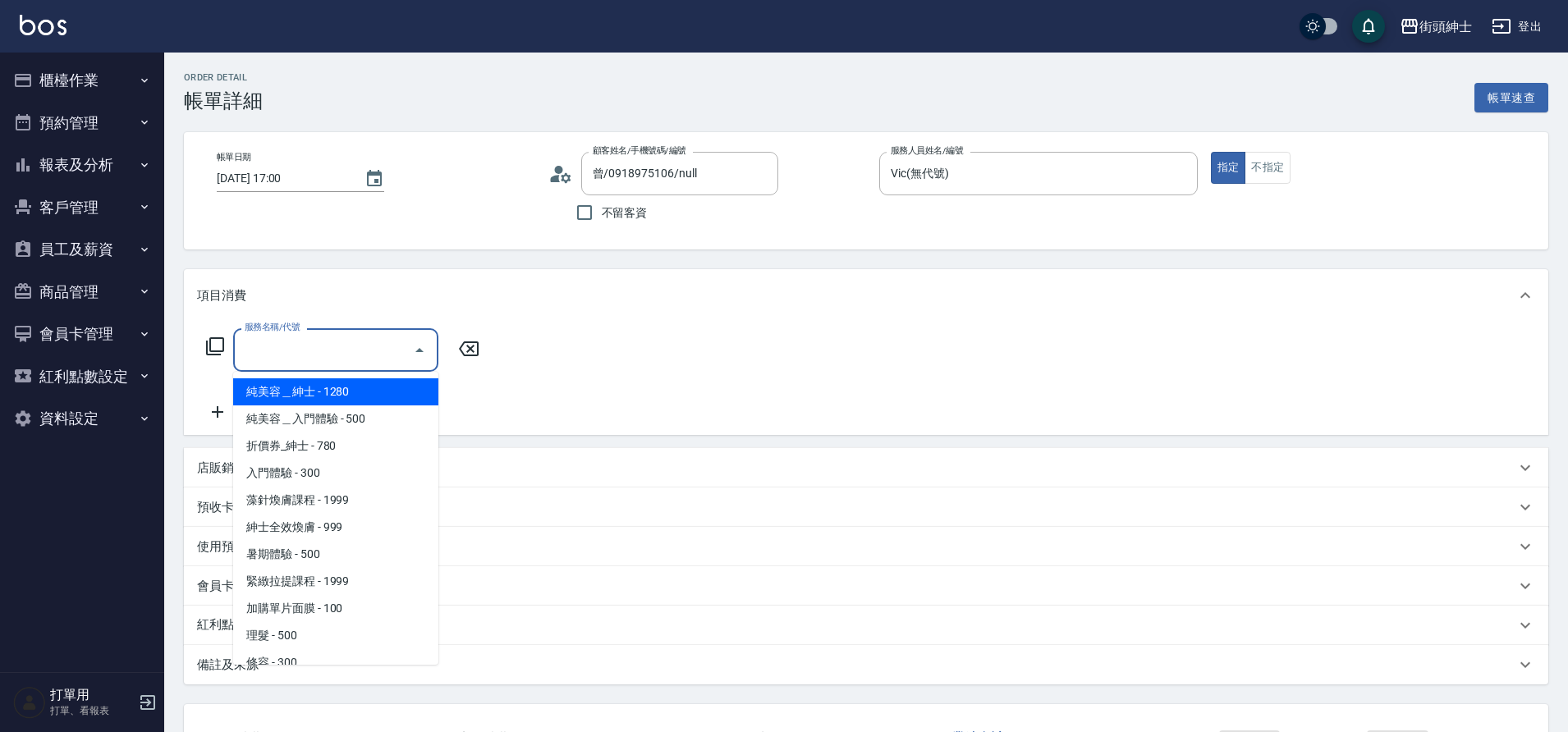
click at [300, 631] on span "理髮 - 500" at bounding box center [336, 636] width 206 height 27
type input "理髮(A02)"
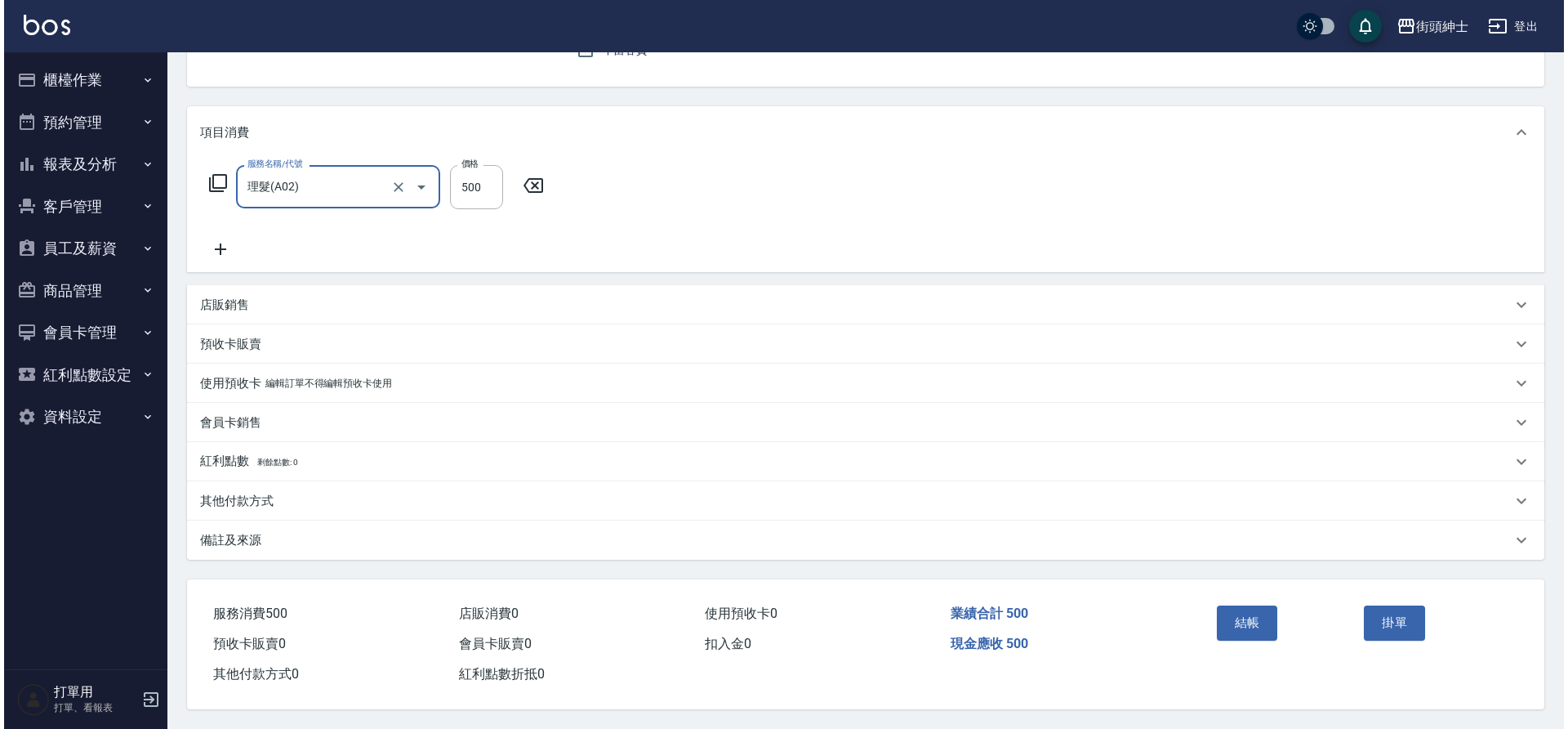
scroll to position [170, 0]
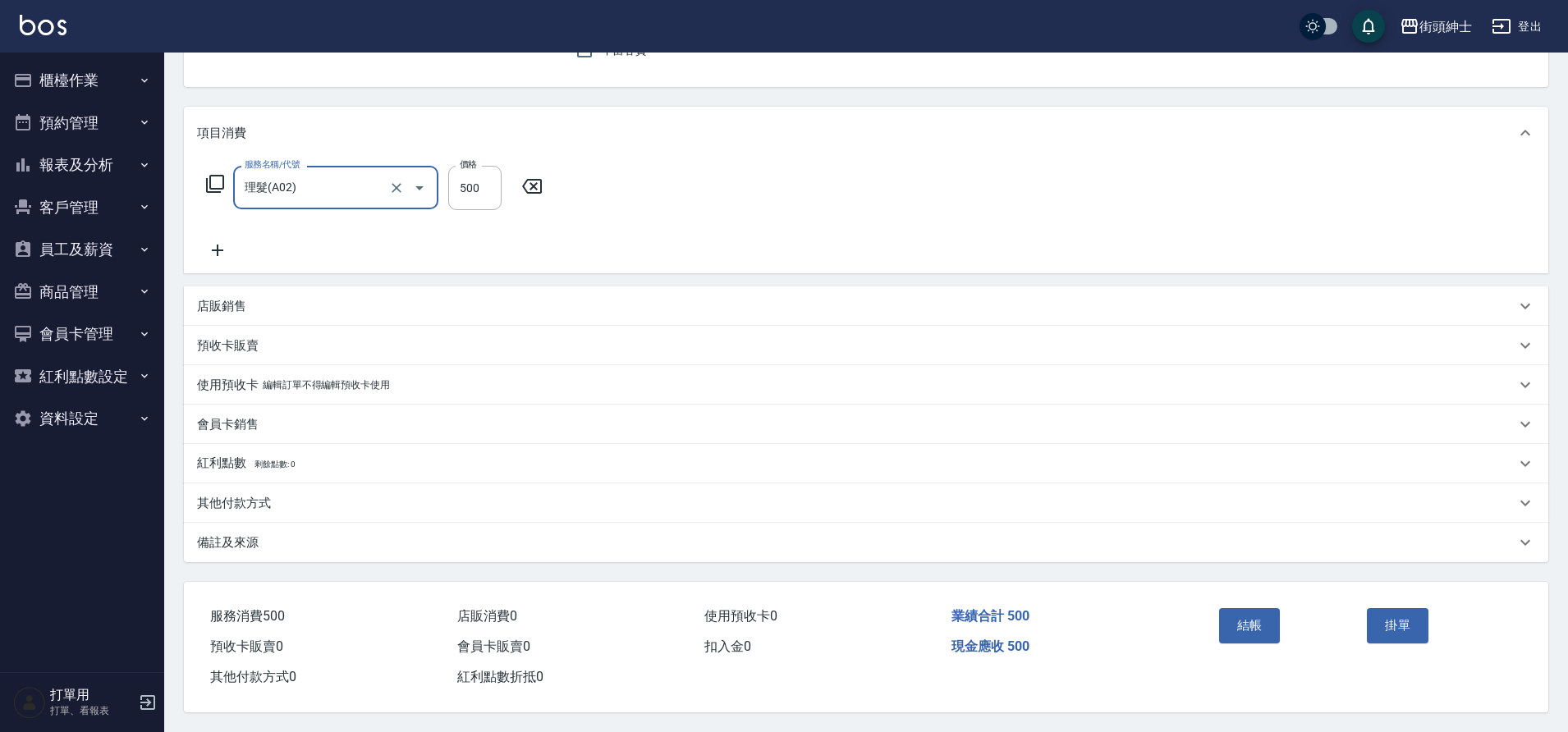
click at [1257, 613] on button "結帳" at bounding box center [1249, 625] width 61 height 34
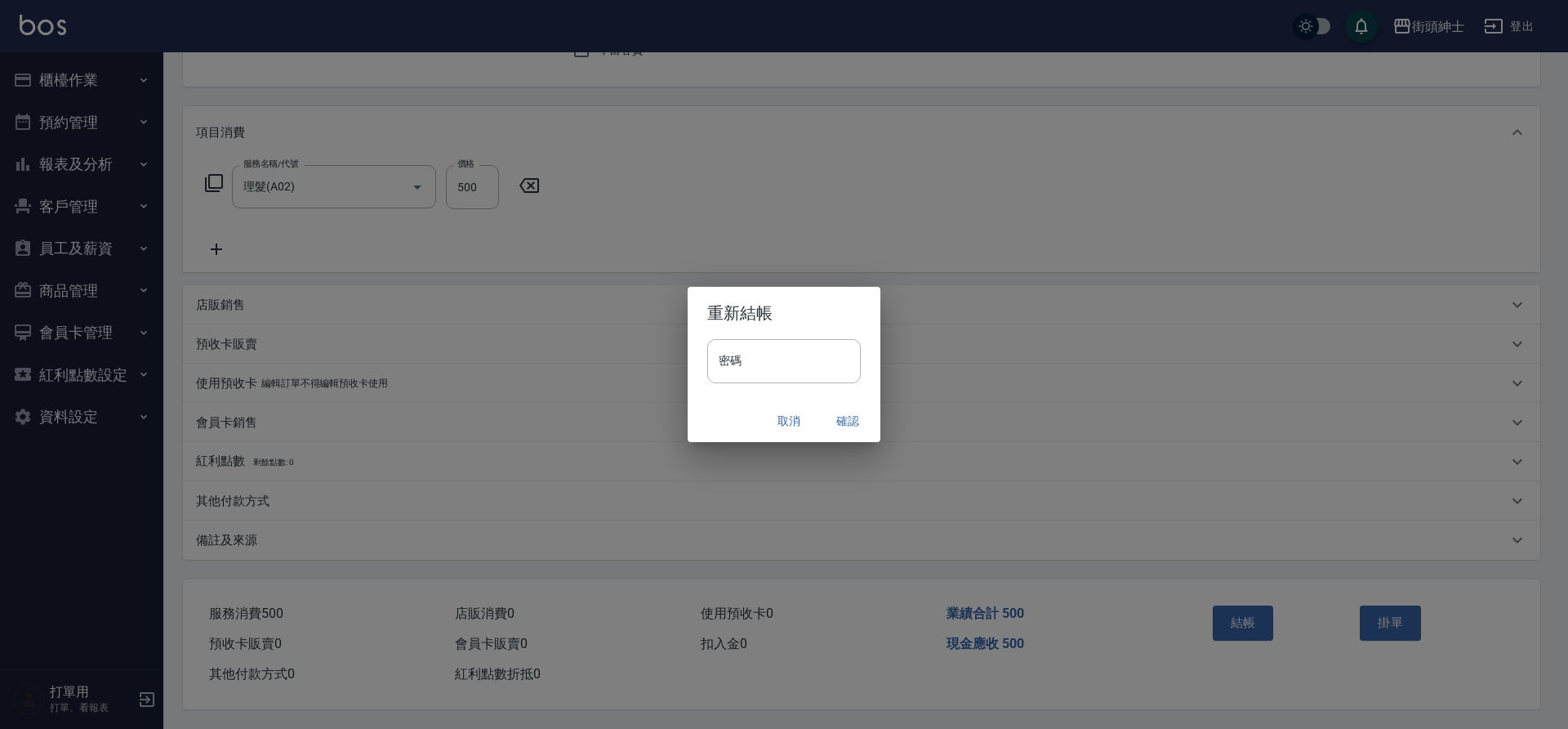
drag, startPoint x: 0, startPoint y: 0, endPoint x: 841, endPoint y: 422, distance: 940.9
click at [841, 422] on button "確認" at bounding box center [848, 421] width 53 height 30
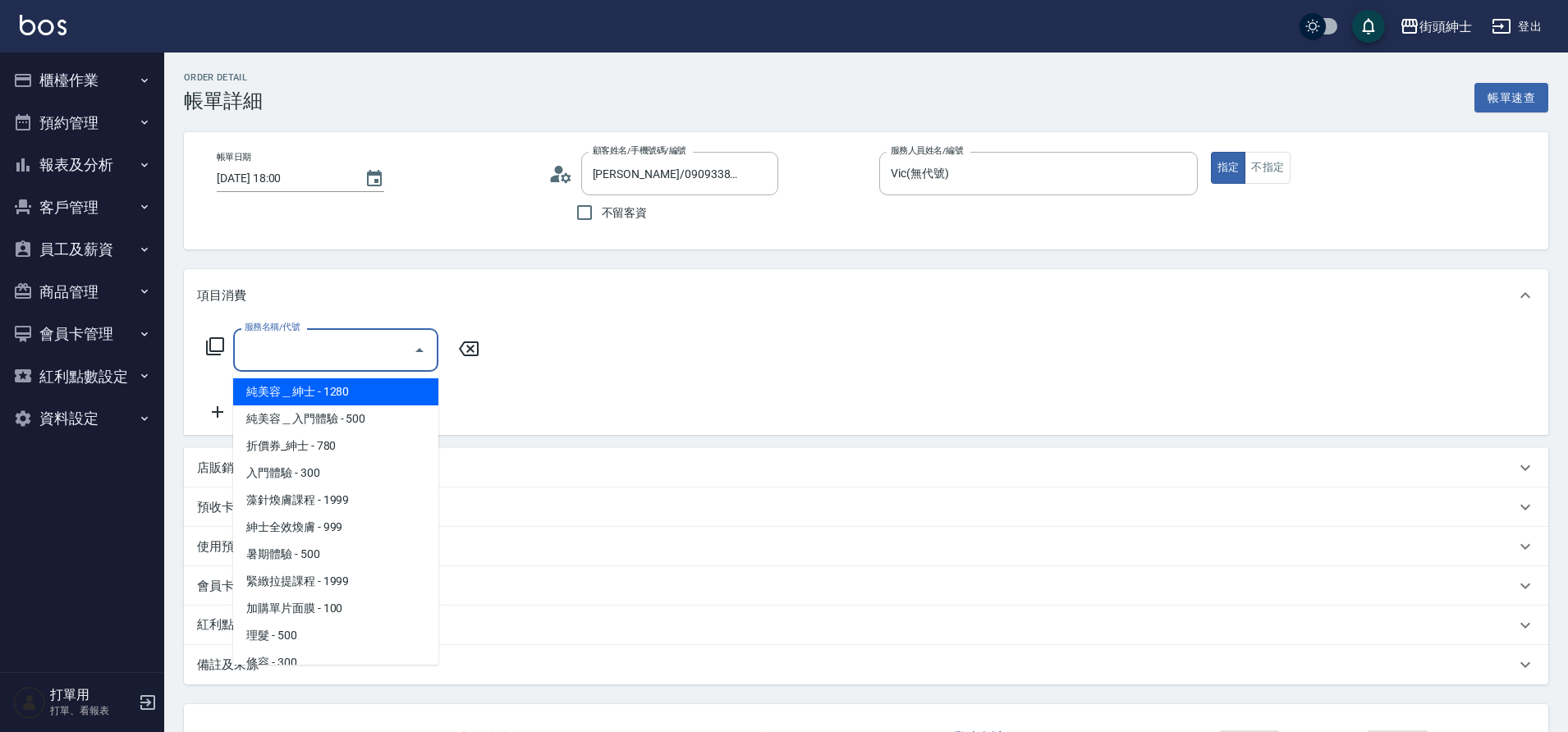
click at [284, 638] on span "理髮 - 500" at bounding box center [336, 636] width 206 height 27
type input "理髮(A02)"
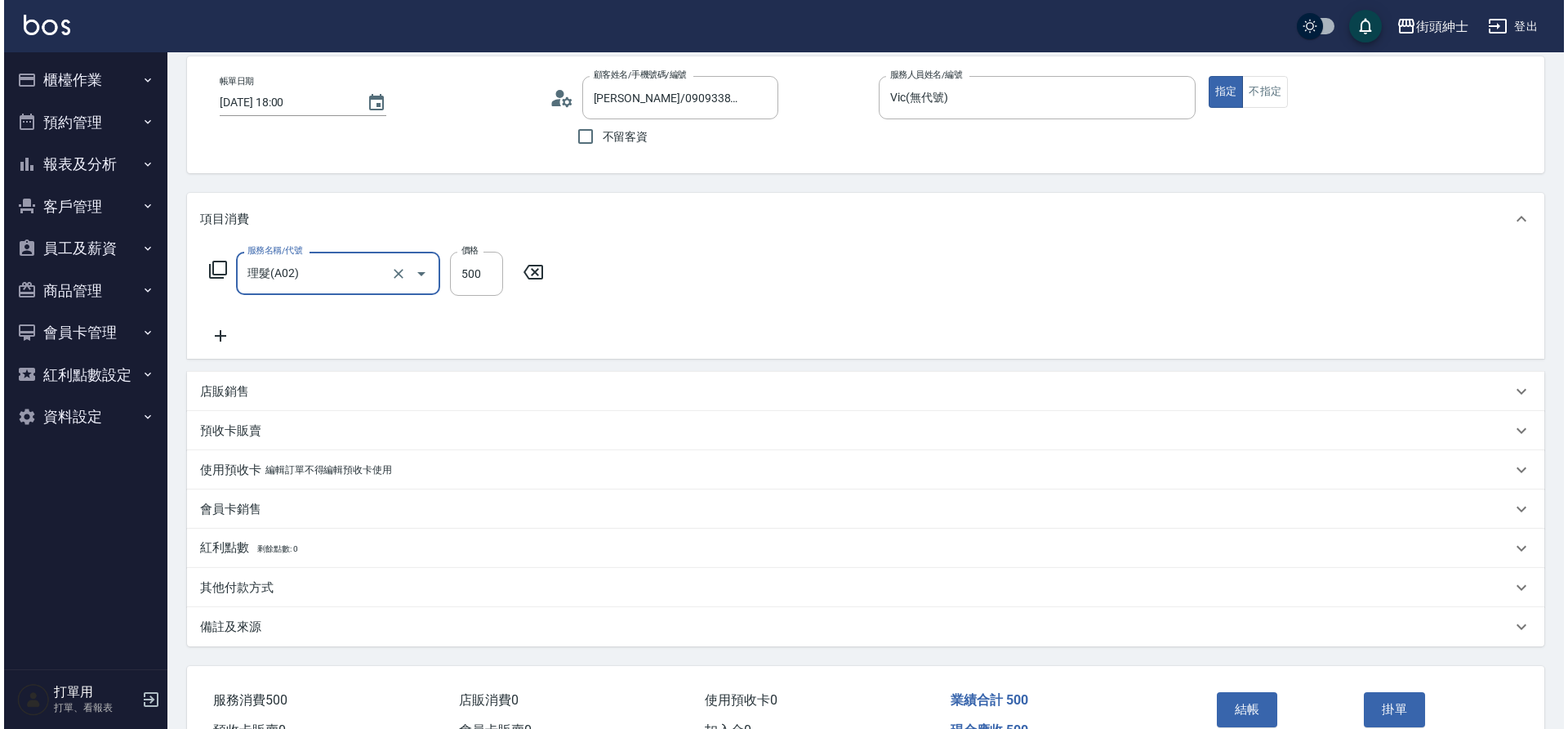
scroll to position [170, 0]
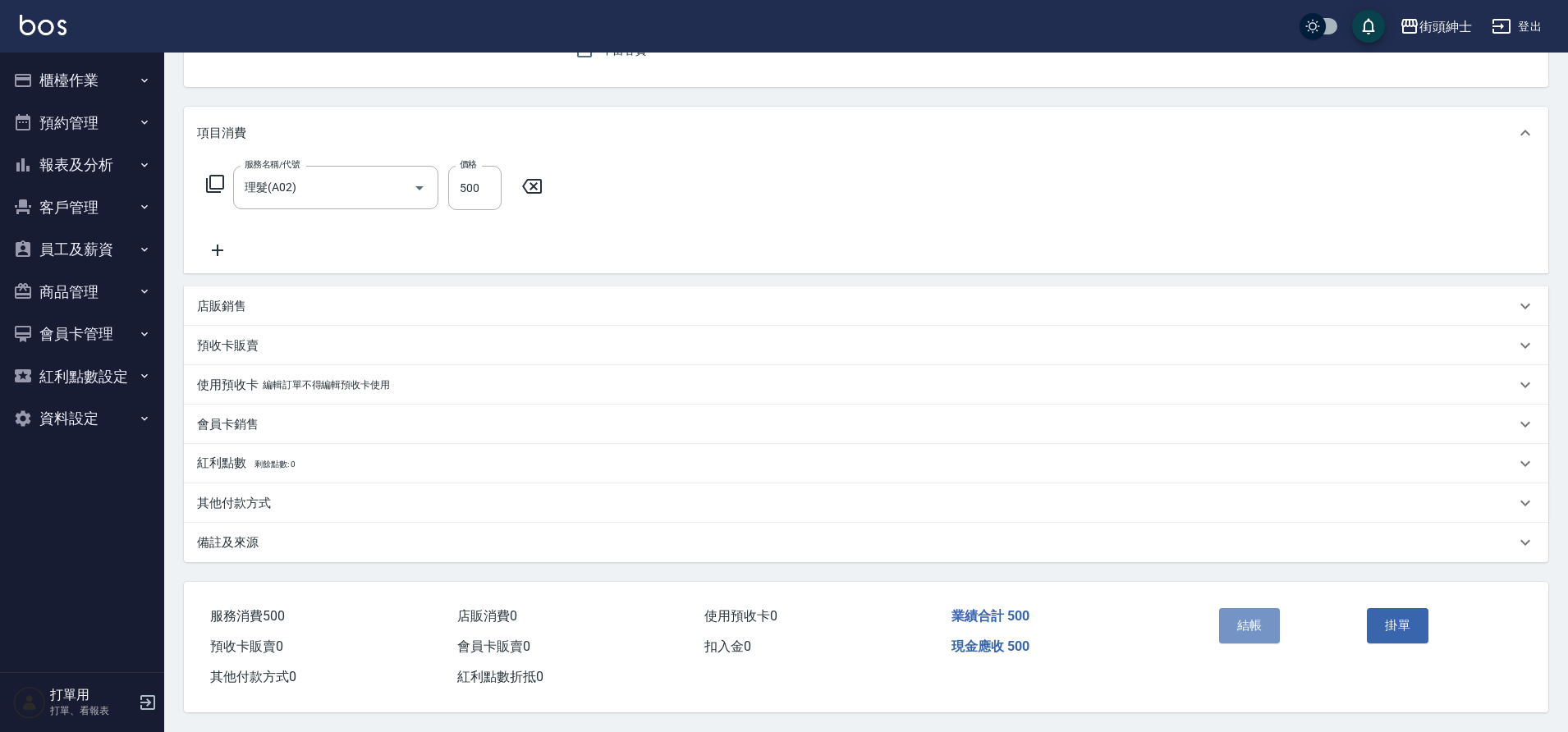
click at [1248, 614] on button "結帳" at bounding box center [1249, 625] width 61 height 34
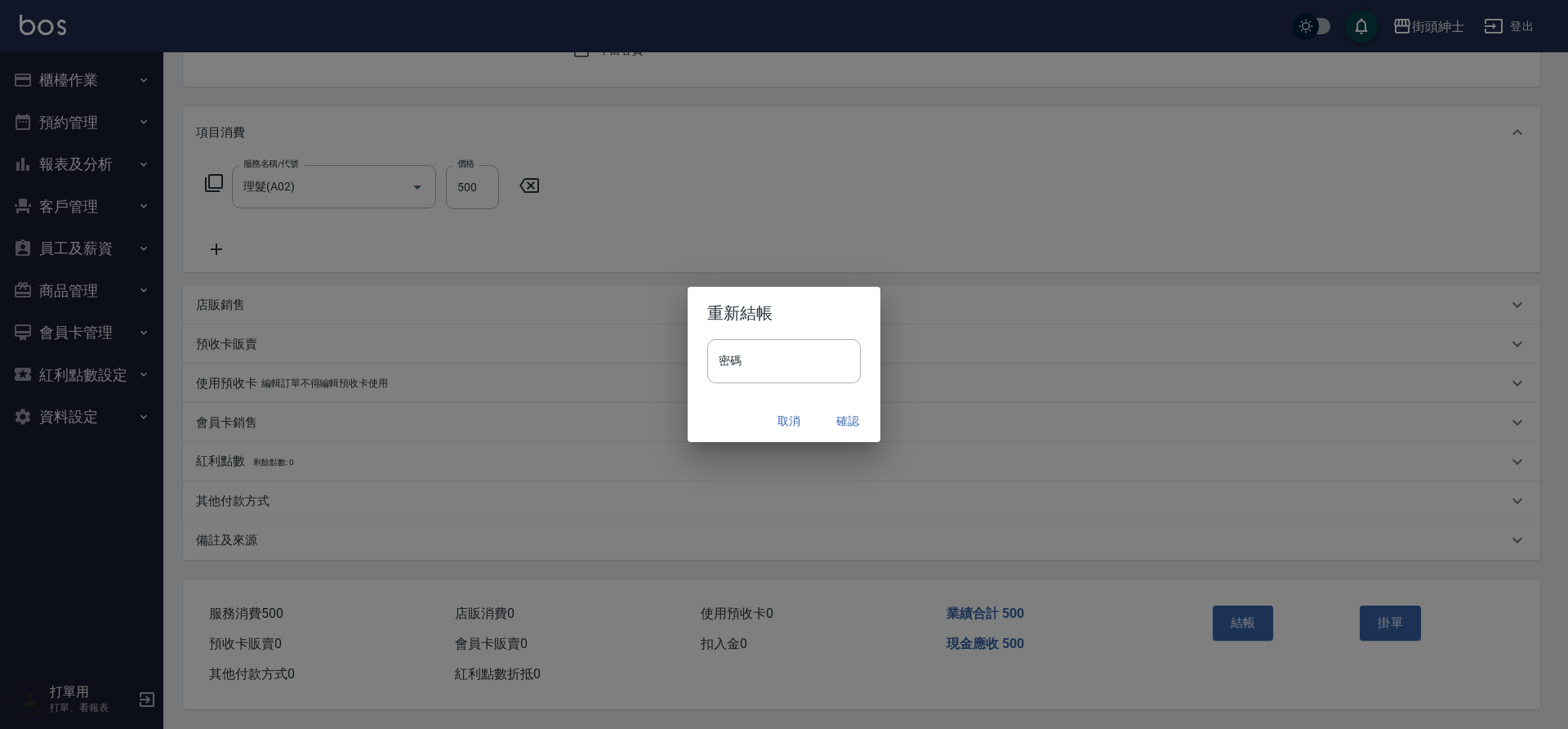
click at [850, 423] on button "確認" at bounding box center [848, 421] width 53 height 30
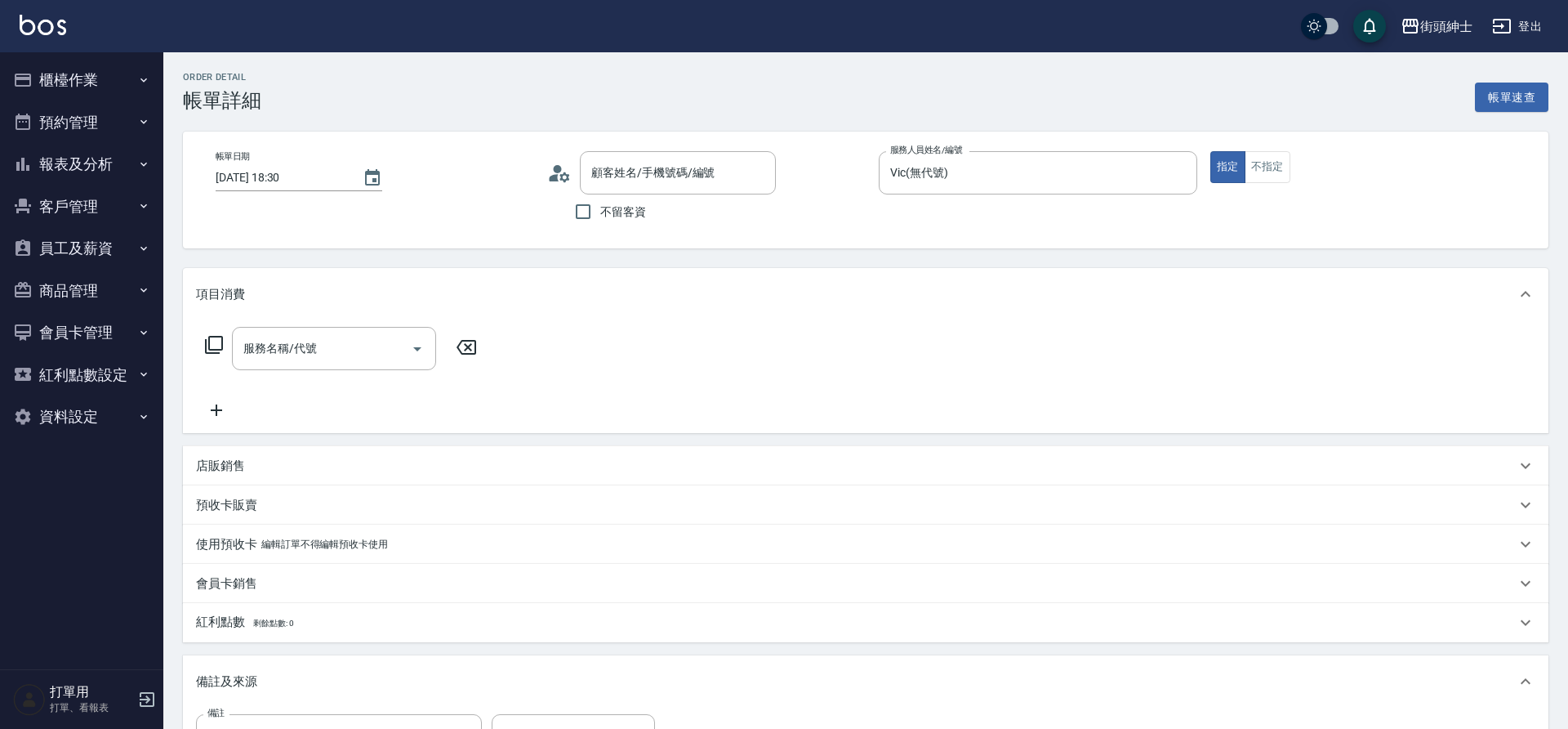
click at [315, 352] on div "服務名稱/代號 服務名稱/代號" at bounding box center [334, 348] width 204 height 43
type input "[PERSON_NAME]/0906565958/null"
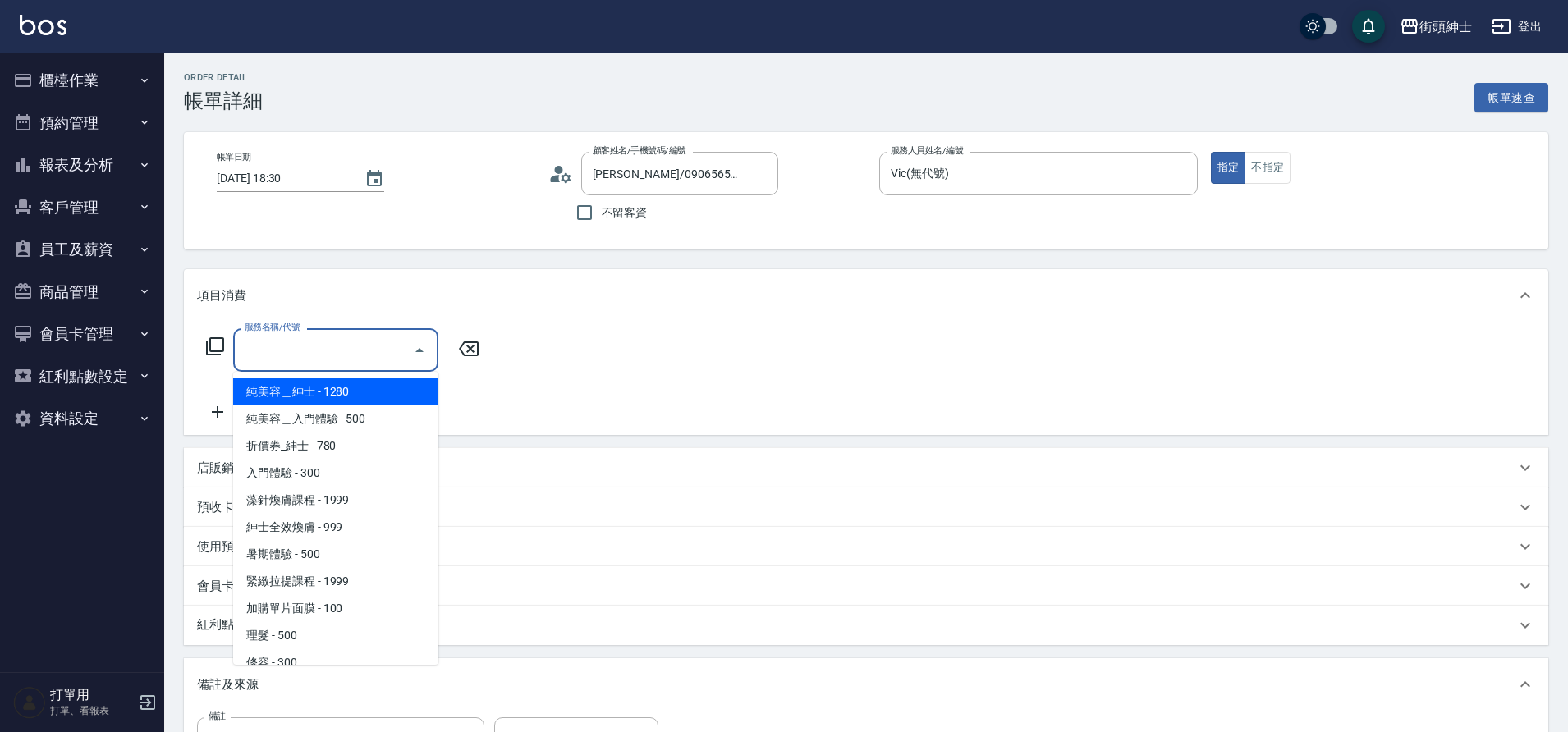
click at [300, 640] on span "理髮 - 500" at bounding box center [336, 636] width 206 height 27
type input "理髮(A02)"
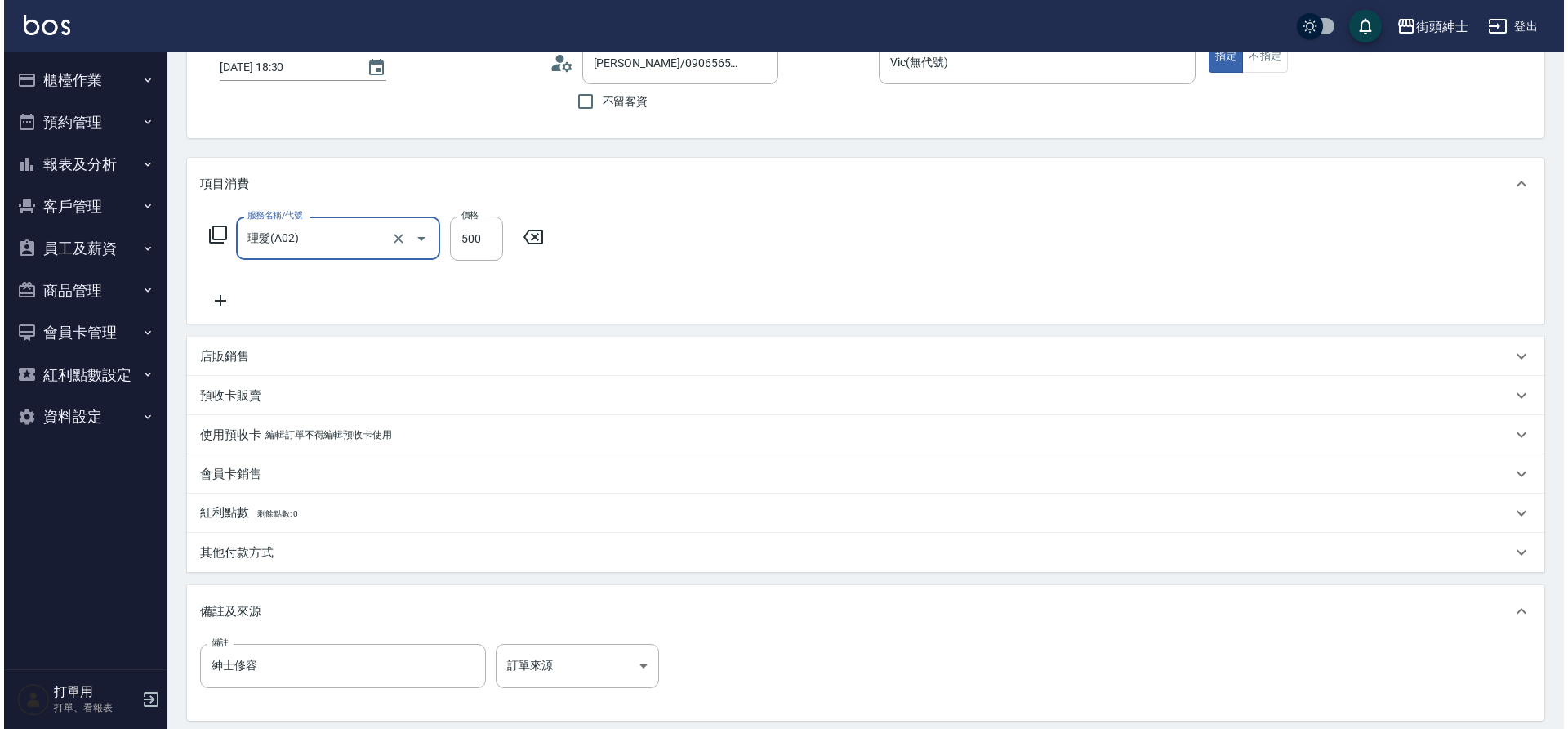
scroll to position [279, 0]
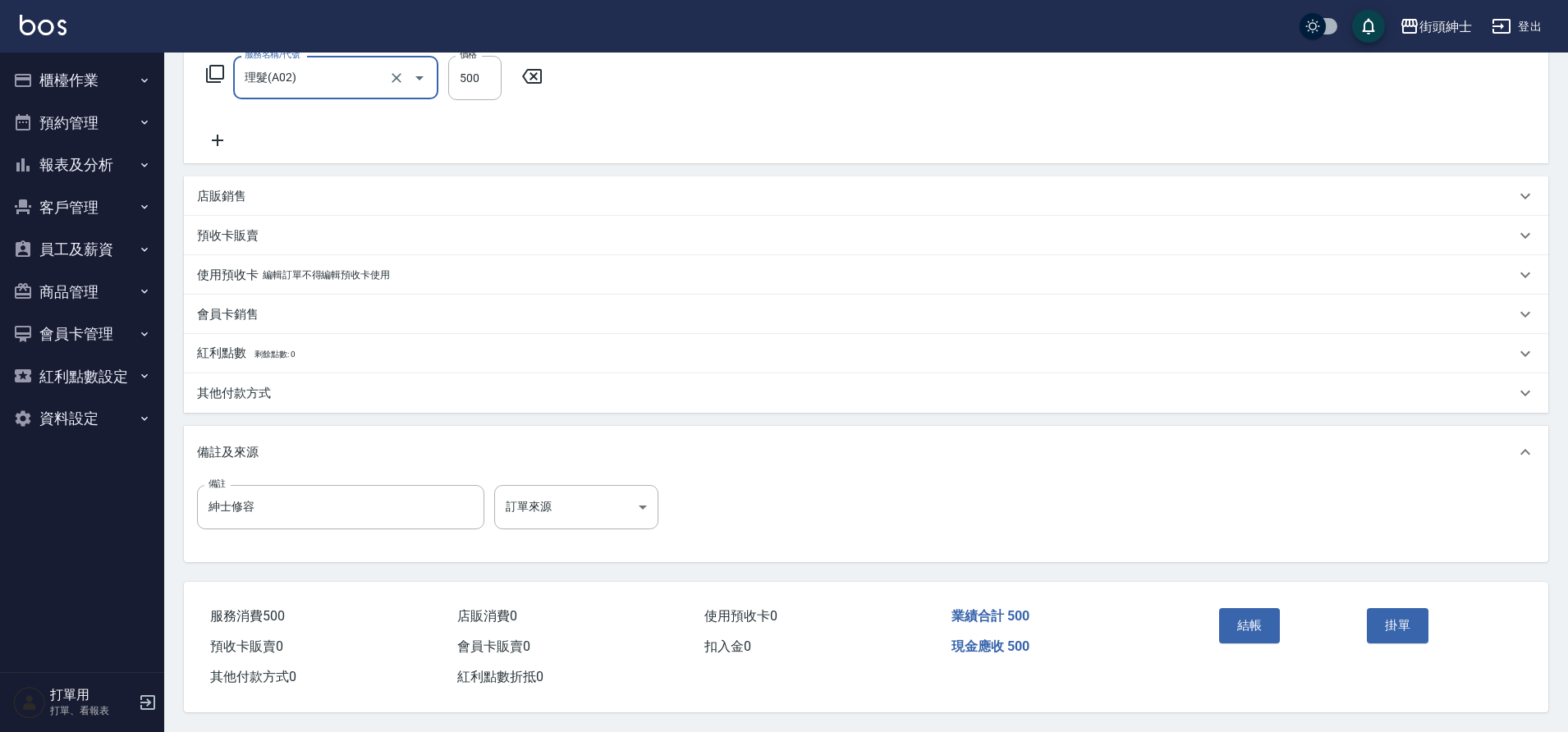
click at [1241, 617] on button "結帳" at bounding box center [1249, 625] width 61 height 34
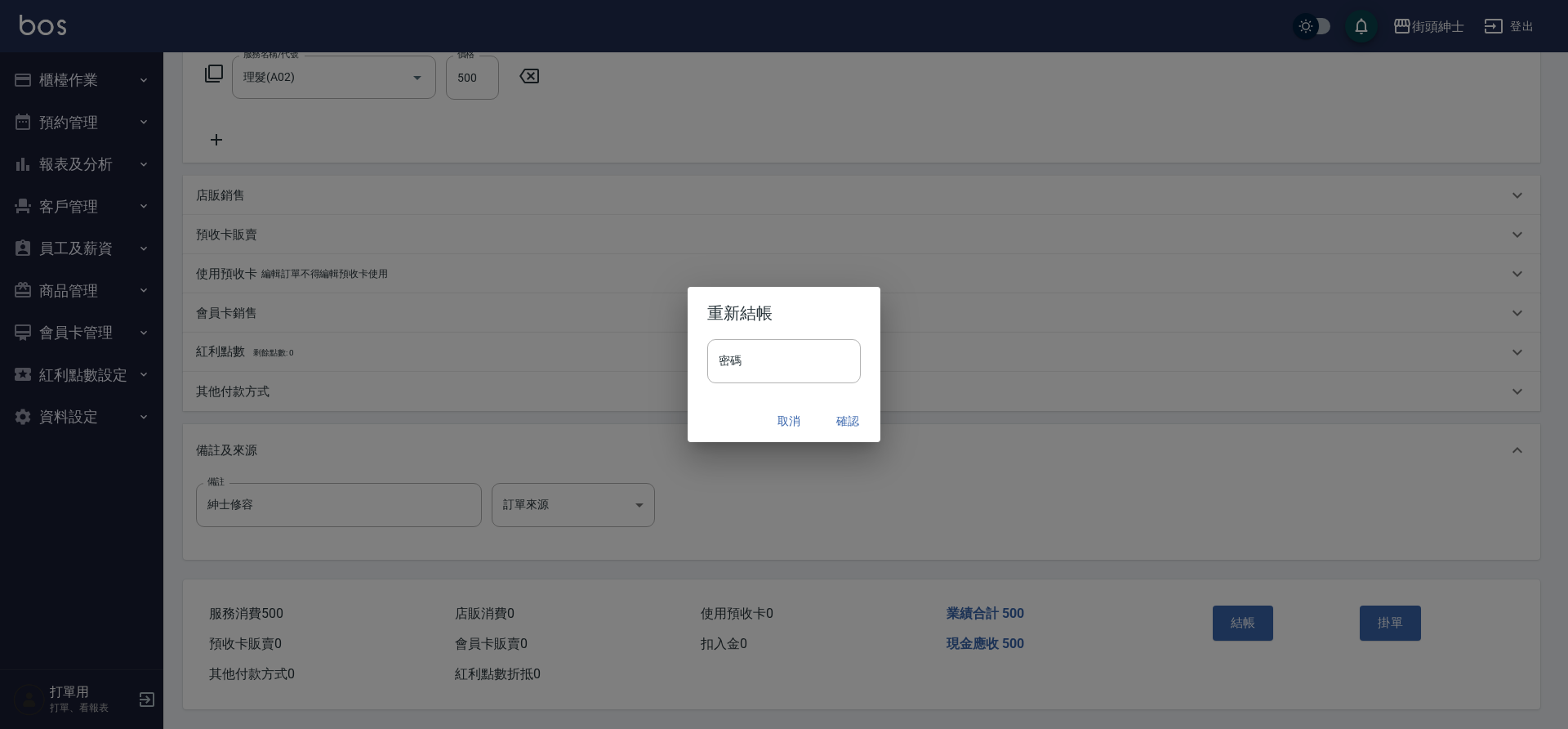
drag, startPoint x: 0, startPoint y: 0, endPoint x: 845, endPoint y: 423, distance: 945.0
click at [845, 423] on button "確認" at bounding box center [848, 421] width 53 height 30
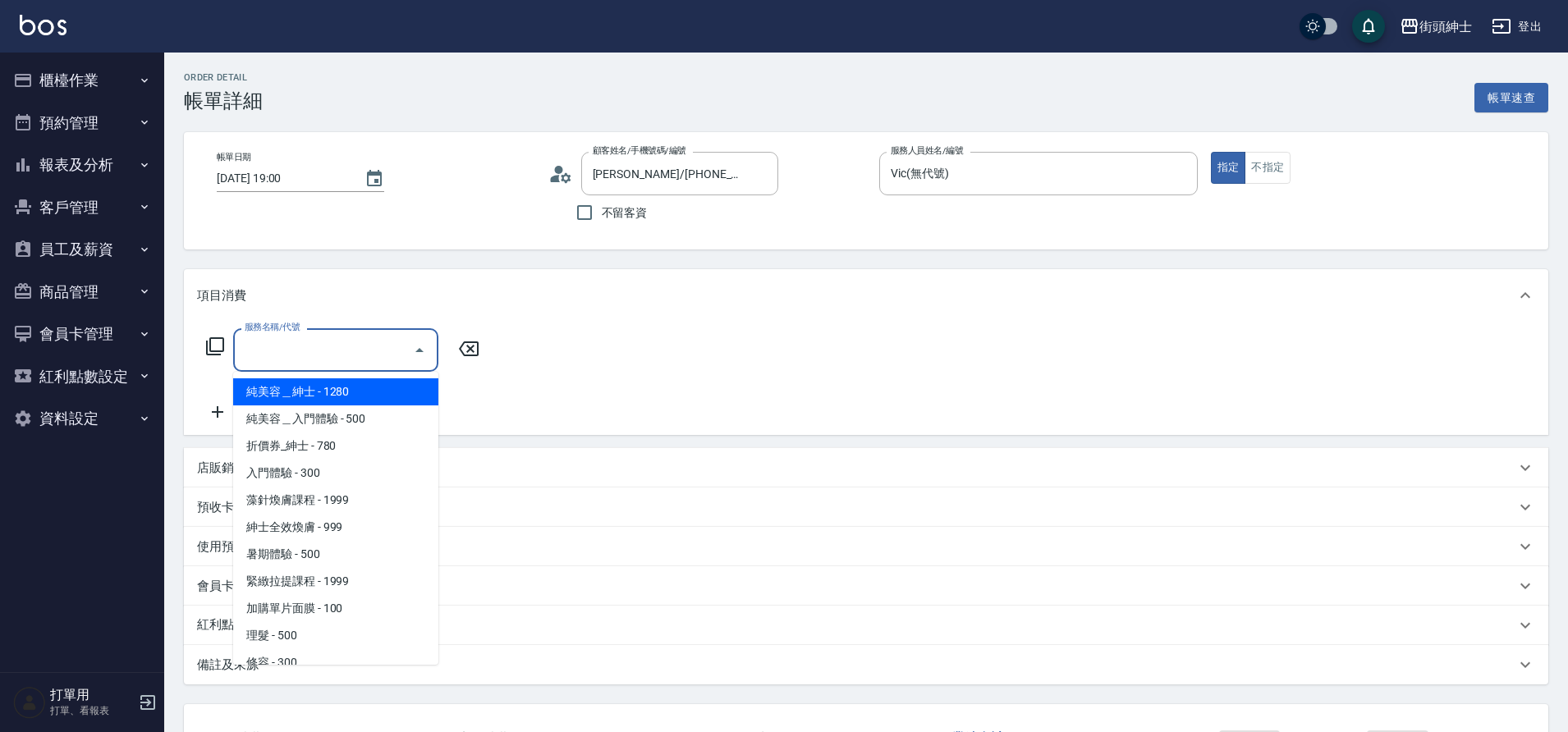
click at [299, 637] on span "理髮 - 500" at bounding box center [336, 636] width 206 height 27
type input "理髮(A02)"
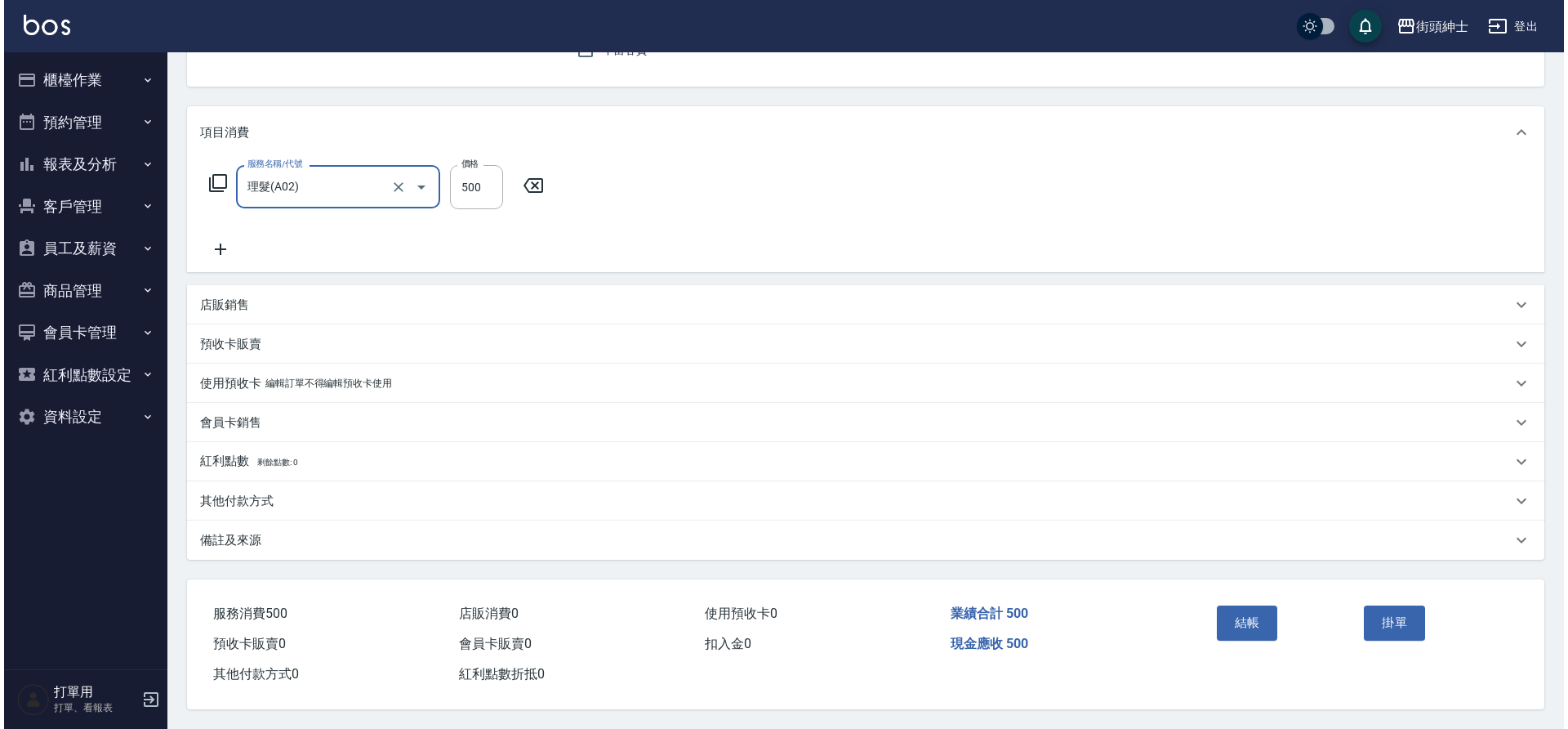
scroll to position [170, 0]
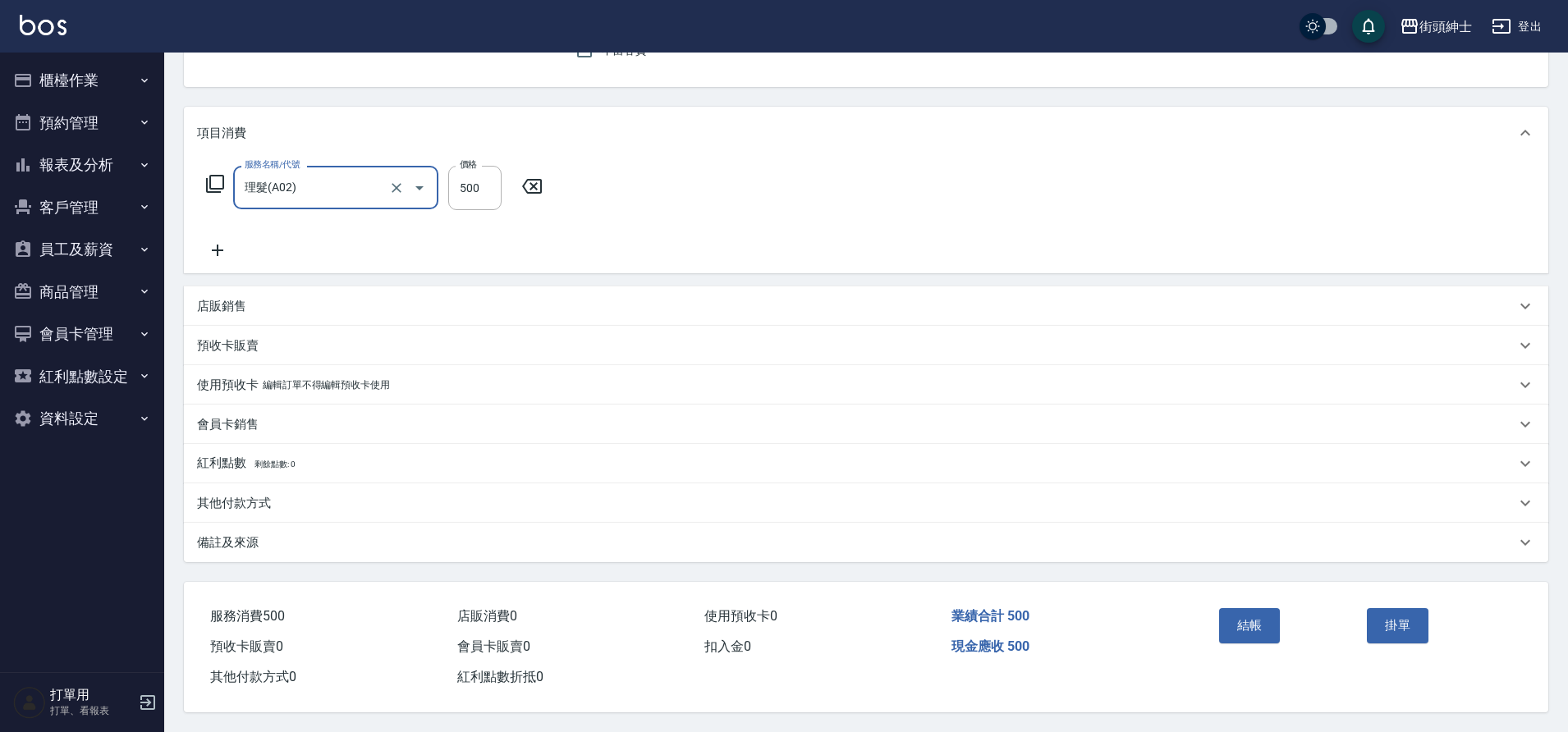
click at [1242, 620] on button "結帳" at bounding box center [1249, 625] width 61 height 34
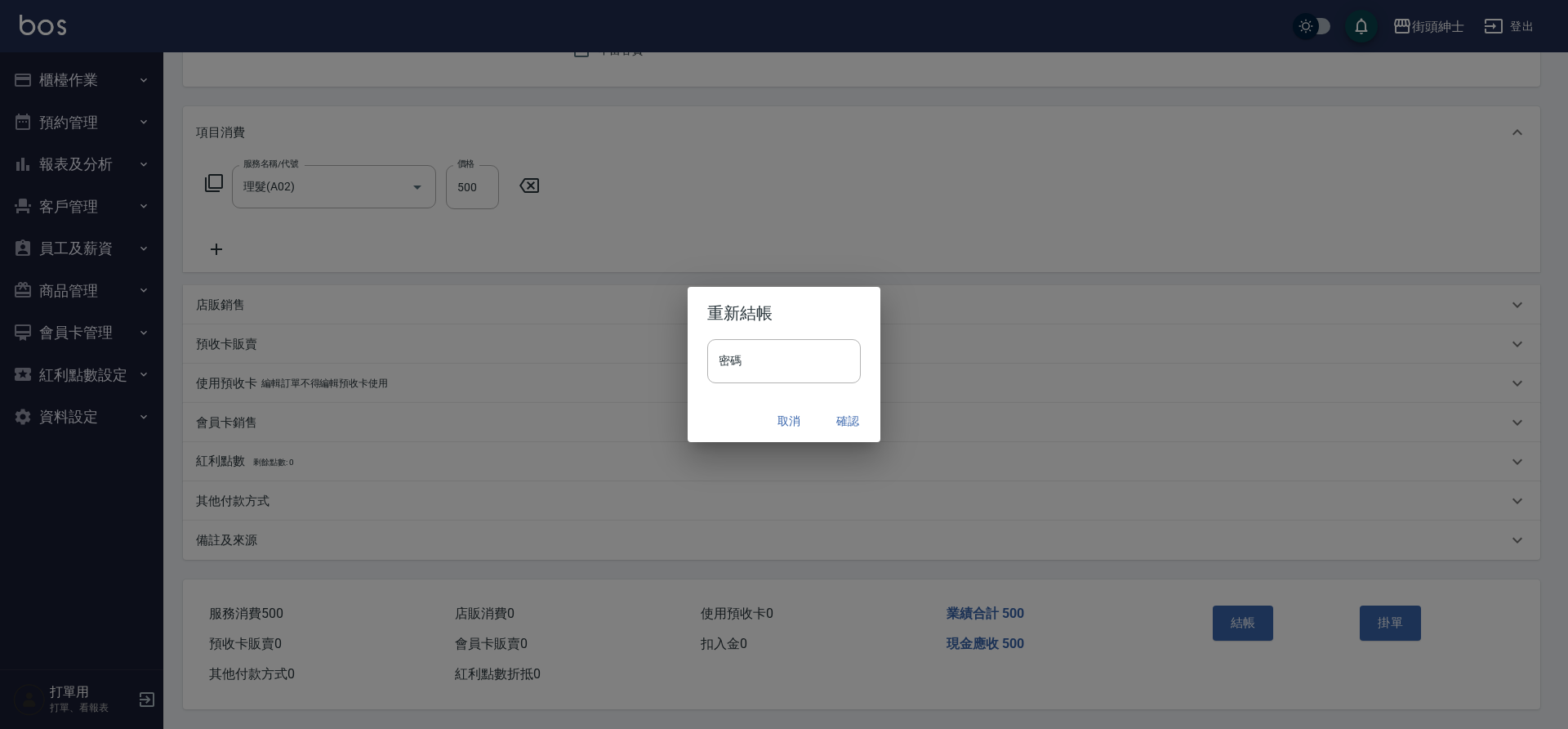
click at [839, 414] on button "確認" at bounding box center [848, 421] width 53 height 30
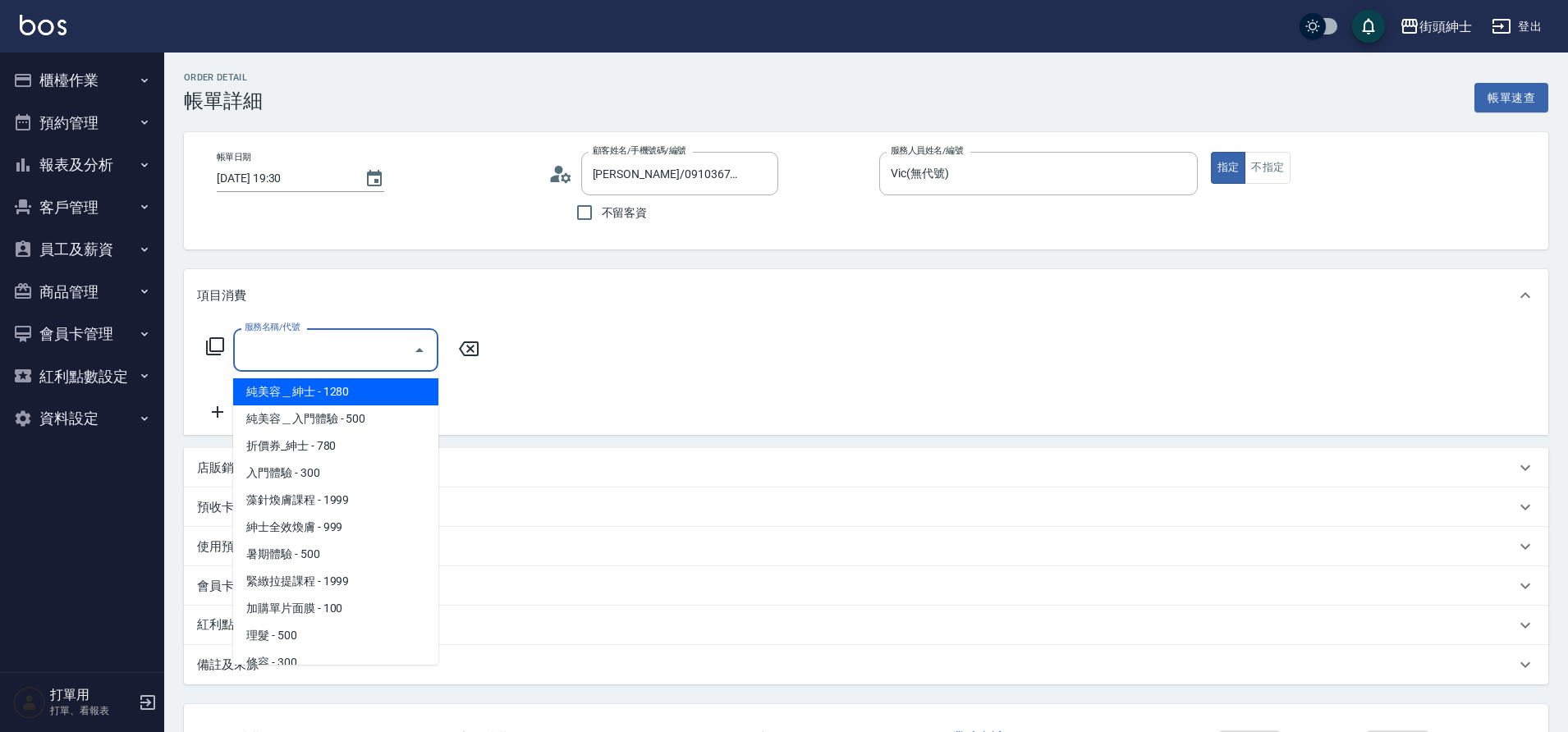
click at [291, 632] on span "理髮 - 500" at bounding box center [336, 636] width 206 height 27
type input "理髮(A02)"
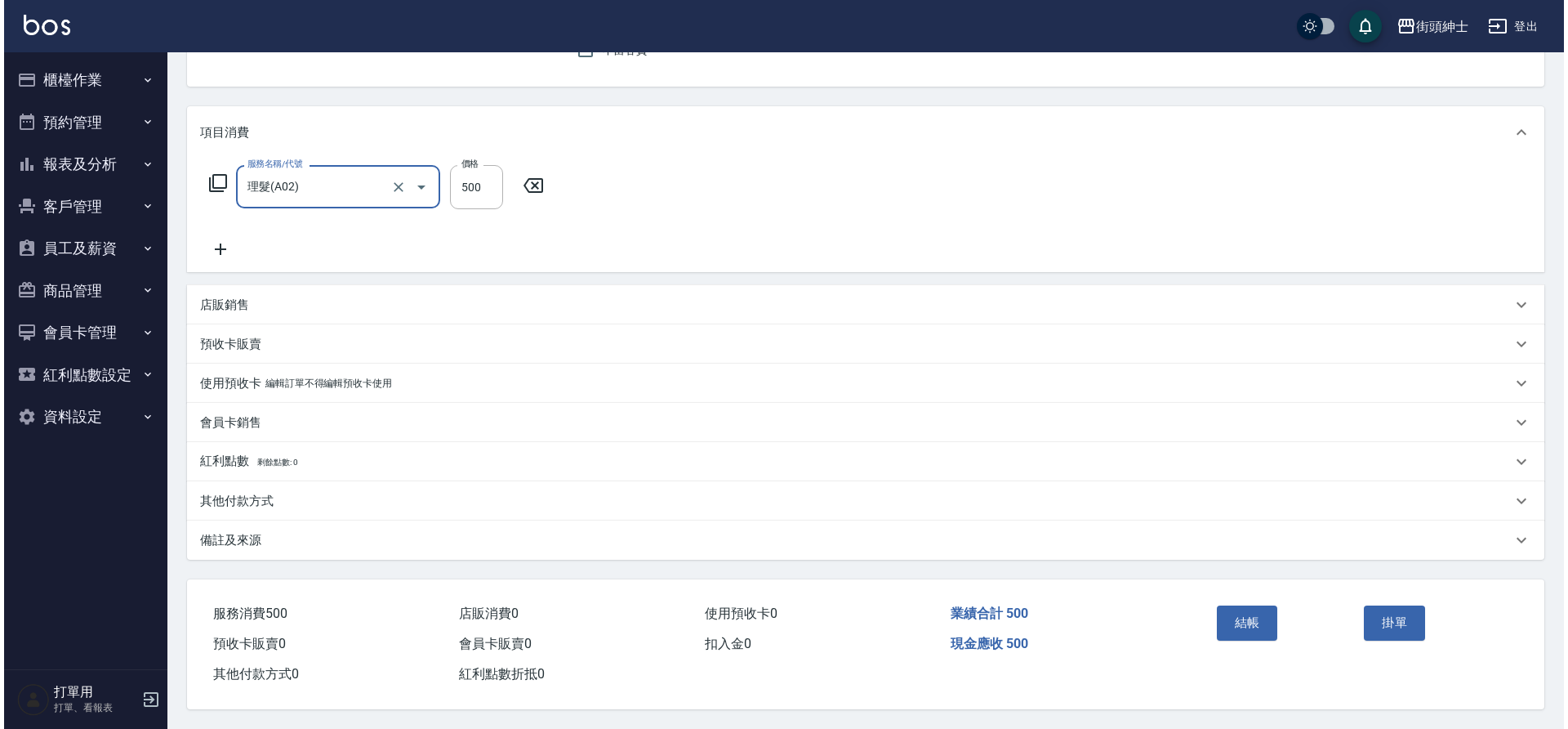
scroll to position [170, 0]
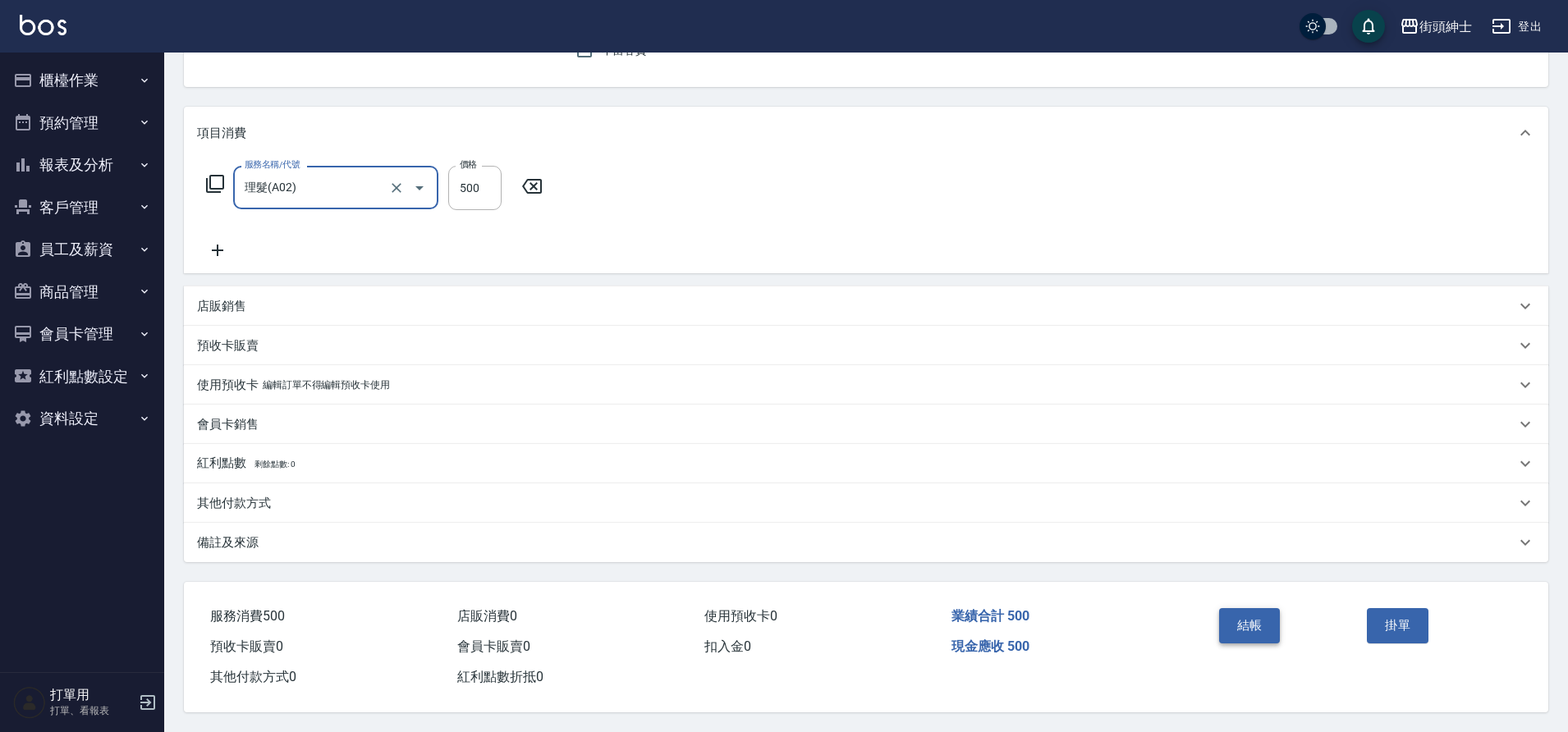
drag, startPoint x: 0, startPoint y: 0, endPoint x: 1241, endPoint y: 608, distance: 1381.9
click at [1241, 608] on button "結帳" at bounding box center [1249, 625] width 61 height 34
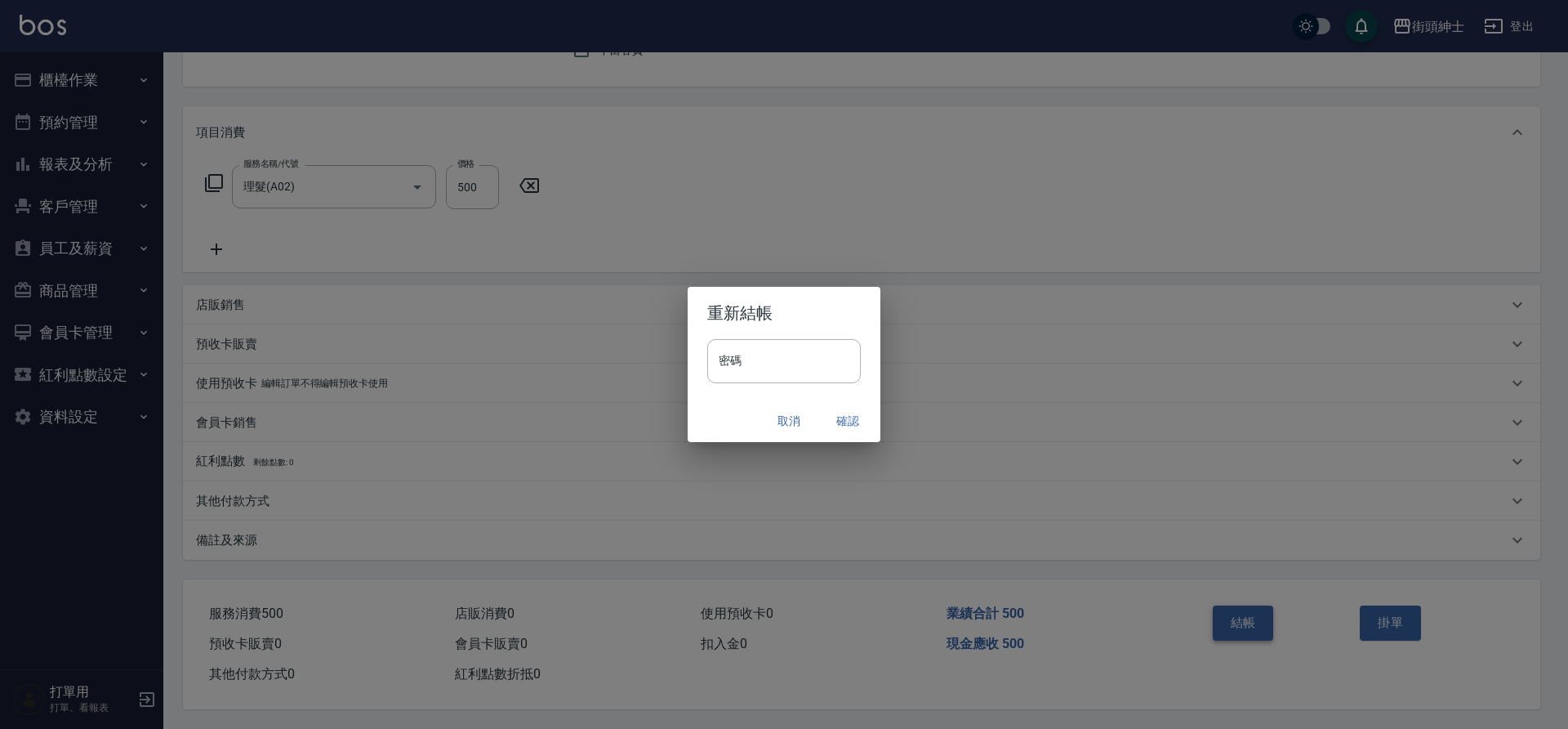
click at [839, 418] on button "確認" at bounding box center [848, 421] width 53 height 30
